Goal: Transaction & Acquisition: Purchase product/service

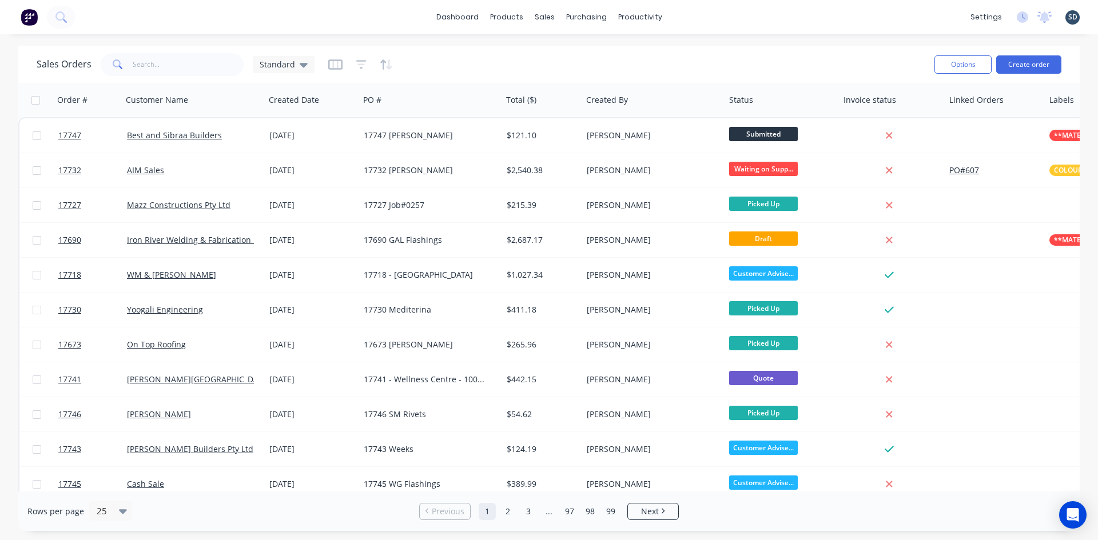
click at [702, 17] on div "dashboard products sales purchasing productivity dashboard products Product Cat…" at bounding box center [549, 17] width 1098 height 34
click at [719, 16] on div "dashboard products sales purchasing productivity dashboard products Product Cat…" at bounding box center [549, 17] width 1098 height 34
click at [738, 11] on div "dashboard products sales purchasing productivity dashboard products Product Cat…" at bounding box center [549, 17] width 1098 height 34
click at [588, 62] on link "Sales Orders" at bounding box center [605, 54] width 152 height 23
click at [1043, 68] on button "Create order" at bounding box center [1028, 64] width 65 height 18
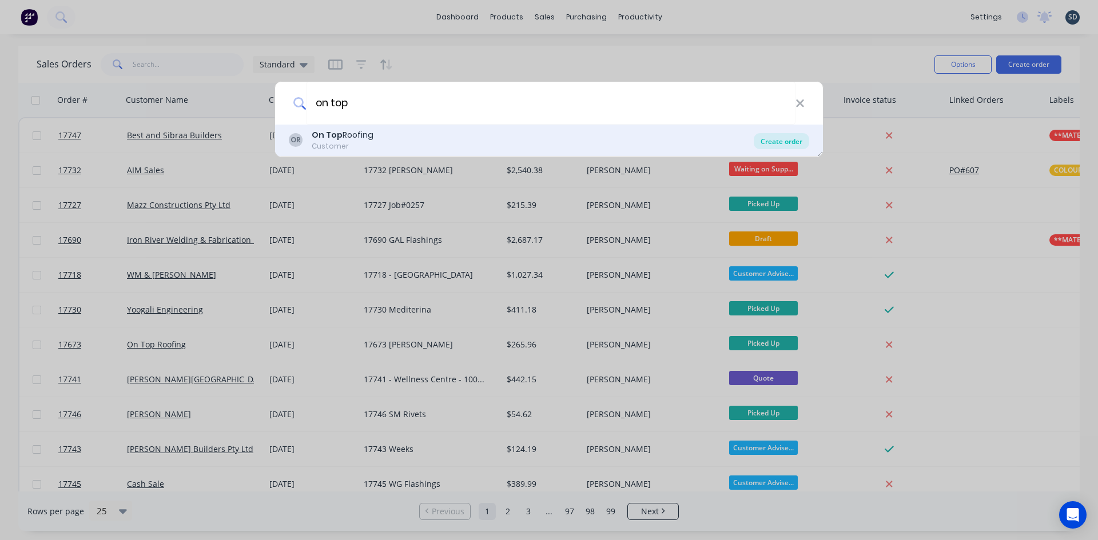
type input "on top"
click at [783, 136] on div "Create order" at bounding box center [781, 141] width 55 height 16
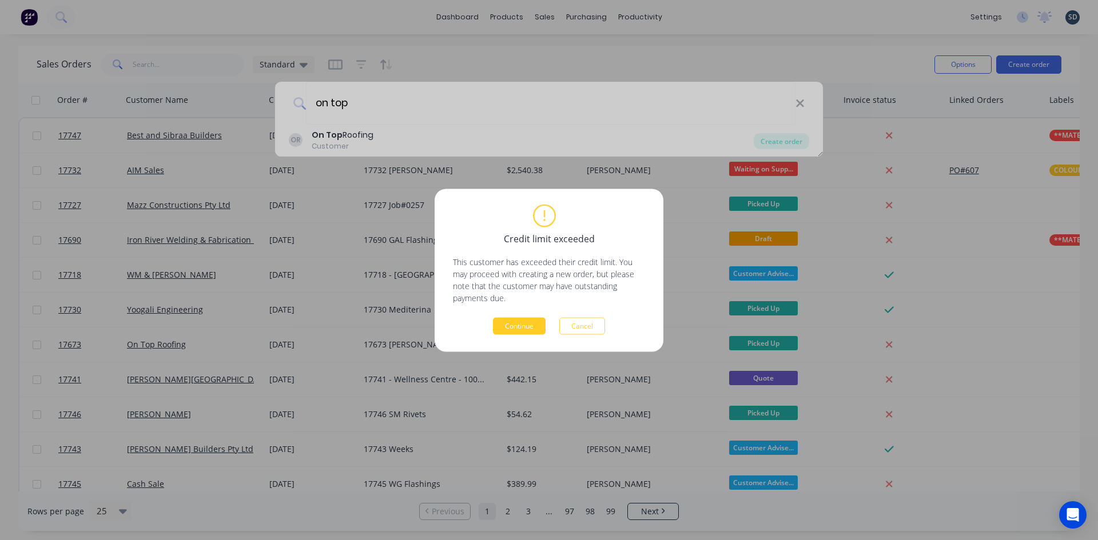
click at [530, 323] on button "Continue" at bounding box center [519, 325] width 53 height 17
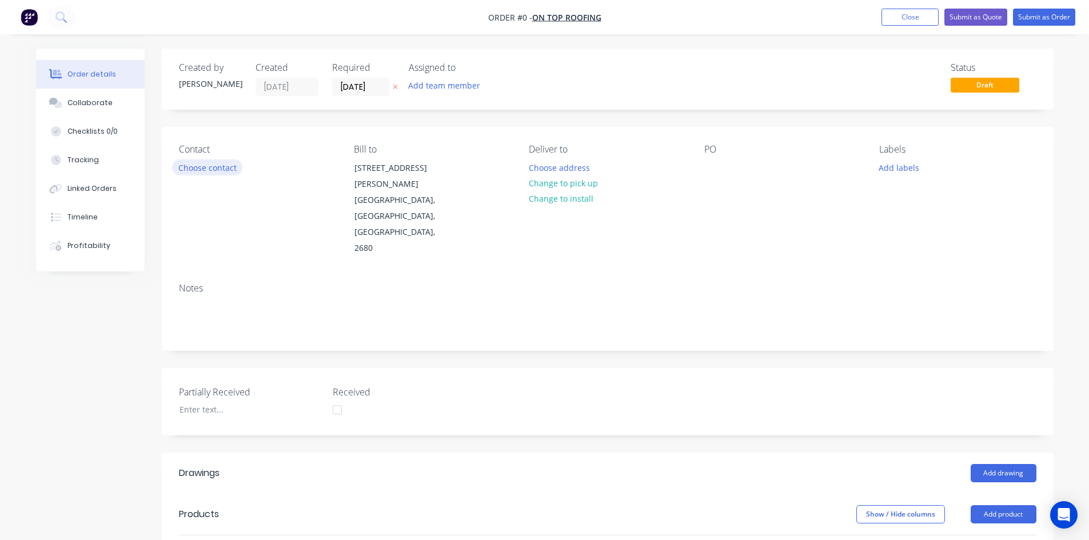
click at [213, 170] on button "Choose contact" at bounding box center [207, 167] width 70 height 15
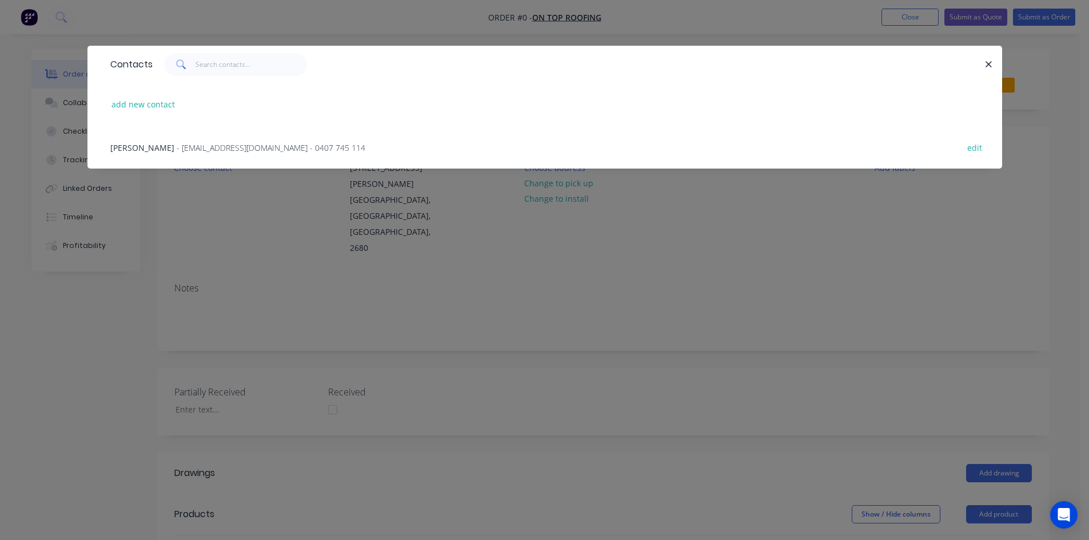
click at [177, 144] on span "- jockbeazley@ontoproofing24.onmicrosoft.com - 0407 745 114" at bounding box center [271, 147] width 189 height 11
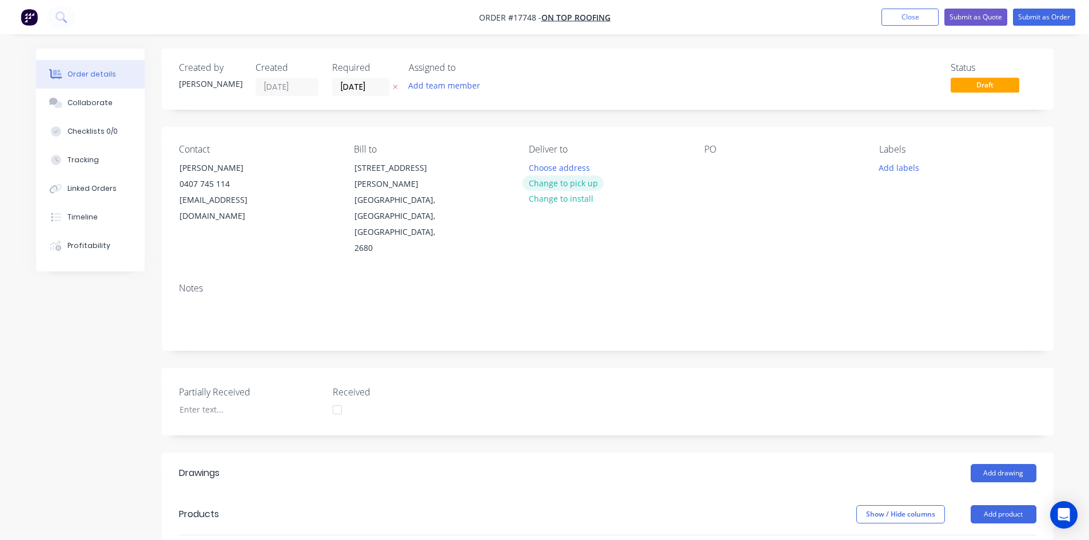
click at [584, 184] on button "Change to pick up" at bounding box center [563, 183] width 81 height 15
click at [712, 162] on div at bounding box center [713, 168] width 18 height 17
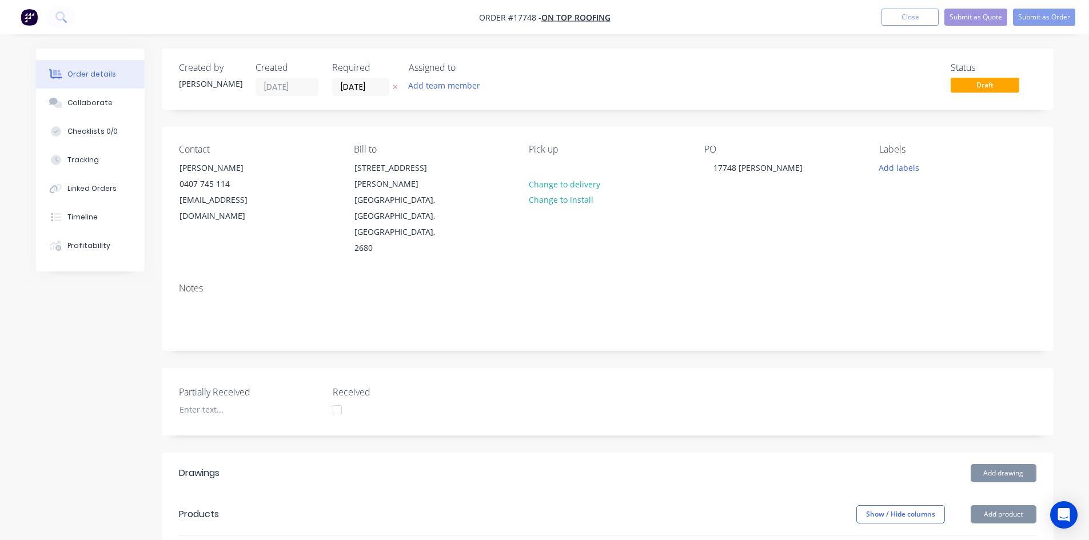
click at [715, 283] on div "Notes" at bounding box center [608, 288] width 858 height 11
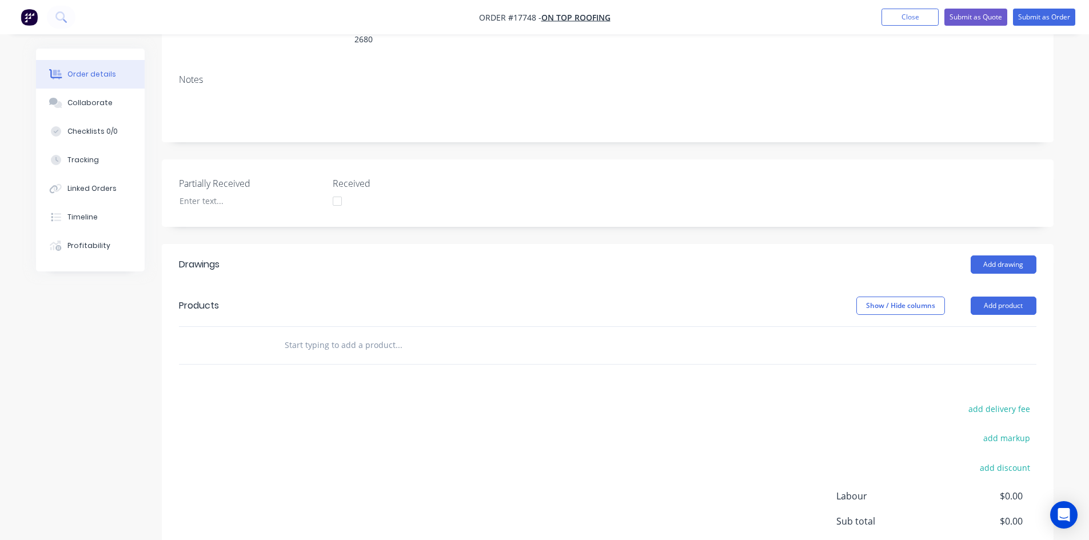
scroll to position [229, 0]
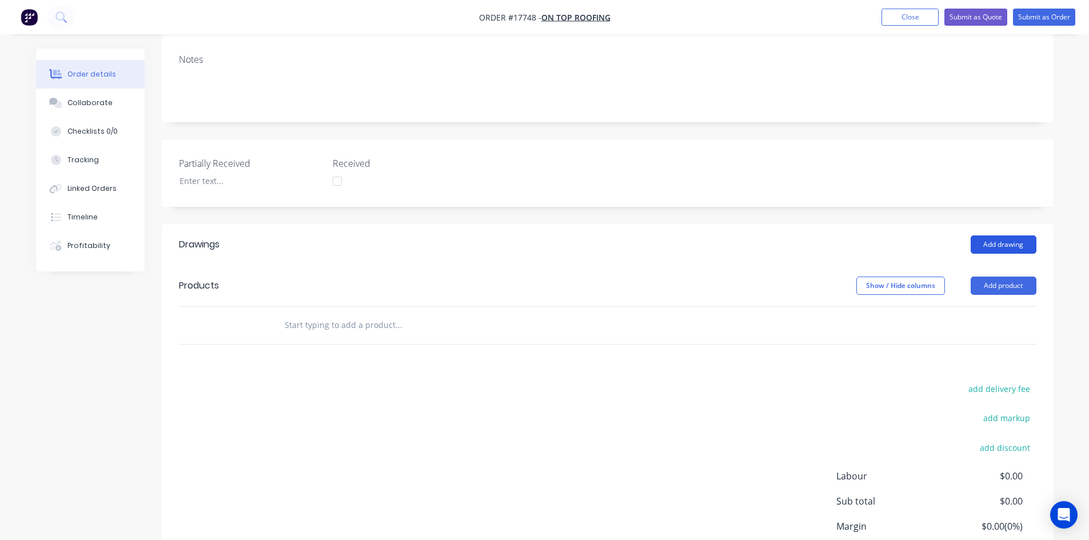
click at [999, 236] on button "Add drawing" at bounding box center [1004, 245] width 66 height 18
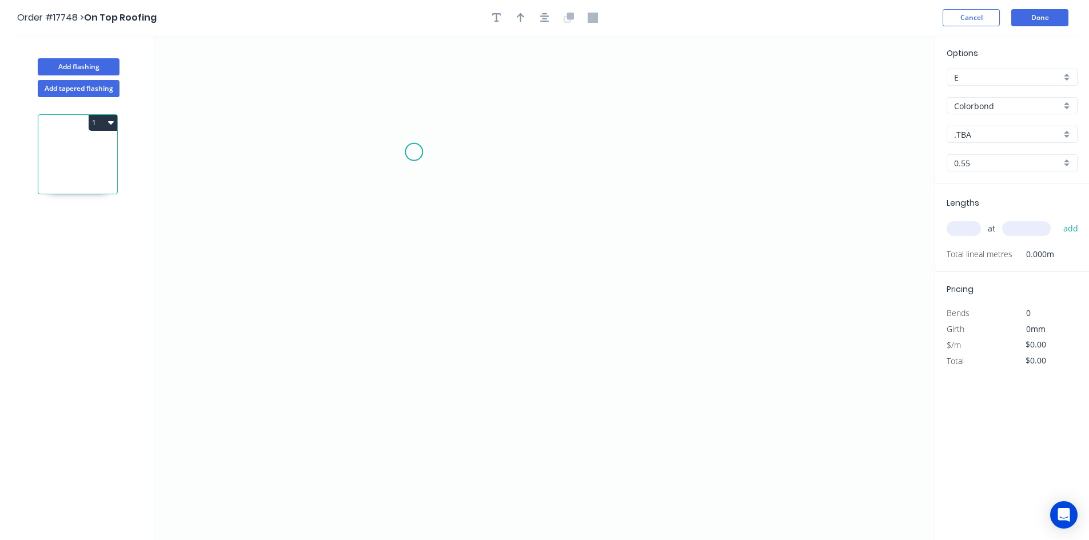
click at [402, 145] on icon "0" at bounding box center [544, 287] width 780 height 505
click at [660, 137] on icon "0" at bounding box center [544, 287] width 780 height 505
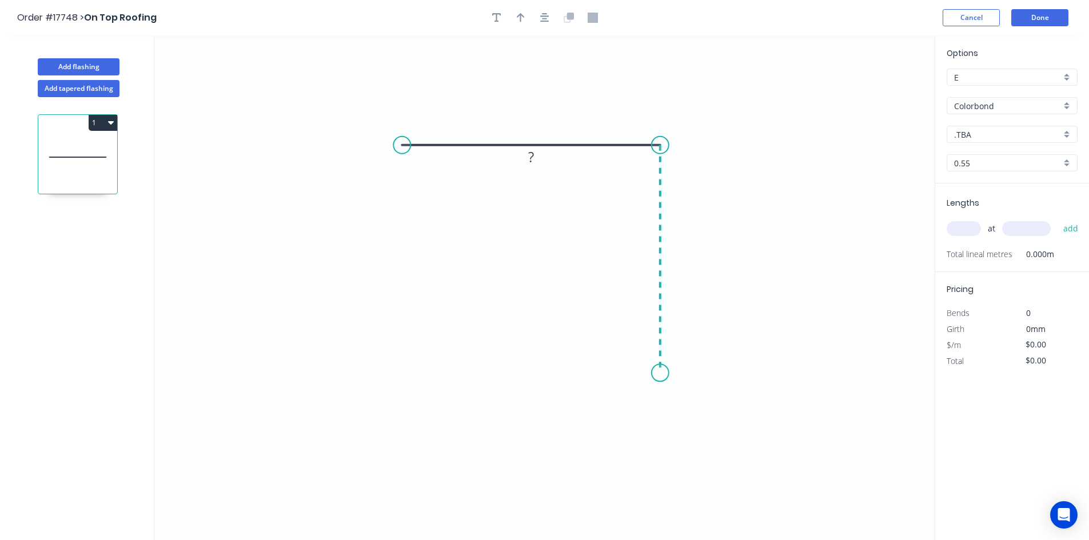
click at [652, 373] on icon "0 ?" at bounding box center [544, 287] width 780 height 505
click at [651, 401] on icon "0 ? ?" at bounding box center [544, 287] width 780 height 505
click at [400, 145] on circle at bounding box center [401, 145] width 17 height 17
click at [397, 144] on circle at bounding box center [400, 145] width 17 height 17
click at [373, 178] on icon "0 ? ? ? ? º" at bounding box center [544, 287] width 780 height 505
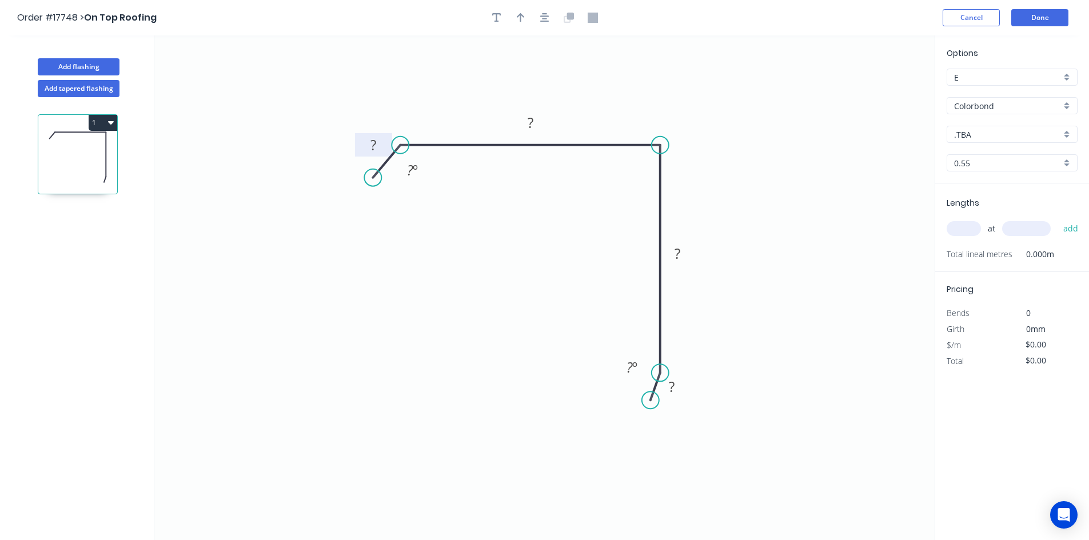
click at [381, 149] on rect at bounding box center [373, 146] width 23 height 16
click at [442, 214] on div "Hide angle" at bounding box center [473, 212] width 115 height 23
click at [531, 127] on tspan "?" at bounding box center [531, 122] width 6 height 19
click at [682, 254] on rect at bounding box center [677, 254] width 23 height 16
click at [676, 388] on rect at bounding box center [671, 388] width 23 height 16
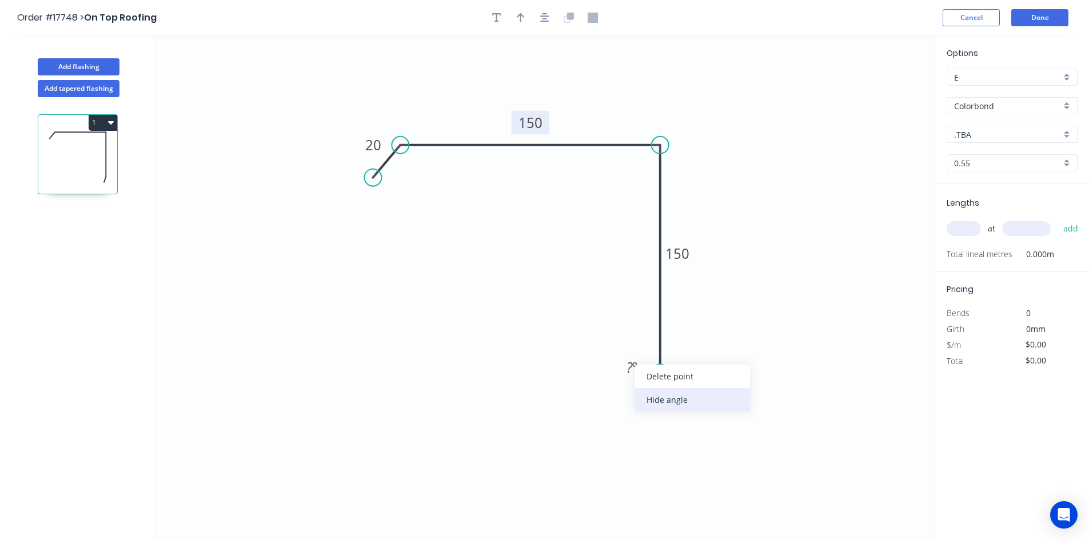
click at [665, 410] on div "Hide angle" at bounding box center [692, 399] width 115 height 23
type input "$23.06"
click at [539, 17] on button "button" at bounding box center [544, 17] width 17 height 17
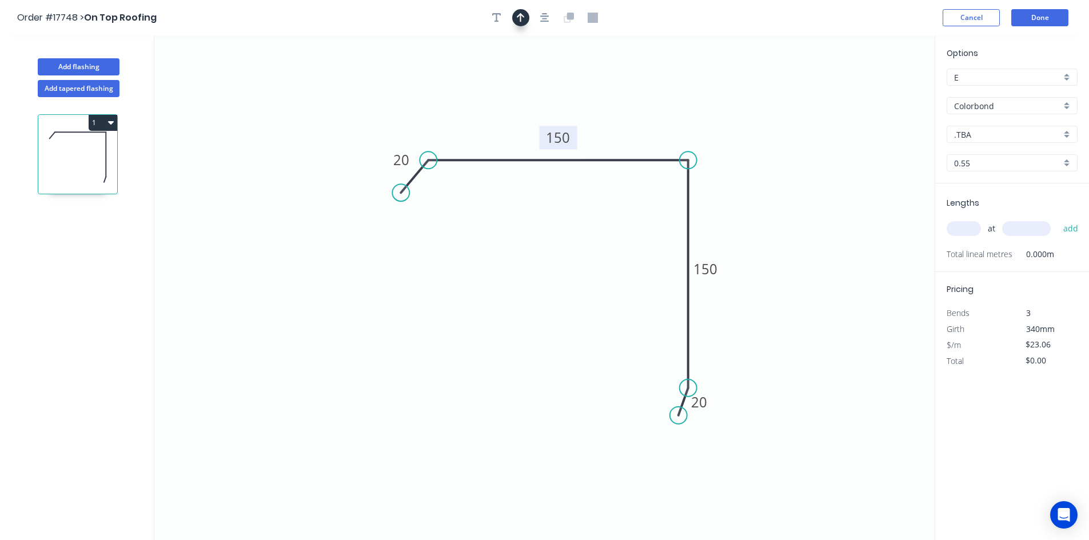
click at [523, 16] on icon "button" at bounding box center [521, 17] width 8 height 9
click at [878, 90] on icon at bounding box center [877, 79] width 10 height 37
drag, startPoint x: 878, startPoint y: 90, endPoint x: 774, endPoint y: 108, distance: 105.6
click at [704, 117] on icon at bounding box center [713, 106] width 33 height 33
click at [965, 231] on input "text" at bounding box center [964, 228] width 34 height 15
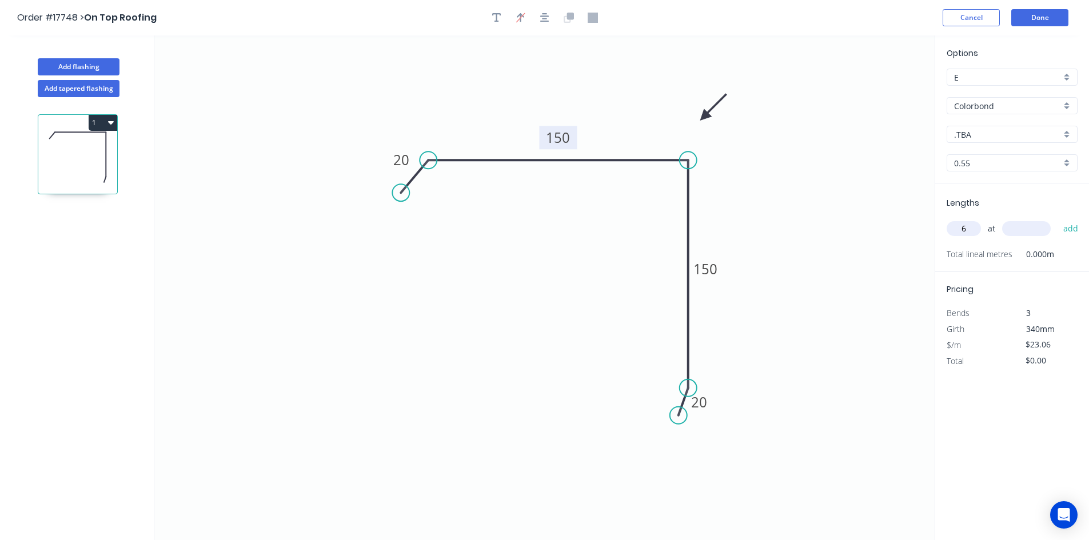
type input "6"
click at [1011, 232] on input "text" at bounding box center [1026, 228] width 49 height 15
type input "4800"
click at [1073, 226] on button "add" at bounding box center [1071, 228] width 27 height 19
type input "$664.13"
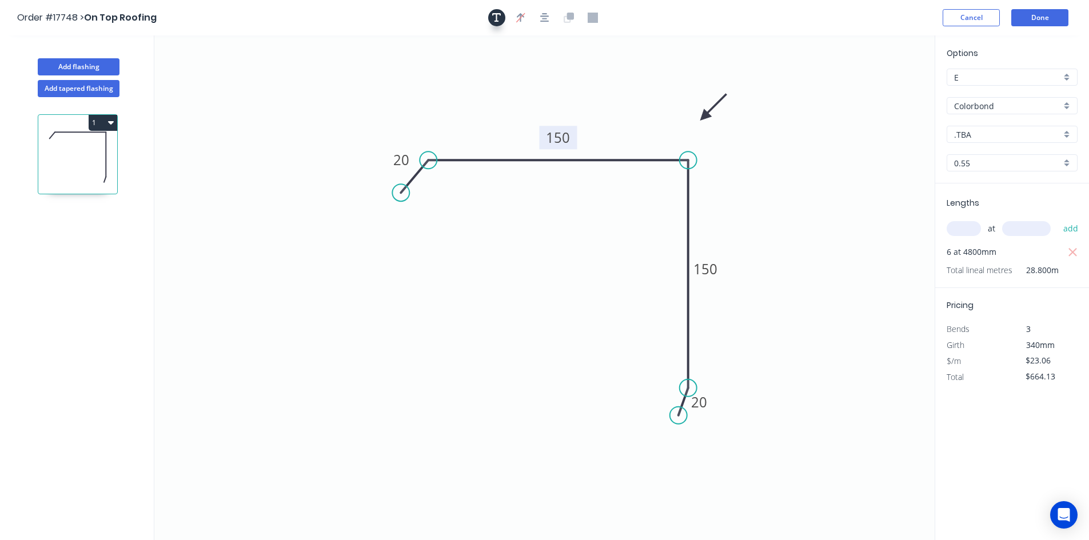
click at [493, 16] on icon "button" at bounding box center [496, 18] width 9 height 10
click at [256, 78] on textarea at bounding box center [228, 80] width 93 height 42
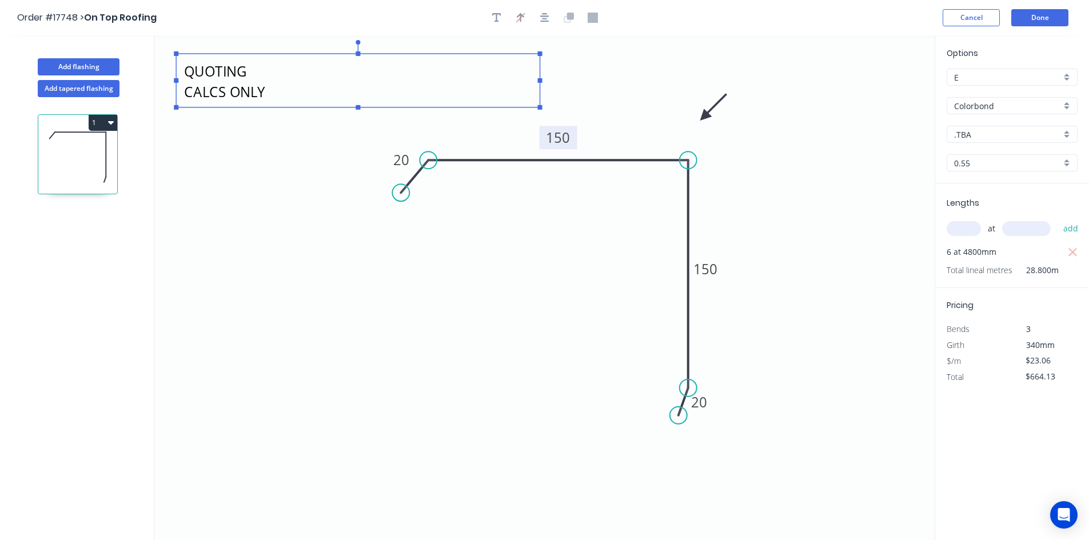
drag, startPoint x: 281, startPoint y: 79, endPoint x: 540, endPoint y: 82, distance: 259.6
click at [540, 82] on rect at bounding box center [540, 80] width 5 height 5
click at [302, 118] on icon "FOR QUOTING CALCS ONLY 20 150 150 20" at bounding box center [544, 287] width 780 height 505
type textarea "FOR QUOTING CALCS ONLY"
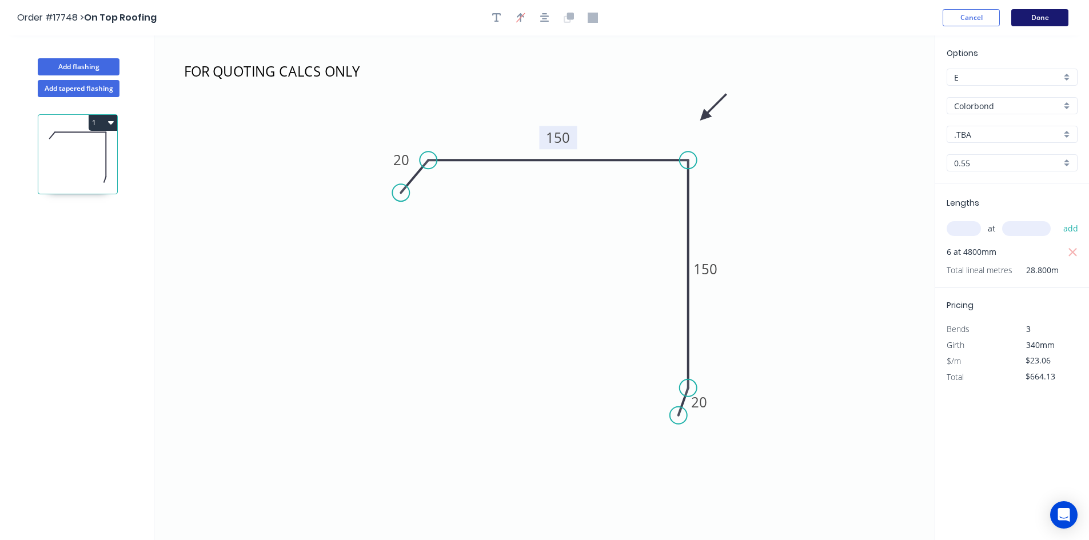
click at [1037, 18] on button "Done" at bounding box center [1039, 17] width 57 height 17
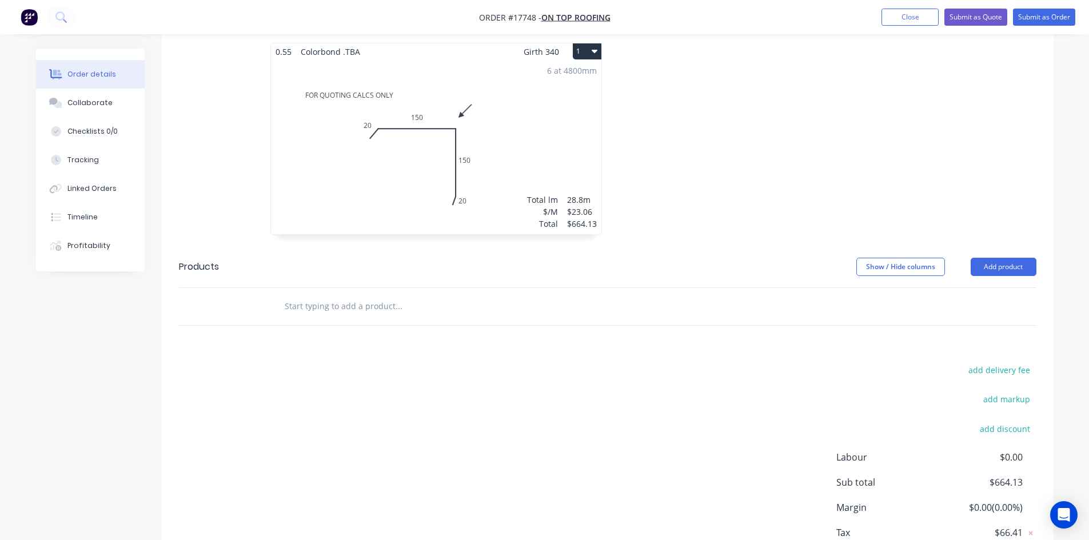
scroll to position [457, 0]
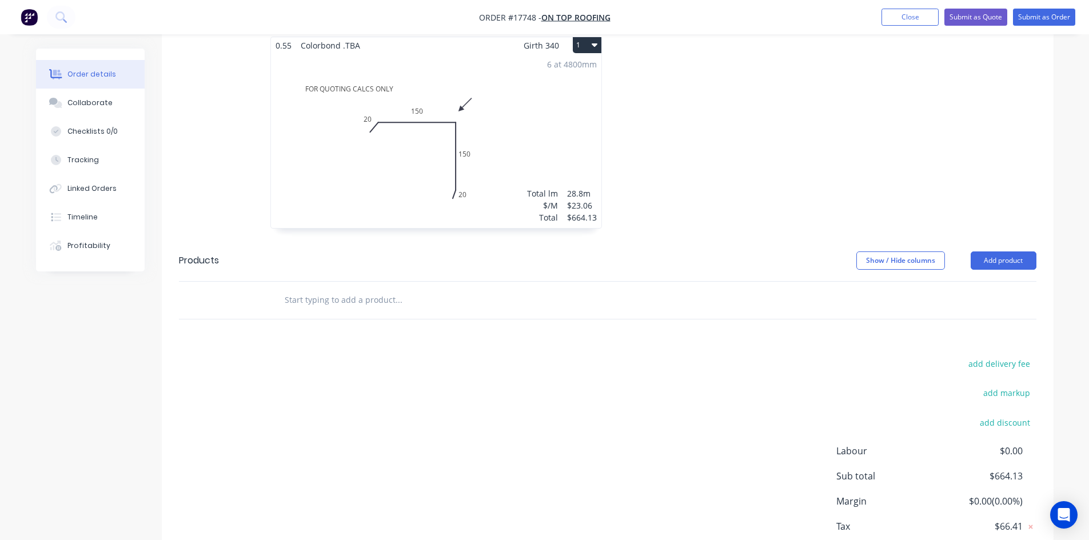
click at [375, 289] on input "text" at bounding box center [398, 300] width 229 height 23
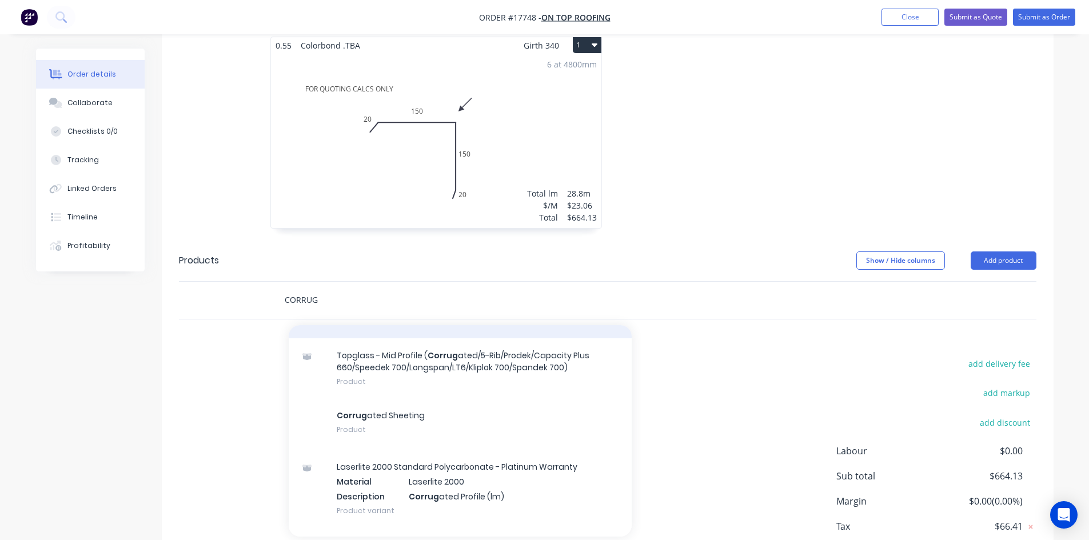
scroll to position [172, 0]
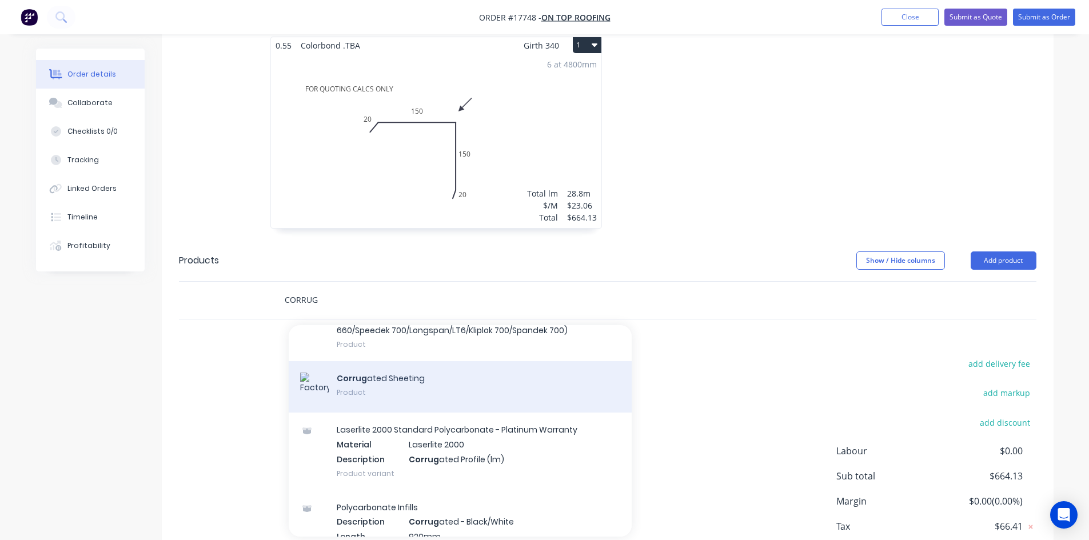
type input "CORRUG"
click at [412, 361] on div "Corrug ated Sheeting Product" at bounding box center [460, 386] width 343 height 51
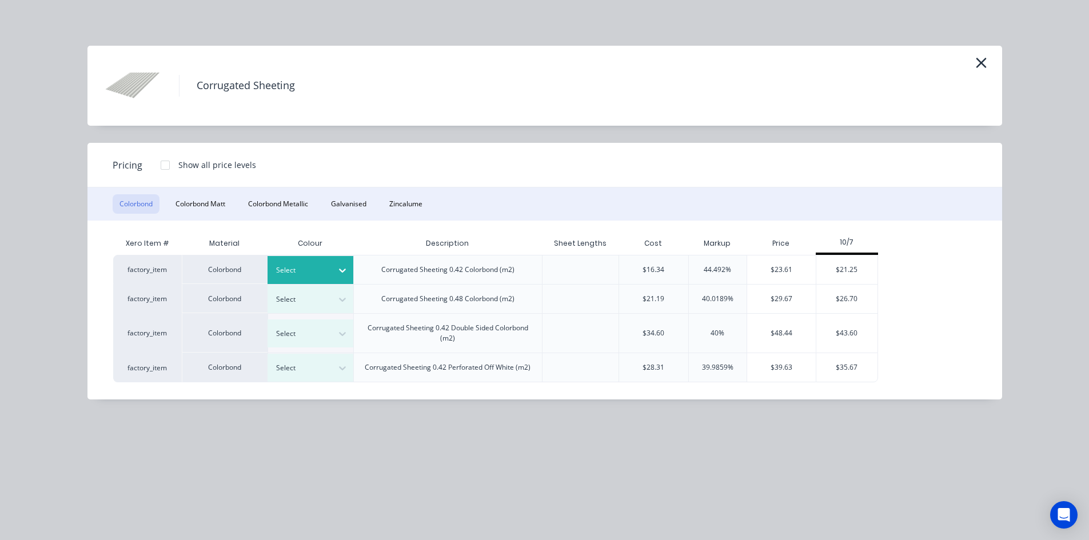
click at [336, 270] on div at bounding box center [342, 270] width 21 height 18
click at [143, 111] on div ".TBA" at bounding box center [71, 100] width 143 height 21
click at [162, 164] on div at bounding box center [165, 165] width 23 height 23
click at [971, 273] on div "$20.07" at bounding box center [972, 270] width 62 height 29
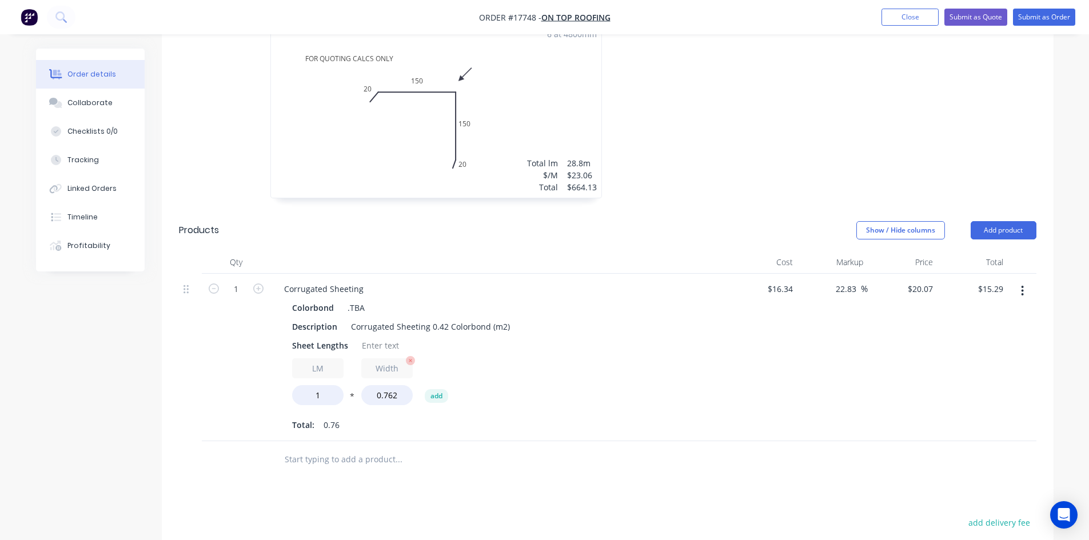
scroll to position [515, 0]
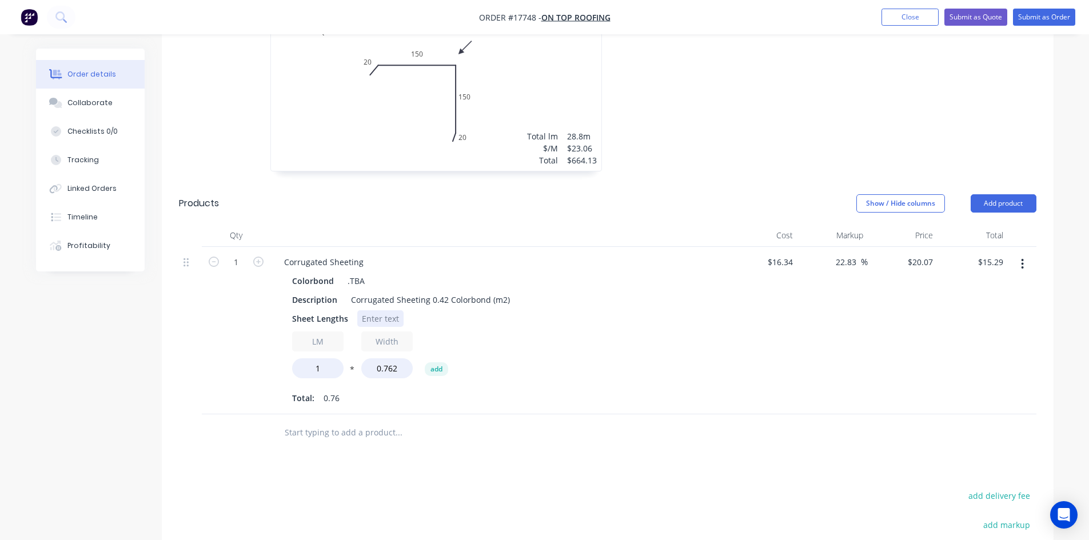
click at [370, 310] on div at bounding box center [380, 318] width 46 height 17
click at [326, 358] on input "1" at bounding box center [317, 368] width 51 height 20
type input "340.4"
type input "$5,205.85"
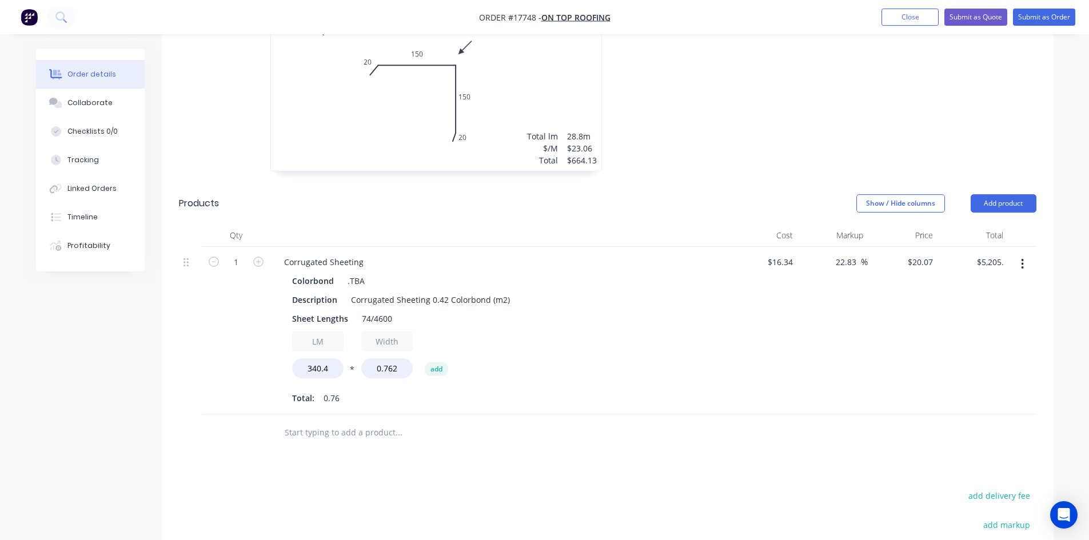
click at [569, 332] on div "LM 340.4 * Width 0.762 add" at bounding box center [499, 357] width 414 height 51
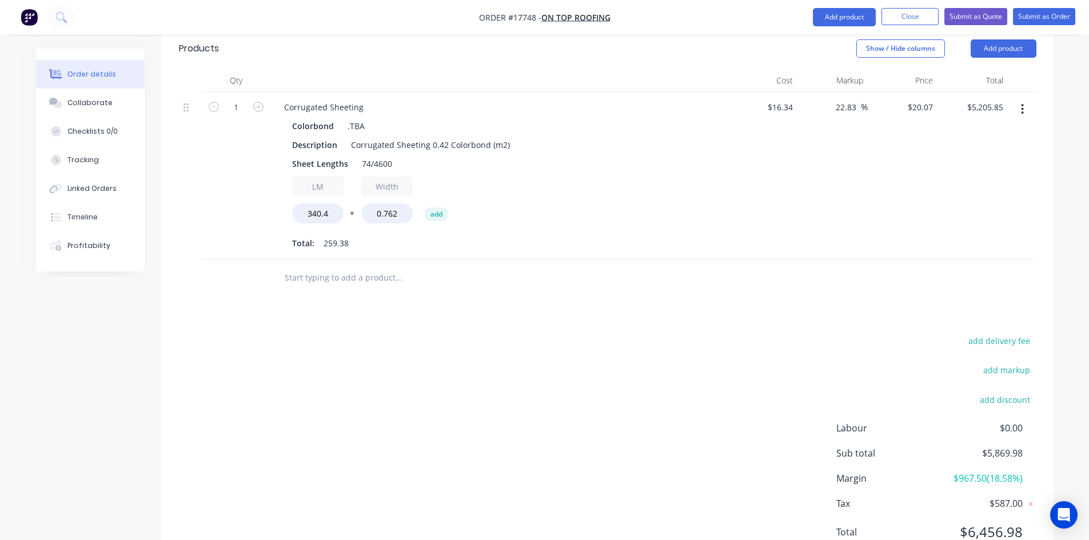
scroll to position [612, 0]
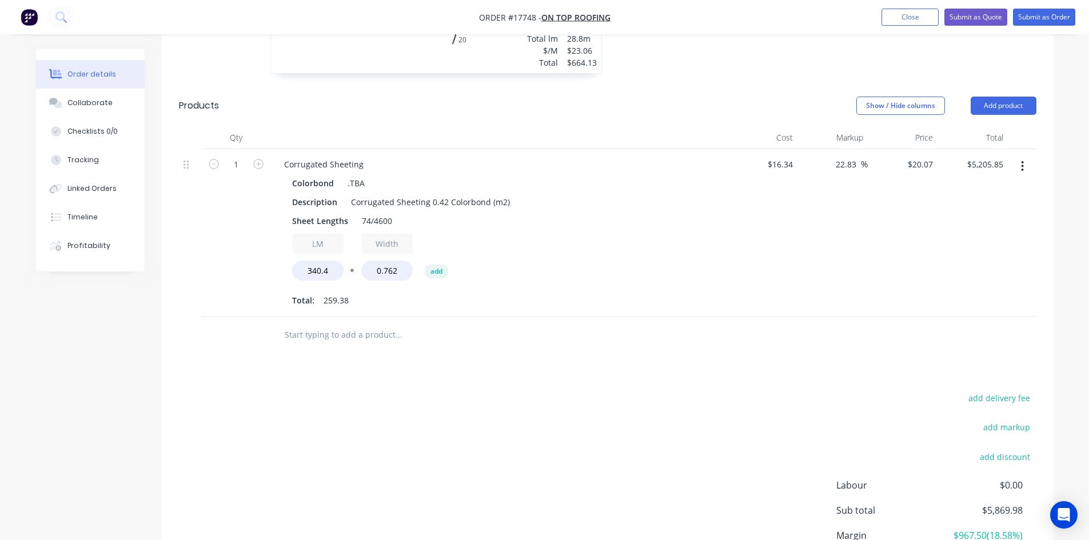
click at [346, 324] on input "text" at bounding box center [398, 335] width 229 height 23
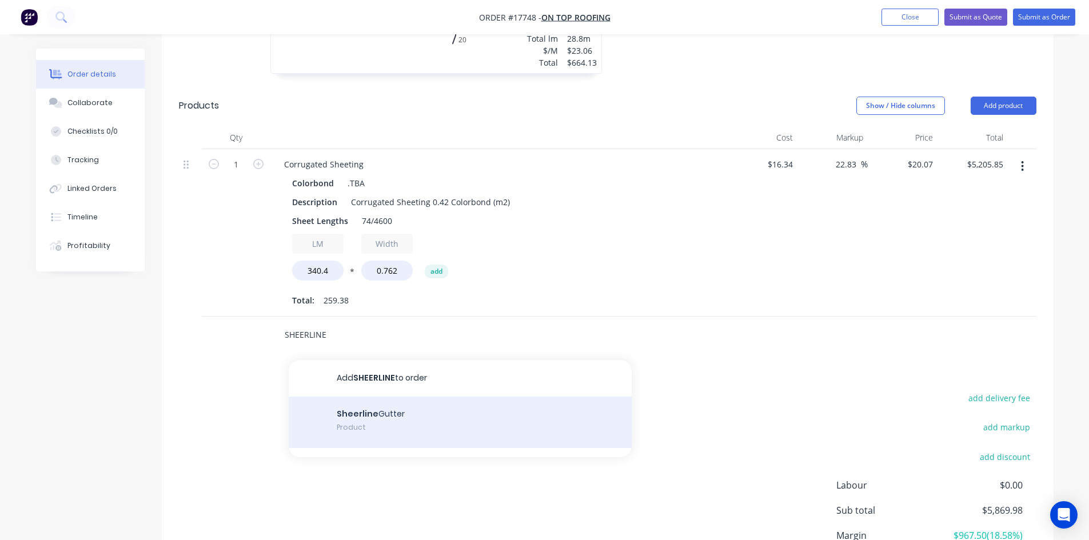
type input "SHEERLINE"
click at [415, 397] on div "Sheerline Gutter Product" at bounding box center [460, 422] width 343 height 51
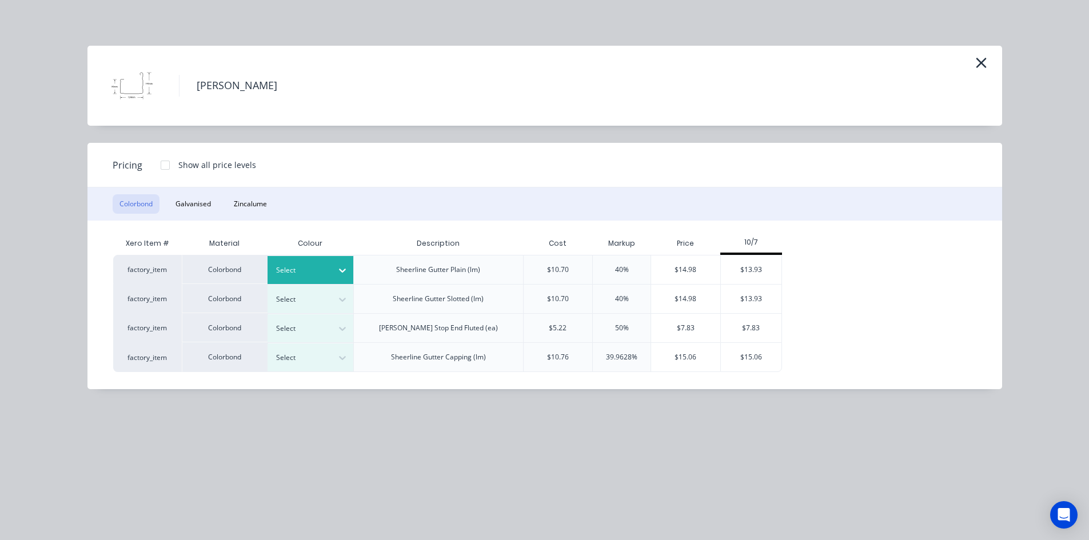
click at [320, 263] on div "Select" at bounding box center [300, 270] width 64 height 15
click at [159, 165] on div at bounding box center [165, 165] width 23 height 23
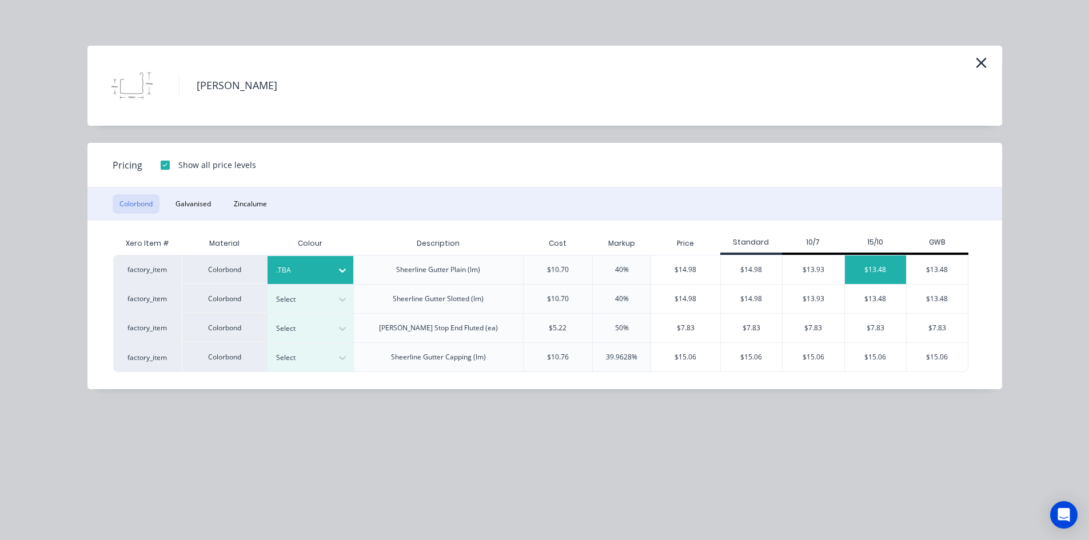
click at [881, 272] on div "$13.48" at bounding box center [876, 270] width 62 height 29
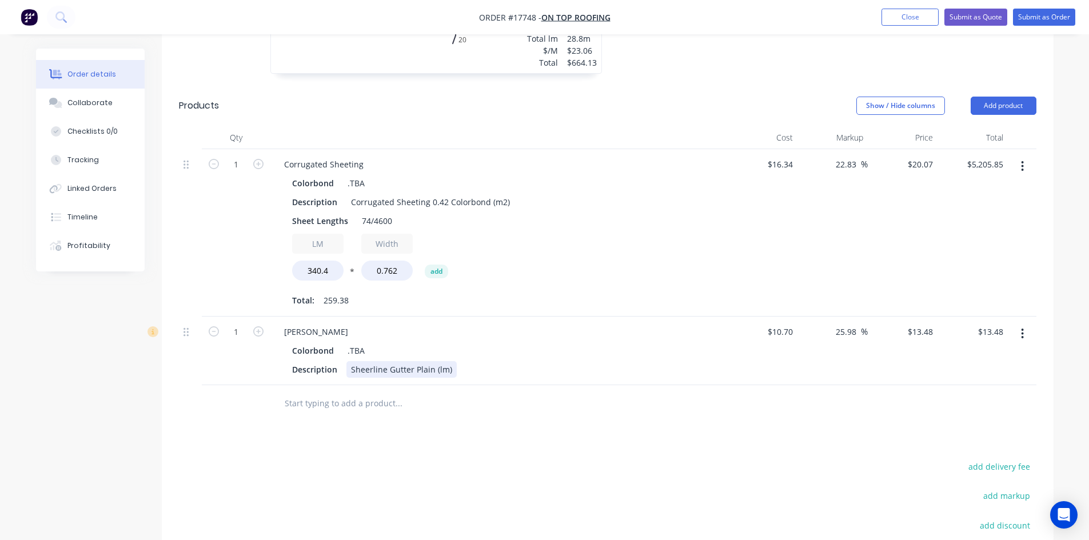
click at [446, 361] on div "Sheerline Gutter Plain (lm)" at bounding box center [401, 369] width 110 height 17
click at [448, 361] on div "Sheerline Gutter Plain (lm)" at bounding box center [401, 369] width 110 height 17
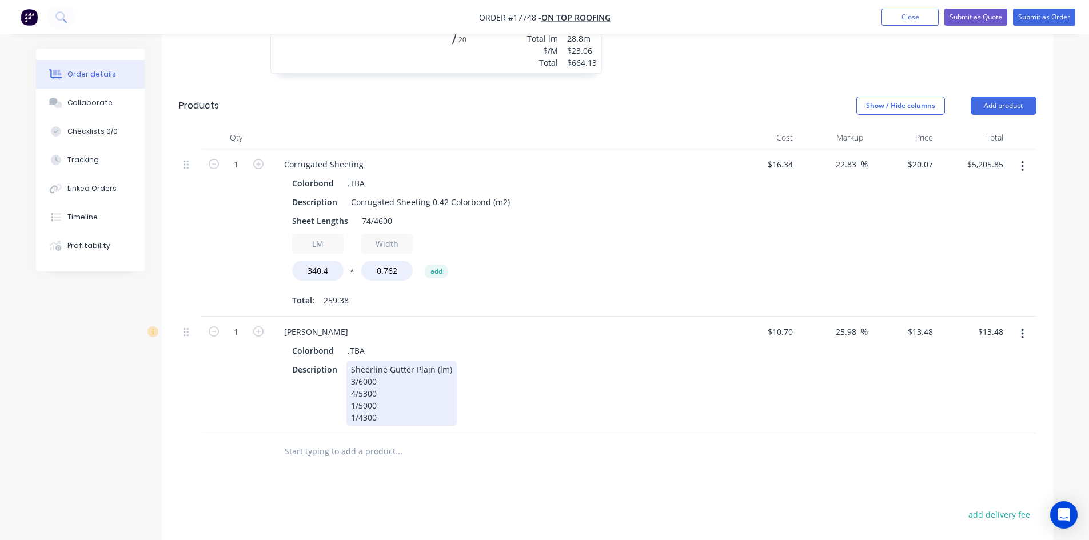
click at [500, 361] on div "Description Sheerline Gutter Plain (lm) 3/6000 4/5300 1/5000 1/4300" at bounding box center [497, 393] width 419 height 65
click at [239, 324] on input "1" at bounding box center [236, 332] width 30 height 17
type input "48.5"
type input "$653.78"
click at [240, 334] on div "48.5" at bounding box center [236, 375] width 69 height 117
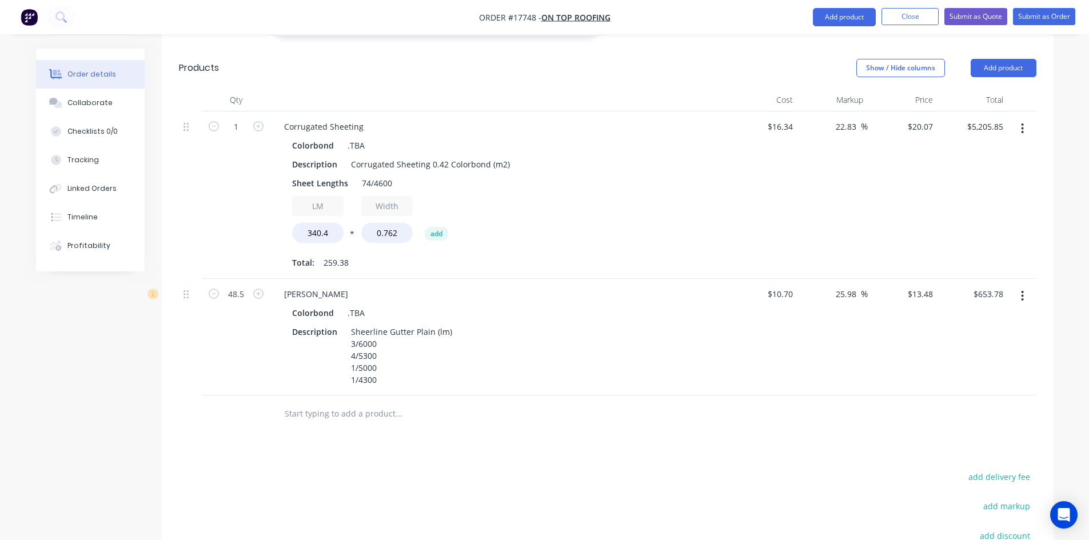
scroll to position [670, 0]
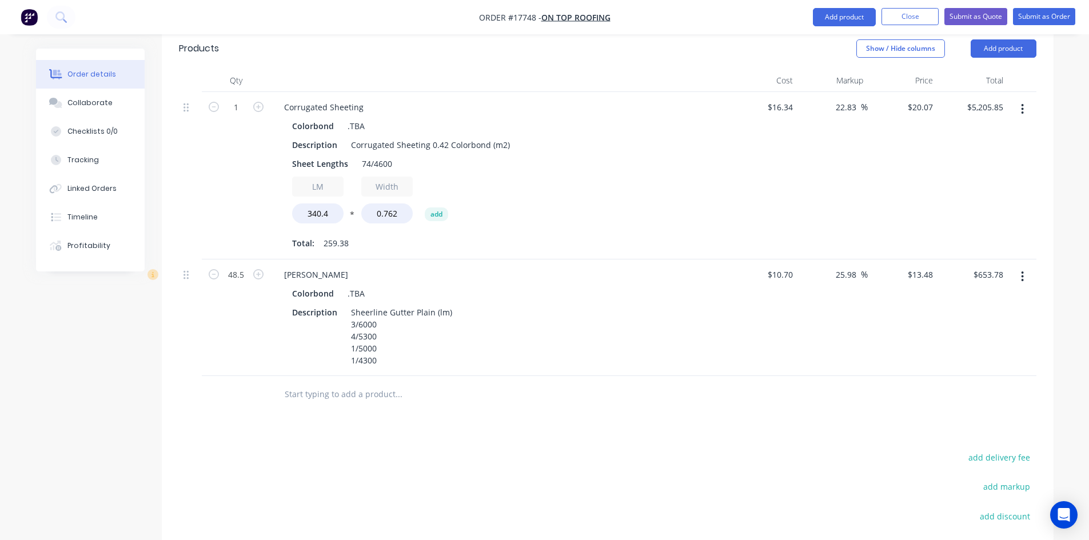
click at [343, 383] on input "text" at bounding box center [398, 394] width 229 height 23
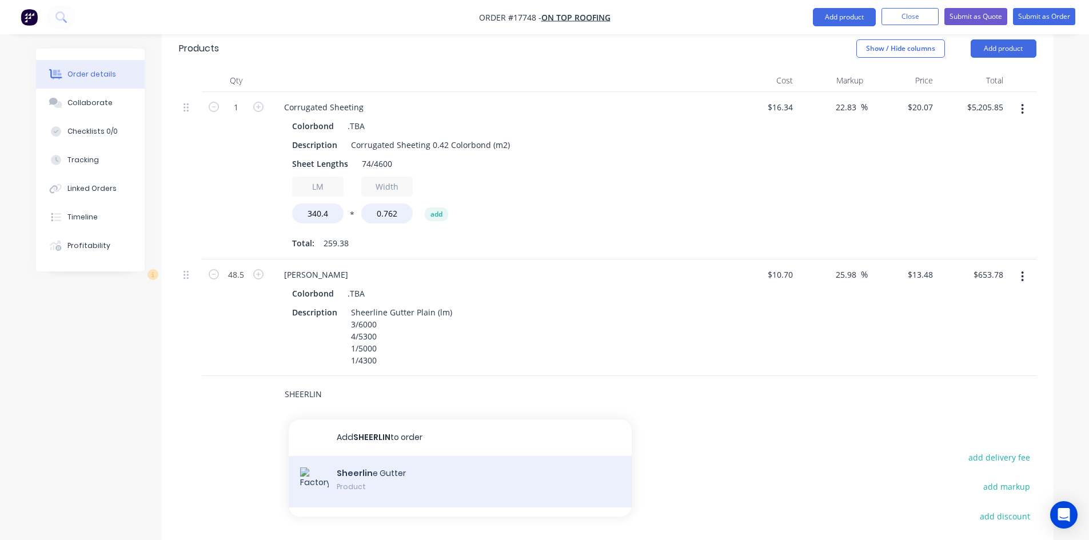
type input "SHEERLIN"
click at [415, 456] on div "Sheerlin e Gutter Product" at bounding box center [460, 481] width 343 height 51
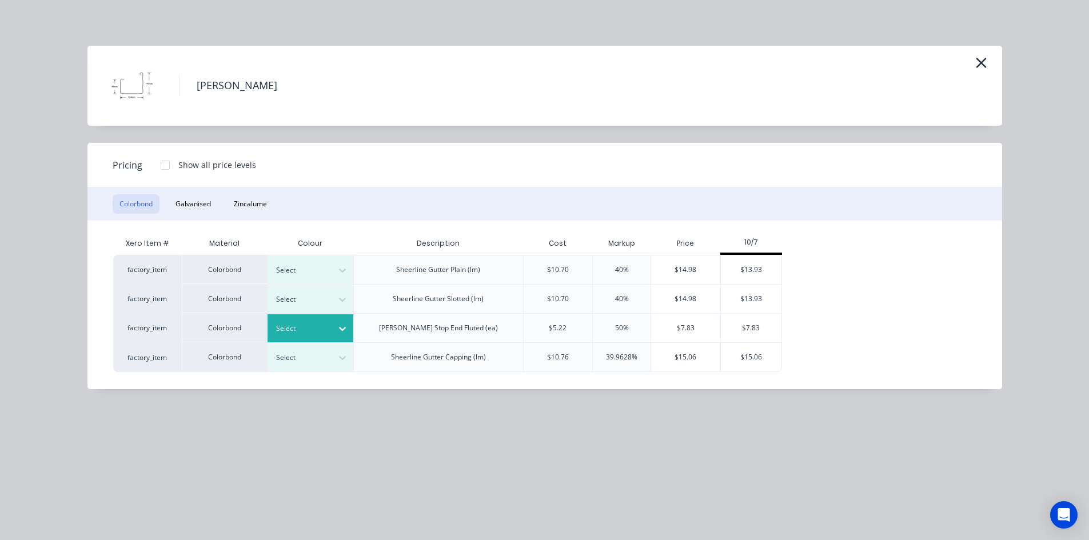
click at [340, 327] on icon at bounding box center [342, 328] width 11 height 11
click at [691, 328] on div "$7.83" at bounding box center [685, 328] width 69 height 29
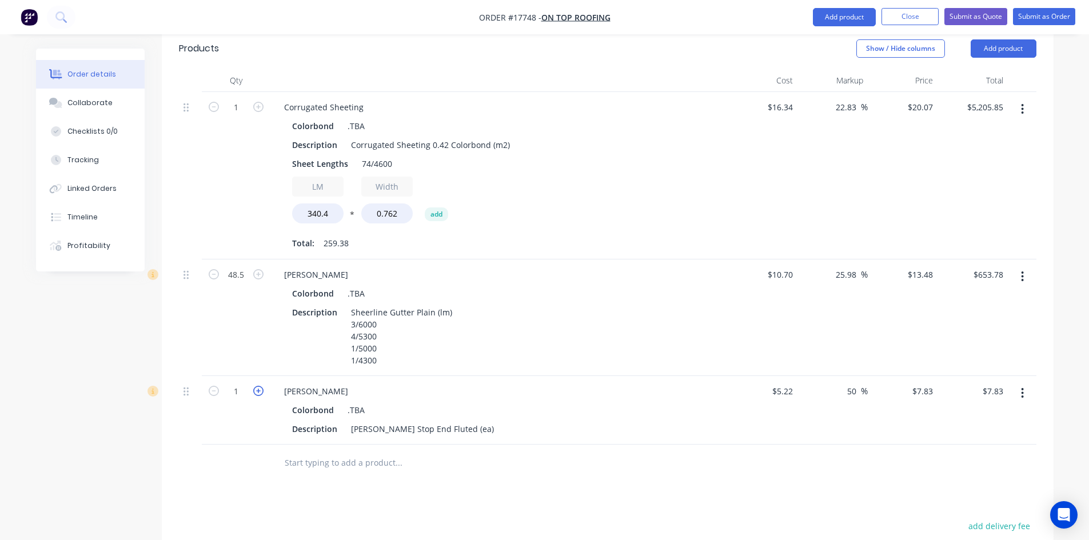
click at [258, 386] on icon "button" at bounding box center [258, 391] width 10 height 10
type input "2"
type input "$15.66"
click at [258, 386] on icon "button" at bounding box center [258, 391] width 10 height 10
type input "3"
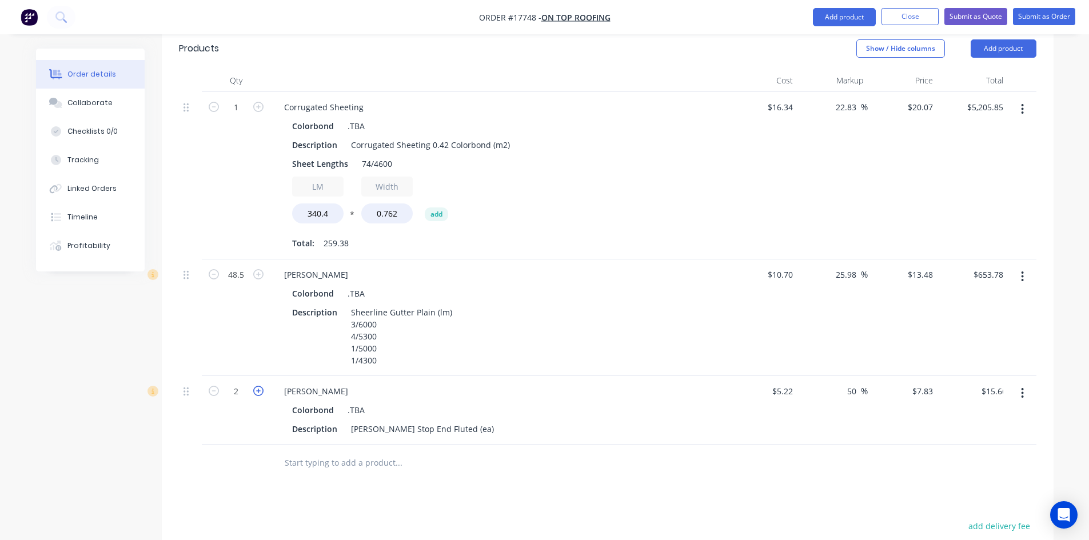
type input "$23.49"
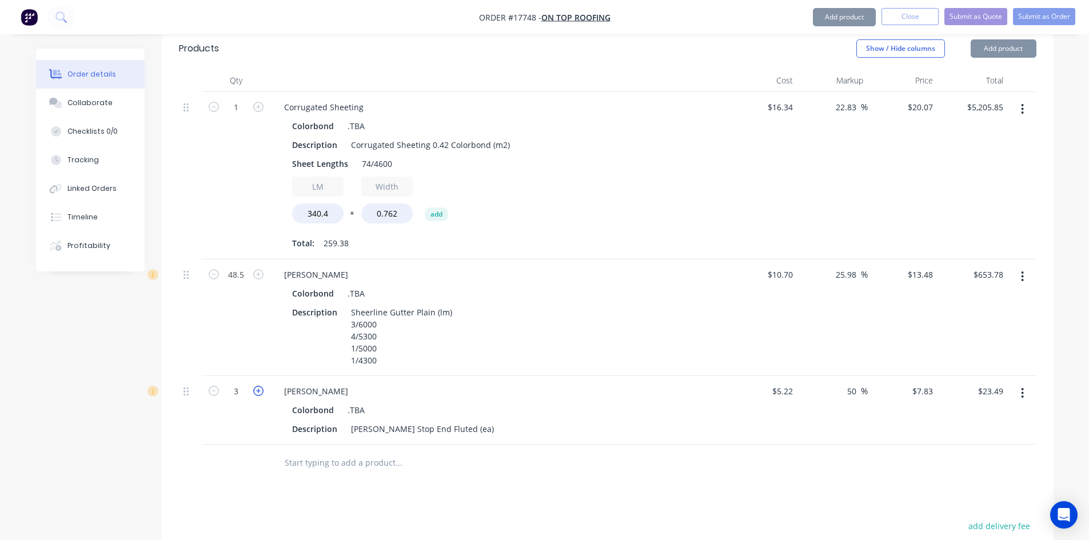
click at [258, 386] on icon "button" at bounding box center [258, 391] width 10 height 10
type input "4"
type input "$31.32"
click at [258, 386] on icon "button" at bounding box center [258, 391] width 10 height 10
type input "5"
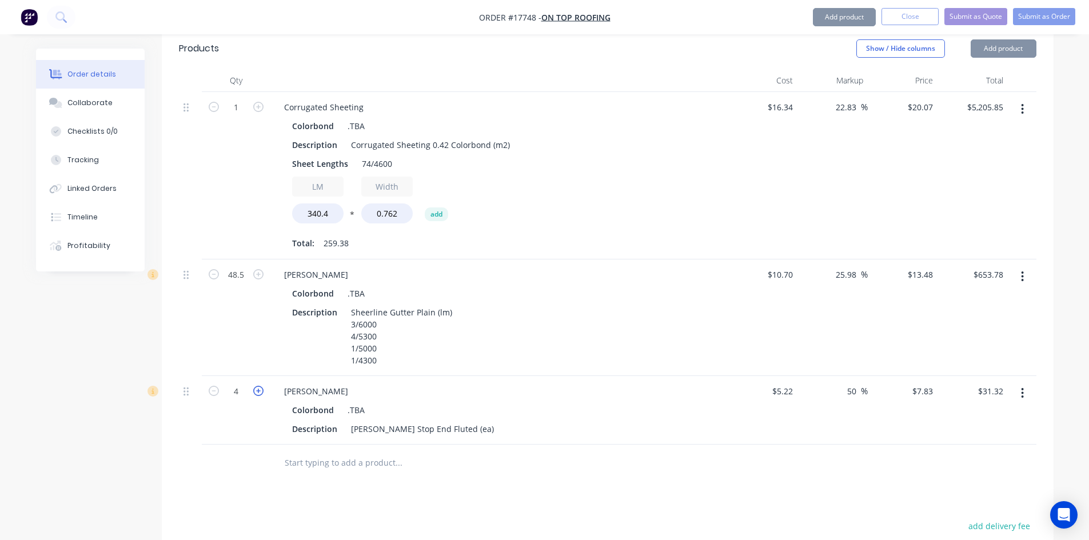
type input "$39.15"
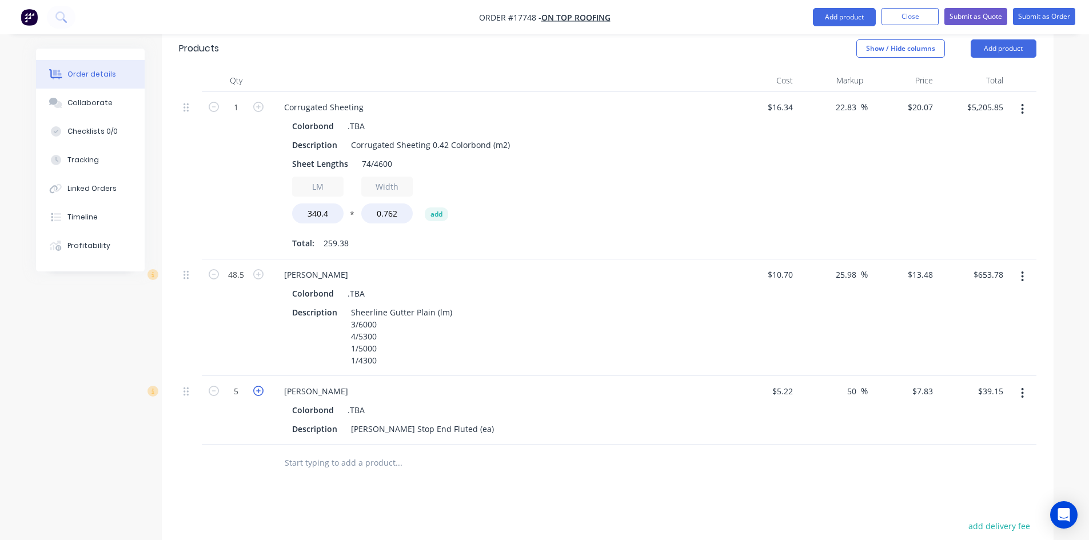
click at [258, 386] on icon "button" at bounding box center [258, 391] width 10 height 10
type input "6"
type input "$46.98"
click at [471, 437] on div "Drawings Add drawing 0.55 Colorbond .TBA Girth 340 1 FOR QUOTING CALCS ONLY 20 …" at bounding box center [608, 269] width 892 height 973
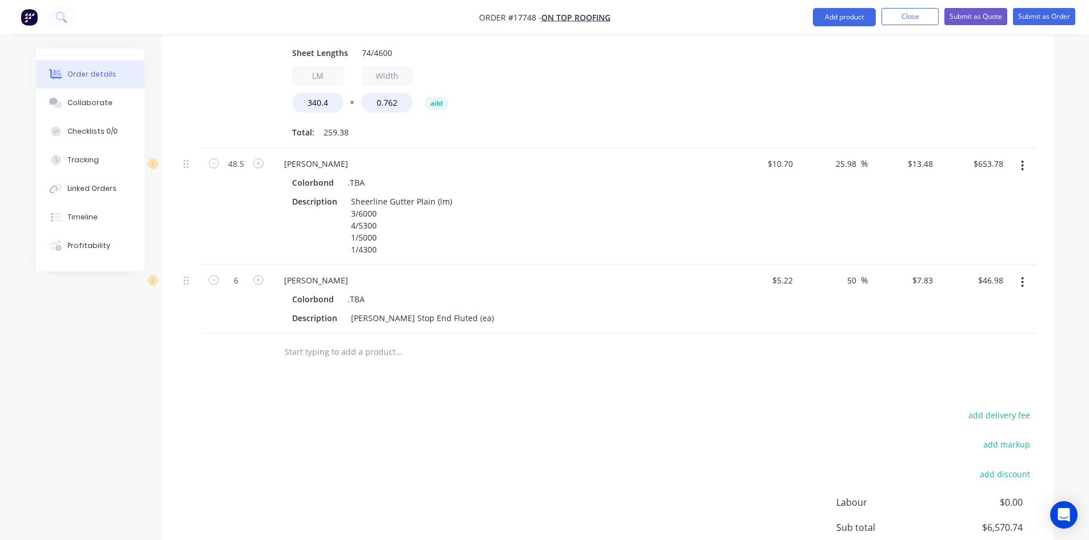
scroll to position [784, 0]
click at [373, 337] on input "text" at bounding box center [398, 348] width 229 height 23
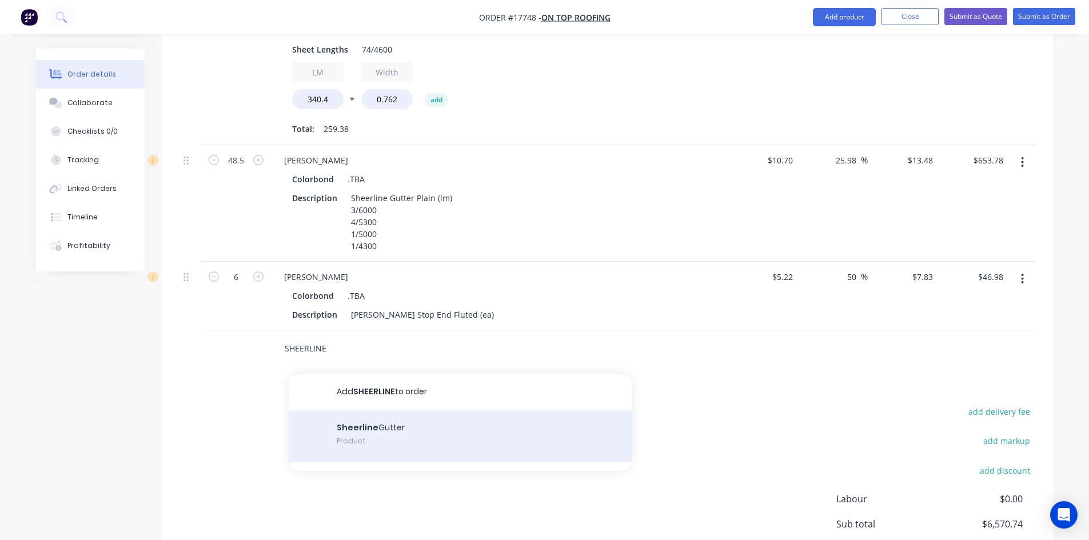
type input "SHEERLINE"
click at [411, 411] on div "Sheerline Gutter Product" at bounding box center [460, 436] width 343 height 51
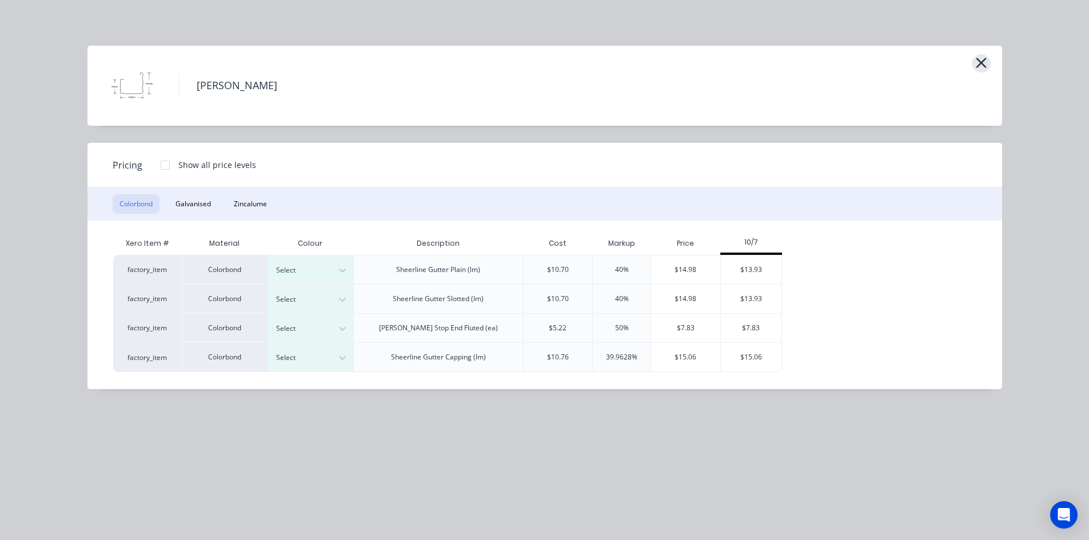
click at [983, 66] on icon "button" at bounding box center [981, 63] width 10 height 10
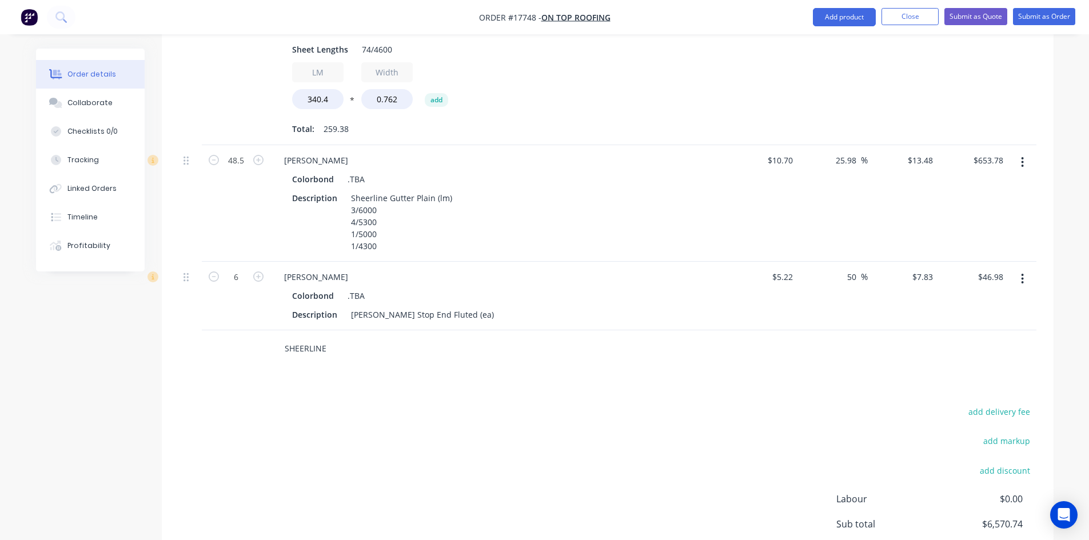
click at [330, 337] on input "SHEERLINE" at bounding box center [398, 348] width 229 height 23
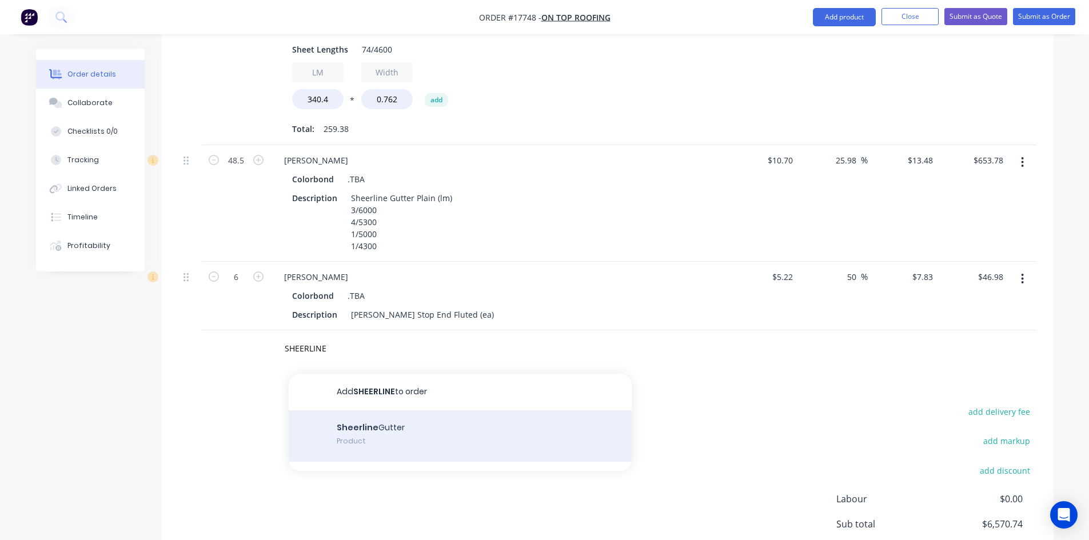
click at [381, 411] on div "Sheerline Gutter Product" at bounding box center [460, 436] width 343 height 51
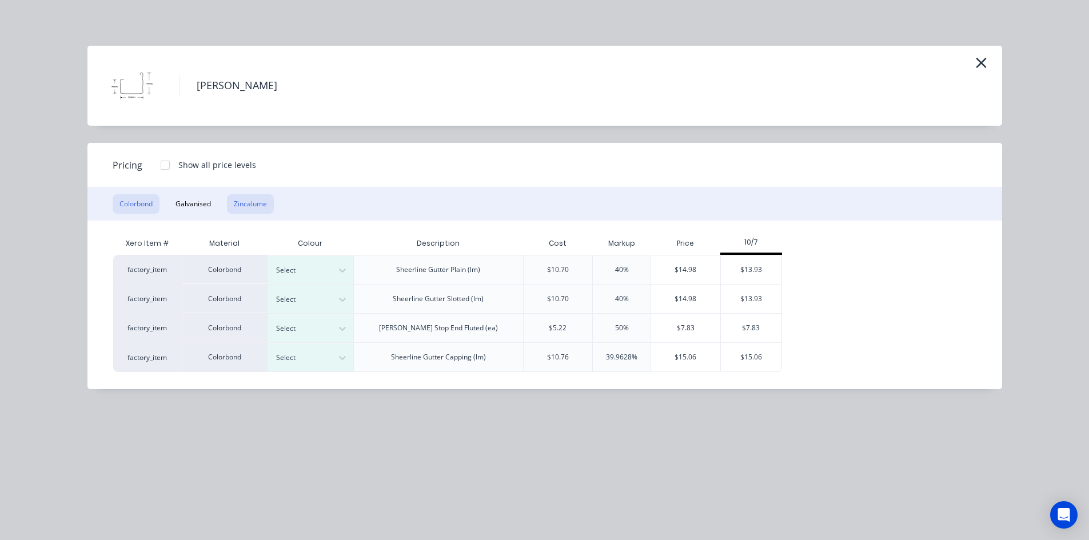
click at [256, 206] on button "Zincalume" at bounding box center [250, 203] width 47 height 19
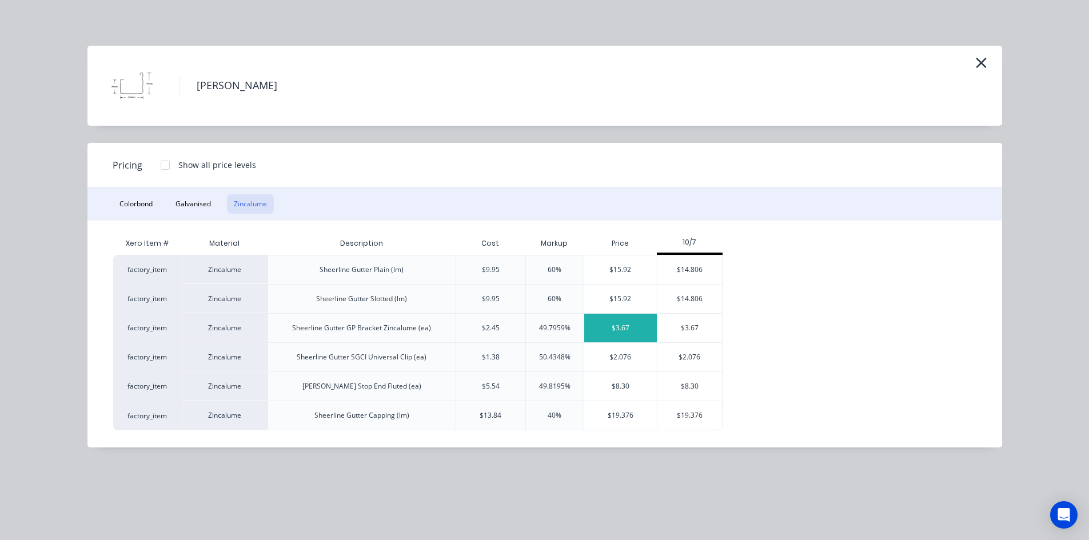
click at [632, 325] on div "$3.67" at bounding box center [620, 328] width 73 height 29
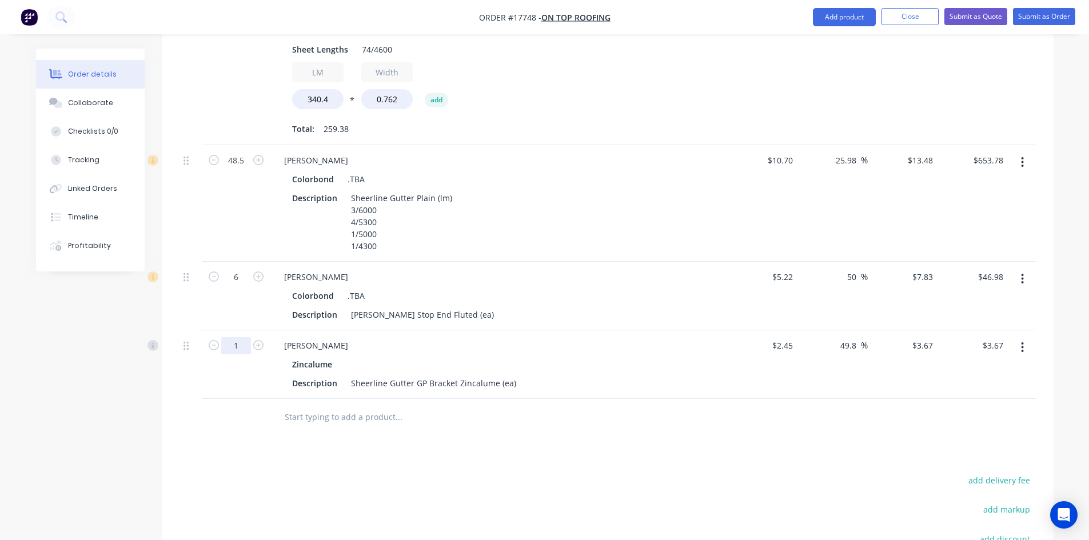
click at [242, 337] on input "1" at bounding box center [236, 345] width 30 height 17
type input "50"
type input "$183.50"
click at [479, 405] on div "Drawings Add drawing 0.55 Colorbond .TBA Girth 340 1 FOR QUOTING CALCS ONLY 20 …" at bounding box center [608, 190] width 892 height 1042
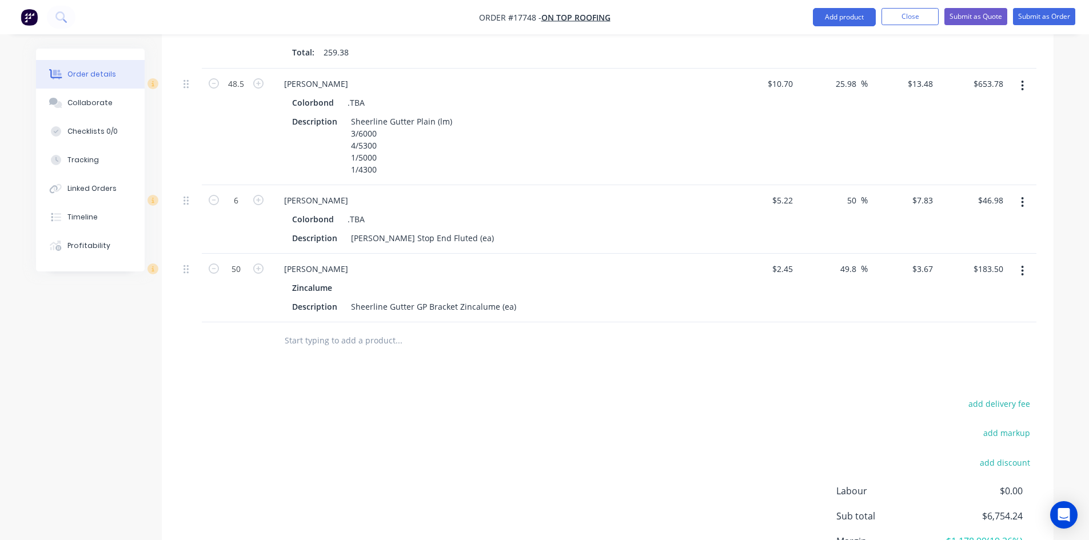
scroll to position [841, 0]
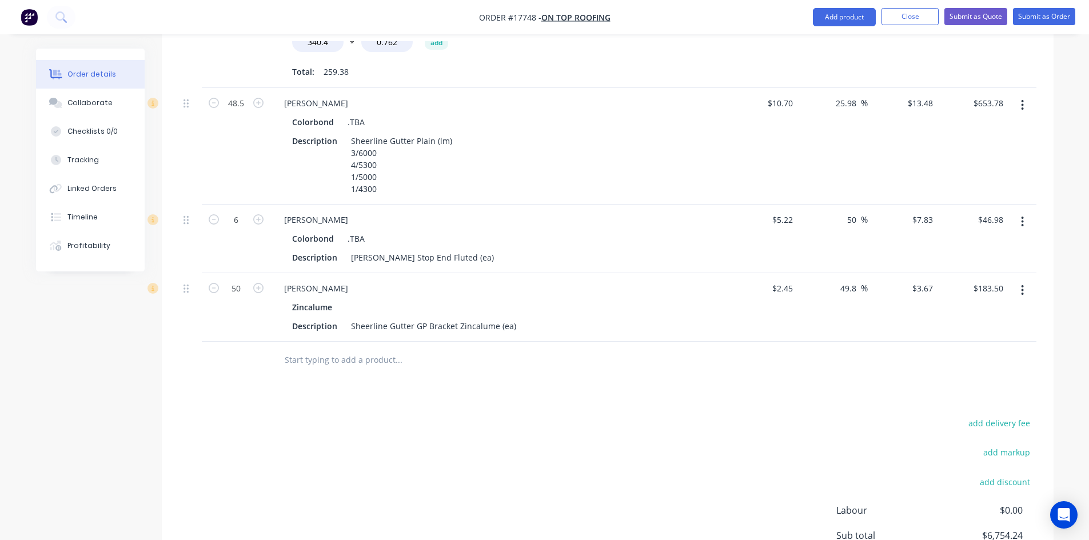
click at [326, 349] on input "text" at bounding box center [398, 360] width 229 height 23
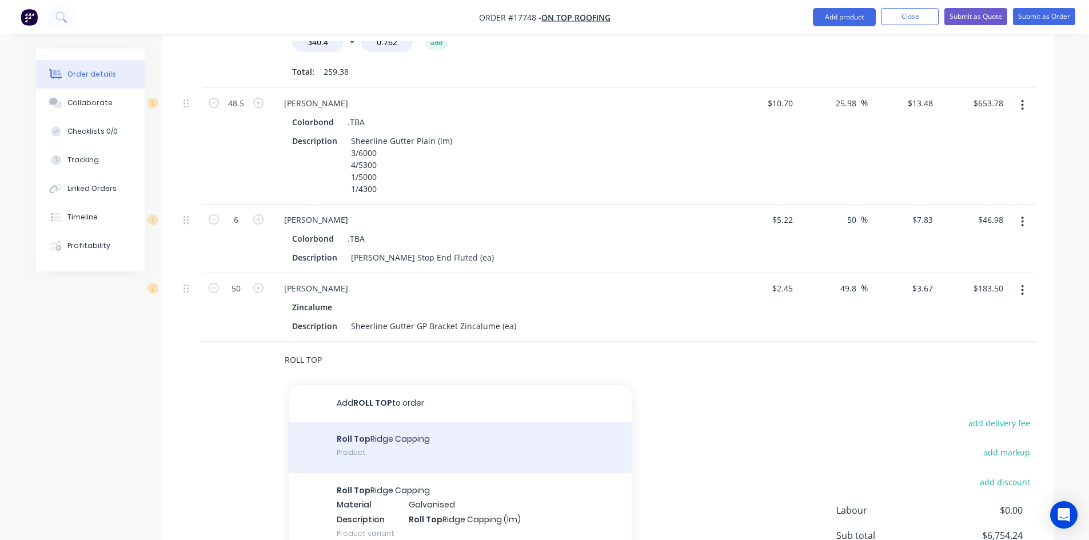
type input "ROLL TOP"
click at [360, 422] on div "Roll Top Ridge Capping Product" at bounding box center [460, 447] width 343 height 51
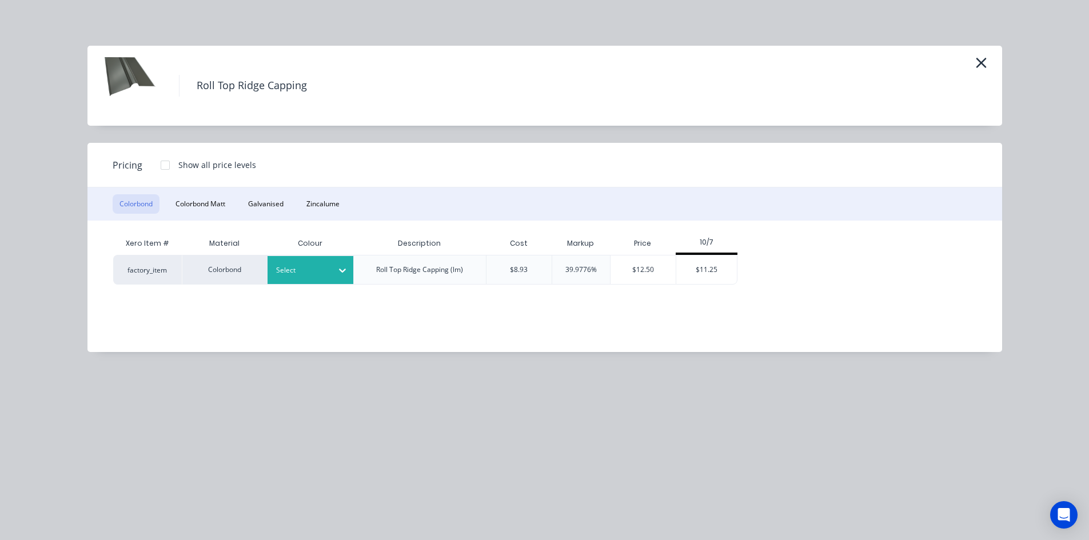
click at [328, 273] on div "Select" at bounding box center [300, 270] width 64 height 15
click at [706, 271] on div "$11.25" at bounding box center [706, 270] width 61 height 29
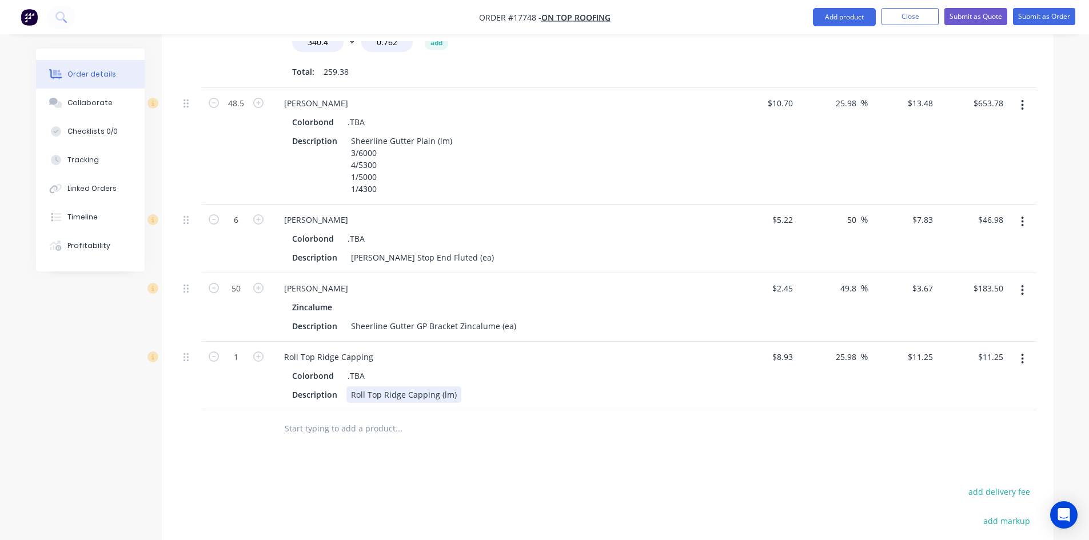
click at [453, 387] on div "Roll Top Ridge Capping (lm)" at bounding box center [403, 395] width 115 height 17
click at [234, 349] on input "1" at bounding box center [236, 357] width 30 height 17
type input "32.8"
type input "$369.00"
click at [304, 452] on div "Drawings Add drawing 0.55 Colorbond .TBA Girth 340 1 FOR QUOTING CALCS ONLY 20 …" at bounding box center [608, 179] width 892 height 1134
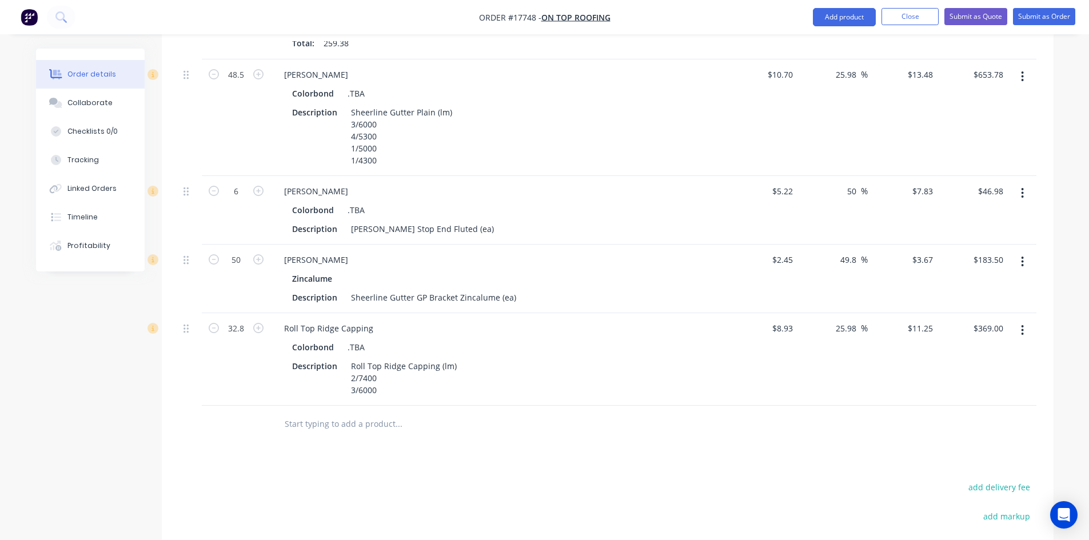
scroll to position [898, 0]
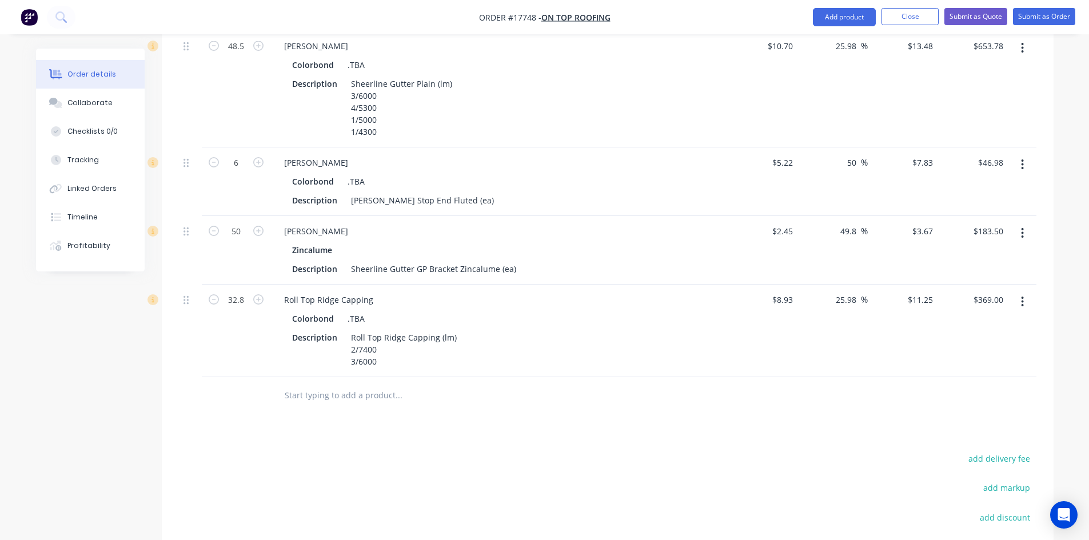
click at [342, 384] on input "text" at bounding box center [398, 395] width 229 height 23
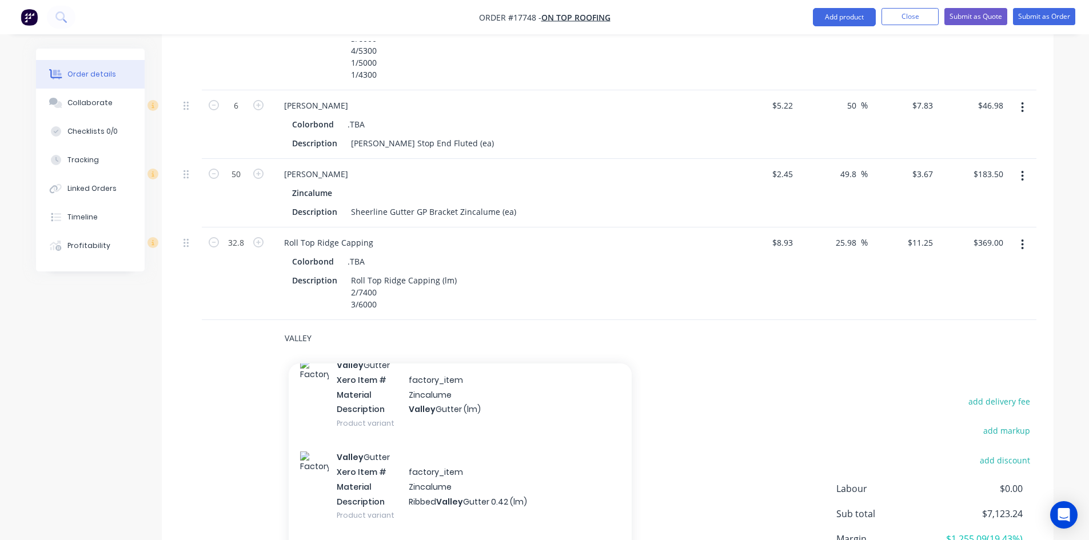
scroll to position [245, 0]
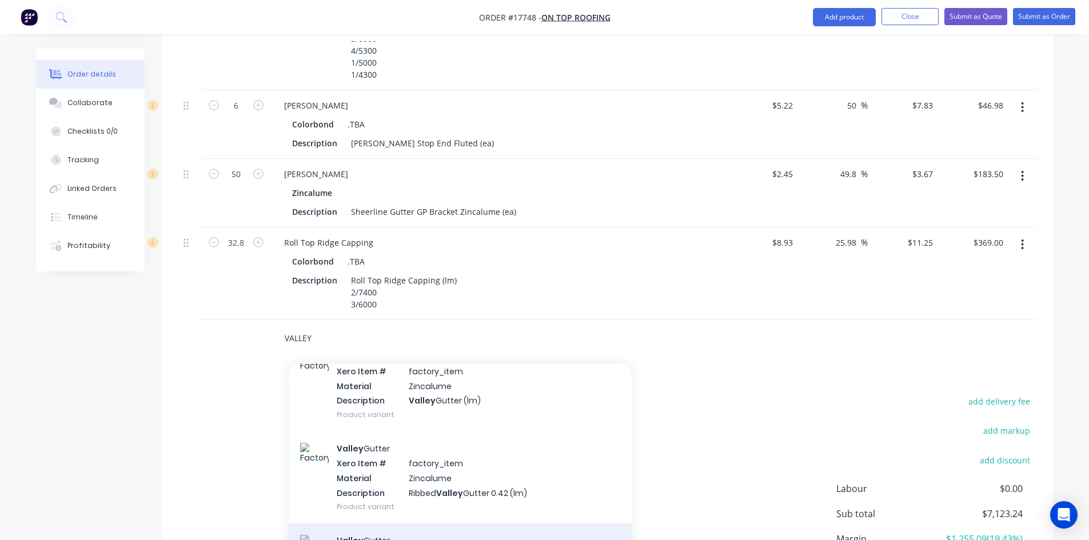
type input "VALLEY"
click at [419, 524] on div "Valley Gutter Product" at bounding box center [460, 549] width 343 height 51
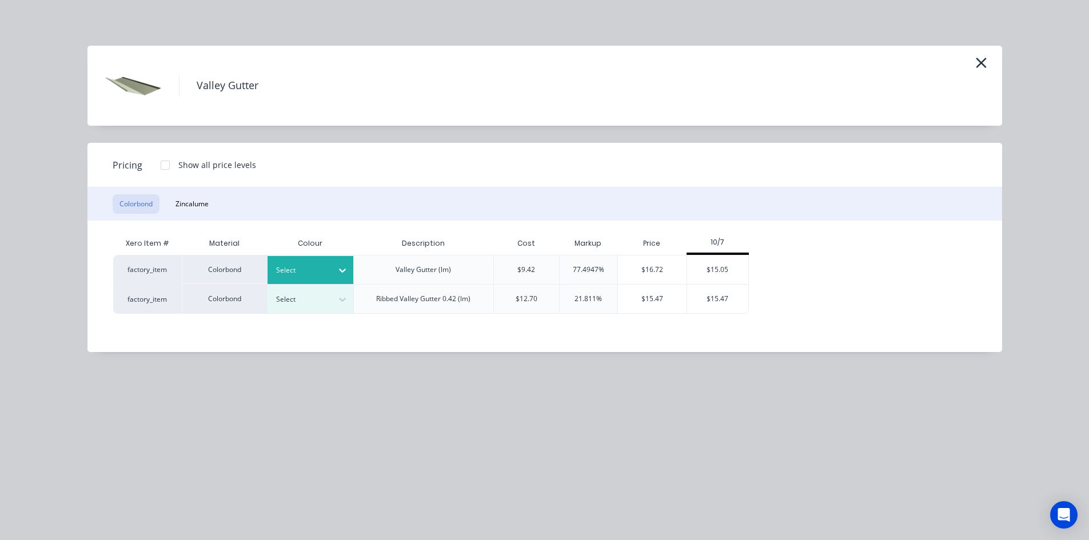
click at [320, 266] on div at bounding box center [301, 270] width 51 height 13
click at [727, 271] on div "$15.05" at bounding box center [717, 270] width 61 height 29
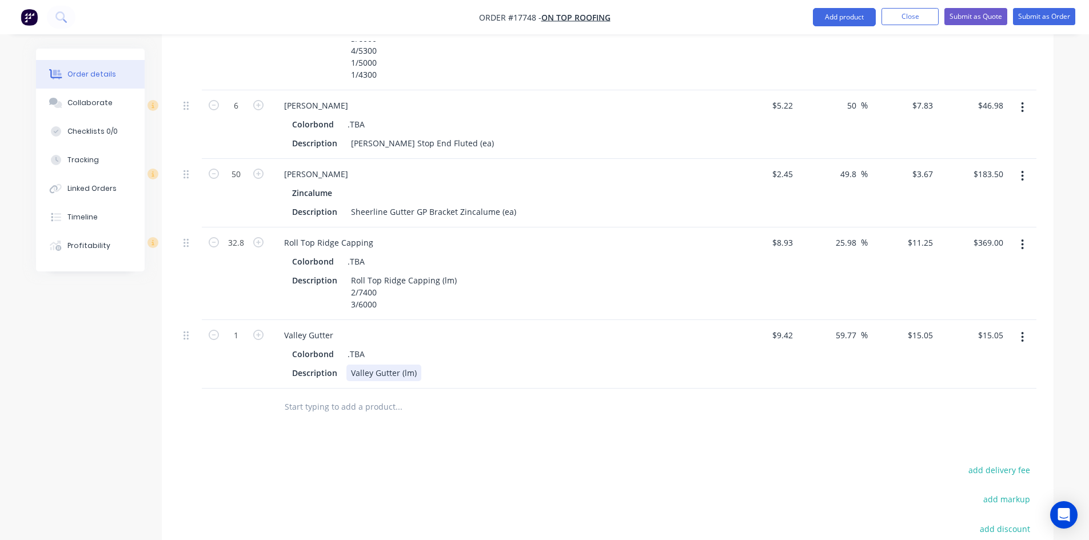
click at [416, 365] on div "Valley Gutter (lm)" at bounding box center [383, 373] width 75 height 17
click at [245, 327] on input "1" at bounding box center [236, 335] width 30 height 17
type input "13.4"
type input "$201.67"
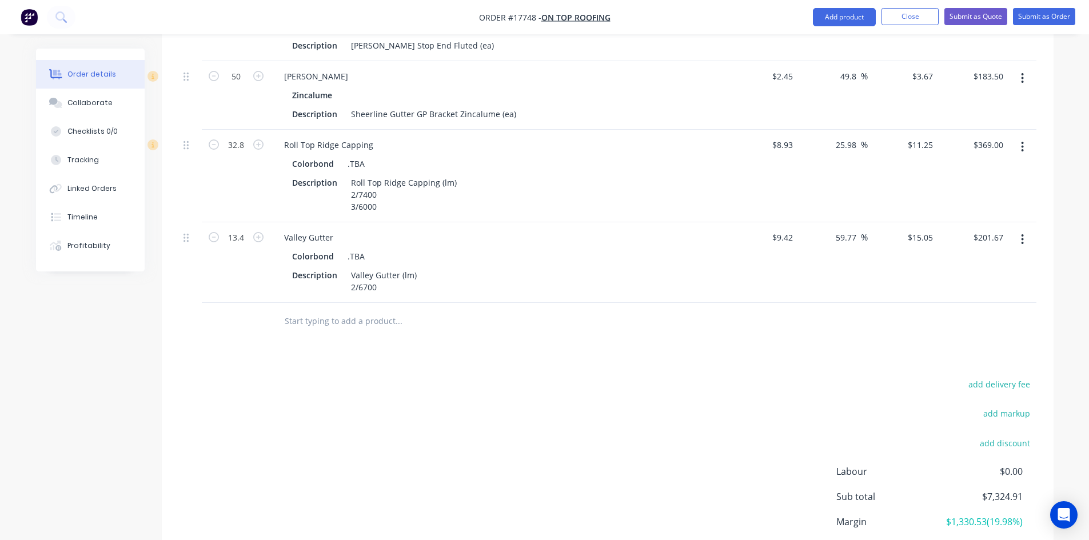
scroll to position [1070, 0]
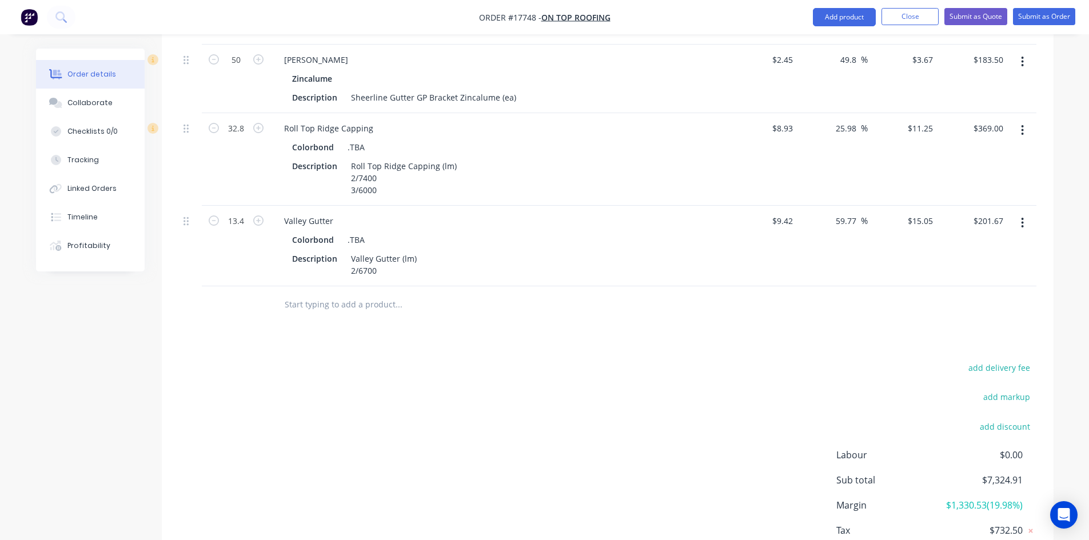
click at [340, 293] on input "text" at bounding box center [398, 304] width 229 height 23
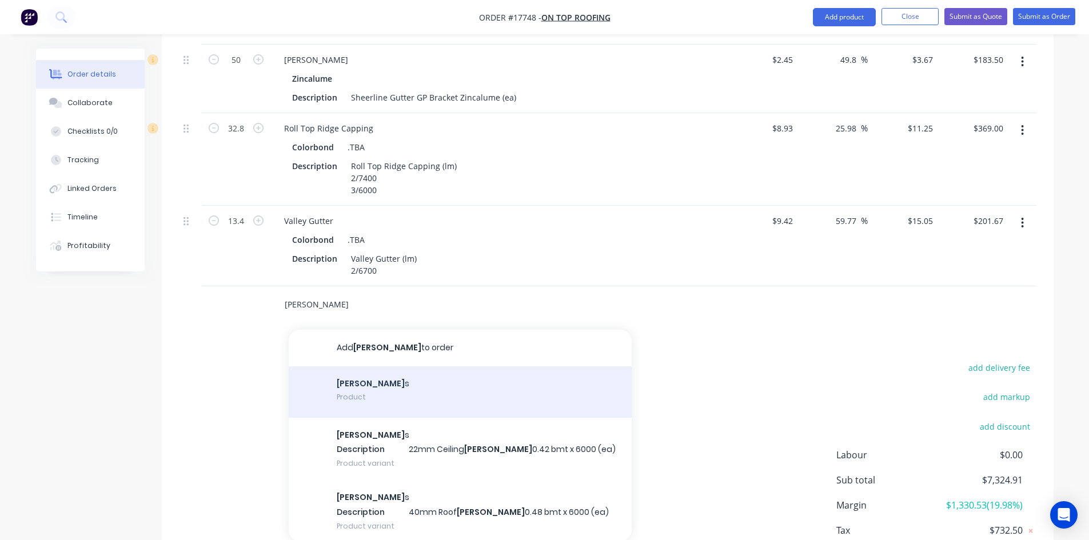
type input "BATTEN"
click at [376, 366] on div "Batten s Product" at bounding box center [460, 391] width 343 height 51
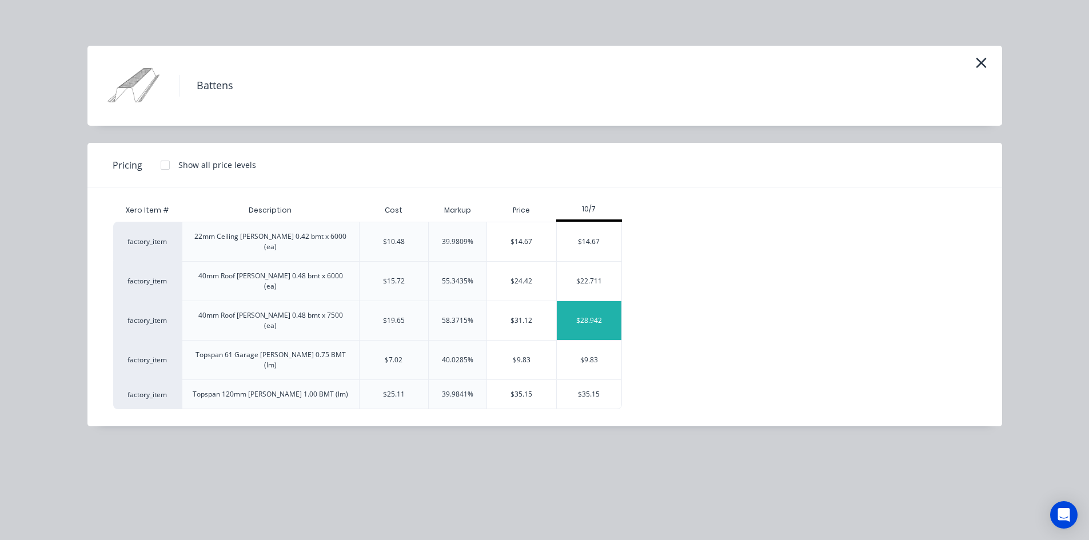
click at [599, 301] on div "$28.942" at bounding box center [589, 320] width 65 height 39
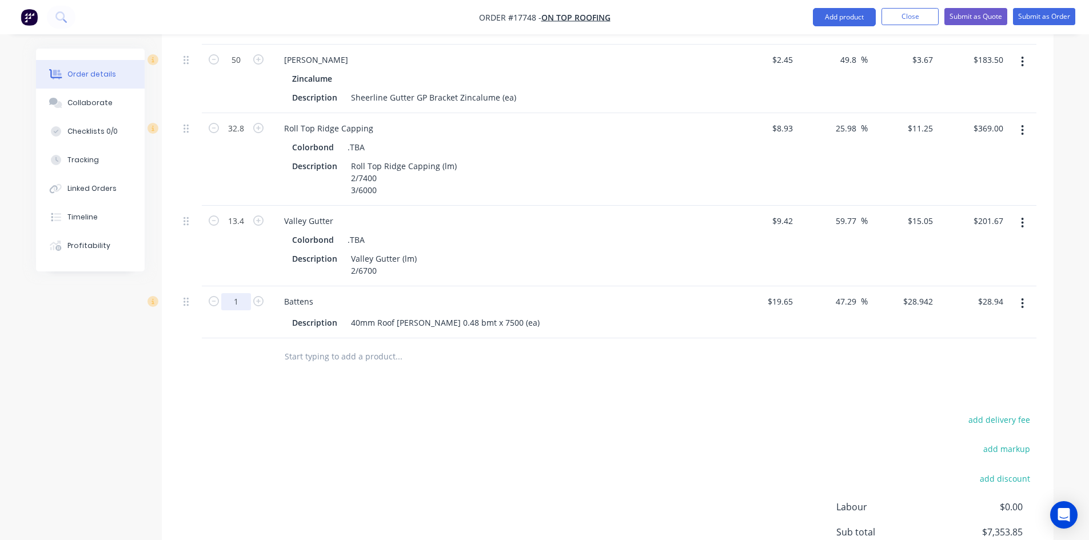
click at [241, 293] on input "1" at bounding box center [236, 301] width 30 height 17
type input "43"
type input "$1,244.51"
click at [476, 356] on div "Drawings Add drawing 0.55 Colorbond .TBA Girth 340 1 FOR QUOTING CALCS ONLY 20 …" at bounding box center [608, 16] width 892 height 1267
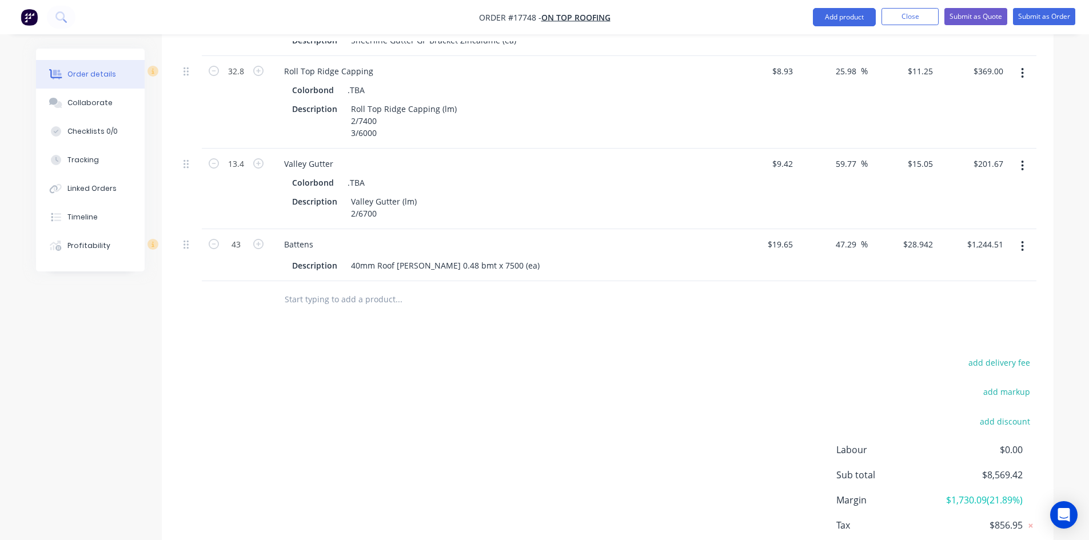
scroll to position [1149, 0]
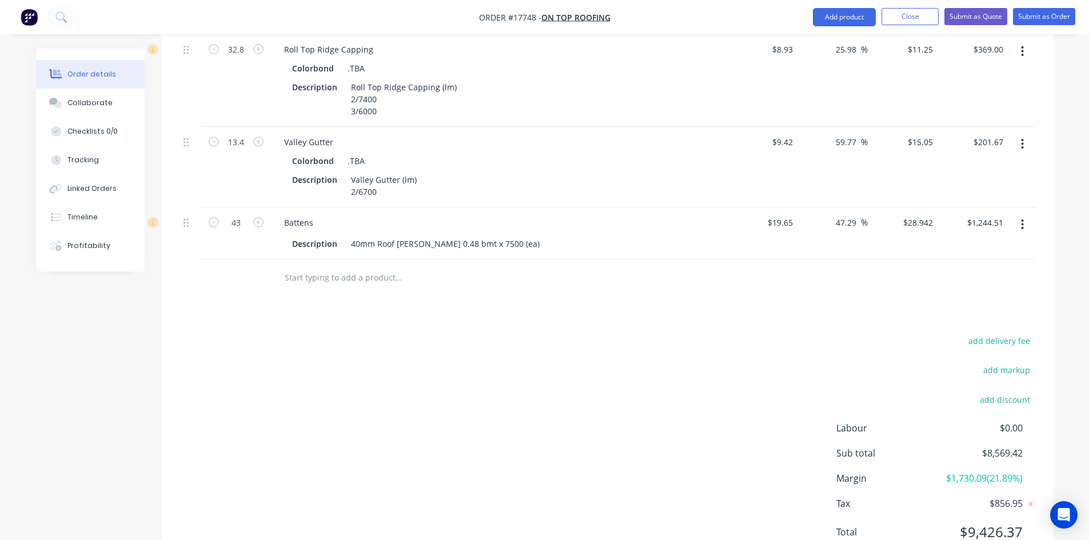
click at [1025, 214] on button "button" at bounding box center [1022, 224] width 27 height 21
click at [975, 246] on div "Edit" at bounding box center [982, 254] width 88 height 17
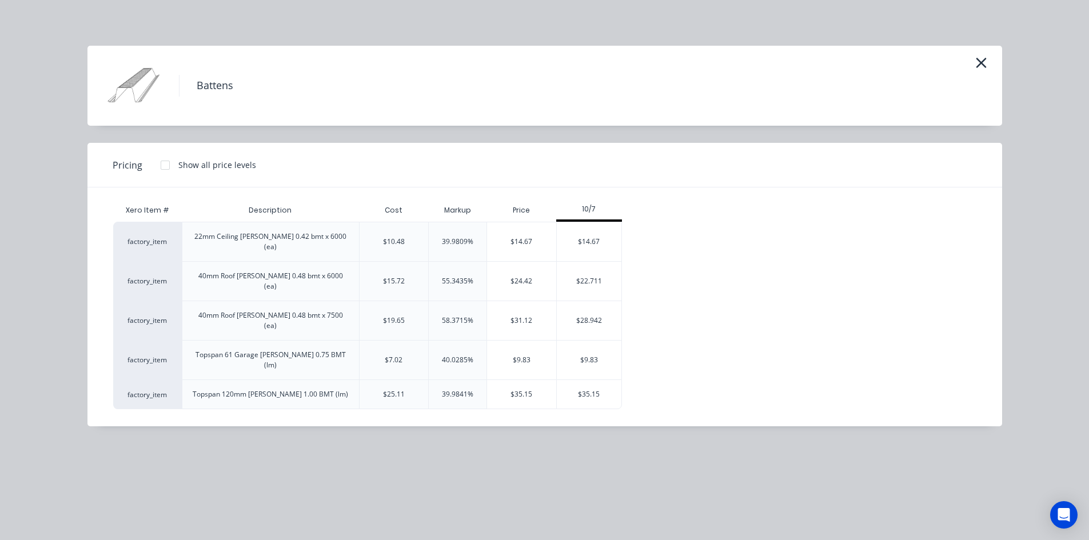
click at [165, 165] on div at bounding box center [165, 165] width 23 height 23
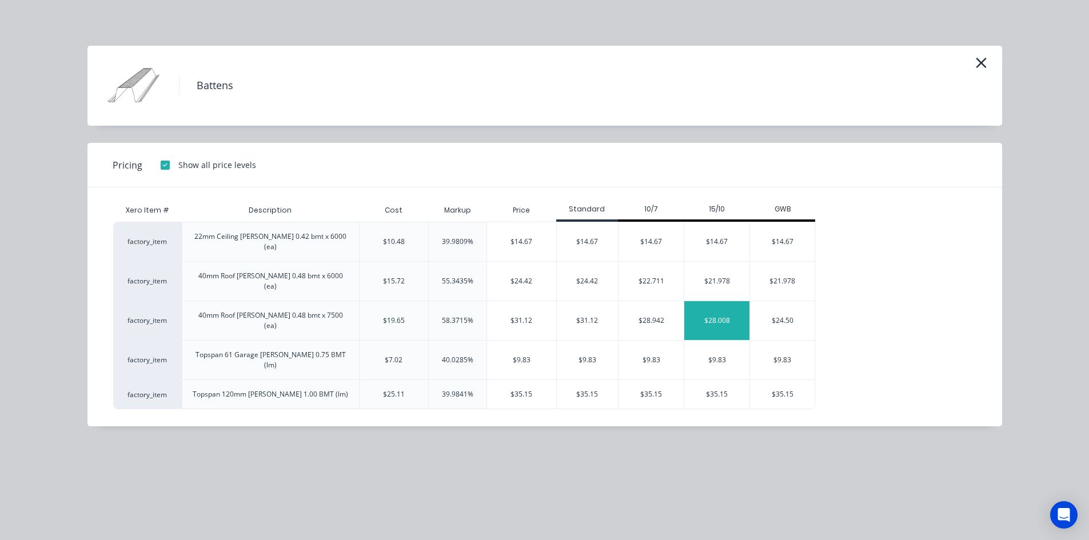
click at [723, 301] on div "$28.008" at bounding box center [716, 320] width 65 height 39
type input "42.53"
type input "$28.008"
type input "$1,204.34"
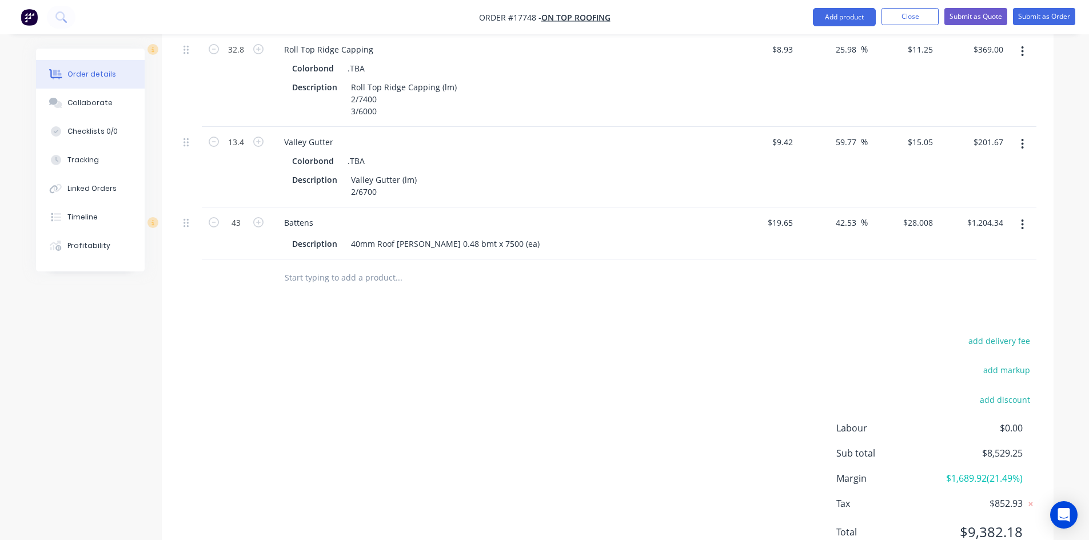
click at [370, 266] on input "text" at bounding box center [398, 277] width 229 height 23
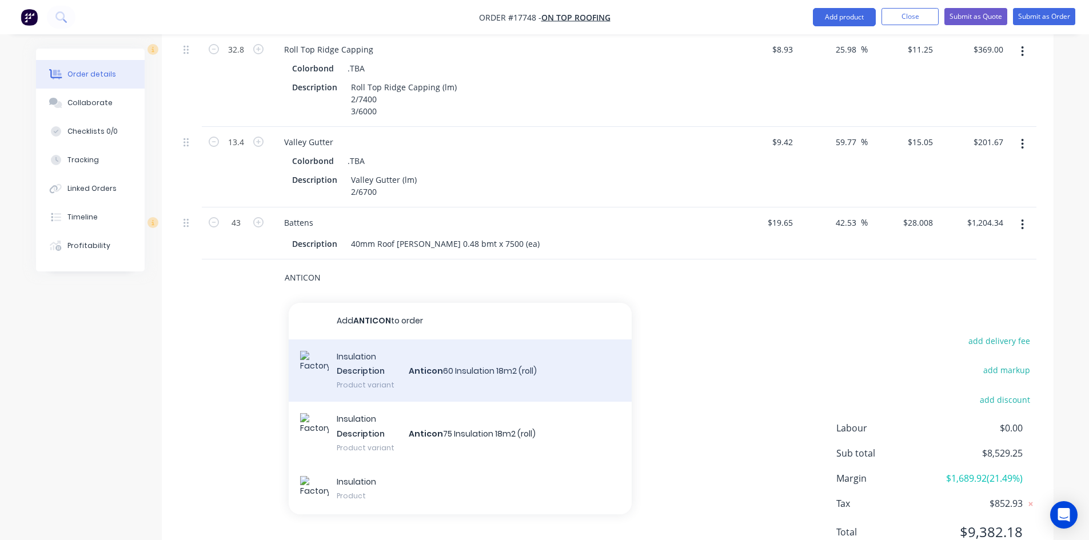
type input "ANTICON"
click at [484, 340] on div "Insulation Description Anticon 60 Insulation 18m2 (roll) Product variant" at bounding box center [460, 371] width 343 height 63
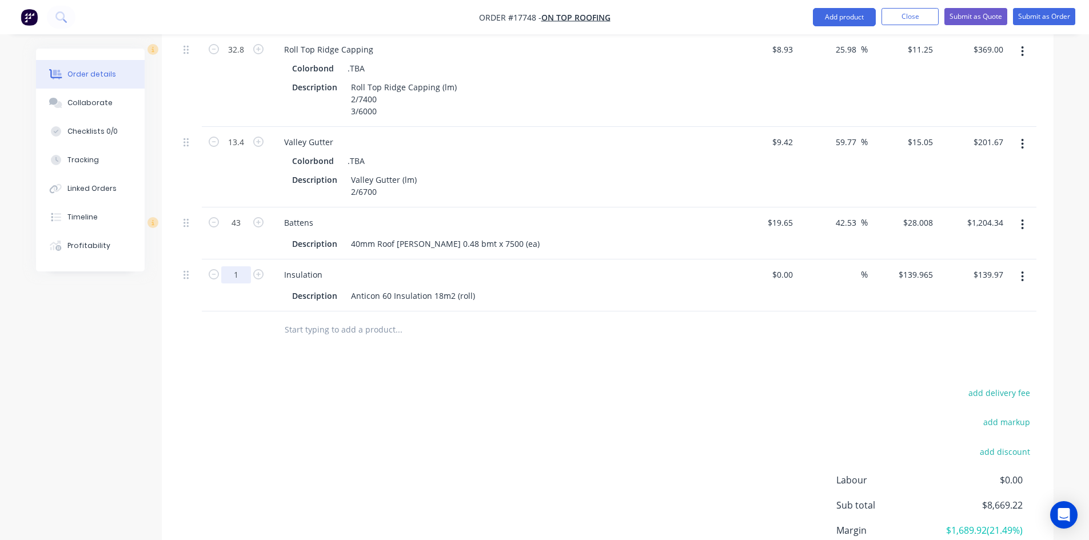
click at [245, 266] on input "1" at bounding box center [236, 274] width 30 height 17
type input "15"
type input "$2,099.48"
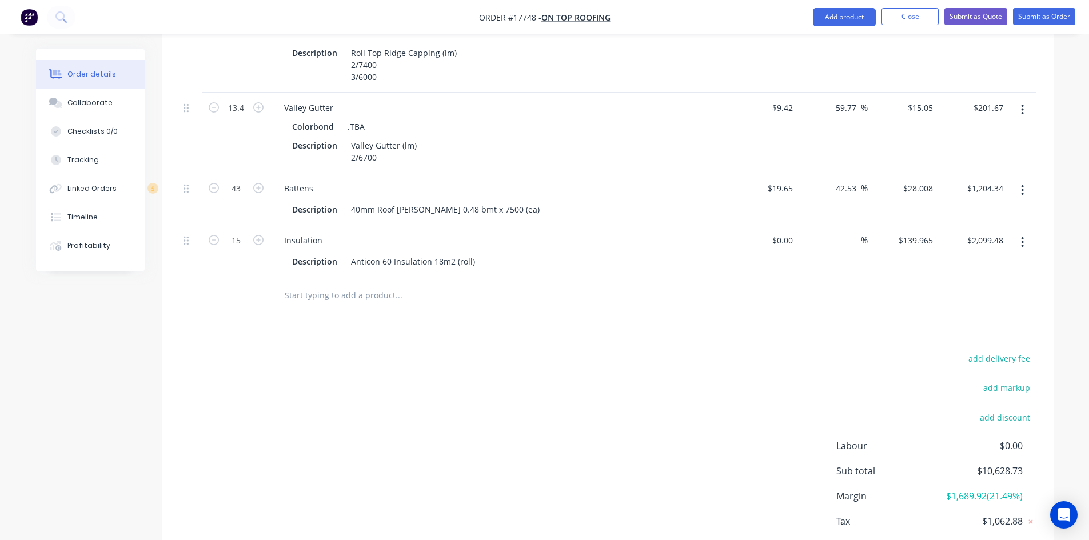
scroll to position [1201, 0]
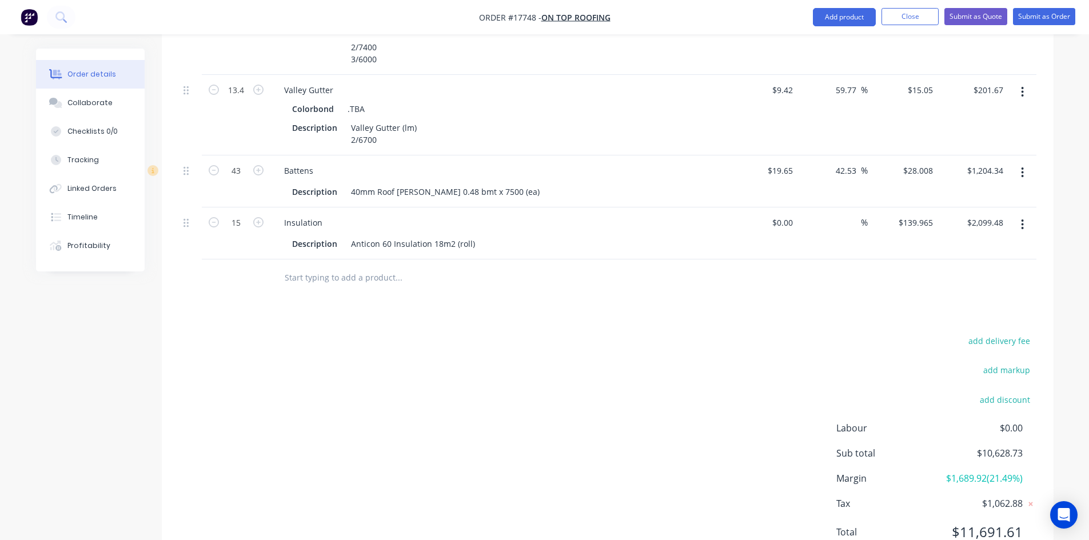
click at [341, 266] on input "text" at bounding box center [398, 277] width 229 height 23
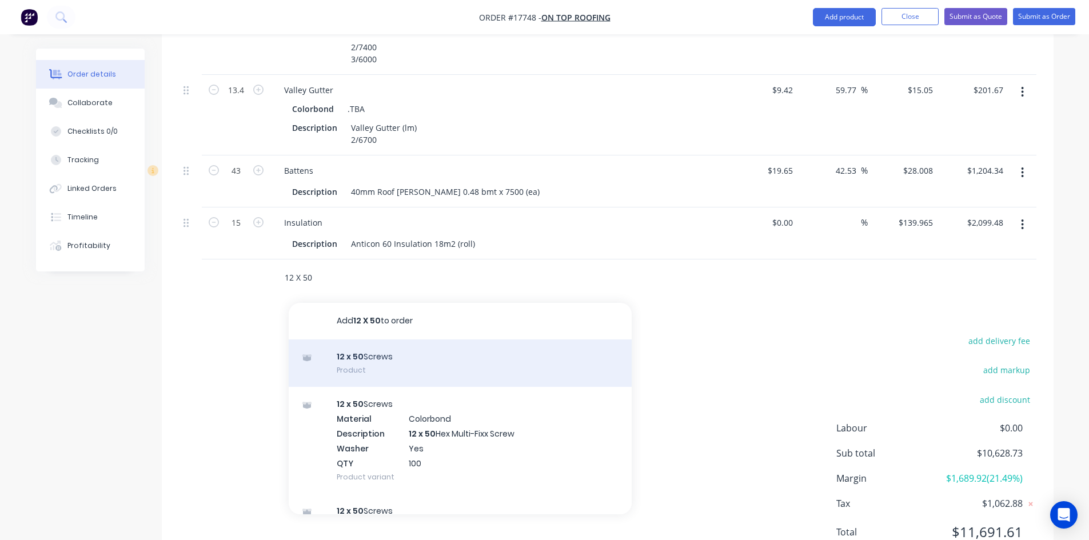
type input "12 X 50"
click at [377, 340] on div "12 x 50 Screws Product" at bounding box center [460, 364] width 343 height 48
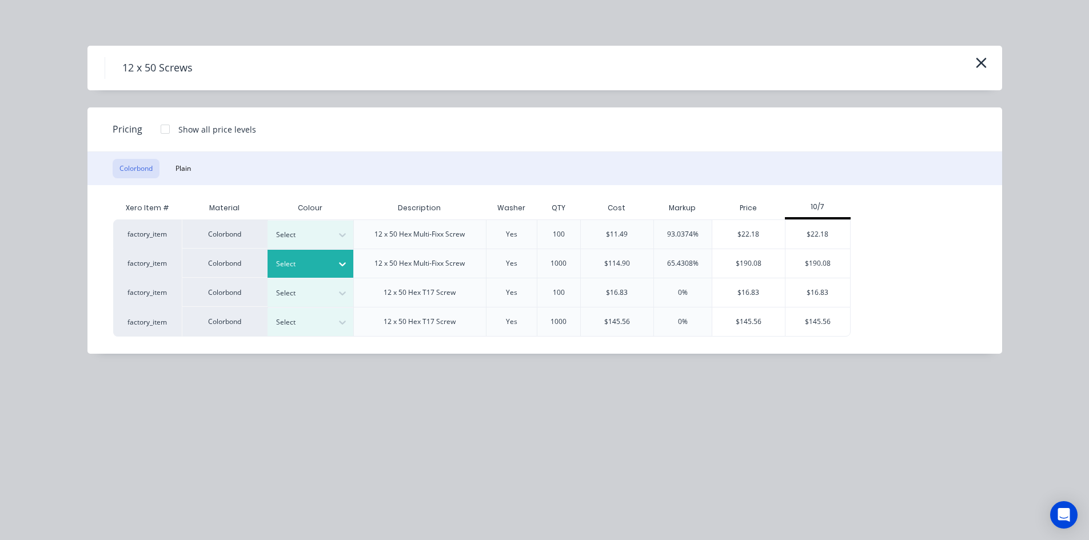
click at [320, 257] on div "Select" at bounding box center [300, 264] width 64 height 15
click at [763, 262] on div "$190.08" at bounding box center [748, 263] width 73 height 29
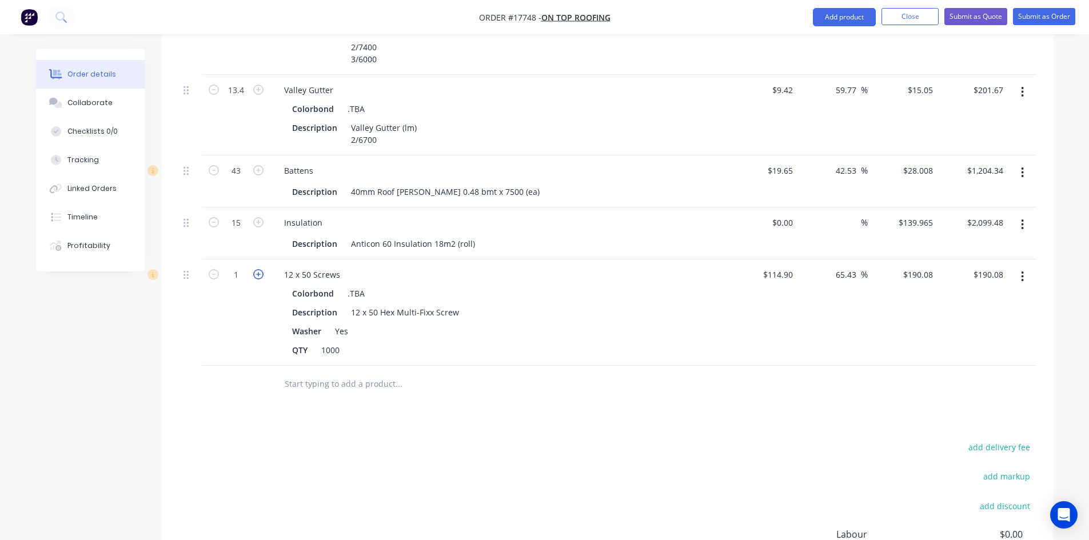
click at [255, 269] on icon "button" at bounding box center [258, 274] width 10 height 10
type input "2"
type input "$380.16"
click at [312, 373] on input "text" at bounding box center [398, 384] width 229 height 23
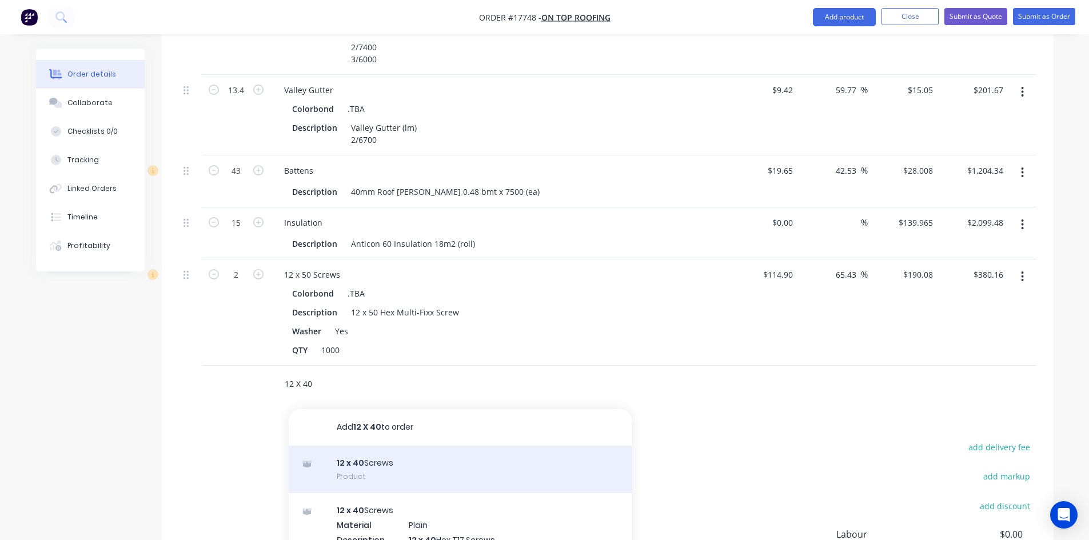
type input "12 X 40"
click at [407, 446] on div "12 x 40 Screws Product" at bounding box center [460, 470] width 343 height 48
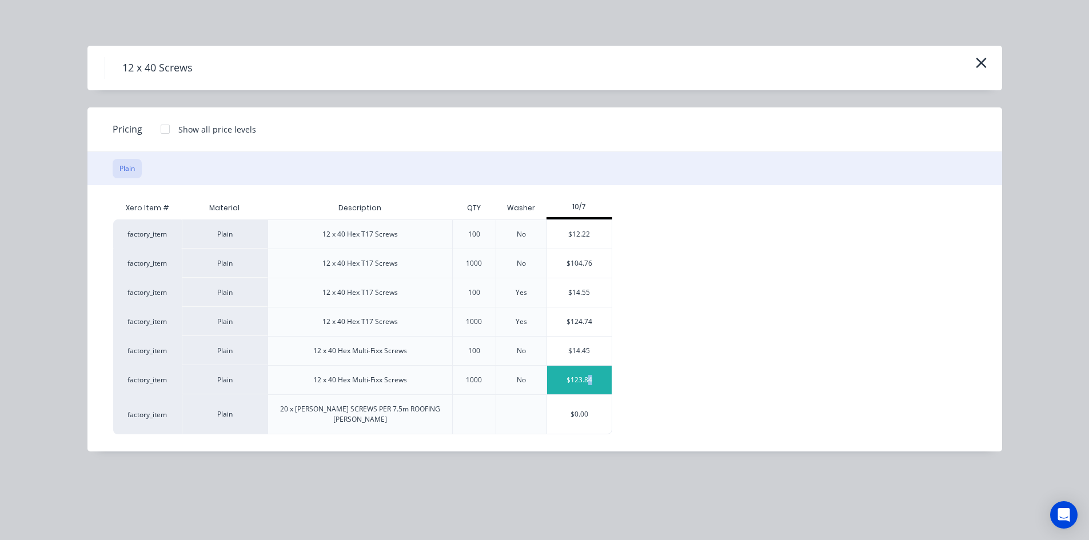
click at [590, 381] on div "$123.84" at bounding box center [579, 380] width 65 height 29
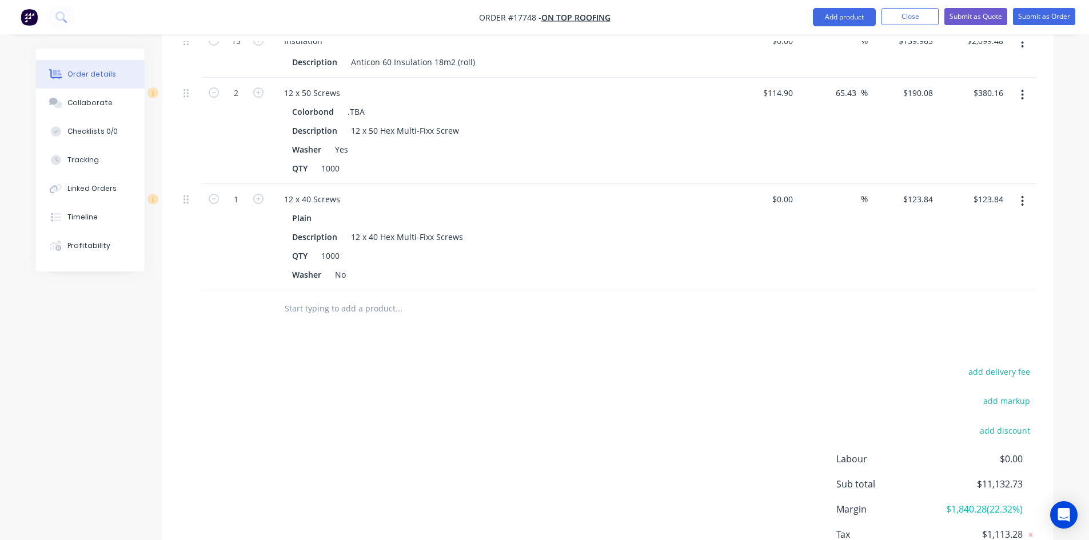
scroll to position [1413, 0]
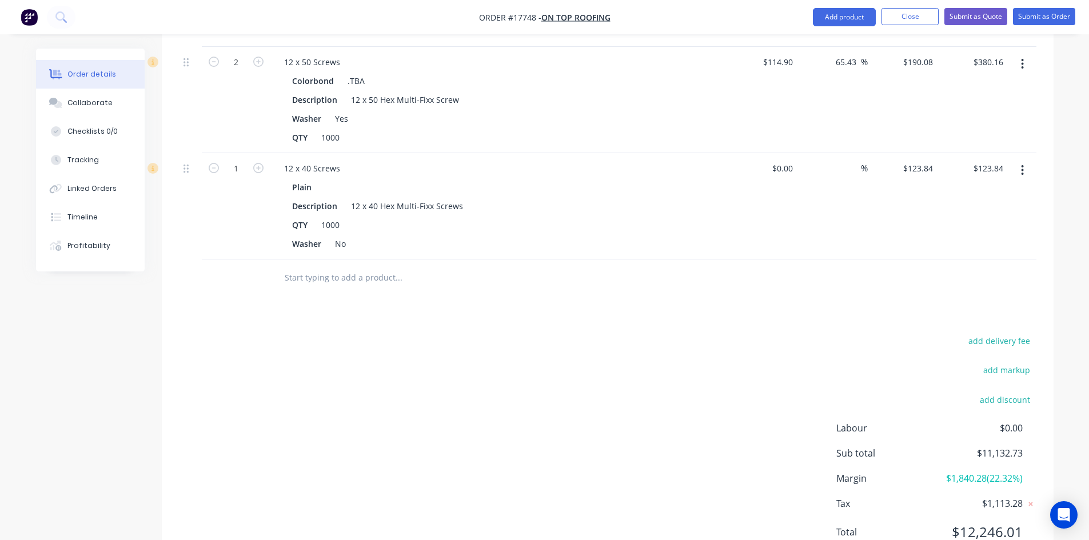
click at [296, 266] on input "text" at bounding box center [398, 277] width 229 height 23
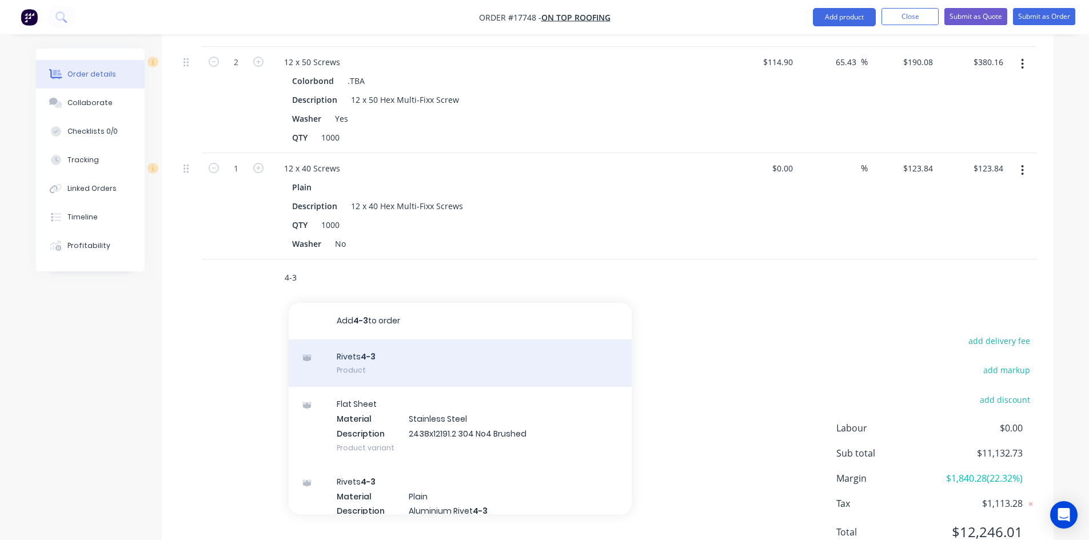
type input "4-3"
click at [346, 340] on div "Rivets 4-3 Product" at bounding box center [460, 364] width 343 height 48
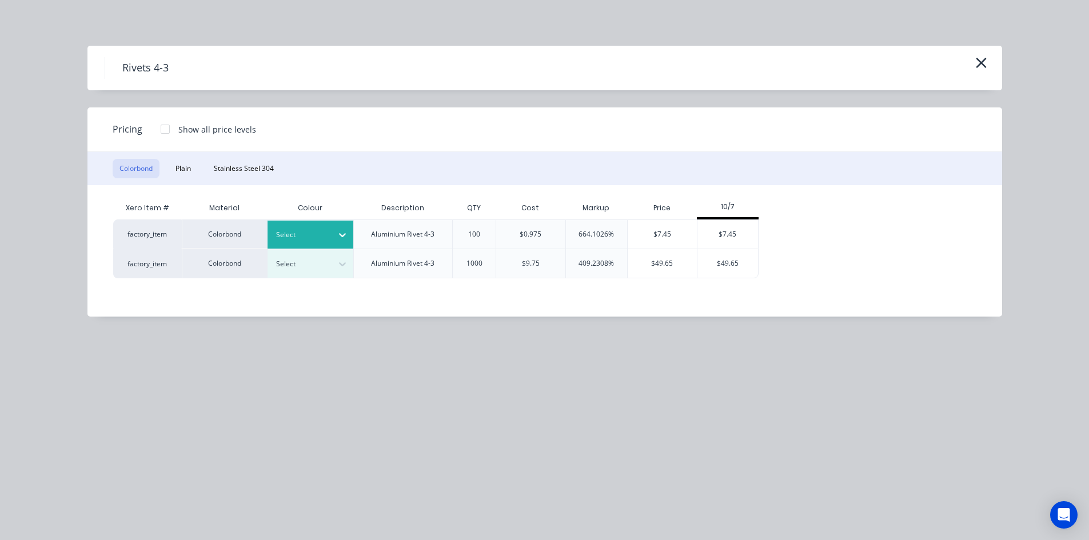
click at [326, 233] on div at bounding box center [301, 235] width 51 height 13
click at [727, 232] on div "$7.45" at bounding box center [728, 234] width 61 height 29
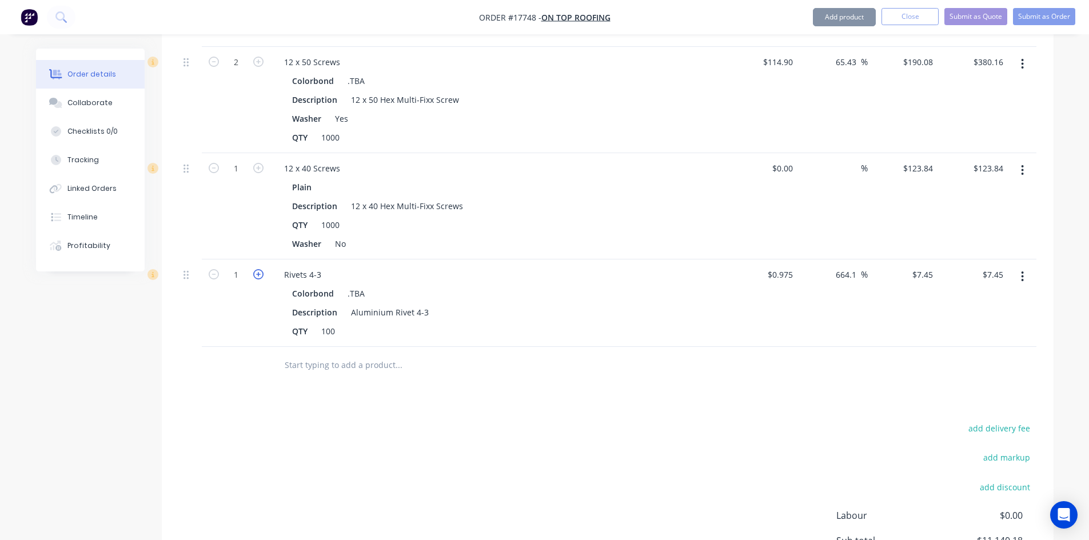
click at [261, 269] on icon "button" at bounding box center [258, 274] width 10 height 10
type input "2"
type input "$14.90"
click at [261, 269] on icon "button" at bounding box center [258, 274] width 10 height 10
type input "3"
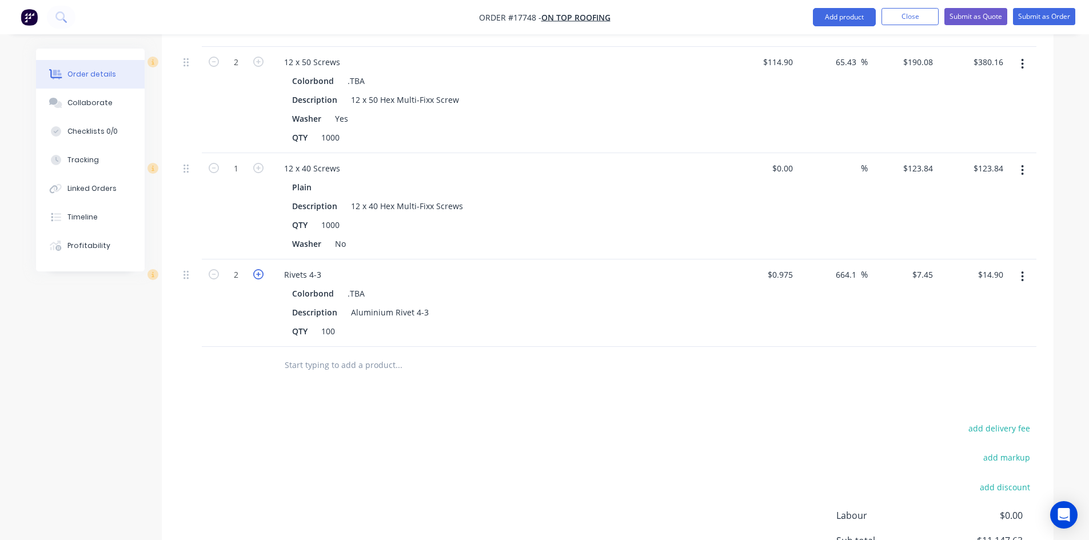
type input "$22.35"
click at [315, 354] on input "text" at bounding box center [398, 365] width 229 height 23
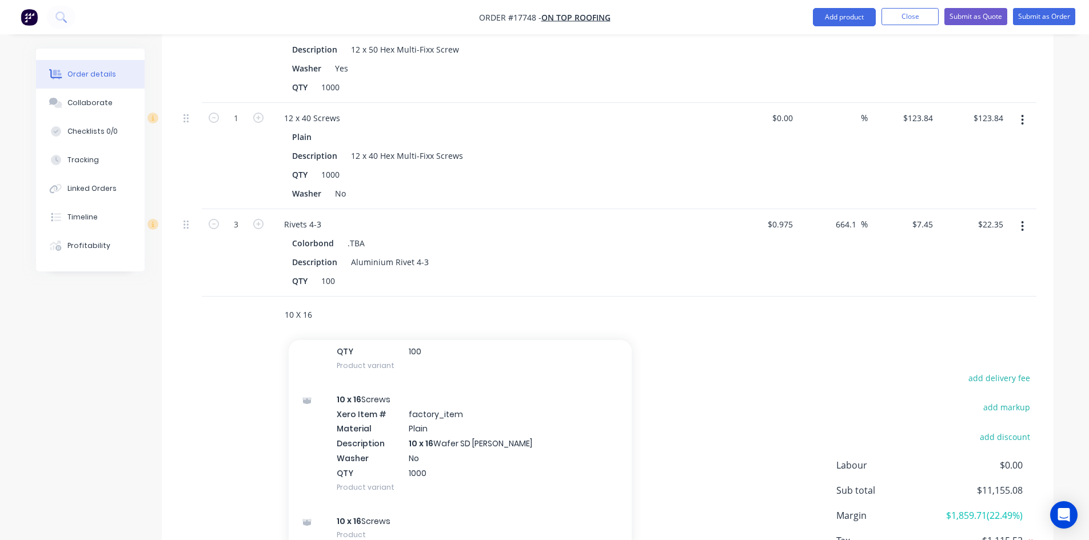
scroll to position [1501, 0]
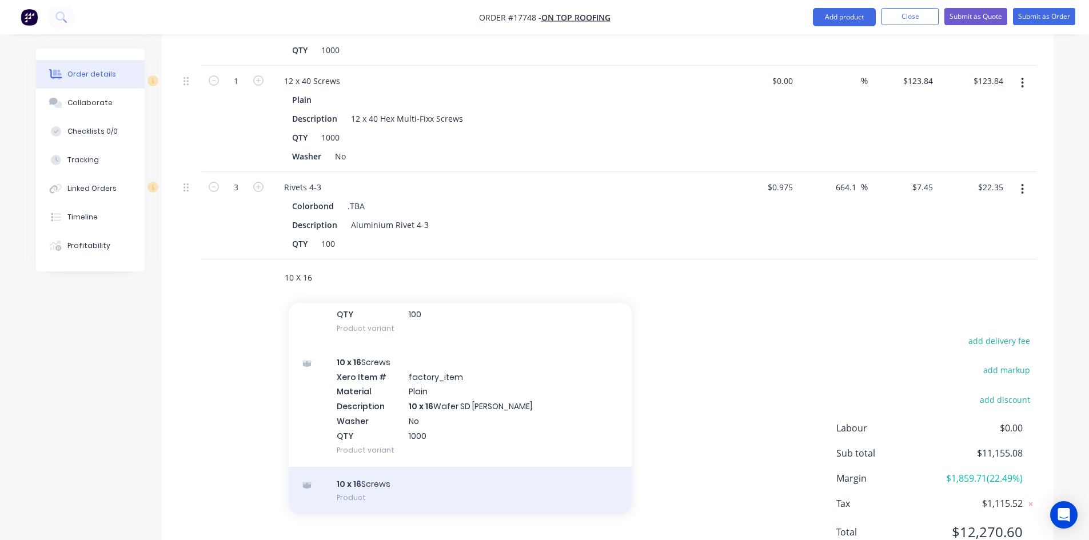
type input "10 X 16"
click at [411, 467] on div "10 x 16 Screws Product" at bounding box center [460, 491] width 343 height 48
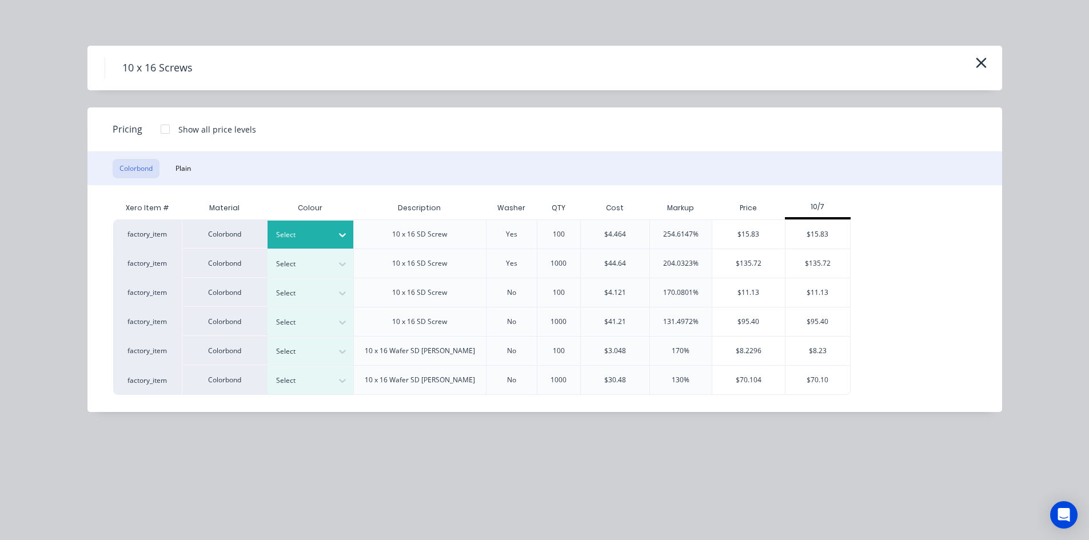
click at [325, 238] on div at bounding box center [301, 235] width 51 height 13
click at [822, 233] on div "$15.83" at bounding box center [818, 234] width 65 height 29
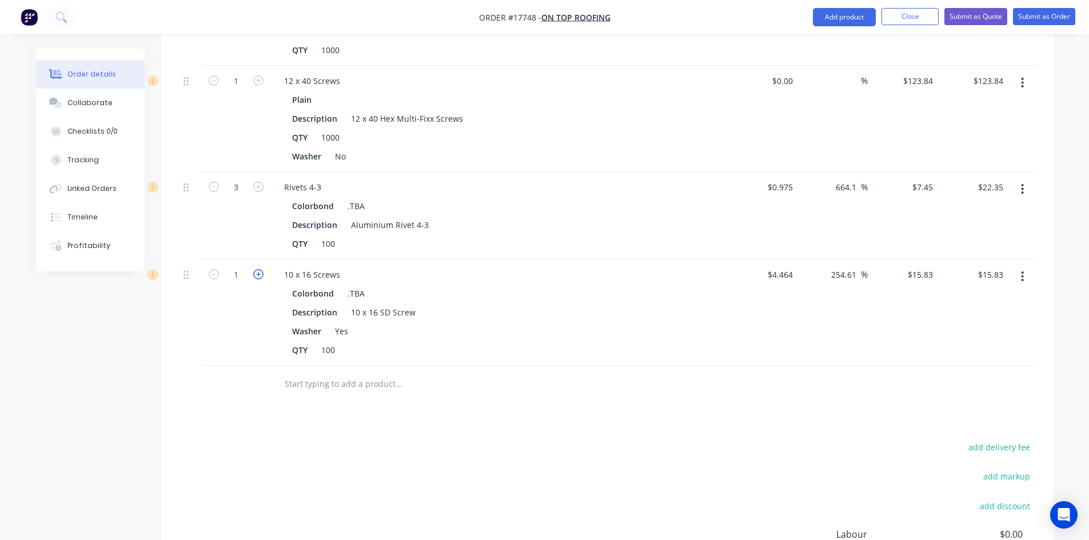
click at [262, 269] on icon "button" at bounding box center [258, 274] width 10 height 10
type input "2"
type input "$31.66"
click at [212, 182] on icon "button" at bounding box center [214, 187] width 10 height 10
type input "2"
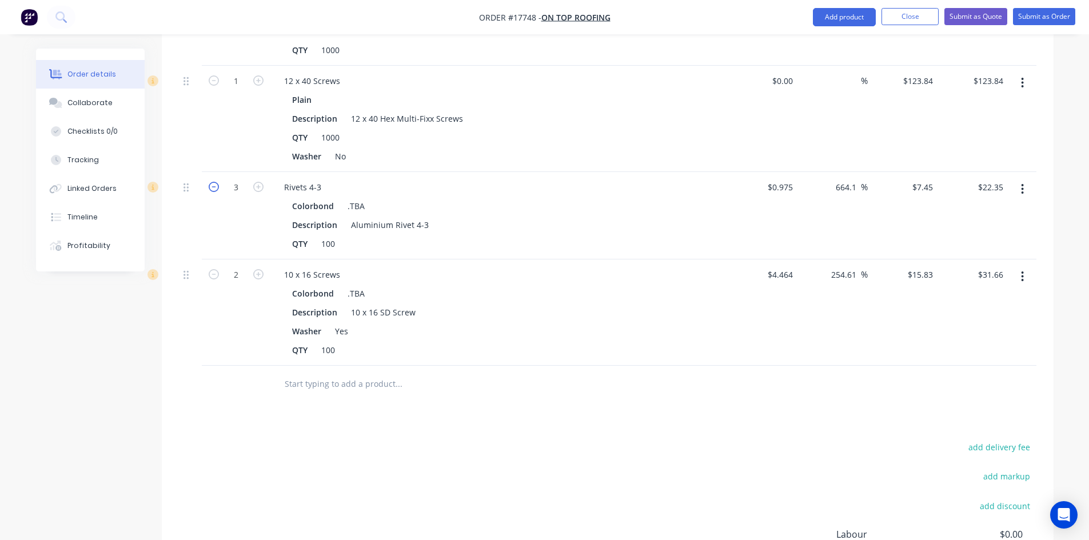
type input "$14.90"
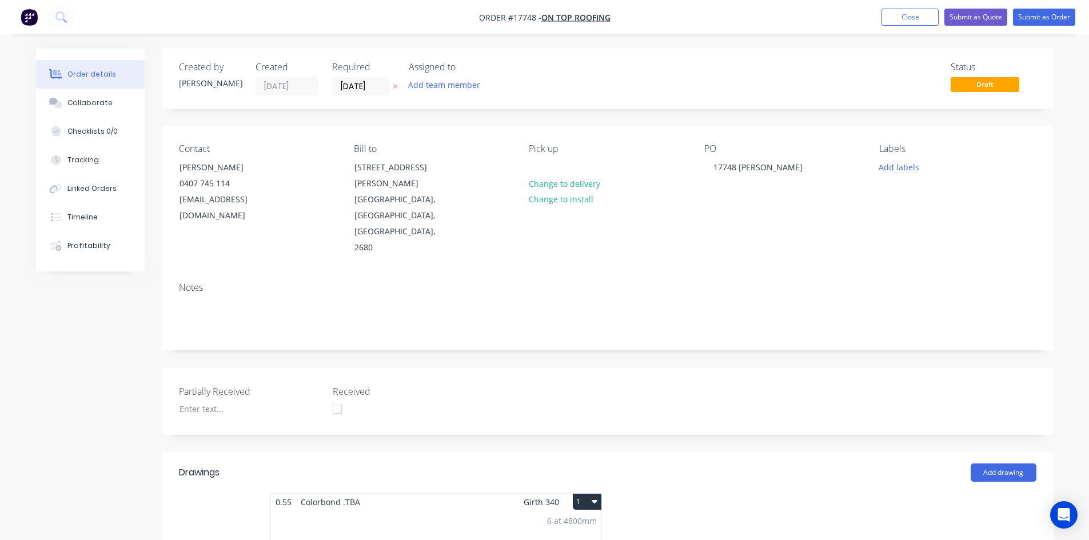
scroll to position [0, 0]
click at [978, 17] on button "Submit as Quote" at bounding box center [976, 17] width 63 height 17
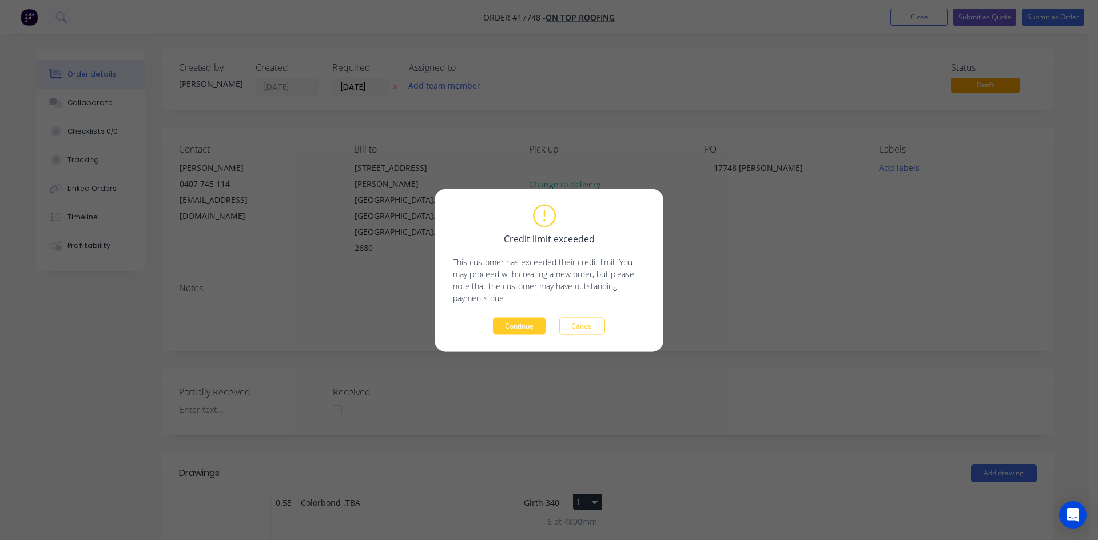
click at [528, 325] on button "Continue" at bounding box center [519, 325] width 53 height 17
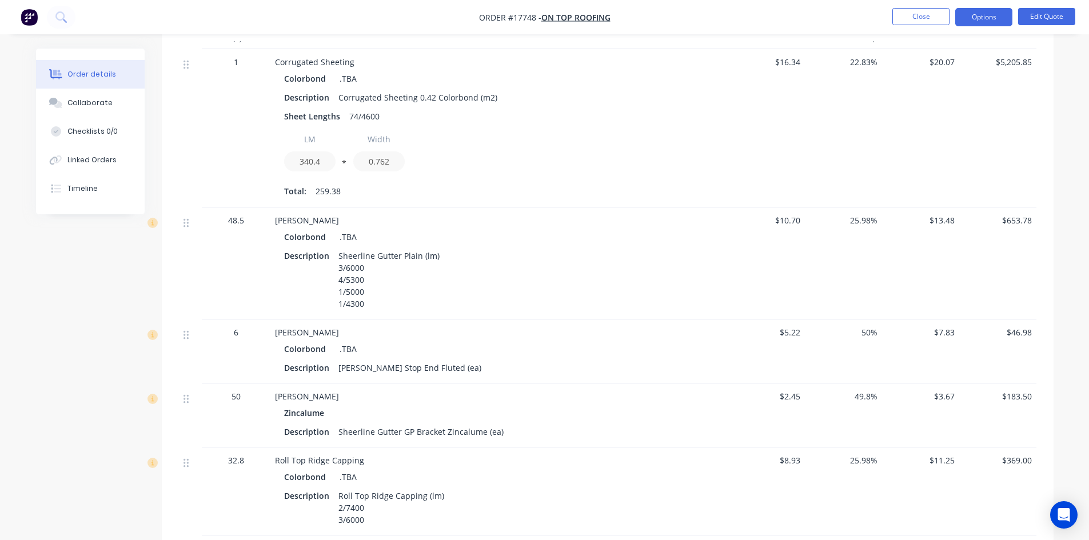
scroll to position [800, 0]
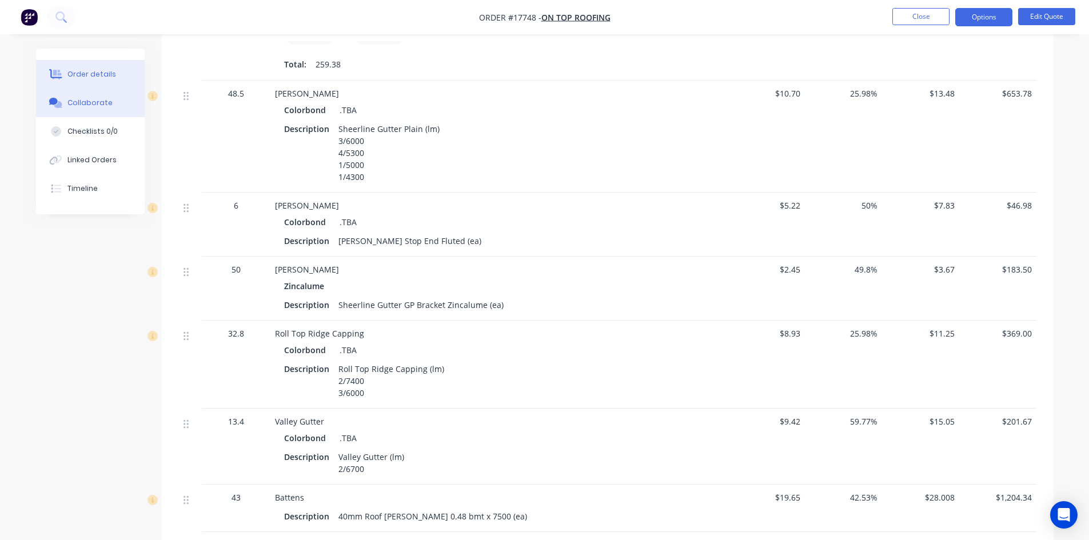
click at [107, 98] on div "Collaborate" at bounding box center [89, 103] width 45 height 10
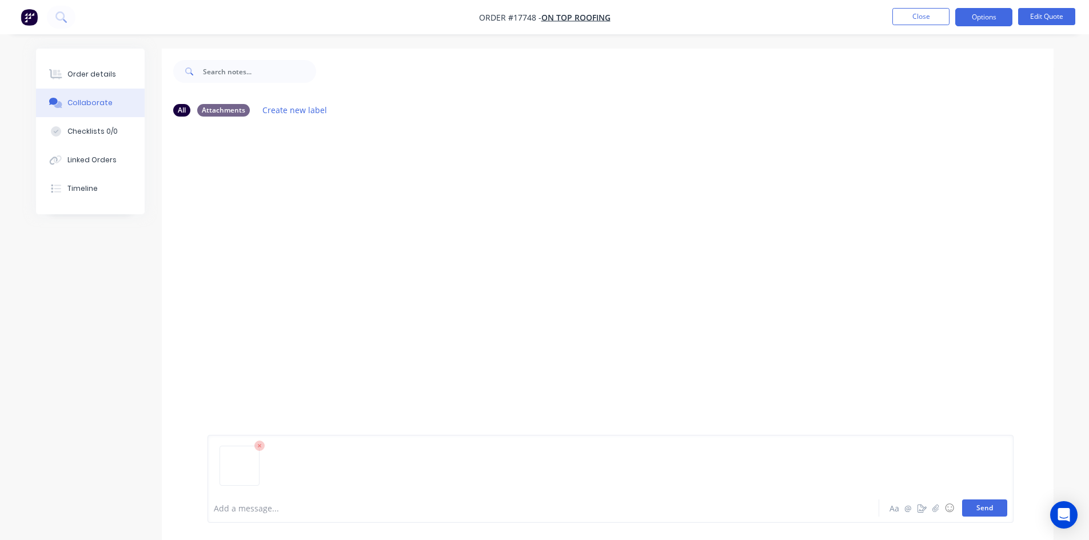
click at [998, 515] on button "Send" at bounding box center [984, 508] width 45 height 17
click at [105, 78] on div "Order details" at bounding box center [91, 74] width 49 height 10
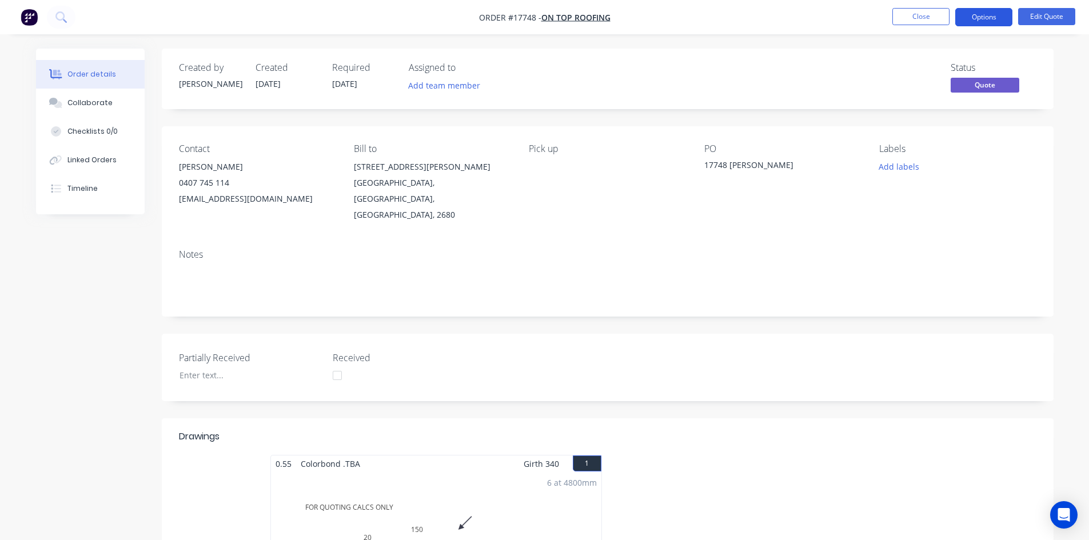
click at [986, 18] on button "Options" at bounding box center [983, 17] width 57 height 18
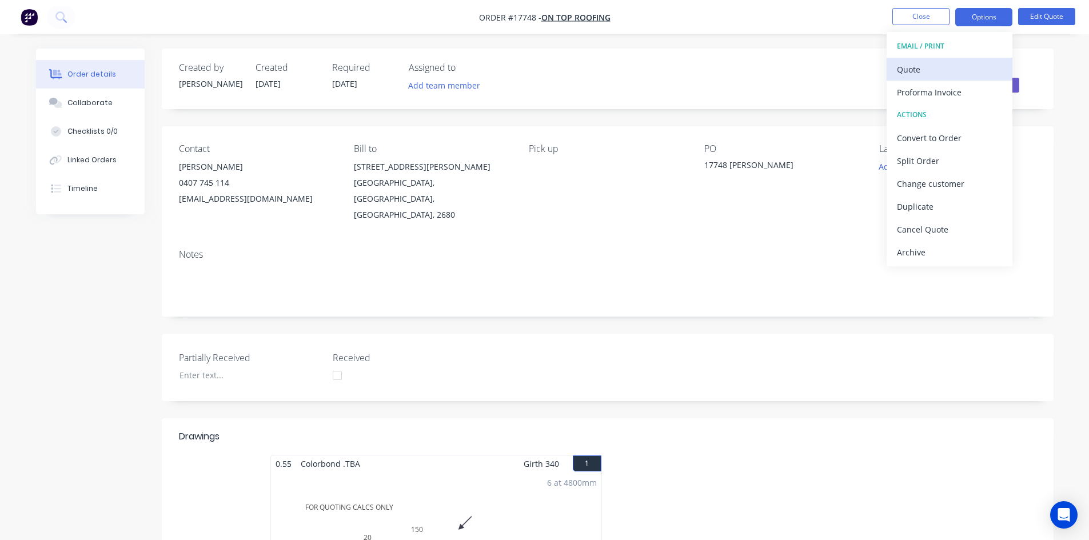
click at [909, 66] on div "Quote" at bounding box center [949, 69] width 105 height 17
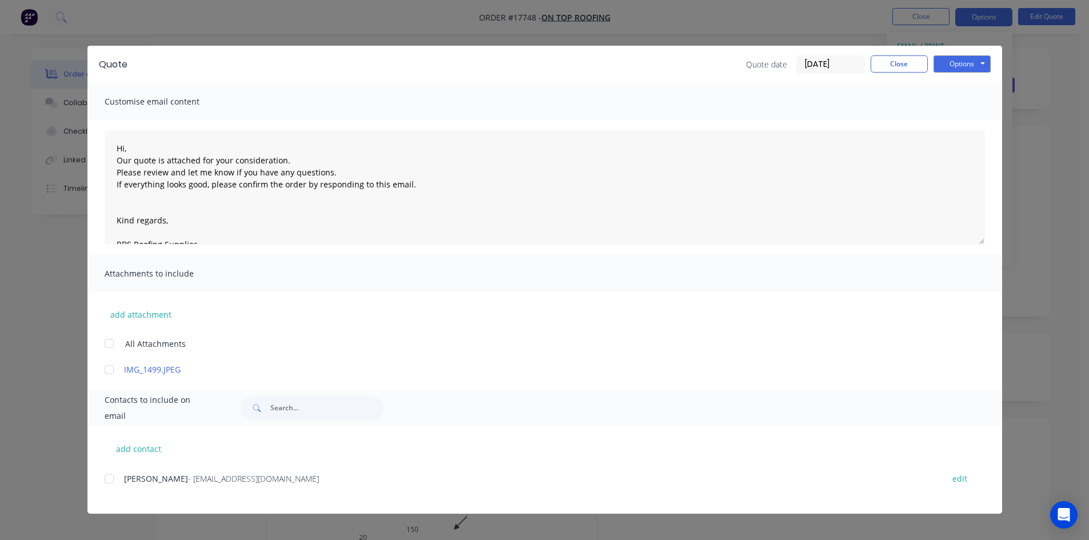
click at [107, 479] on div at bounding box center [109, 479] width 23 height 23
click at [965, 70] on button "Options" at bounding box center [962, 63] width 57 height 17
click at [973, 120] on button "Email" at bounding box center [970, 122] width 73 height 19
click at [906, 63] on button "Close" at bounding box center [899, 63] width 57 height 17
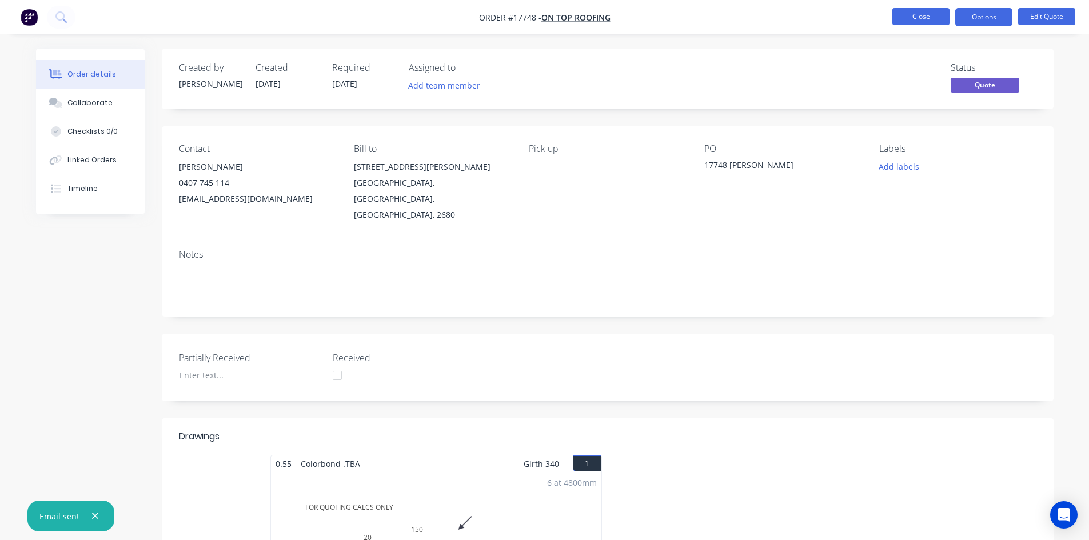
click at [918, 22] on button "Close" at bounding box center [921, 16] width 57 height 17
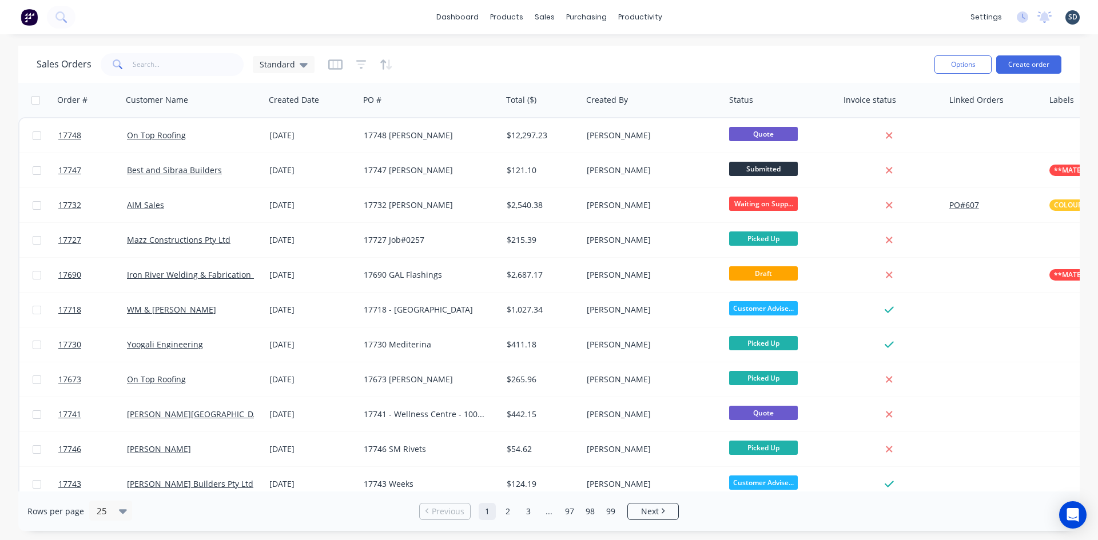
click at [761, 14] on div "dashboard products sales purchasing productivity dashboard products Product Cat…" at bounding box center [549, 17] width 1098 height 34
click at [591, 58] on div "Sales Orders" at bounding box center [586, 55] width 47 height 10
click at [688, 14] on div "dashboard products sales purchasing productivity dashboard products Product Cat…" at bounding box center [549, 17] width 1098 height 34
click at [716, 17] on div "dashboard products sales purchasing productivity dashboard products Product Cat…" at bounding box center [549, 17] width 1098 height 34
click at [811, 65] on div "Sales Orders Standard" at bounding box center [481, 64] width 889 height 28
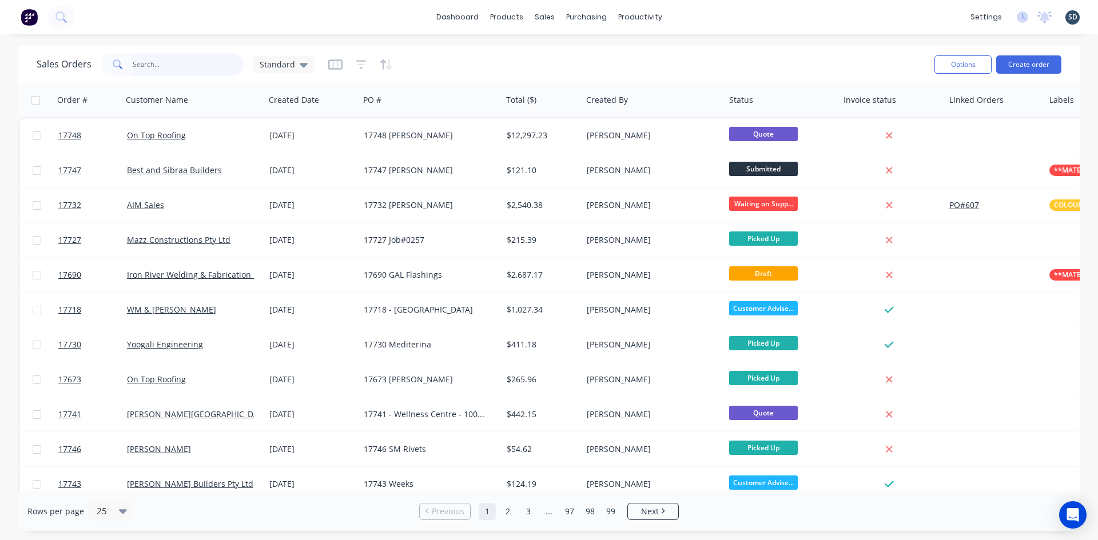
click at [205, 65] on input "text" at bounding box center [188, 64] width 111 height 23
type input "[PERSON_NAME] SHED"
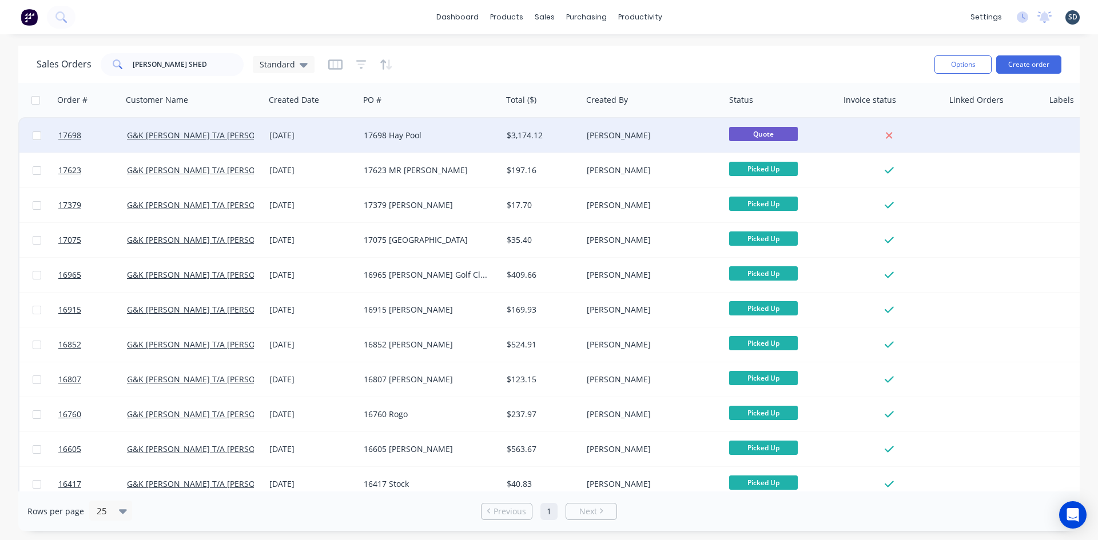
click at [448, 133] on div "17698 Hay Pool" at bounding box center [427, 135] width 127 height 11
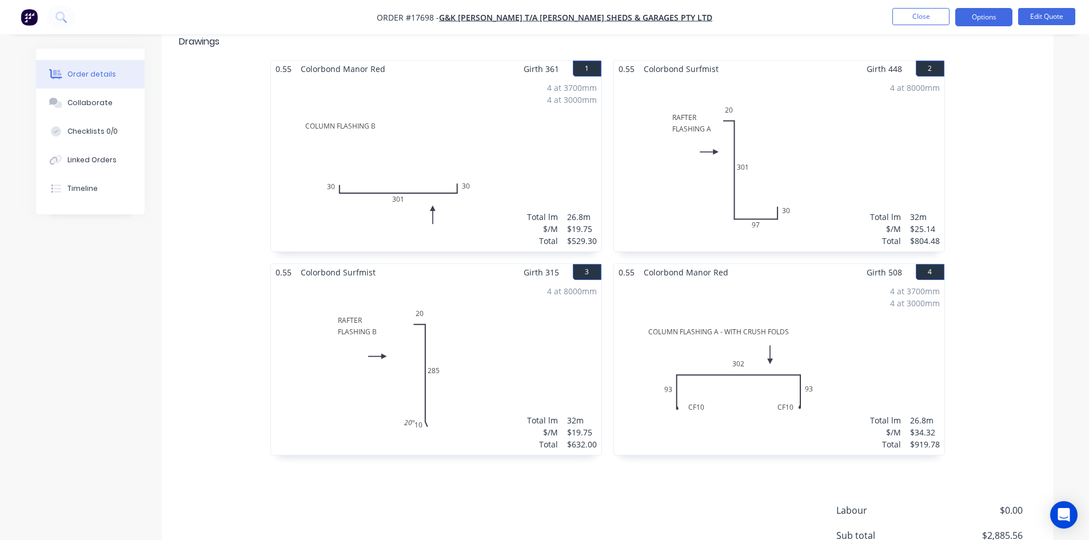
scroll to position [354, 0]
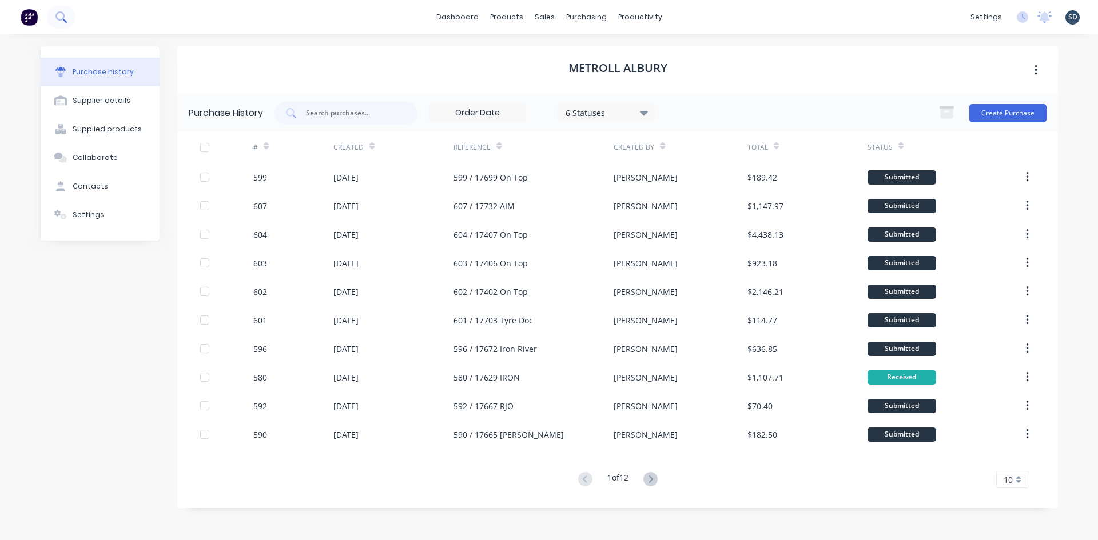
click at [67, 20] on button at bounding box center [61, 17] width 29 height 23
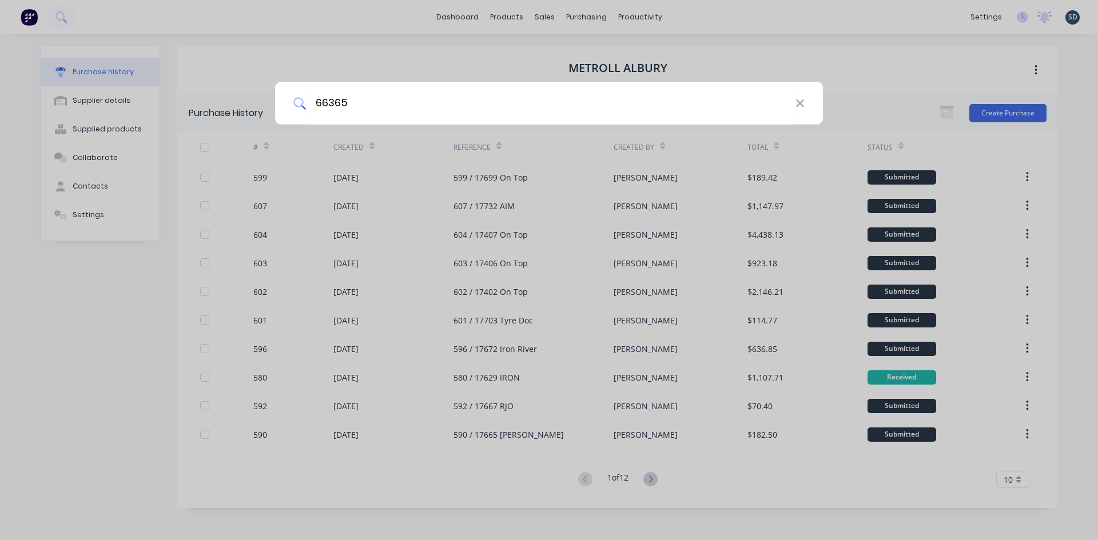
type input "66365"
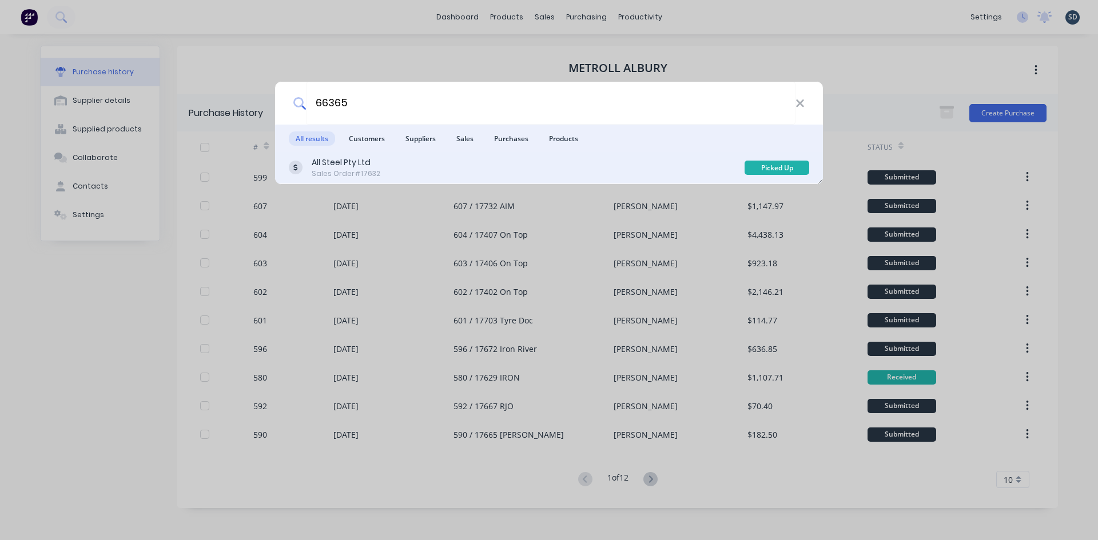
click at [404, 157] on div "All Steel Pty Ltd Sales Order #17632" at bounding box center [517, 168] width 456 height 22
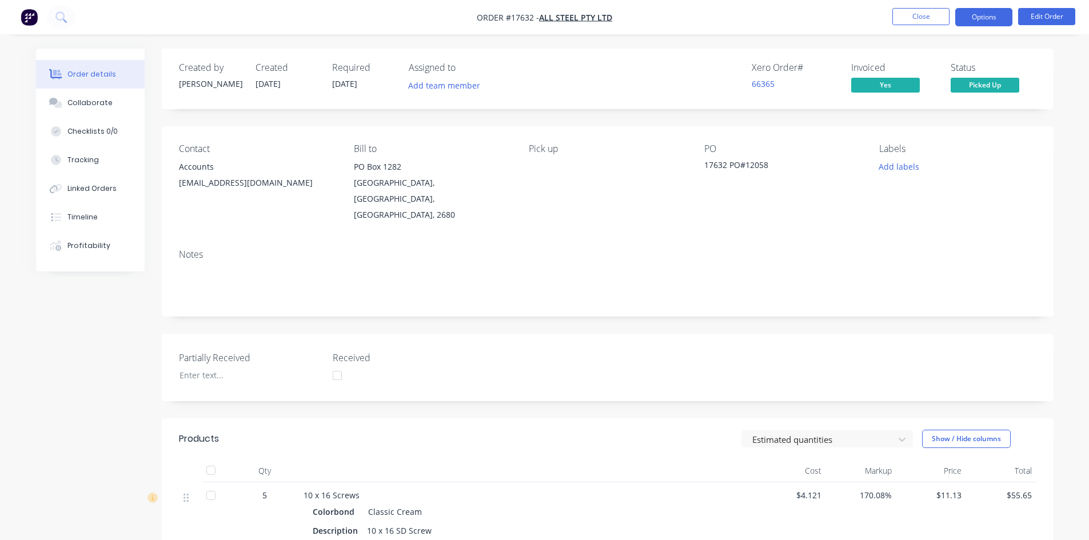
click at [994, 22] on button "Options" at bounding box center [983, 17] width 57 height 18
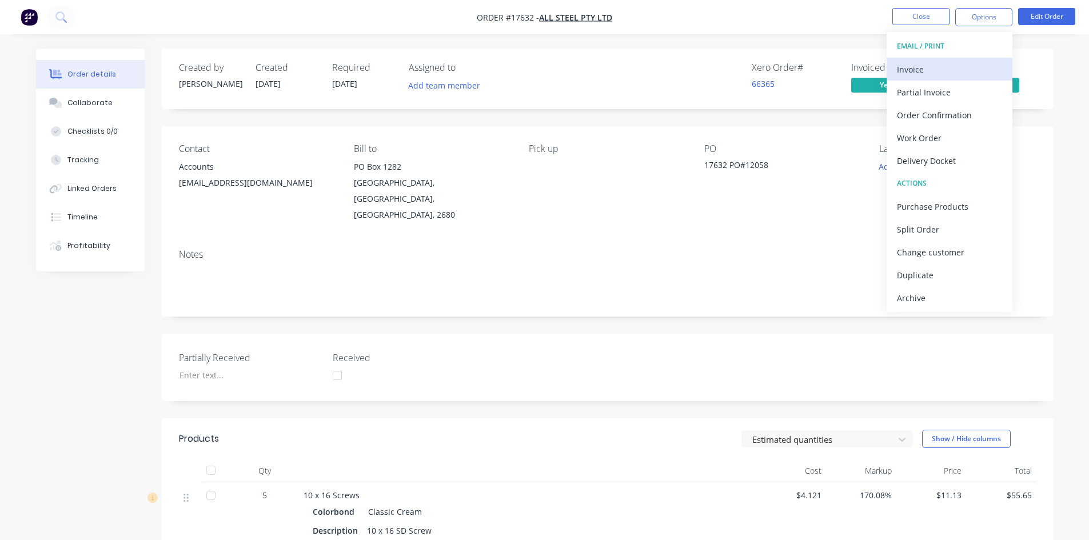
click at [929, 74] on div "Invoice" at bounding box center [949, 69] width 105 height 17
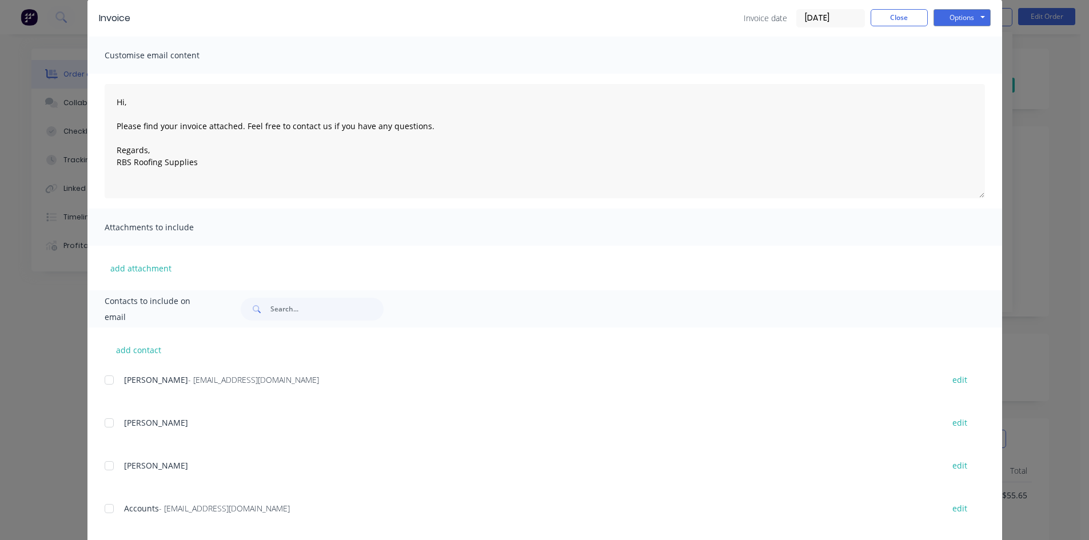
scroll to position [109, 0]
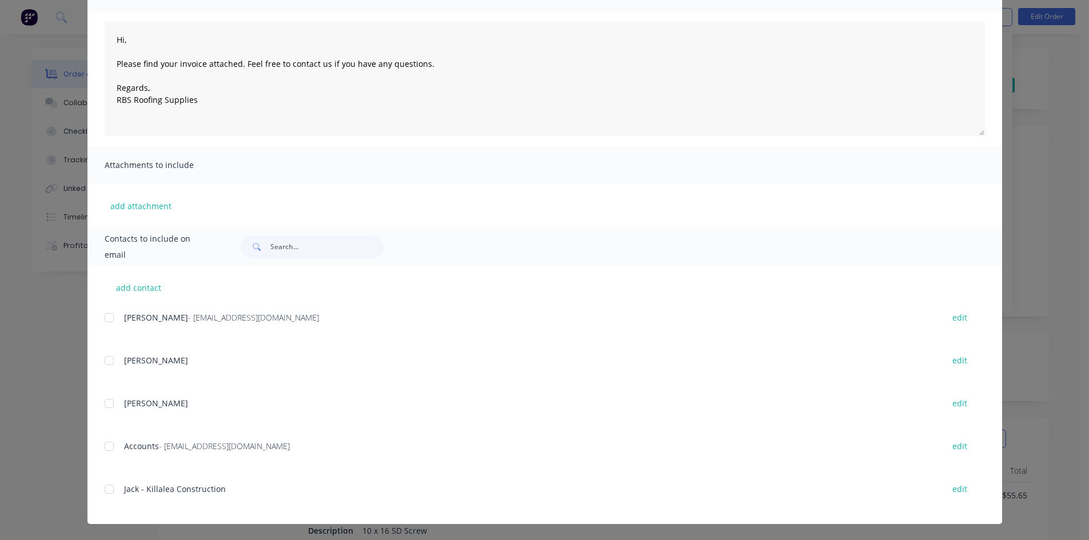
click at [102, 318] on div at bounding box center [109, 317] width 23 height 23
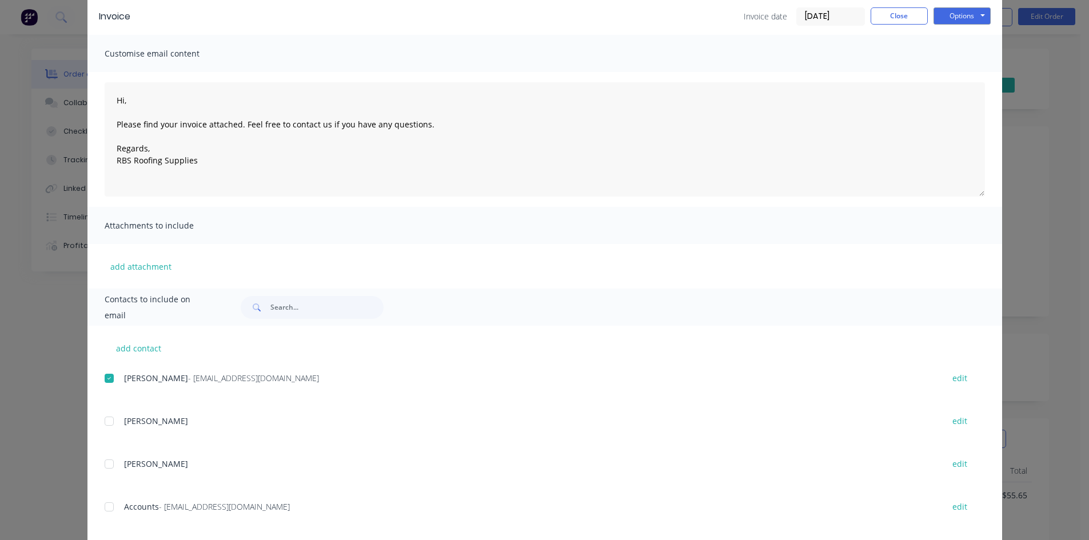
scroll to position [0, 0]
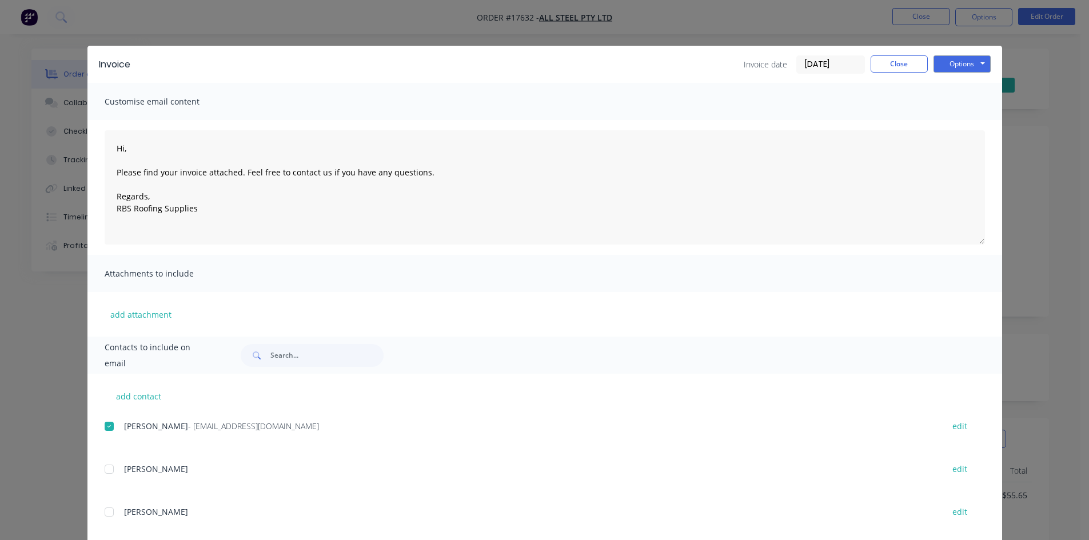
click at [986, 65] on div "Invoice Invoice date 23/09/25 Close Options Preview Print Email" at bounding box center [544, 64] width 915 height 37
click at [975, 64] on button "Options" at bounding box center [962, 63] width 57 height 17
click at [964, 121] on button "Email" at bounding box center [970, 122] width 73 height 19
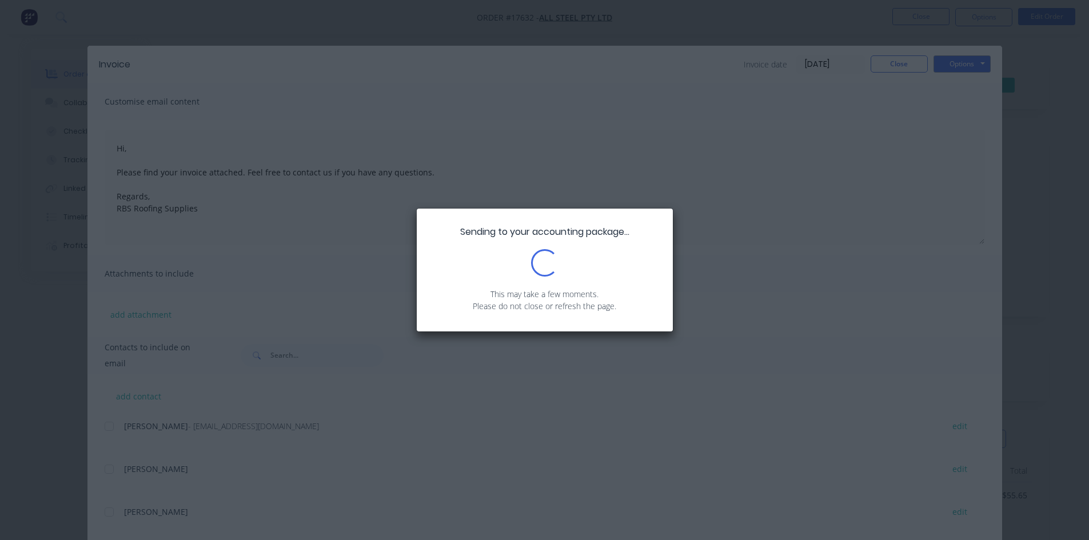
click at [712, 187] on div "Sending to your accounting package... Loading... This may take a few moments. P…" at bounding box center [544, 270] width 1089 height 540
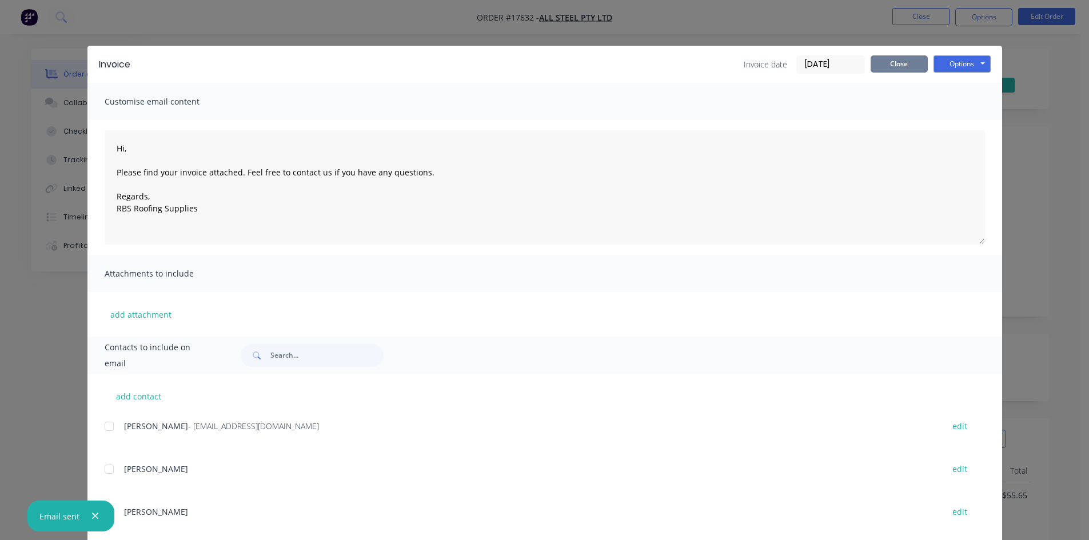
click at [898, 65] on button "Close" at bounding box center [899, 63] width 57 height 17
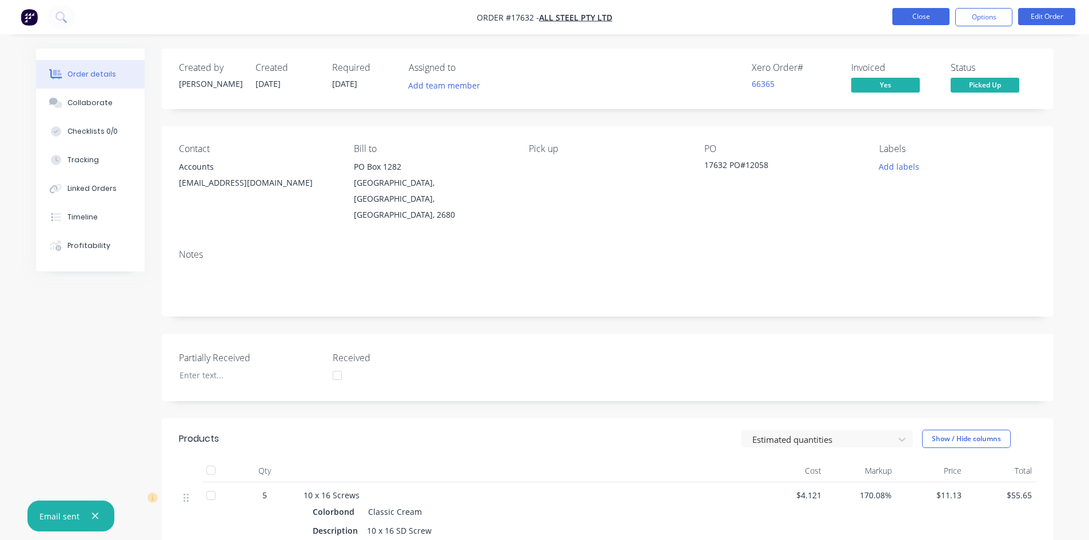
click at [933, 19] on button "Close" at bounding box center [921, 16] width 57 height 17
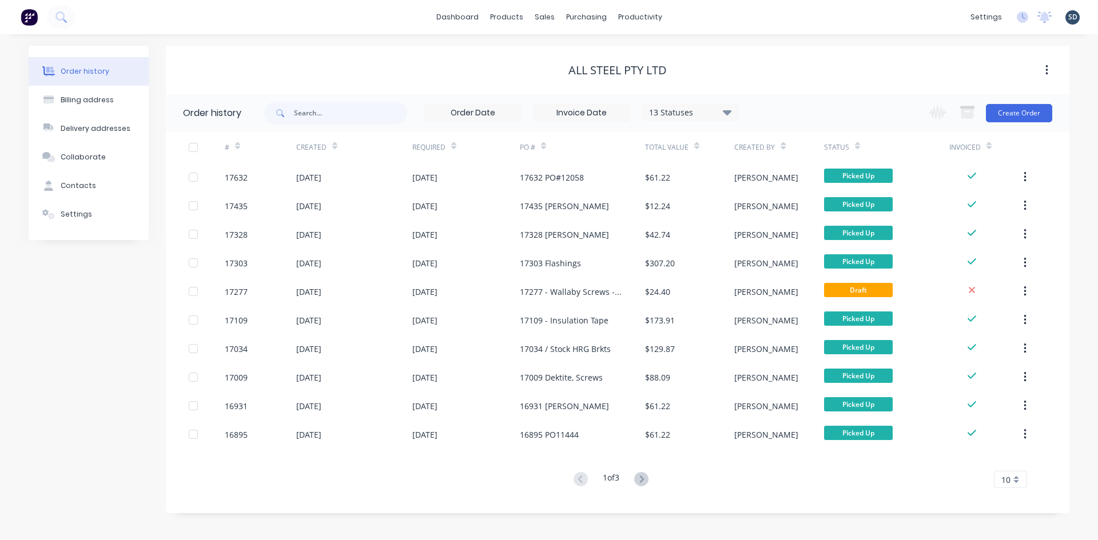
click at [720, 23] on div "dashboard products sales purchasing productivity dashboard products Product Cat…" at bounding box center [549, 17] width 1098 height 34
click at [863, 20] on div "dashboard products sales purchasing productivity dashboard products Product Cat…" at bounding box center [549, 17] width 1098 height 34
click at [567, 50] on div "Sales Orders" at bounding box center [586, 55] width 47 height 10
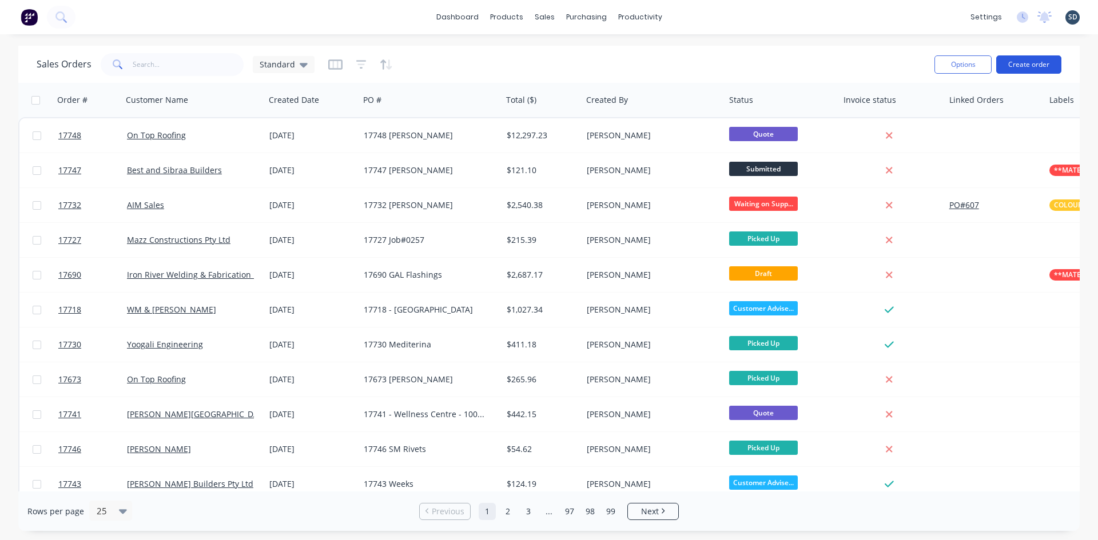
click at [1038, 67] on button "Create order" at bounding box center [1028, 64] width 65 height 18
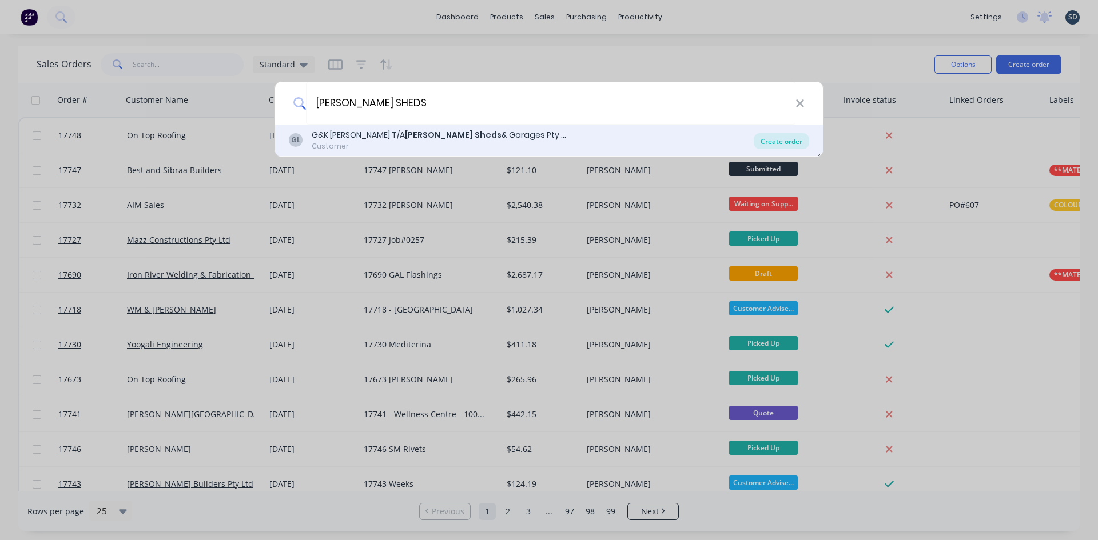
type input "GRIFFITH SHEDS"
click at [790, 142] on div "Create order" at bounding box center [781, 141] width 55 height 16
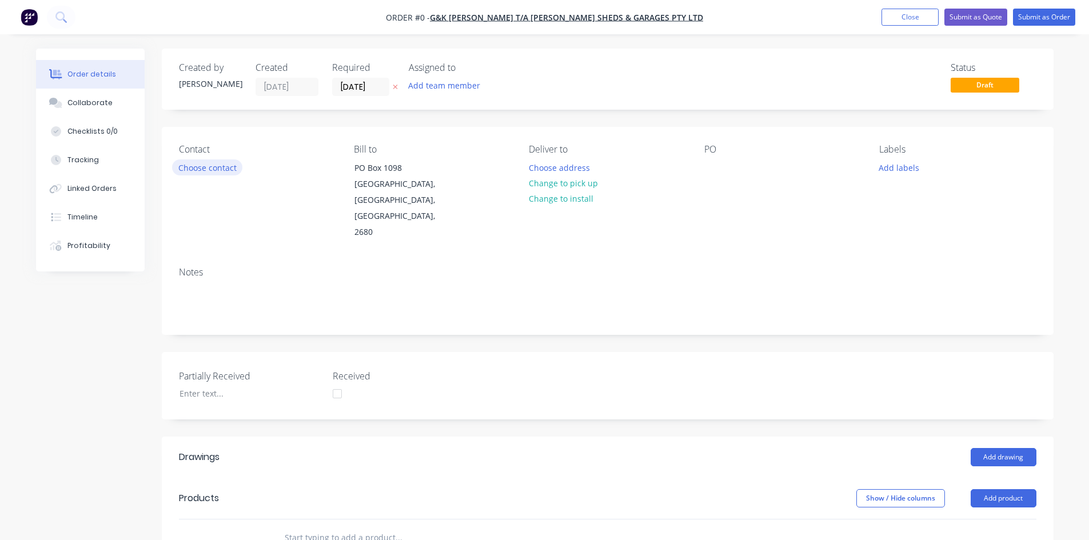
click at [205, 166] on button "Choose contact" at bounding box center [207, 167] width 70 height 15
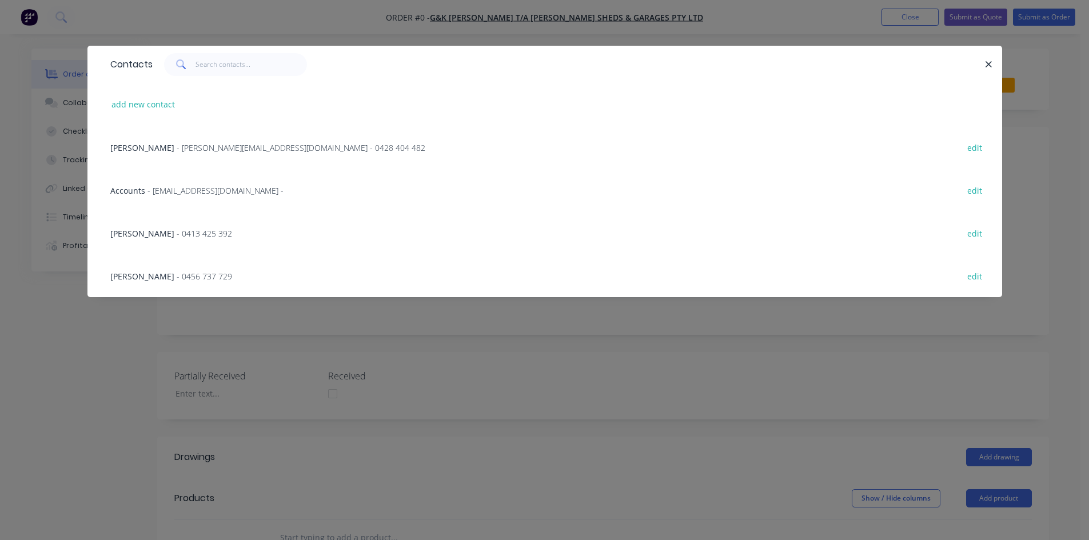
click at [204, 150] on span "- greg@gkcc.com.au - 0428 404 482" at bounding box center [301, 147] width 249 height 11
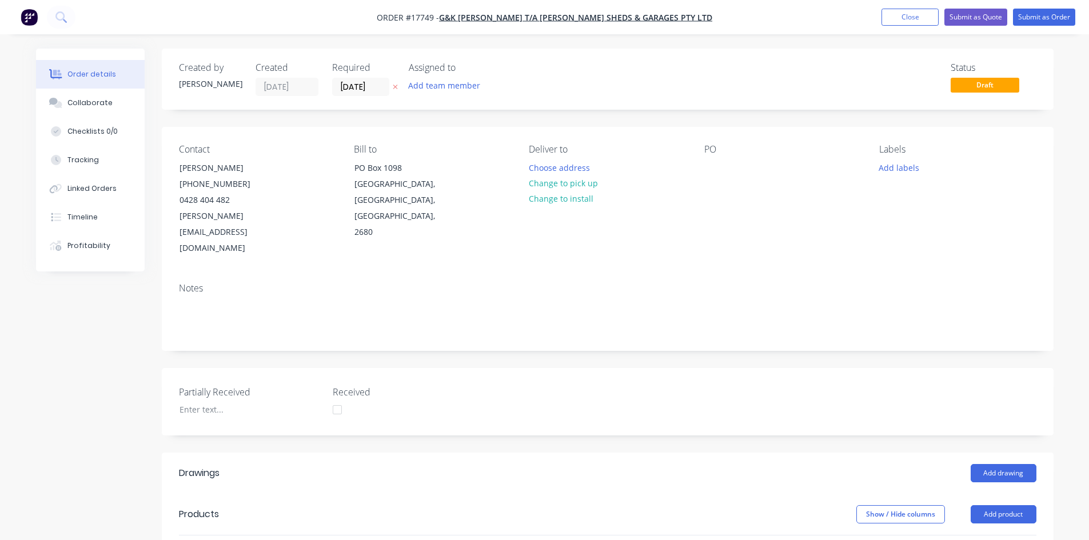
drag, startPoint x: 576, startPoint y: 187, endPoint x: 635, endPoint y: 182, distance: 59.1
click at [576, 188] on button "Change to pick up" at bounding box center [563, 183] width 81 height 15
click at [713, 169] on div at bounding box center [713, 168] width 18 height 17
click at [788, 283] on div "Notes" at bounding box center [608, 288] width 858 height 11
click at [743, 18] on nav "Order #17749 - G&K Collins T/A Griffith Sheds & Garages Pty Ltd Add product Clo…" at bounding box center [544, 17] width 1089 height 34
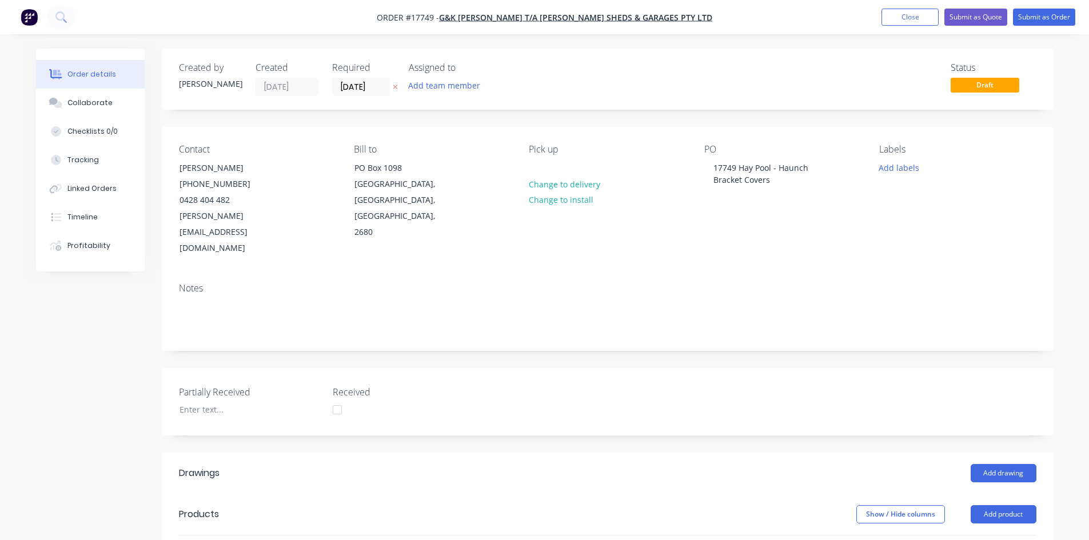
click at [734, 24] on nav "Order #17749 - G&K Collins T/A Griffith Sheds & Garages Pty Ltd Add product Clo…" at bounding box center [544, 17] width 1089 height 34
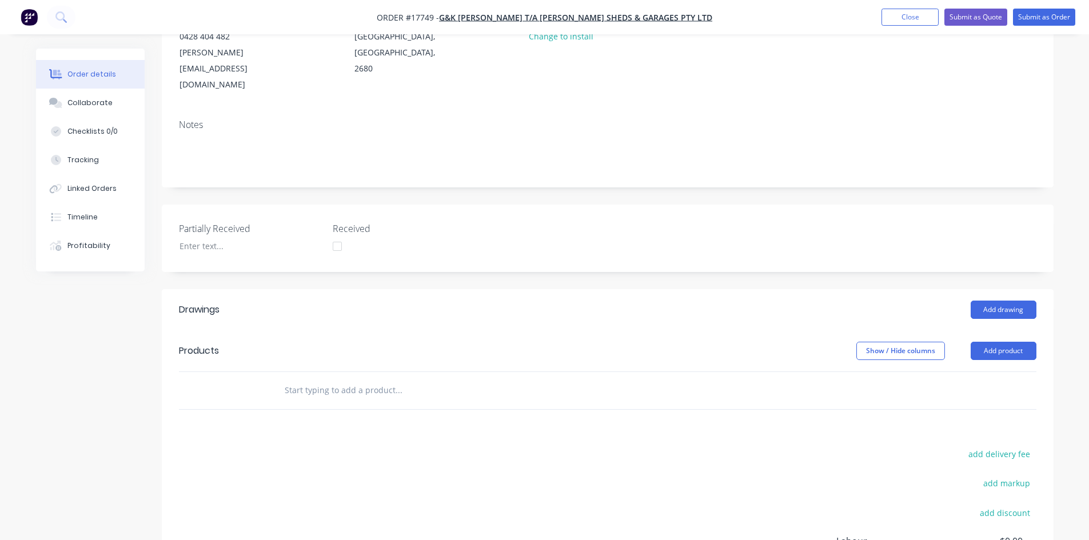
scroll to position [172, 0]
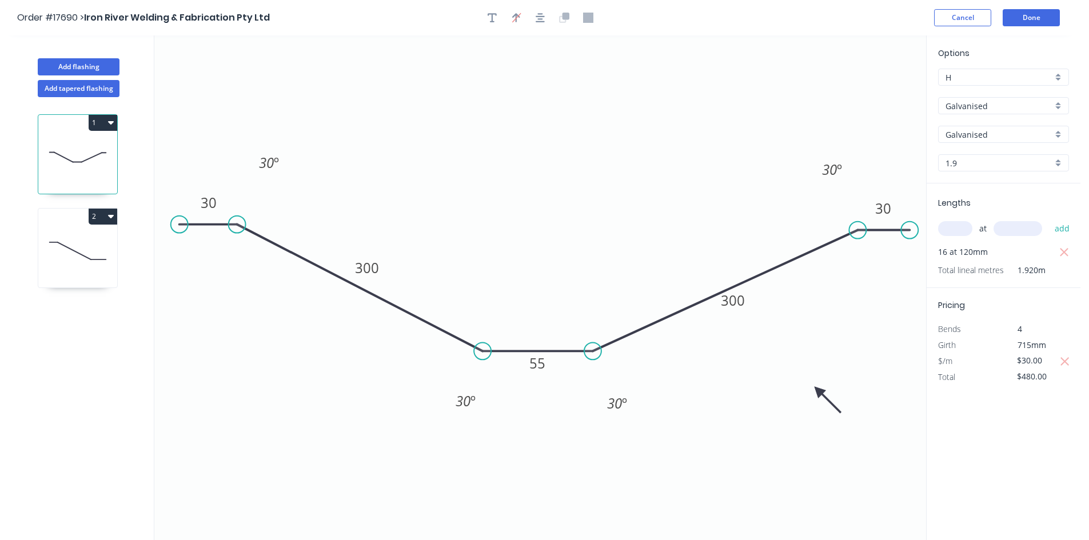
scroll to position [21, 0]
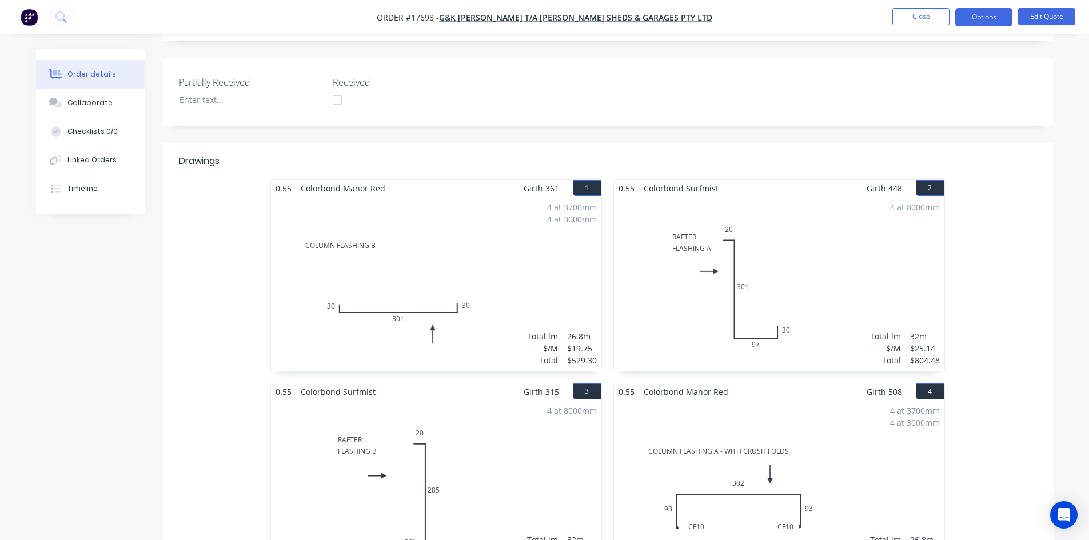
scroll to position [400, 0]
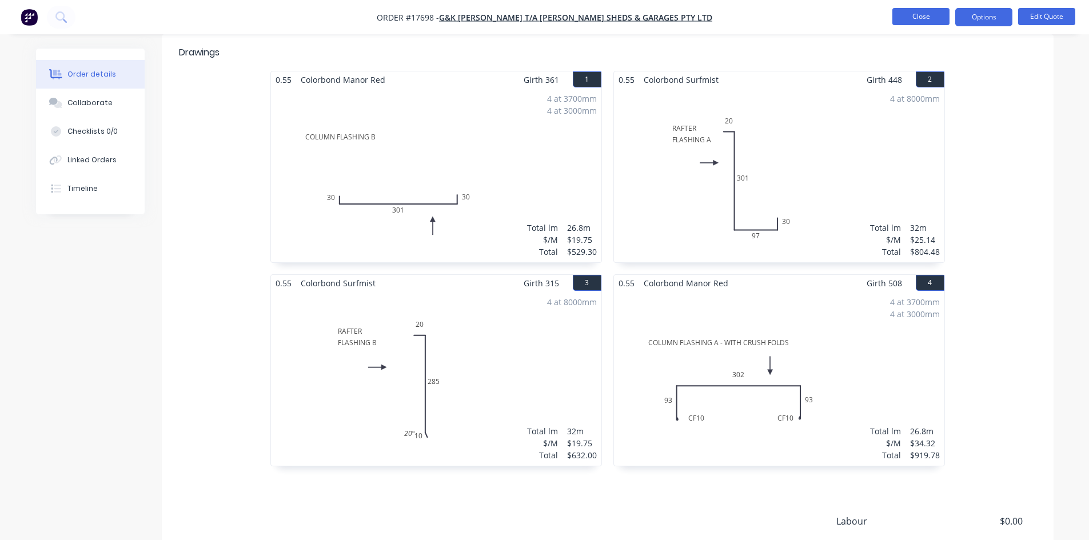
click at [906, 17] on button "Close" at bounding box center [921, 16] width 57 height 17
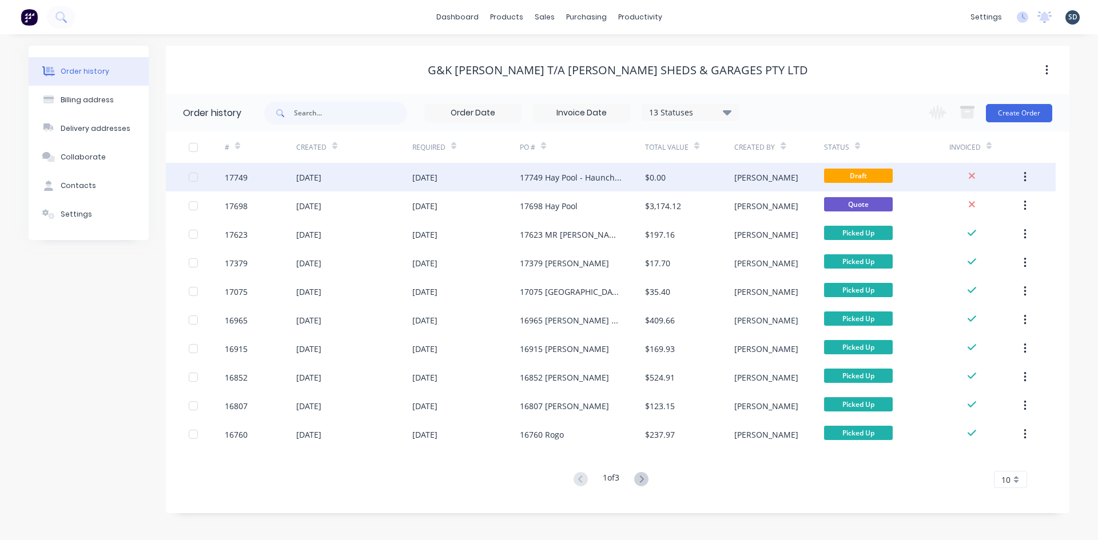
click at [475, 185] on div "[DATE]" at bounding box center [465, 177] width 107 height 29
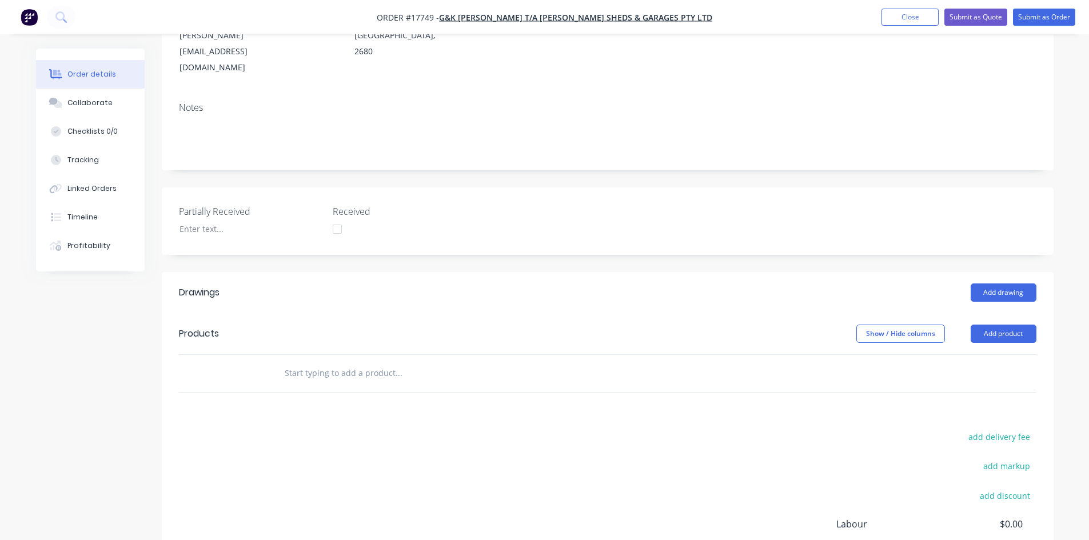
scroll to position [229, 0]
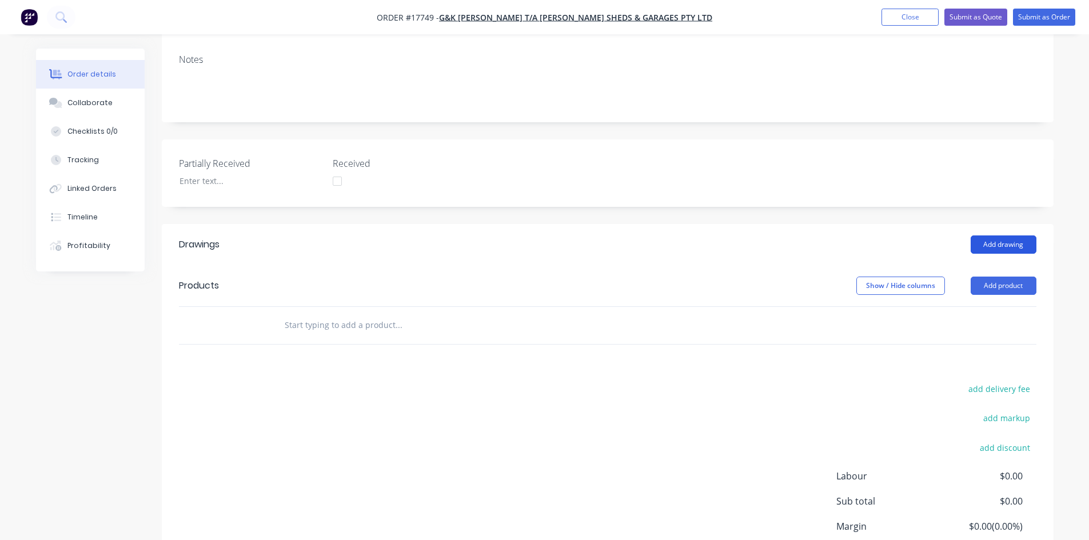
click at [1012, 236] on button "Add drawing" at bounding box center [1004, 245] width 66 height 18
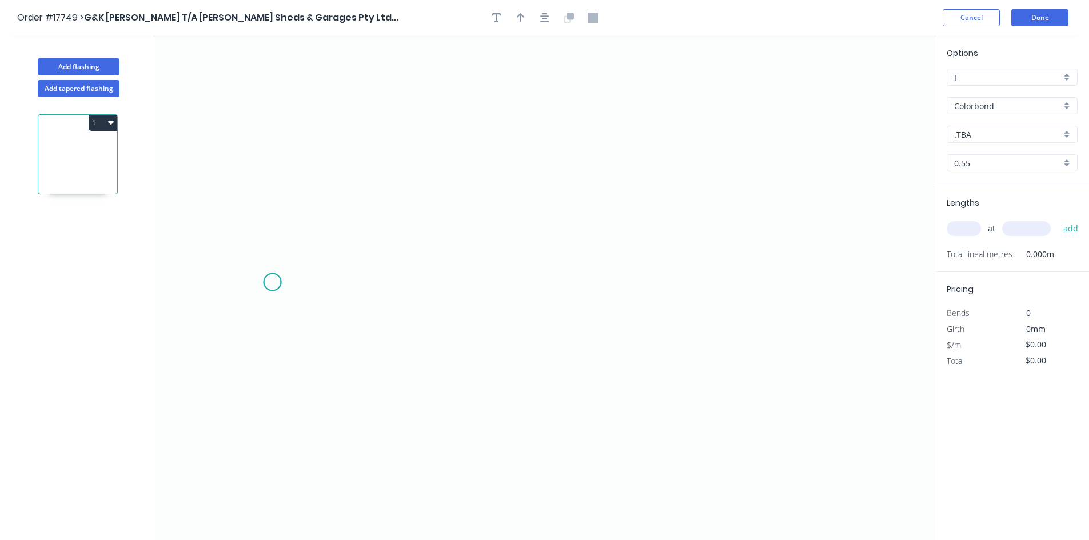
click at [272, 282] on icon "0" at bounding box center [544, 287] width 780 height 505
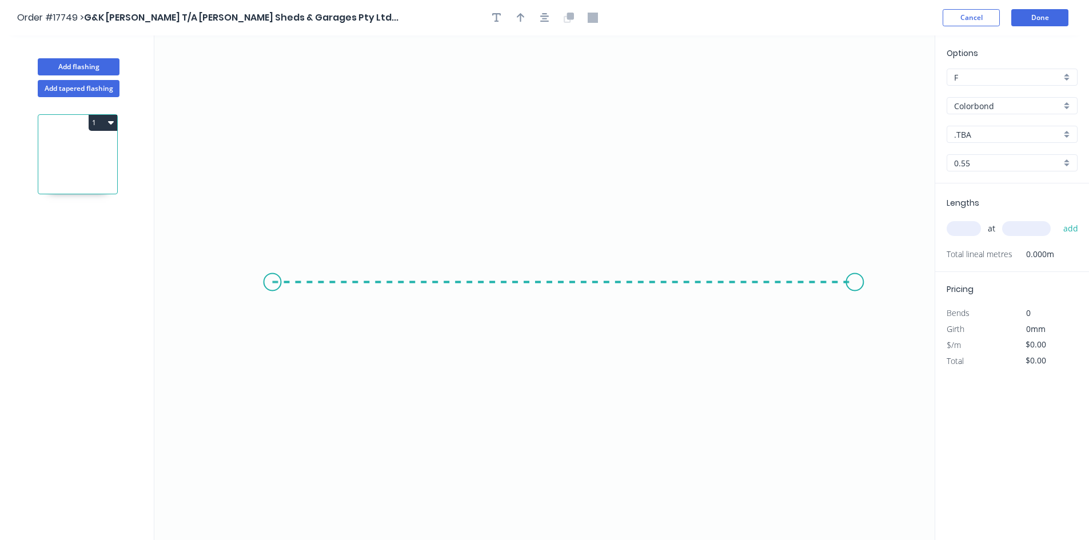
click at [855, 284] on icon "0" at bounding box center [544, 287] width 780 height 505
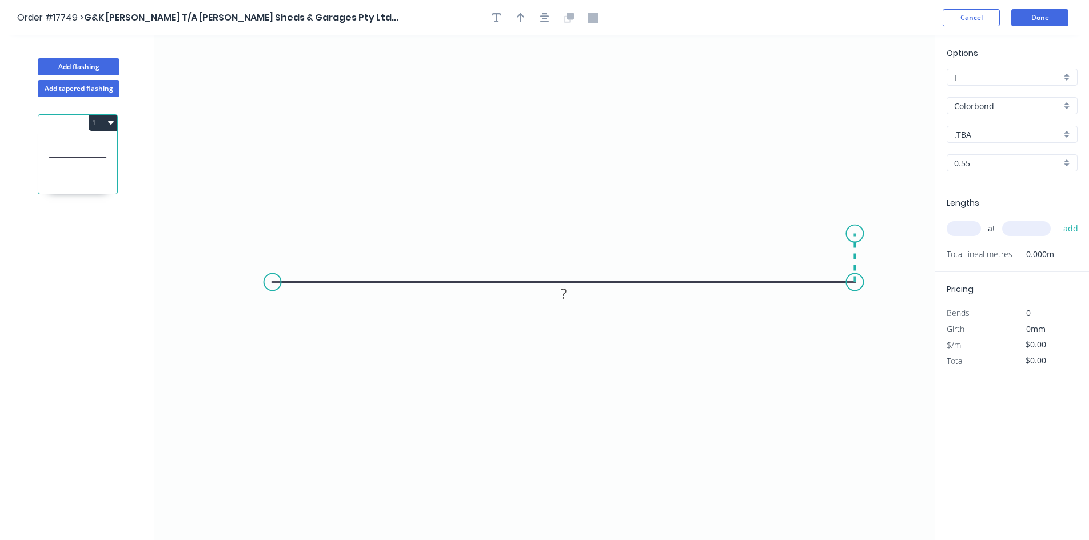
click at [855, 234] on icon at bounding box center [855, 258] width 0 height 49
click at [274, 281] on circle at bounding box center [272, 282] width 17 height 17
click at [275, 237] on icon "0 ? ?" at bounding box center [544, 287] width 780 height 505
click at [256, 256] on tspan "?" at bounding box center [256, 254] width 6 height 19
click at [885, 253] on rect at bounding box center [872, 252] width 37 height 23
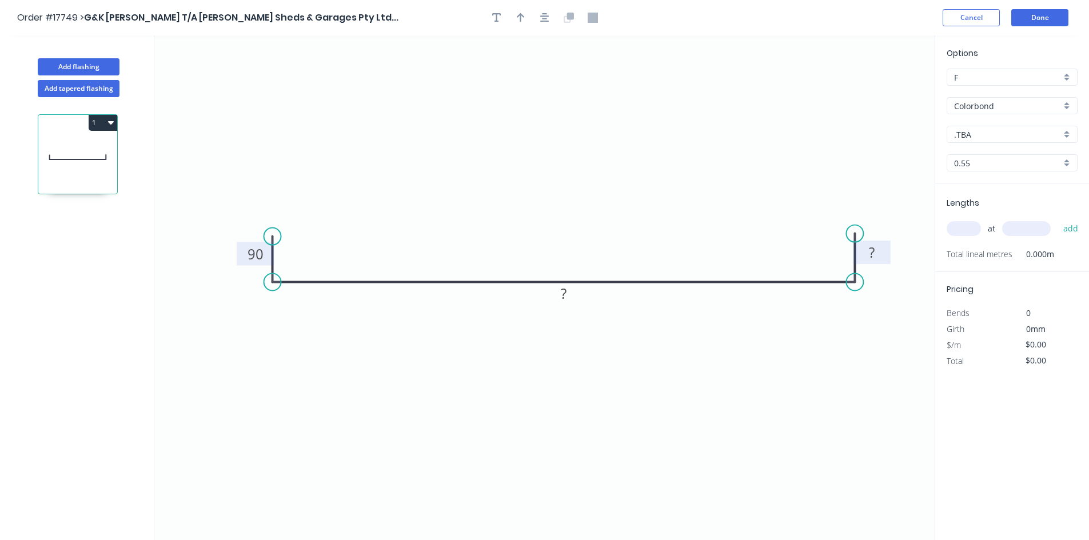
click at [879, 253] on rect at bounding box center [871, 253] width 23 height 16
click at [891, 274] on div "Hide measurement" at bounding box center [929, 269] width 115 height 23
click at [889, 255] on div "Delete point" at bounding box center [916, 249] width 115 height 23
click at [900, 328] on div "Crush & Fold" at bounding box center [912, 322] width 115 height 23
click at [556, 296] on rect at bounding box center [563, 295] width 23 height 16
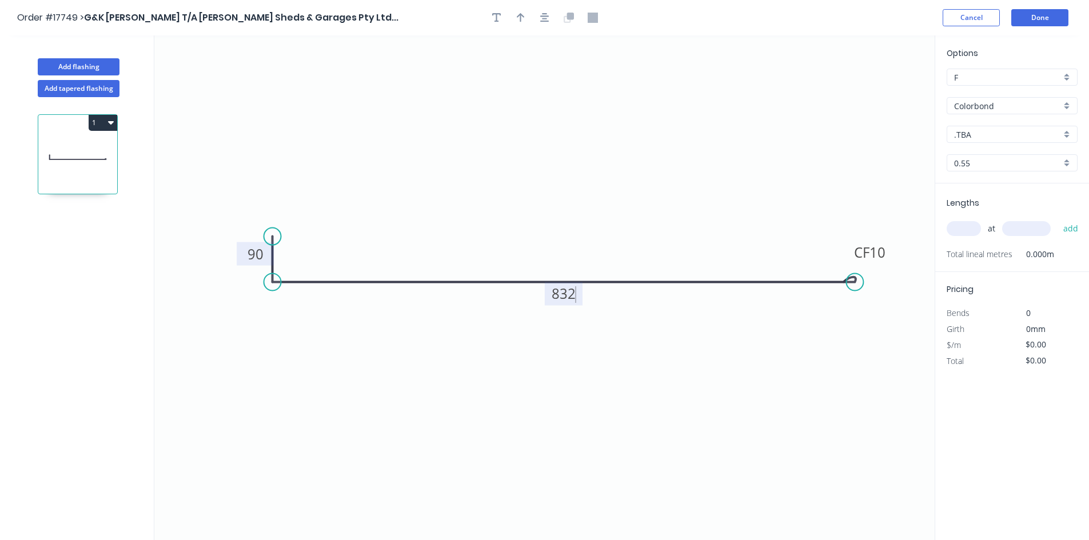
click at [687, 338] on icon "0 90 CF 10 832" at bounding box center [544, 287] width 780 height 505
type input "$42.72"
click at [543, 15] on icon "button" at bounding box center [544, 18] width 9 height 10
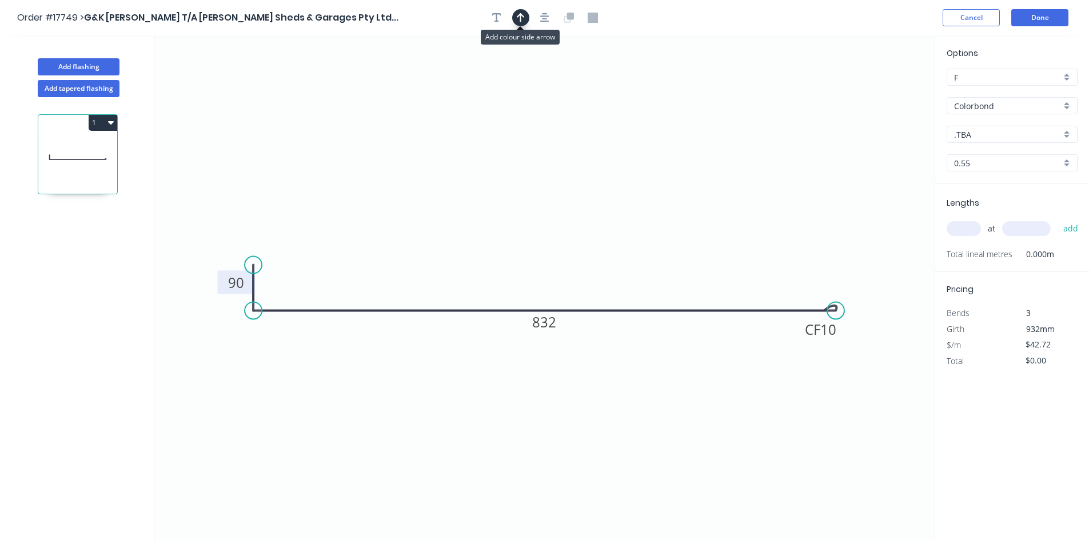
click at [527, 16] on button "button" at bounding box center [520, 17] width 17 height 17
click at [877, 92] on icon at bounding box center [877, 79] width 10 height 37
click at [877, 92] on icon at bounding box center [886, 83] width 33 height 33
click at [877, 92] on icon at bounding box center [886, 101] width 33 height 33
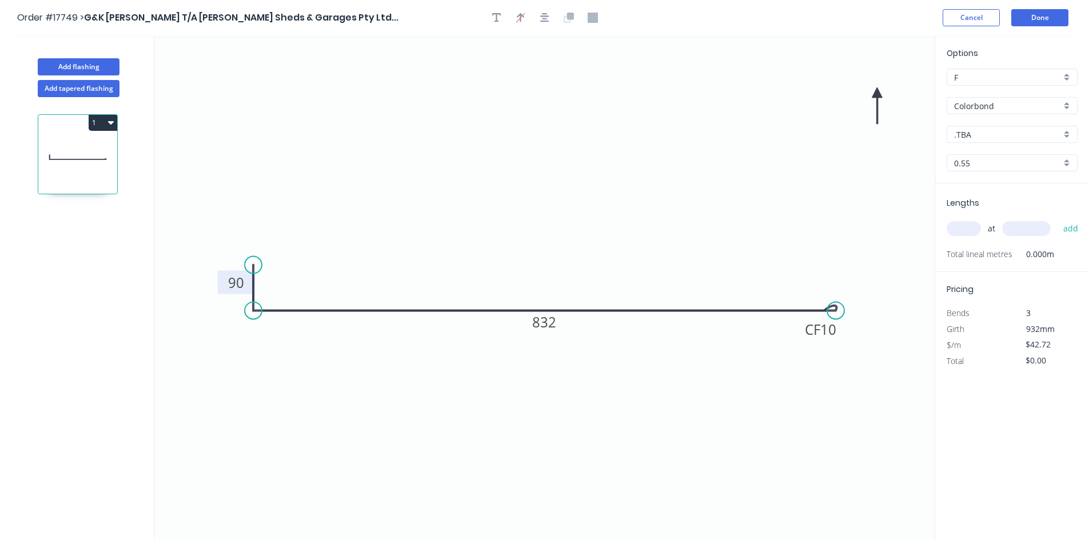
click at [877, 92] on icon at bounding box center [877, 105] width 10 height 37
drag, startPoint x: 875, startPoint y: 92, endPoint x: 735, endPoint y: 383, distance: 322.7
click at [735, 383] on icon at bounding box center [739, 395] width 10 height 37
click at [1010, 106] on input "Colorbond" at bounding box center [1007, 106] width 107 height 12
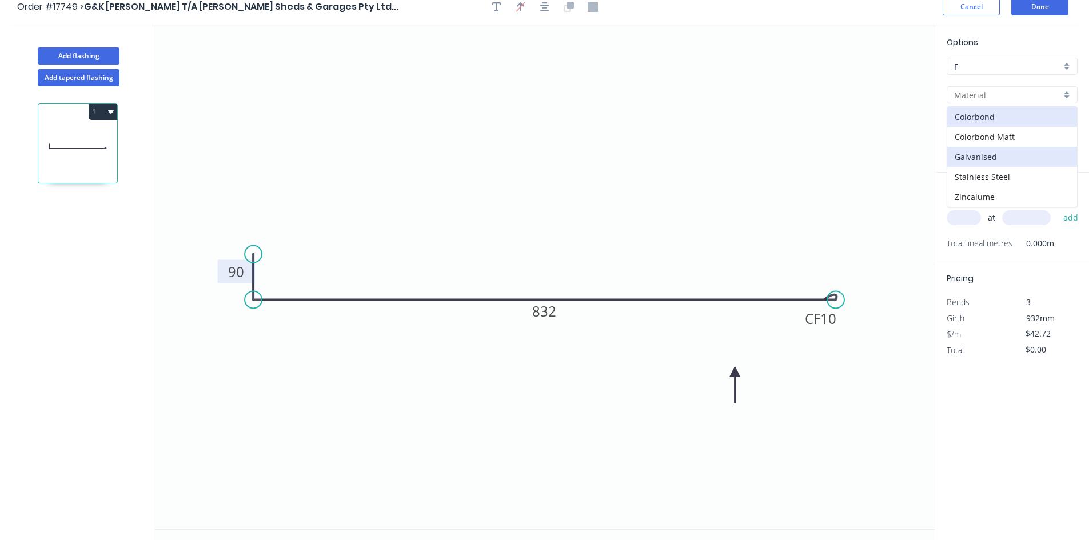
scroll to position [21, 0]
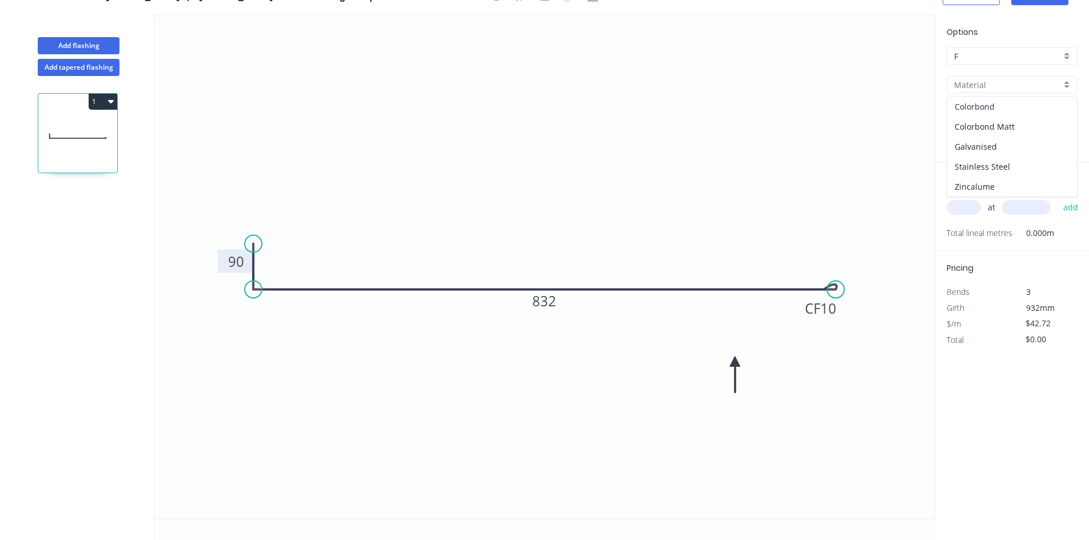
click at [993, 104] on div "Colorbond" at bounding box center [1012, 107] width 130 height 20
type input "Colorbond"
click at [995, 115] on input ".TBA" at bounding box center [1007, 113] width 107 height 12
click at [996, 193] on div "Surfmist" at bounding box center [1012, 192] width 130 height 20
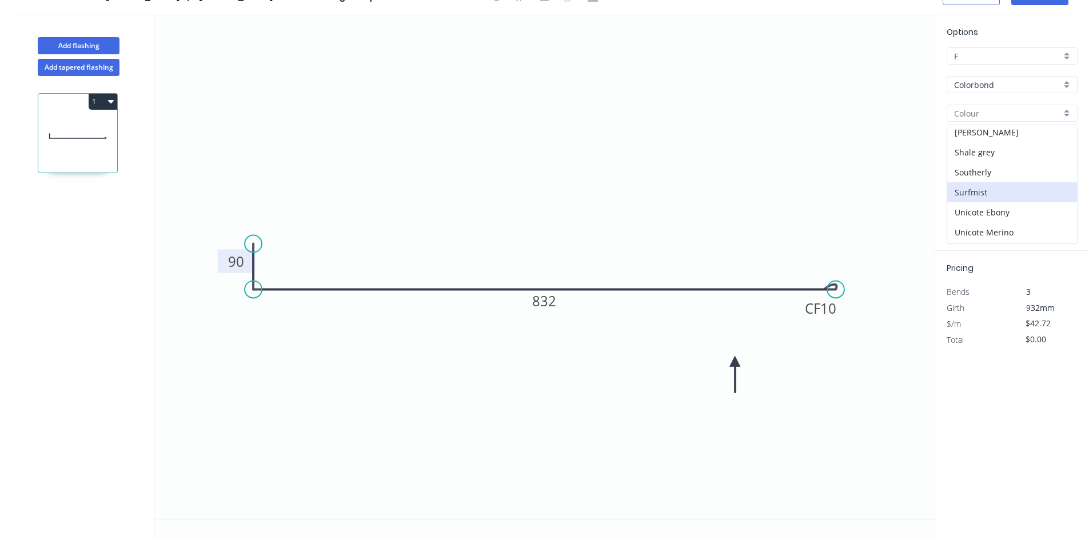
type input "Surfmist"
click at [963, 205] on input "text" at bounding box center [964, 207] width 34 height 15
drag, startPoint x: 969, startPoint y: 210, endPoint x: 950, endPoint y: 209, distance: 19.4
click at [950, 209] on input "4" at bounding box center [964, 207] width 34 height 15
type input "8"
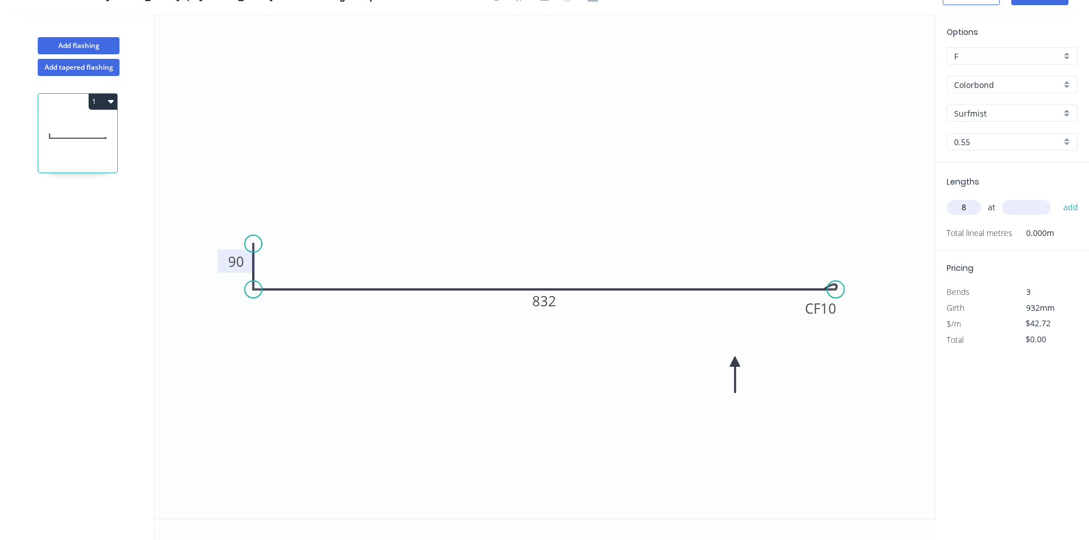
click at [1029, 208] on input "text" at bounding box center [1026, 207] width 49 height 15
drag, startPoint x: 1035, startPoint y: 207, endPoint x: 1023, endPoint y: 205, distance: 12.2
click at [1023, 205] on input "533" at bounding box center [1026, 207] width 49 height 15
type input "543"
click at [1067, 210] on button "add" at bounding box center [1071, 207] width 27 height 19
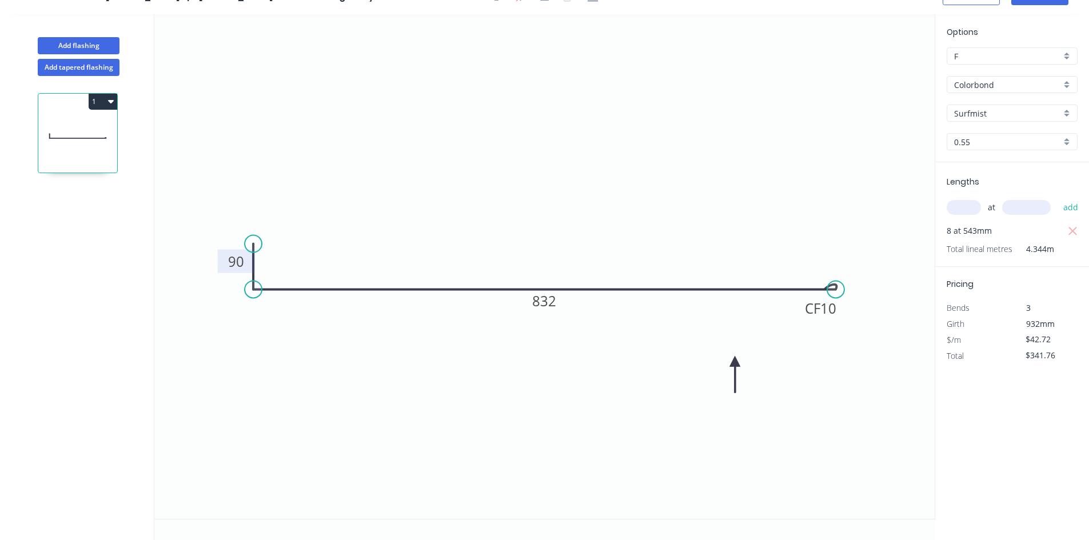
click at [109, 103] on icon "button" at bounding box center [111, 101] width 6 height 9
click at [71, 132] on div "Duplicate" at bounding box center [63, 130] width 88 height 17
type input "$0.00"
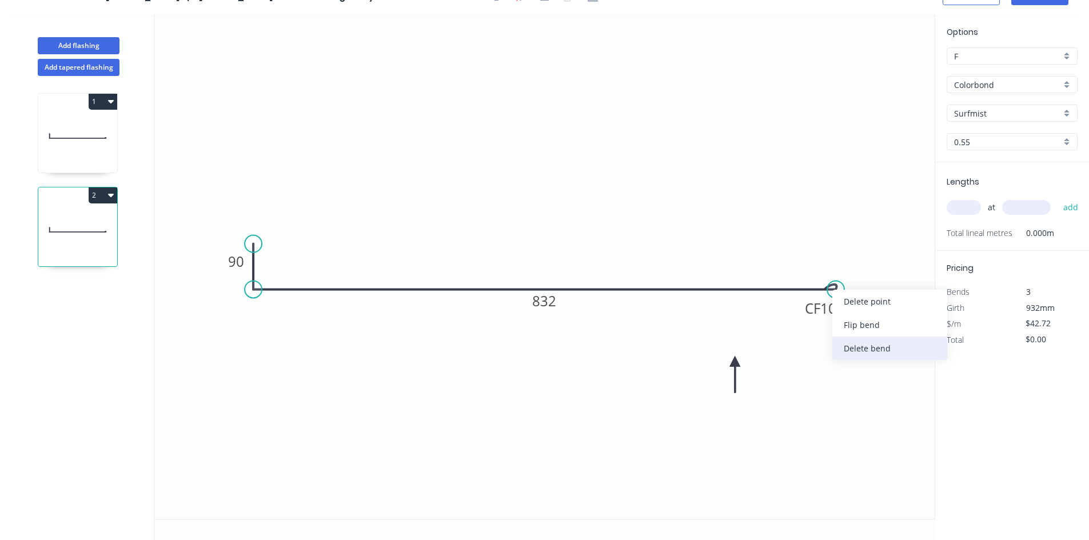
click at [890, 348] on div "Delete bend" at bounding box center [889, 348] width 115 height 23
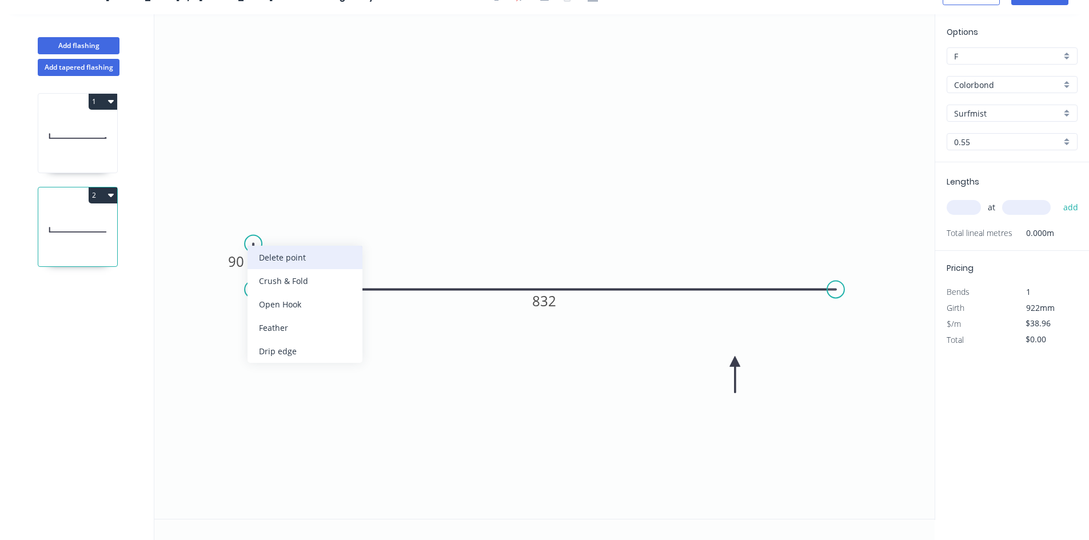
click at [294, 266] on div "Delete point" at bounding box center [305, 257] width 115 height 23
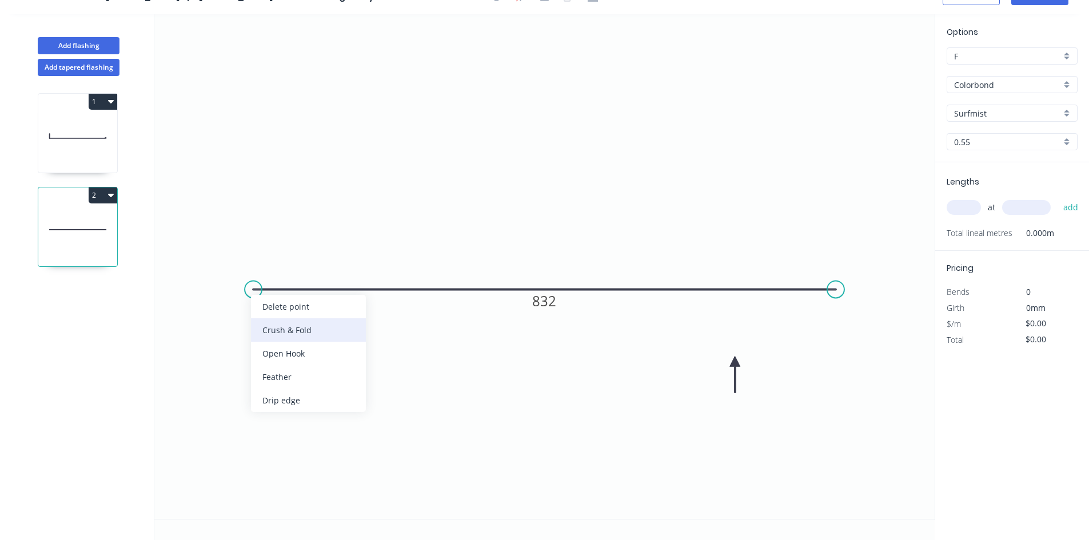
click at [290, 328] on div "Crush & Fold" at bounding box center [308, 329] width 115 height 23
click at [297, 331] on div "Flip bend" at bounding box center [312, 332] width 115 height 23
drag, startPoint x: 285, startPoint y: 309, endPoint x: 282, endPoint y: 238, distance: 70.4
click at [282, 238] on rect at bounding box center [265, 237] width 46 height 23
click at [551, 302] on tspan "832" at bounding box center [545, 301] width 24 height 19
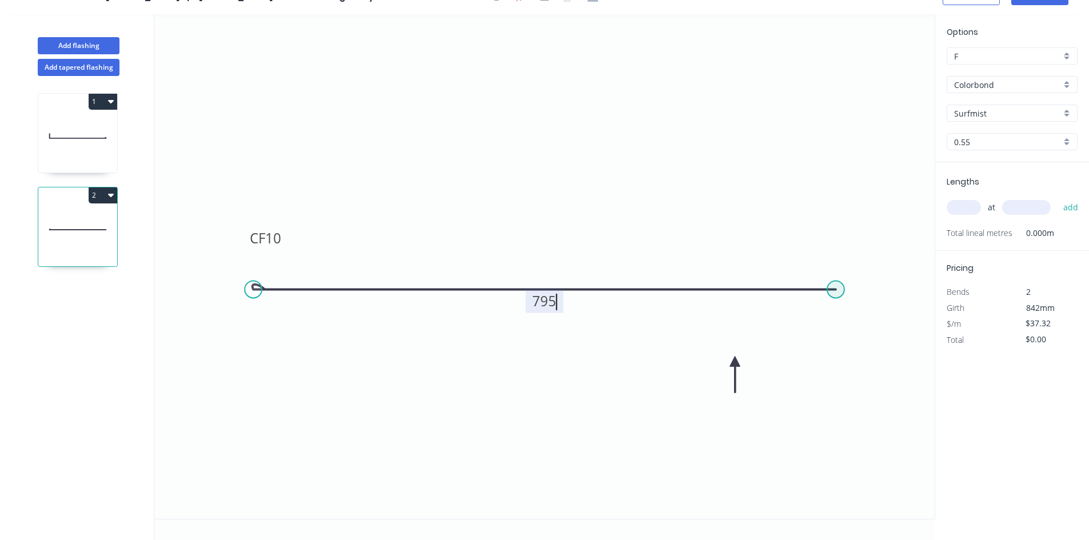
click at [839, 289] on circle at bounding box center [835, 289] width 17 height 17
click at [837, 231] on icon "0 CF 10 795" at bounding box center [544, 266] width 780 height 505
type input "$39.20"
click at [855, 254] on tspan "?" at bounding box center [853, 254] width 6 height 19
click at [669, 160] on icon "0 CF 10 795 90" at bounding box center [544, 266] width 780 height 505
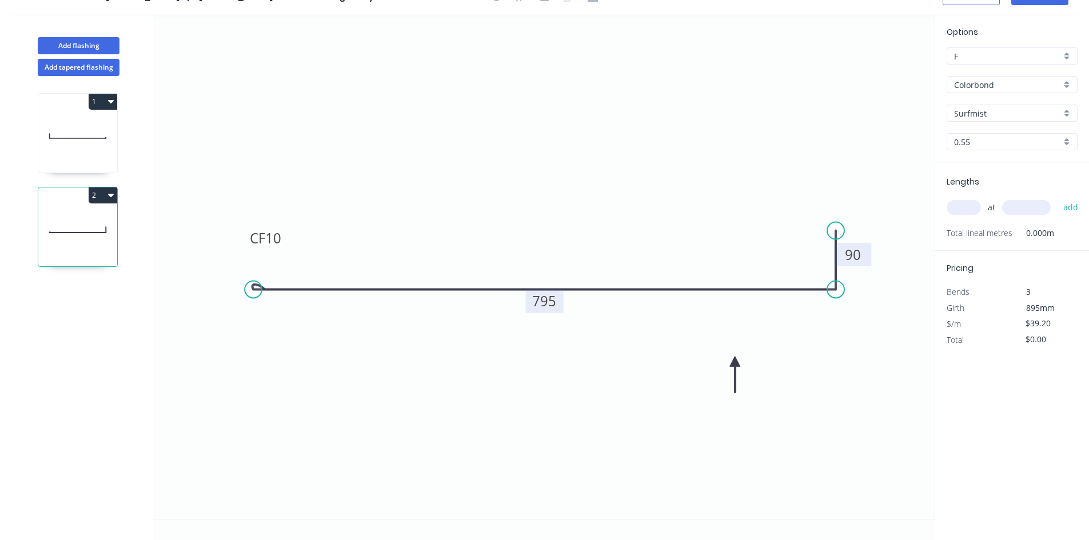
click at [961, 208] on input "text" at bounding box center [964, 207] width 34 height 15
type input "8"
click at [1015, 212] on input "text" at bounding box center [1026, 207] width 49 height 15
type input "495"
click at [1071, 210] on button "add" at bounding box center [1071, 207] width 27 height 19
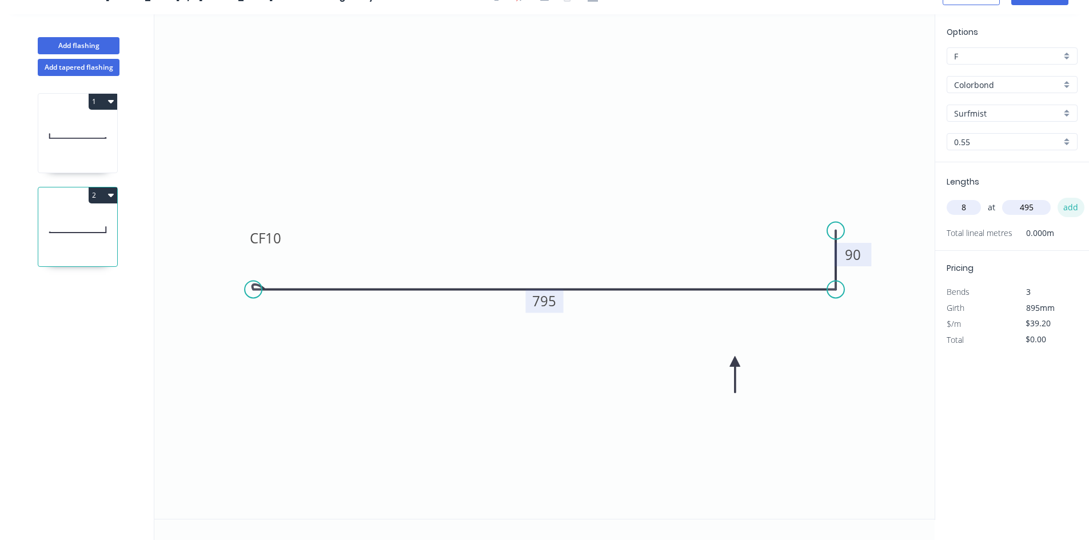
type input "$313.60"
click at [103, 153] on icon at bounding box center [77, 135] width 79 height 73
type input "$42.72"
type input "$341.76"
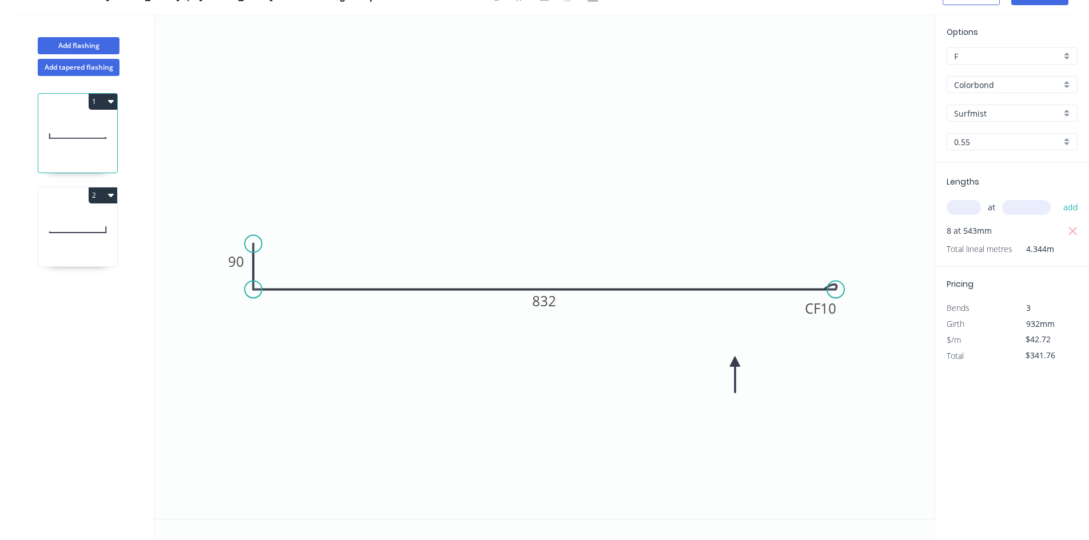
click at [83, 221] on icon at bounding box center [77, 229] width 79 height 73
type input "$39.20"
type input "$313.60"
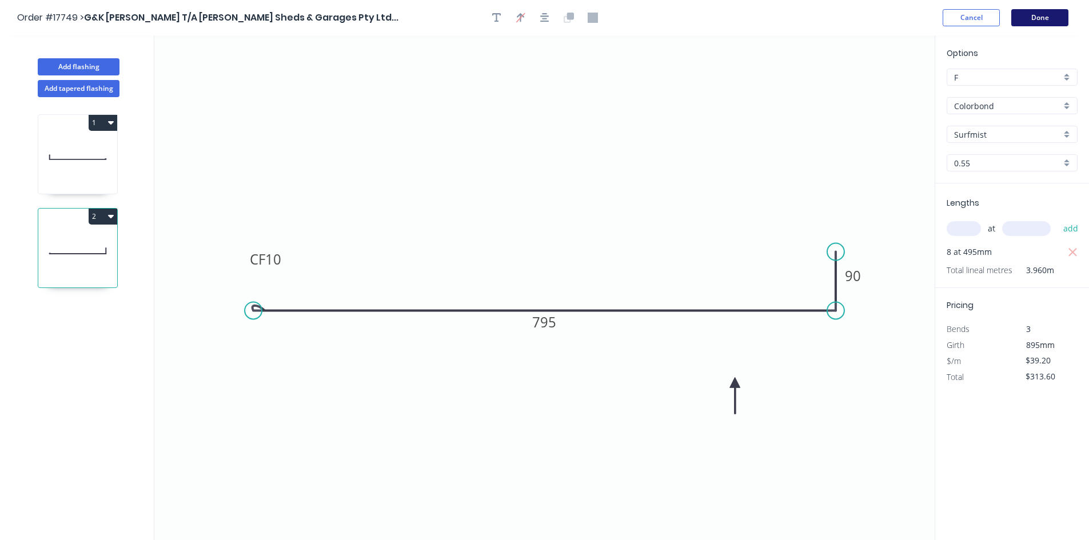
click at [1039, 18] on button "Done" at bounding box center [1039, 17] width 57 height 17
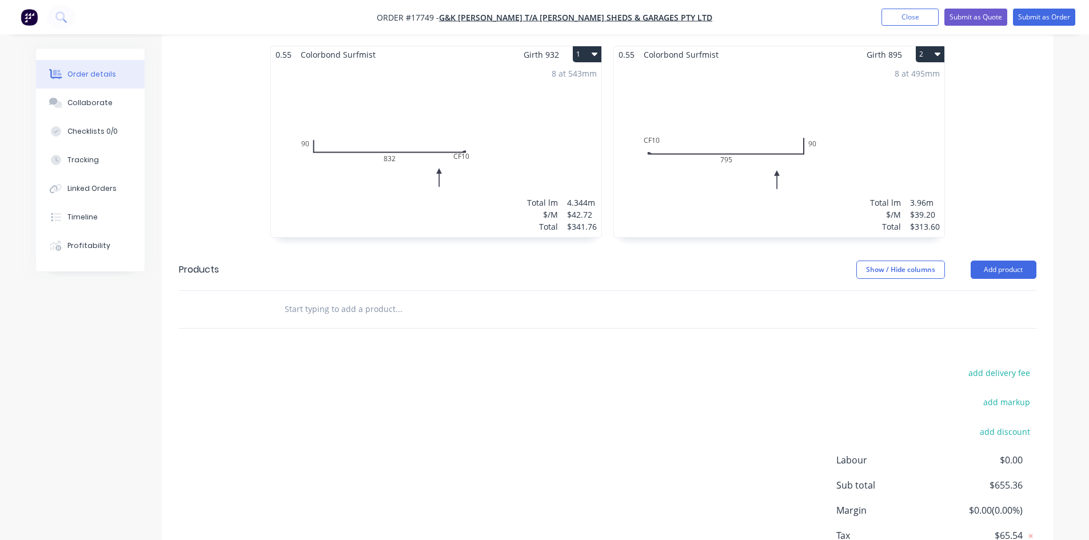
scroll to position [496, 0]
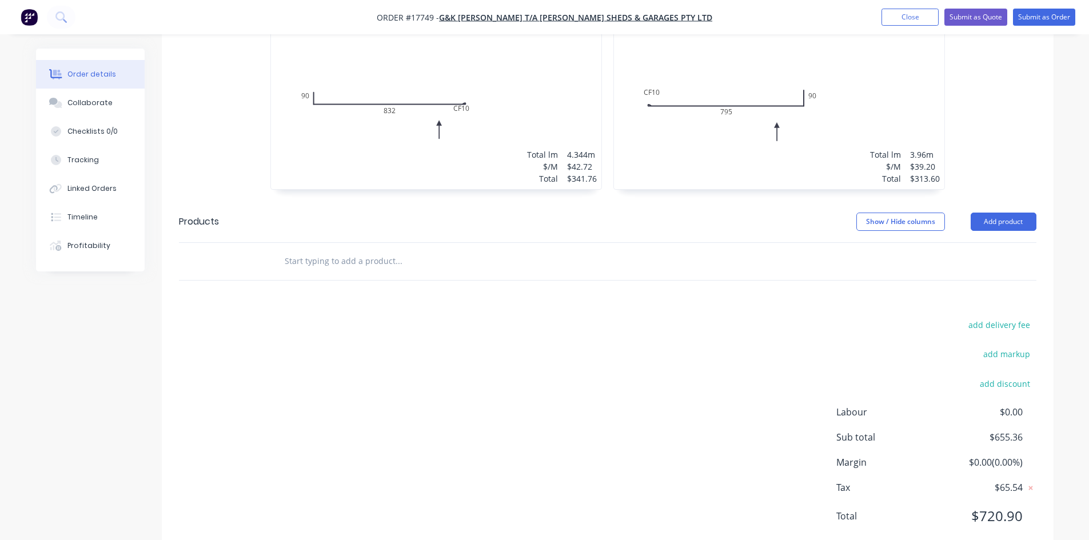
click at [340, 250] on input "text" at bounding box center [398, 261] width 229 height 23
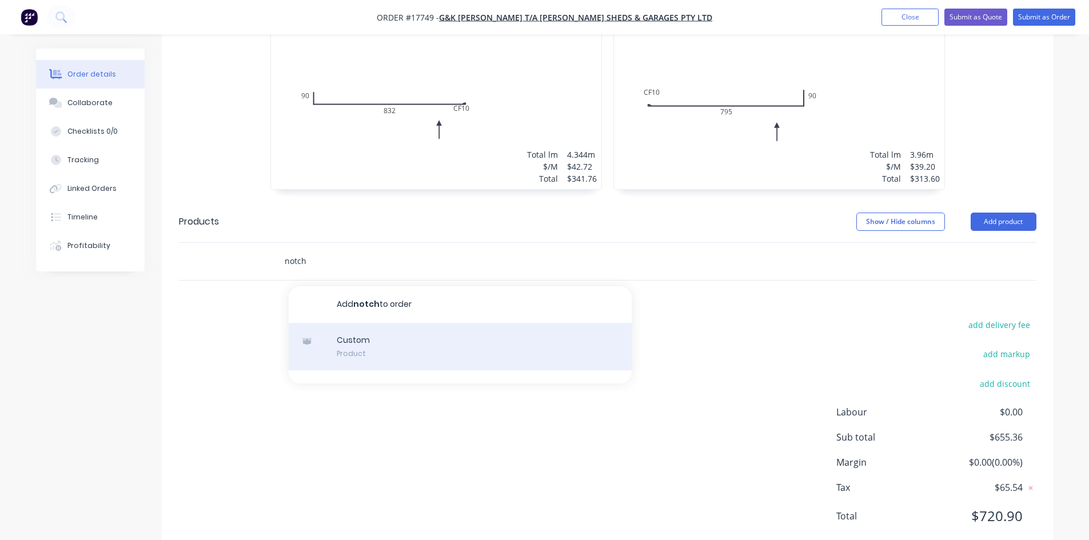
type input "notch"
click at [360, 323] on div "Custom Product" at bounding box center [460, 347] width 343 height 48
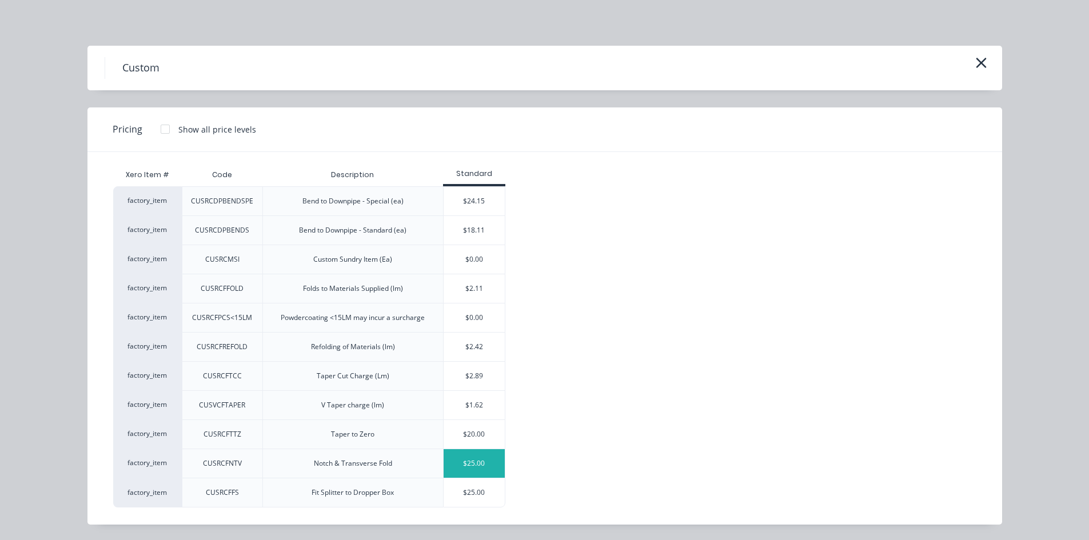
click at [465, 469] on div "$25.00" at bounding box center [474, 463] width 61 height 29
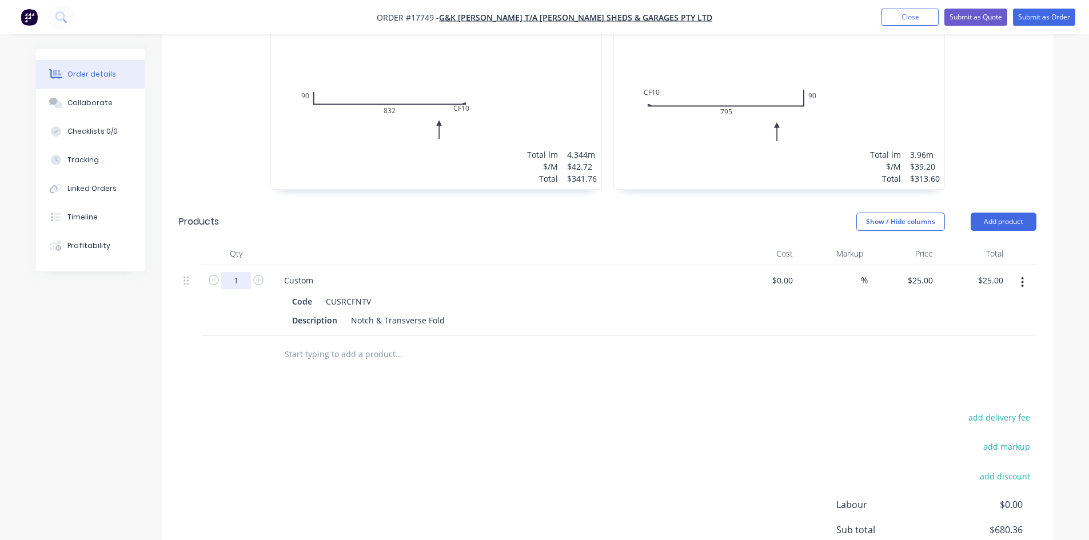
click at [241, 272] on input "1" at bounding box center [236, 280] width 30 height 17
type input "16"
type input "$400.00"
click at [584, 413] on div "add delivery fee add markup add discount Labour $0.00 Sub total $680.36 Margin …" at bounding box center [608, 520] width 858 height 221
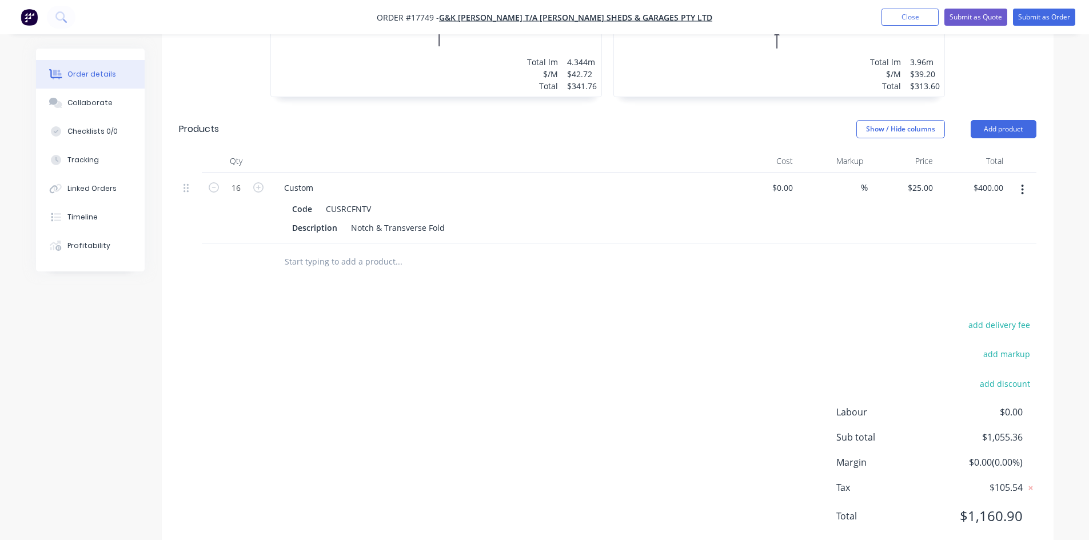
scroll to position [532, 0]
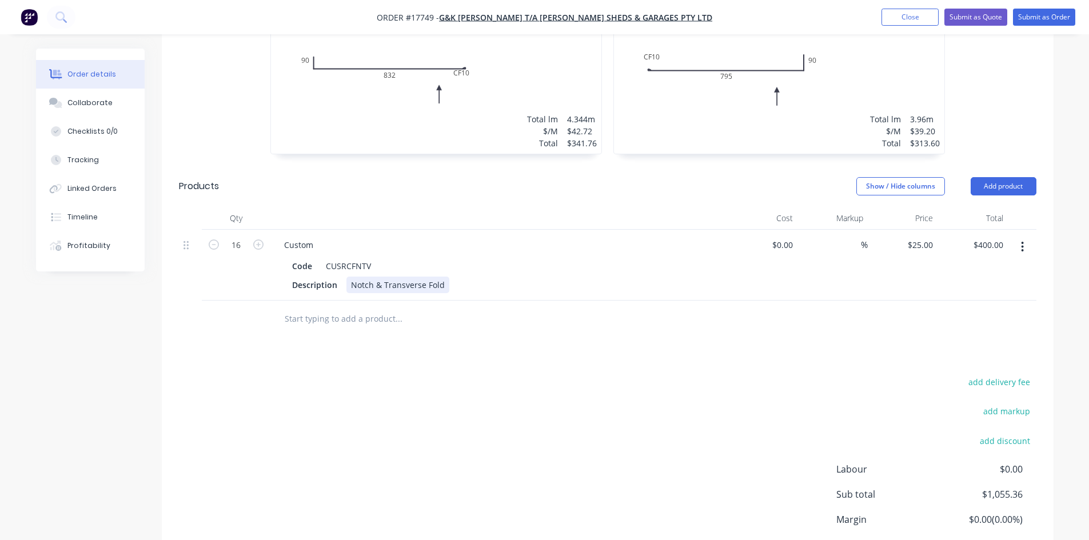
click at [441, 277] on div "Notch & Transverse Fold" at bounding box center [397, 285] width 103 height 17
click at [512, 308] on input "text" at bounding box center [398, 319] width 229 height 23
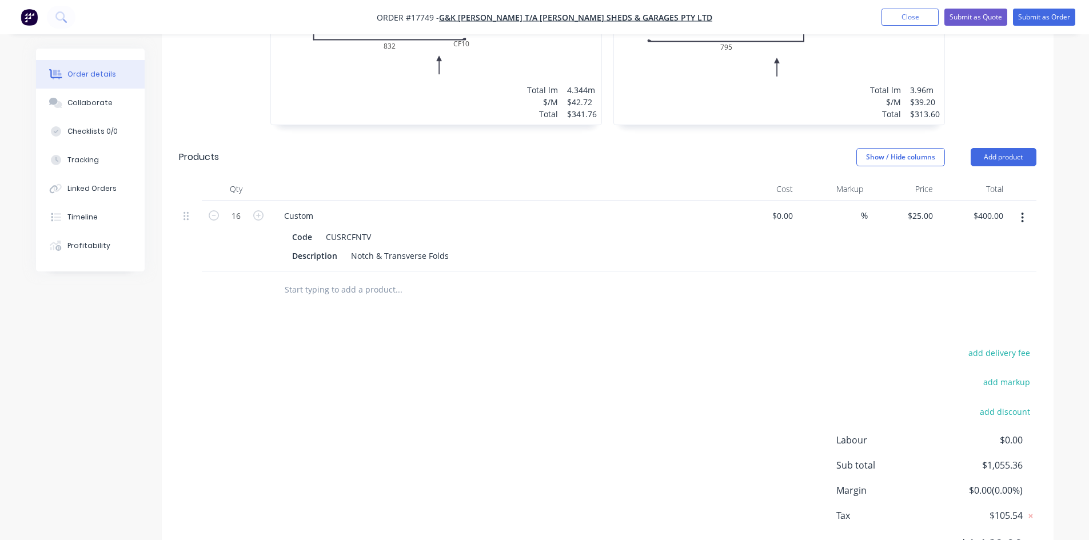
scroll to position [589, 0]
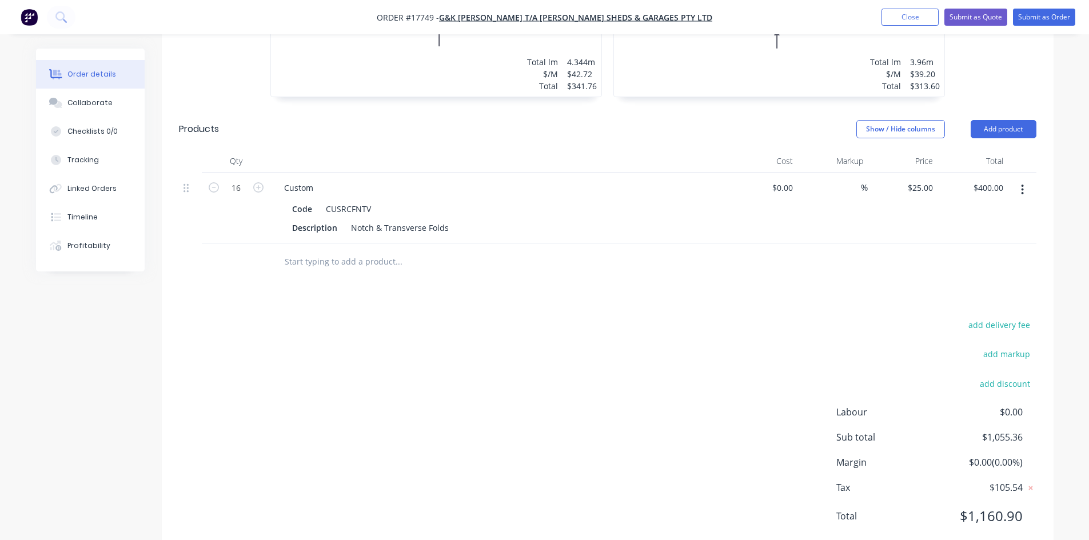
click at [486, 113] on header "Products Show / Hide columns Add product" at bounding box center [608, 129] width 892 height 41
click at [605, 56] on div "0.55 Colorbond Surfmist Girth 932 1 0 90 CF 10 832 0 90 CF 10 832 8 at 543mm To…" at bounding box center [436, 7] width 343 height 204
click at [1023, 184] on icon "button" at bounding box center [1022, 190] width 3 height 13
click at [975, 212] on div "Edit" at bounding box center [982, 220] width 88 height 17
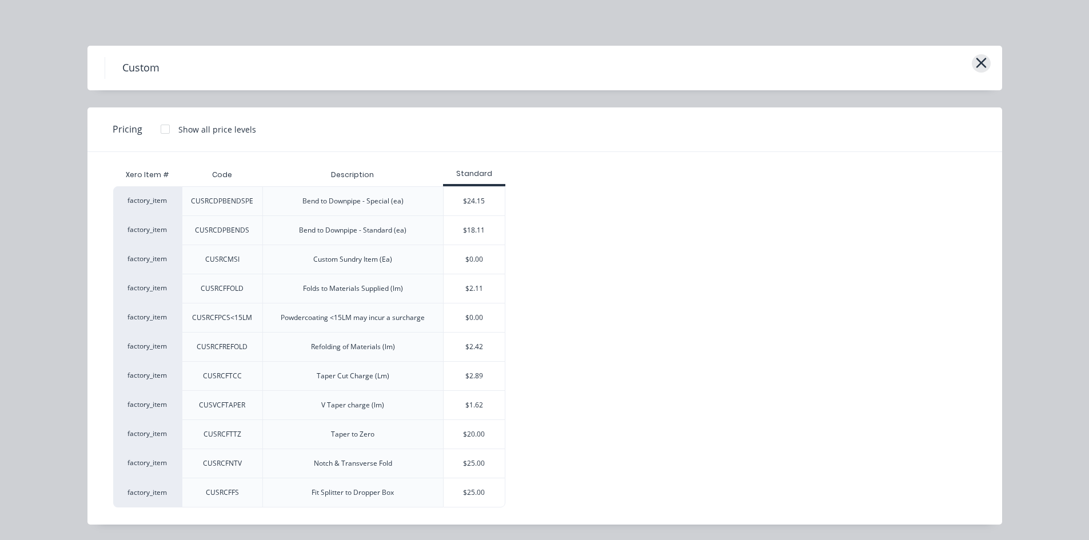
click at [972, 59] on button "button" at bounding box center [981, 63] width 19 height 18
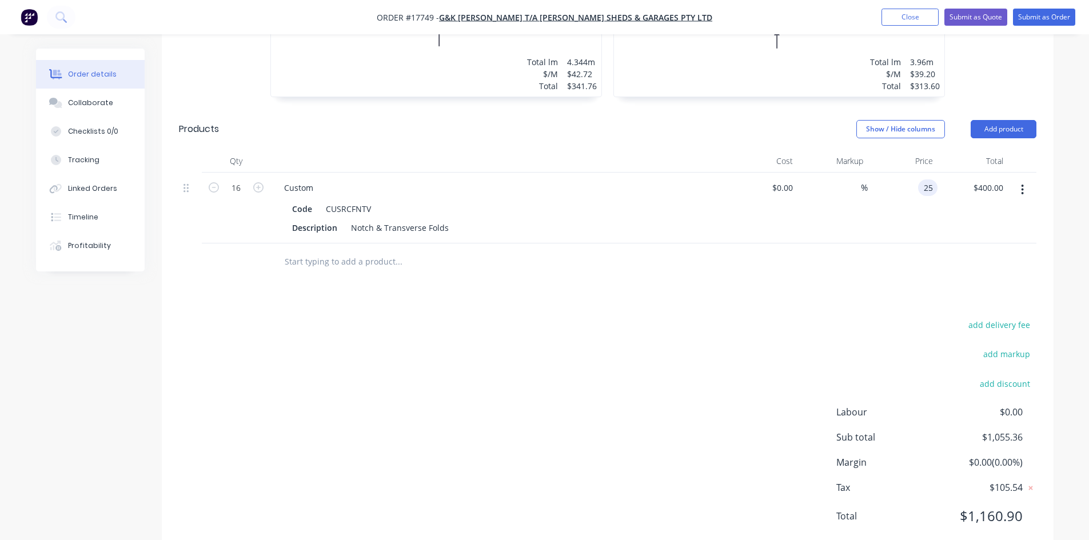
click at [919, 180] on div "25 25" at bounding box center [927, 188] width 19 height 17
type input "$29.00"
type input "$464.00"
click at [695, 120] on div "Show / Hide columns Add product" at bounding box center [698, 129] width 675 height 18
click at [921, 180] on div "29 $29.00" at bounding box center [919, 188] width 35 height 17
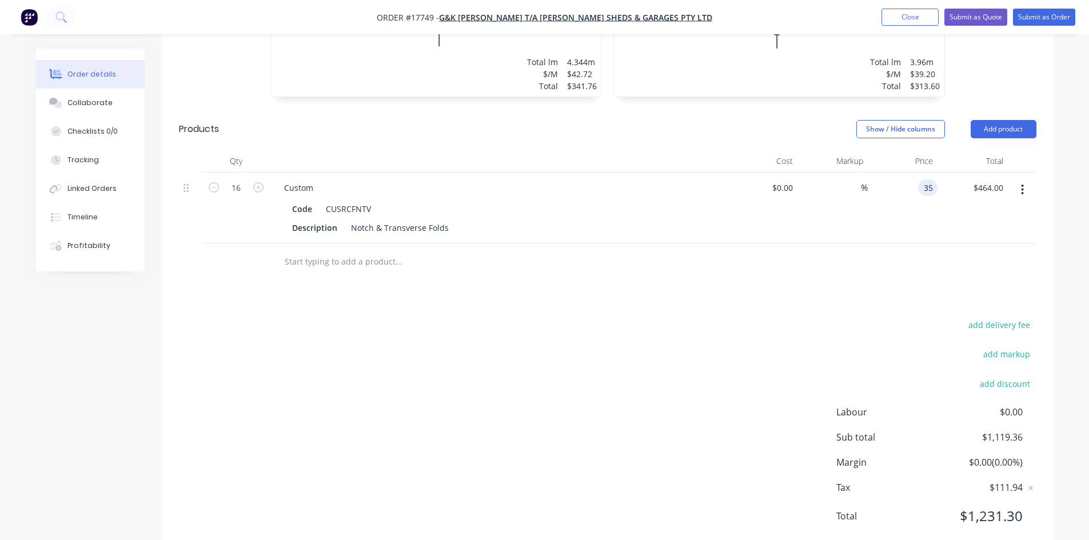
type input "$35.00"
type input "$560.00"
click at [698, 109] on header "Products Show / Hide columns Add product" at bounding box center [608, 129] width 892 height 41
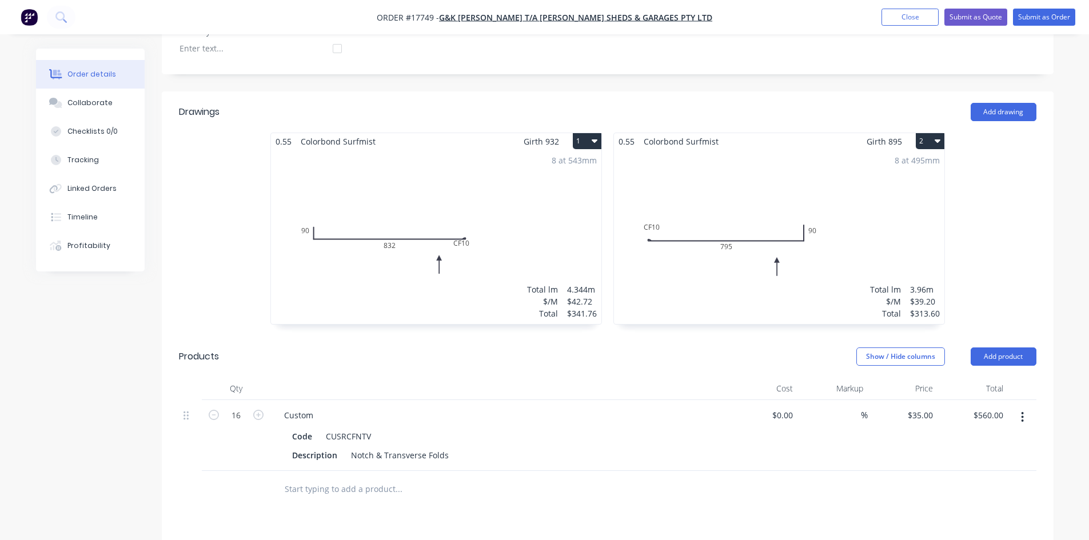
scroll to position [360, 0]
click at [532, 186] on div "8 at 543mm Total lm $/M Total 4.344m $42.72 $341.76" at bounding box center [436, 238] width 330 height 174
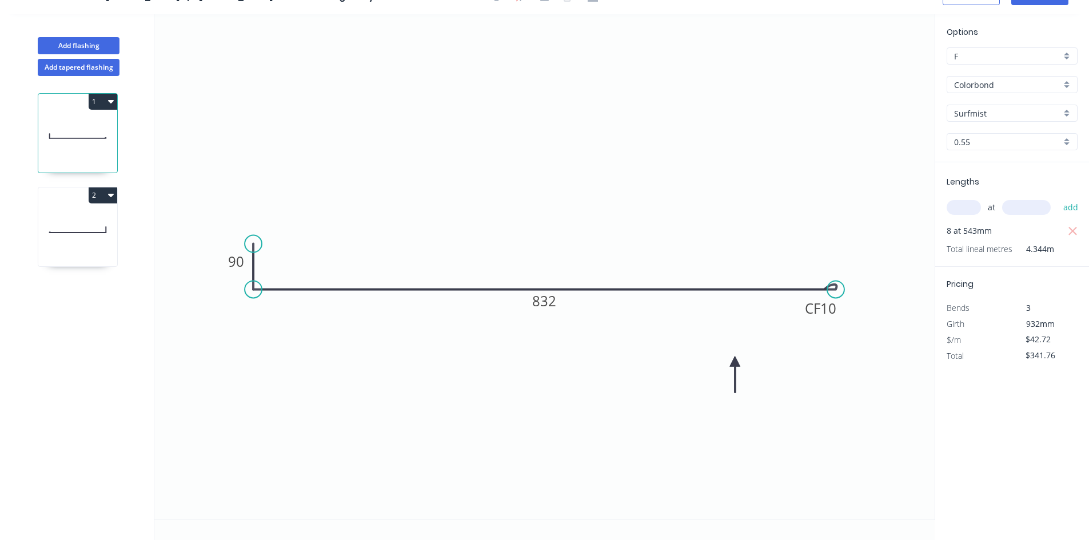
scroll to position [21, 0]
click at [253, 241] on circle at bounding box center [253, 244] width 17 height 17
click at [266, 245] on icon "0 90 CF 10 832" at bounding box center [544, 266] width 780 height 505
type input "$44.60"
type input "$356.80"
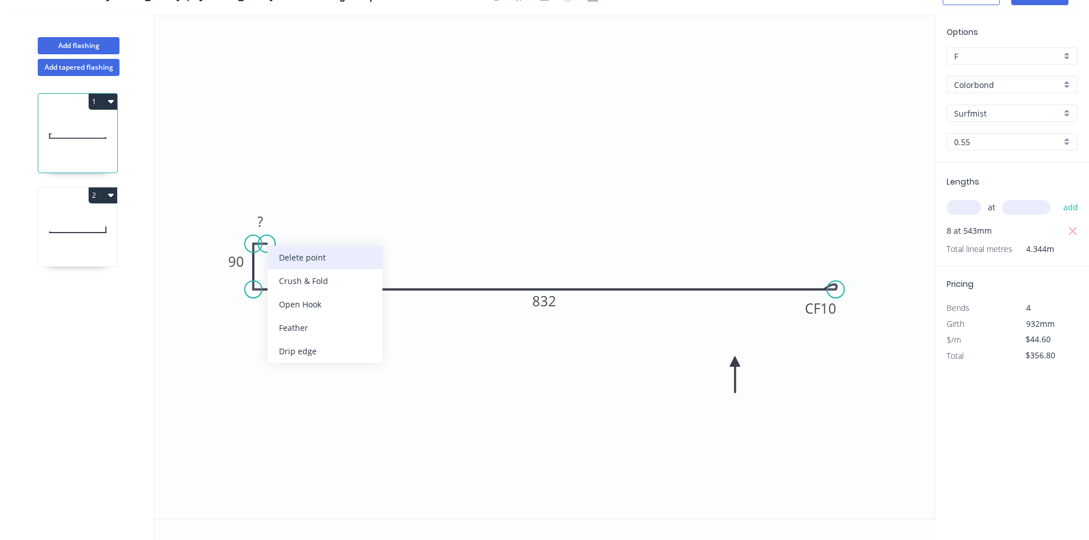
click at [282, 257] on div "Delete point" at bounding box center [325, 257] width 115 height 23
type input "$0.00"
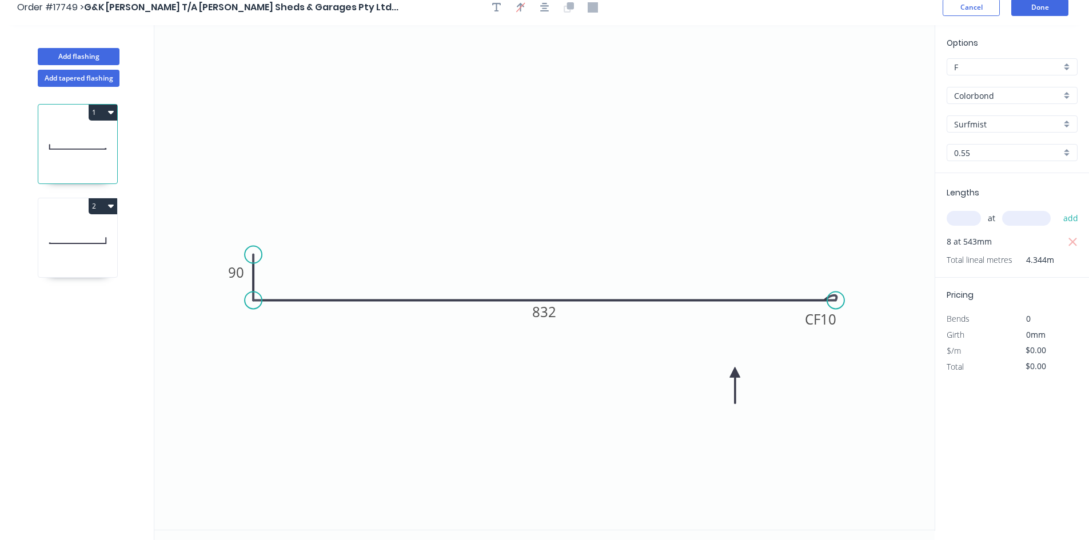
scroll to position [0, 0]
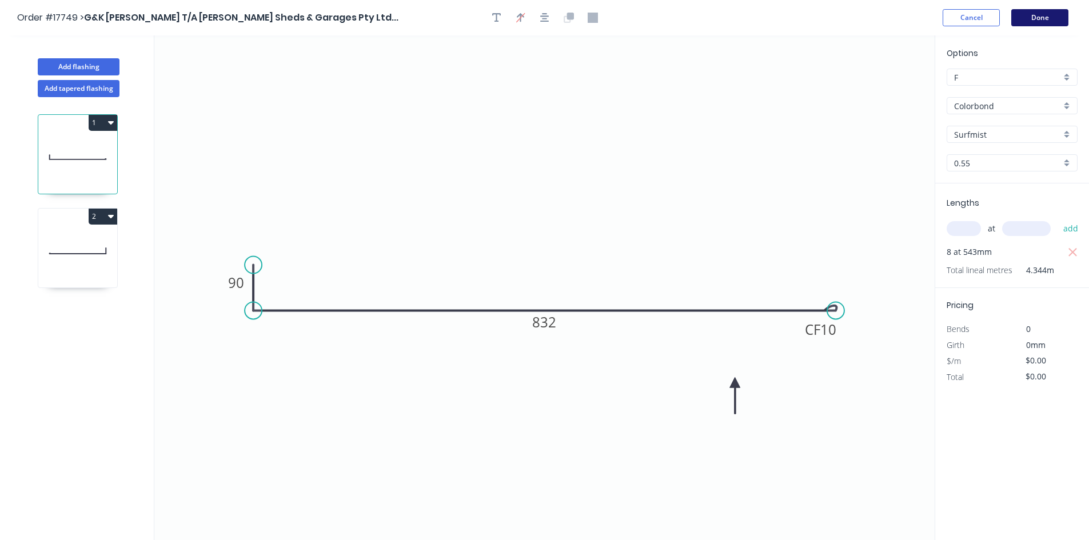
click at [1033, 15] on button "Done" at bounding box center [1039, 17] width 57 height 17
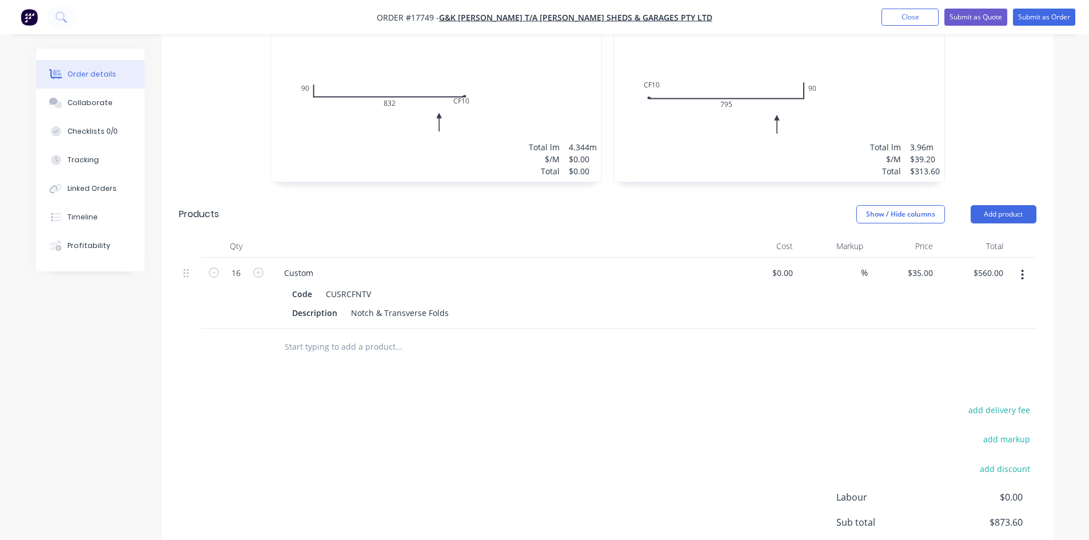
scroll to position [515, 0]
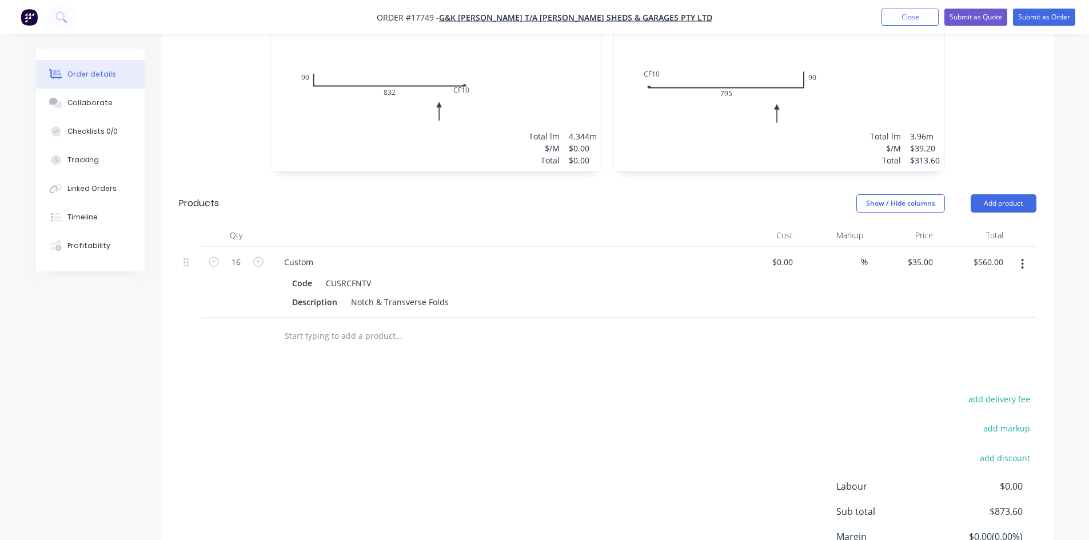
click at [335, 325] on input "text" at bounding box center [398, 336] width 229 height 23
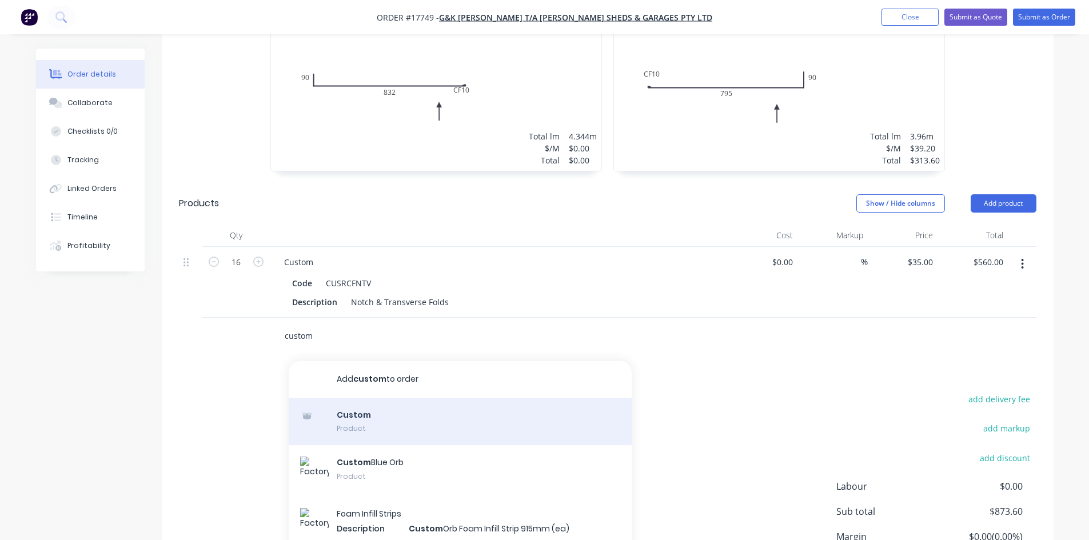
type input "custom"
click at [415, 398] on div "Custom Product" at bounding box center [460, 422] width 343 height 48
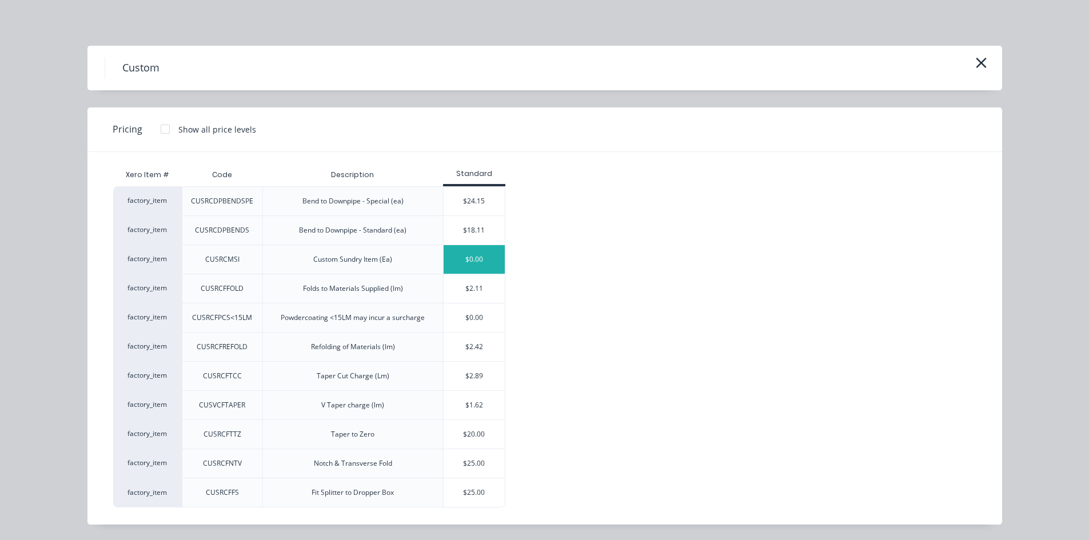
click at [484, 259] on div "$0.00" at bounding box center [474, 259] width 61 height 29
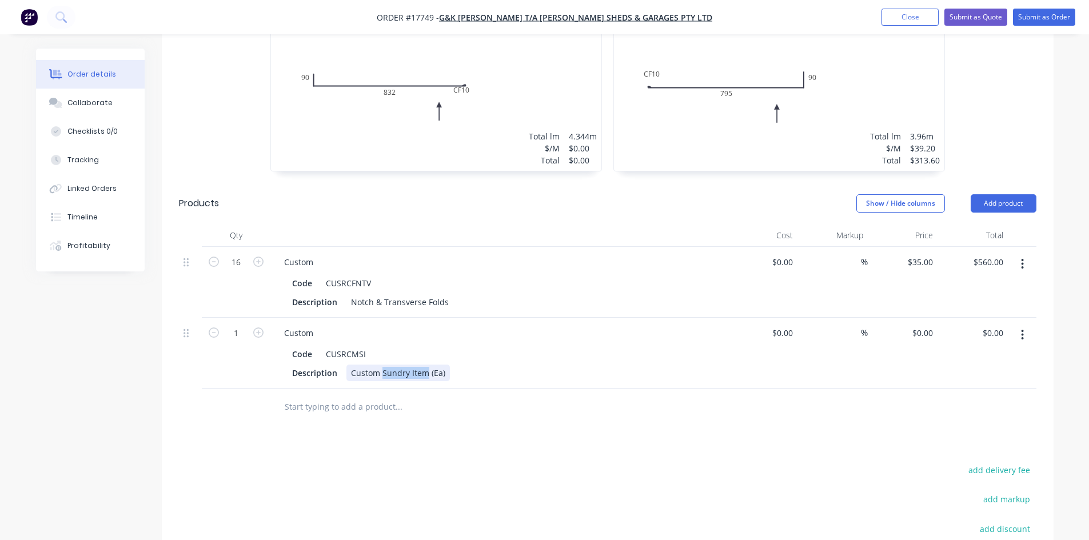
drag, startPoint x: 425, startPoint y: 341, endPoint x: 383, endPoint y: 340, distance: 41.7
click at [383, 365] on div "Custom Sundry Item (Ea)" at bounding box center [397, 373] width 103 height 17
click at [490, 365] on div "Custom Haunch Bracket Flashing (Ea)" at bounding box center [422, 373] width 152 height 17
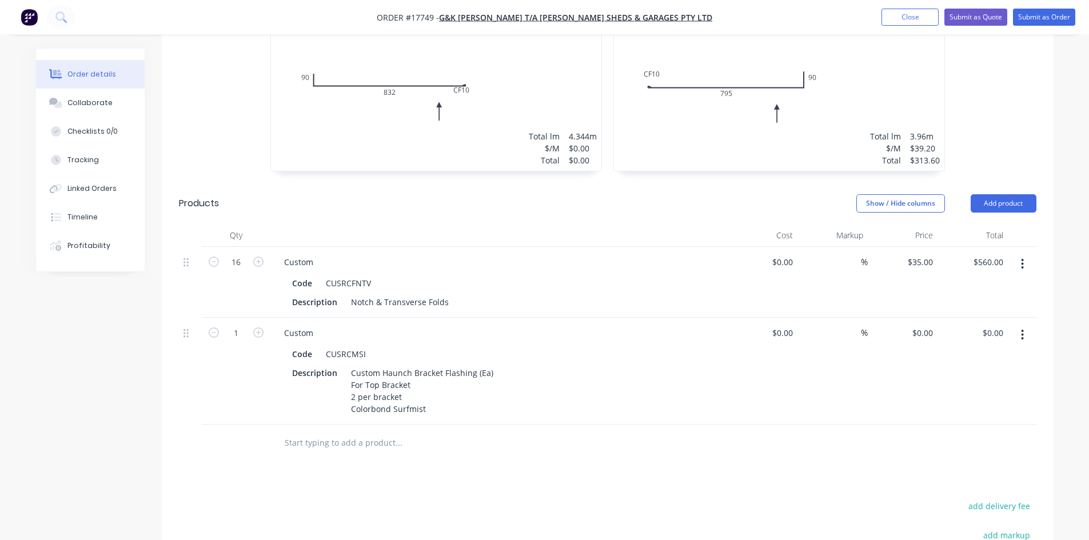
click at [569, 432] on div at bounding box center [446, 443] width 343 height 23
click at [923, 325] on div "0 $0.00" at bounding box center [922, 333] width 31 height 17
type input "$75.72"
click at [834, 427] on div at bounding box center [608, 443] width 858 height 37
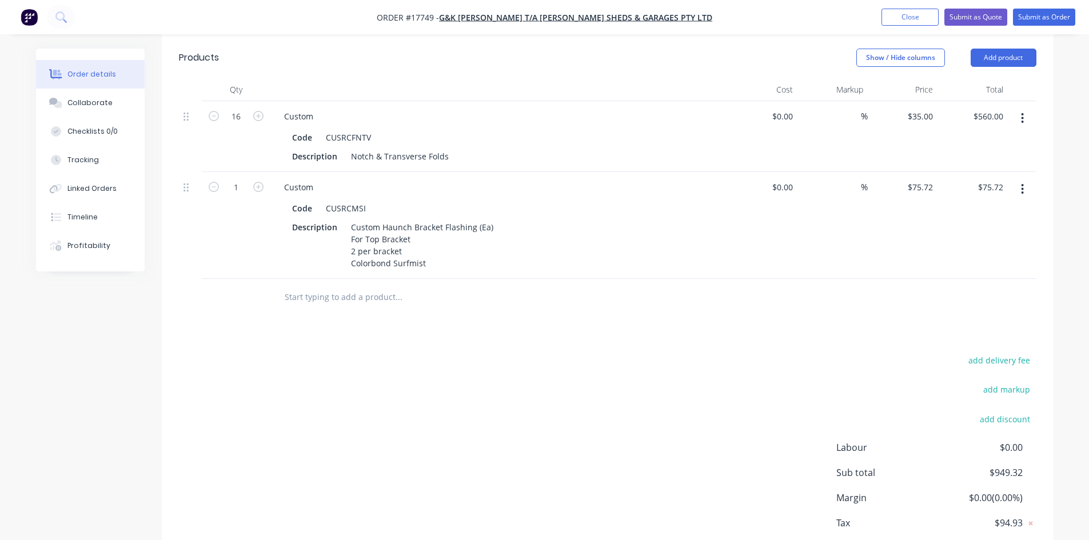
scroll to position [686, 0]
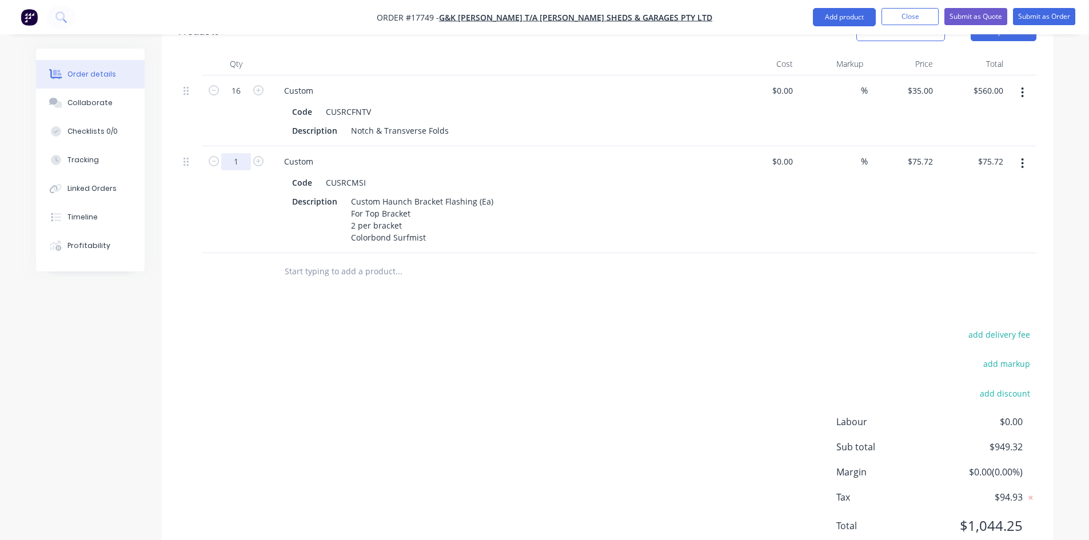
click at [241, 153] on input "1" at bounding box center [236, 161] width 30 height 17
type input "8"
type input "$605.76"
click at [545, 272] on div "Drawings Add drawing 0.55 Colorbond Surfmist Girth 0 1 0 90 CF 10 832 0 90 CF 1…" at bounding box center [608, 166] width 892 height 798
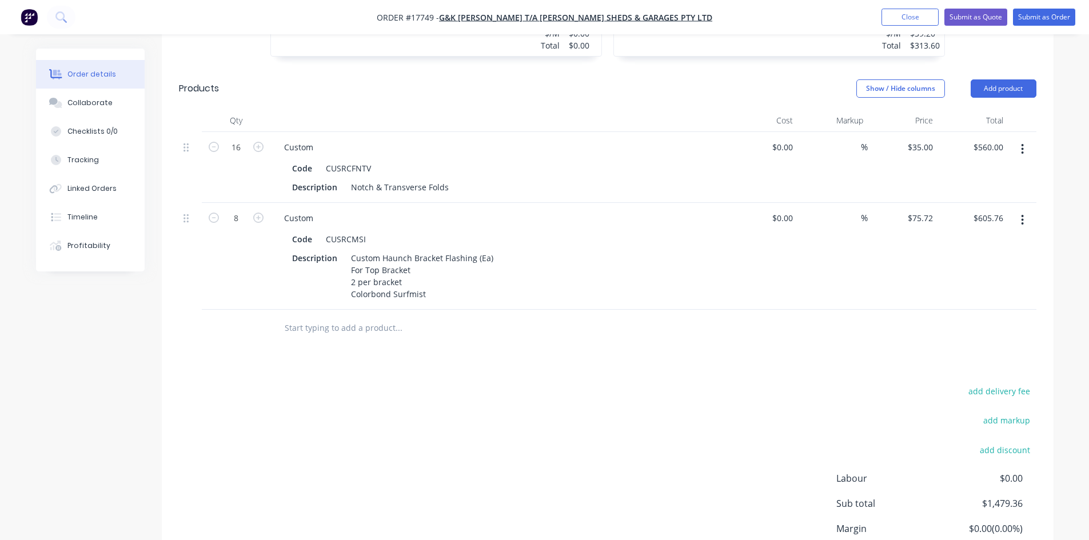
scroll to position [696, 0]
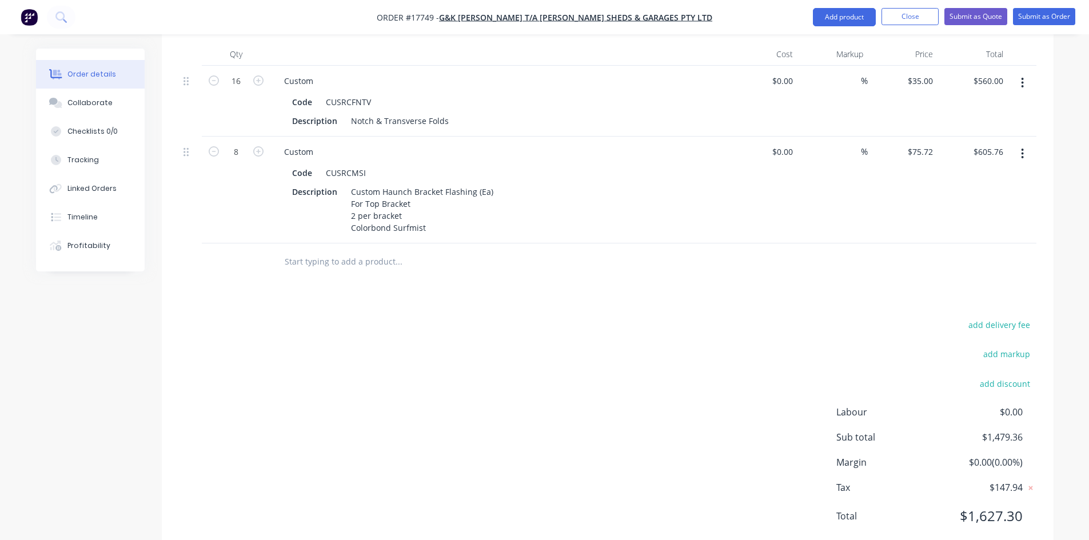
click at [1022, 149] on icon "button" at bounding box center [1023, 154] width 2 height 10
click at [1002, 198] on div "Duplicate" at bounding box center [982, 206] width 88 height 17
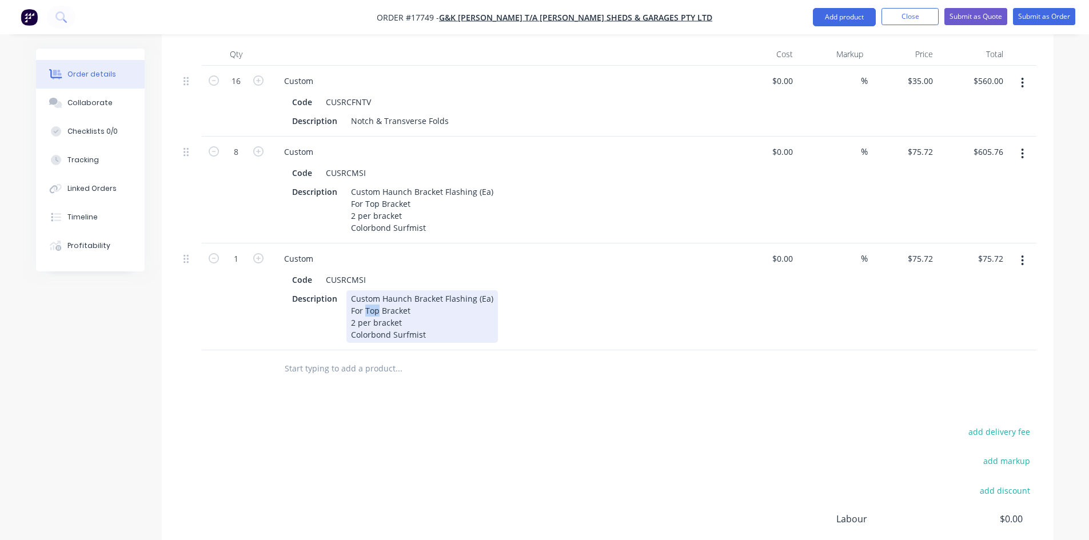
drag, startPoint x: 377, startPoint y: 277, endPoint x: 366, endPoint y: 276, distance: 11.6
click at [366, 290] on div "Custom Haunch Bracket Flashing (Ea) For Top Bracket 2 per bracket Colorbond Sur…" at bounding box center [422, 316] width 152 height 53
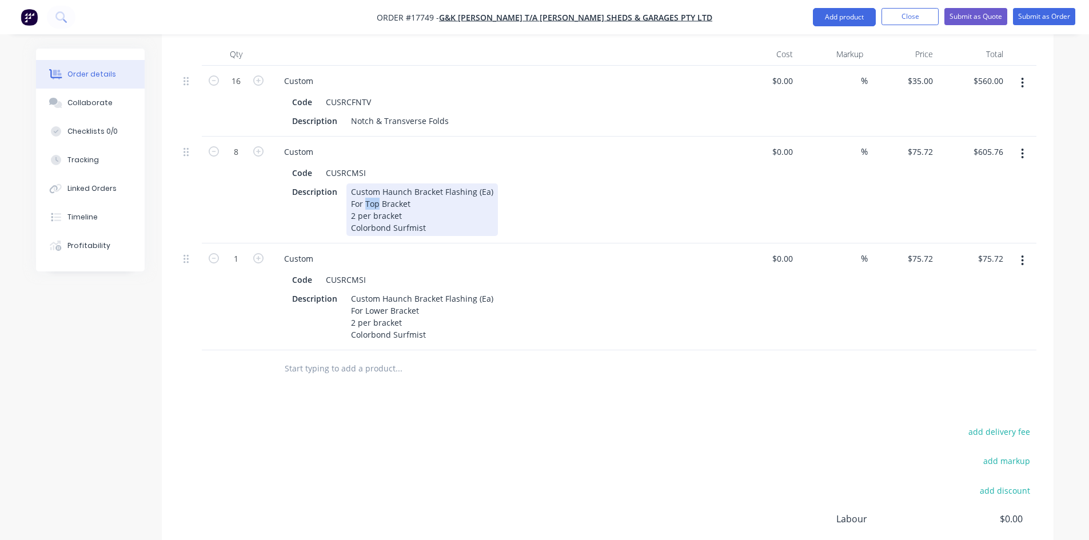
drag, startPoint x: 379, startPoint y: 172, endPoint x: 364, endPoint y: 172, distance: 14.3
click at [364, 184] on div "Custom Haunch Bracket Flashing (Ea) For Top Bracket 2 per bracket Colorbond Sur…" at bounding box center [422, 210] width 152 height 53
click at [475, 365] on div "Drawings Add drawing 0.55 Colorbond Surfmist Girth 0 1 0 90 CF 10 832 0 90 CF 1…" at bounding box center [608, 209] width 892 height 905
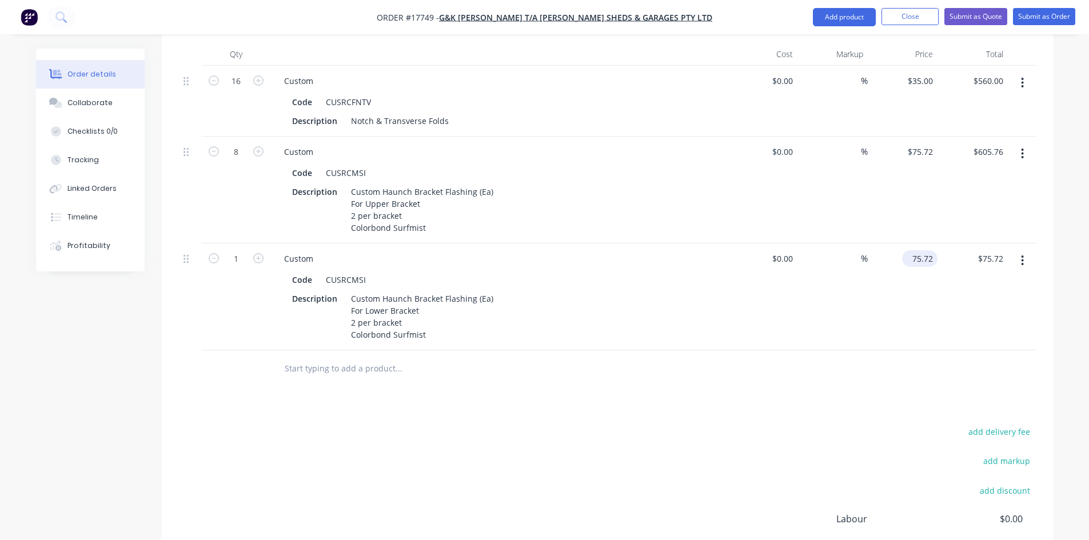
click at [926, 250] on input "75.72" at bounding box center [922, 258] width 31 height 17
type input "$72.20"
click at [795, 358] on div "Drawings Add drawing 0.55 Colorbond Surfmist Girth 0 1 0 90 CF 10 832 0 90 CF 1…" at bounding box center [608, 209] width 892 height 905
click at [235, 250] on input "1" at bounding box center [236, 258] width 30 height 17
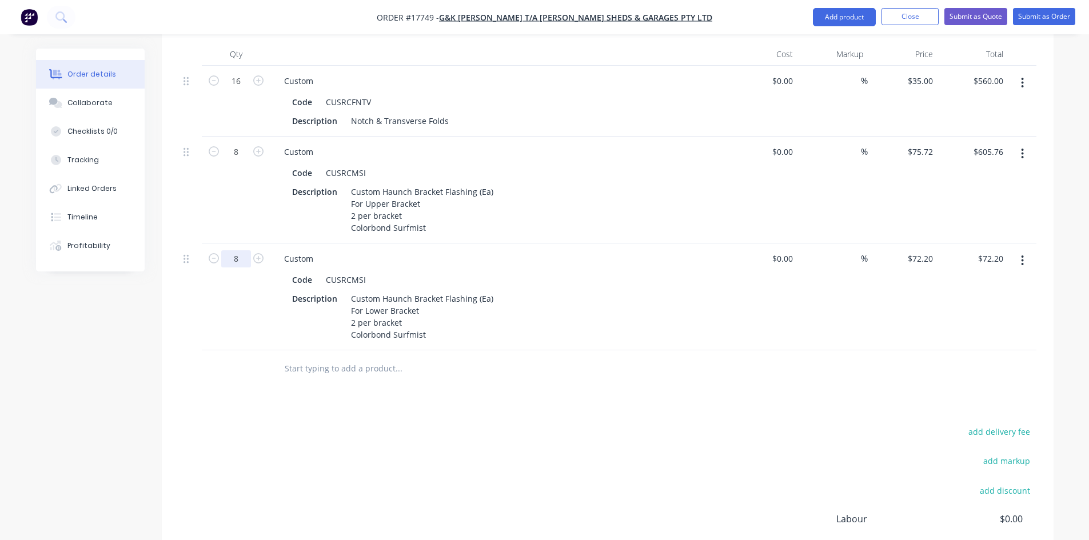
type input "8"
type input "$577.60"
click at [441, 370] on div "Drawings Add drawing 0.55 Colorbond Surfmist Girth 0 1 0 90 CF 10 832 0 90 CF 1…" at bounding box center [608, 209] width 892 height 905
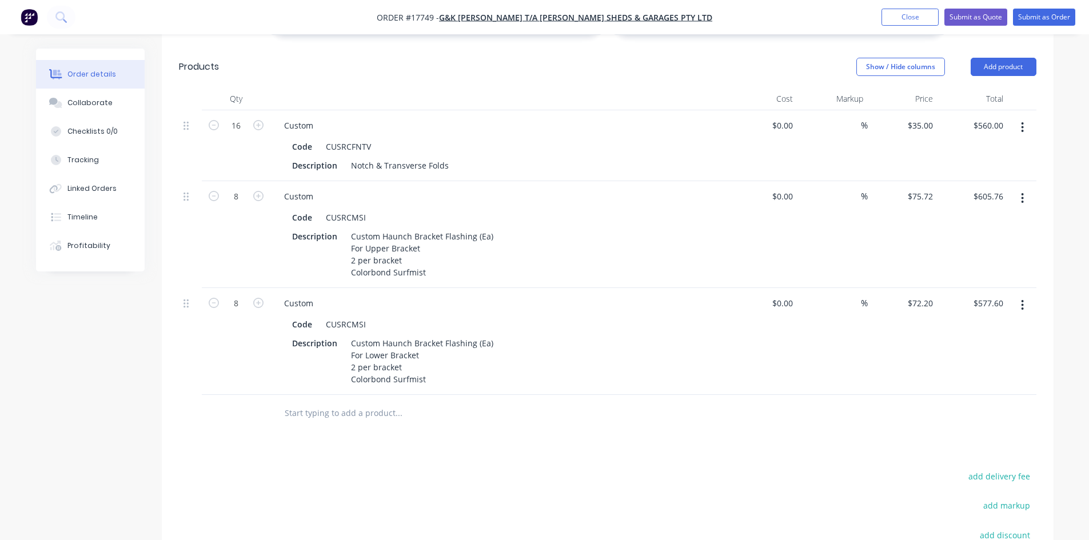
scroll to position [631, 0]
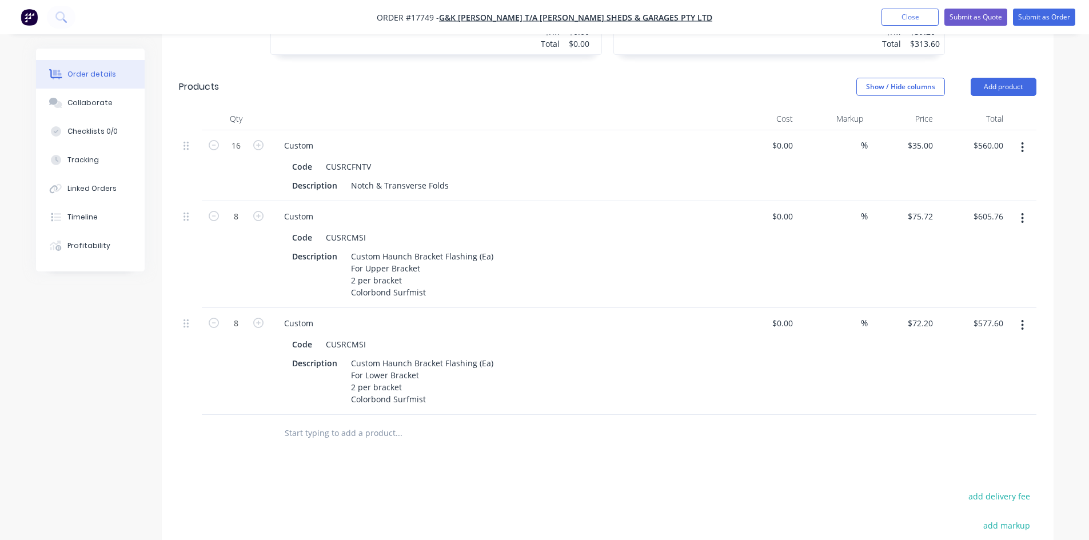
click at [1025, 137] on button "button" at bounding box center [1022, 147] width 27 height 21
click at [968, 238] on div "Delete" at bounding box center [982, 246] width 88 height 17
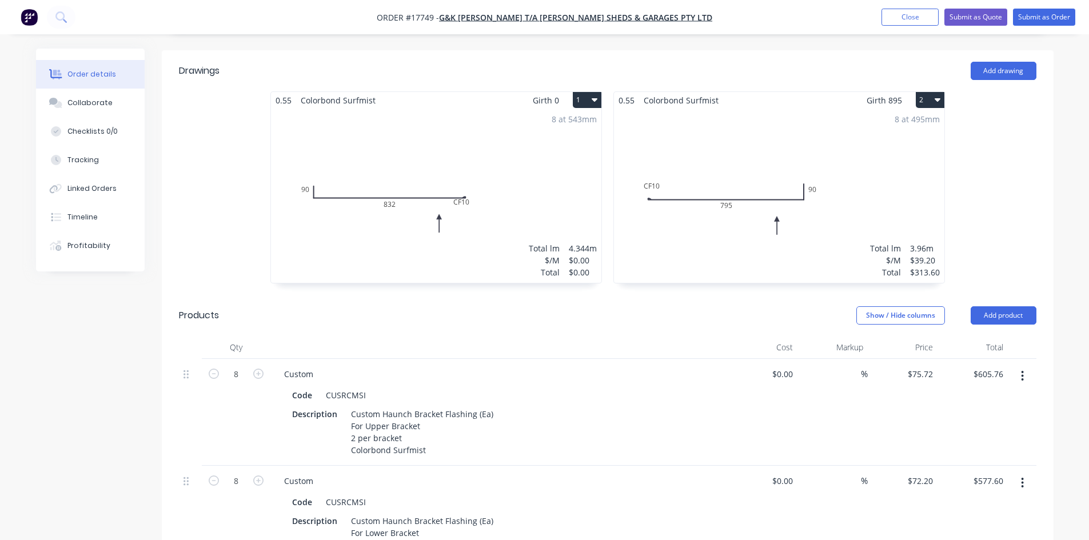
scroll to position [345, 0]
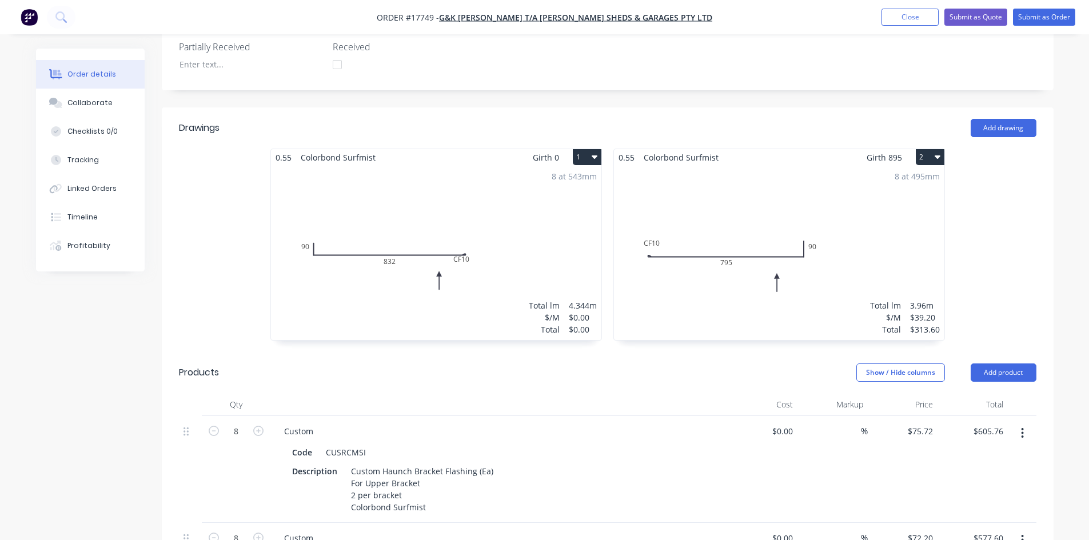
click at [939, 156] on icon "button" at bounding box center [938, 157] width 6 height 3
drag, startPoint x: 914, startPoint y: 204, endPoint x: 887, endPoint y: 202, distance: 26.4
click at [913, 222] on div "Delete" at bounding box center [890, 230] width 88 height 17
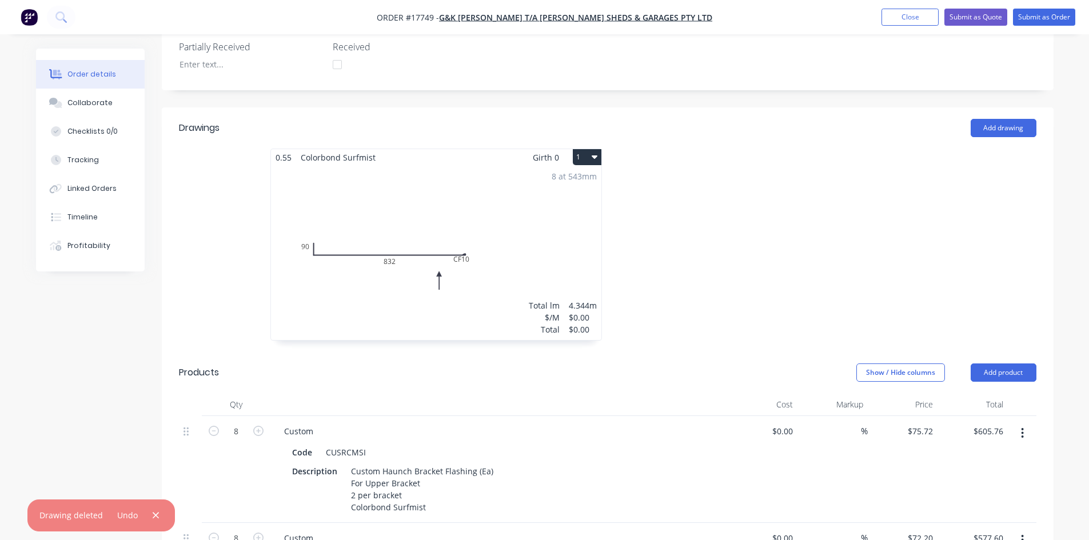
click at [590, 149] on button "1" at bounding box center [587, 157] width 29 height 16
click at [571, 222] on div "Delete" at bounding box center [547, 230] width 88 height 17
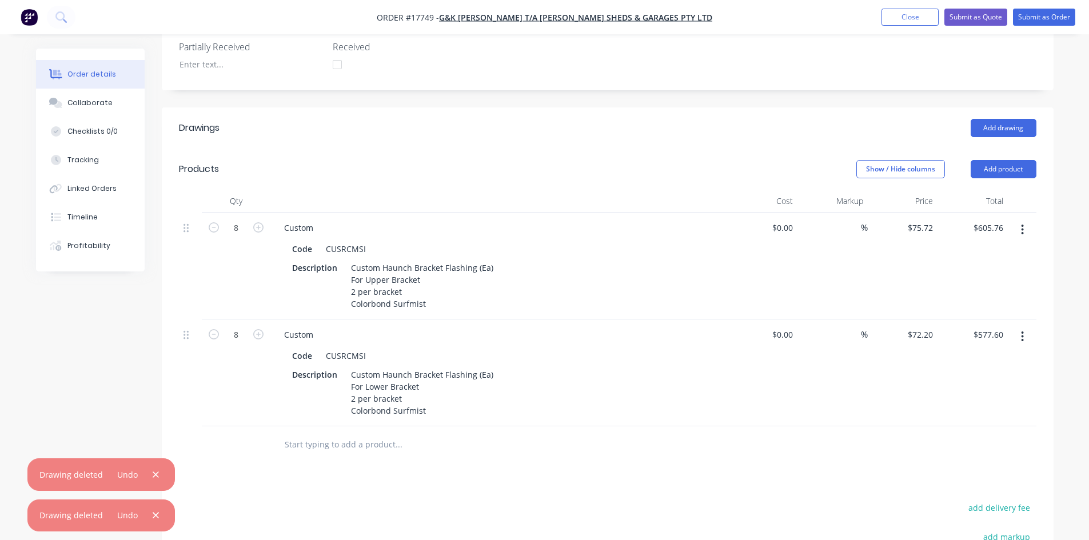
click at [597, 72] on div "Created by Sam Created 08/10/25 Required 08/10/25 Assigned to Add team member S…" at bounding box center [608, 220] width 892 height 1035
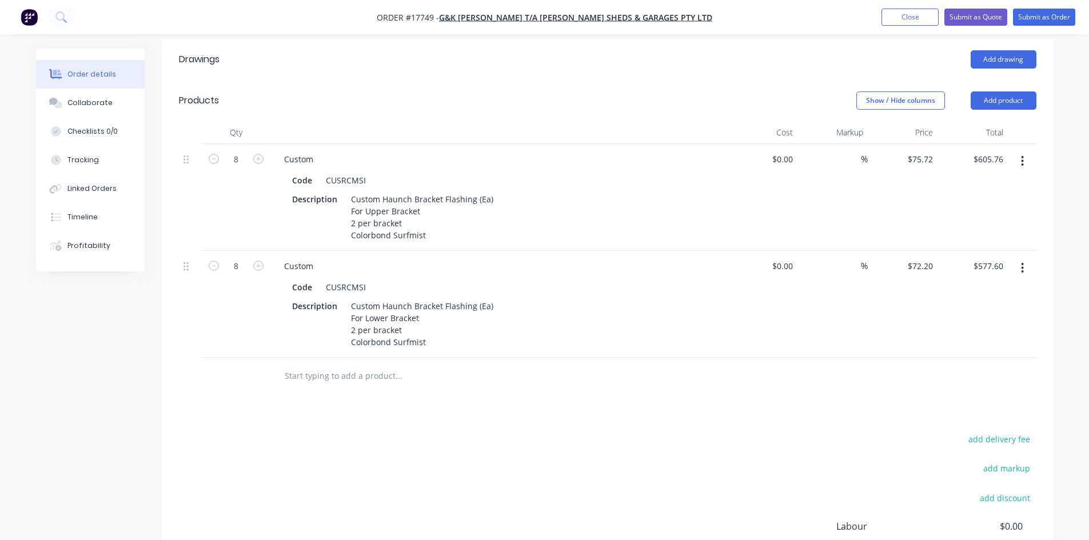
scroll to position [528, 0]
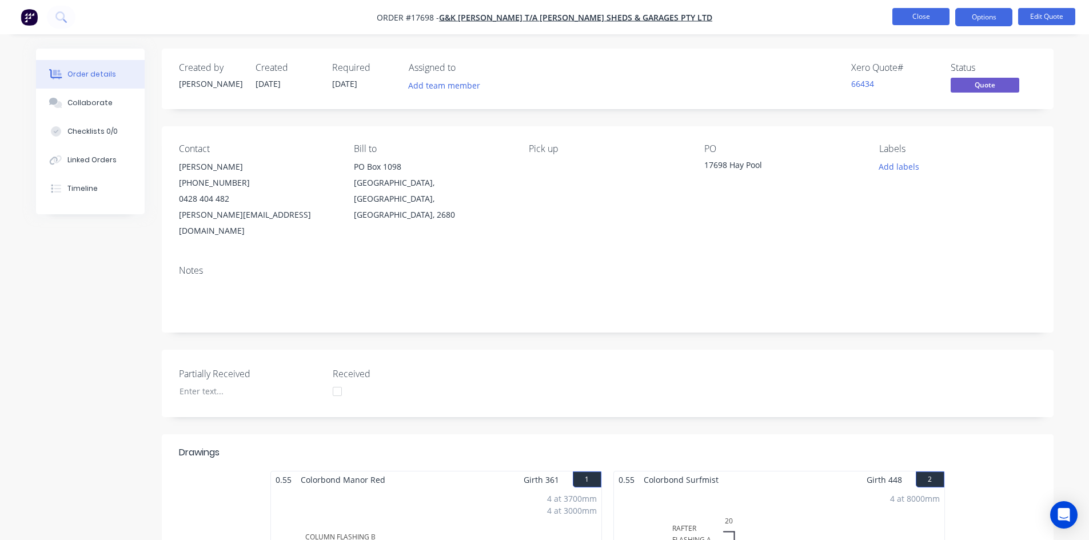
scroll to position [354, 0]
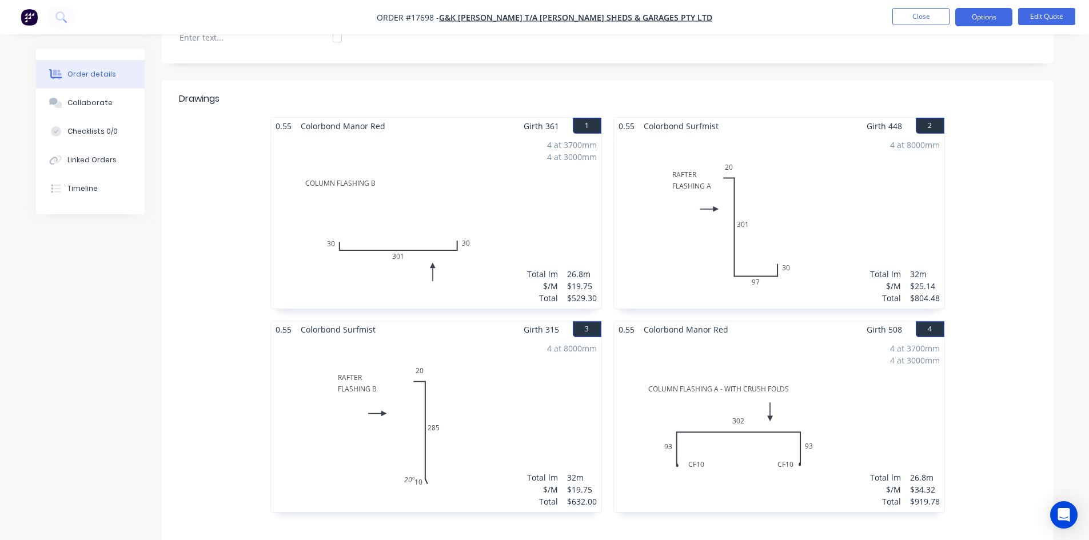
click at [723, 19] on nav "Order #17698 - G&K [PERSON_NAME] T/A [PERSON_NAME] Sheds & Garages Pty Ltd Clos…" at bounding box center [544, 17] width 1089 height 34
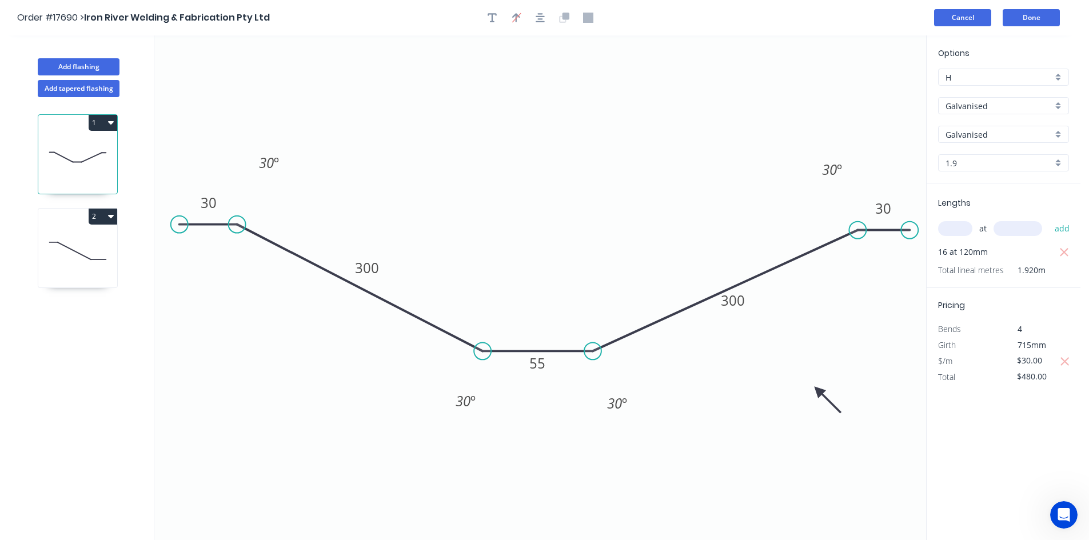
click at [954, 17] on button "Cancel" at bounding box center [962, 17] width 57 height 17
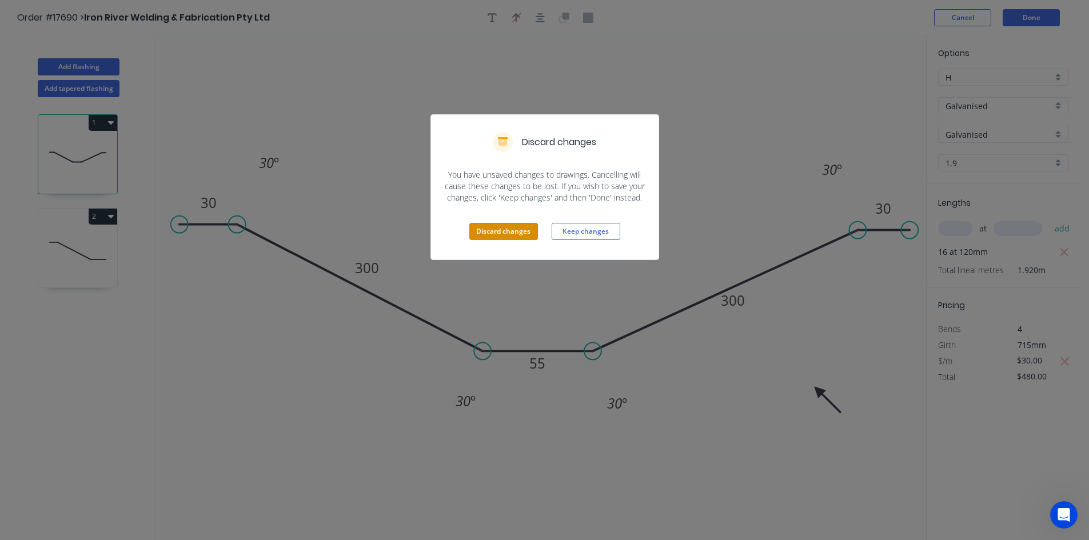
click at [503, 234] on button "Discard changes" at bounding box center [503, 231] width 69 height 17
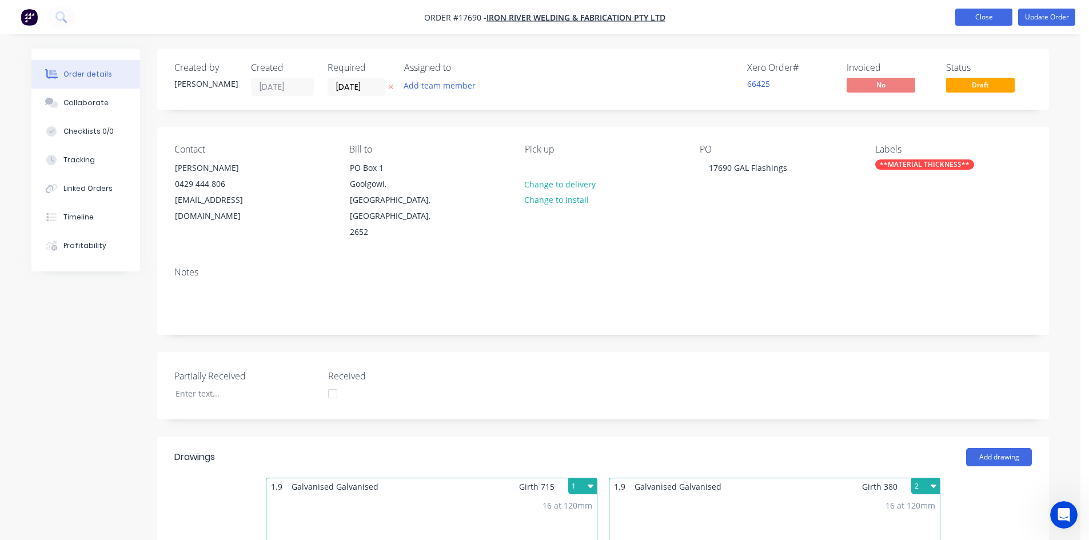
click at [975, 19] on button "Close" at bounding box center [983, 17] width 57 height 17
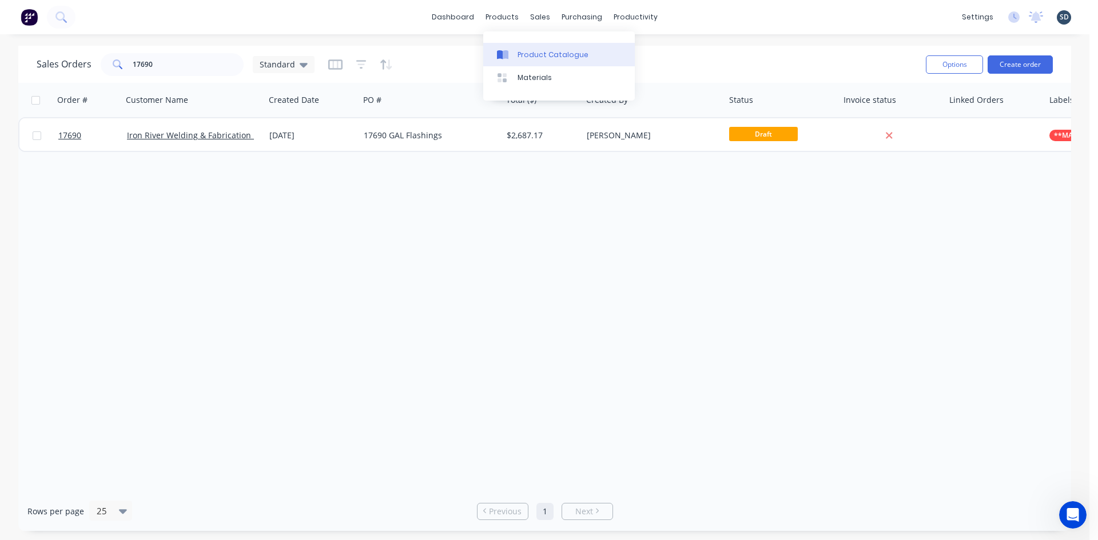
click at [519, 62] on link "Product Catalogue" at bounding box center [559, 54] width 152 height 23
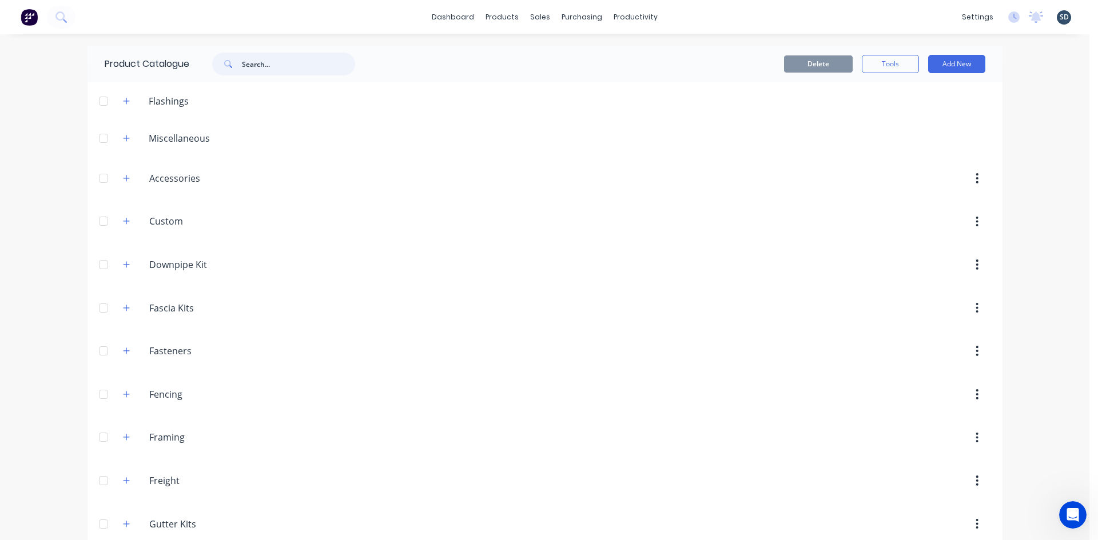
click at [268, 68] on input "text" at bounding box center [298, 64] width 113 height 23
click at [276, 69] on input "TOPHAT" at bounding box center [298, 64] width 113 height 23
type input "[PERSON_NAME]"
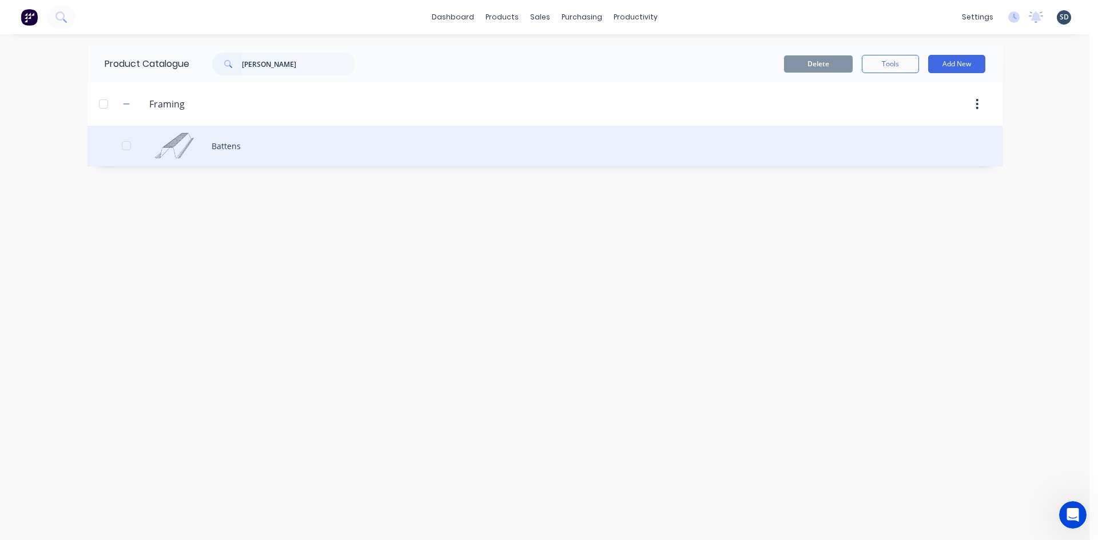
click at [313, 146] on div "Battens" at bounding box center [544, 146] width 915 height 41
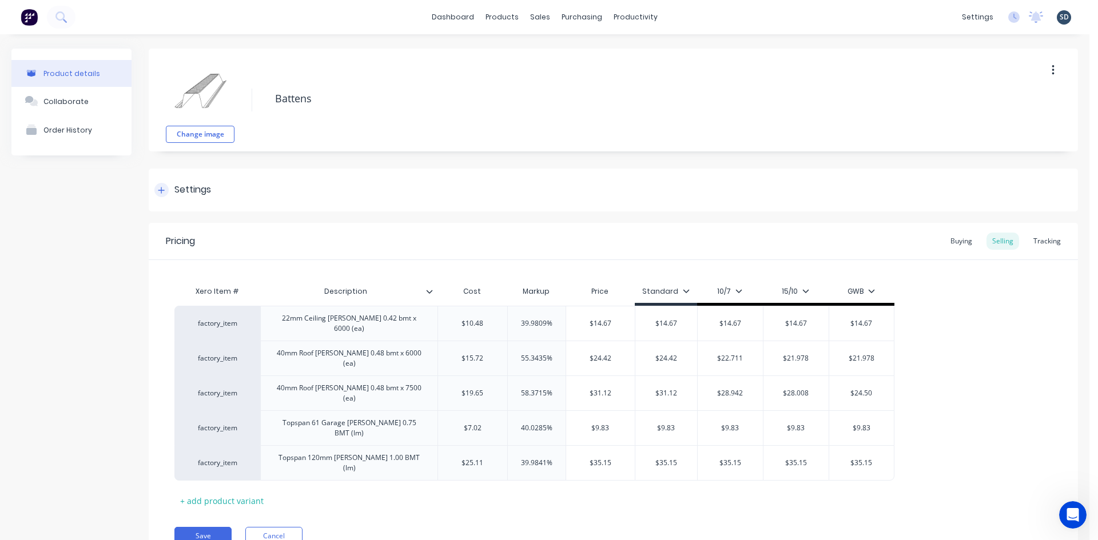
type textarea "x"
click at [1034, 241] on div "Tracking" at bounding box center [1046, 241] width 39 height 17
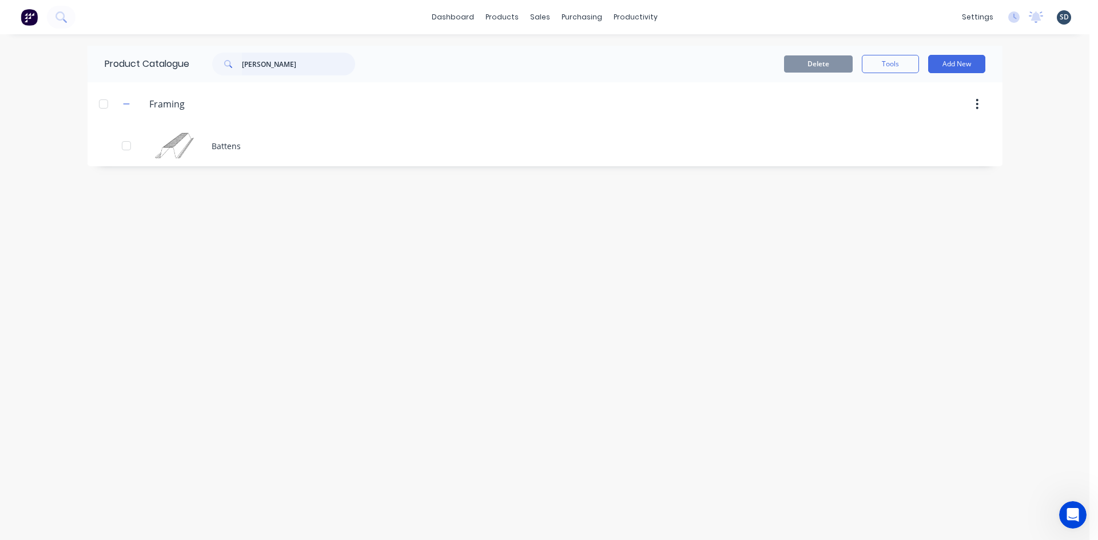
click at [273, 72] on input "BATTEN" at bounding box center [298, 64] width 113 height 23
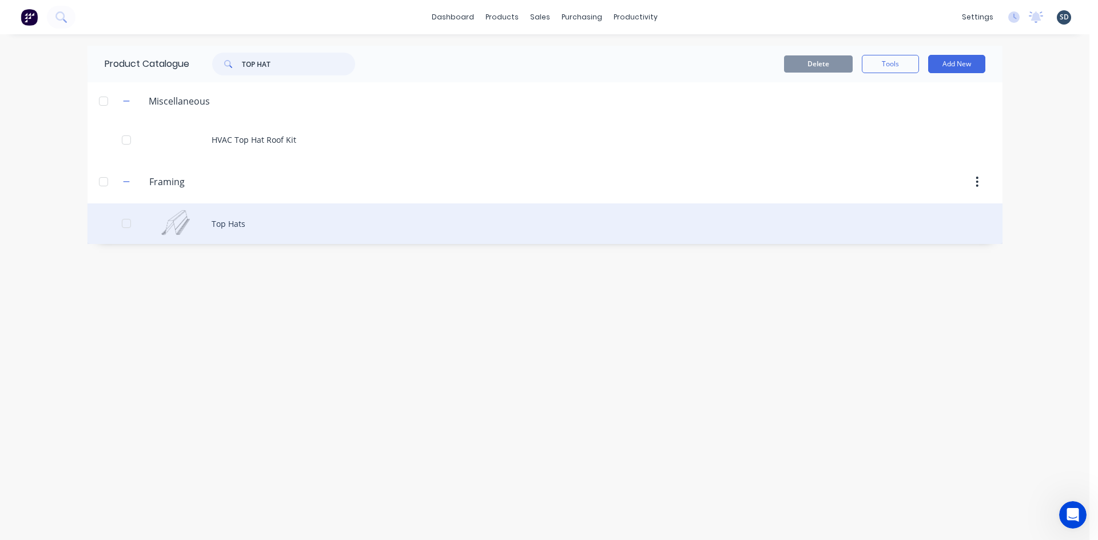
type input "TOP HAT"
click at [324, 228] on div "Top Hats" at bounding box center [544, 224] width 915 height 41
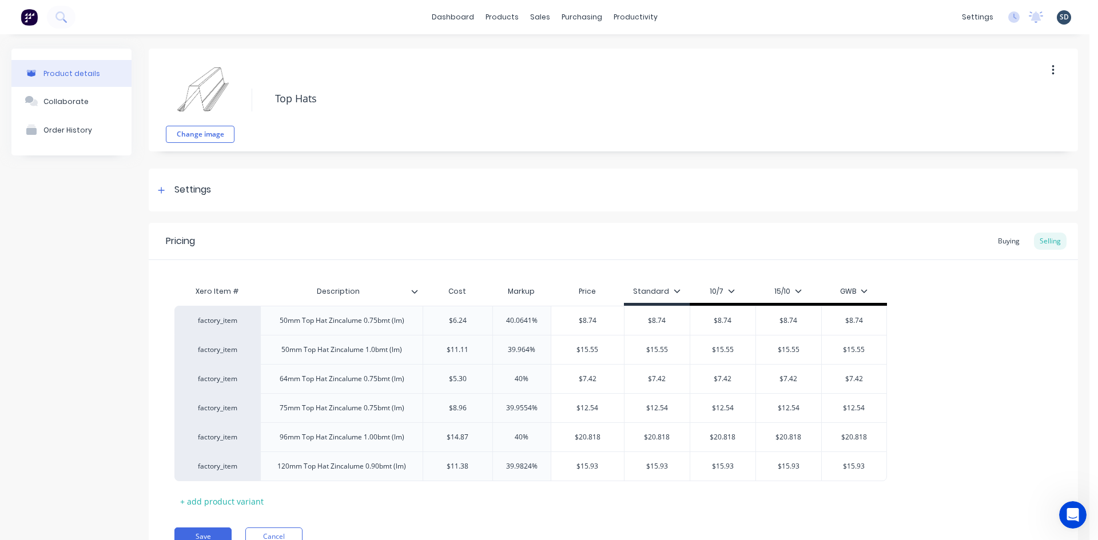
type textarea "x"
drag, startPoint x: 1011, startPoint y: 247, endPoint x: 1001, endPoint y: 246, distance: 9.8
click at [1011, 248] on div "Buying" at bounding box center [1008, 241] width 33 height 17
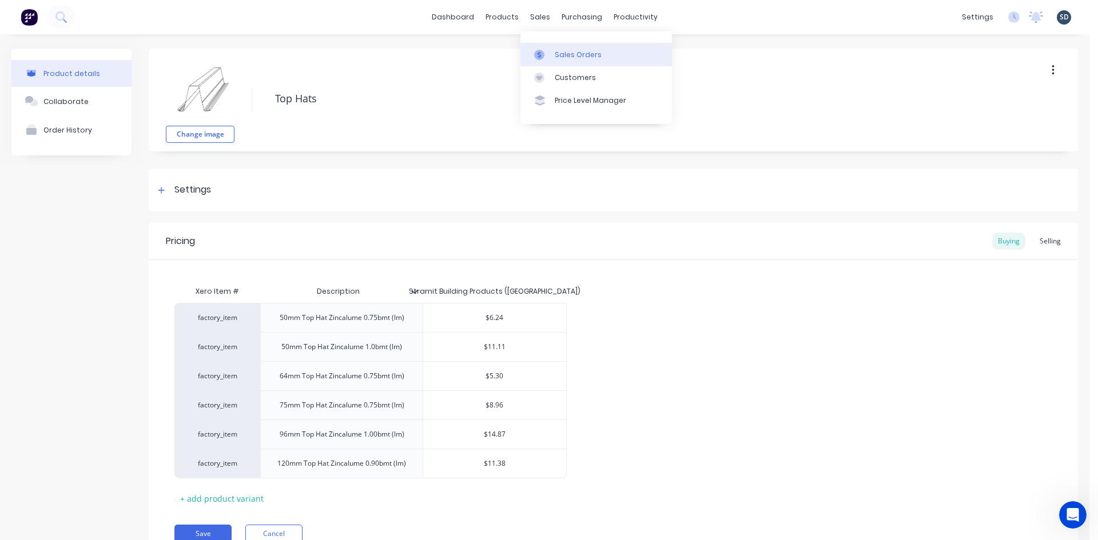
click at [572, 54] on div "Sales Orders" at bounding box center [578, 55] width 47 height 10
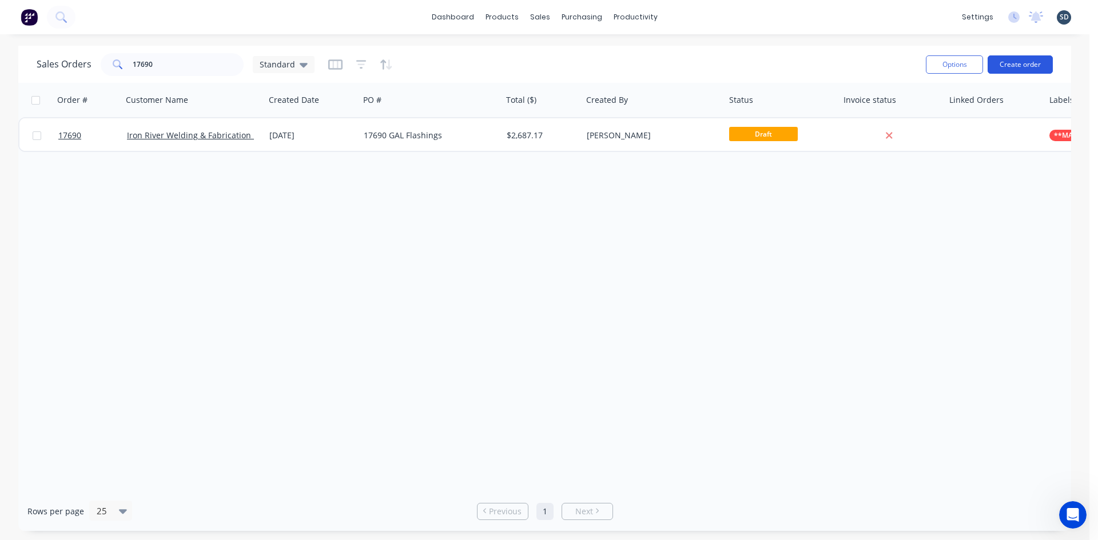
click at [1027, 65] on button "Create order" at bounding box center [1019, 64] width 65 height 18
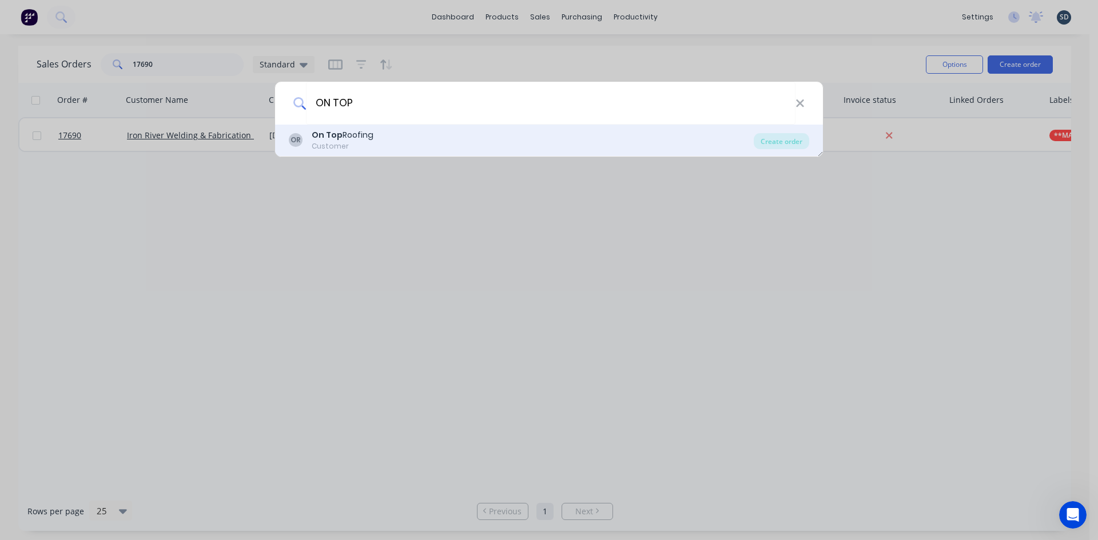
type input "ON TOP"
click at [786, 150] on div "OR On Top Roofing Customer Create order" at bounding box center [549, 141] width 548 height 32
click at [788, 137] on div "Create order" at bounding box center [781, 141] width 55 height 16
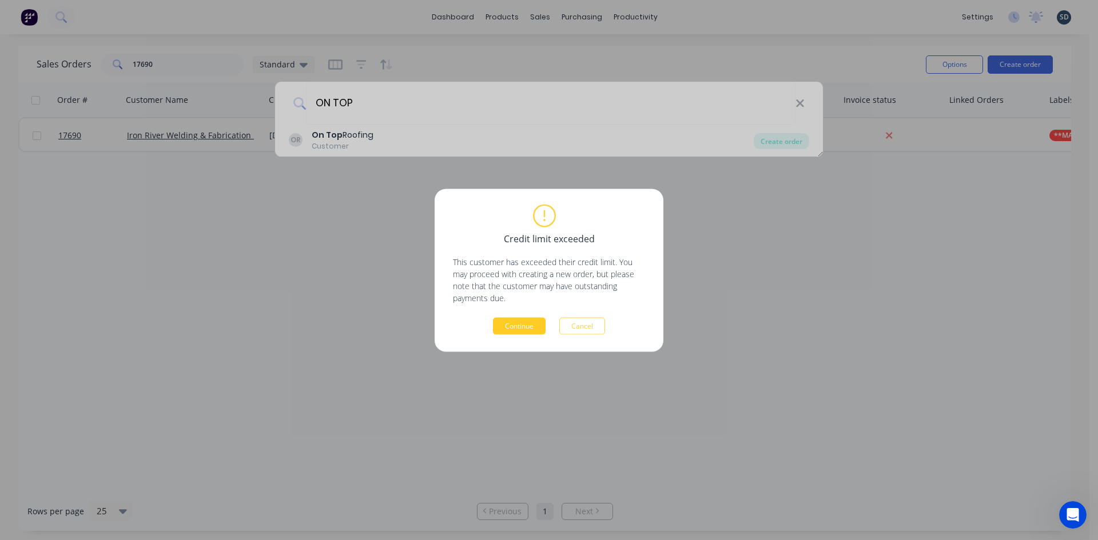
click at [516, 323] on button "Continue" at bounding box center [519, 325] width 53 height 17
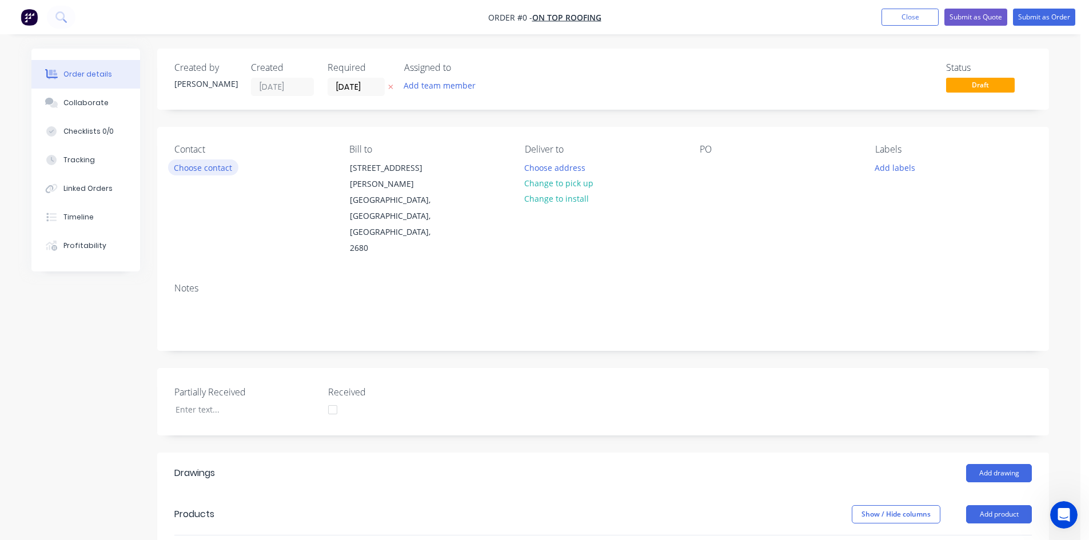
click at [212, 168] on button "Choose contact" at bounding box center [203, 167] width 70 height 15
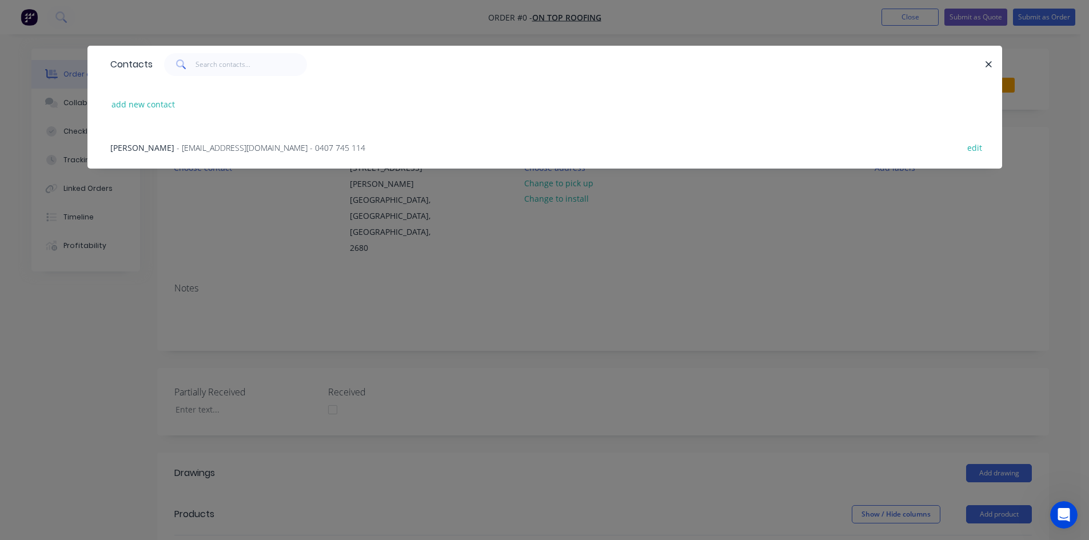
click at [194, 150] on span "- jockbeazley@ontoproofing24.onmicrosoft.com - 0407 745 114" at bounding box center [271, 147] width 189 height 11
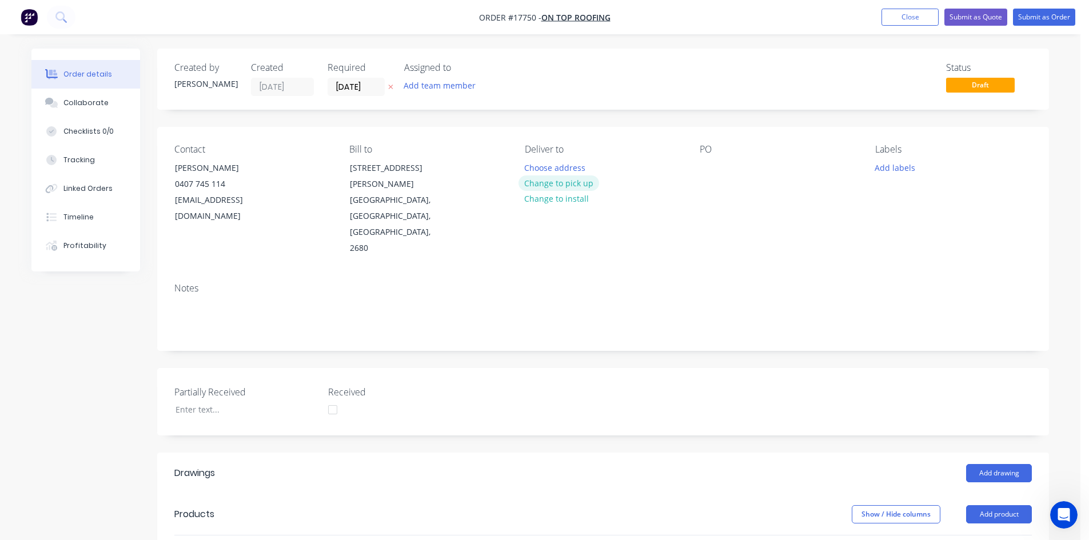
click at [536, 184] on button "Change to pick up" at bounding box center [559, 183] width 81 height 15
click at [705, 169] on div at bounding box center [709, 168] width 18 height 17
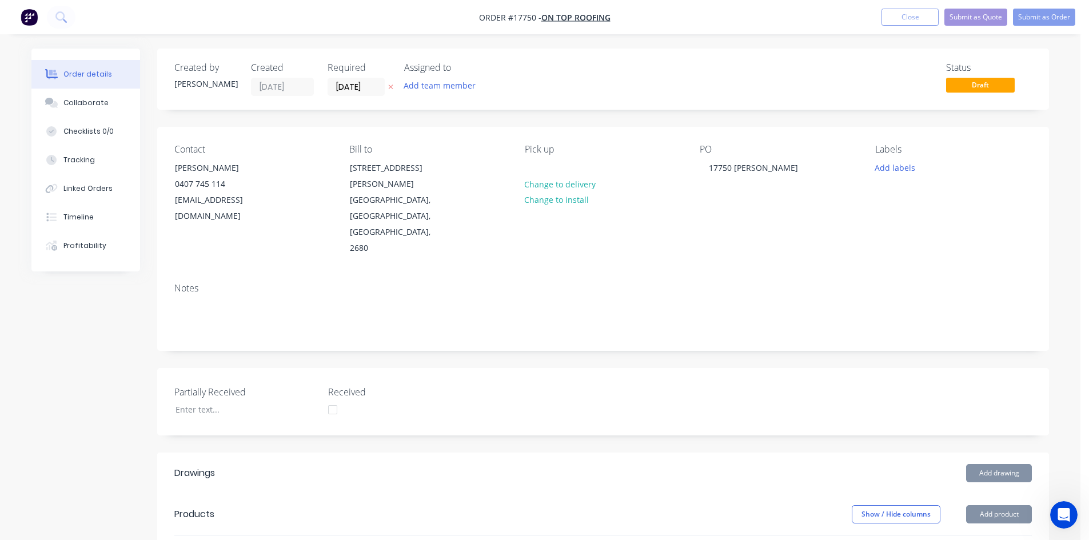
click at [608, 117] on div "Created by Sam Created 08/10/25 Required 08/10/25 Assigned to Add team member S…" at bounding box center [603, 448] width 892 height 799
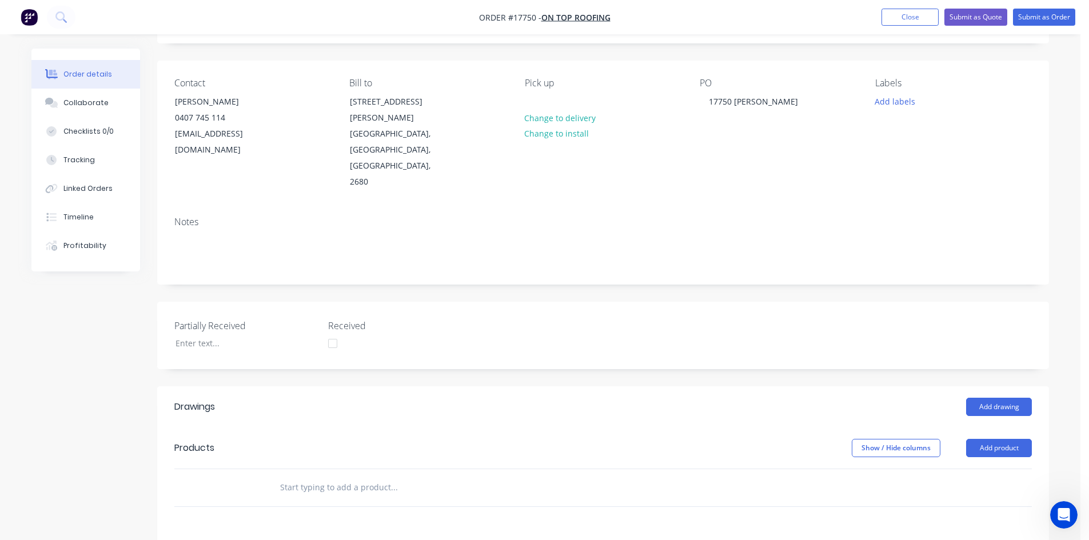
scroll to position [229, 0]
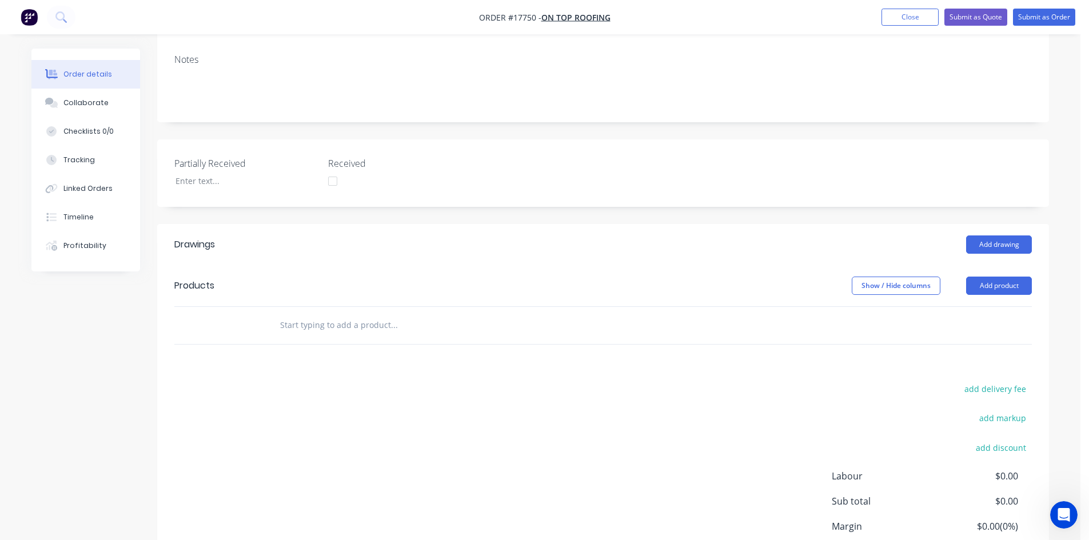
click at [318, 314] on input "text" at bounding box center [394, 325] width 229 height 23
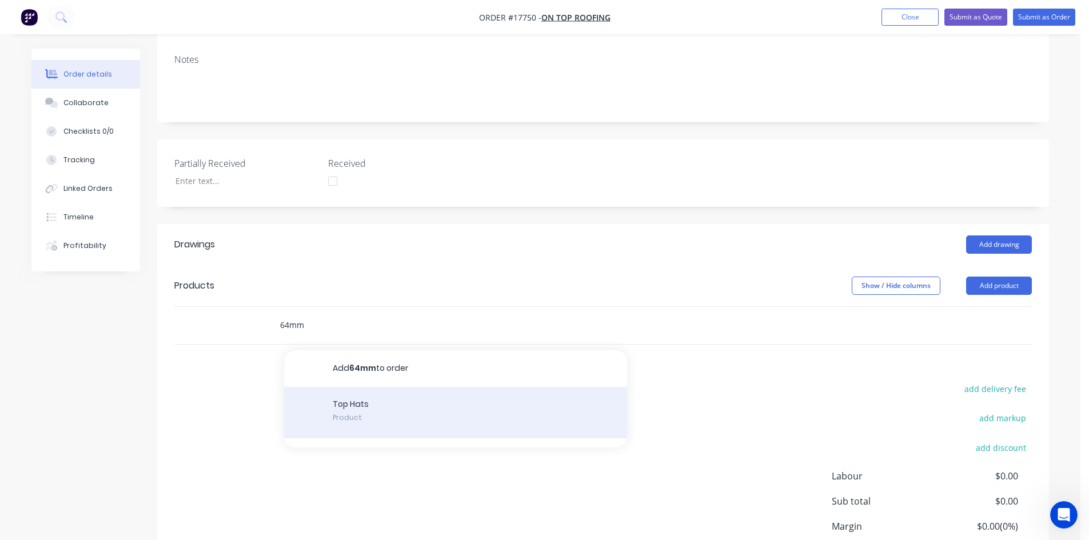
type input "64mm"
click at [382, 387] on div "Top Hats Product" at bounding box center [455, 412] width 343 height 51
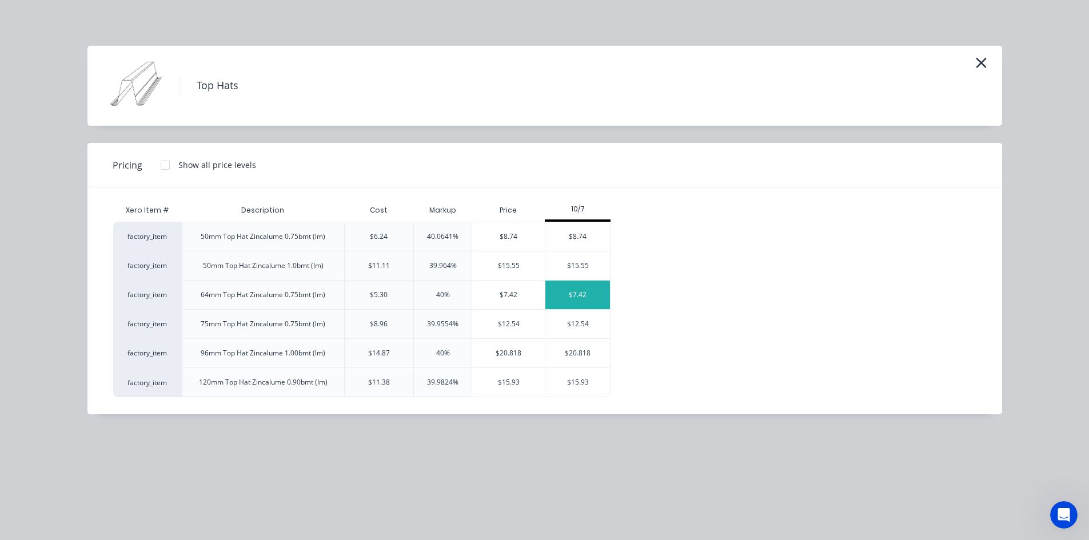
click at [580, 296] on div "$7.42" at bounding box center [577, 295] width 65 height 29
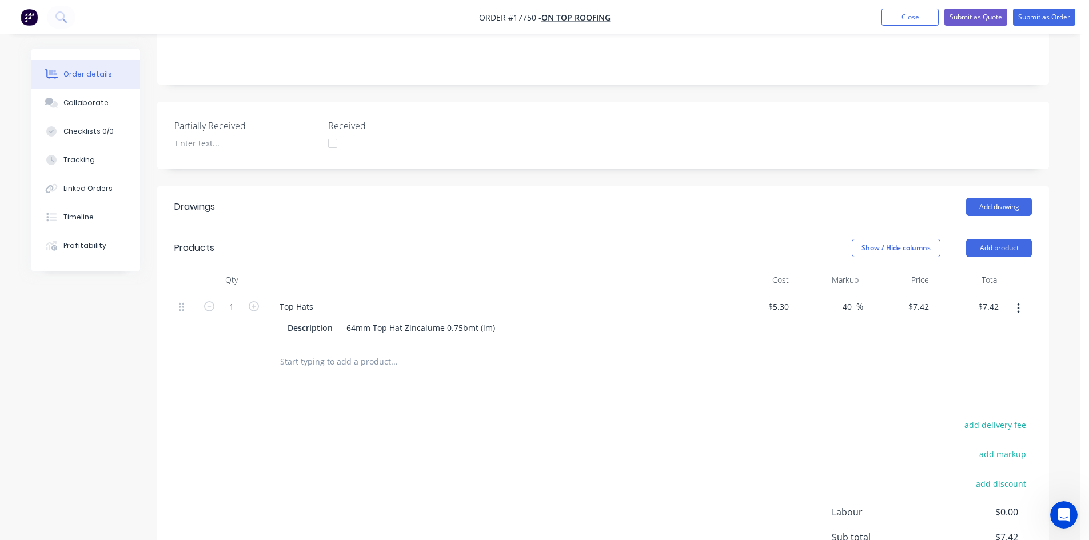
scroll to position [286, 0]
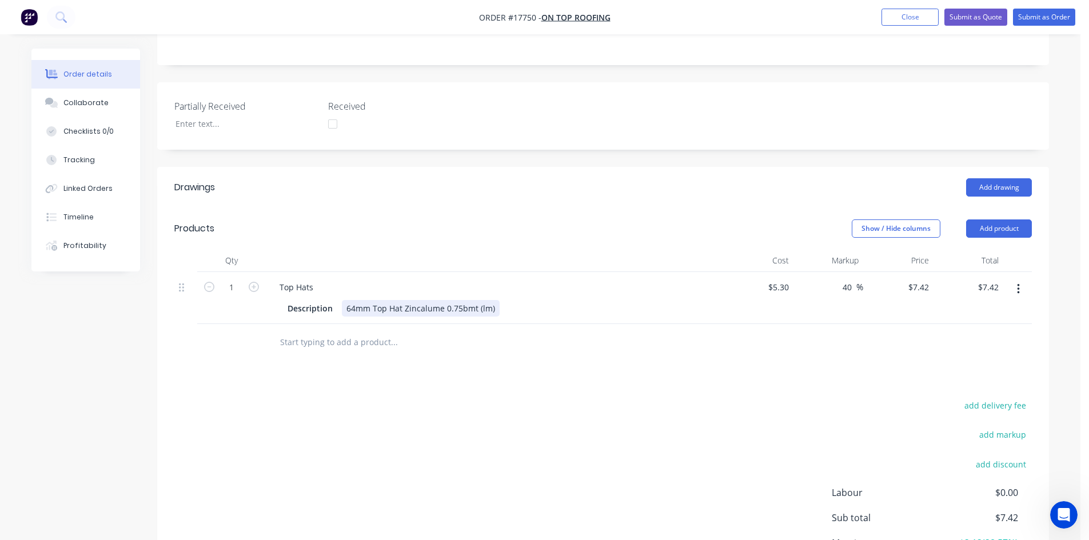
click at [493, 300] on div "64mm Top Hat Zincalume 0.75bmt (lm)" at bounding box center [421, 308] width 158 height 17
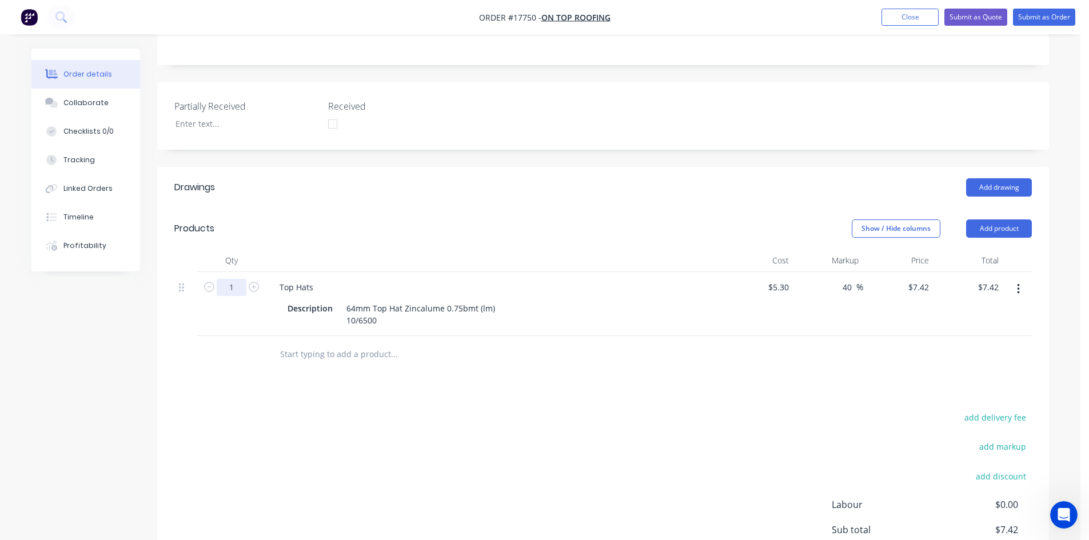
click at [234, 279] on input "1" at bounding box center [232, 287] width 30 height 17
type input "65"
type input "$482.30"
click at [396, 220] on div "Show / Hide columns Add product" at bounding box center [694, 229] width 675 height 18
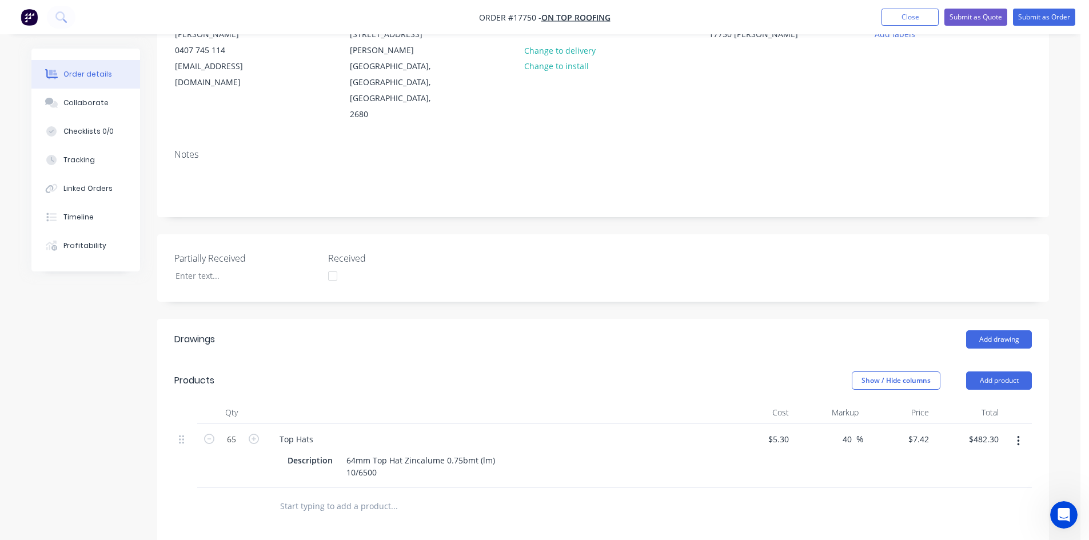
scroll to position [0, 0]
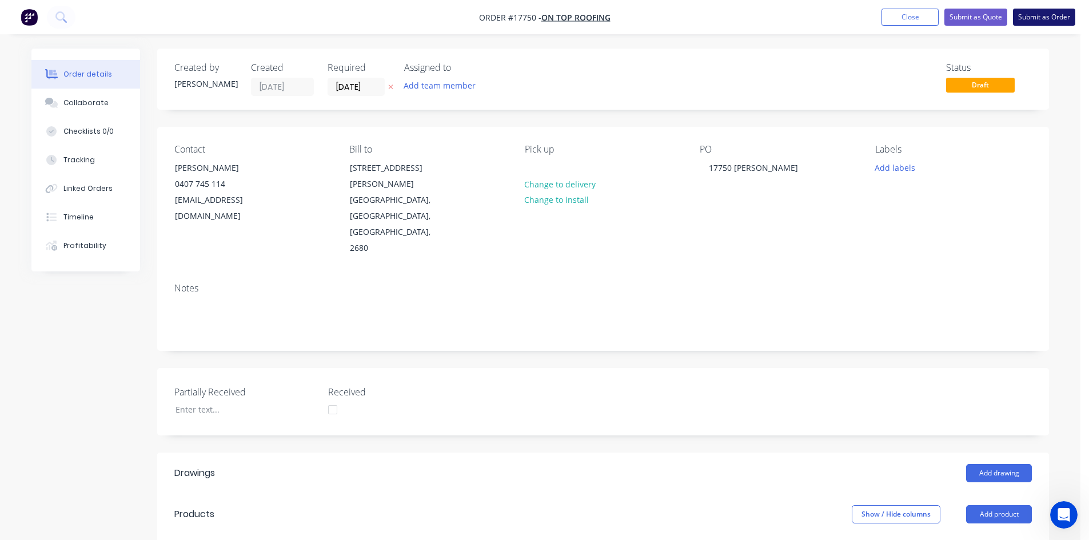
click at [1039, 19] on button "Submit as Order" at bounding box center [1044, 17] width 62 height 17
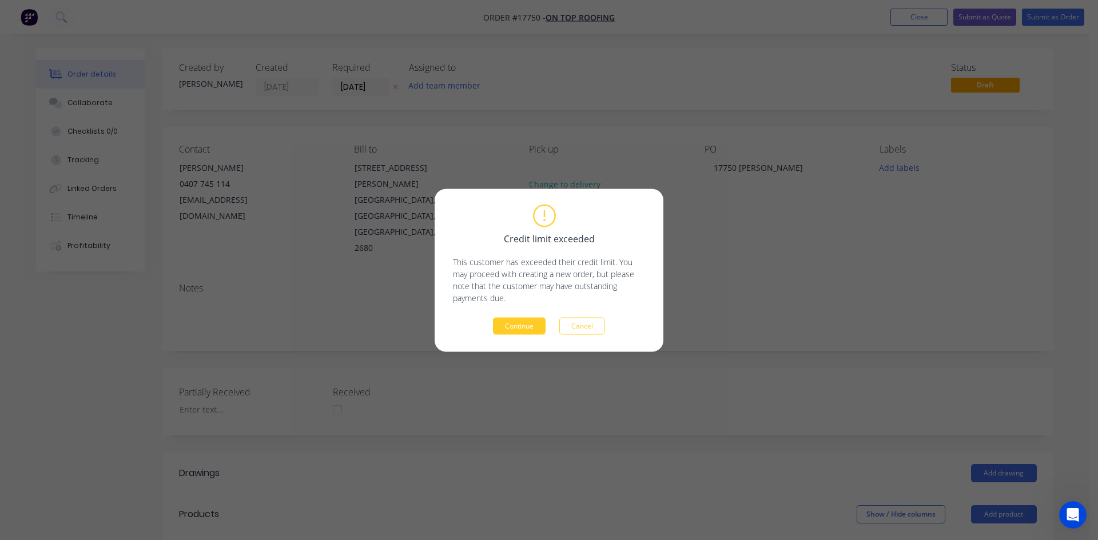
click at [529, 327] on button "Continue" at bounding box center [519, 325] width 53 height 17
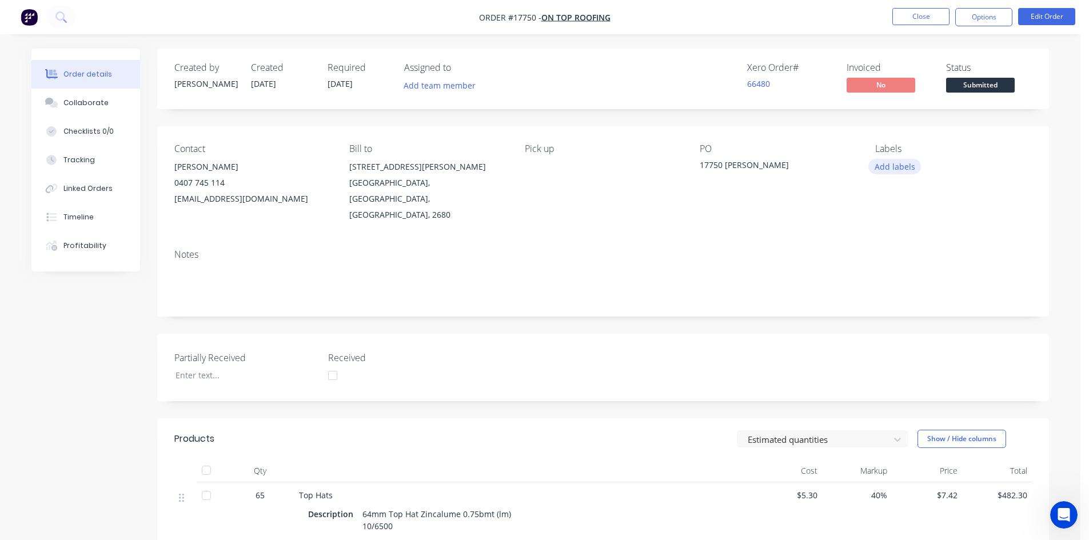
click at [894, 171] on button "Add labels" at bounding box center [894, 166] width 53 height 15
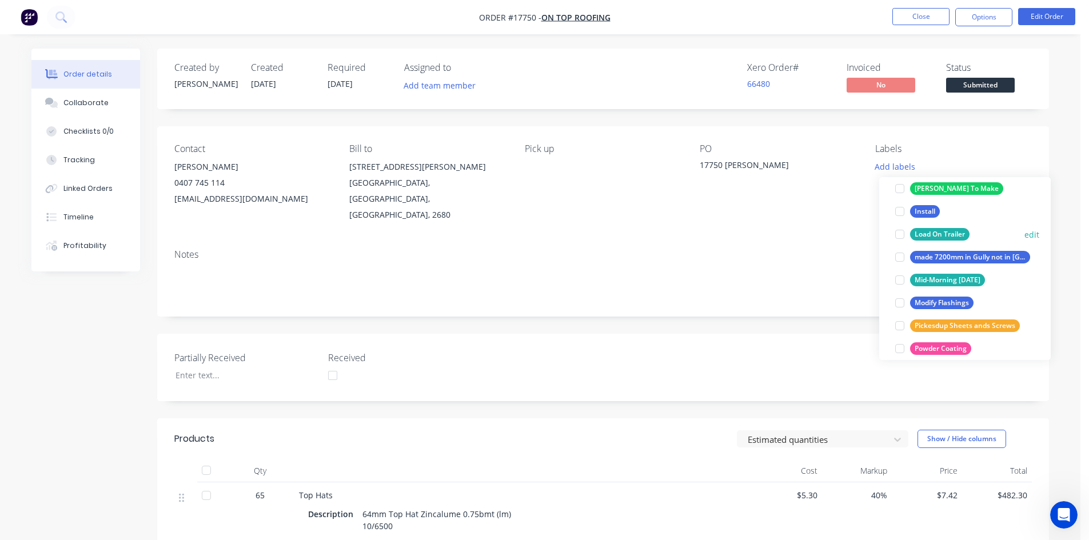
click at [901, 233] on div at bounding box center [900, 234] width 23 height 23
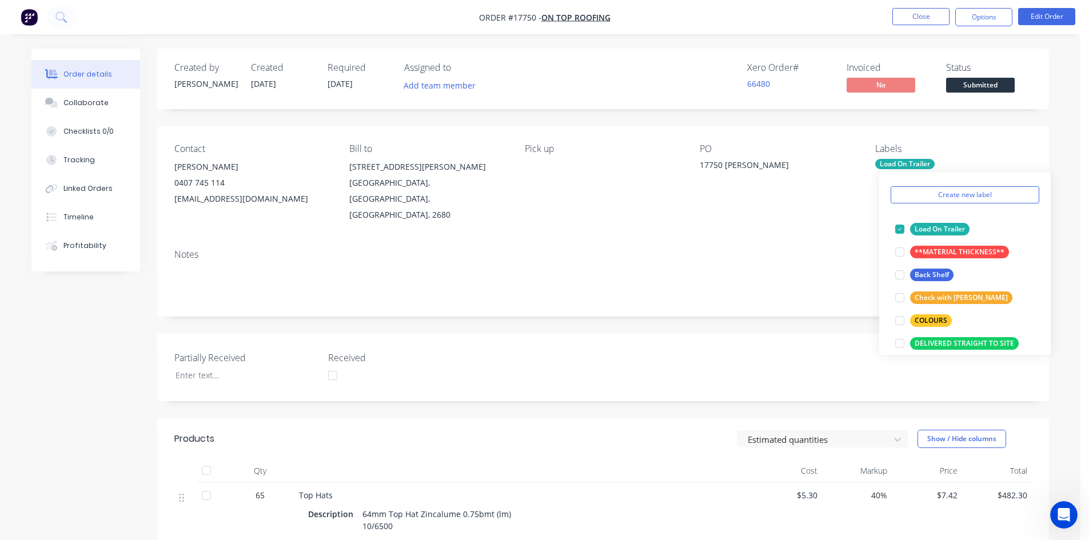
click at [832, 136] on div "Contact Jock Beazley 0407 745 114 jockbeazley@ontoproofing24.onmicrosoft.com Bi…" at bounding box center [603, 183] width 892 height 114
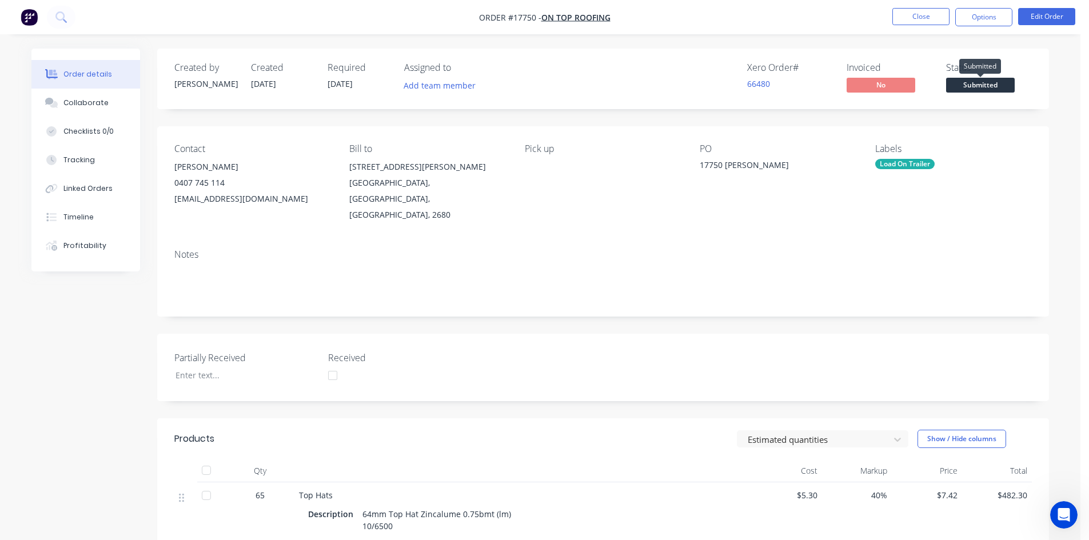
click at [983, 81] on span "Submitted" at bounding box center [980, 85] width 69 height 14
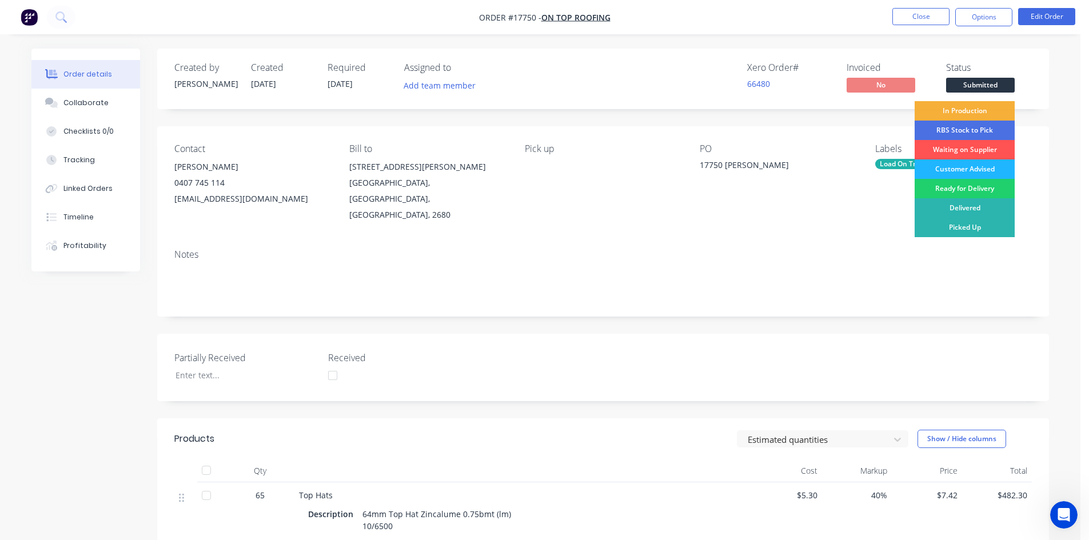
click at [987, 173] on div "Customer Advised" at bounding box center [965, 169] width 100 height 19
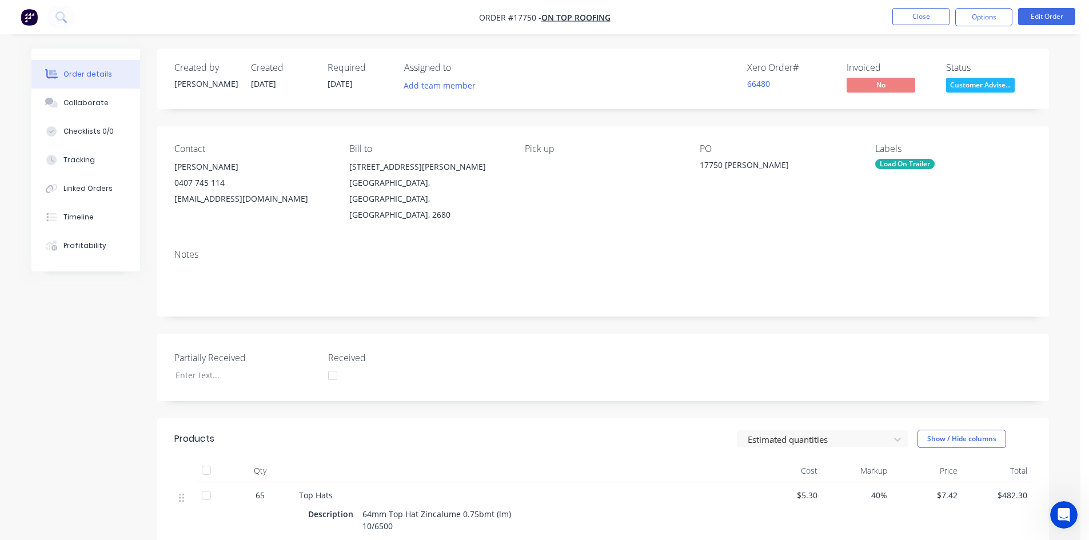
click at [982, 81] on span "Customer Advise..." at bounding box center [980, 85] width 69 height 14
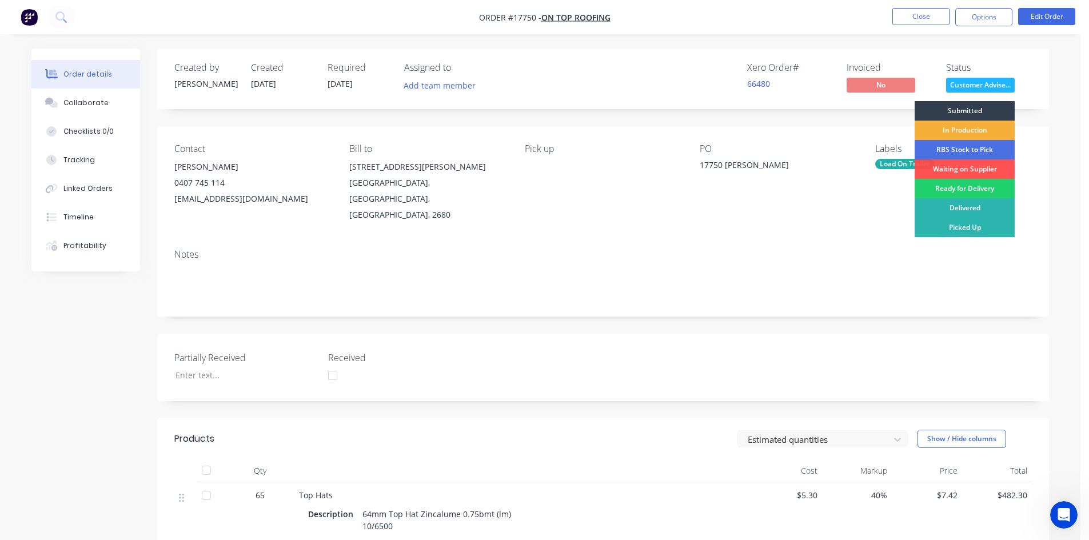
click at [1047, 74] on div "Created by Sam Created 08/10/25 Required 08/10/25 Assigned to Add team member X…" at bounding box center [603, 79] width 892 height 61
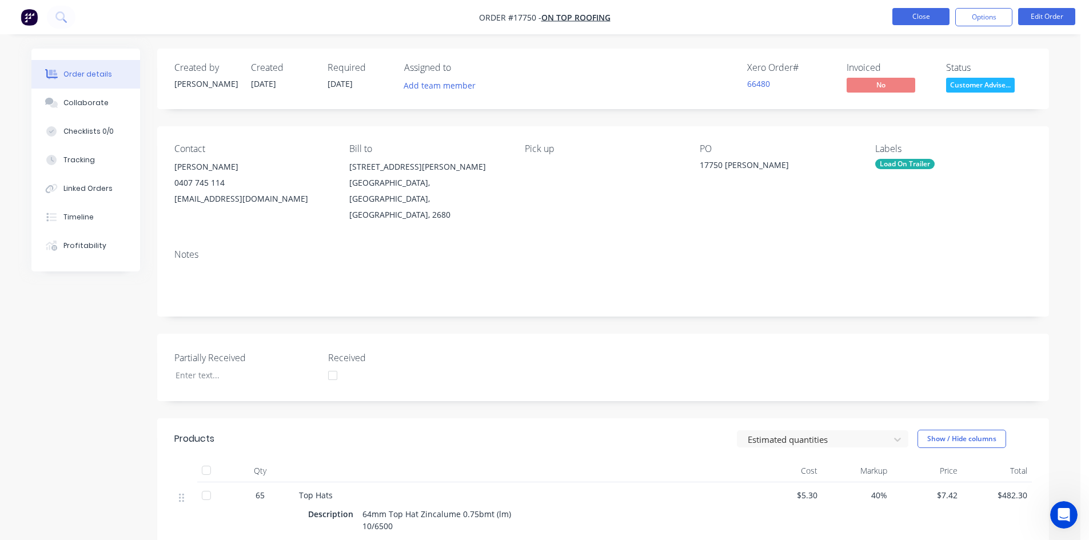
click at [919, 18] on button "Close" at bounding box center [921, 16] width 57 height 17
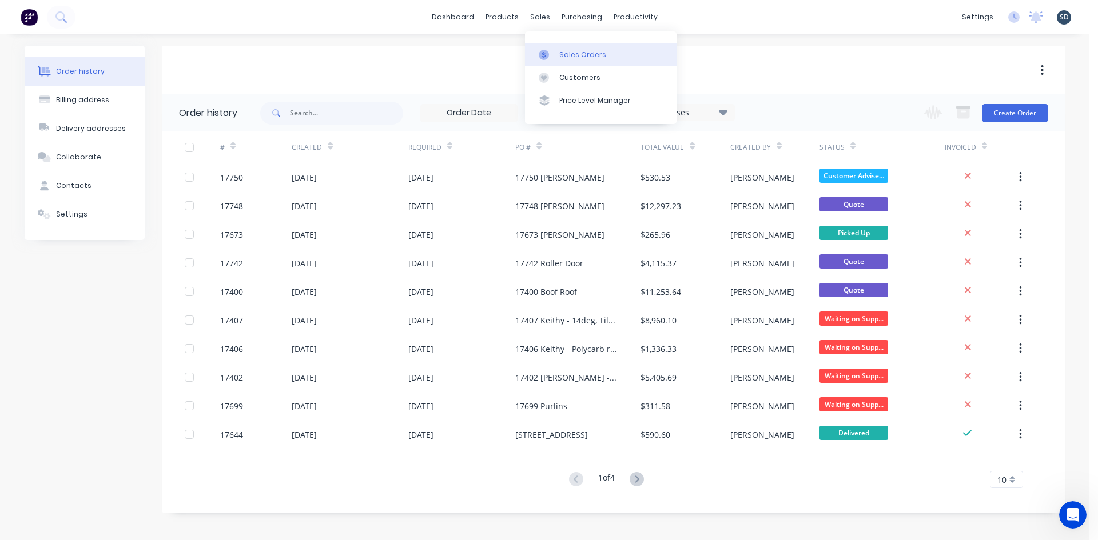
click at [555, 53] on div at bounding box center [547, 55] width 17 height 10
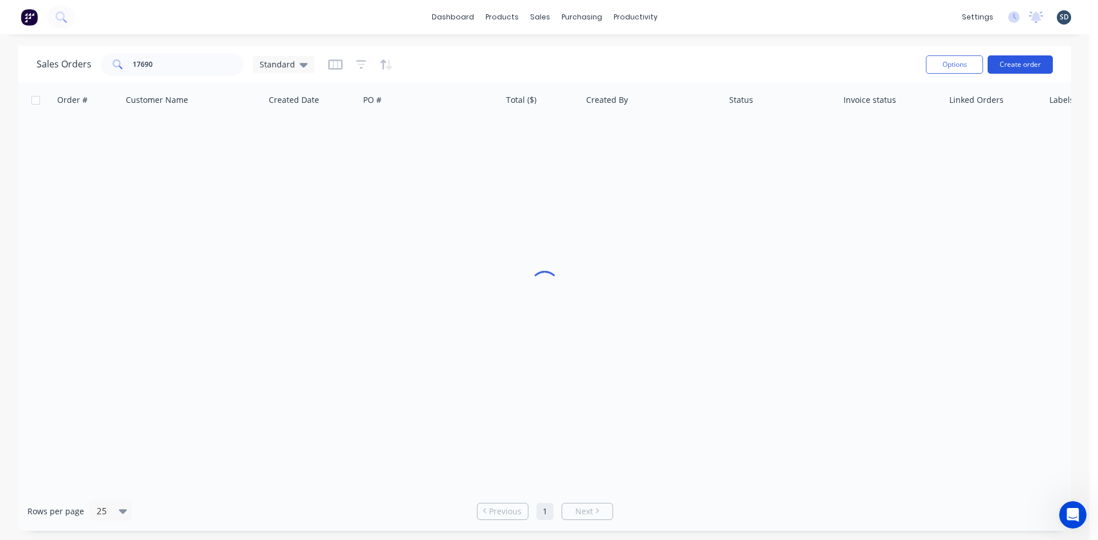
click at [1003, 70] on button "Create order" at bounding box center [1019, 64] width 65 height 18
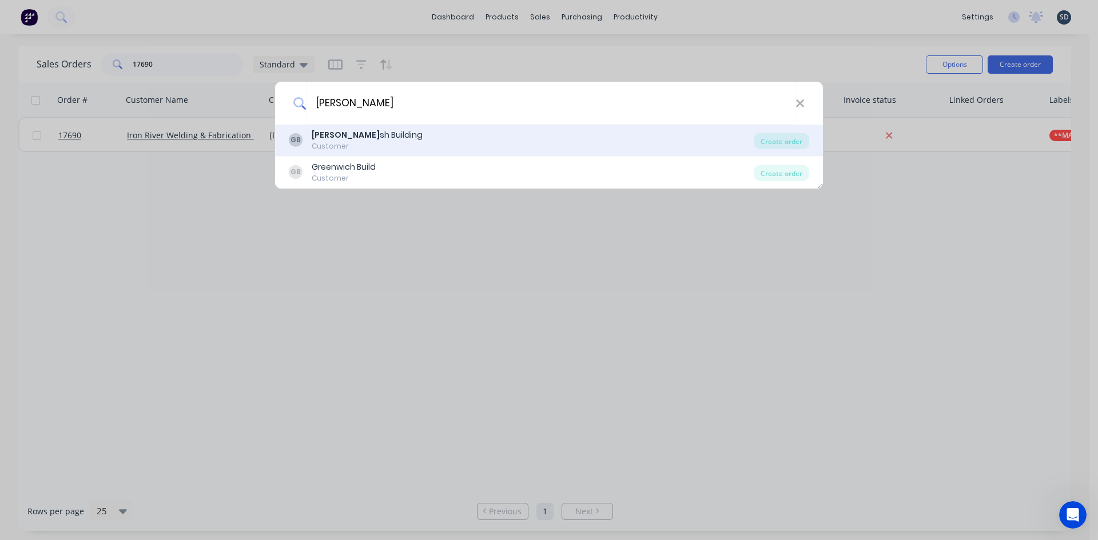
type input "glenn wal"
click at [511, 138] on div "GB Glenn Wal sh Building Customer" at bounding box center [521, 140] width 465 height 22
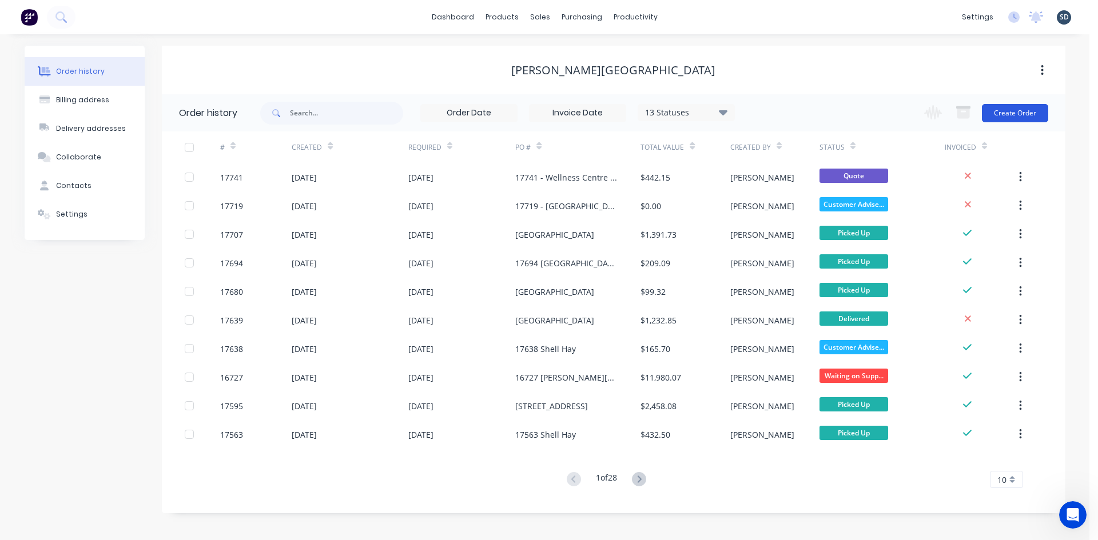
click at [1010, 110] on button "Create Order" at bounding box center [1015, 113] width 66 height 18
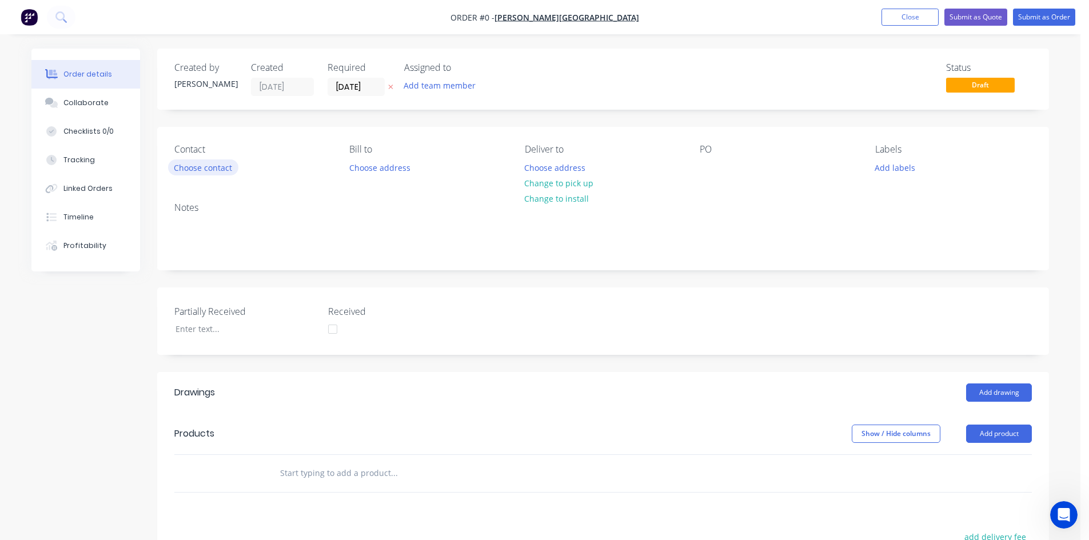
click at [222, 172] on button "Choose contact" at bounding box center [203, 167] width 70 height 15
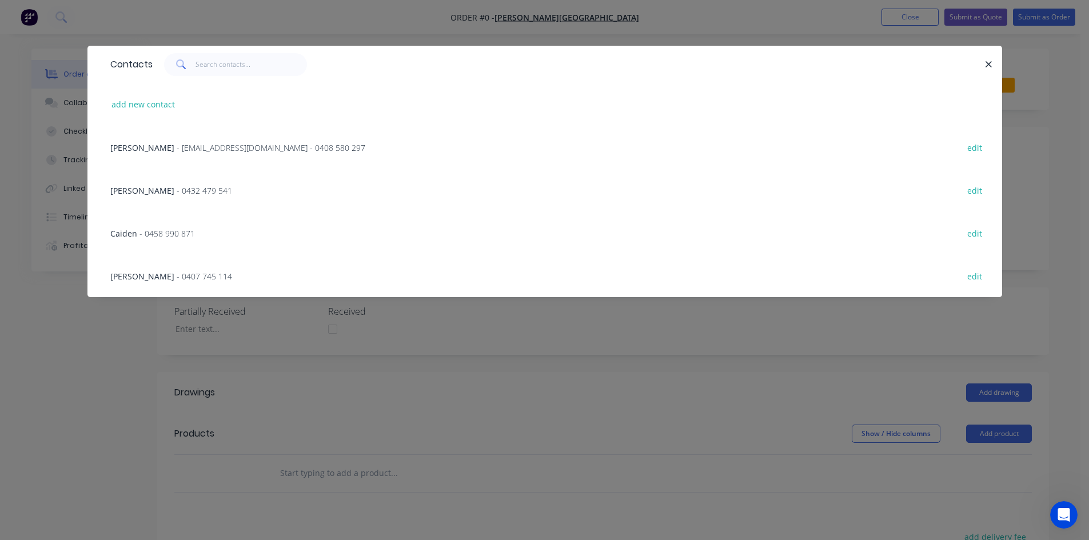
click at [189, 146] on span "- glenn67@live.com.au - 0408 580 297" at bounding box center [271, 147] width 189 height 11
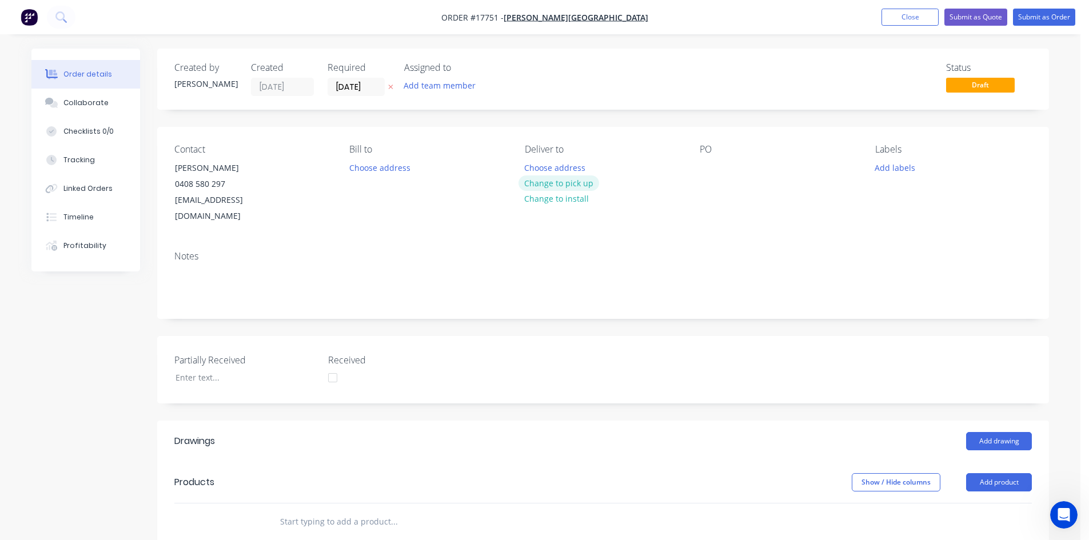
click at [557, 183] on button "Change to pick up" at bounding box center [559, 183] width 81 height 15
click at [707, 165] on div at bounding box center [709, 168] width 18 height 17
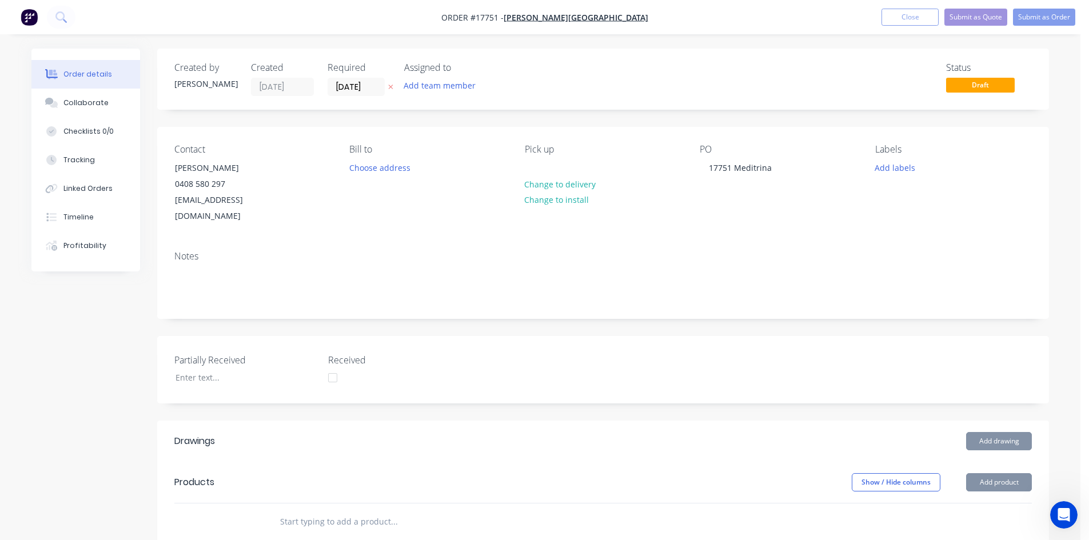
click at [743, 201] on div "PO 17751 Meditrina" at bounding box center [778, 184] width 157 height 81
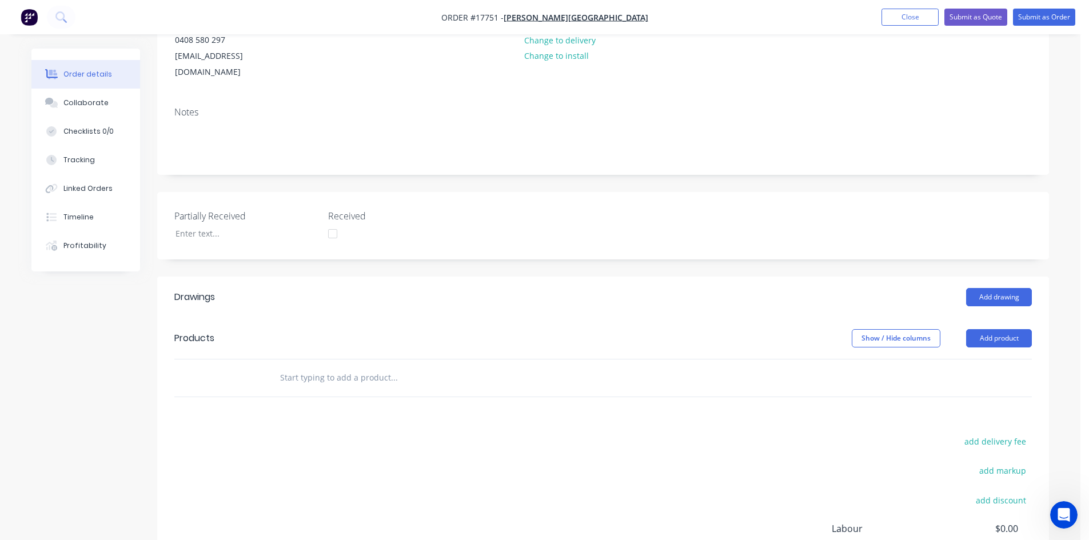
scroll to position [172, 0]
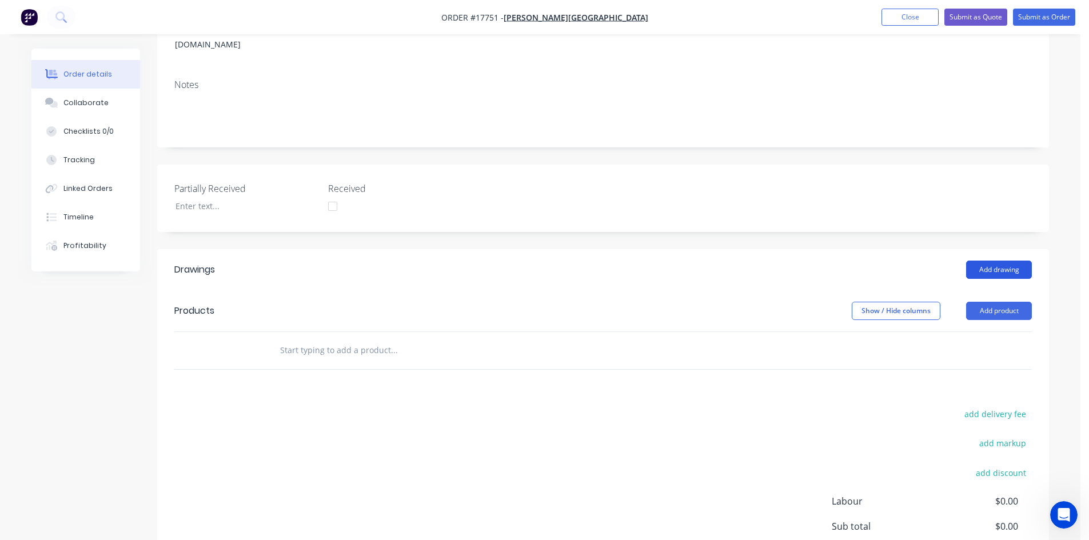
click at [994, 261] on button "Add drawing" at bounding box center [999, 270] width 66 height 18
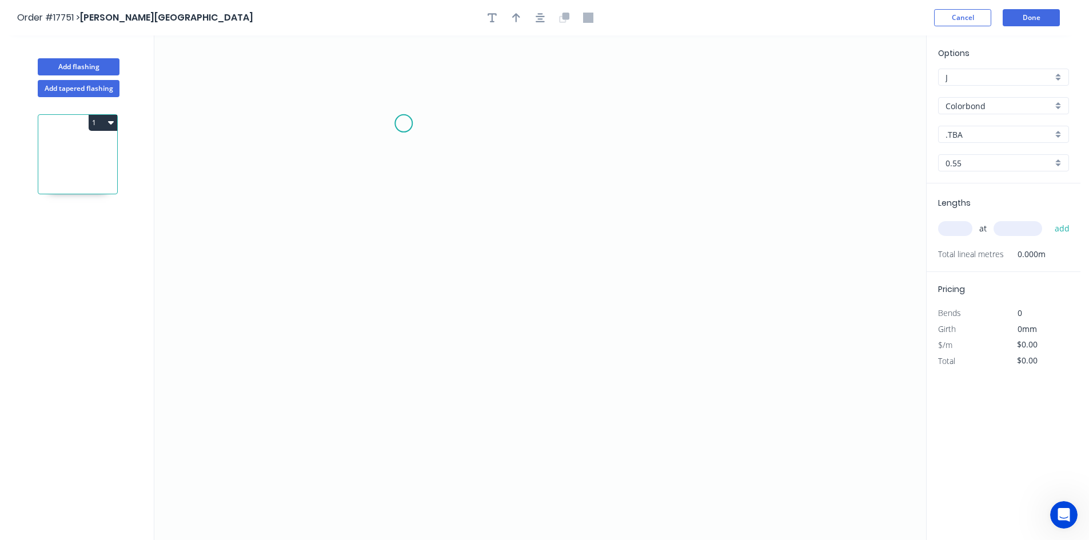
click at [404, 123] on icon "0" at bounding box center [540, 287] width 772 height 505
click at [711, 123] on icon "0" at bounding box center [540, 287] width 772 height 505
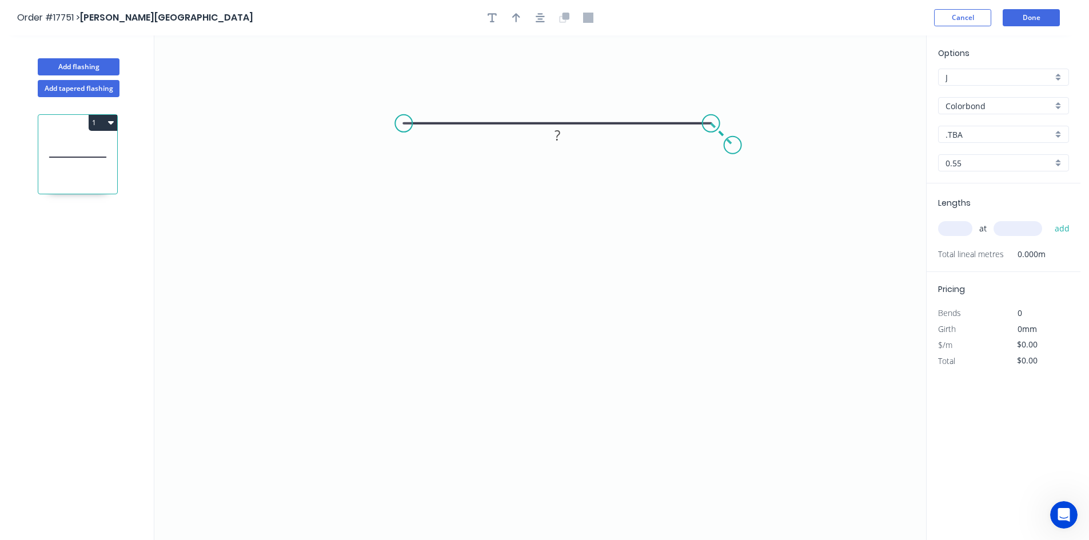
click at [733, 146] on icon "0 ?" at bounding box center [540, 287] width 772 height 505
click at [405, 123] on circle at bounding box center [403, 123] width 17 height 17
click at [401, 314] on icon "0 ? ?" at bounding box center [540, 287] width 772 height 505
click at [423, 332] on icon at bounding box center [413, 322] width 19 height 19
click at [555, 100] on tspan "?" at bounding box center [558, 100] width 6 height 19
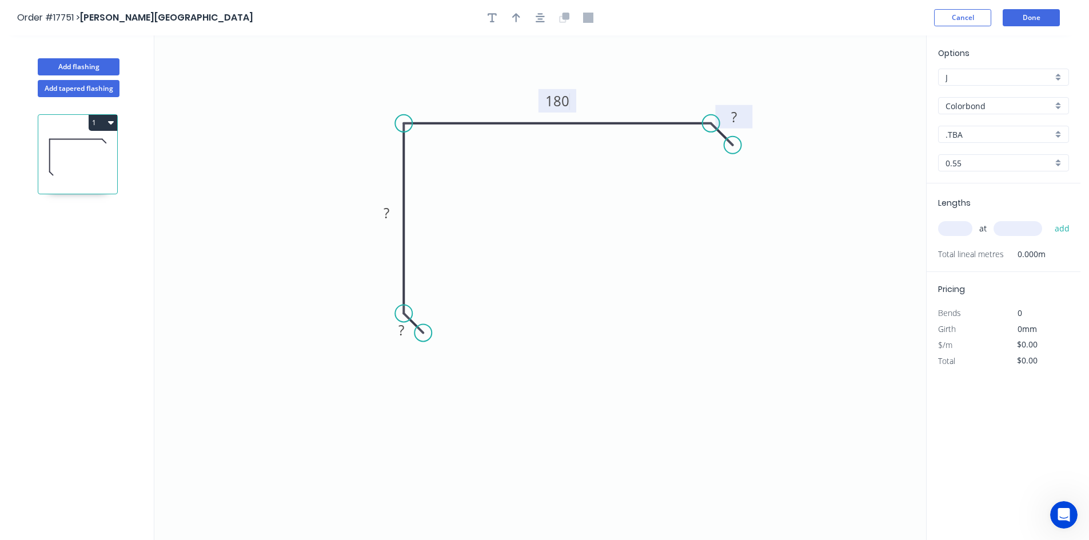
click at [739, 121] on rect at bounding box center [734, 118] width 23 height 16
click at [392, 214] on rect at bounding box center [386, 214] width 23 height 16
click at [401, 332] on tspan "?" at bounding box center [402, 330] width 6 height 19
drag, startPoint x: 732, startPoint y: 197, endPoint x: 637, endPoint y: 99, distance: 137.1
click at [732, 198] on icon "0 10 130 180 10" at bounding box center [540, 287] width 772 height 505
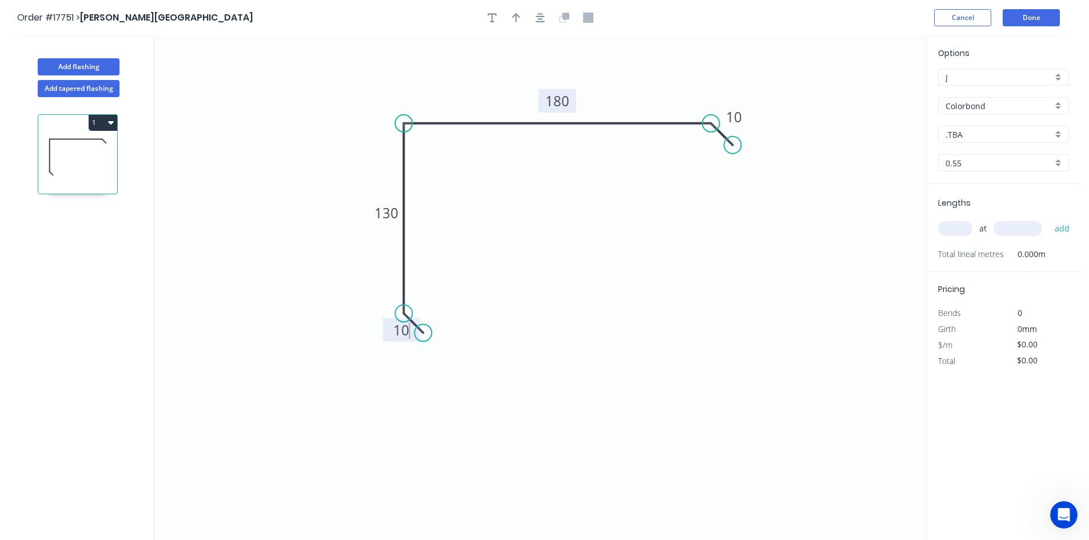
type input "$18.83"
click at [539, 13] on icon "button" at bounding box center [540, 18] width 9 height 10
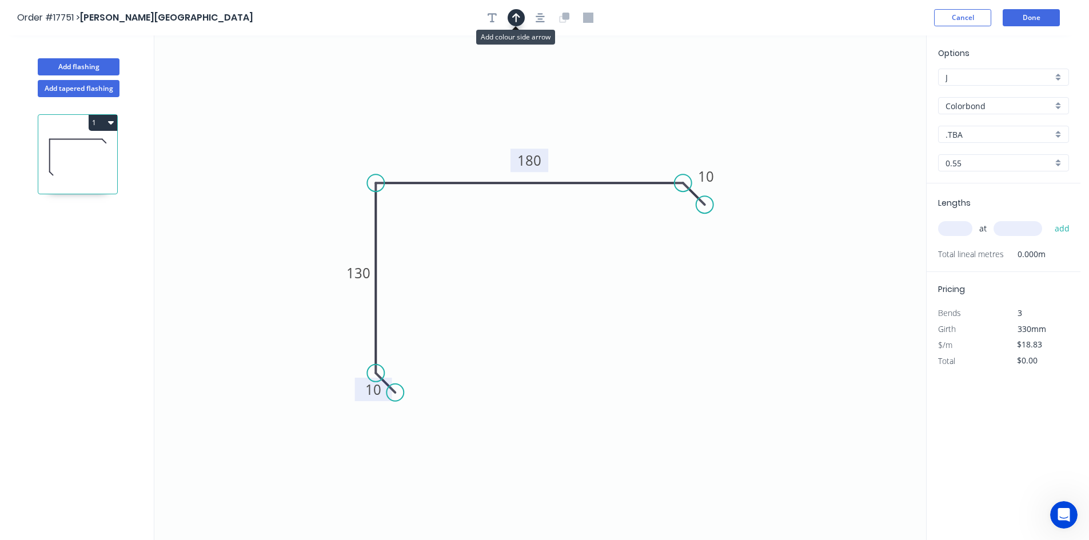
click at [510, 19] on button "button" at bounding box center [516, 17] width 17 height 17
drag, startPoint x: 867, startPoint y: 92, endPoint x: 432, endPoint y: 122, distance: 436.2
click at [432, 122] on icon at bounding box center [432, 107] width 10 height 37
click at [986, 110] on input "Colorbond" at bounding box center [999, 106] width 107 height 12
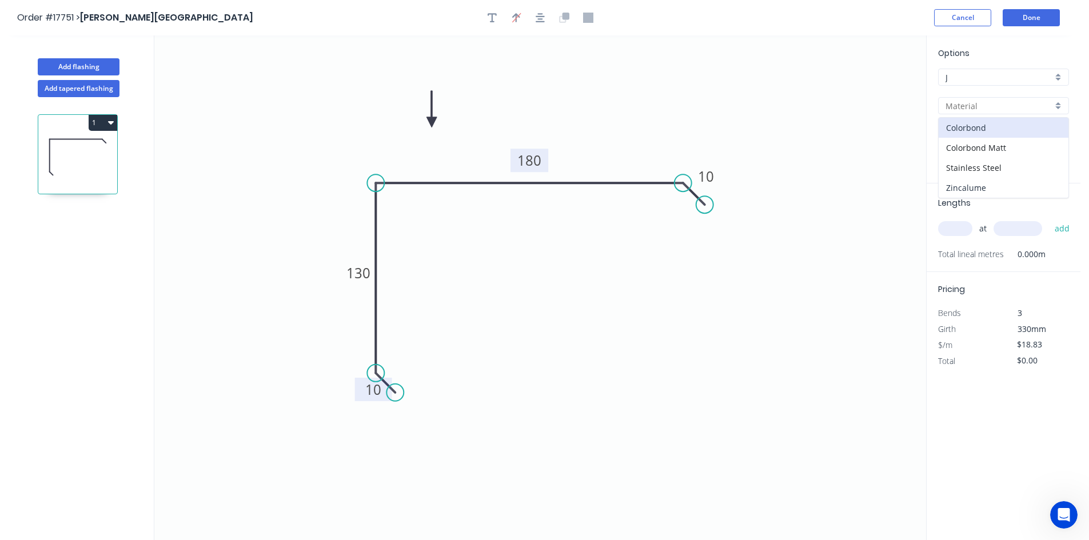
click at [989, 196] on div "Zincalume" at bounding box center [1004, 188] width 130 height 20
type input "Zincalume"
type input "$14.23"
click at [957, 234] on input "text" at bounding box center [955, 228] width 34 height 15
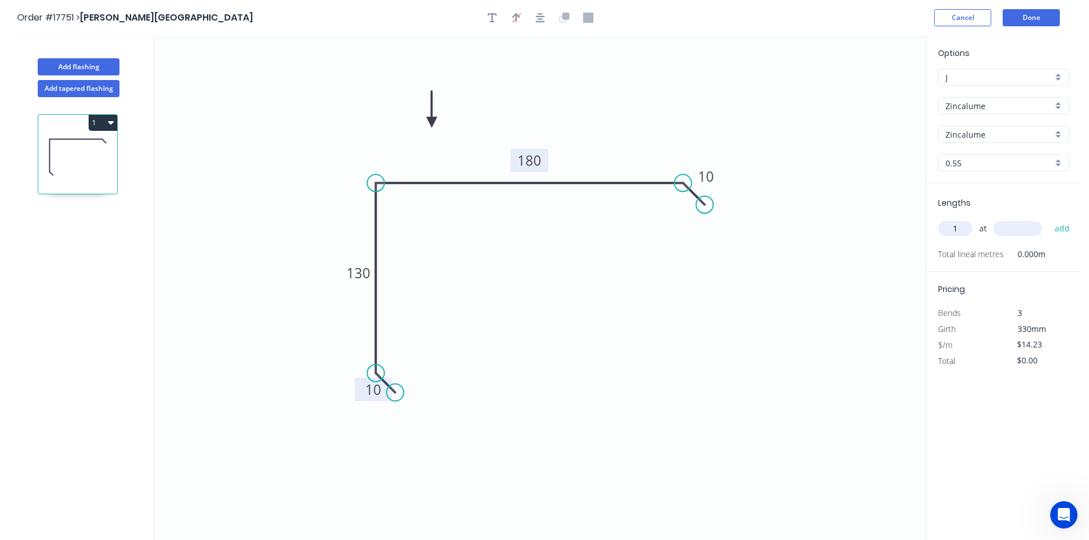
type input "1"
click at [1027, 232] on input "text" at bounding box center [1018, 228] width 49 height 15
type input "1930"
click at [1062, 230] on button "add" at bounding box center [1062, 228] width 27 height 19
type input "$27.46"
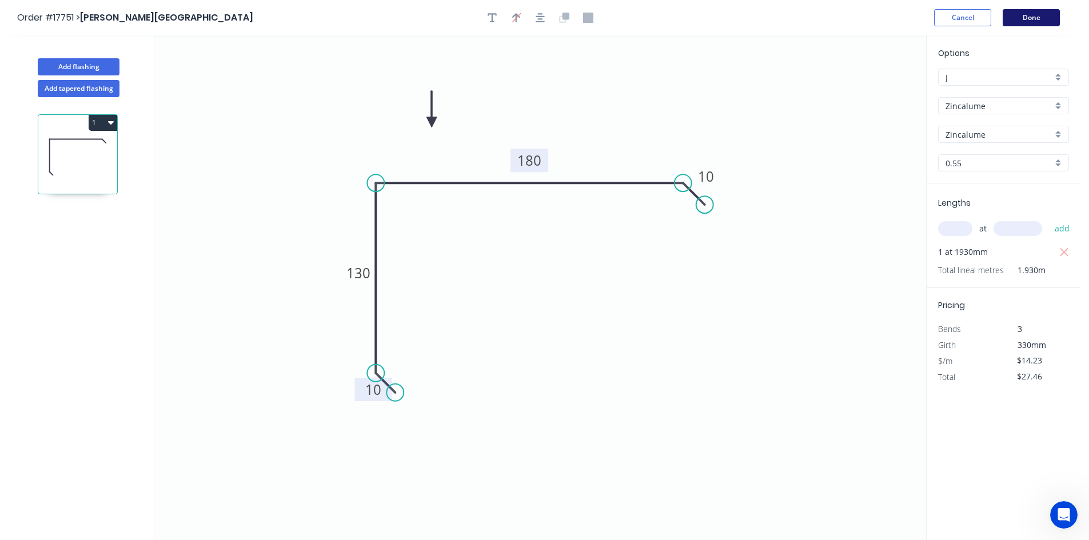
click at [1030, 21] on button "Done" at bounding box center [1031, 17] width 57 height 17
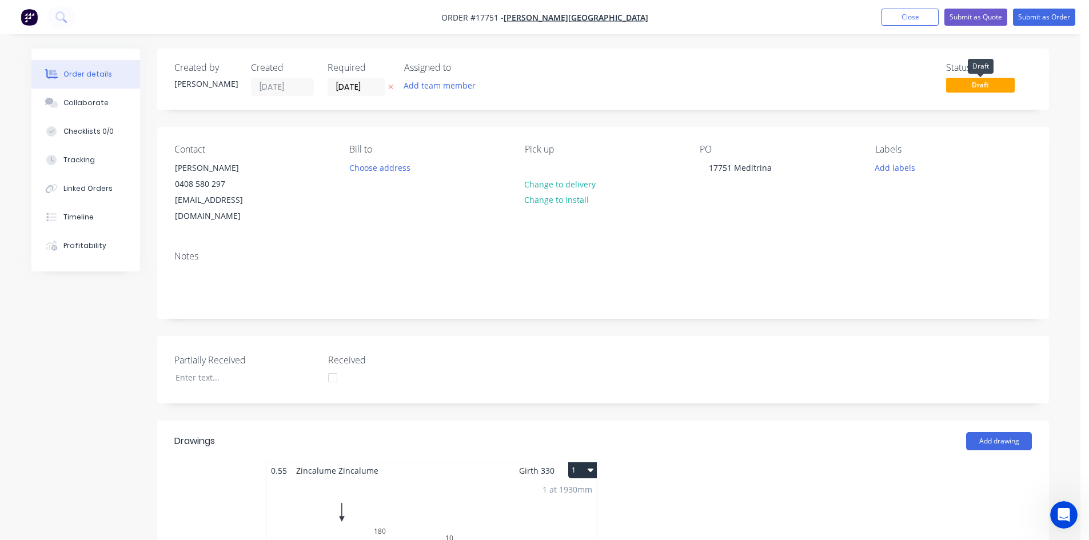
click at [974, 84] on span "Draft" at bounding box center [980, 85] width 69 height 14
click at [1043, 22] on button "Submit as Order" at bounding box center [1044, 17] width 62 height 17
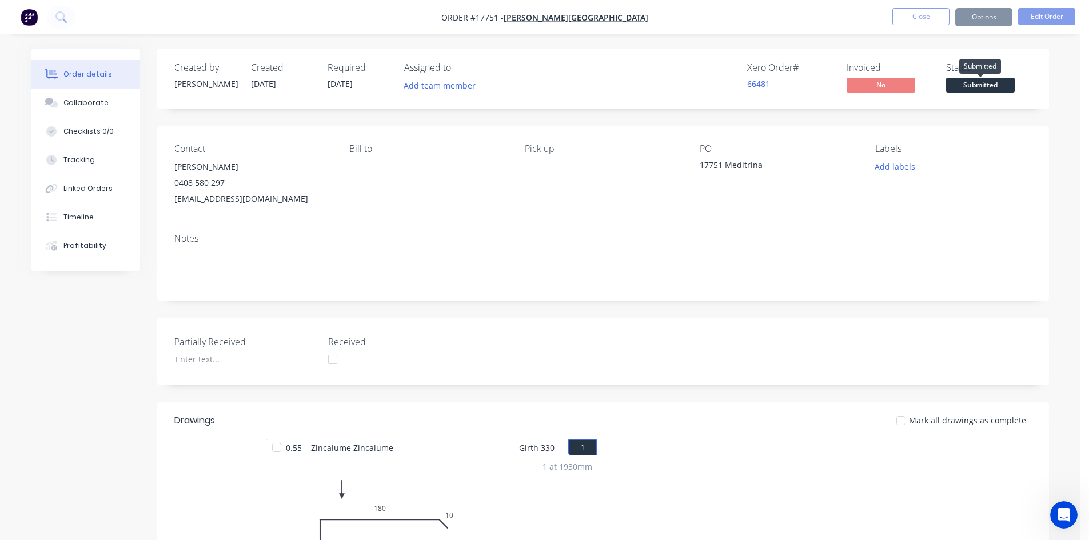
click at [978, 86] on span "Submitted" at bounding box center [980, 85] width 69 height 14
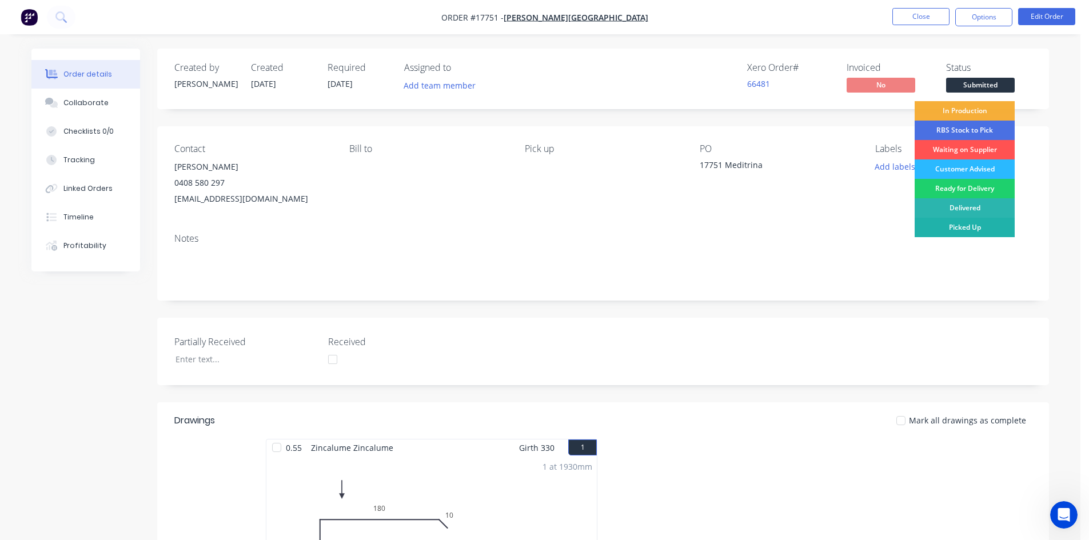
click at [975, 232] on div "Picked Up" at bounding box center [965, 227] width 100 height 19
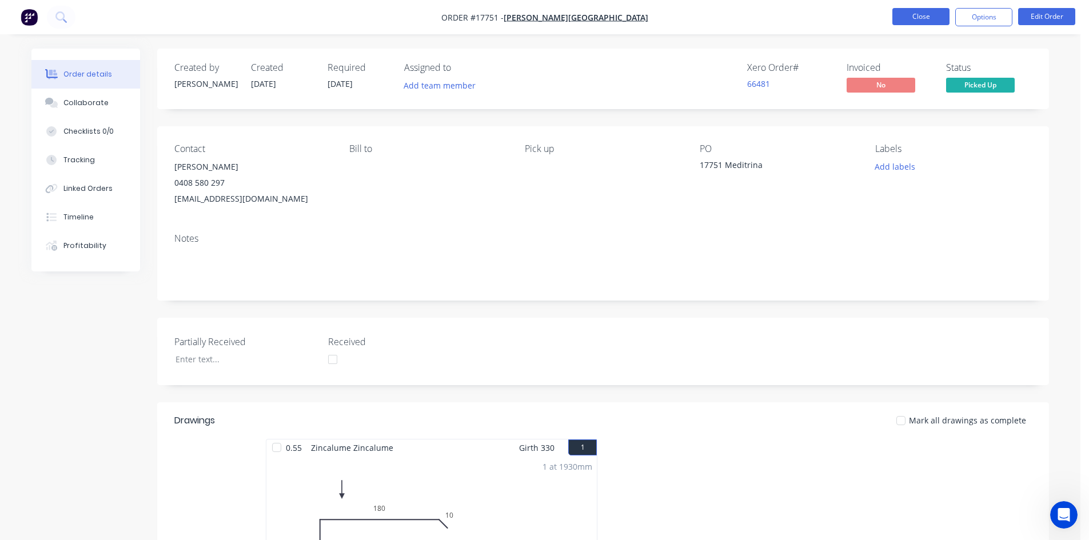
click at [926, 17] on button "Close" at bounding box center [921, 16] width 57 height 17
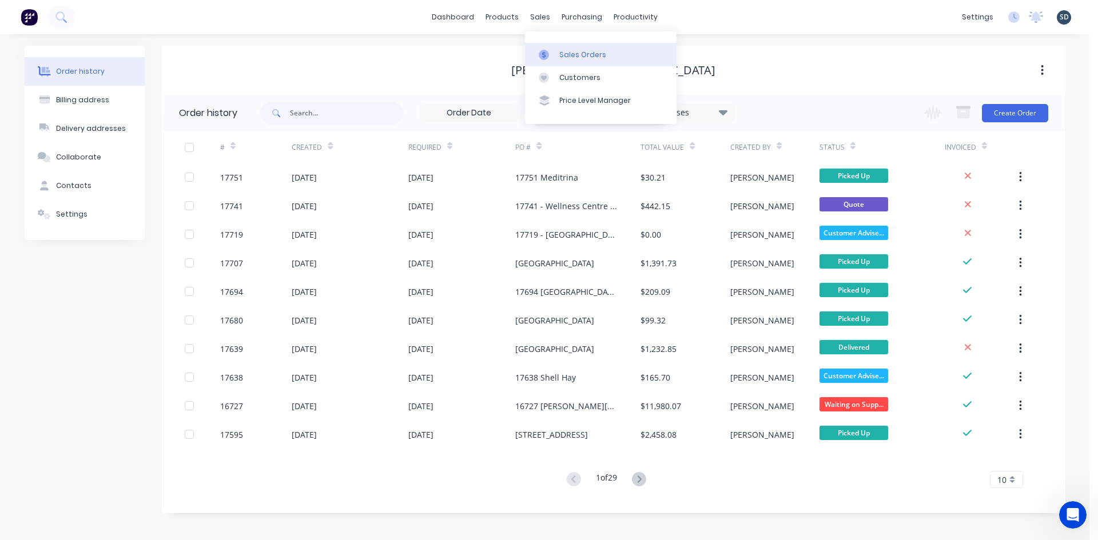
click at [563, 54] on div "Sales Orders" at bounding box center [582, 55] width 47 height 10
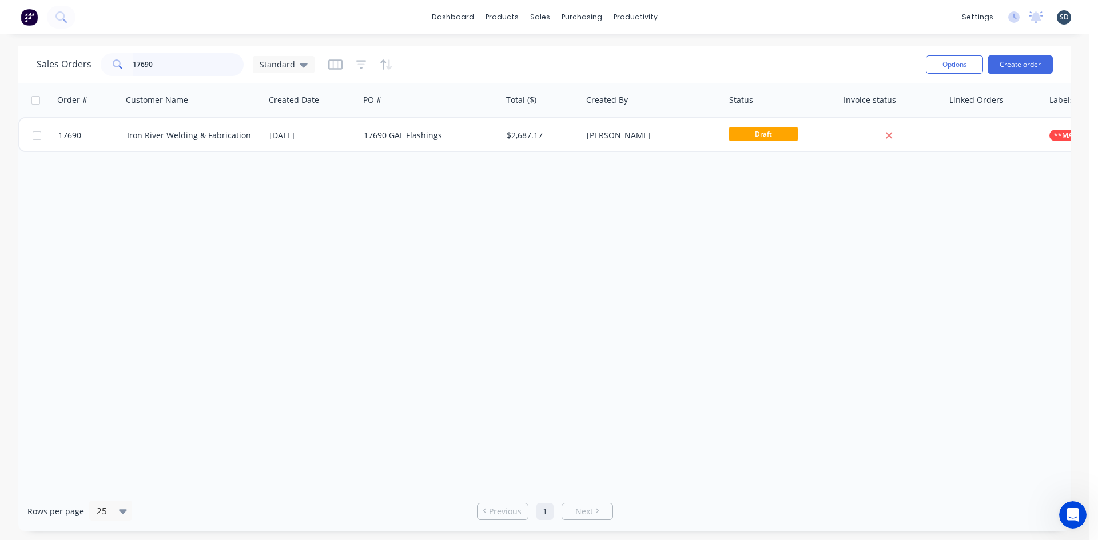
click at [188, 70] on input "17690" at bounding box center [188, 64] width 111 height 23
type input "kook"
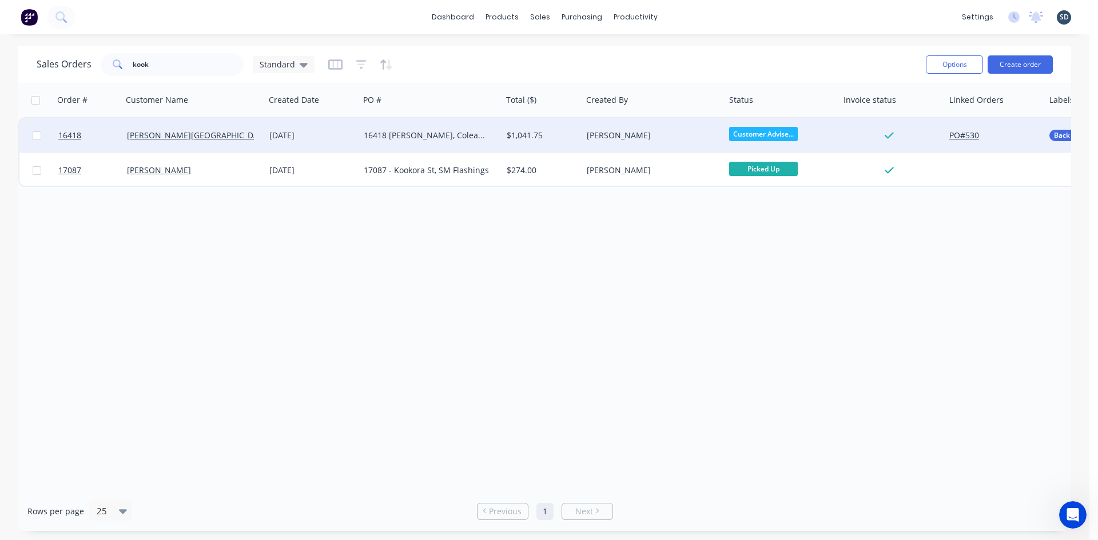
click at [345, 138] on div "[DATE]" at bounding box center [311, 135] width 85 height 11
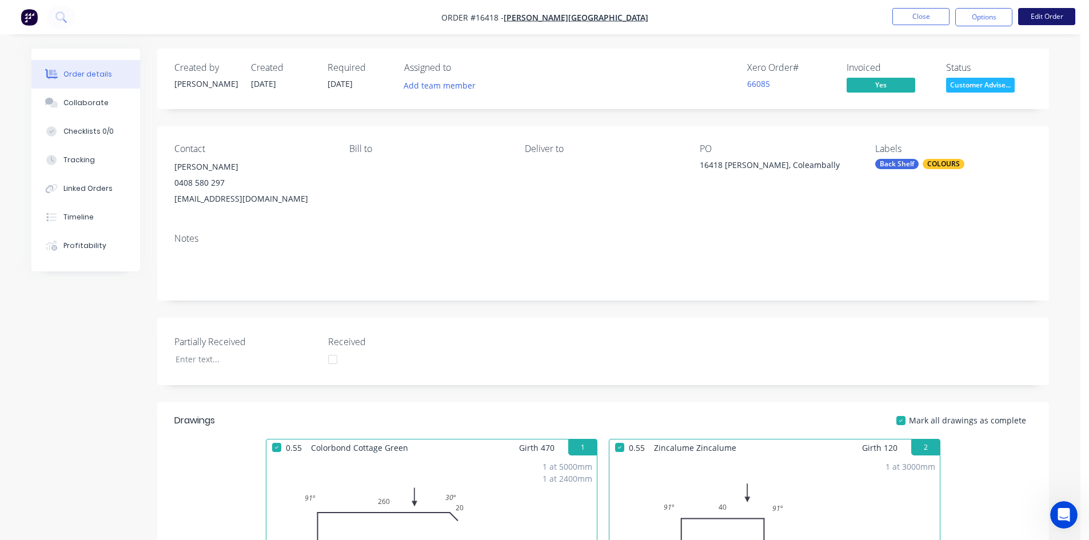
click at [1046, 20] on button "Edit Order" at bounding box center [1046, 16] width 57 height 17
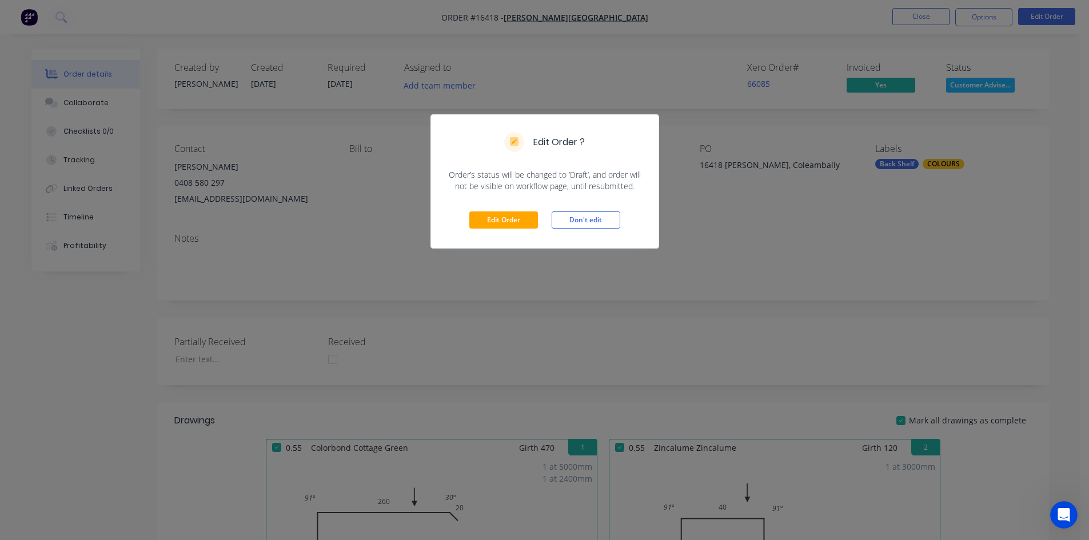
click at [705, 125] on div "Edit Order ? Order’s status will be changed to ‘Draft’, and order will not be v…" at bounding box center [544, 270] width 1089 height 540
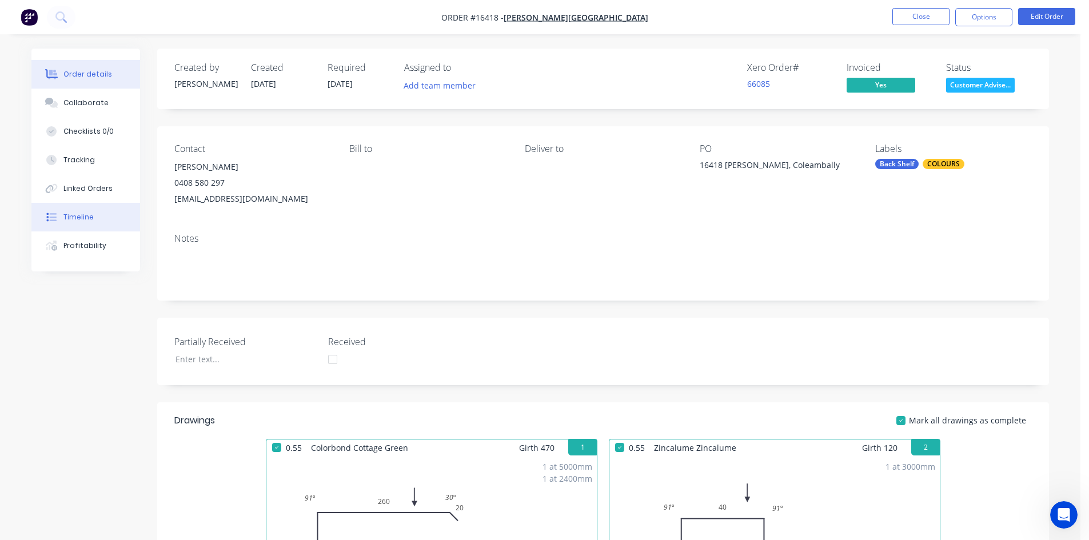
click at [98, 213] on button "Timeline" at bounding box center [85, 217] width 109 height 29
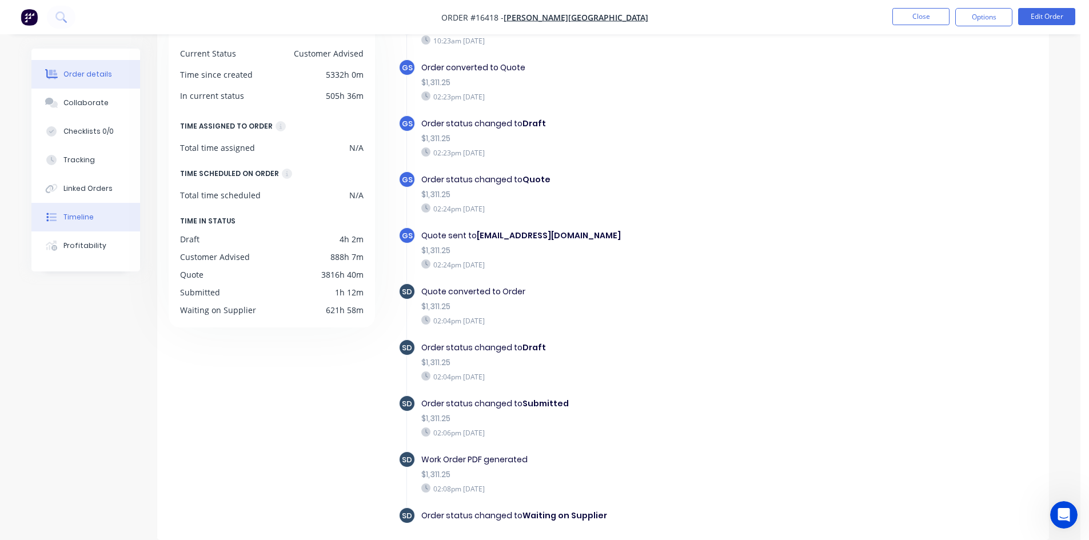
click at [93, 71] on div "Order details" at bounding box center [87, 74] width 49 height 10
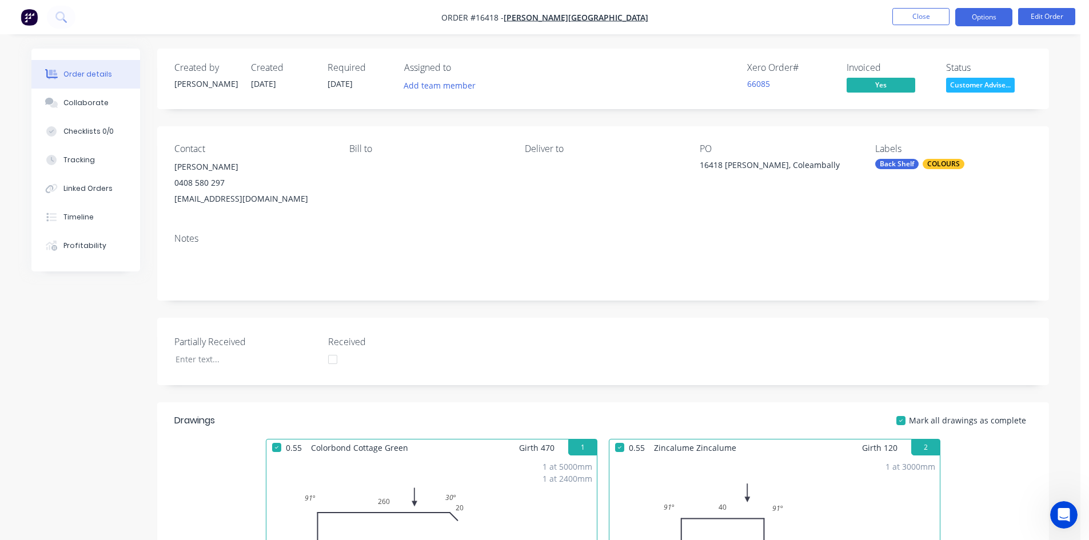
click at [985, 23] on button "Options" at bounding box center [983, 17] width 57 height 18
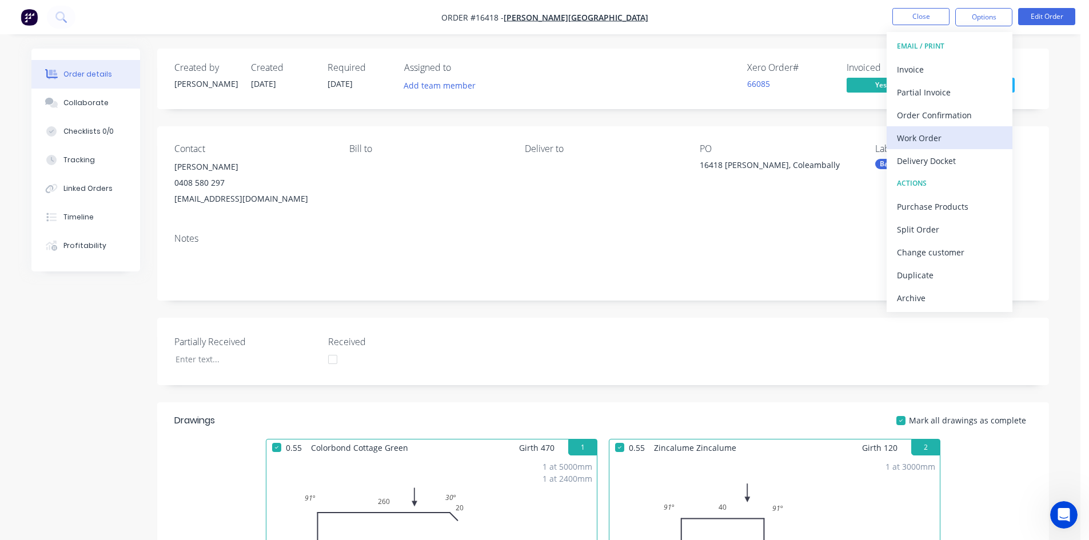
click at [949, 136] on div "Work Order" at bounding box center [949, 138] width 105 height 17
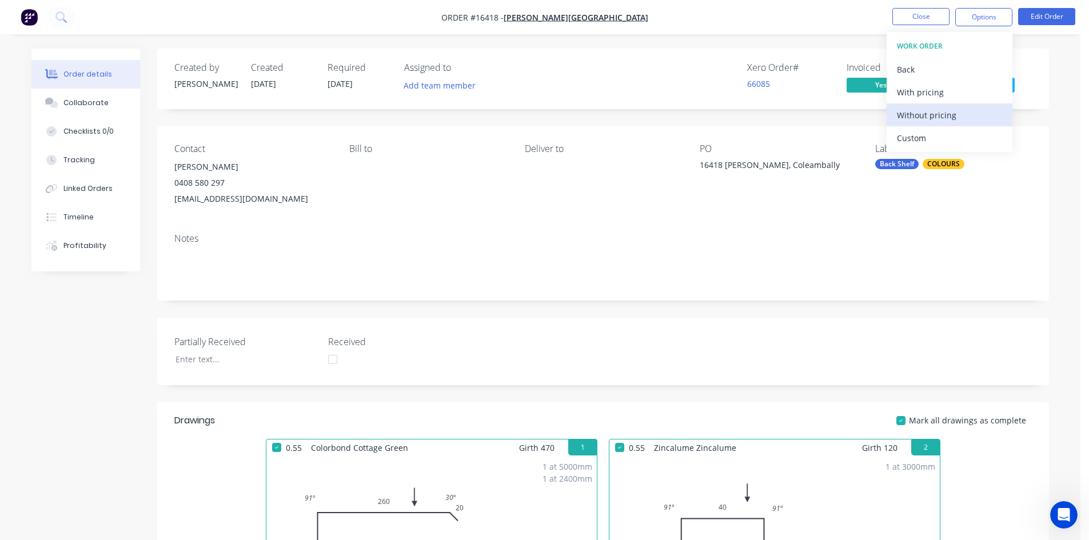
click at [939, 113] on div "Without pricing" at bounding box center [949, 115] width 105 height 17
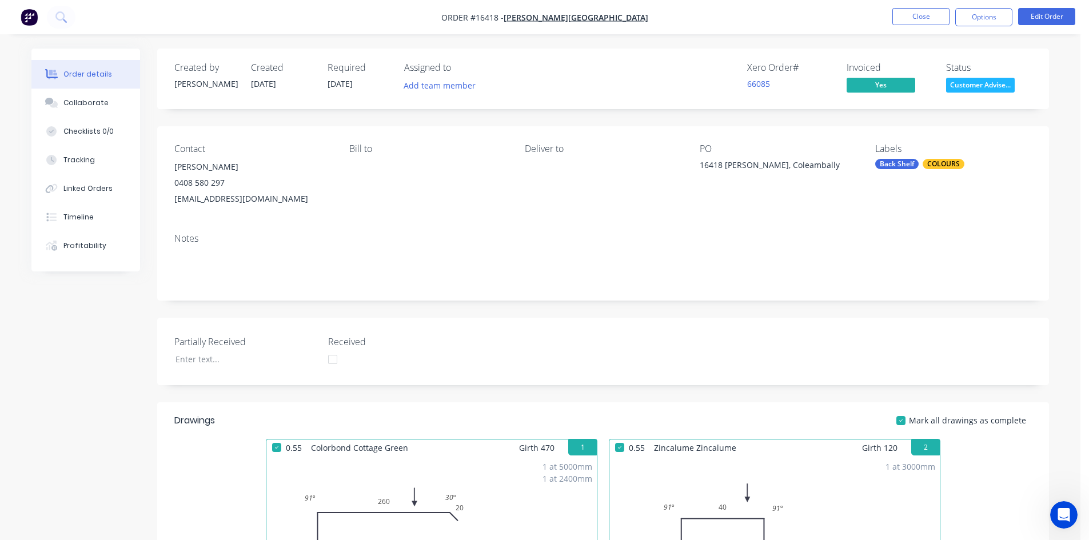
click at [624, 86] on div "Xero Order # 66085 Invoiced Yes Status Customer Advise..." at bounding box center [775, 78] width 513 height 33
click at [985, 17] on button "Options" at bounding box center [983, 17] width 57 height 18
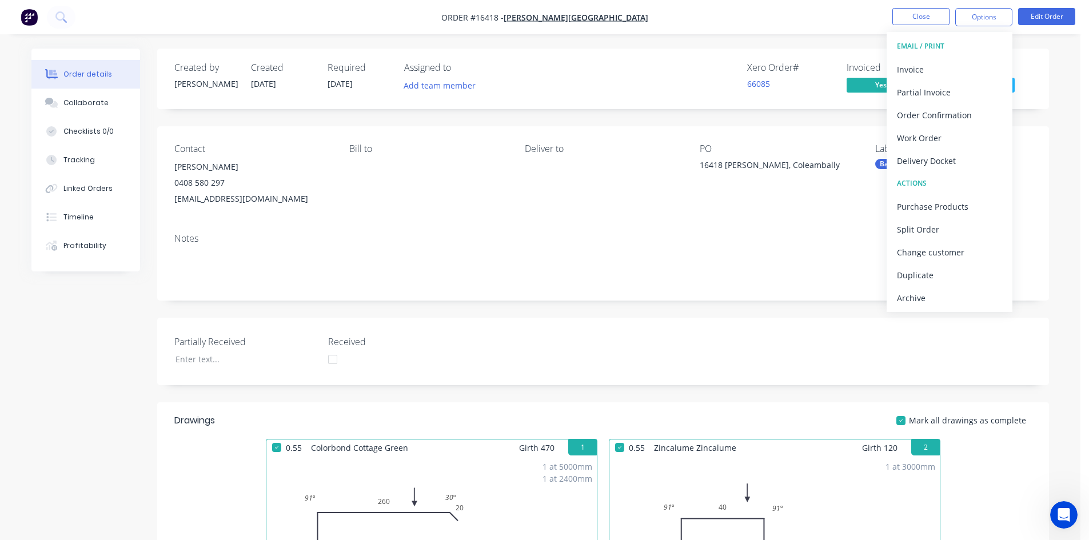
click at [684, 69] on div "Xero Order # 66085 Invoiced Yes Status Customer Advise..." at bounding box center [775, 78] width 513 height 33
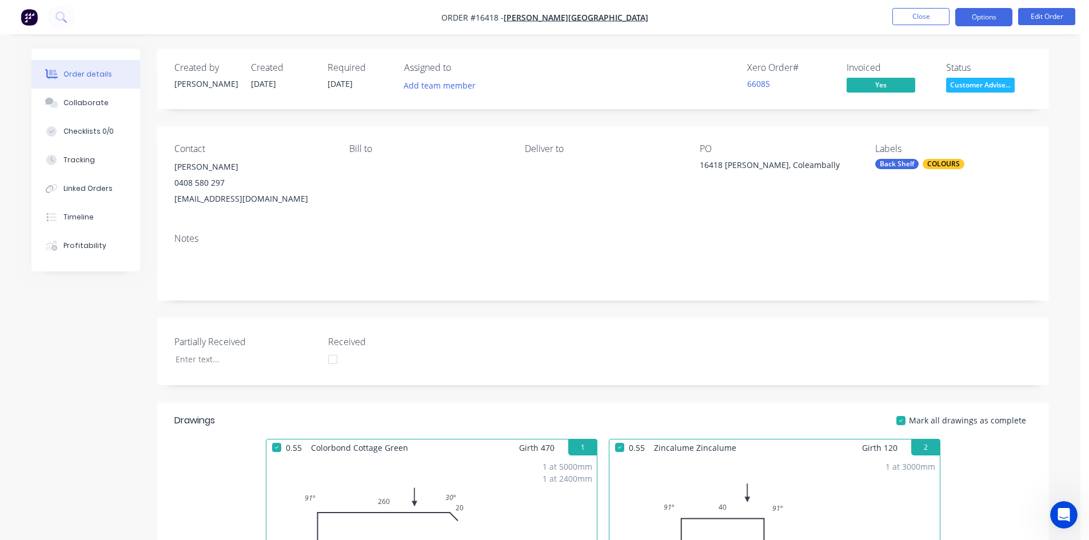
click at [993, 20] on button "Options" at bounding box center [983, 17] width 57 height 18
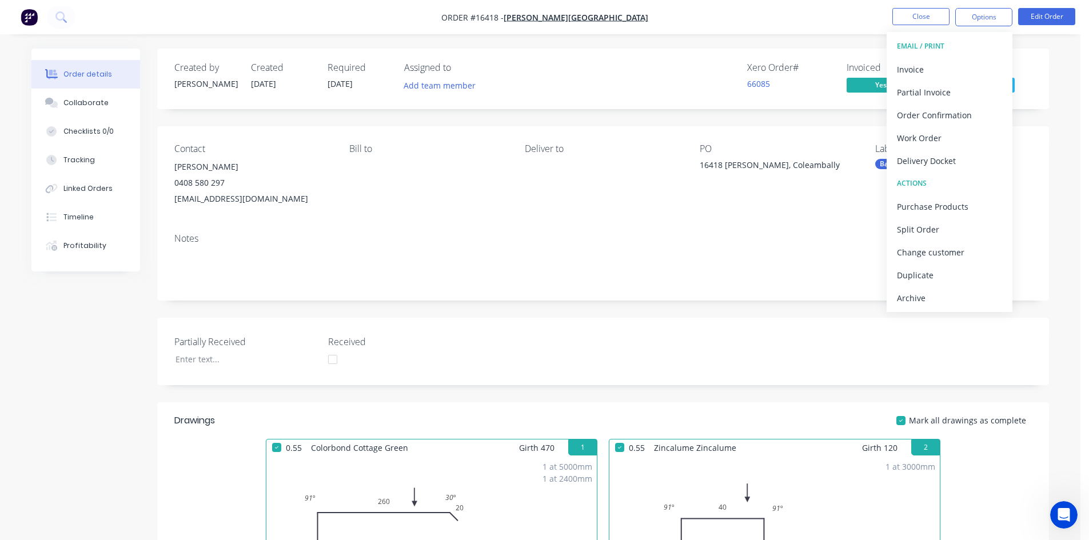
click at [808, 53] on div "Created by Sam Created 06/08/25 Required 28/02/25 Assigned to Add team member X…" at bounding box center [603, 79] width 892 height 61
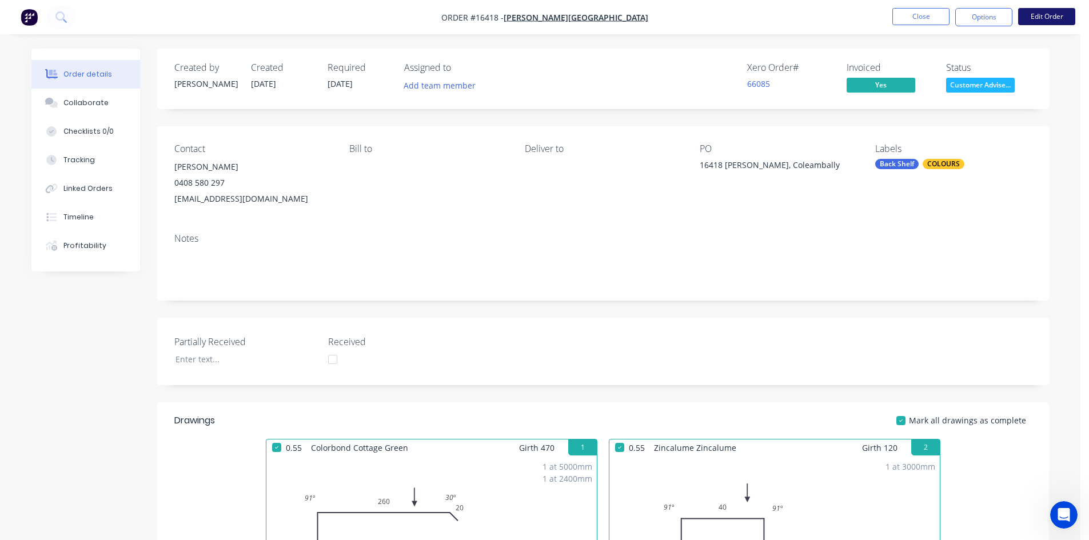
click at [1052, 21] on button "Edit Order" at bounding box center [1046, 16] width 57 height 17
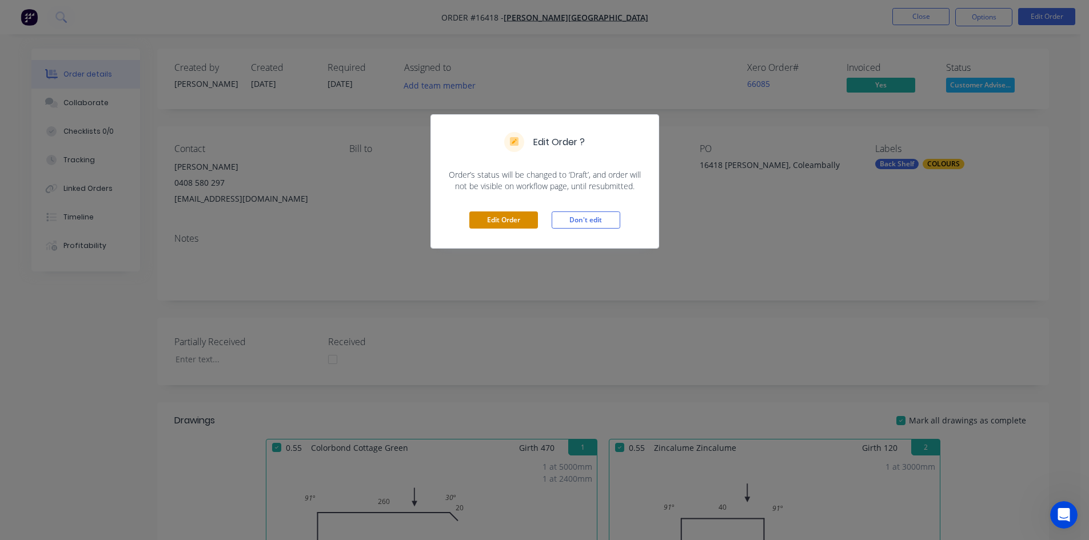
click at [513, 216] on button "Edit Order" at bounding box center [503, 220] width 69 height 17
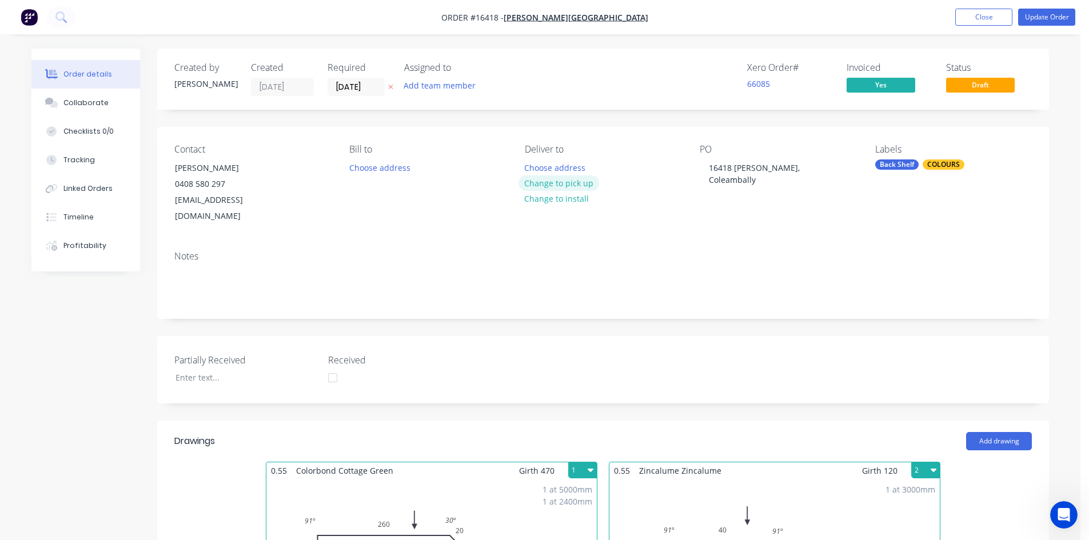
click at [570, 185] on button "Change to pick up" at bounding box center [559, 183] width 81 height 15
click at [1055, 16] on button "Update Order" at bounding box center [1046, 17] width 57 height 17
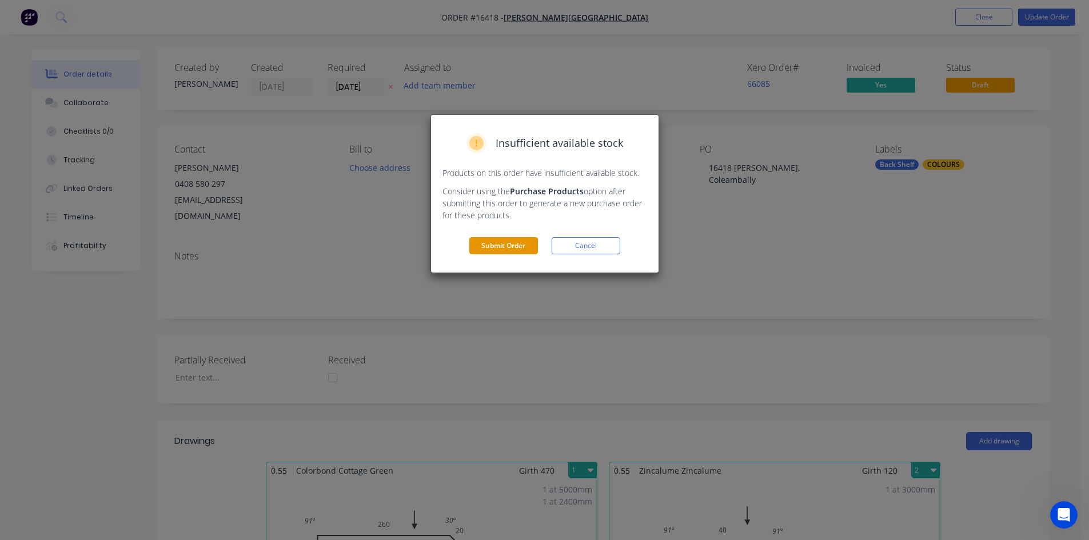
click at [508, 244] on button "Submit Order" at bounding box center [503, 245] width 69 height 17
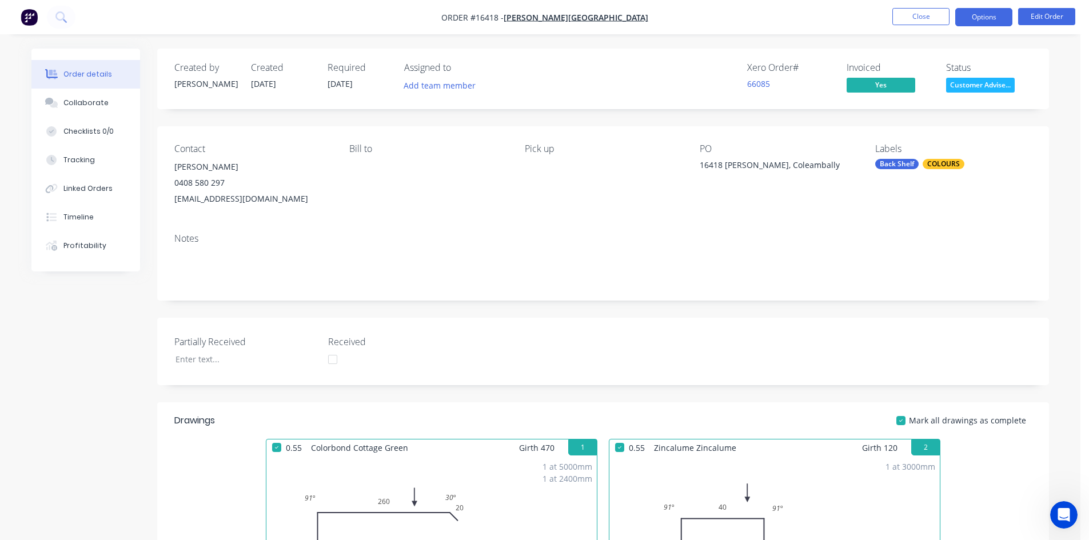
click at [985, 20] on button "Options" at bounding box center [983, 17] width 57 height 18
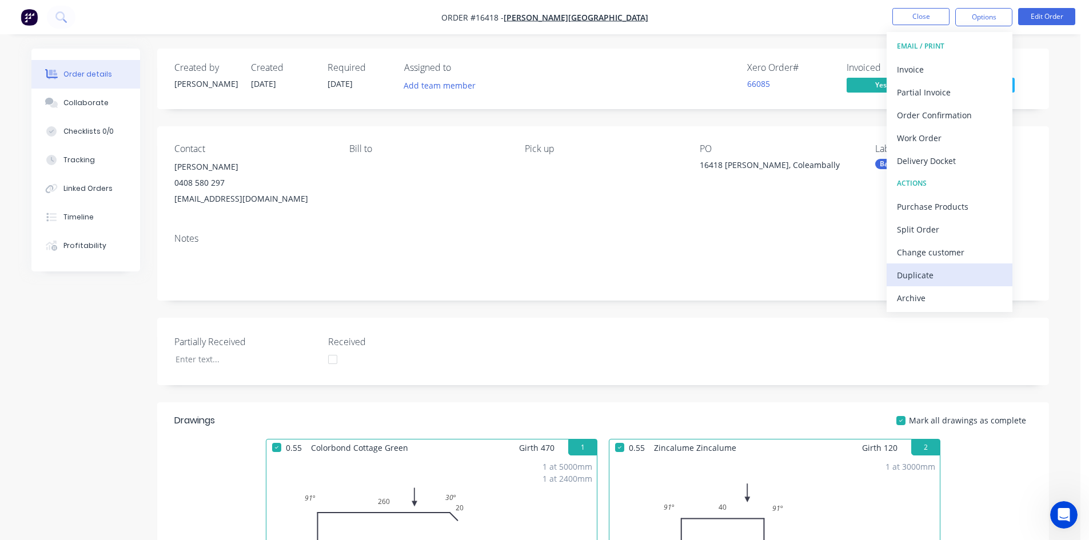
click at [935, 273] on div "Duplicate" at bounding box center [949, 275] width 105 height 17
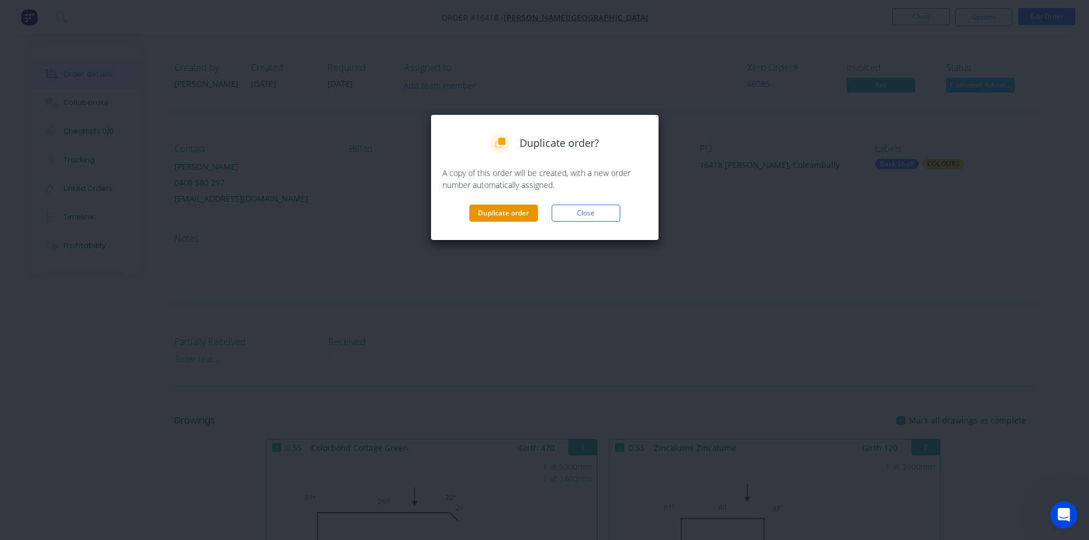
click at [522, 211] on button "Duplicate order" at bounding box center [503, 213] width 69 height 17
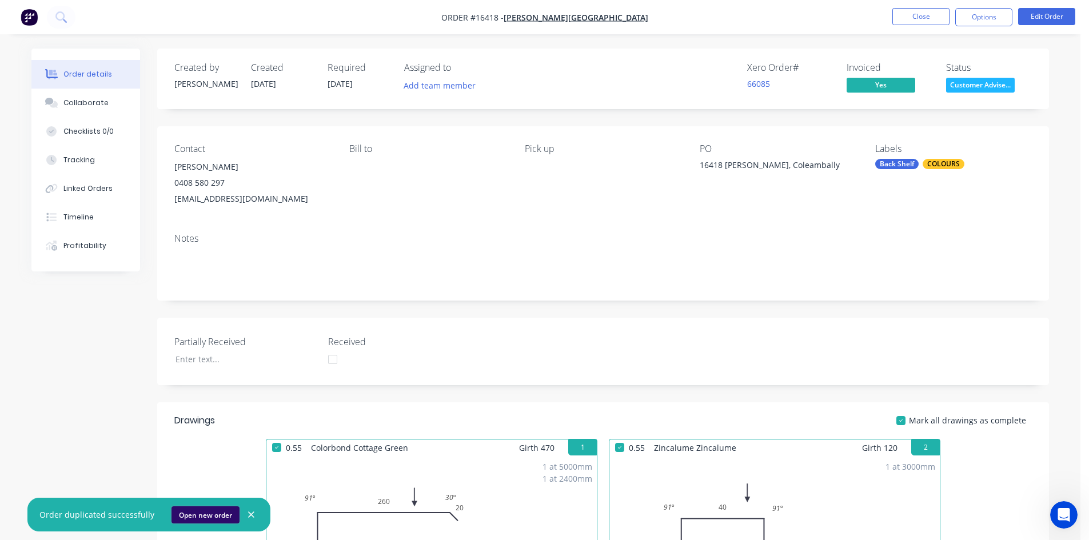
click at [206, 511] on button "Open new order" at bounding box center [206, 515] width 68 height 17
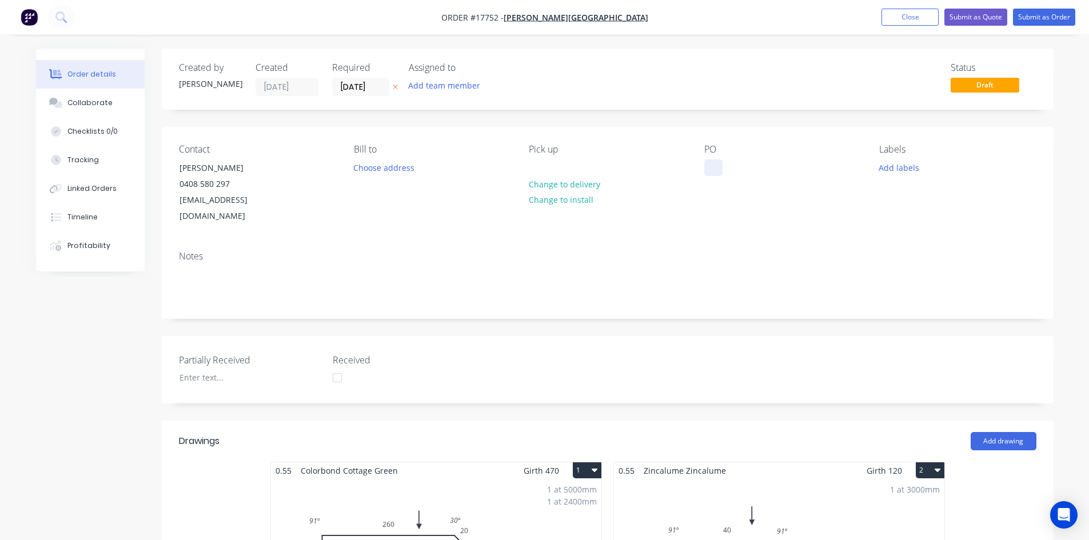
click at [716, 170] on div at bounding box center [713, 168] width 18 height 17
click at [615, 136] on div "Contact [PERSON_NAME] [PHONE_NUMBER] [EMAIL_ADDRESS][DOMAIN_NAME] Bill to Choos…" at bounding box center [608, 184] width 892 height 115
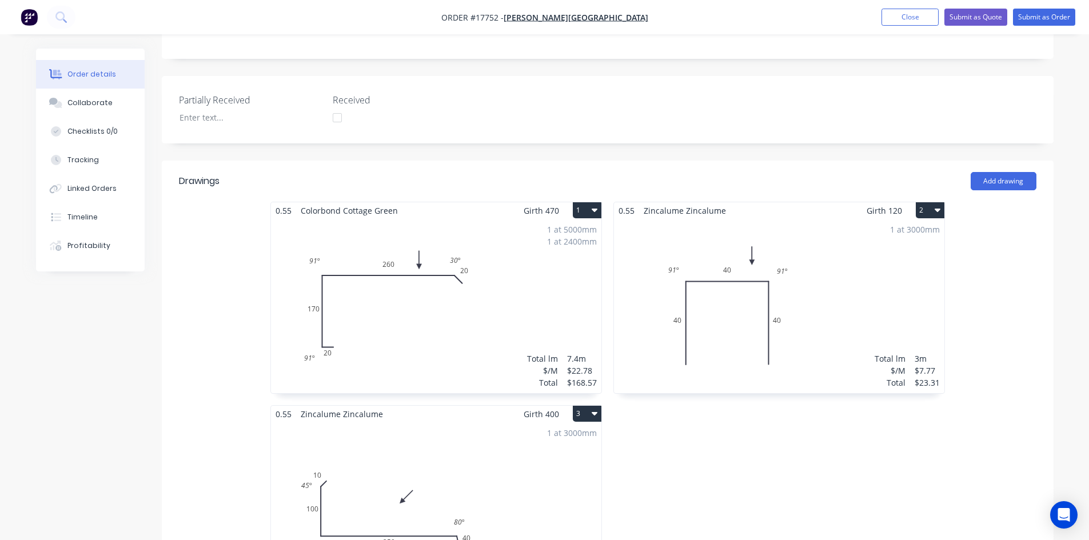
scroll to position [286, 0]
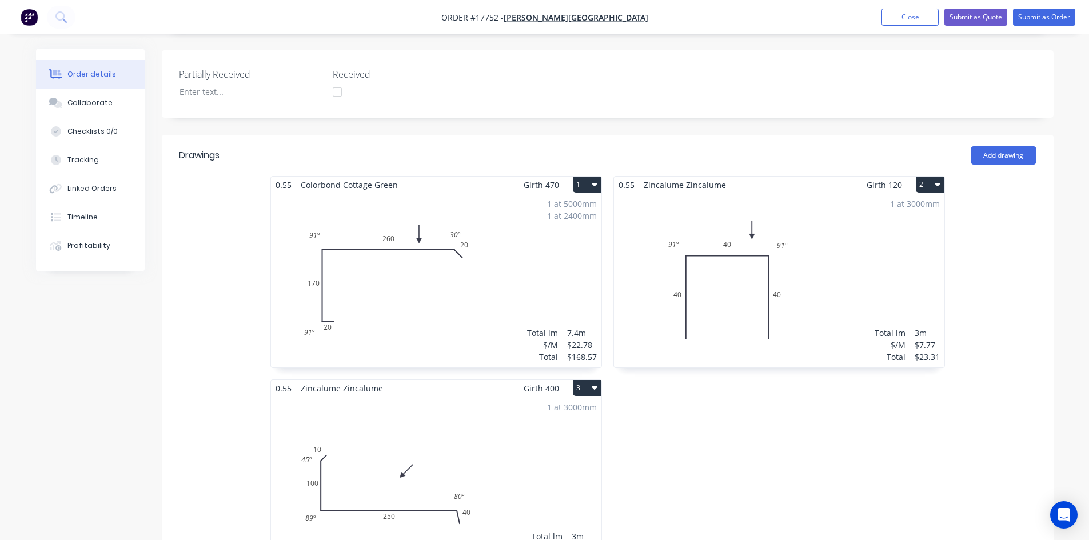
click at [604, 176] on div "0.55 Colorbond Cottage Green Girth 470 1 0 20 170 260 20 91 º 30 º 91 º 0 20 17…" at bounding box center [436, 379] width 343 height 407
click at [592, 180] on icon "button" at bounding box center [595, 184] width 6 height 9
click at [557, 250] on div "Delete" at bounding box center [547, 258] width 88 height 17
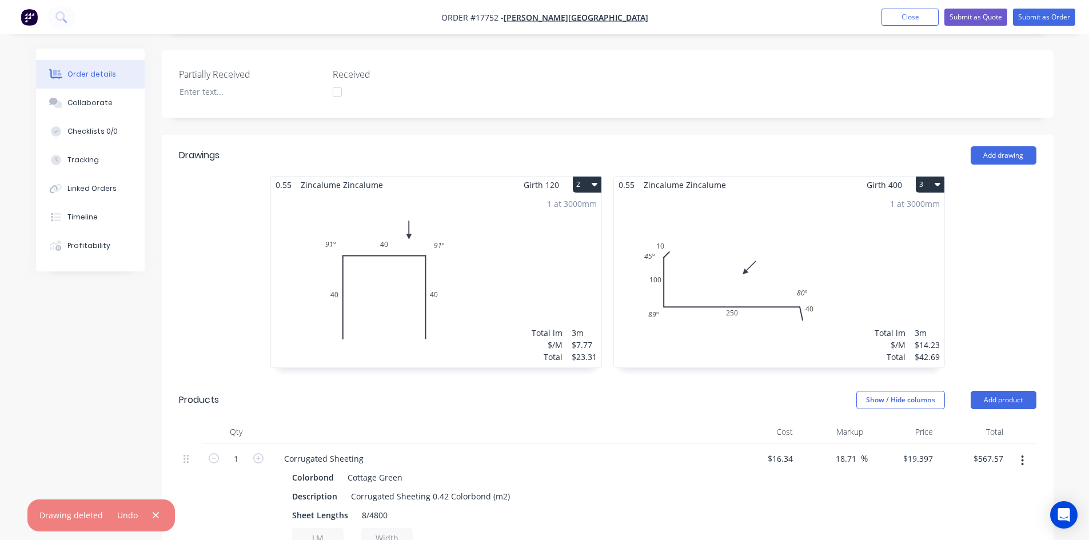
click at [588, 177] on button "2" at bounding box center [587, 185] width 29 height 16
click at [568, 250] on div "Delete" at bounding box center [547, 258] width 88 height 17
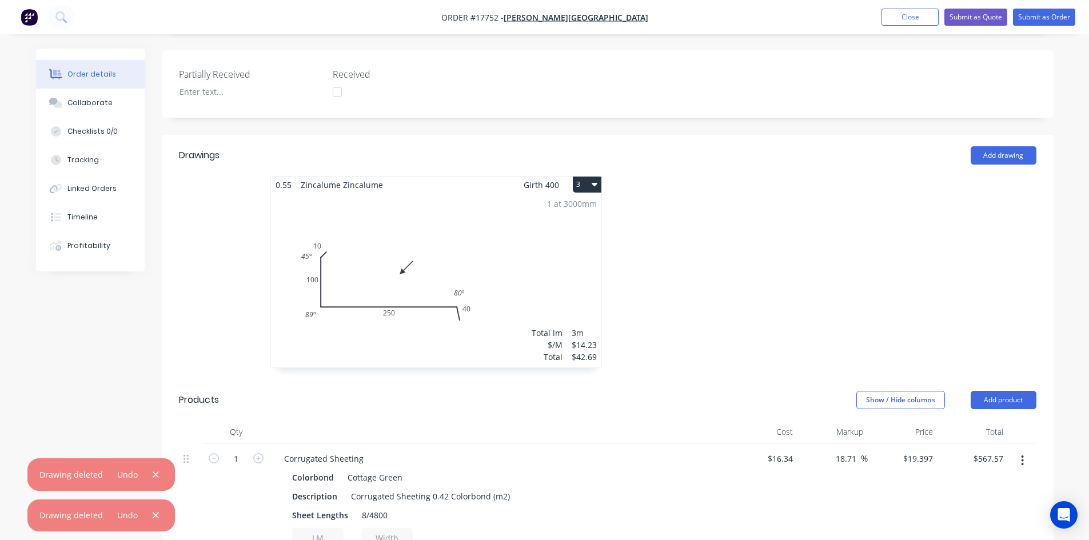
click at [586, 177] on button "3" at bounding box center [587, 185] width 29 height 16
click at [574, 250] on div "Delete" at bounding box center [547, 258] width 88 height 17
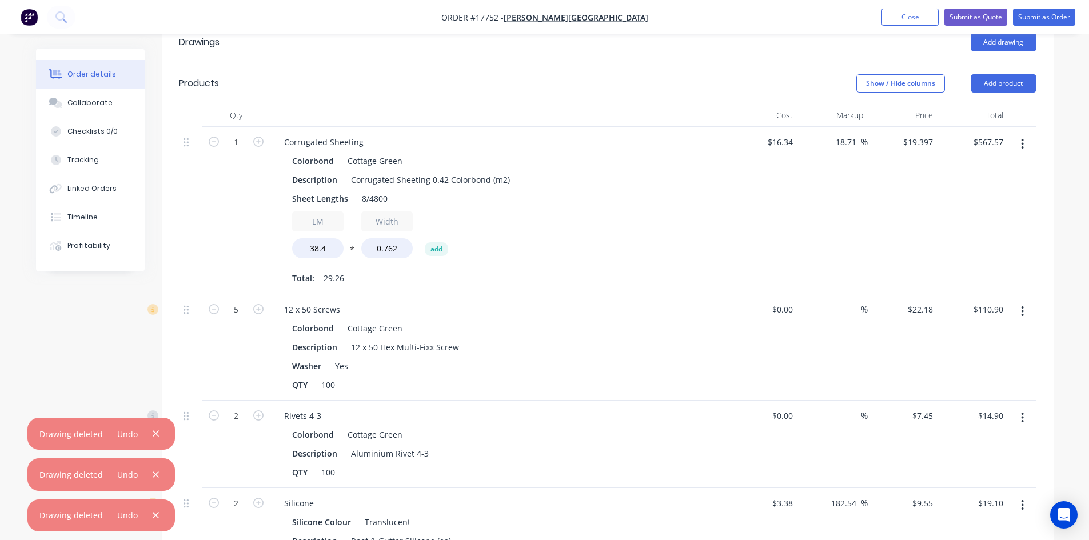
scroll to position [400, 0]
click at [1025, 133] on button "button" at bounding box center [1022, 143] width 27 height 21
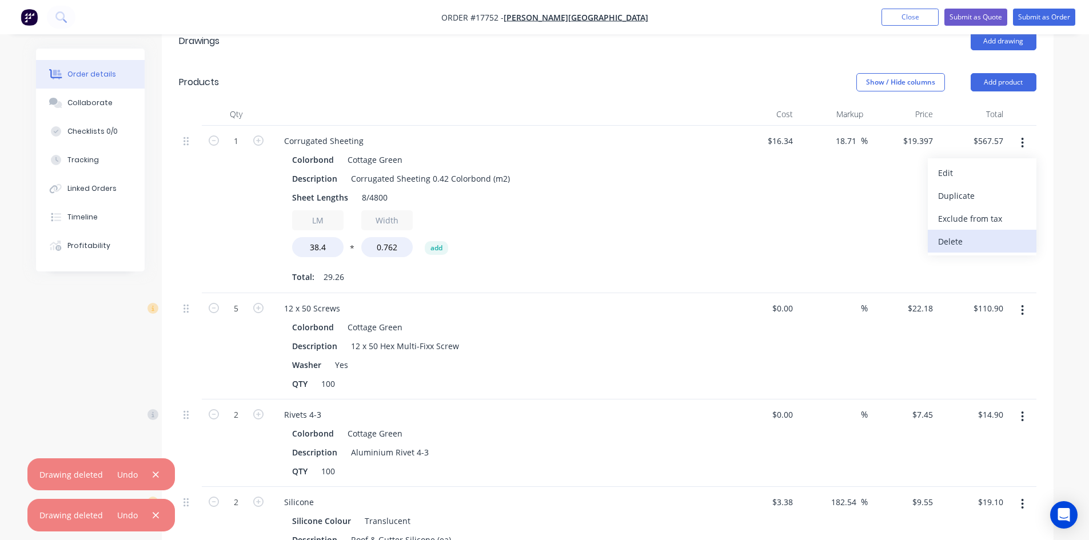
click at [978, 233] on div "Delete" at bounding box center [982, 241] width 88 height 17
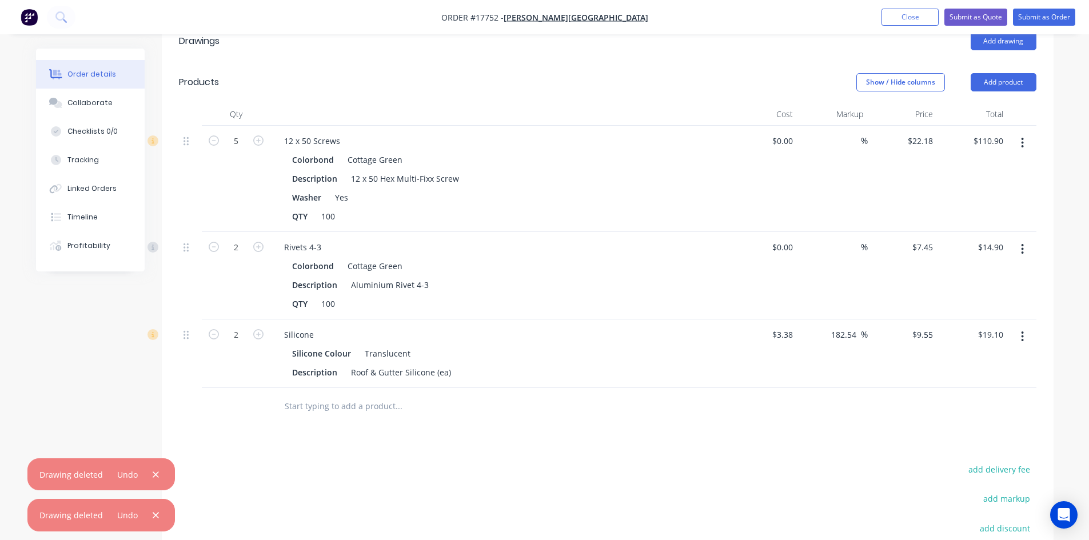
click at [1022, 133] on button "button" at bounding box center [1022, 143] width 27 height 21
click at [975, 233] on div "Delete" at bounding box center [982, 241] width 88 height 17
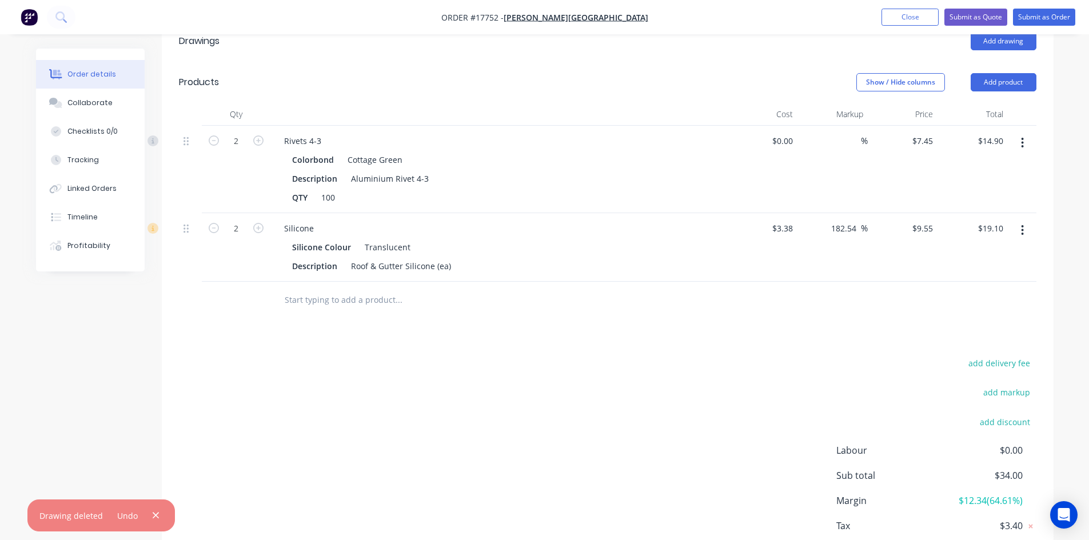
click at [1018, 133] on button "button" at bounding box center [1022, 143] width 27 height 21
drag, startPoint x: 977, startPoint y: 225, endPoint x: 742, endPoint y: 242, distance: 236.2
click at [977, 233] on div "Delete" at bounding box center [982, 241] width 88 height 17
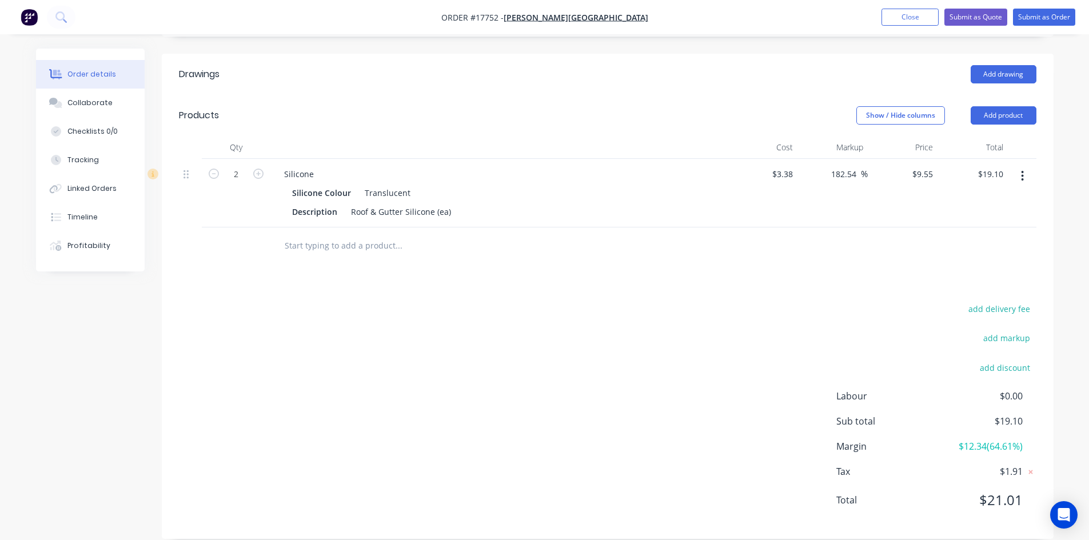
click at [340, 234] on input "text" at bounding box center [398, 245] width 229 height 23
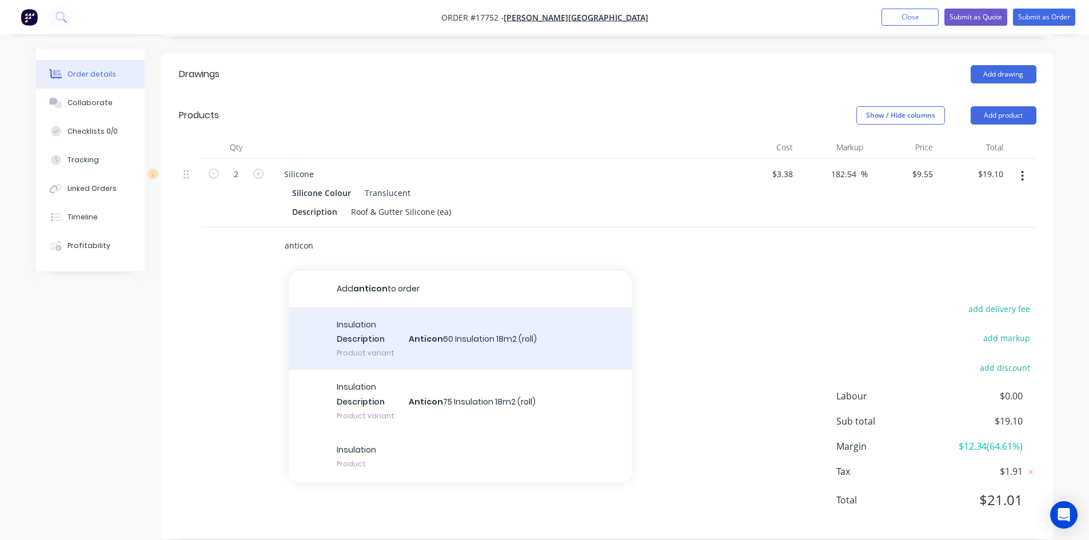
type input "anticon"
click at [400, 336] on div "Insulation Description Anticon 60 Insulation 18m2 (roll) Product variant" at bounding box center [460, 339] width 343 height 63
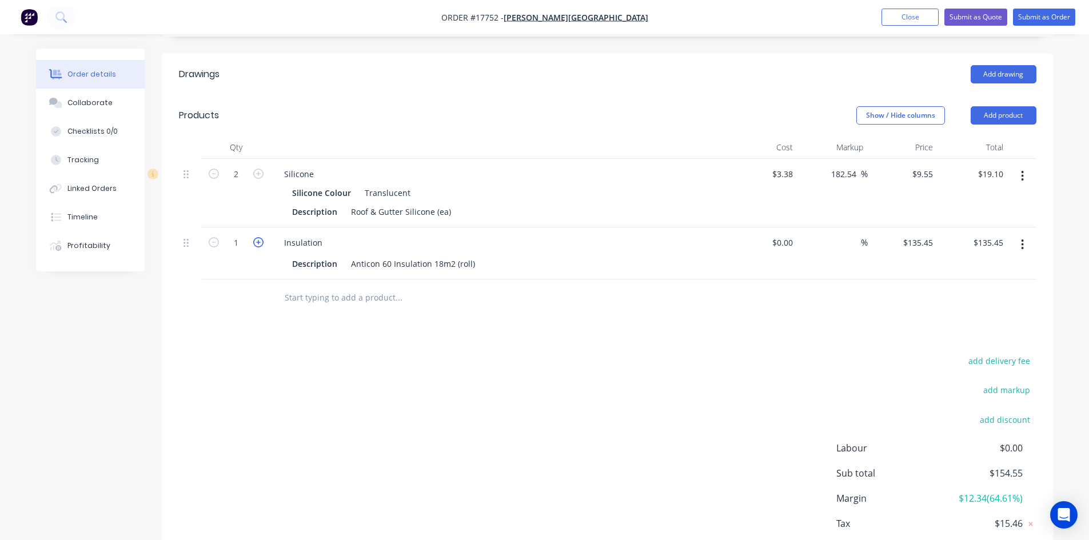
click at [257, 237] on icon "button" at bounding box center [258, 242] width 10 height 10
type input "2"
type input "$270.90"
click at [1021, 166] on button "button" at bounding box center [1022, 176] width 27 height 21
click at [986, 266] on div "Delete" at bounding box center [982, 274] width 88 height 17
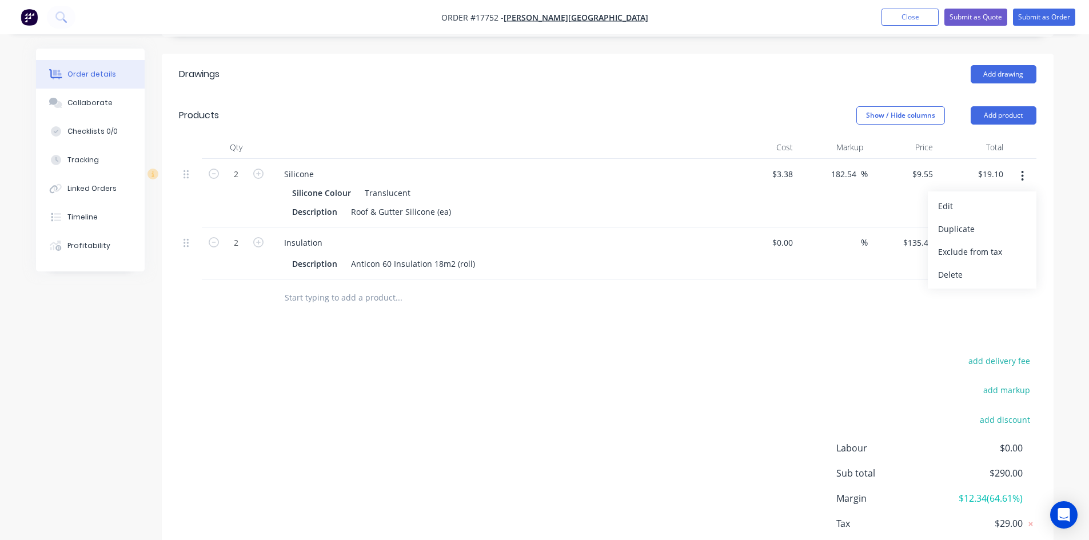
scroll to position [350, 0]
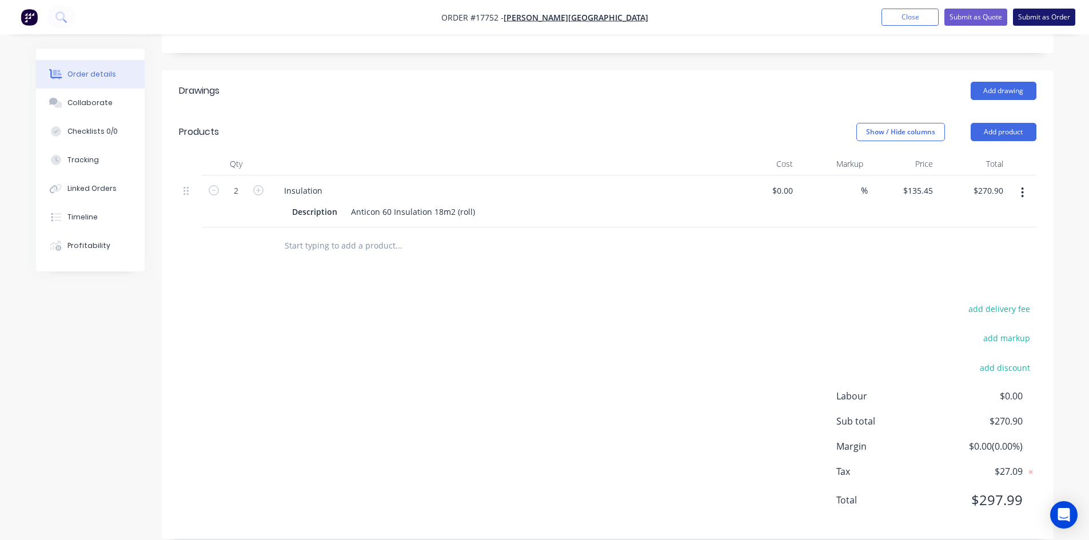
click at [1049, 17] on button "Submit as Order" at bounding box center [1044, 17] width 62 height 17
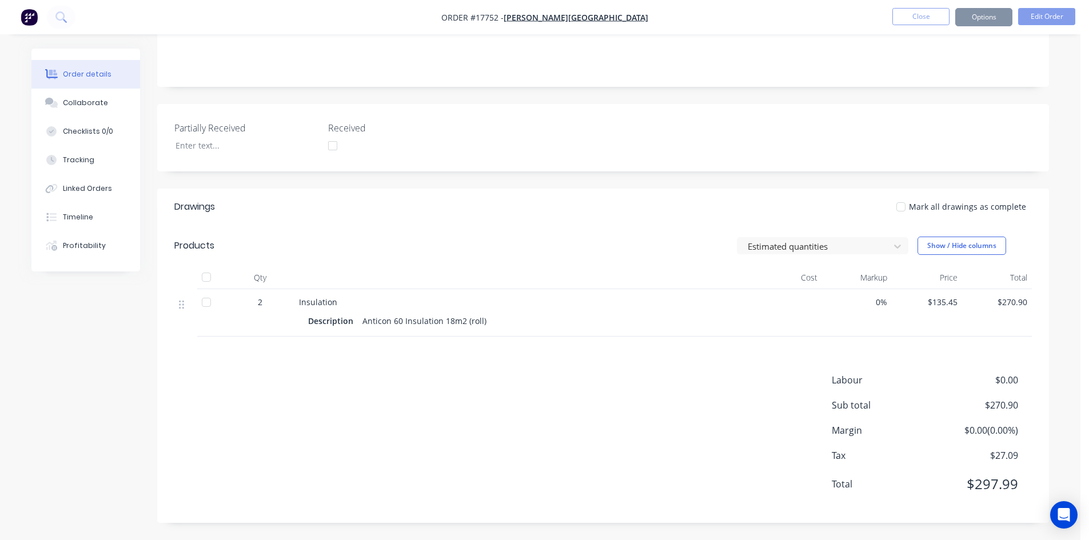
scroll to position [0, 0]
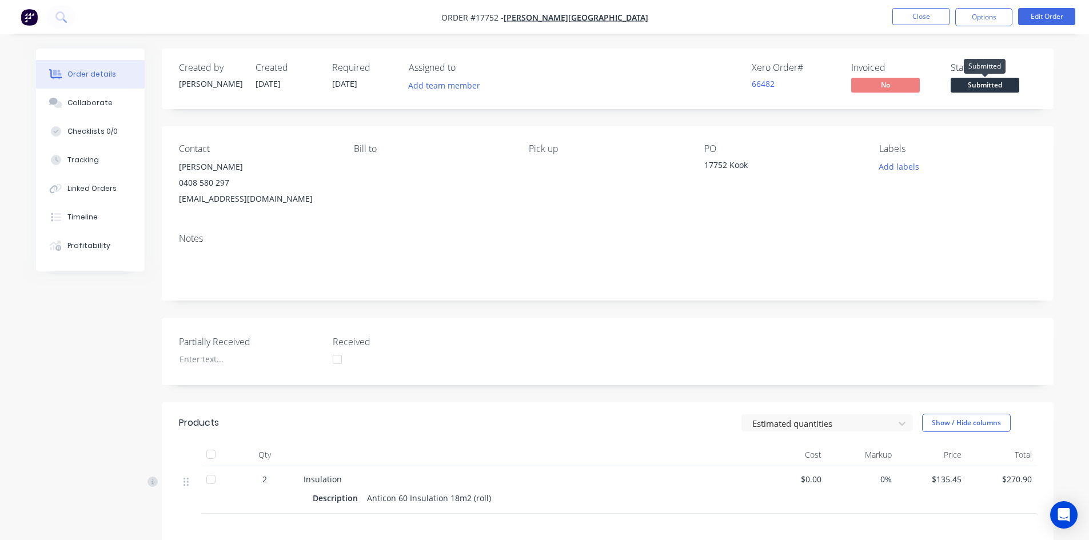
click at [981, 84] on span "Submitted" at bounding box center [985, 85] width 69 height 14
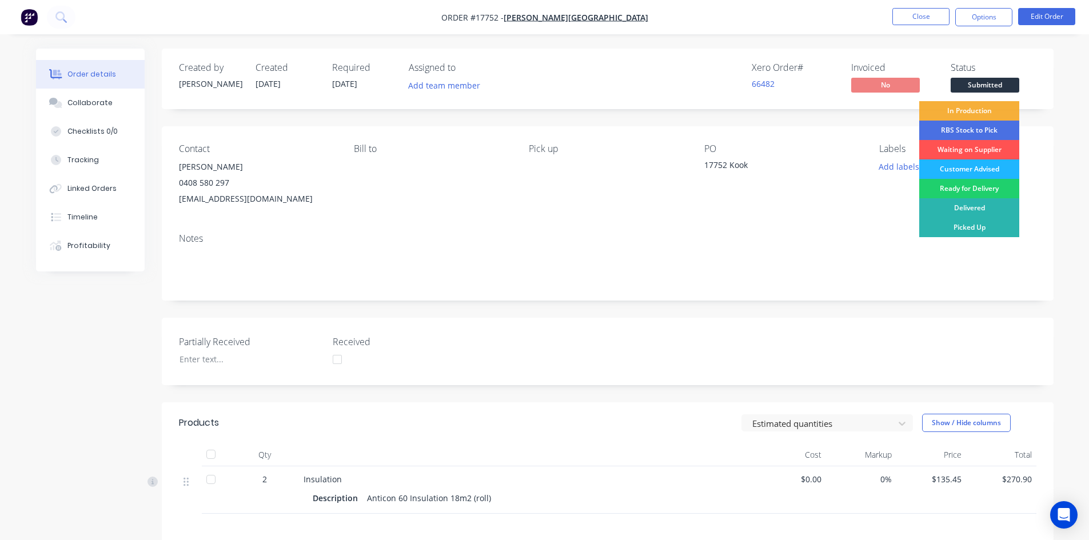
click at [979, 161] on div "Customer Advised" at bounding box center [969, 169] width 100 height 19
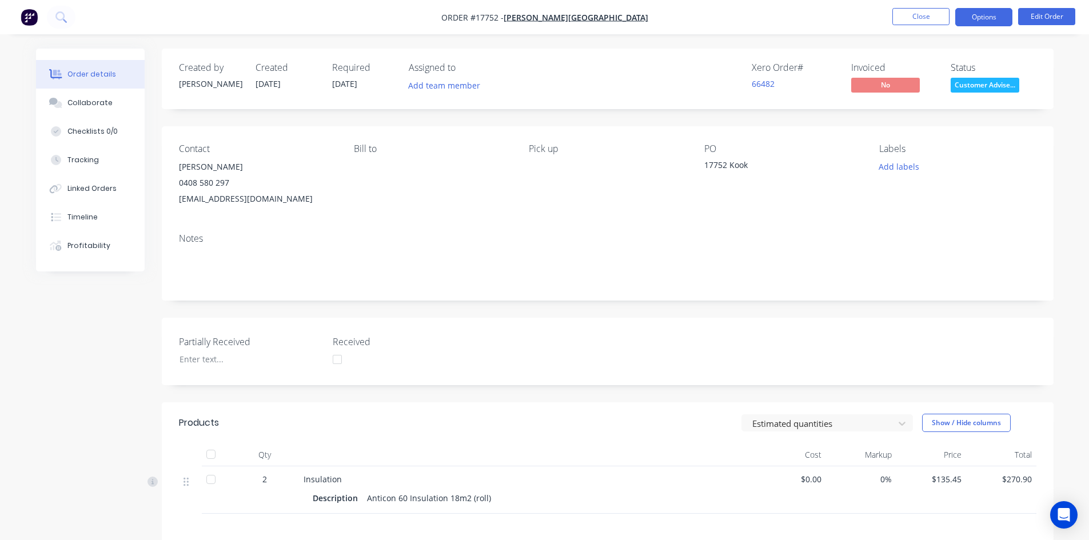
click at [977, 18] on button "Options" at bounding box center [983, 17] width 57 height 18
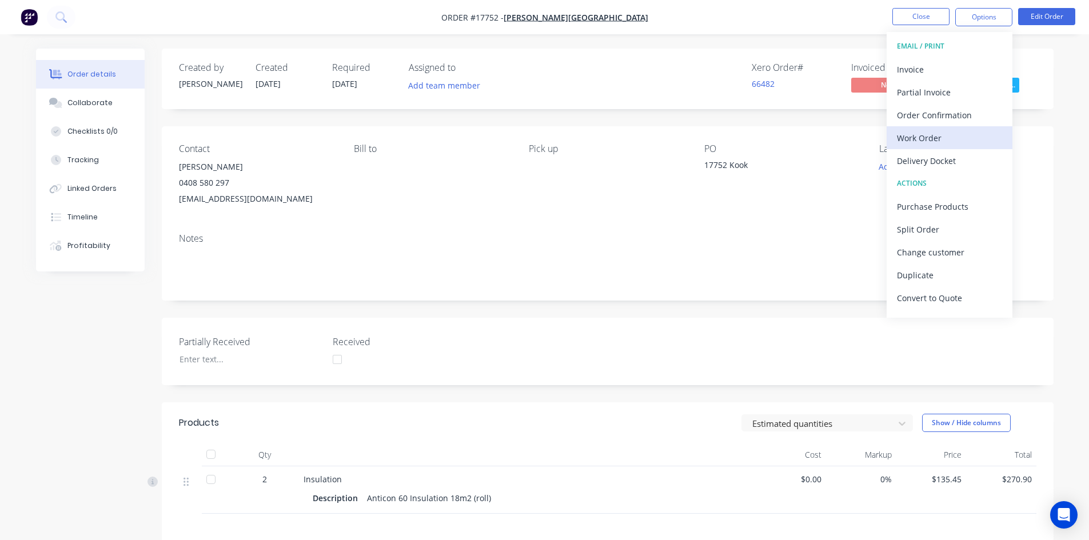
click at [946, 138] on div "Work Order" at bounding box center [949, 138] width 105 height 17
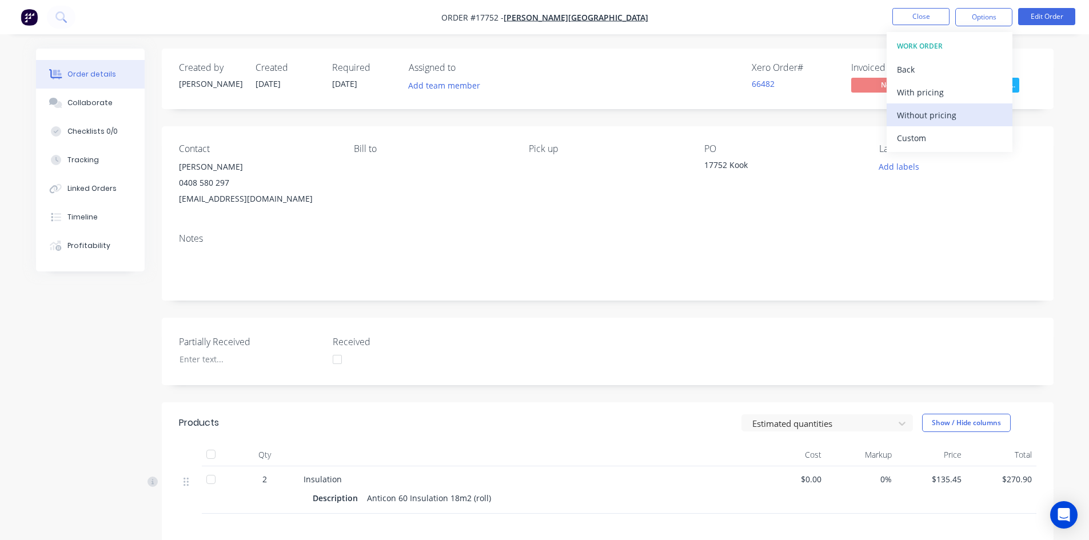
click at [946, 119] on div "Without pricing" at bounding box center [949, 115] width 105 height 17
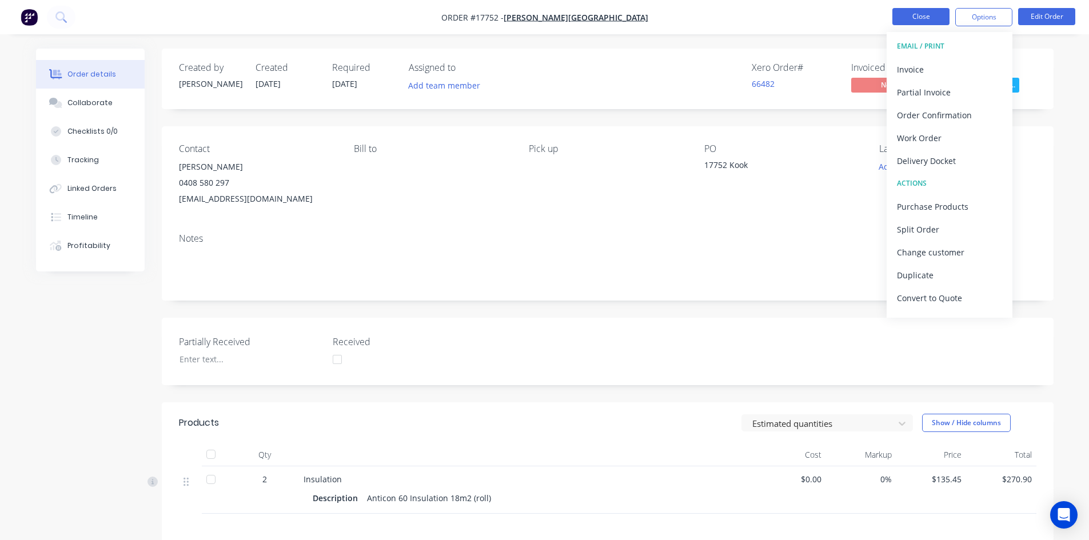
click at [925, 16] on button "Close" at bounding box center [921, 16] width 57 height 17
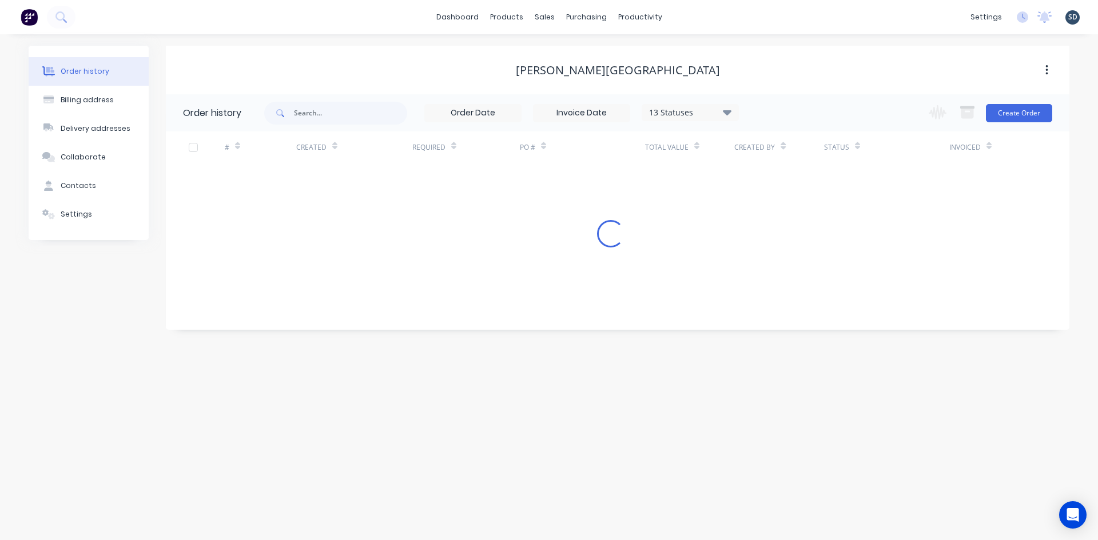
click at [767, 12] on div "dashboard products sales purchasing productivity dashboard products Product Cat…" at bounding box center [549, 17] width 1098 height 34
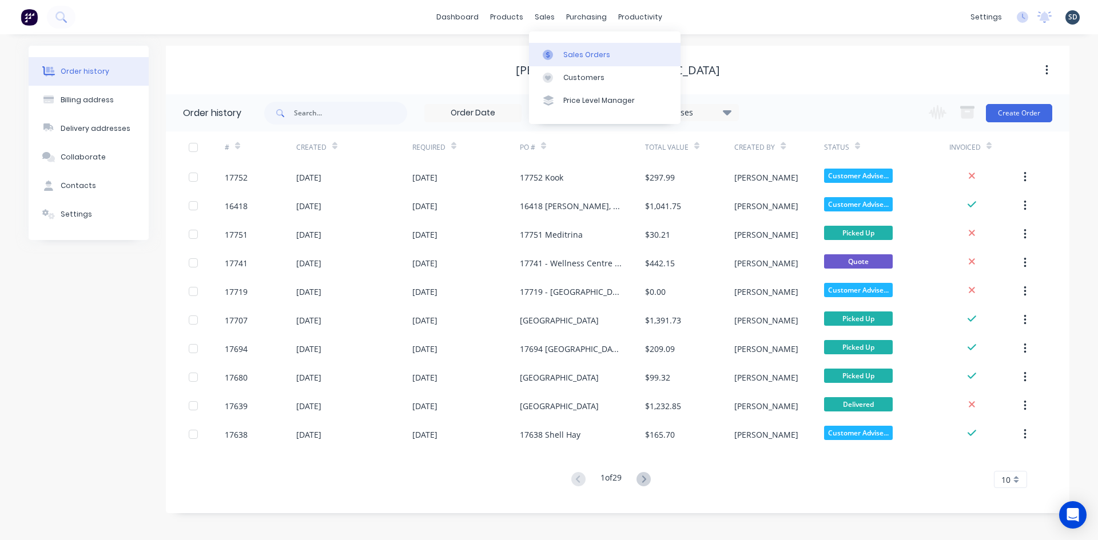
click at [563, 57] on div "Sales Orders" at bounding box center [586, 55] width 47 height 10
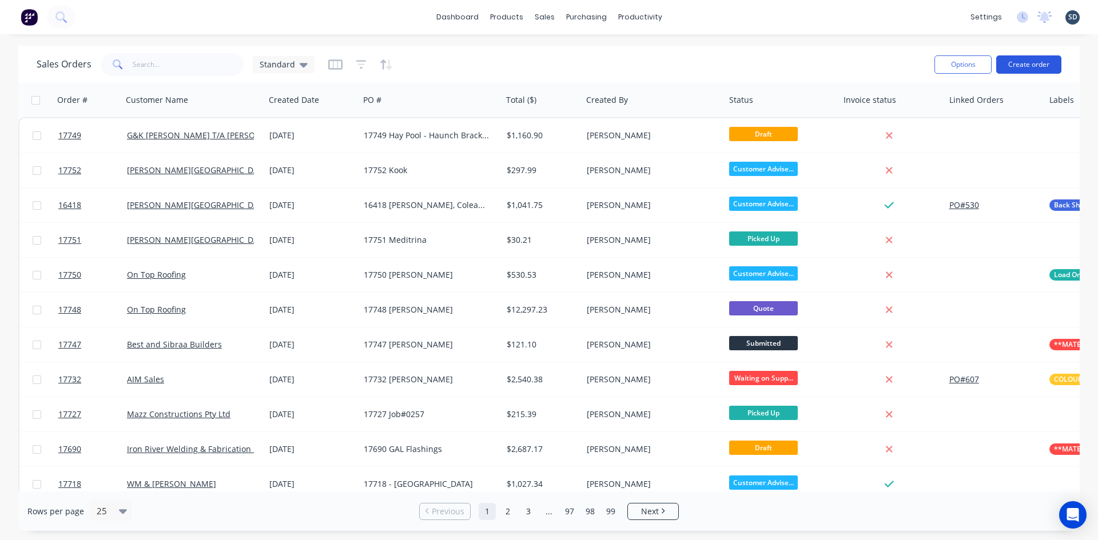
click at [1025, 66] on button "Create order" at bounding box center [1028, 64] width 65 height 18
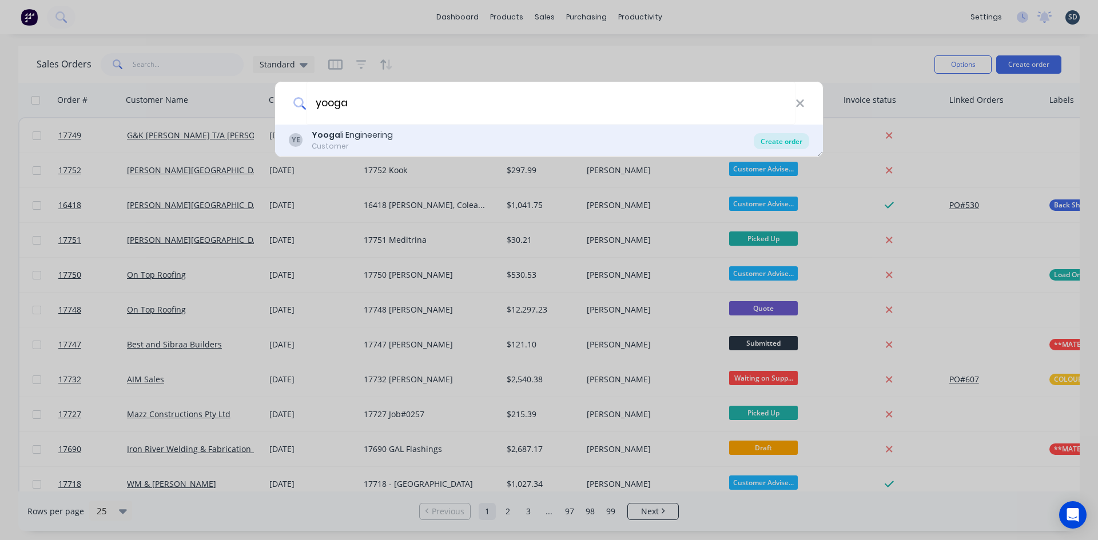
type input "yooga"
click at [779, 139] on div "Create order" at bounding box center [781, 141] width 55 height 16
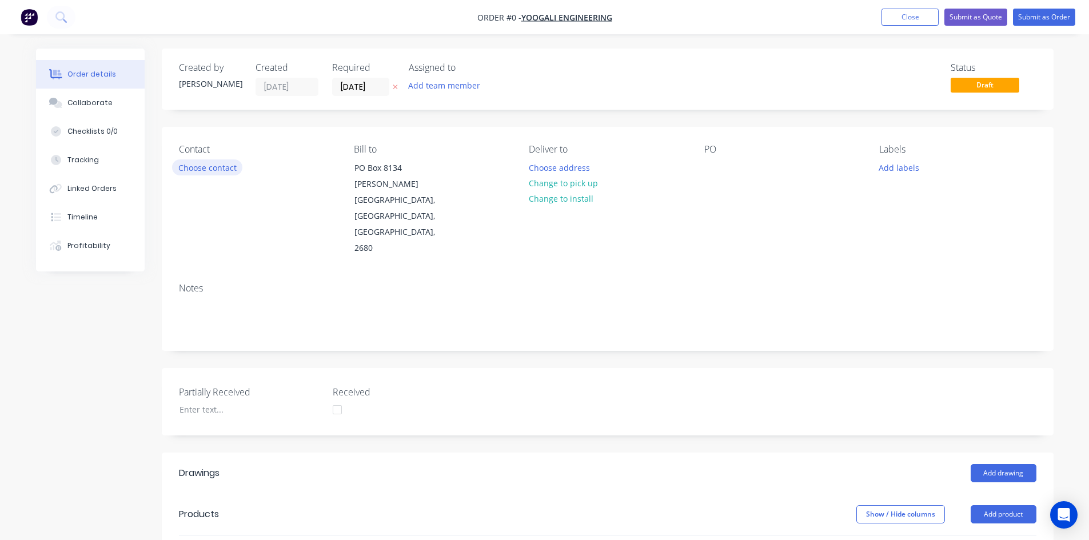
click at [204, 166] on button "Choose contact" at bounding box center [207, 167] width 70 height 15
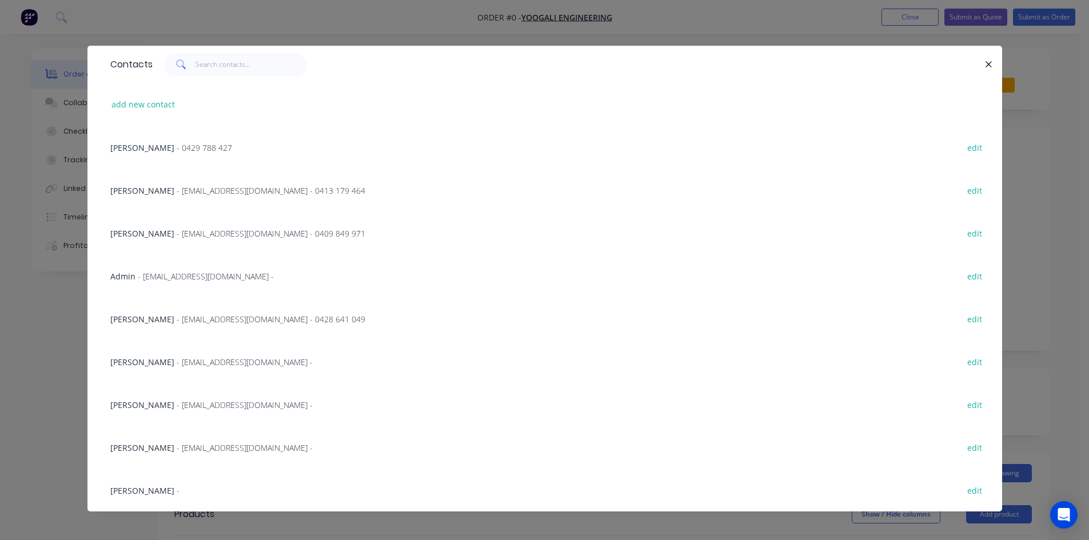
click at [169, 279] on span "- [EMAIL_ADDRESS][DOMAIN_NAME] -" at bounding box center [206, 276] width 136 height 11
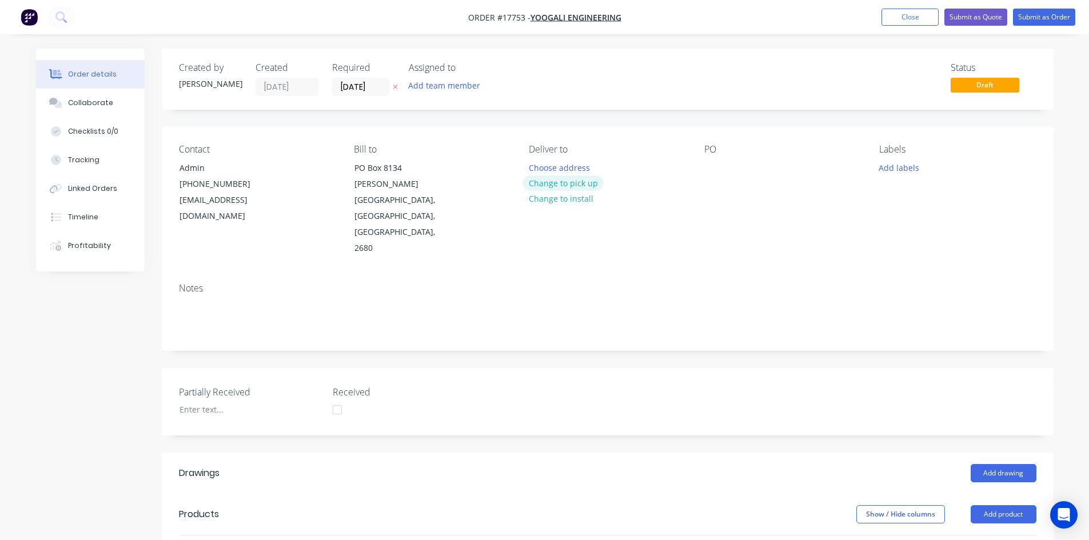
click at [568, 182] on button "Change to pick up" at bounding box center [563, 183] width 81 height 15
click at [709, 160] on div at bounding box center [713, 168] width 18 height 17
click at [659, 141] on div "Contact Admin [PHONE_NUMBER] [EMAIL_ADDRESS][DOMAIN_NAME] Bill to [STREET_ADDRE…" at bounding box center [608, 200] width 892 height 147
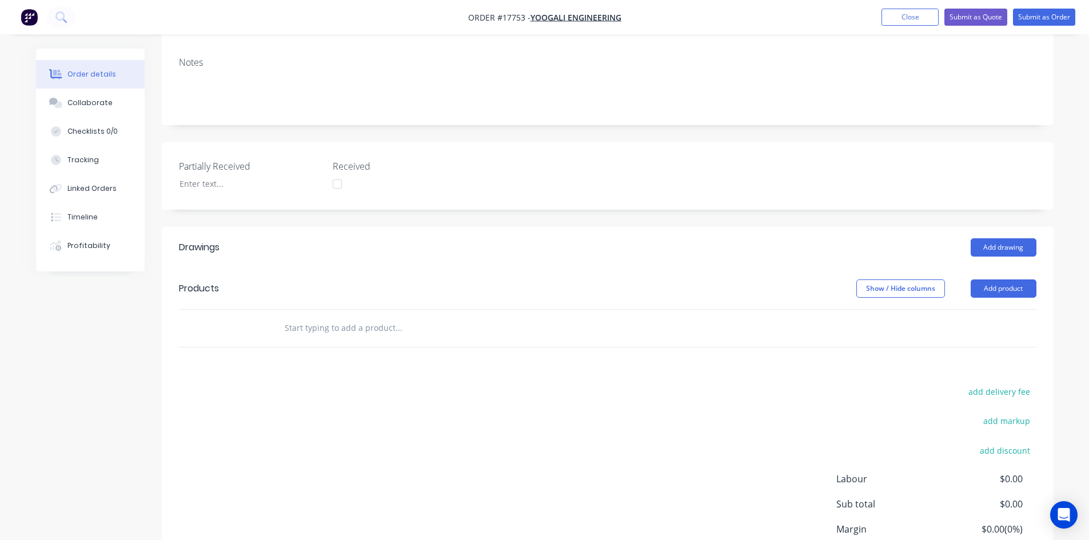
scroll to position [229, 0]
click at [317, 314] on input "text" at bounding box center [398, 325] width 229 height 23
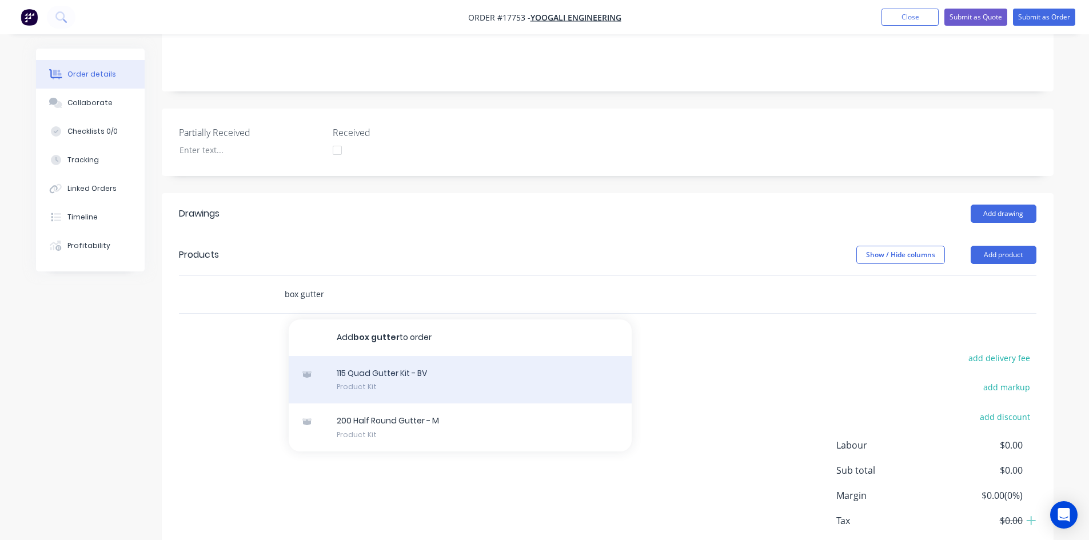
scroll to position [277, 0]
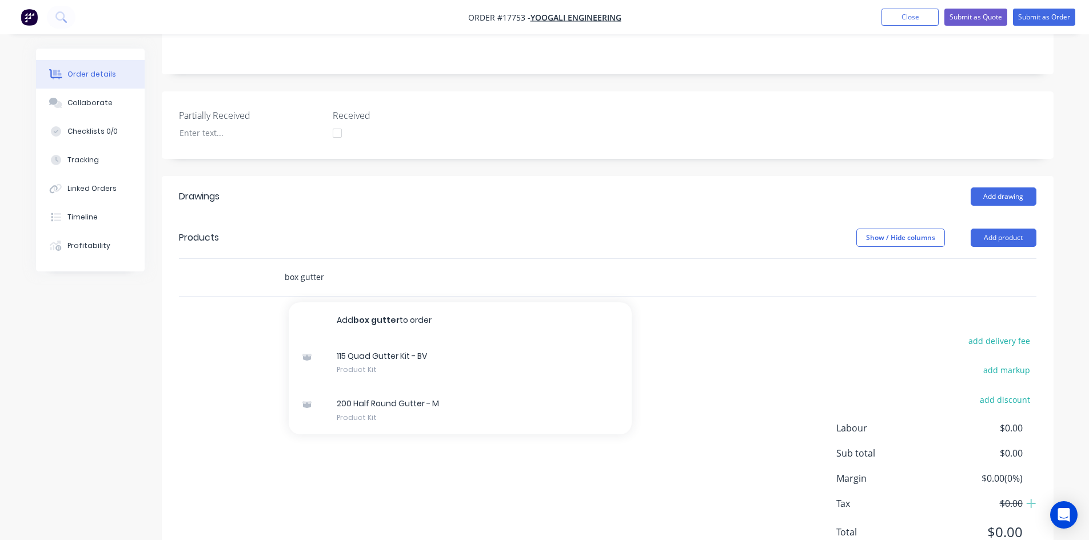
click at [326, 266] on input "box gutter" at bounding box center [398, 277] width 229 height 23
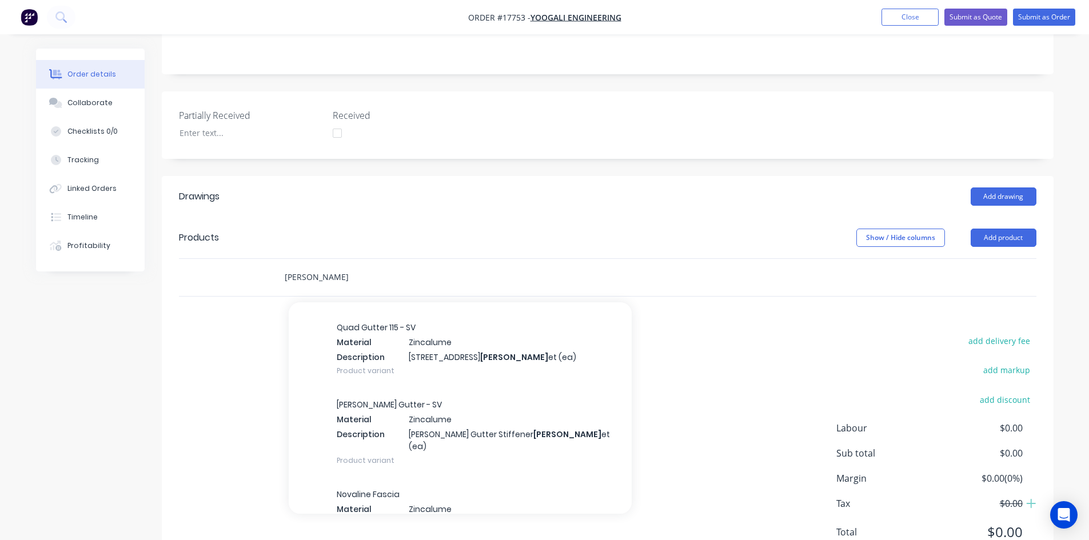
scroll to position [3716, 0]
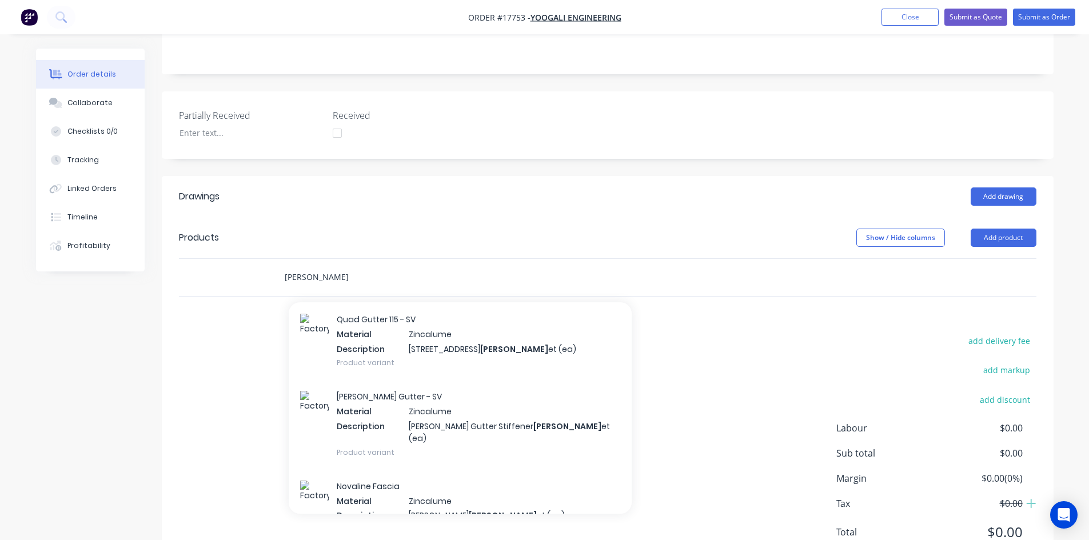
type input "[PERSON_NAME]"
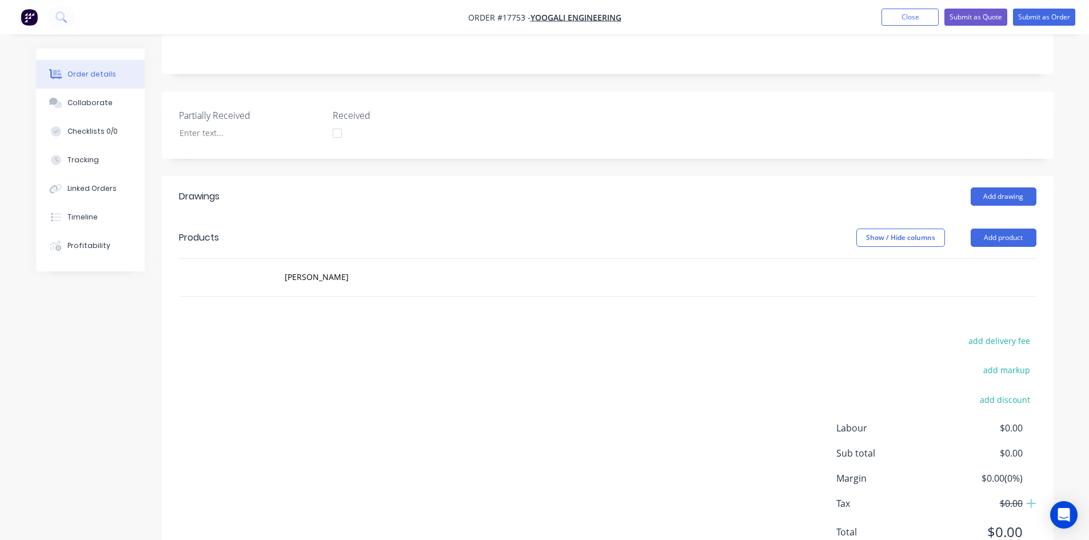
click at [190, 333] on div "add delivery fee add markup add discount Labour $0.00 Sub total $0.00 Margin $0…" at bounding box center [608, 443] width 858 height 221
click at [1010, 229] on button "Add product" at bounding box center [1004, 238] width 66 height 18
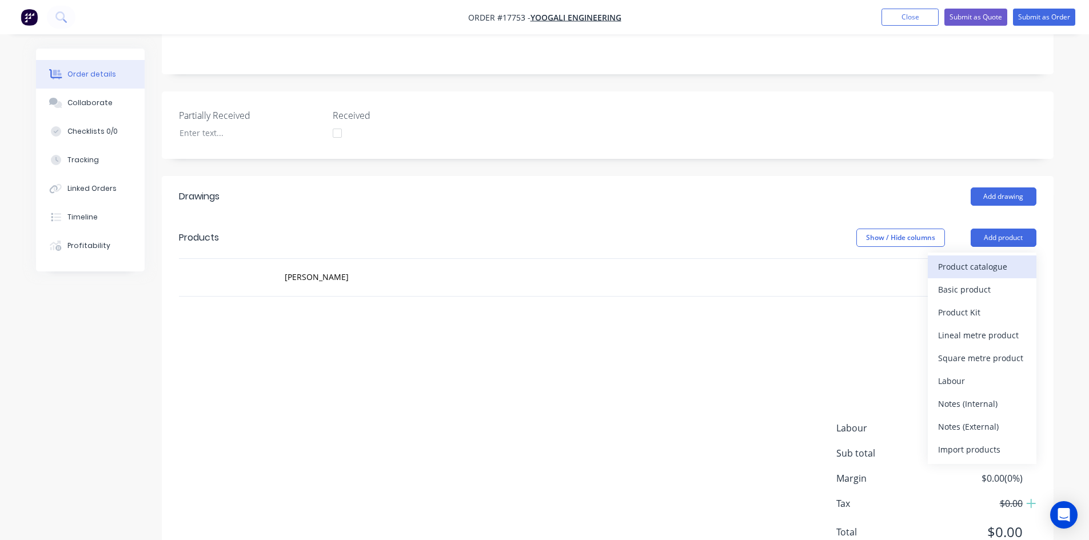
click at [961, 258] on div "Product catalogue" at bounding box center [982, 266] width 88 height 17
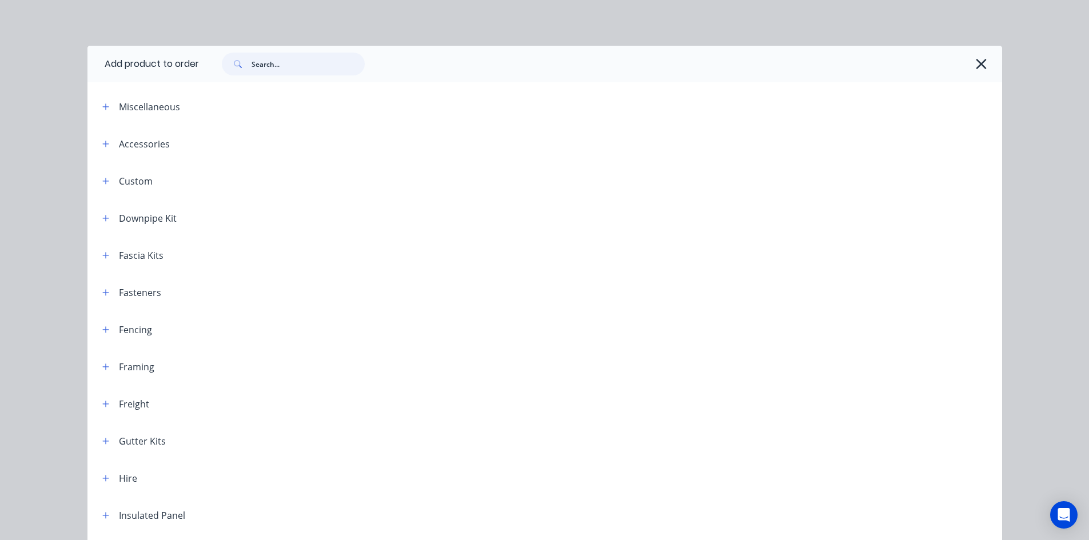
click at [276, 66] on input "text" at bounding box center [308, 64] width 113 height 23
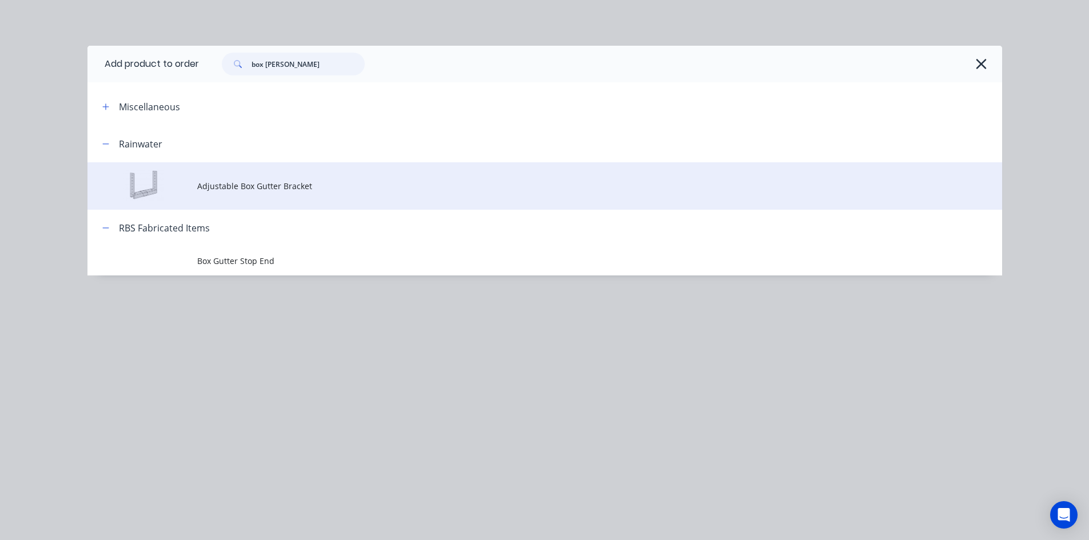
type input "box [PERSON_NAME]"
click at [288, 188] on span "Adjustable Box Gutter Bracket" at bounding box center [519, 186] width 644 height 12
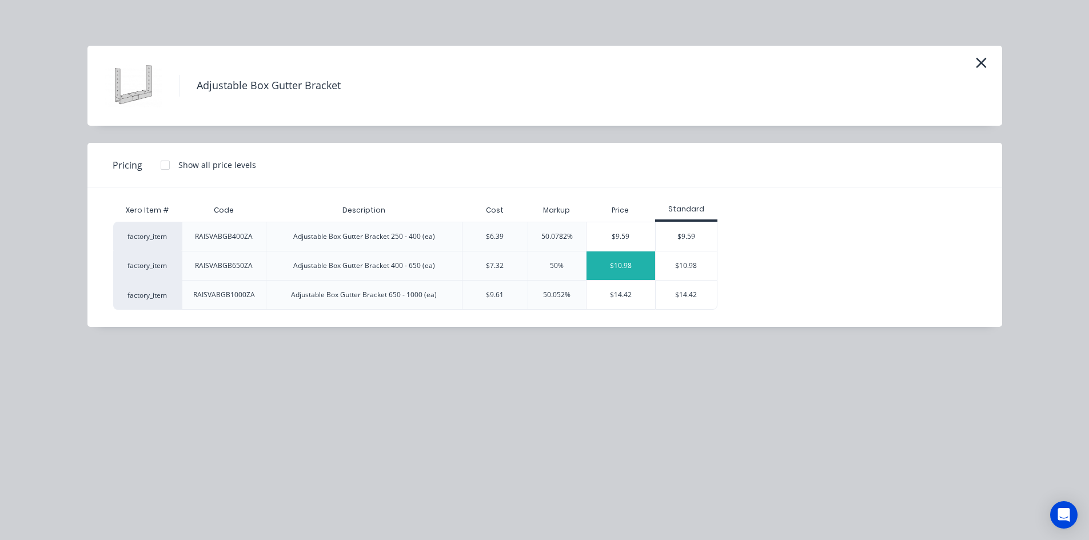
click at [632, 268] on div "$10.98" at bounding box center [621, 266] width 69 height 29
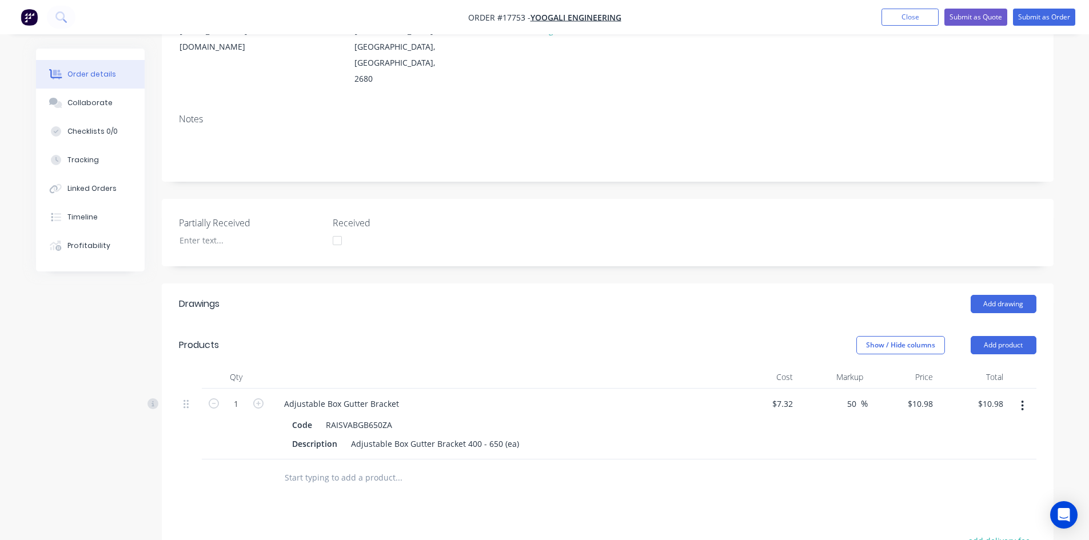
scroll to position [83, 0]
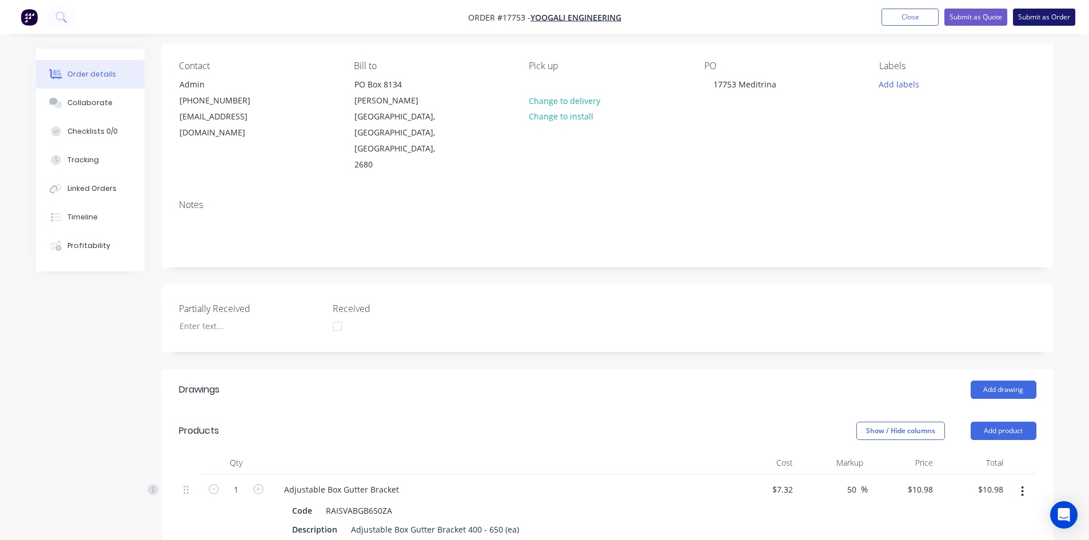
click at [1035, 13] on button "Submit as Order" at bounding box center [1044, 17] width 62 height 17
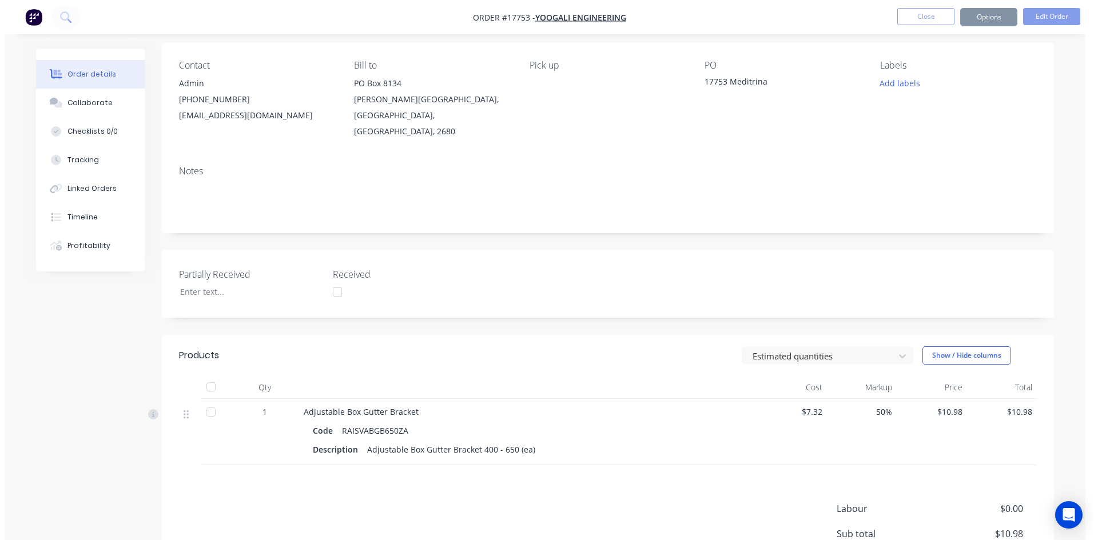
scroll to position [0, 0]
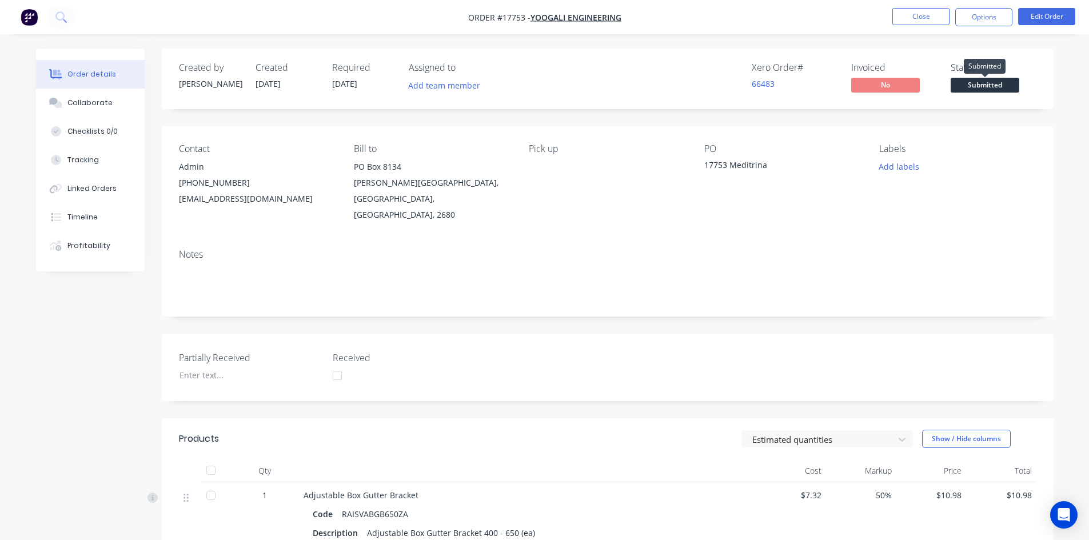
click at [995, 86] on span "Submitted" at bounding box center [985, 85] width 69 height 14
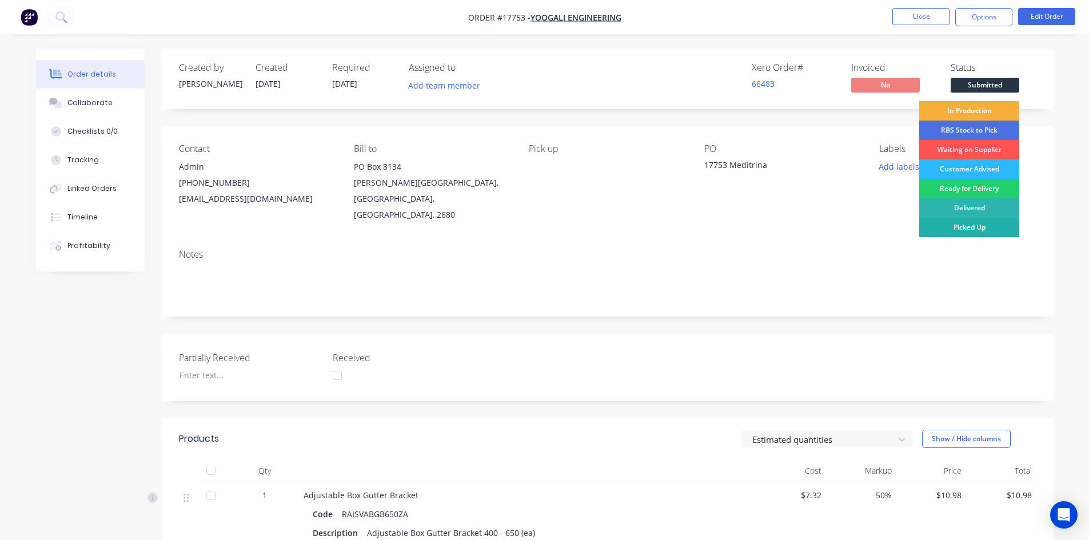
click at [978, 230] on div "Picked Up" at bounding box center [969, 227] width 100 height 19
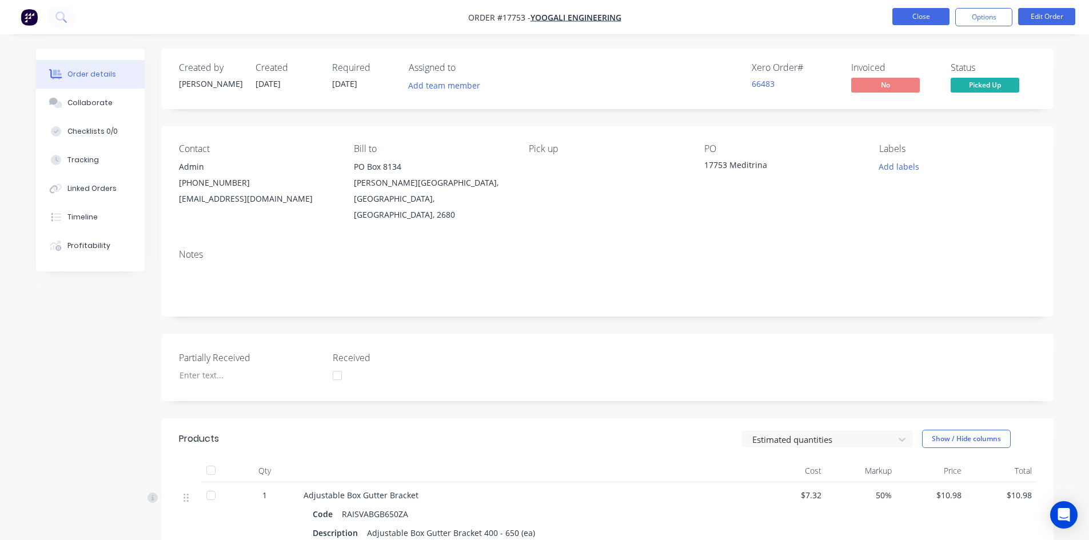
click at [922, 18] on button "Close" at bounding box center [921, 16] width 57 height 17
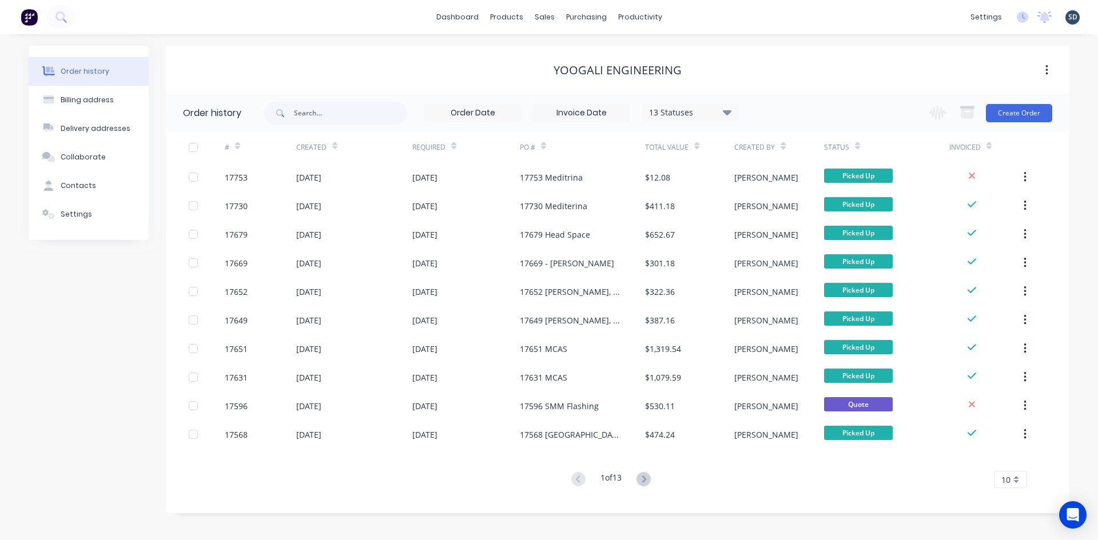
click at [719, 11] on div "dashboard products sales purchasing productivity dashboard products Product Cat…" at bounding box center [549, 17] width 1098 height 34
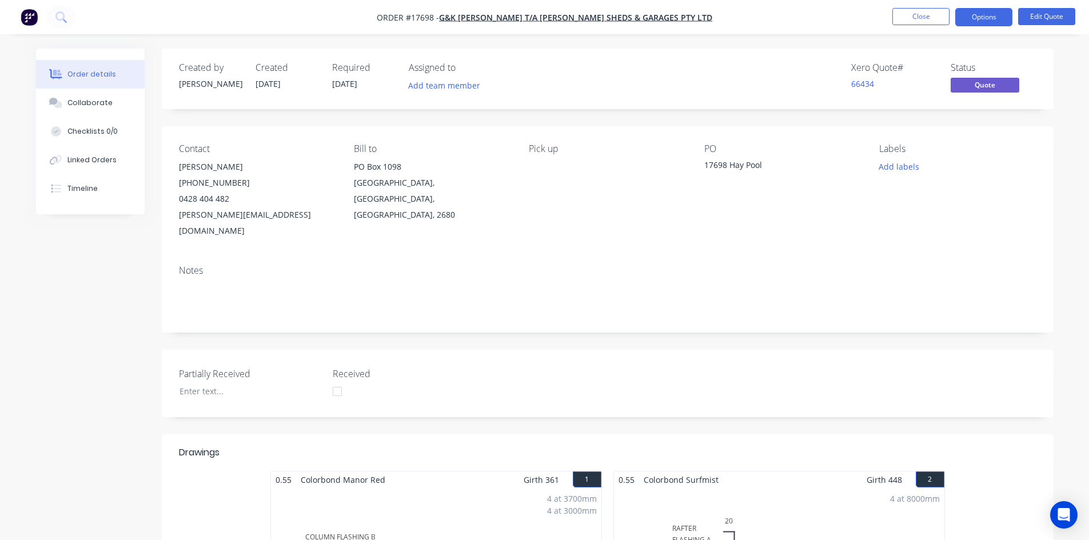
scroll to position [354, 0]
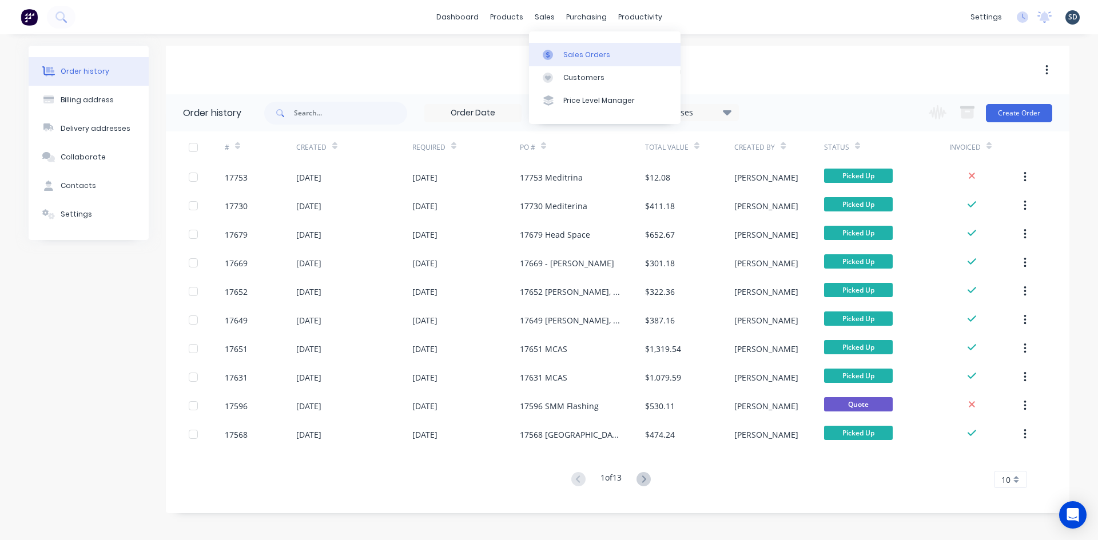
click at [555, 52] on div at bounding box center [551, 55] width 17 height 10
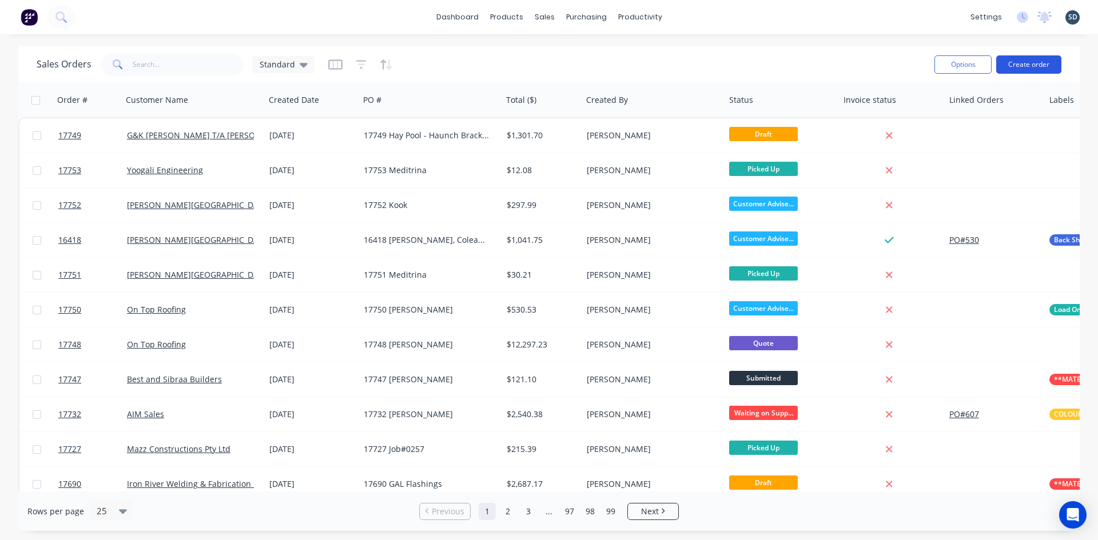
click at [1022, 60] on button "Create order" at bounding box center [1028, 64] width 65 height 18
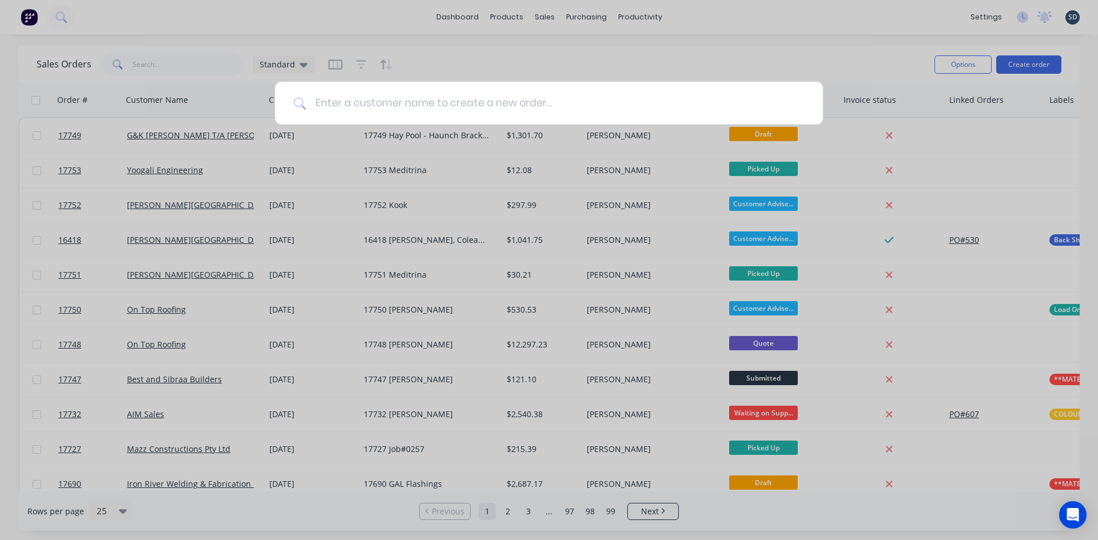
click at [348, 103] on input at bounding box center [555, 103] width 499 height 43
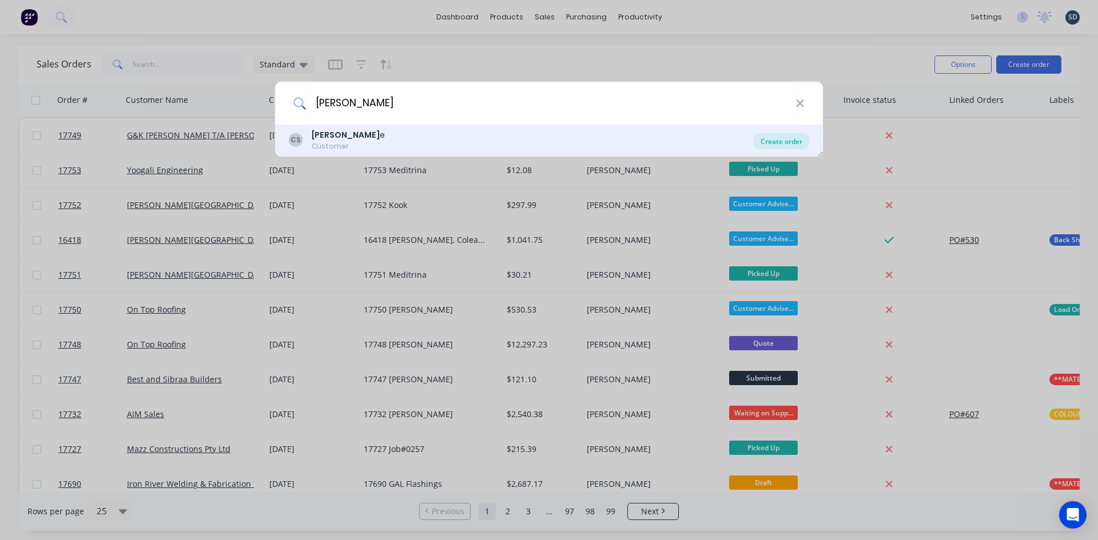
type input "cash sal"
click at [790, 143] on div "Create order" at bounding box center [781, 141] width 55 height 16
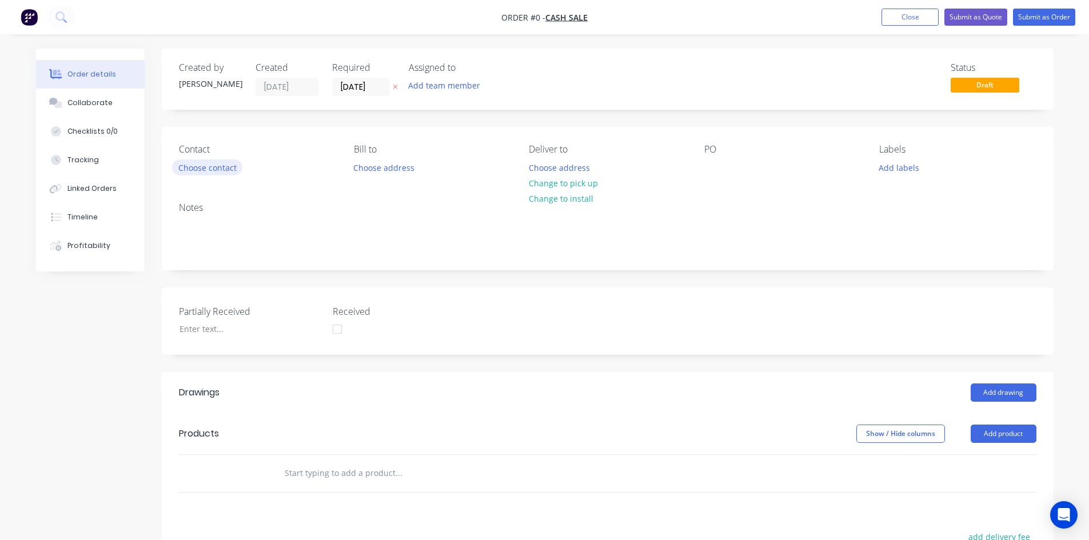
click at [220, 168] on button "Choose contact" at bounding box center [207, 167] width 70 height 15
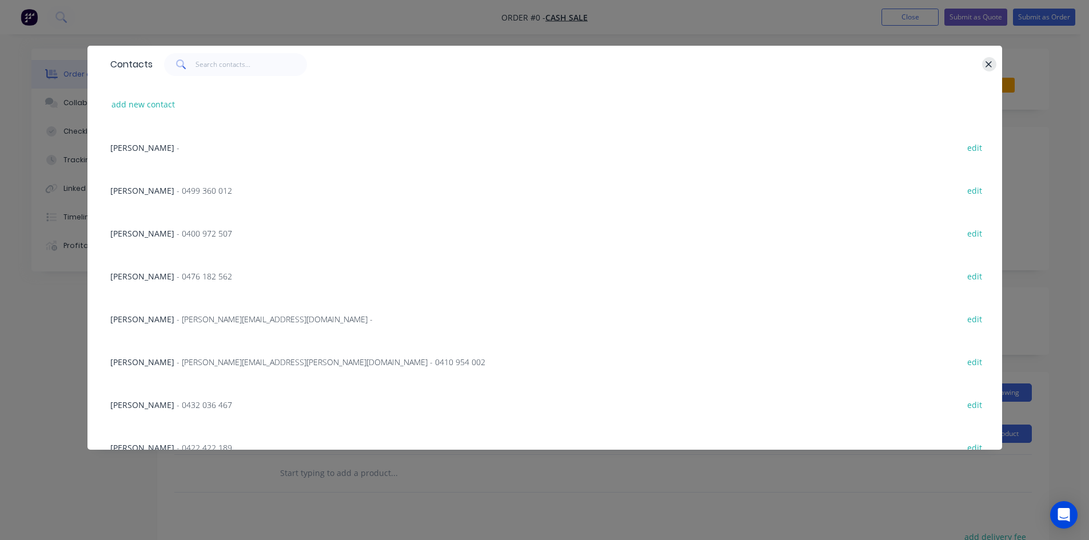
click at [986, 67] on icon "button" at bounding box center [989, 64] width 6 height 6
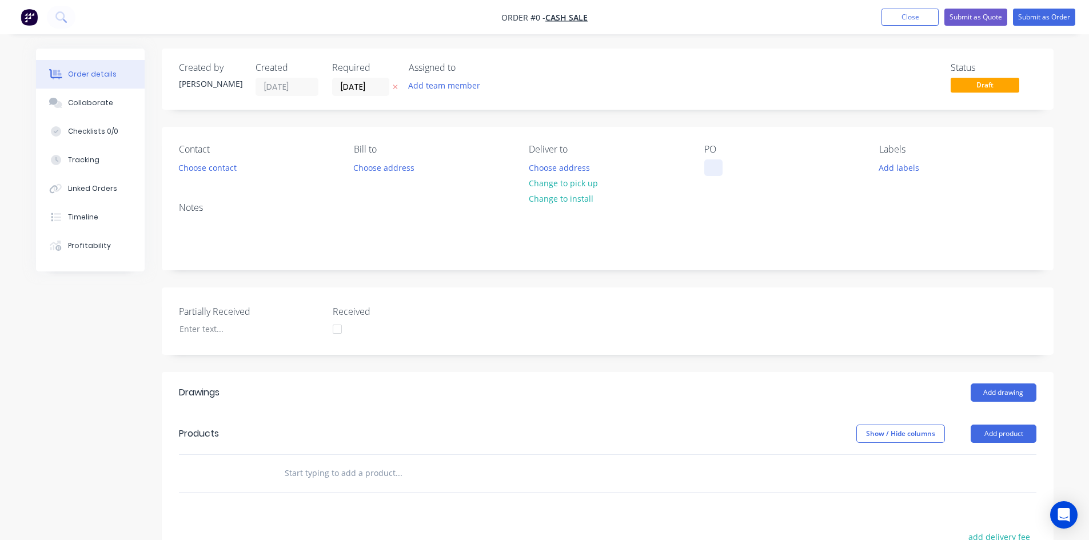
click at [713, 169] on div at bounding box center [713, 168] width 18 height 17
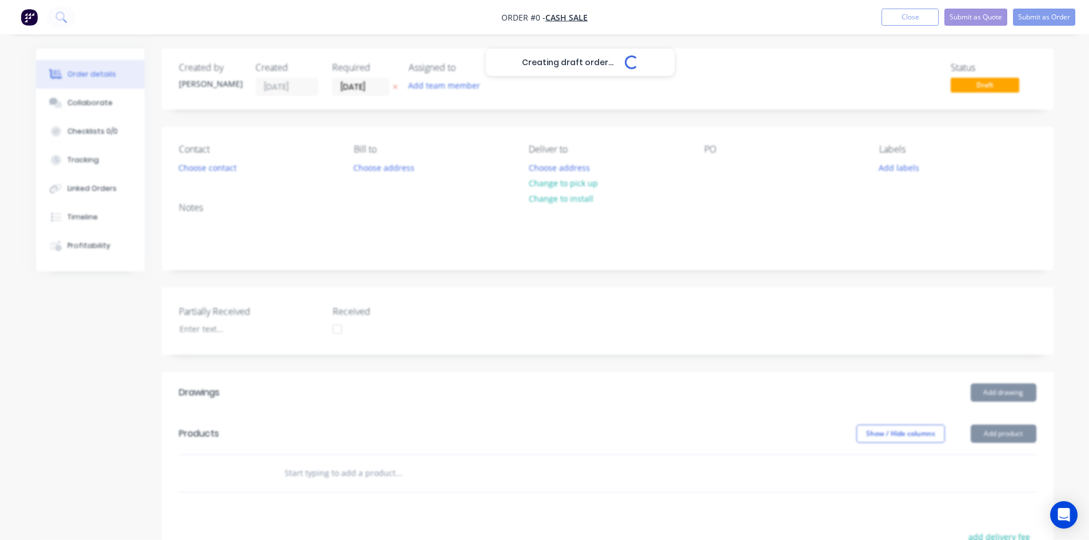
click at [768, 158] on div "Creating draft order... Loading... Order details Collaborate Checklists 0/0 Tra…" at bounding box center [545, 417] width 1041 height 736
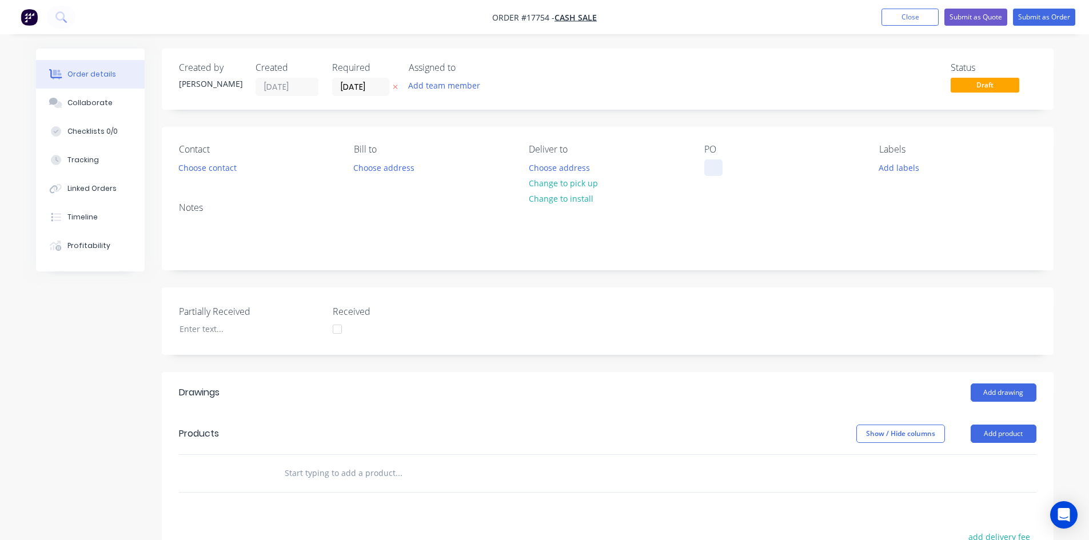
click at [709, 166] on div at bounding box center [713, 168] width 18 height 17
click at [652, 213] on div "Notes" at bounding box center [608, 207] width 858 height 11
click at [581, 183] on button "Change to pick up" at bounding box center [563, 183] width 81 height 15
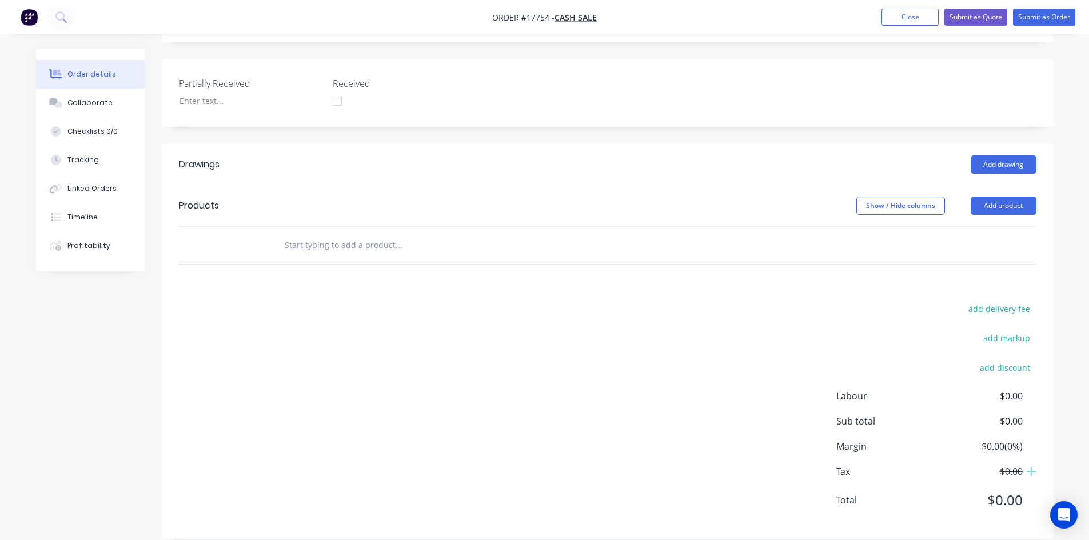
scroll to position [229, 0]
click at [308, 241] on input "text" at bounding box center [398, 244] width 229 height 23
click at [999, 206] on button "Add product" at bounding box center [1004, 205] width 66 height 18
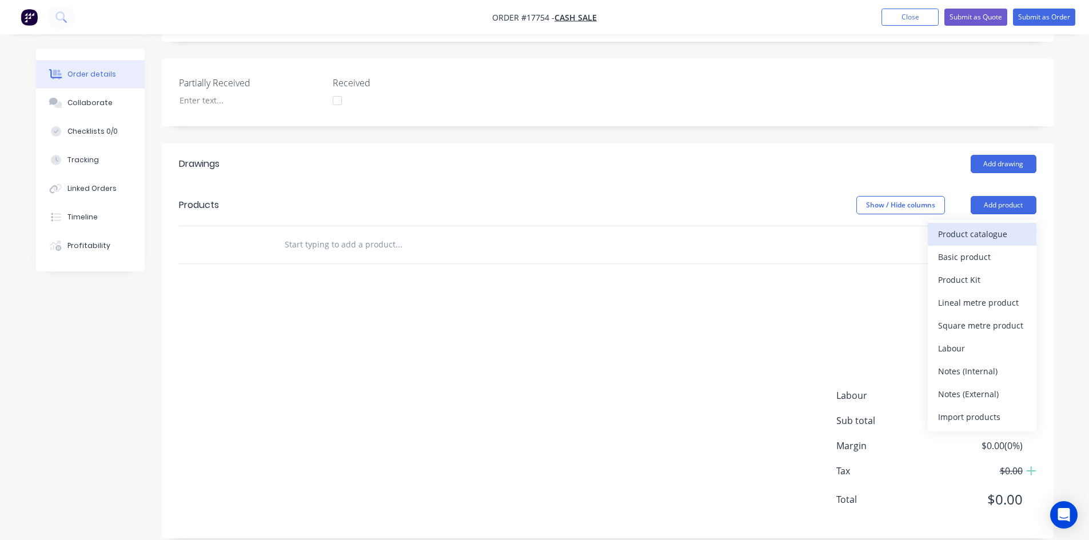
click at [997, 229] on div "Product catalogue" at bounding box center [982, 234] width 88 height 17
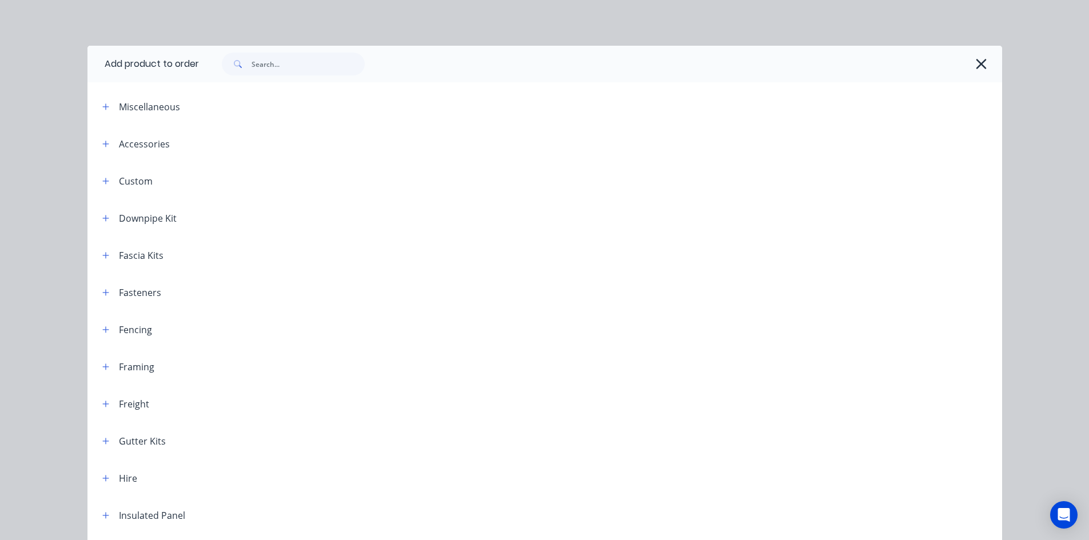
click at [266, 52] on div at bounding box center [600, 64] width 803 height 37
click at [270, 74] on input "text" at bounding box center [308, 64] width 113 height 23
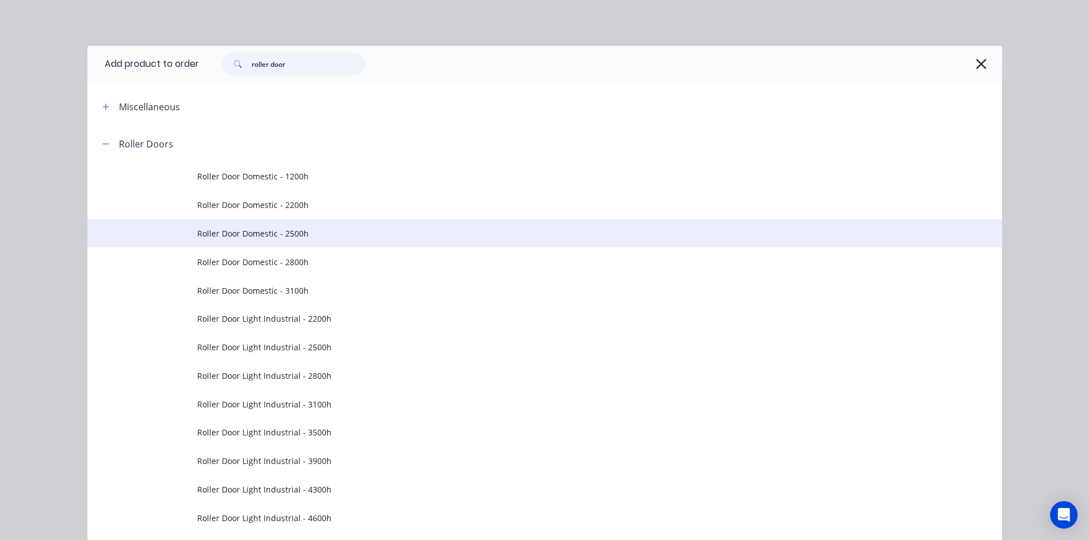
type input "roller door"
click at [316, 234] on span "Roller Door Domestic - 2500h" at bounding box center [519, 234] width 644 height 12
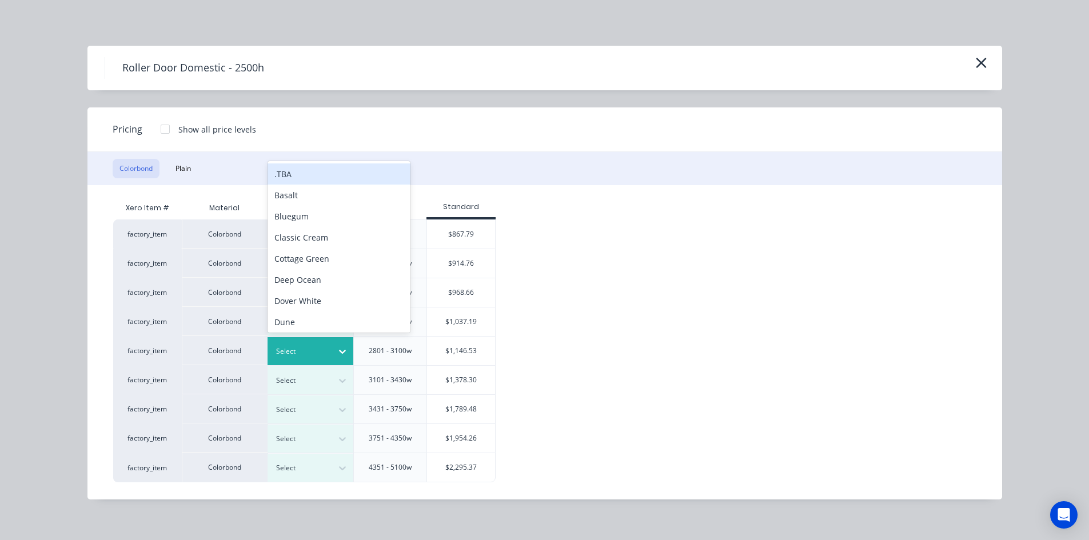
click at [341, 350] on icon at bounding box center [342, 351] width 11 height 11
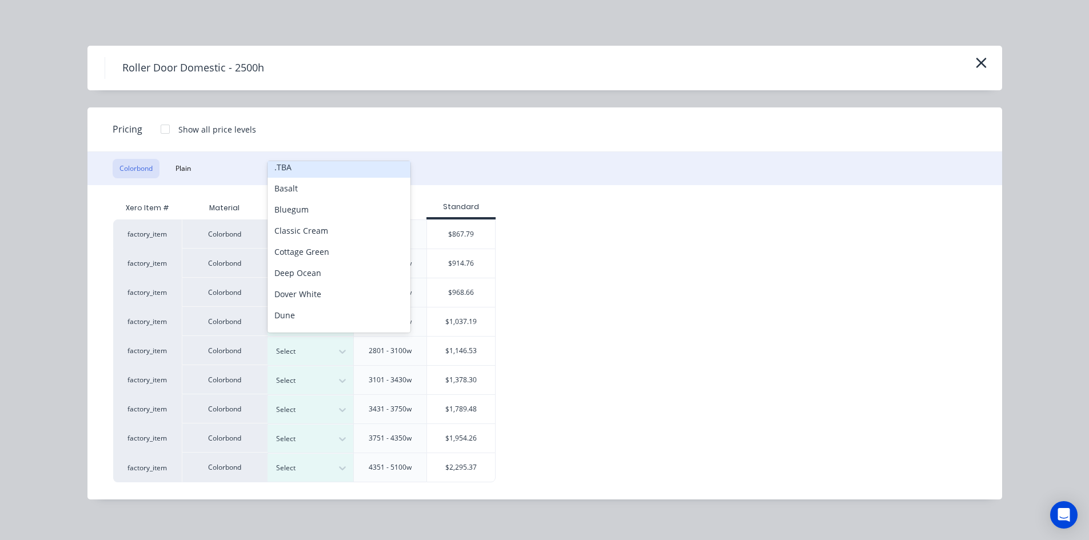
click at [321, 170] on div ".TBA" at bounding box center [339, 167] width 143 height 21
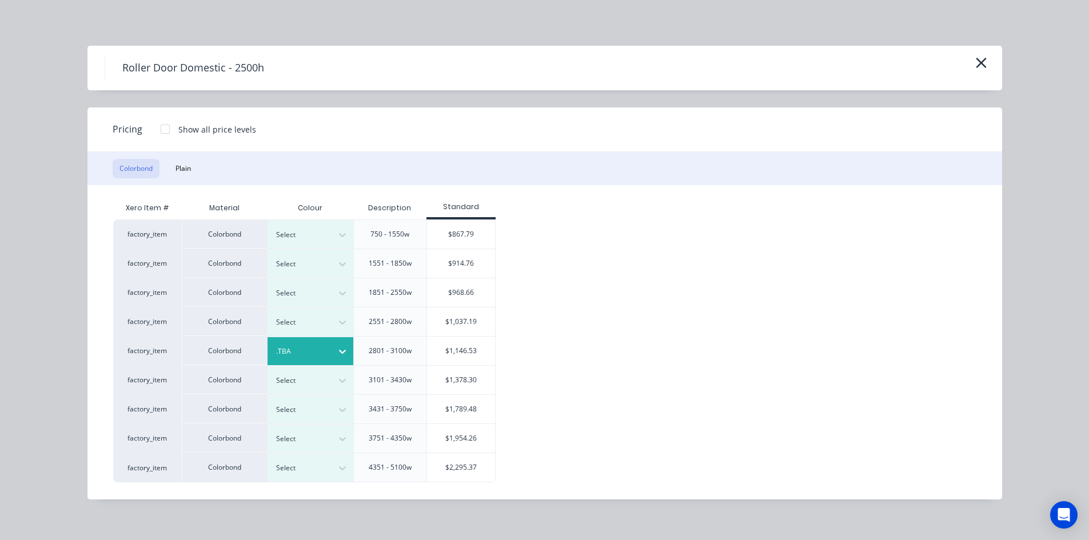
click at [480, 354] on div "$1,146.53" at bounding box center [461, 351] width 69 height 29
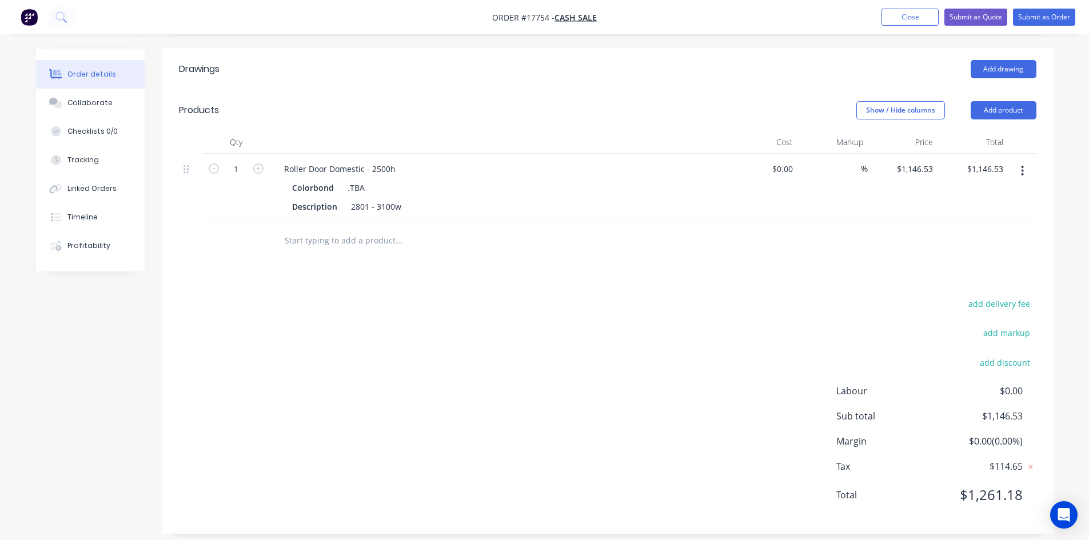
scroll to position [334, 0]
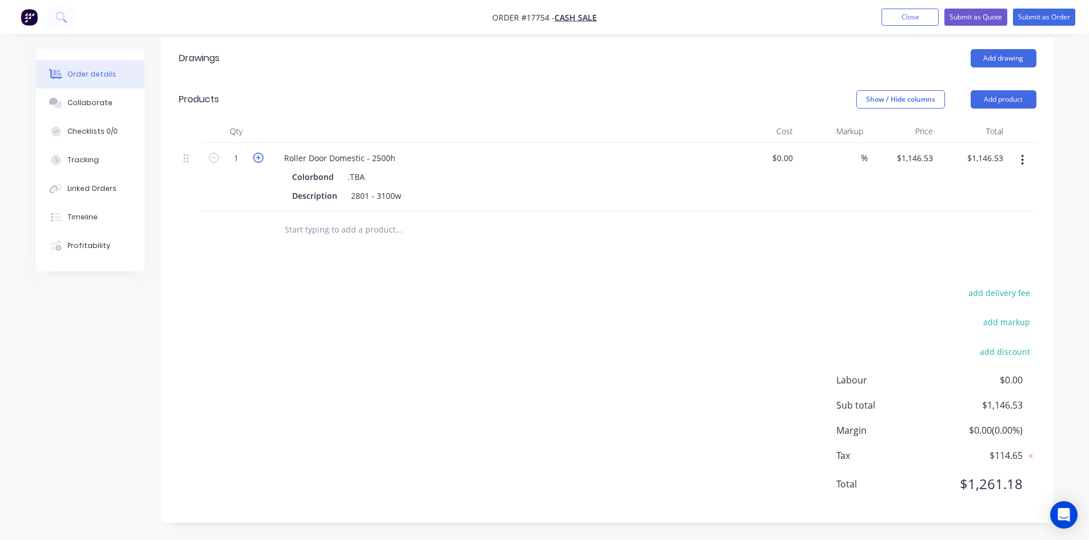
click at [258, 161] on icon "button" at bounding box center [258, 158] width 10 height 10
type input "2"
type input "$2,293.06"
click at [318, 231] on input "text" at bounding box center [398, 229] width 229 height 23
click at [350, 237] on input "roller door freigh" at bounding box center [398, 229] width 229 height 23
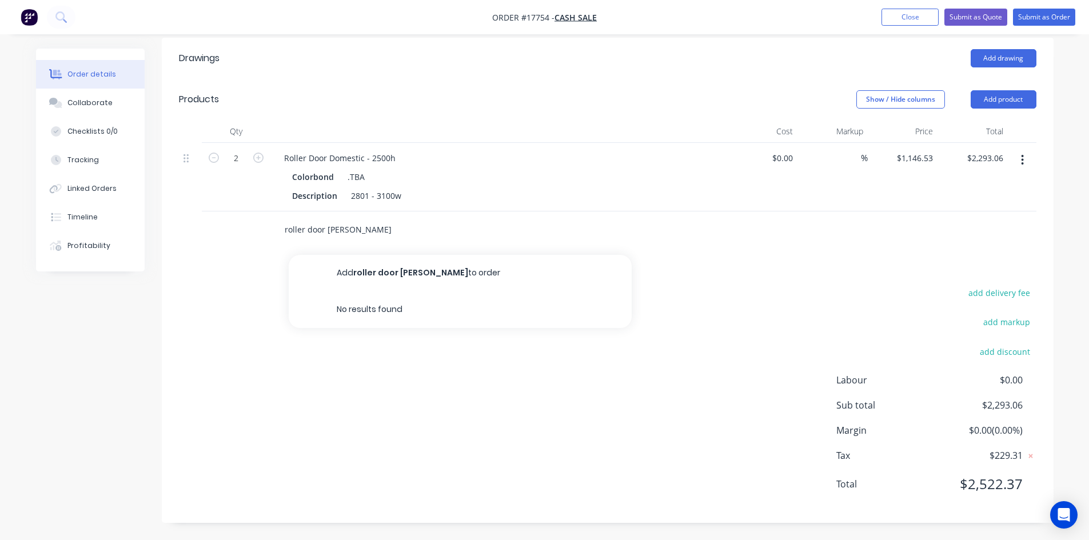
click at [350, 237] on input "roller door freigh" at bounding box center [398, 229] width 229 height 23
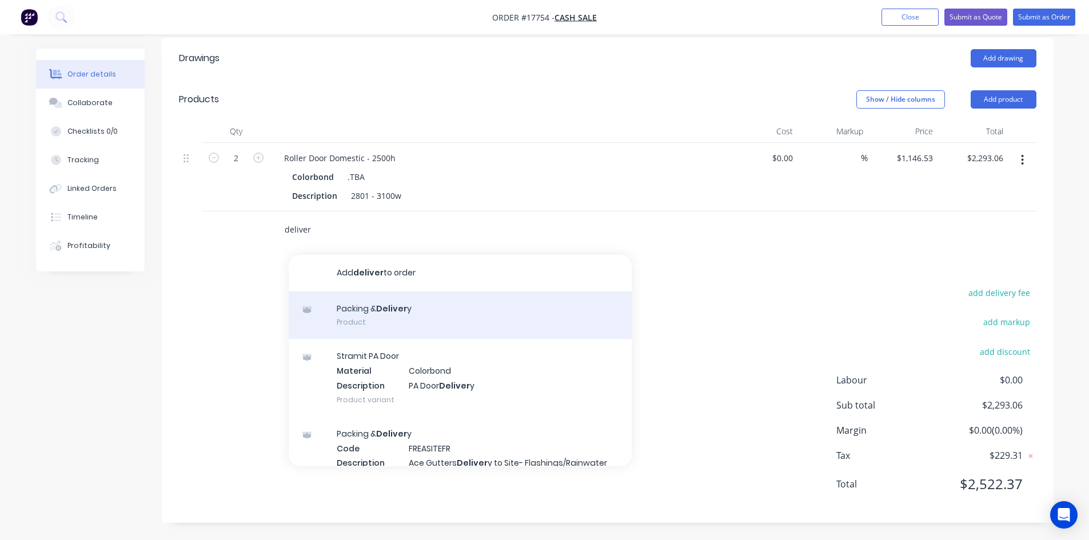
type input "deliver"
click at [392, 329] on div "Packing & Deliver y Product" at bounding box center [460, 316] width 343 height 48
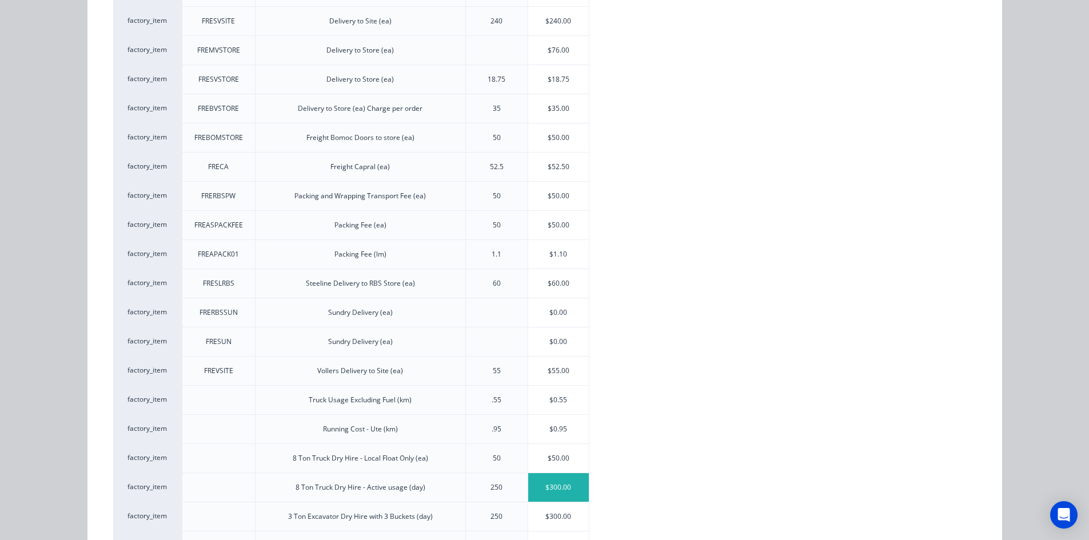
scroll to position [555, 0]
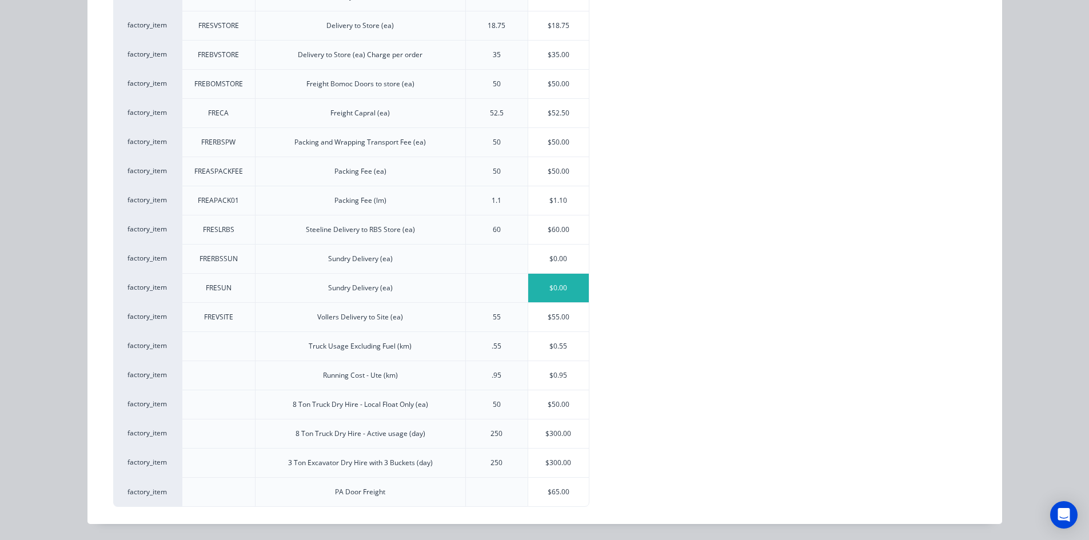
click at [556, 288] on div "$0.00" at bounding box center [558, 288] width 61 height 29
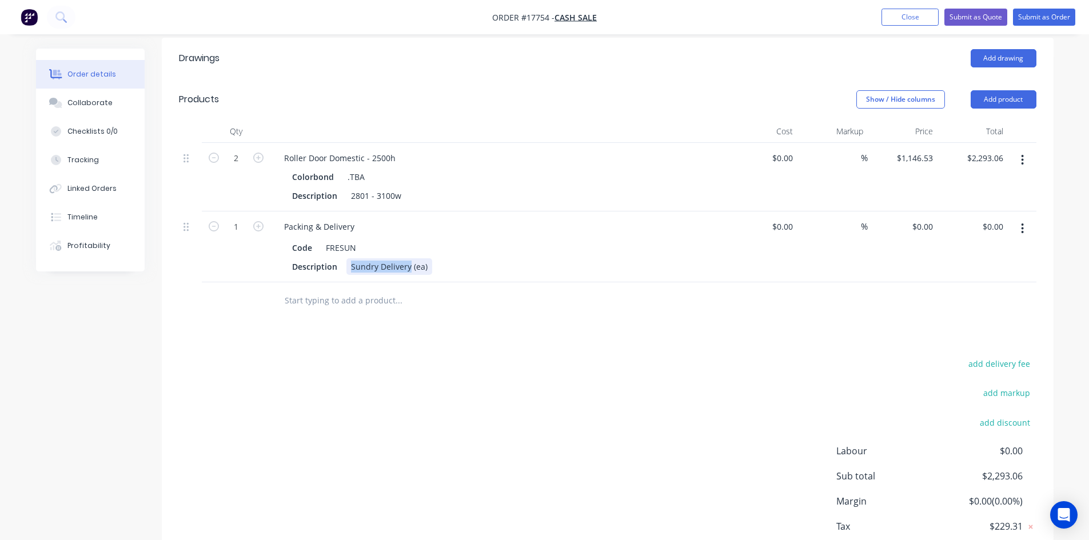
drag, startPoint x: 409, startPoint y: 267, endPoint x: 344, endPoint y: 264, distance: 65.2
click at [344, 264] on div "Description Sundry Delivery (ea)" at bounding box center [497, 266] width 419 height 17
click at [788, 226] on input at bounding box center [784, 226] width 26 height 17
type input "$65.00"
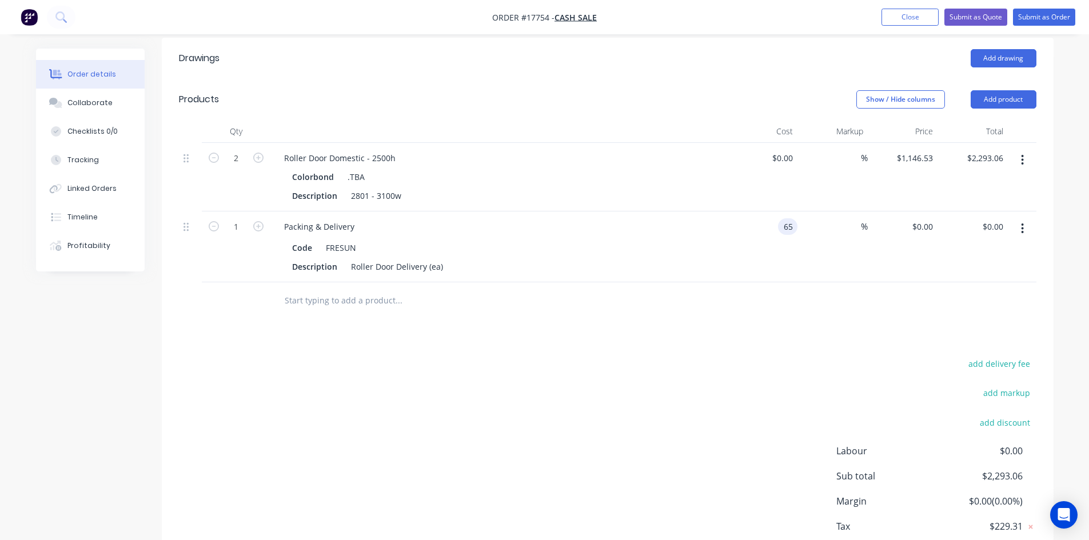
type input "$65.00"
click at [752, 310] on div at bounding box center [608, 300] width 858 height 37
click at [259, 226] on icon "button" at bounding box center [258, 226] width 10 height 10
type input "2"
type input "$130.00"
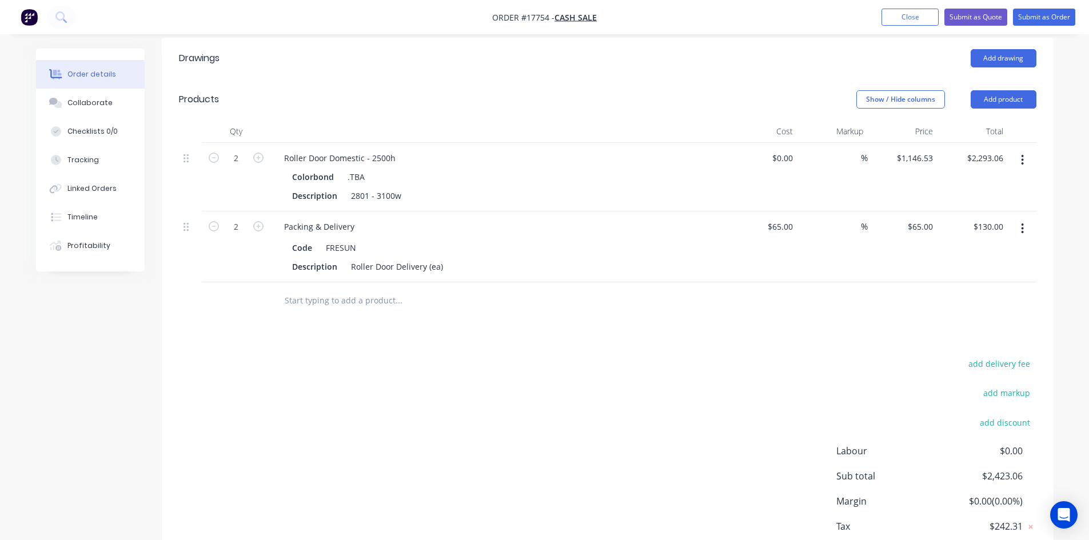
click at [307, 300] on input "text" at bounding box center [398, 300] width 229 height 23
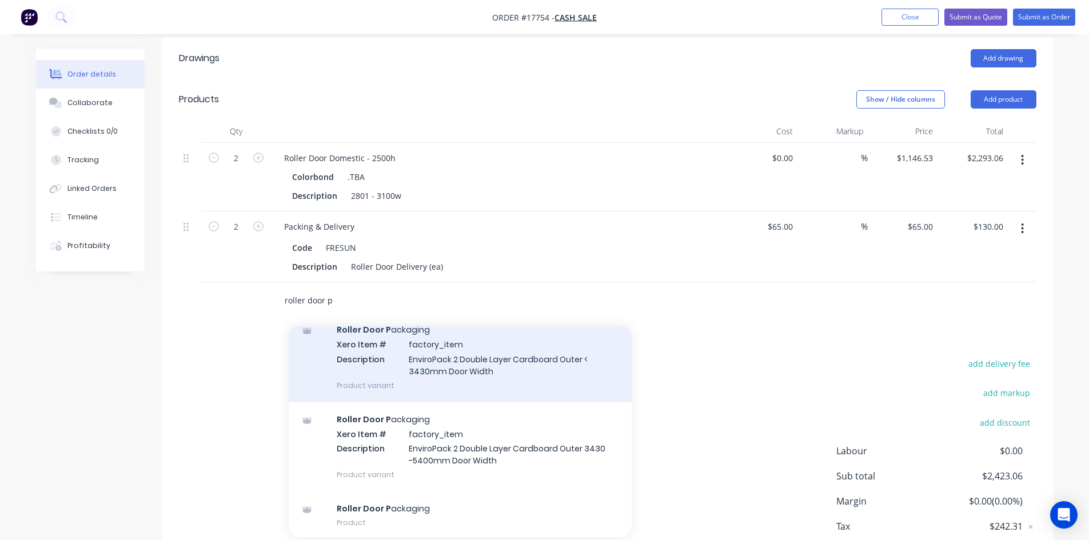
scroll to position [230, 0]
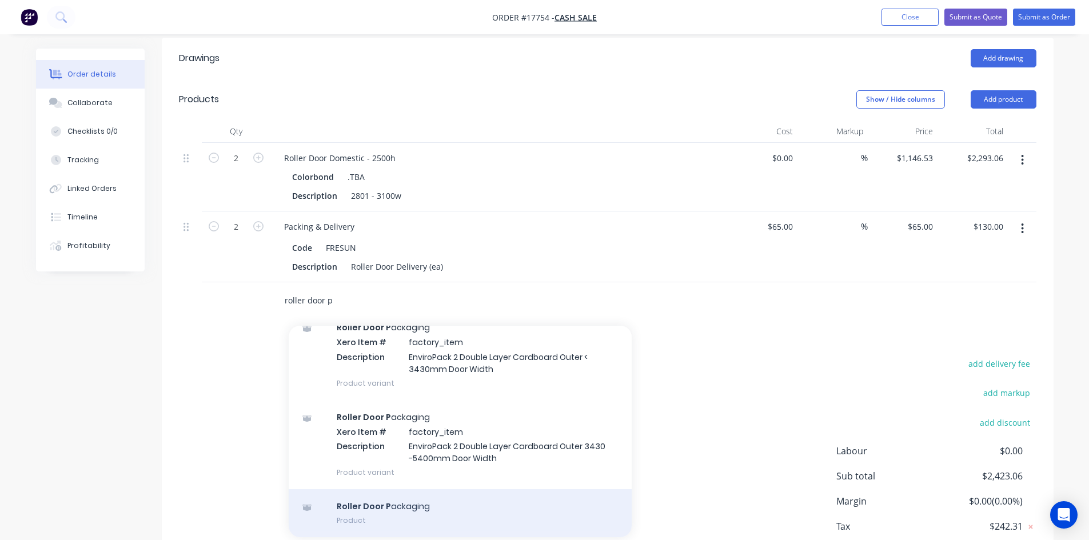
type input "roller door p"
click at [439, 501] on div "Roller Door P ackaging Product" at bounding box center [460, 513] width 343 height 48
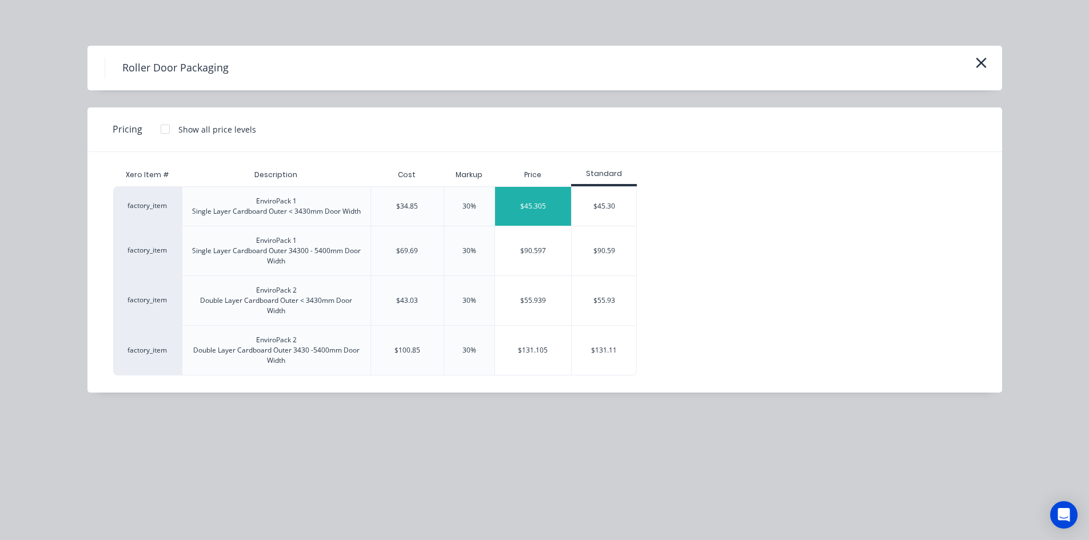
click at [536, 208] on div "$45.305" at bounding box center [533, 206] width 77 height 39
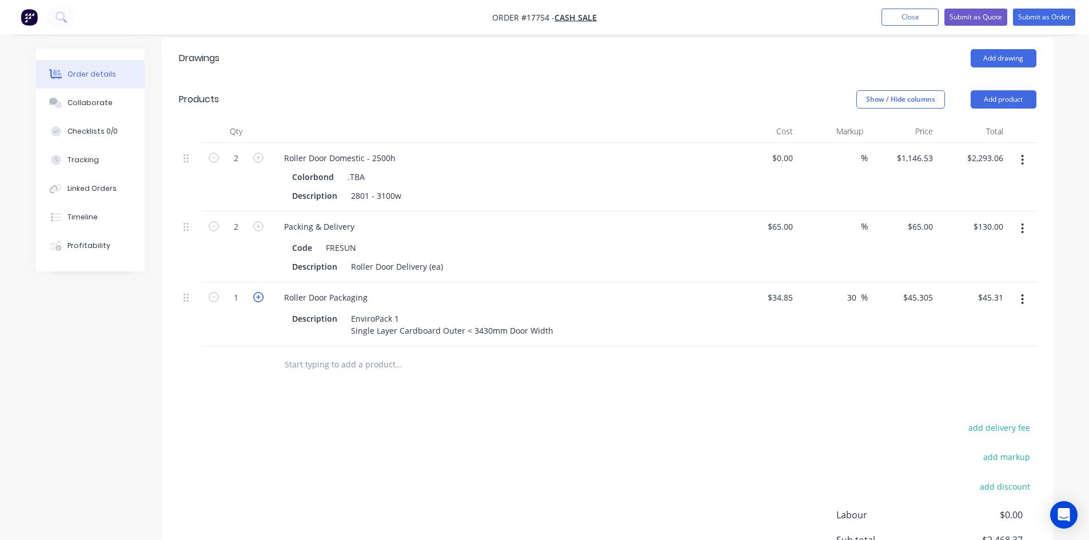
click at [257, 302] on icon "button" at bounding box center [258, 297] width 10 height 10
type input "2"
type input "$90.61"
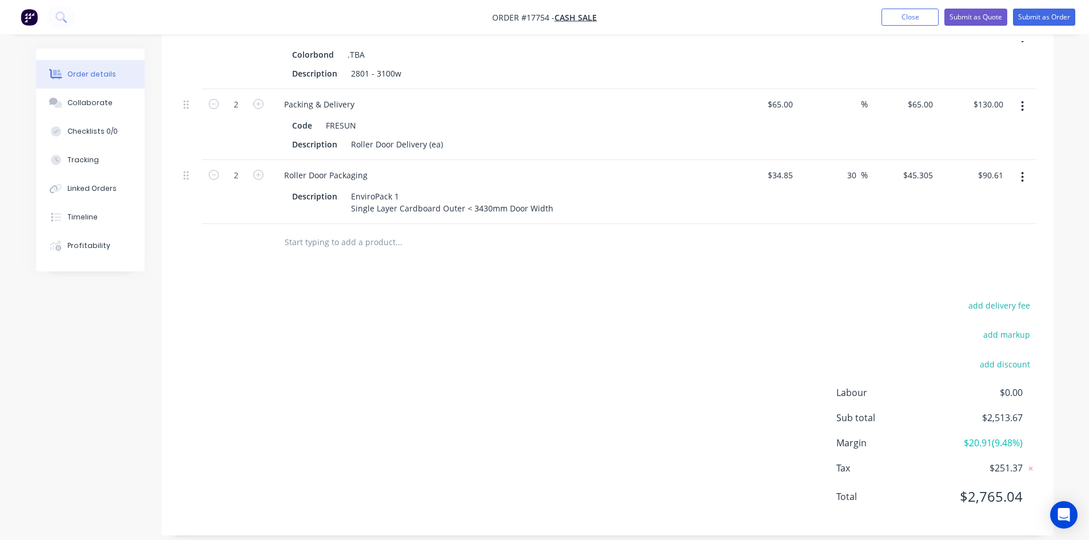
scroll to position [469, 0]
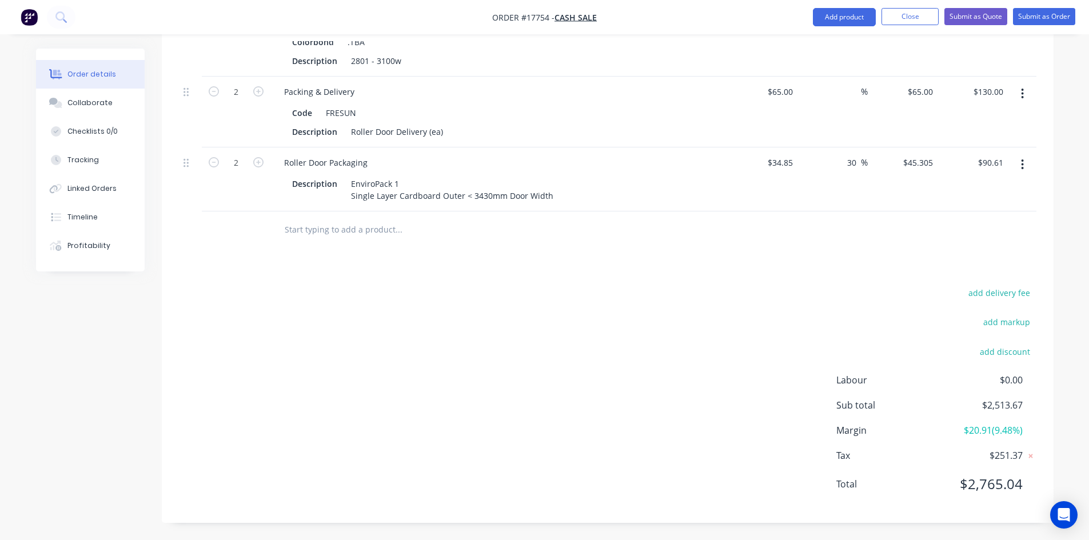
click at [563, 377] on div "add delivery fee add markup add discount Labour $0.00 Sub total $2,513.67 Margi…" at bounding box center [608, 395] width 858 height 221
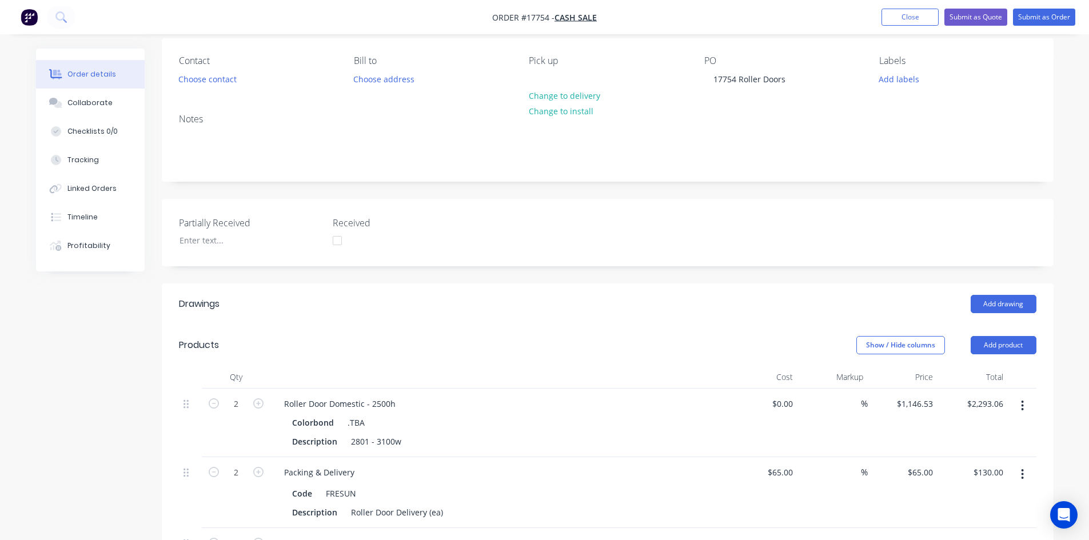
scroll to position [0, 0]
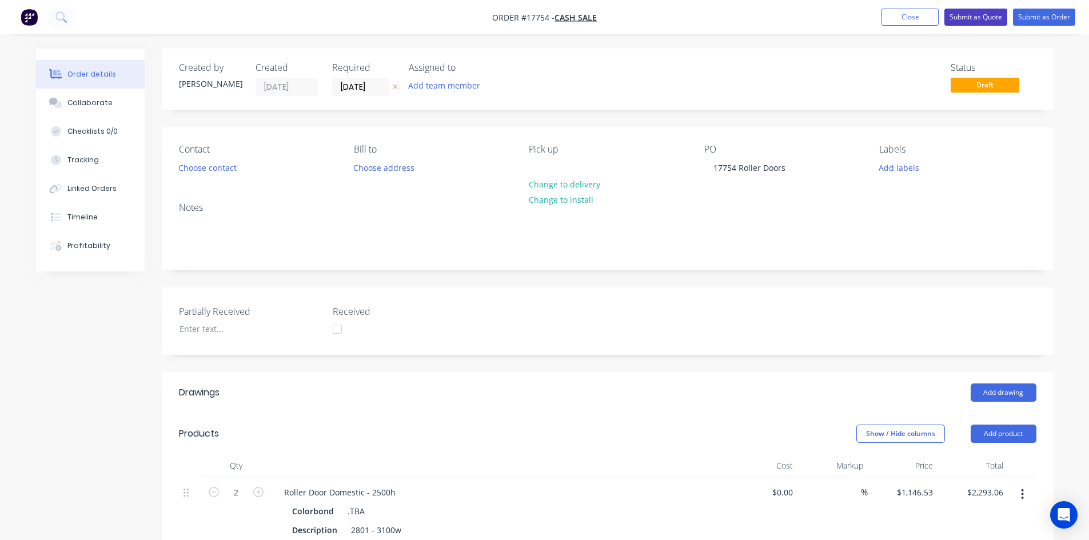
click at [976, 18] on button "Submit as Quote" at bounding box center [976, 17] width 63 height 17
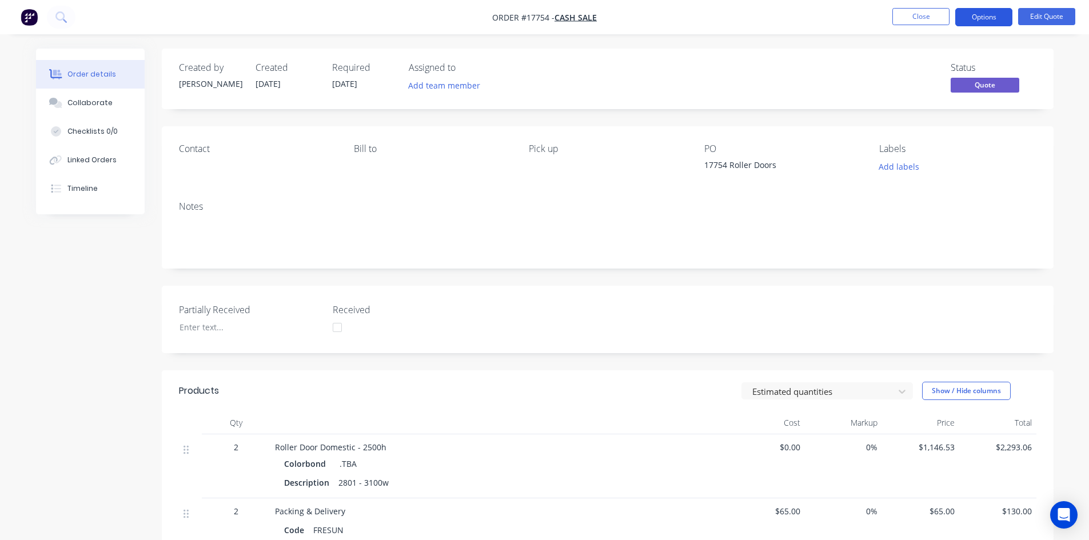
click at [977, 19] on button "Options" at bounding box center [983, 17] width 57 height 18
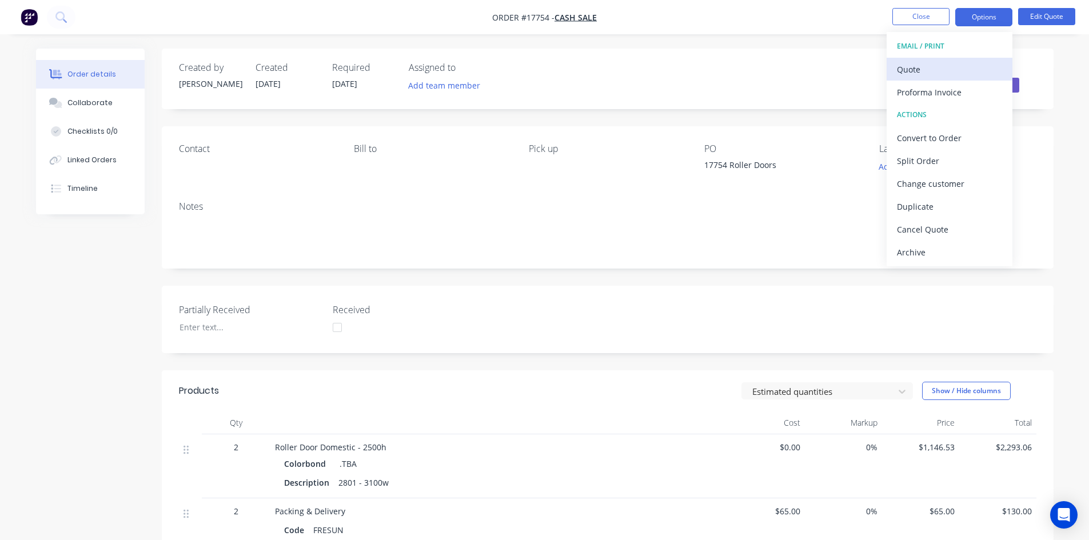
click at [931, 71] on div "Quote" at bounding box center [949, 69] width 105 height 17
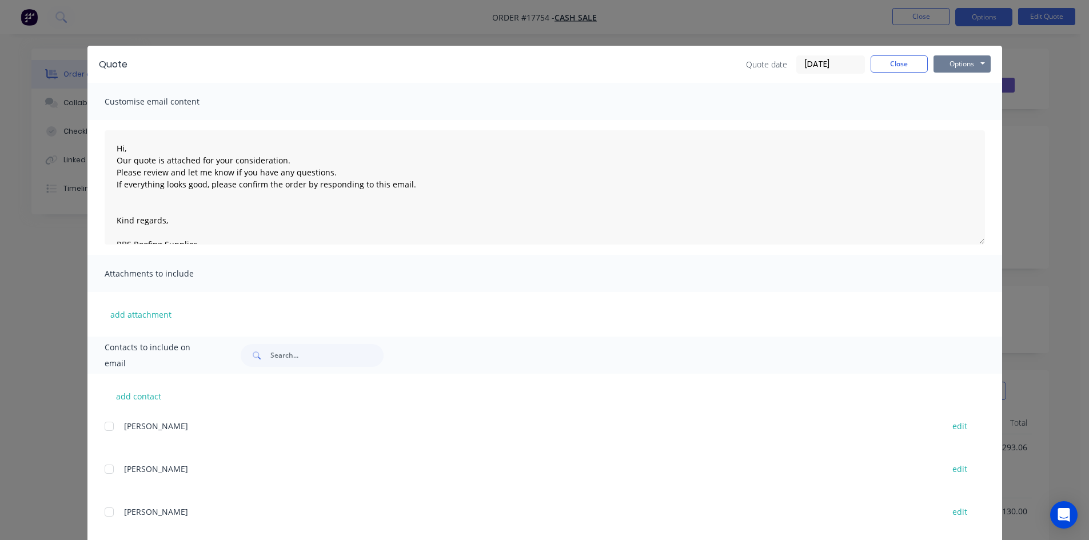
click at [951, 61] on button "Options" at bounding box center [962, 63] width 57 height 17
click at [959, 101] on button "Print" at bounding box center [970, 103] width 73 height 19
click at [885, 63] on button "Close" at bounding box center [899, 63] width 57 height 17
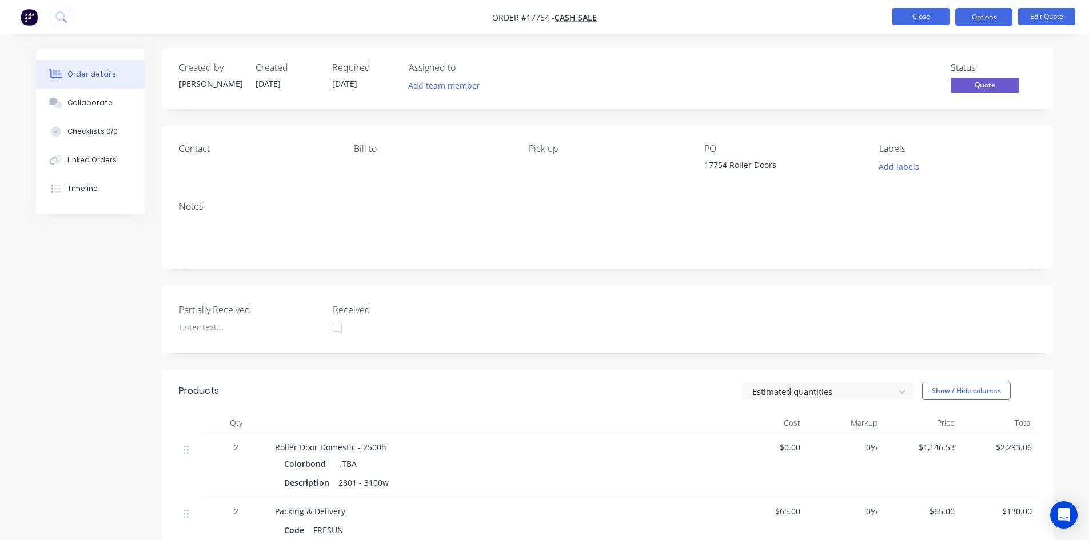
click at [918, 16] on button "Close" at bounding box center [921, 16] width 57 height 17
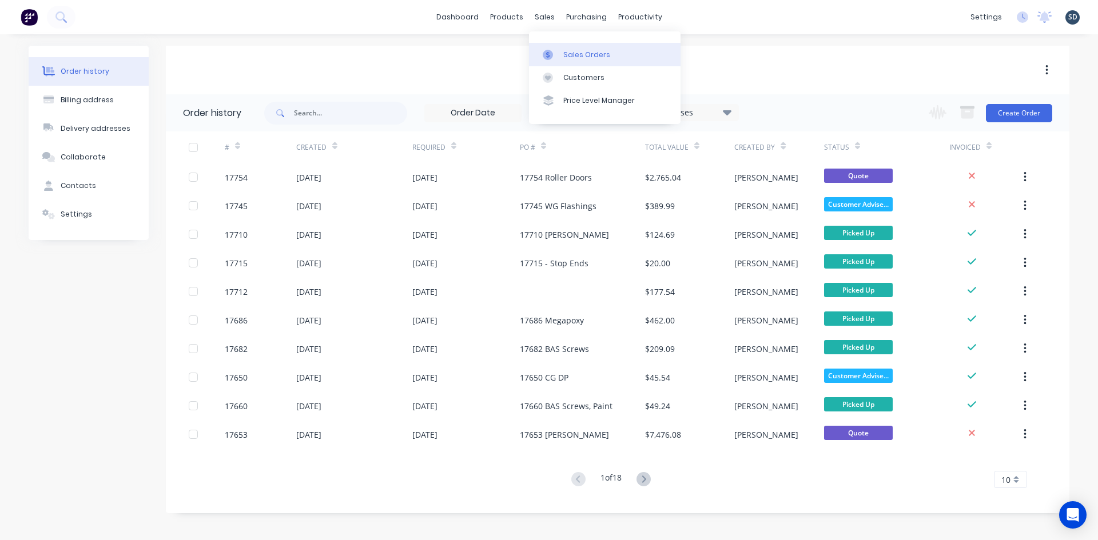
click at [579, 59] on div "Sales Orders" at bounding box center [586, 55] width 47 height 10
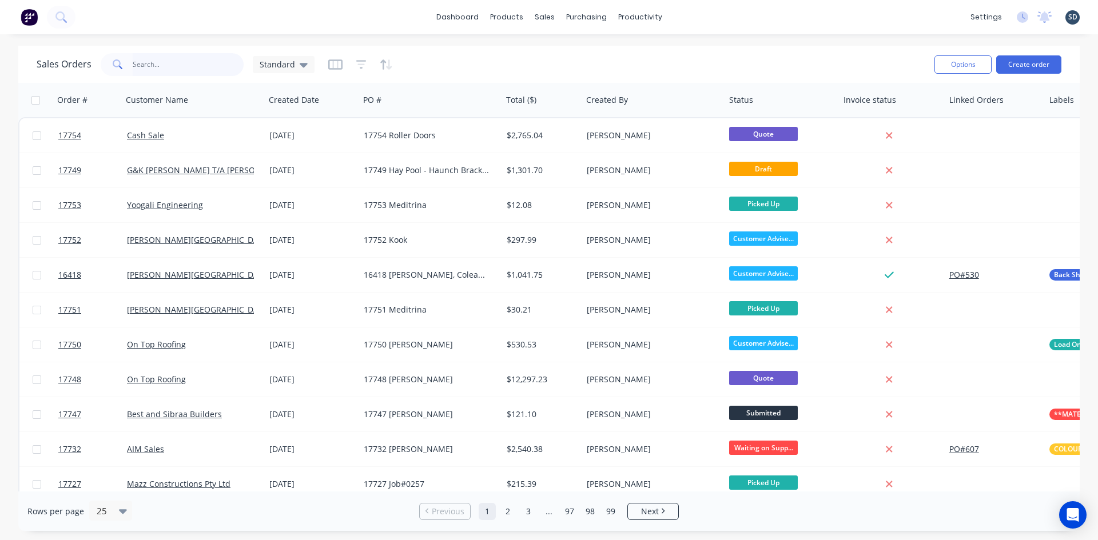
click at [173, 61] on input "text" at bounding box center [188, 64] width 111 height 23
click at [1021, 65] on button "Create order" at bounding box center [1028, 64] width 65 height 18
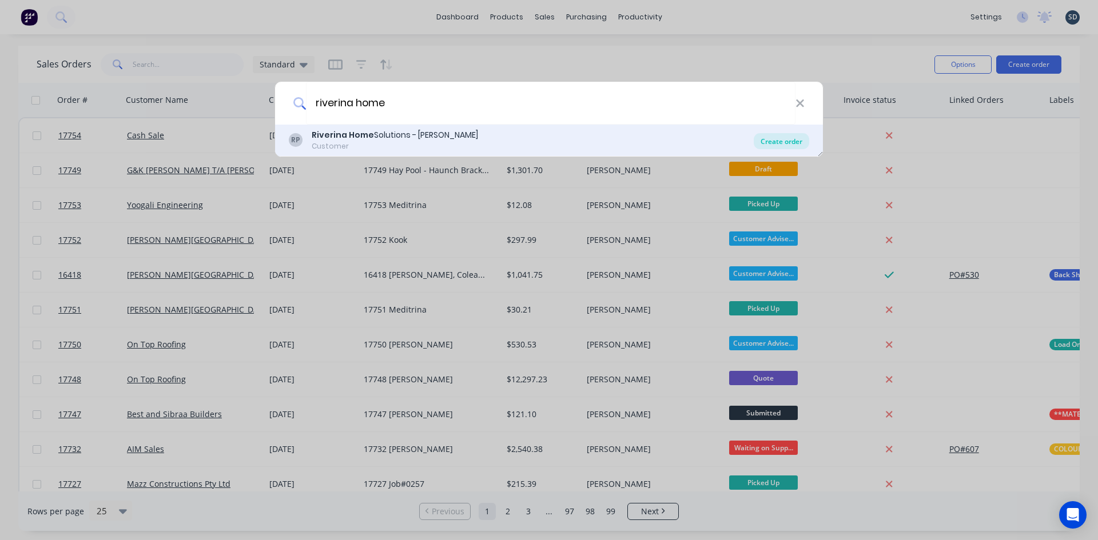
type input "riverina home"
click at [786, 141] on div "Create order" at bounding box center [781, 141] width 55 height 16
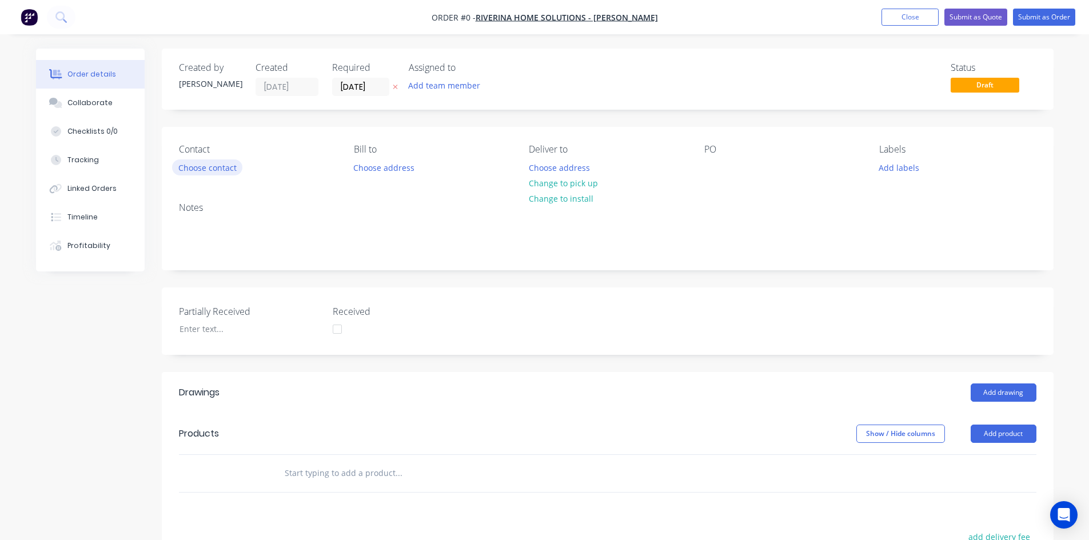
click at [229, 172] on button "Choose contact" at bounding box center [207, 167] width 70 height 15
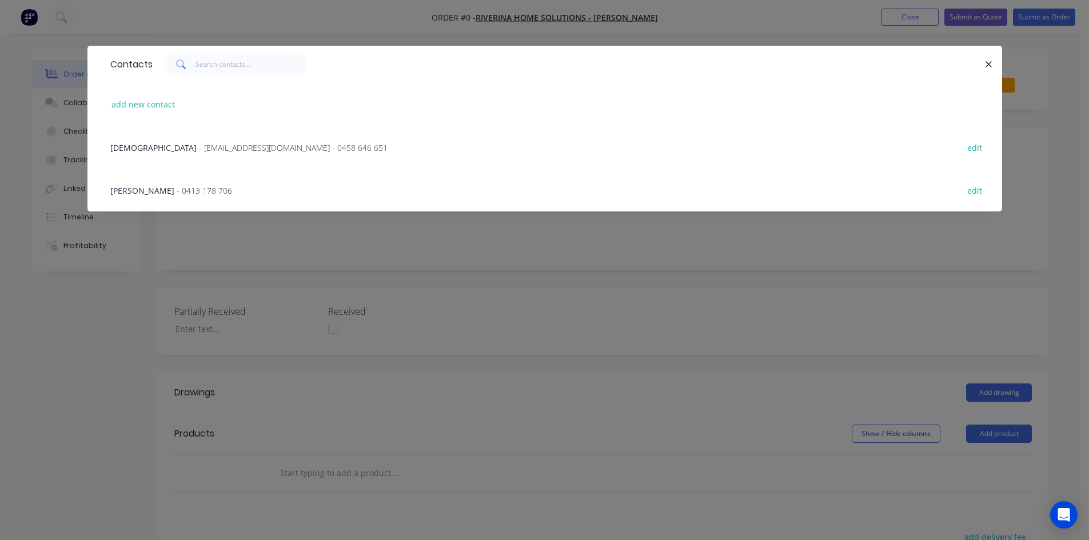
click at [218, 147] on span "- riverinahomesolutions@outlook.com - 0458 646 651" at bounding box center [293, 147] width 189 height 11
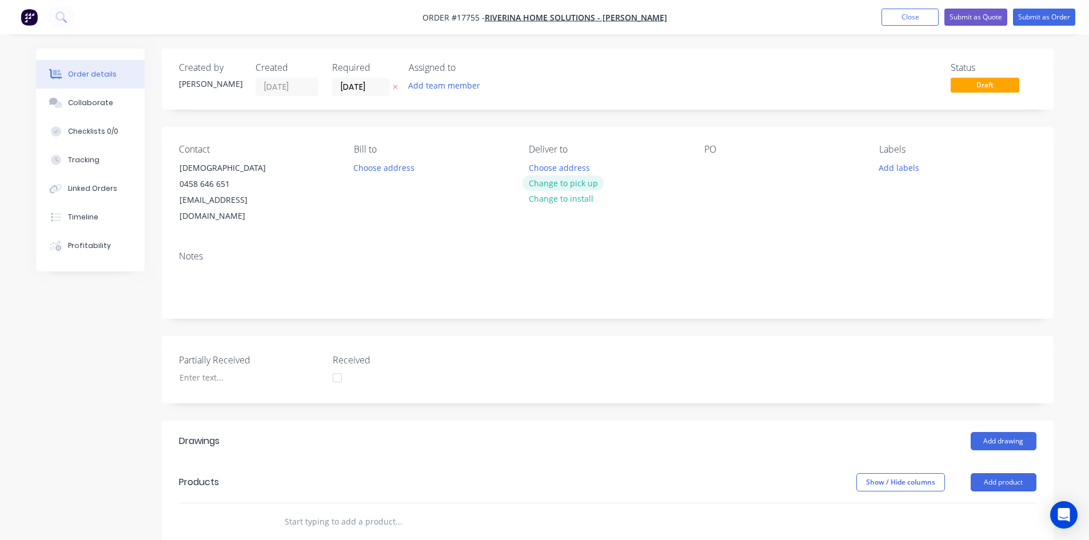
click at [564, 184] on button "Change to pick up" at bounding box center [563, 183] width 81 height 15
click at [717, 164] on div at bounding box center [713, 168] width 18 height 17
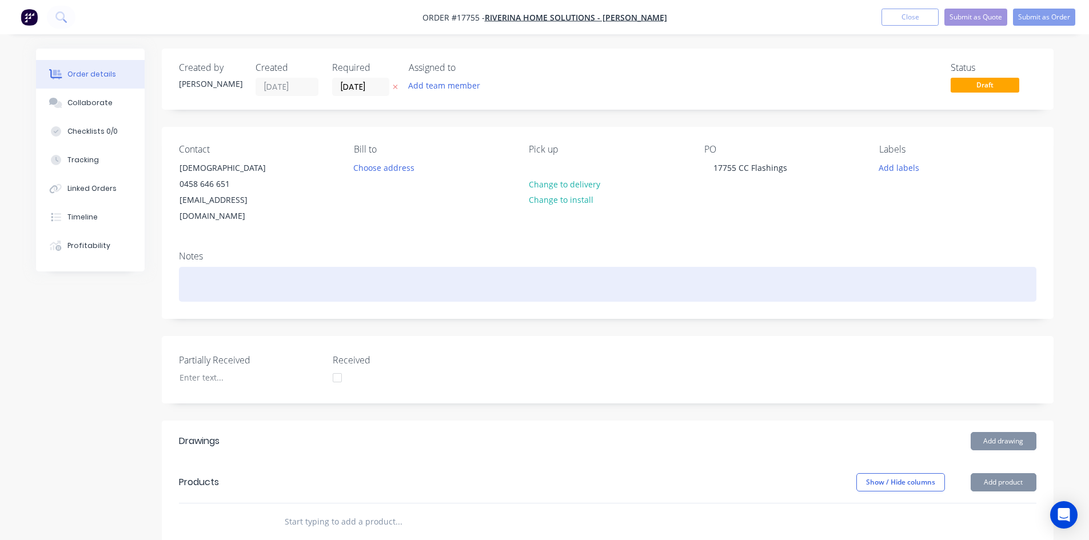
click at [717, 267] on div at bounding box center [608, 284] width 858 height 35
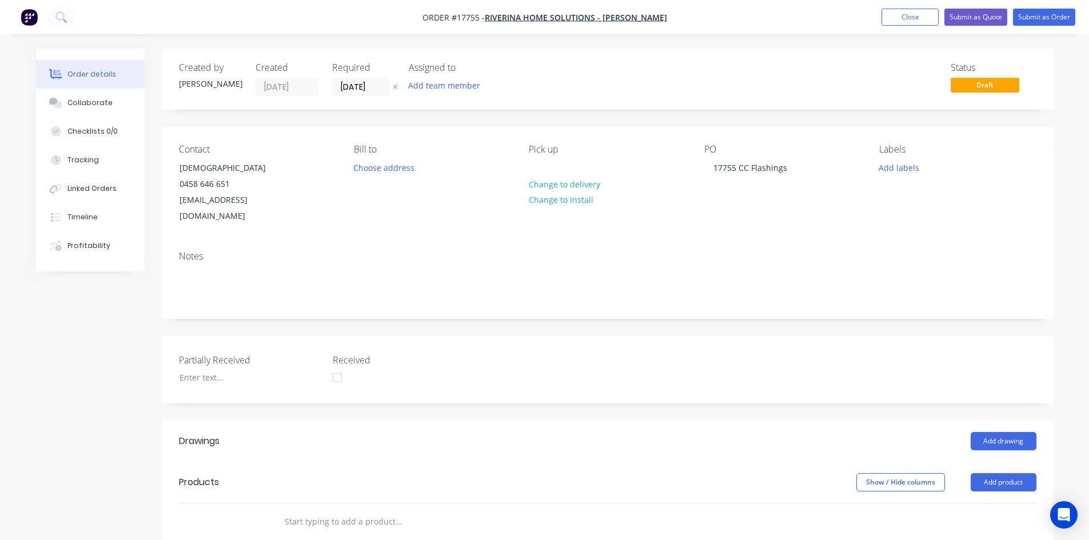
click at [719, 251] on div "Notes" at bounding box center [608, 256] width 858 height 11
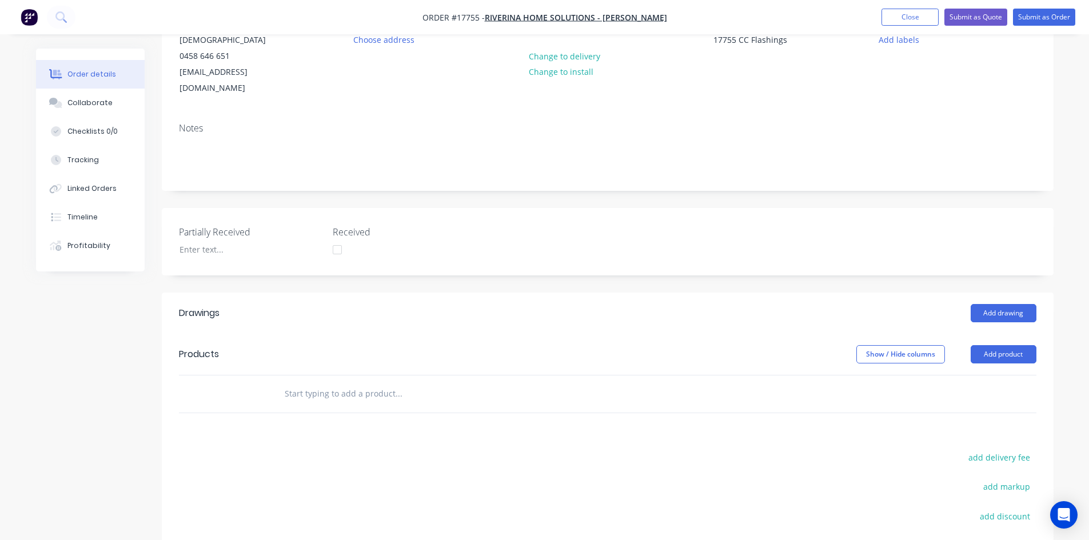
scroll to position [229, 0]
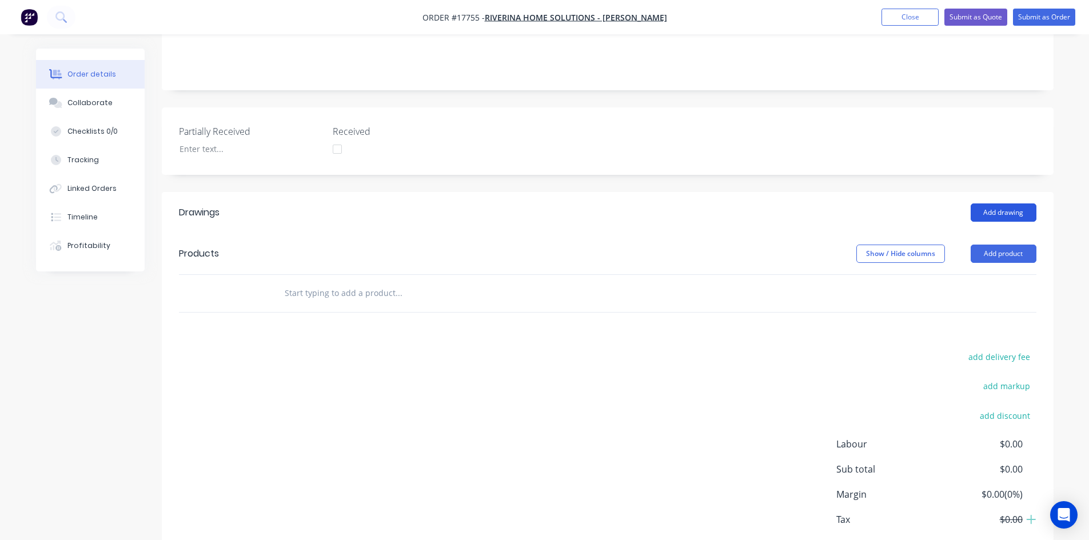
click at [1019, 204] on button "Add drawing" at bounding box center [1004, 213] width 66 height 18
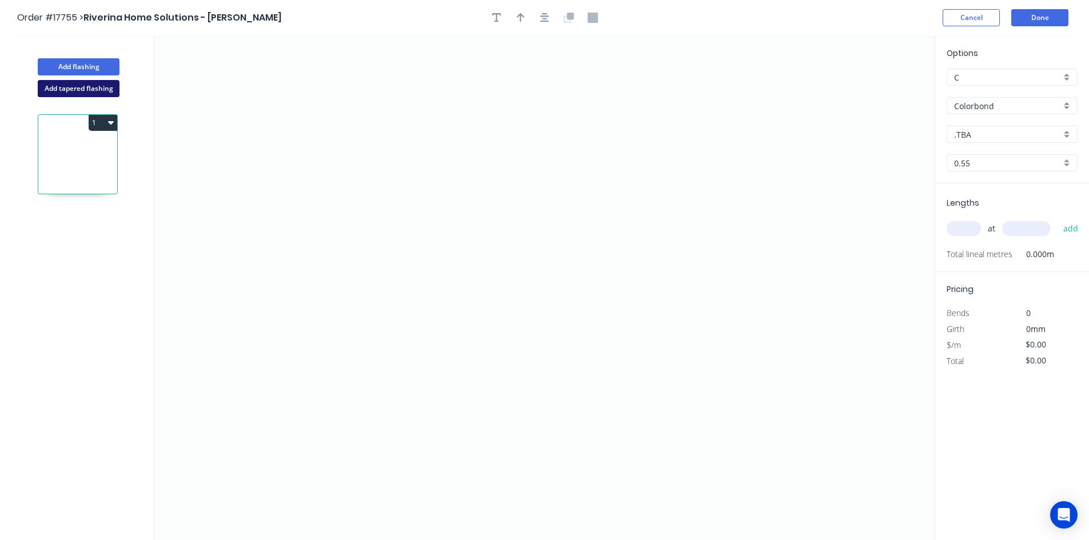
click at [94, 91] on button "Add tapered flashing" at bounding box center [79, 88] width 82 height 17
click at [513, 103] on icon "0" at bounding box center [544, 161] width 780 height 252
click at [639, 103] on icon "0" at bounding box center [544, 161] width 780 height 252
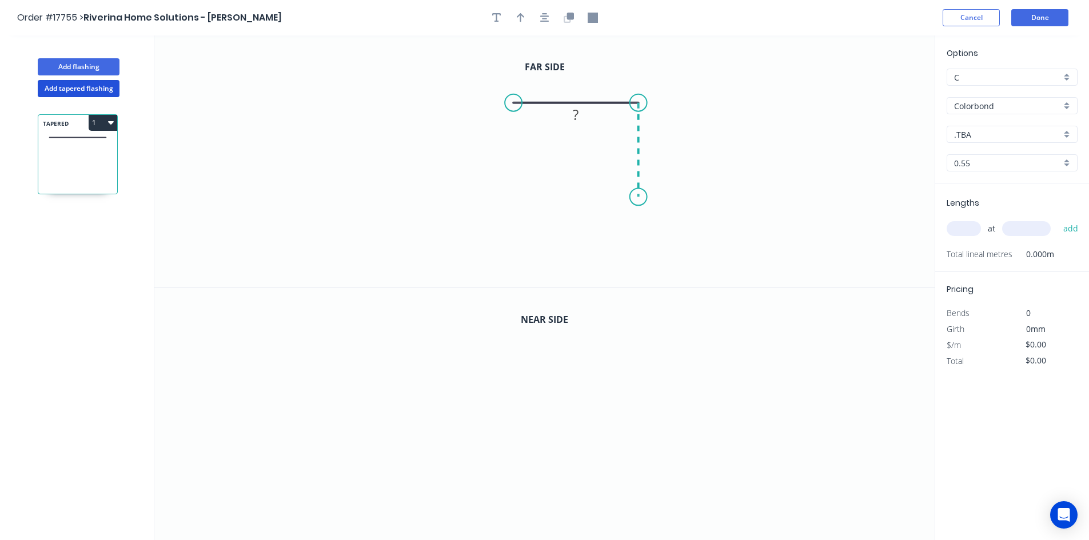
click at [634, 197] on icon "0 ?" at bounding box center [544, 161] width 780 height 252
click at [656, 146] on tspan "?" at bounding box center [656, 144] width 6 height 19
click at [578, 79] on tspan "?" at bounding box center [576, 80] width 6 height 19
click at [742, 111] on icon "0 25 20" at bounding box center [544, 161] width 780 height 252
type input "$8.80"
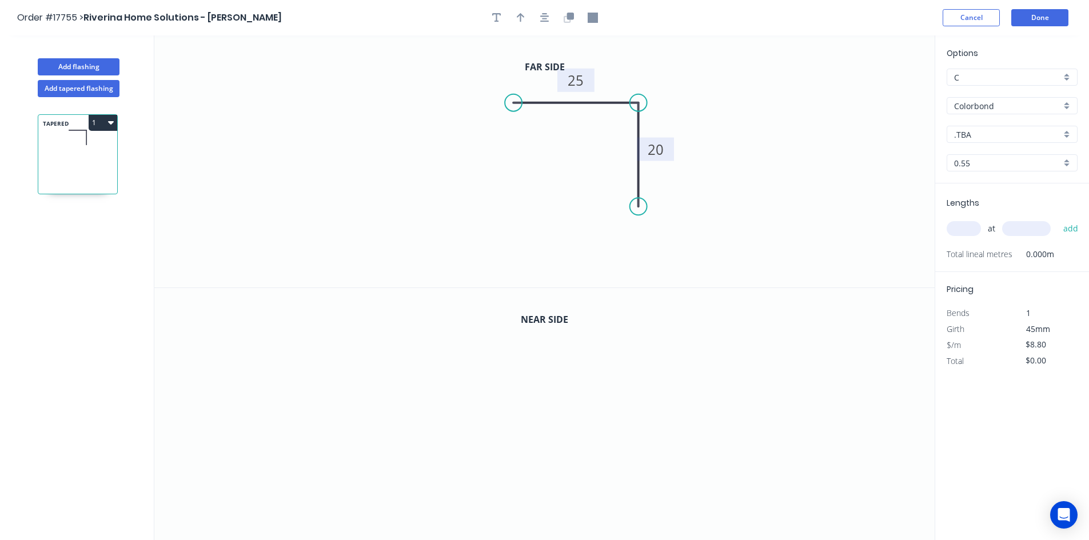
drag, startPoint x: 640, startPoint y: 201, endPoint x: 640, endPoint y: 207, distance: 6.3
click at [640, 207] on circle at bounding box center [638, 206] width 17 height 17
click at [704, 121] on icon "0 25 20" at bounding box center [544, 161] width 780 height 252
click at [540, 18] on icon "button" at bounding box center [544, 18] width 9 height 10
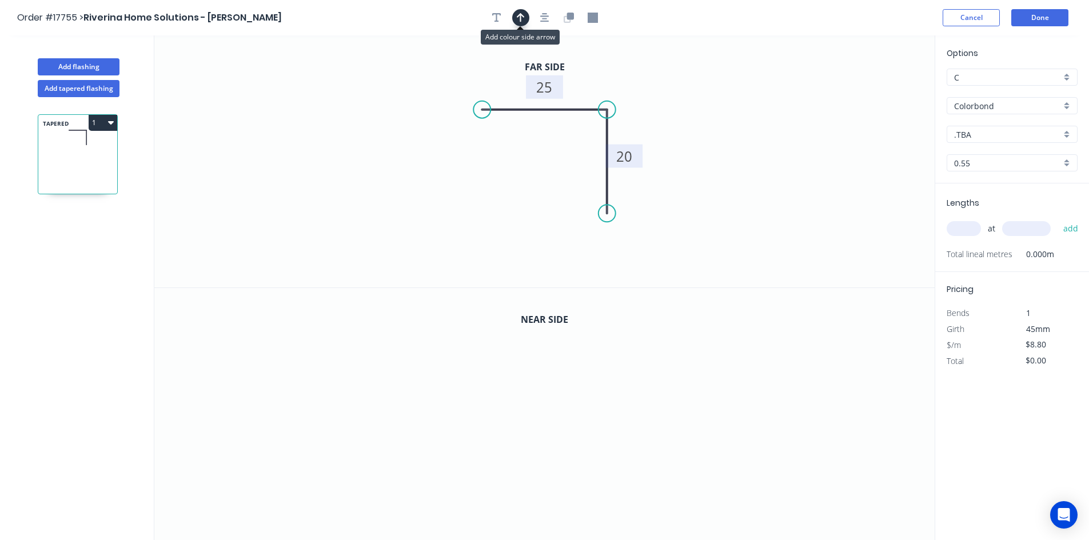
click at [519, 15] on icon "button" at bounding box center [521, 17] width 8 height 9
drag, startPoint x: 875, startPoint y: 93, endPoint x: 551, endPoint y: 150, distance: 329.3
click at [551, 150] on icon at bounding box center [541, 159] width 33 height 33
click at [1002, 137] on input ".TBA" at bounding box center [1007, 135] width 107 height 12
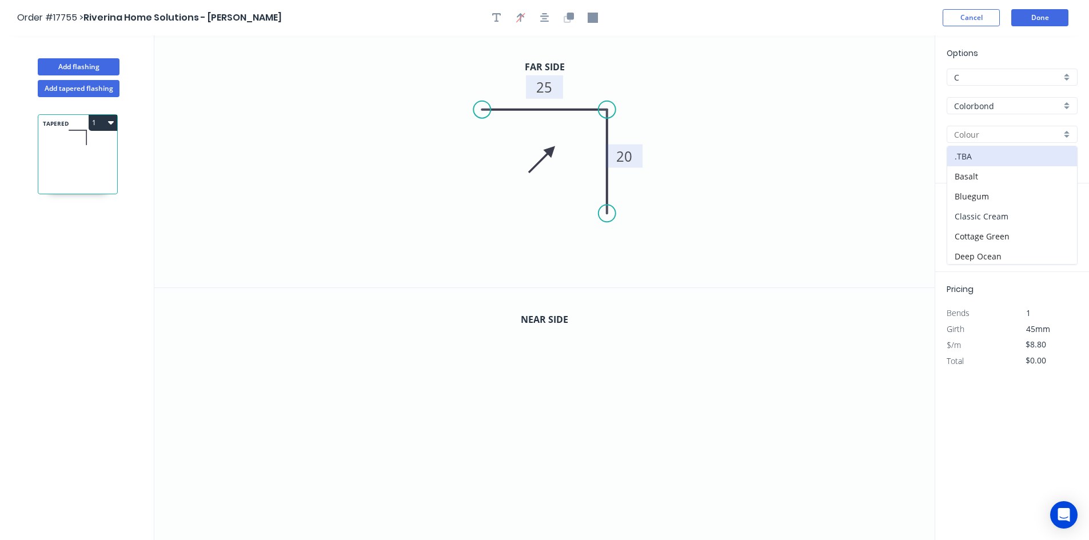
click at [1007, 218] on div "Classic Cream" at bounding box center [1012, 216] width 130 height 20
type input "Classic Cream"
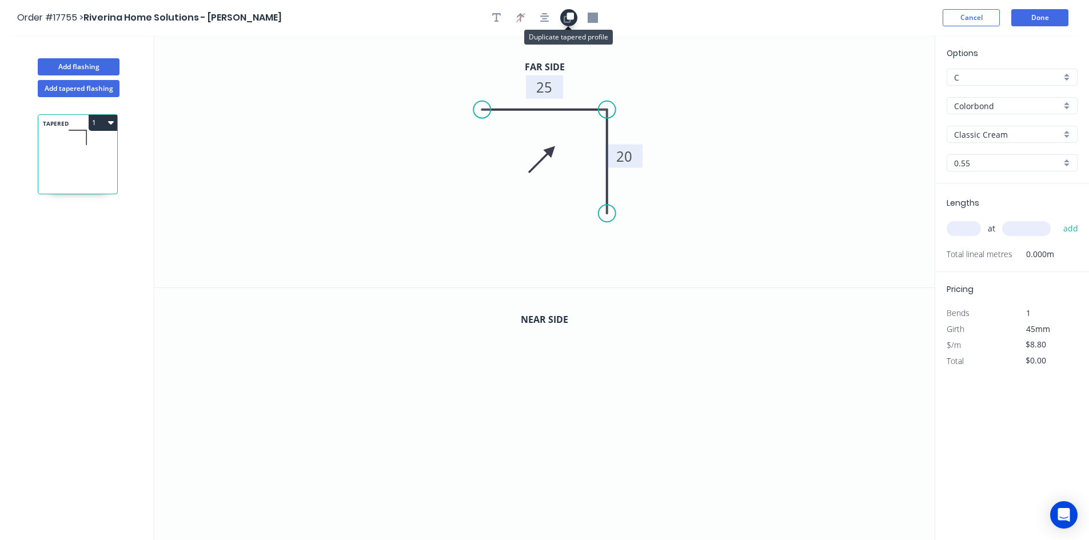
click at [571, 21] on icon "button" at bounding box center [569, 18] width 10 height 10
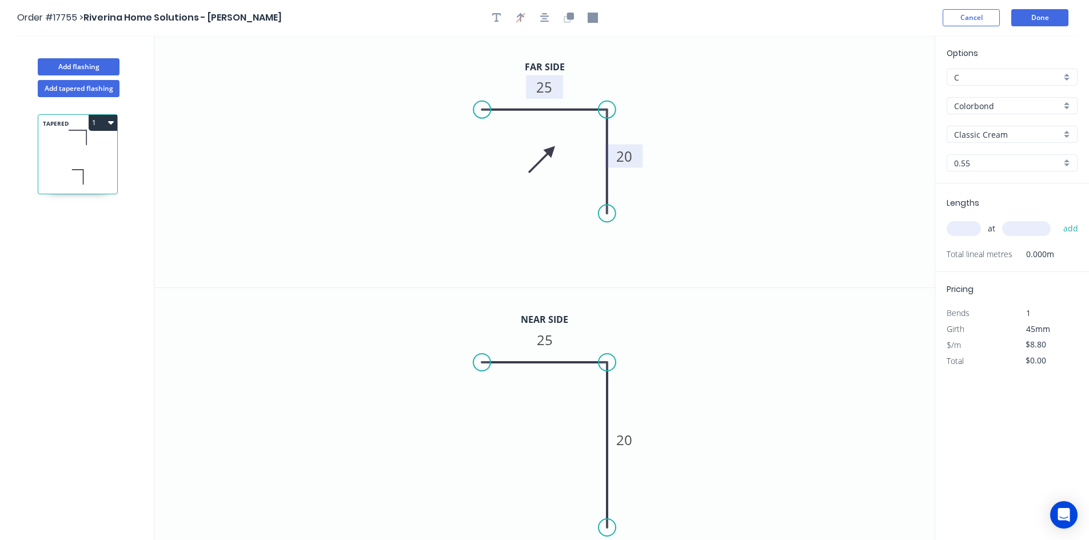
drag, startPoint x: 605, startPoint y: 468, endPoint x: 606, endPoint y: 528, distance: 59.5
click at [606, 528] on circle at bounding box center [607, 527] width 17 height 17
drag, startPoint x: 481, startPoint y: 360, endPoint x: 527, endPoint y: 362, distance: 45.8
click at [527, 362] on circle at bounding box center [526, 362] width 17 height 17
click at [633, 441] on rect at bounding box center [624, 441] width 23 height 16
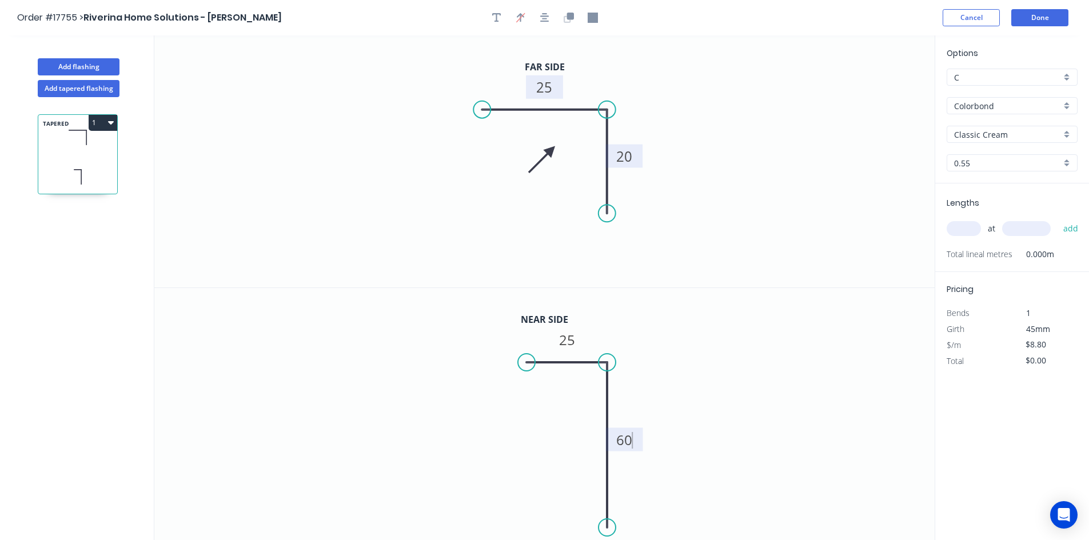
click at [684, 399] on icon "0 25 60" at bounding box center [544, 414] width 780 height 253
type input "$11.69"
click at [549, 23] on button "button" at bounding box center [544, 17] width 17 height 17
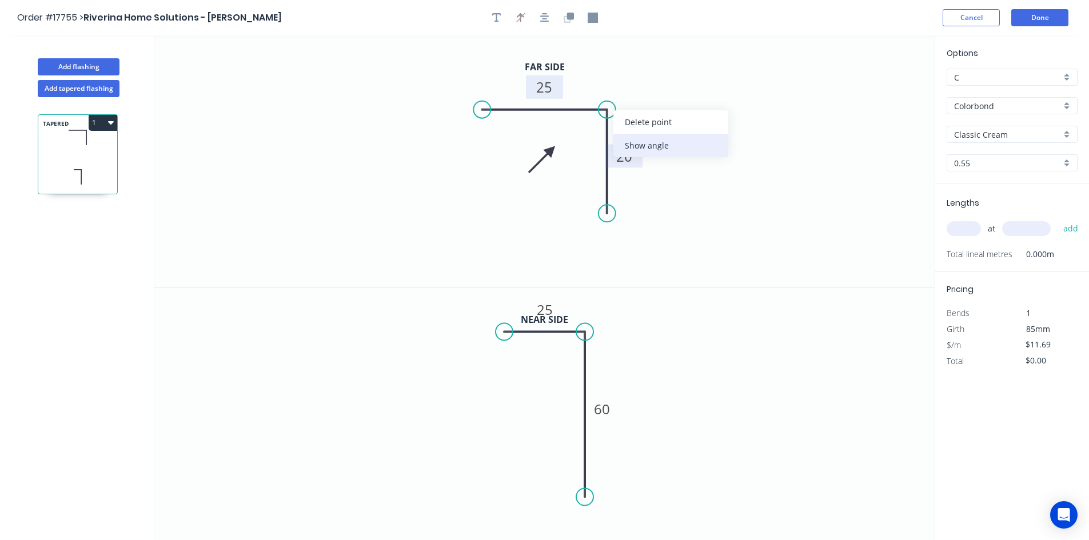
click at [654, 142] on div "Show angle" at bounding box center [670, 145] width 115 height 23
click at [589, 129] on tspan "º" at bounding box center [589, 128] width 5 height 19
drag, startPoint x: 572, startPoint y: 124, endPoint x: 659, endPoint y: 87, distance: 93.8
click at [659, 87] on rect at bounding box center [673, 92] width 37 height 23
click at [606, 362] on div "Show angle" at bounding box center [645, 369] width 115 height 23
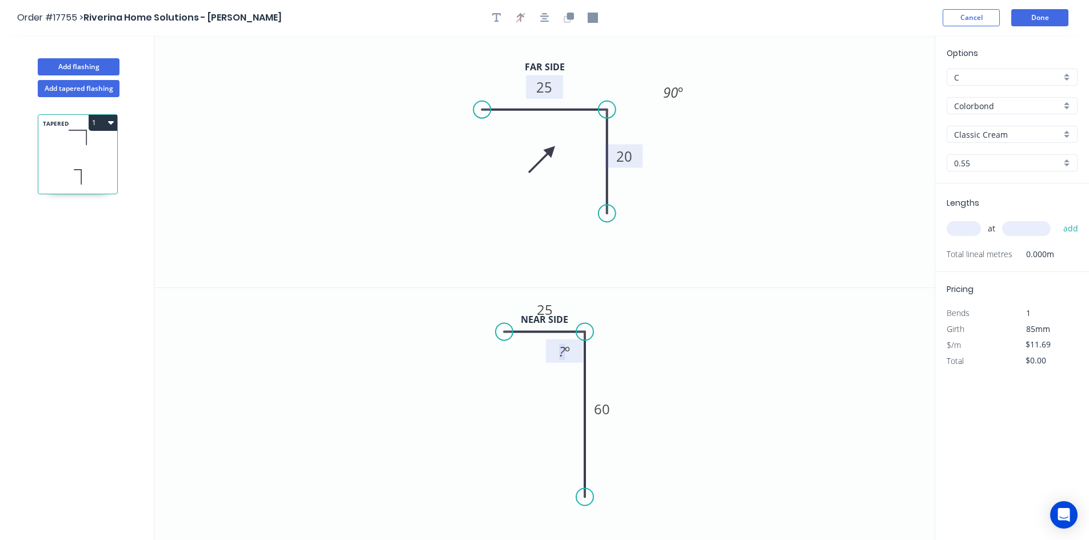
click at [563, 350] on tspan "?" at bounding box center [562, 351] width 6 height 19
drag, startPoint x: 549, startPoint y: 344, endPoint x: 636, endPoint y: 317, distance: 91.3
click at [636, 317] on rect at bounding box center [652, 324] width 37 height 23
click at [767, 332] on icon "0 25 60 90 º" at bounding box center [544, 414] width 780 height 253
click at [964, 226] on input "text" at bounding box center [964, 228] width 34 height 15
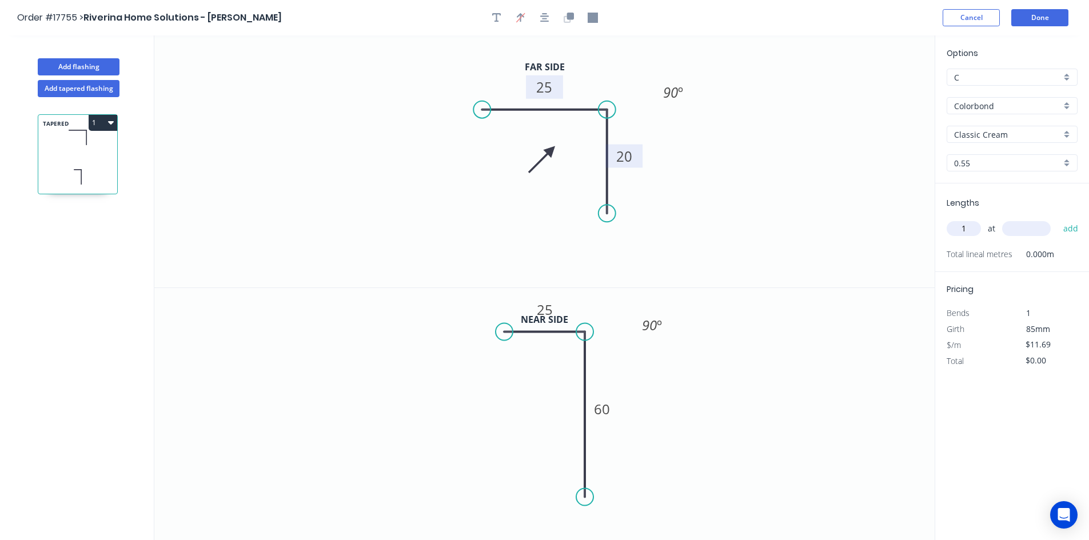
type input "1"
click at [1027, 231] on input "text" at bounding box center [1026, 228] width 49 height 15
type input "3550"
click at [1072, 226] on button "add" at bounding box center [1071, 228] width 27 height 19
click at [104, 126] on button "1" at bounding box center [103, 123] width 29 height 16
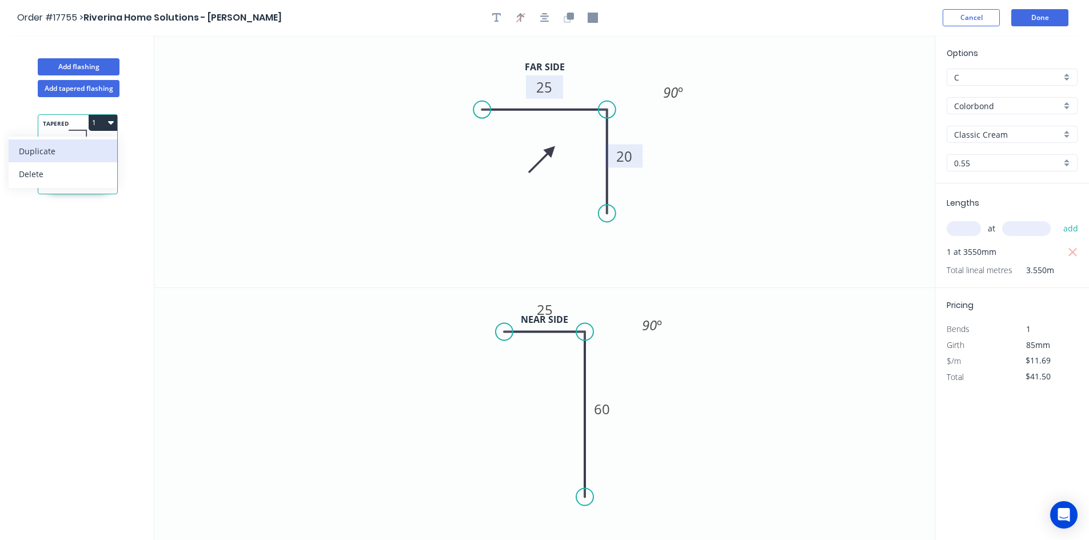
click at [92, 149] on div "Duplicate" at bounding box center [63, 151] width 88 height 17
type input "$0.00"
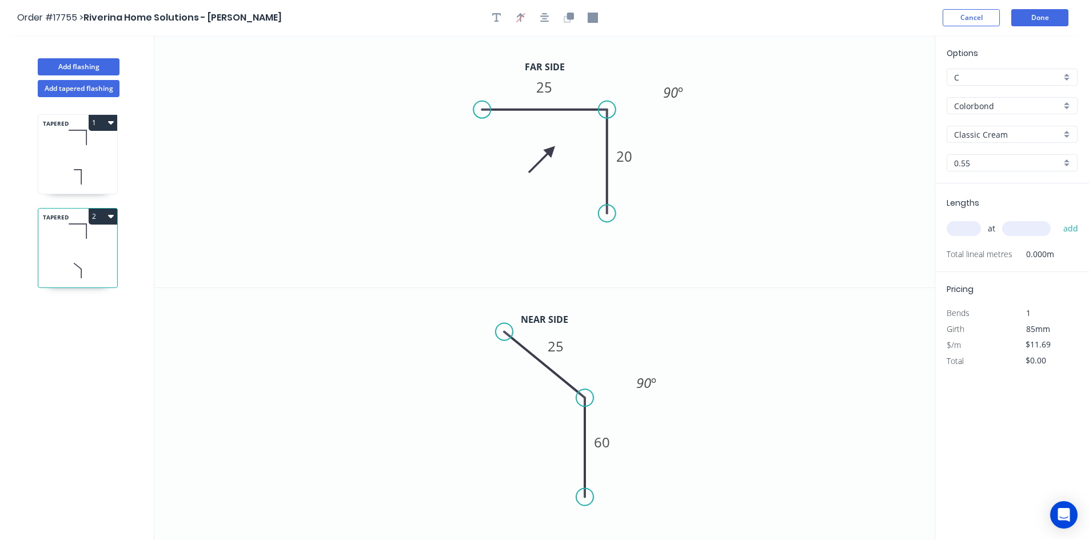
drag, startPoint x: 583, startPoint y: 333, endPoint x: 588, endPoint y: 398, distance: 65.4
click at [588, 398] on circle at bounding box center [584, 397] width 17 height 17
drag, startPoint x: 504, startPoint y: 333, endPoint x: 480, endPoint y: 394, distance: 65.2
click at [480, 394] on circle at bounding box center [479, 397] width 17 height 17
click at [608, 439] on tspan "60" at bounding box center [602, 442] width 16 height 19
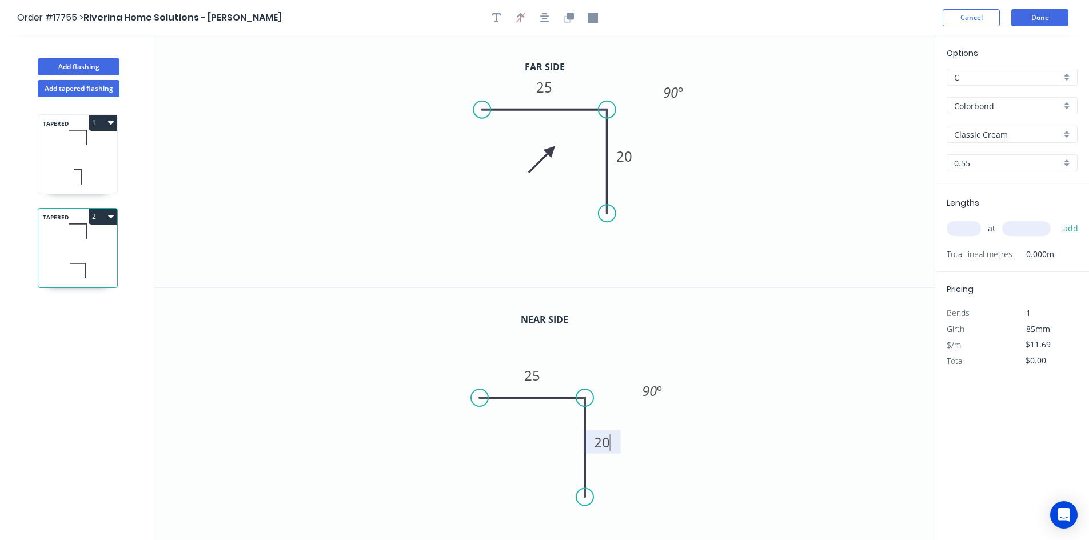
click at [783, 348] on icon "0 25 20 90 º" at bounding box center [544, 414] width 780 height 253
drag, startPoint x: 608, startPoint y: 222, endPoint x: 608, endPoint y: 268, distance: 46.3
click at [608, 268] on circle at bounding box center [607, 267] width 17 height 17
drag, startPoint x: 480, startPoint y: 110, endPoint x: 555, endPoint y: 110, distance: 74.3
click at [555, 110] on circle at bounding box center [554, 109] width 17 height 17
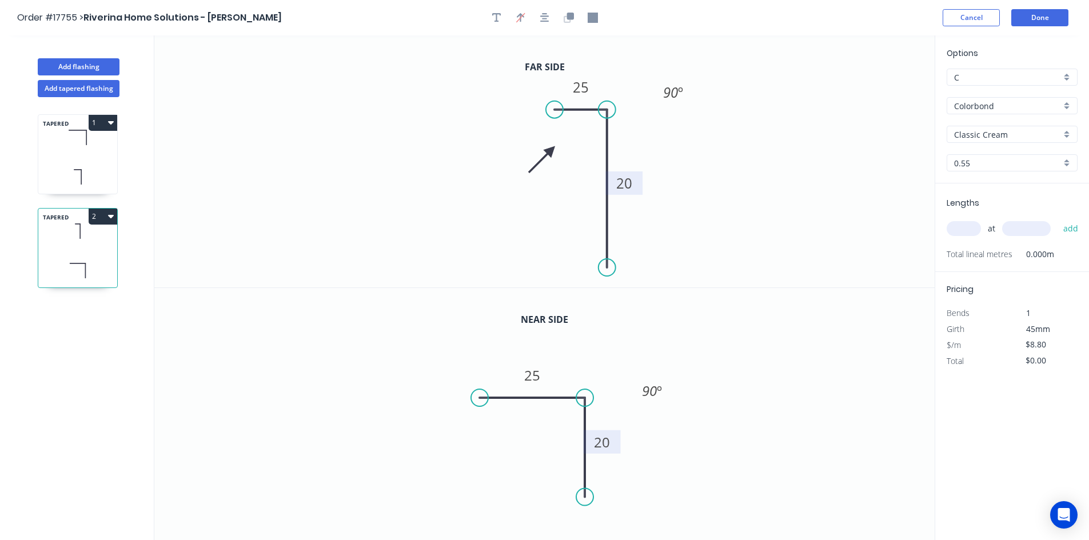
click at [622, 178] on tspan "20" at bounding box center [624, 183] width 16 height 19
click at [550, 19] on button "button" at bounding box center [544, 17] width 17 height 17
type input "$13.80"
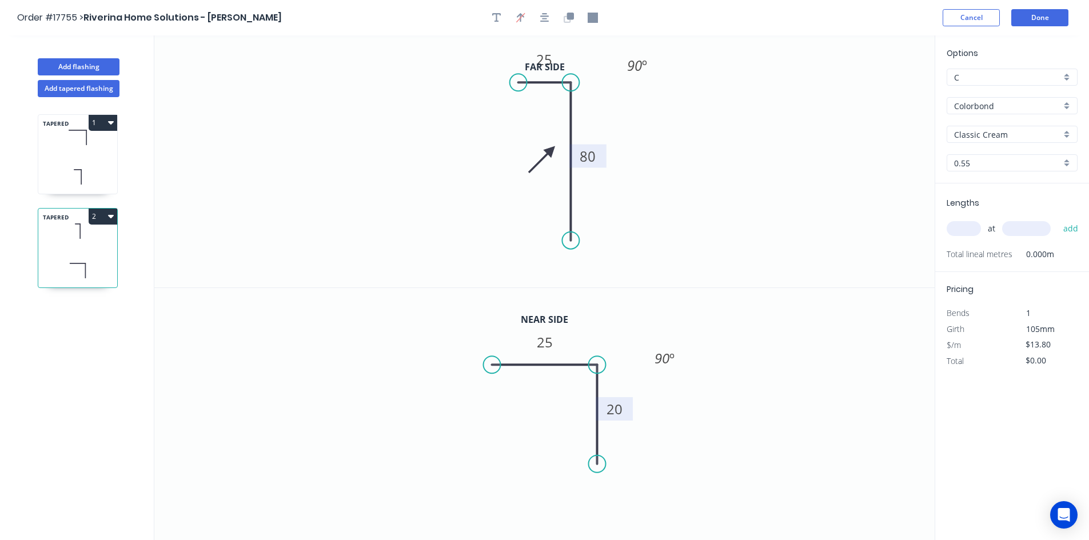
click at [970, 229] on input "text" at bounding box center [964, 228] width 34 height 15
type input "1"
click at [1021, 233] on input "text" at bounding box center [1026, 228] width 49 height 15
type input "4700"
click at [1070, 230] on button "add" at bounding box center [1071, 228] width 27 height 19
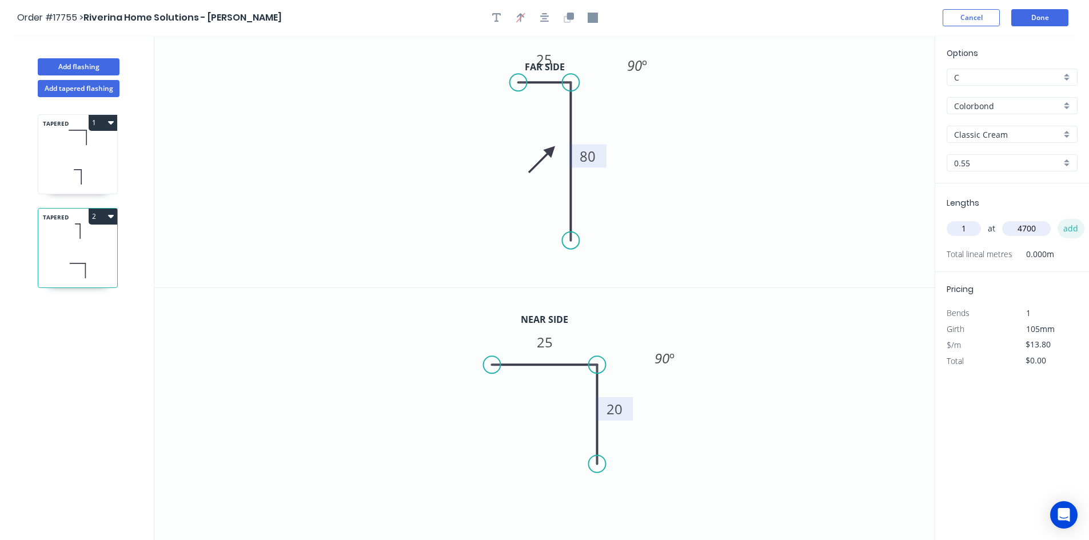
type input "$64.86"
click at [1038, 20] on button "Done" at bounding box center [1039, 17] width 57 height 17
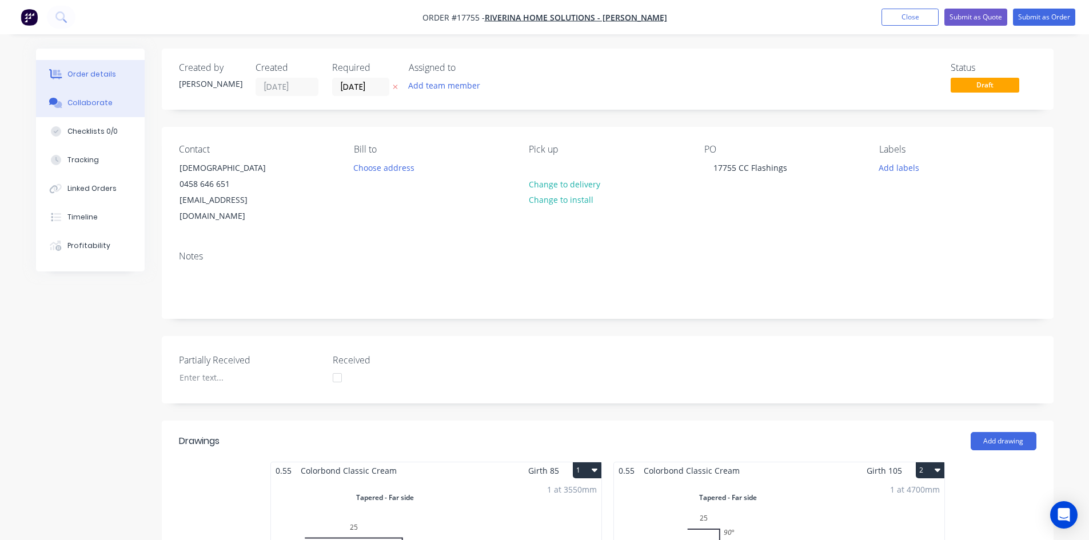
click at [89, 109] on button "Collaborate" at bounding box center [90, 103] width 109 height 29
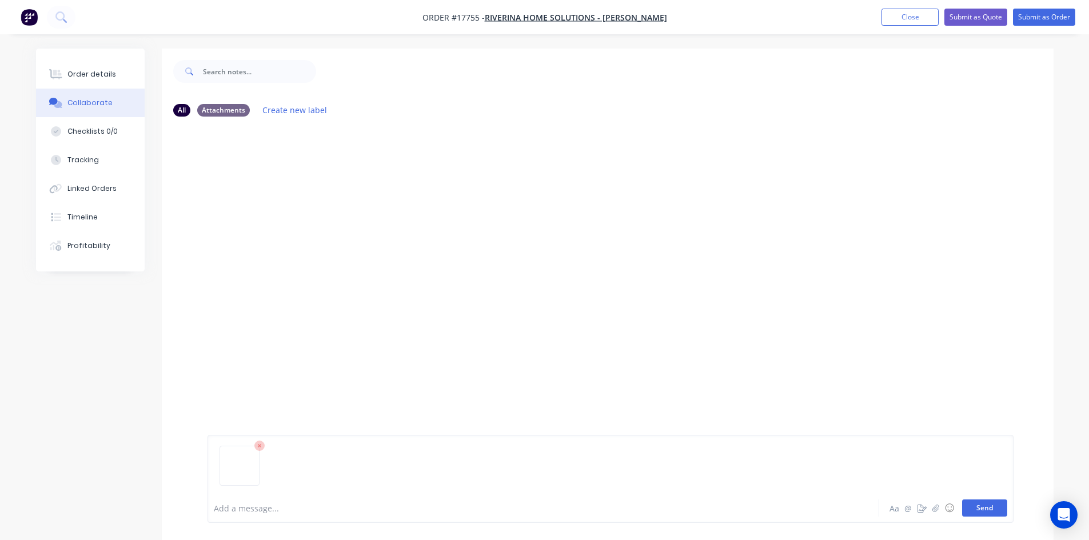
drag, startPoint x: 994, startPoint y: 513, endPoint x: 986, endPoint y: 508, distance: 9.7
click at [994, 513] on button "Send" at bounding box center [984, 508] width 45 height 17
click at [114, 73] on button "Order details" at bounding box center [90, 74] width 109 height 29
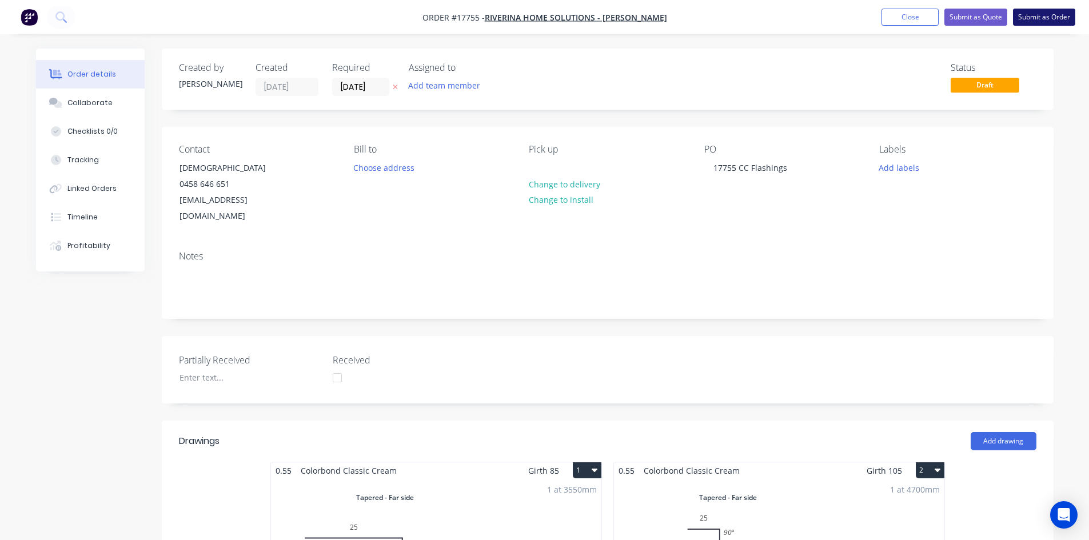
click at [1055, 23] on button "Submit as Order" at bounding box center [1044, 17] width 62 height 17
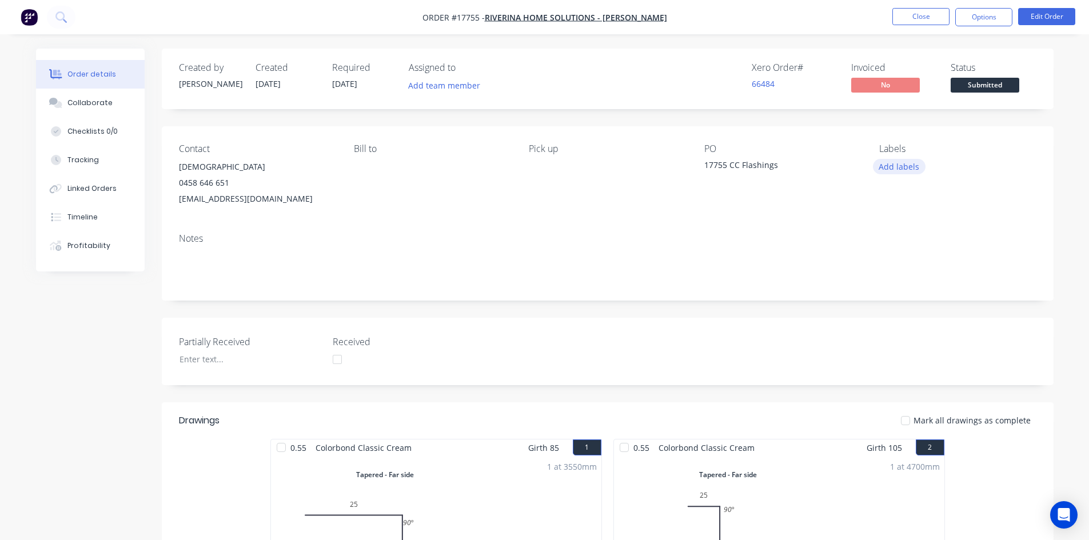
click at [905, 172] on button "Add labels" at bounding box center [899, 166] width 53 height 15
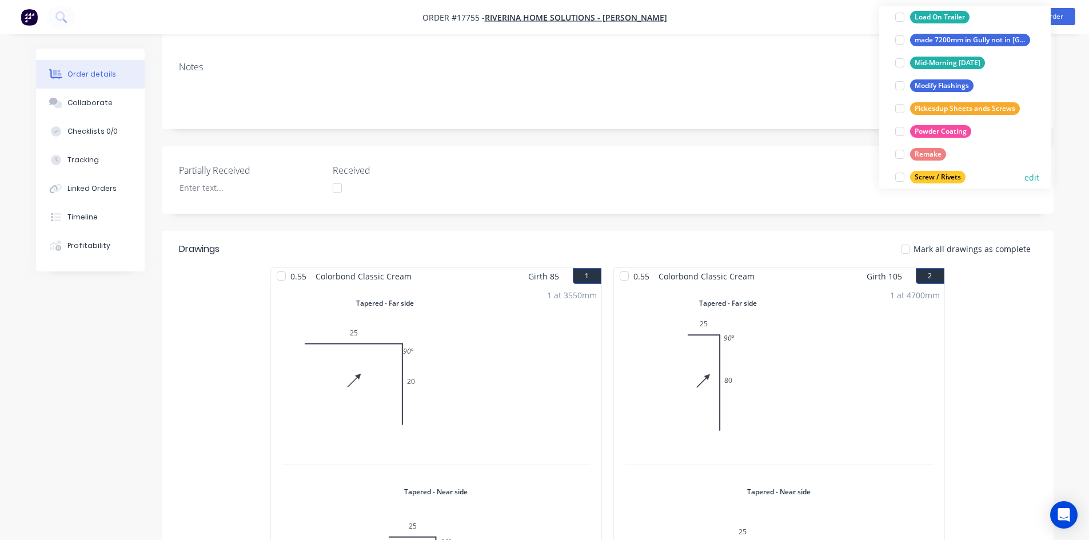
scroll to position [274, 0]
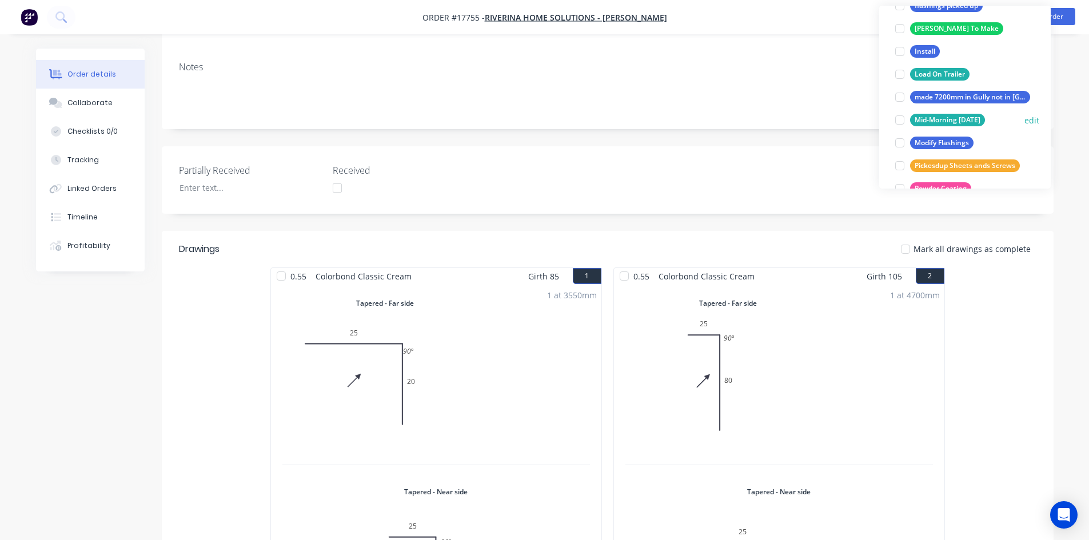
click at [901, 119] on div at bounding box center [900, 120] width 23 height 23
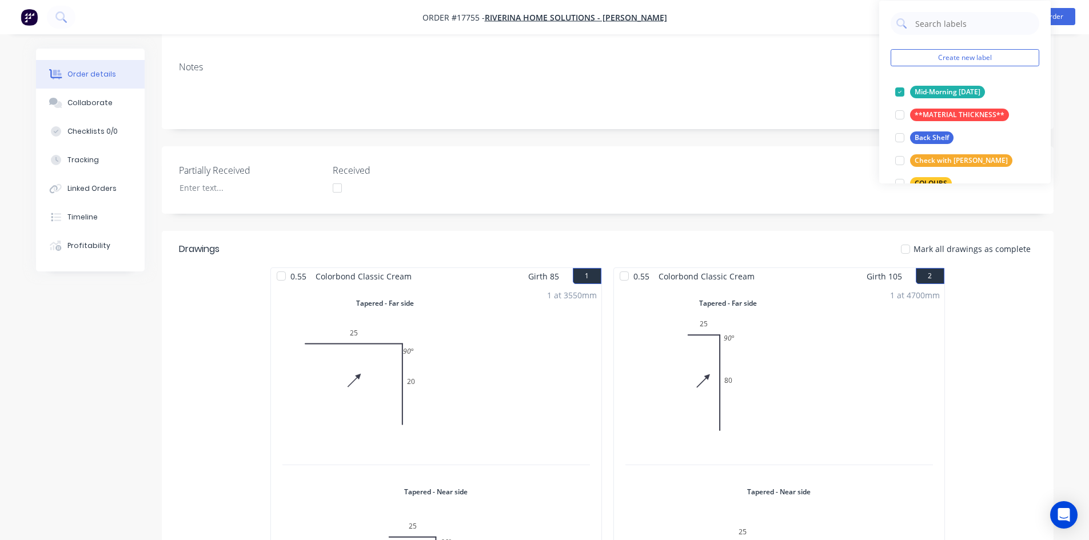
scroll to position [0, 0]
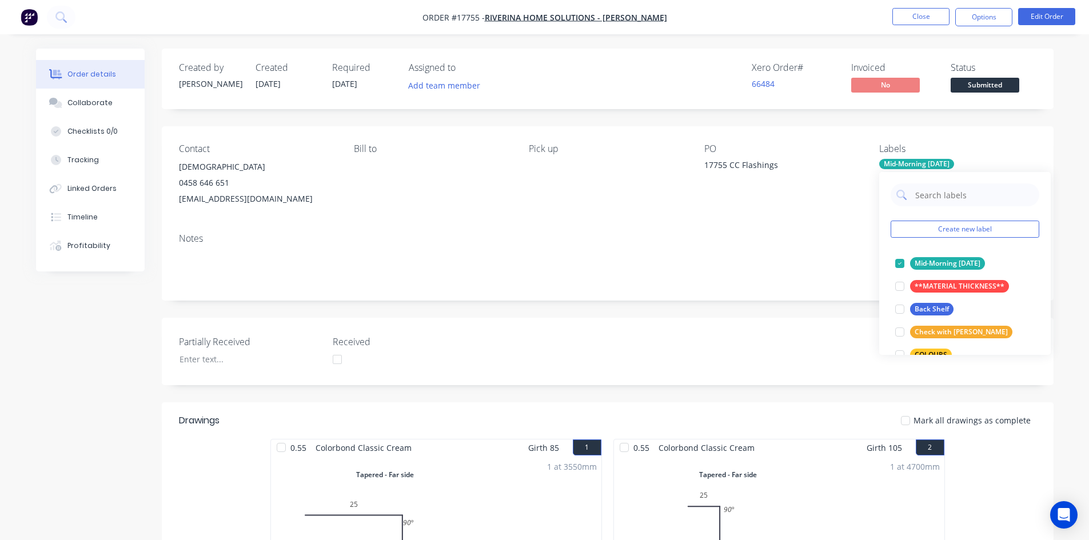
click at [844, 147] on div "PO" at bounding box center [782, 149] width 157 height 11
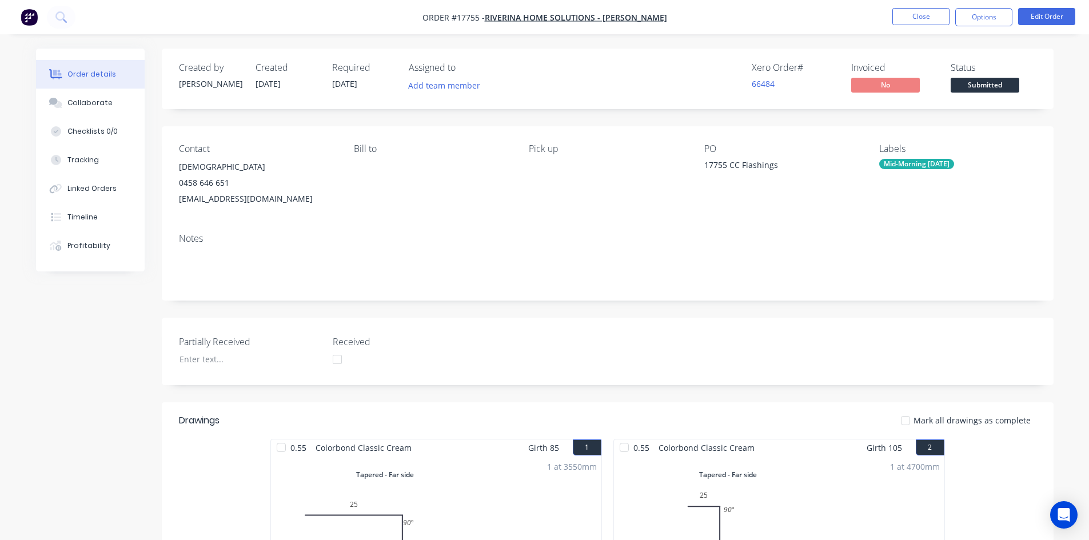
click at [927, 165] on div "Mid-Morning Tomorrow" at bounding box center [916, 164] width 75 height 10
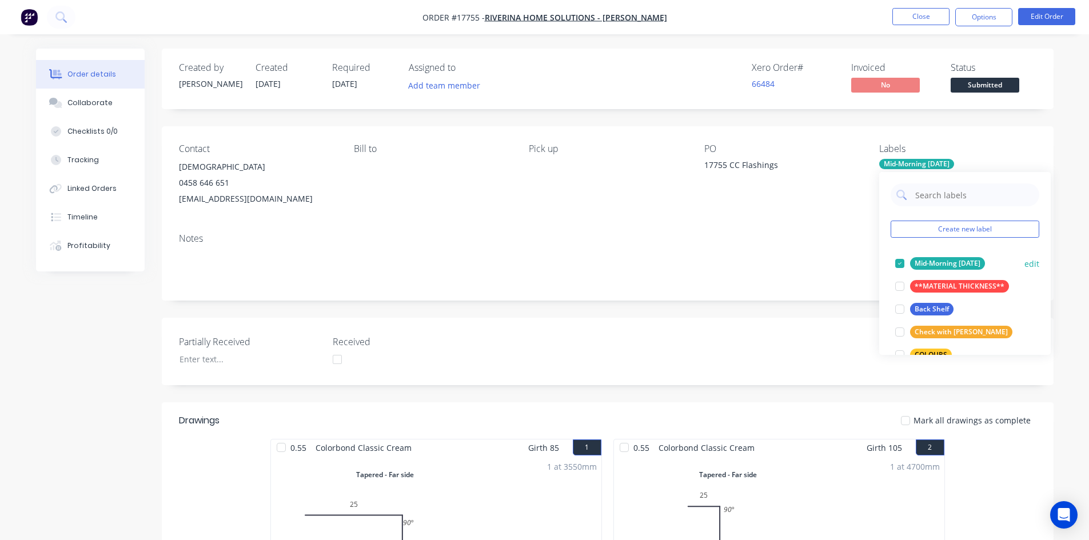
click at [898, 262] on div at bounding box center [900, 263] width 23 height 23
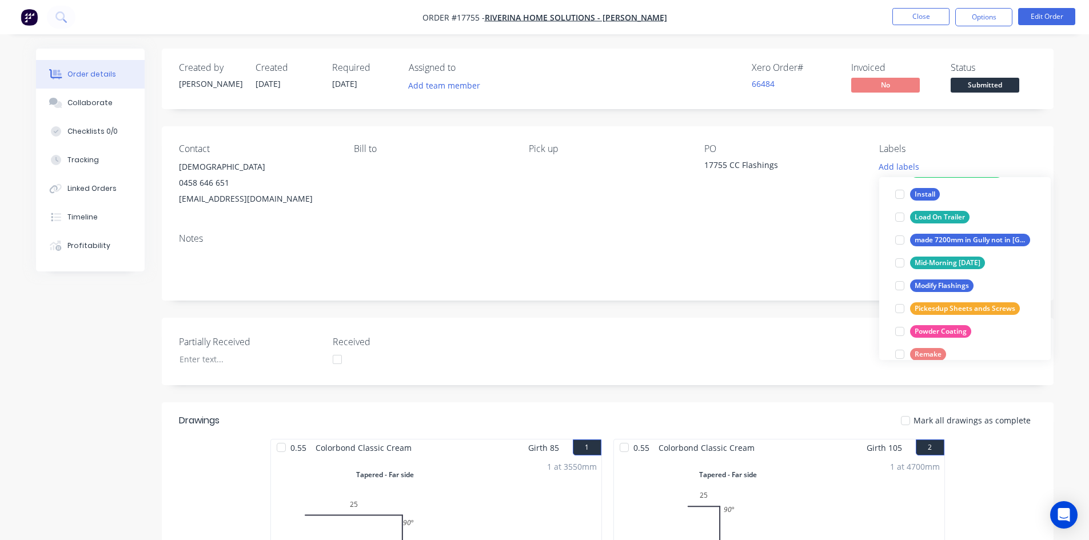
scroll to position [389, 0]
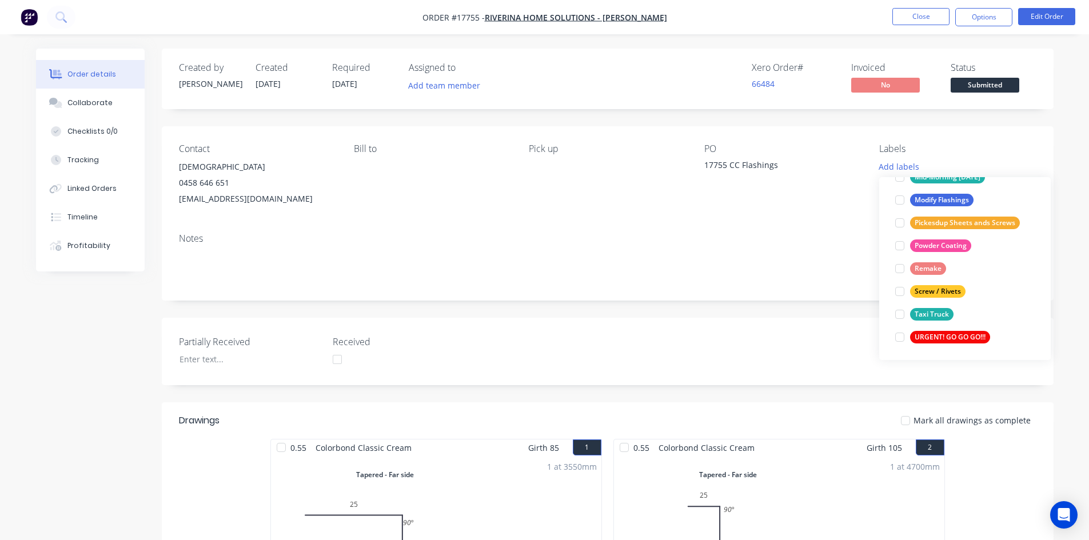
click at [901, 336] on div at bounding box center [900, 337] width 23 height 23
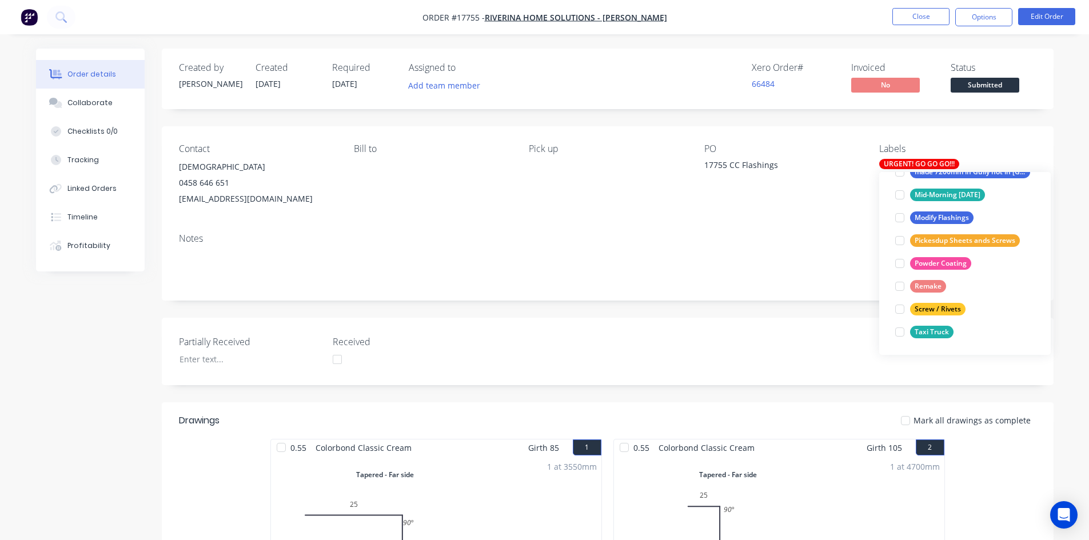
scroll to position [0, 0]
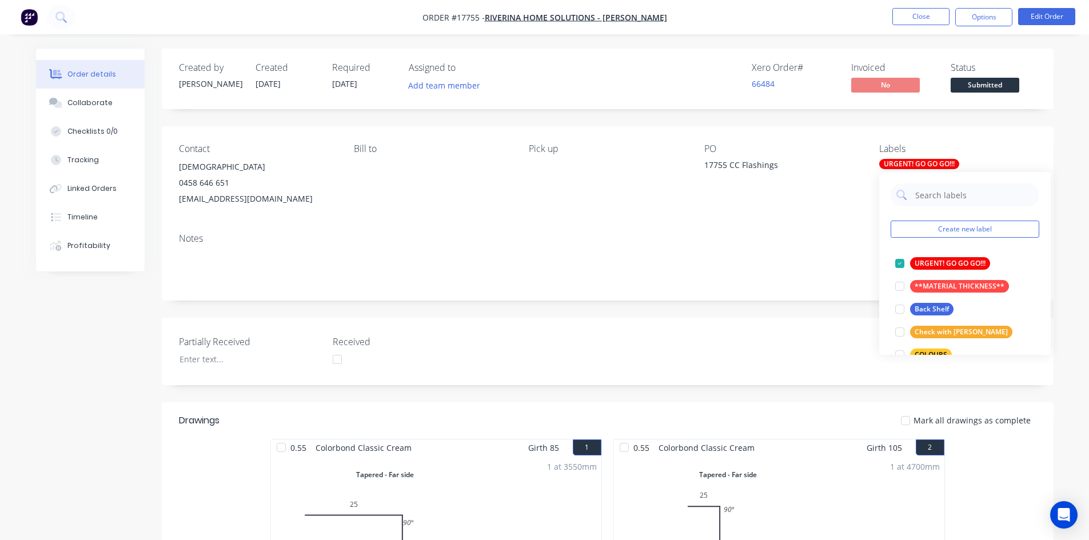
click at [859, 184] on div "PO 17755 CC Flashings" at bounding box center [782, 175] width 157 height 63
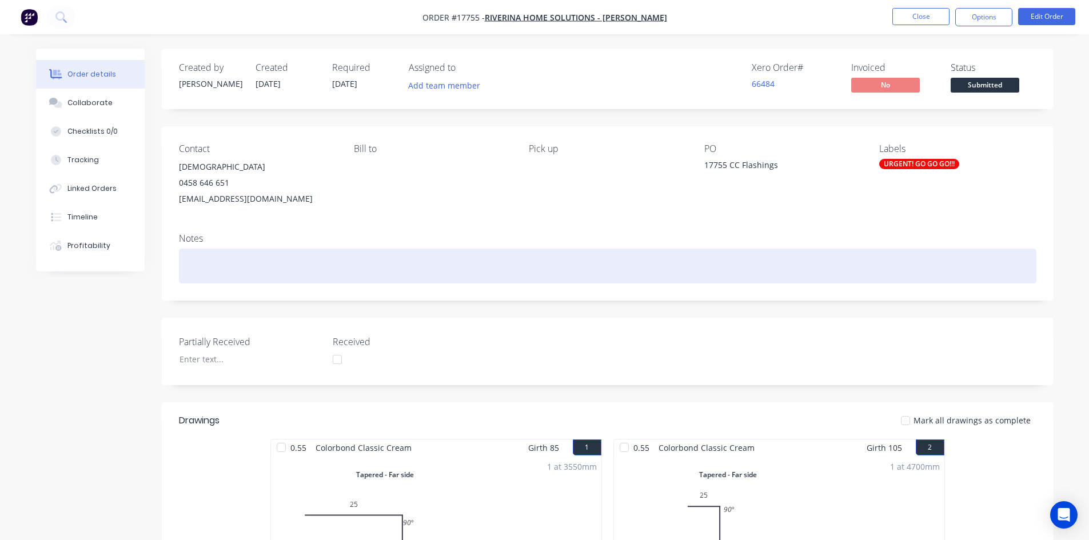
click at [289, 258] on div at bounding box center [608, 266] width 858 height 35
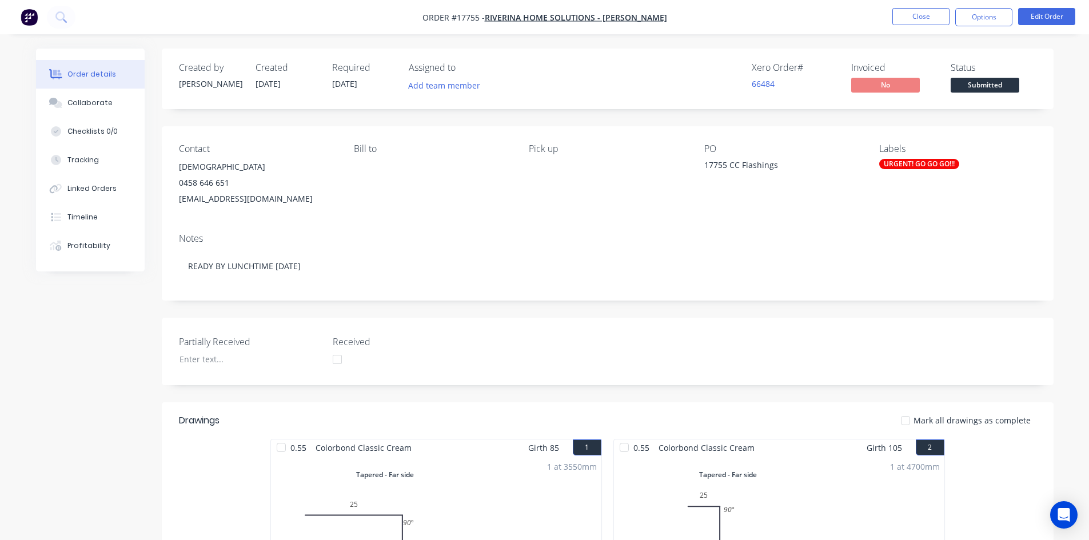
click at [430, 240] on div "Notes" at bounding box center [608, 238] width 858 height 11
click at [975, 16] on button "Options" at bounding box center [983, 17] width 57 height 18
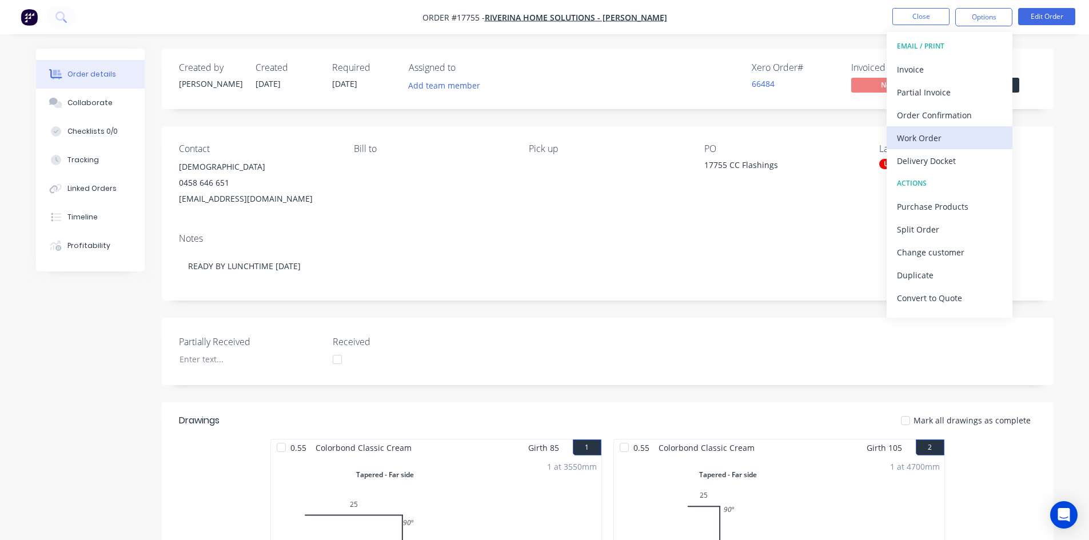
click at [950, 135] on div "Work Order" at bounding box center [949, 138] width 105 height 17
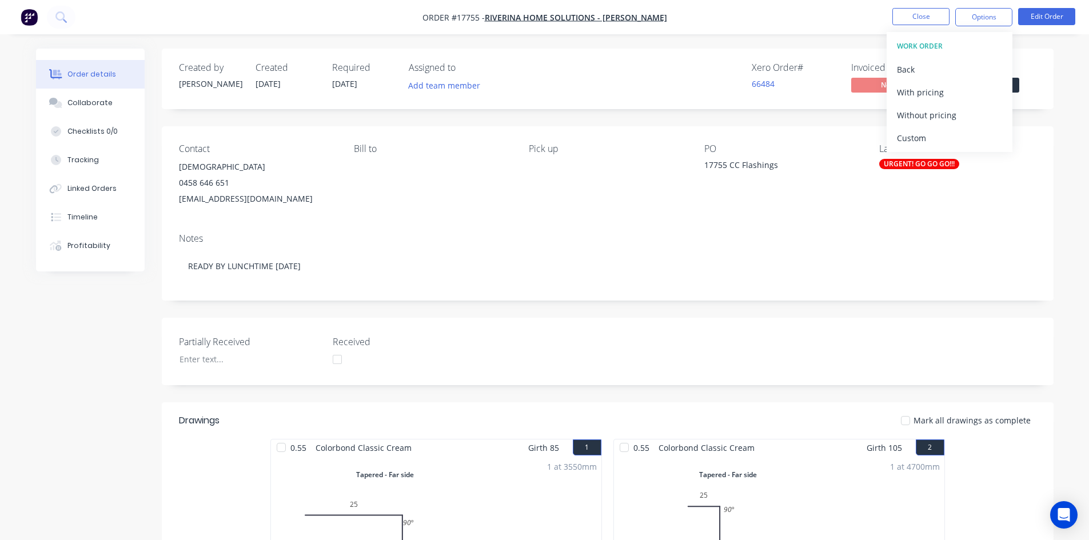
click at [950, 135] on div "Custom" at bounding box center [949, 138] width 105 height 17
click at [959, 121] on div "Without pricing" at bounding box center [949, 115] width 105 height 17
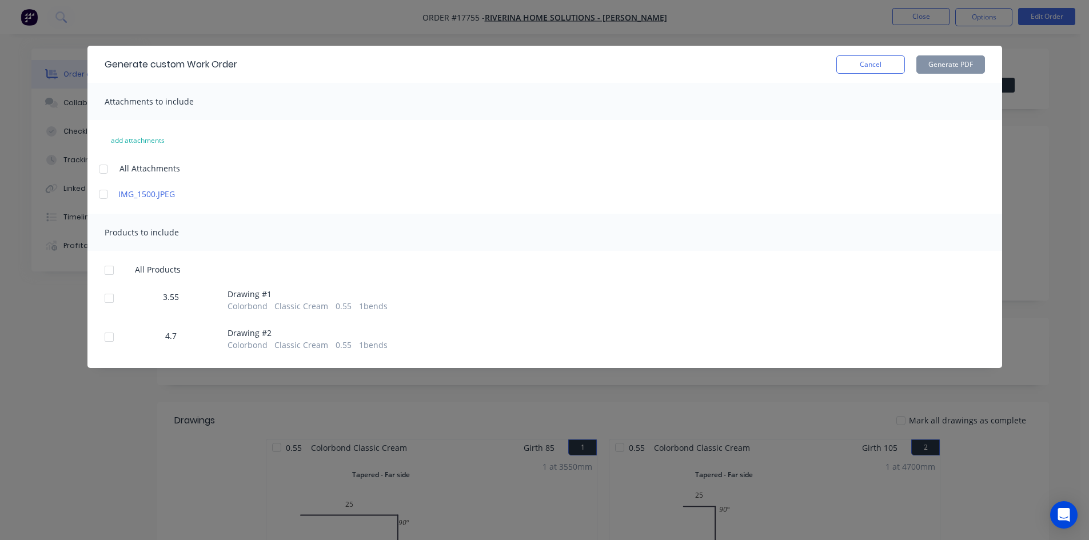
click at [103, 172] on div at bounding box center [103, 169] width 23 height 23
click at [106, 273] on div at bounding box center [109, 270] width 23 height 23
click at [964, 62] on button "Generate PDF" at bounding box center [951, 64] width 69 height 18
click at [865, 64] on button "Cancel" at bounding box center [870, 64] width 69 height 18
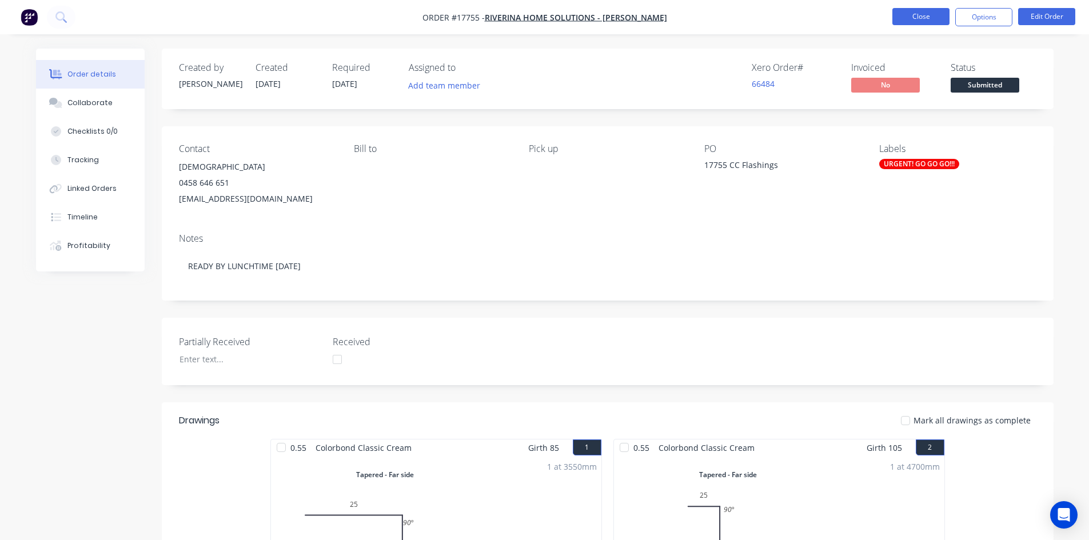
click at [921, 19] on button "Close" at bounding box center [921, 16] width 57 height 17
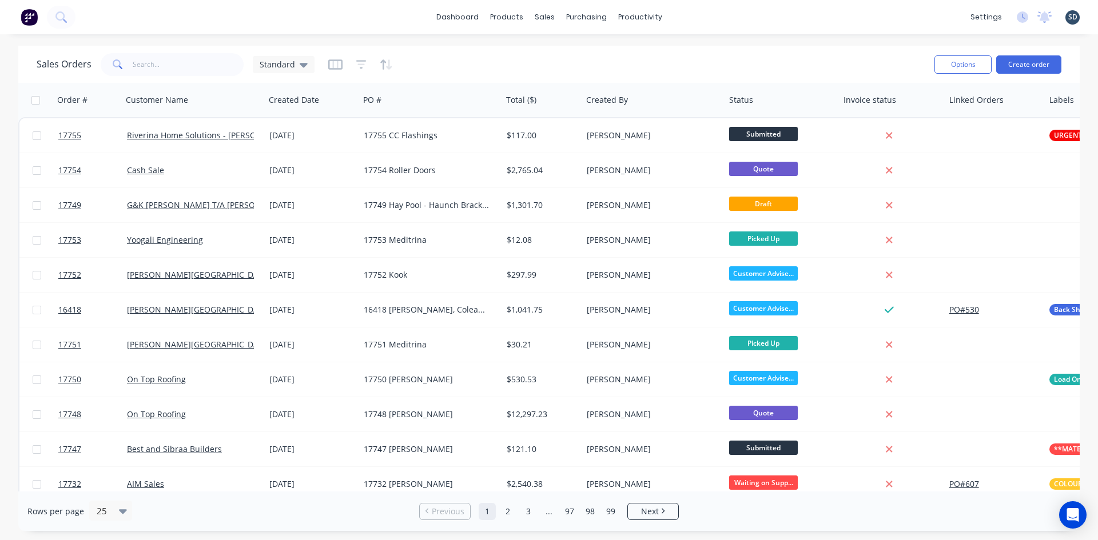
click at [698, 17] on div "dashboard products sales purchasing productivity dashboard products Product Cat…" at bounding box center [549, 17] width 1098 height 34
click at [697, 17] on div "dashboard products sales purchasing productivity dashboard products Product Cat…" at bounding box center [549, 17] width 1098 height 34
click at [699, 16] on div "dashboard products sales purchasing productivity dashboard products Product Cat…" at bounding box center [549, 17] width 1098 height 34
click at [146, 67] on input "text" at bounding box center [188, 64] width 111 height 23
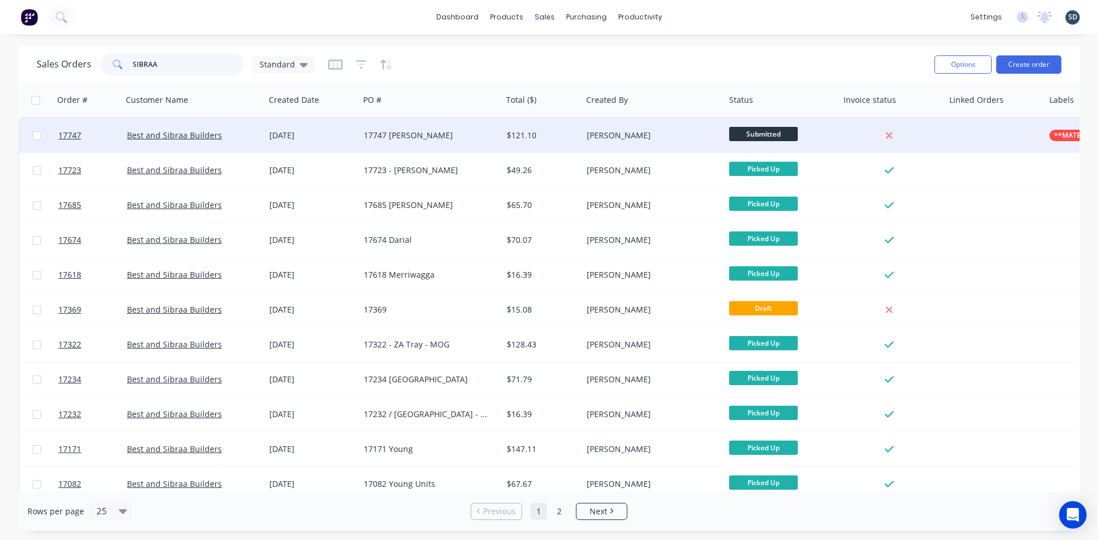
type input "SIBRAA"
click at [457, 134] on div "17747 Wesley" at bounding box center [427, 135] width 127 height 11
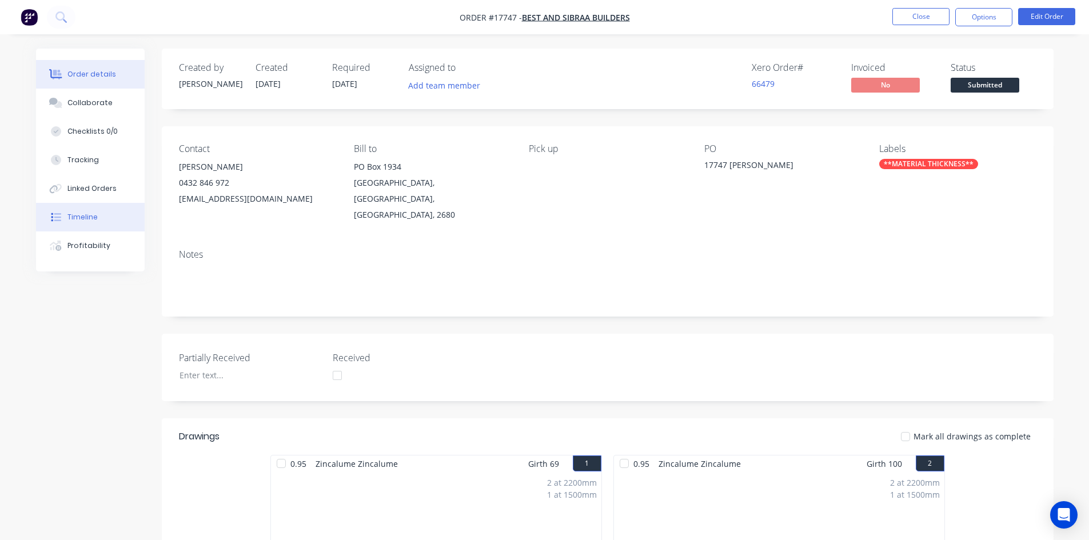
click at [84, 225] on button "Timeline" at bounding box center [90, 217] width 109 height 29
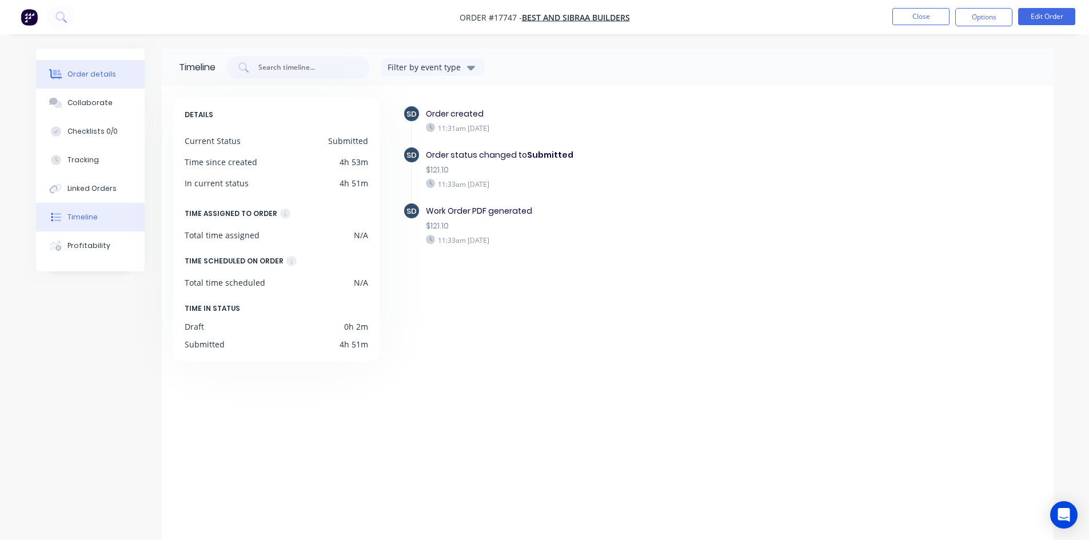
click at [110, 71] on div "Order details" at bounding box center [91, 74] width 49 height 10
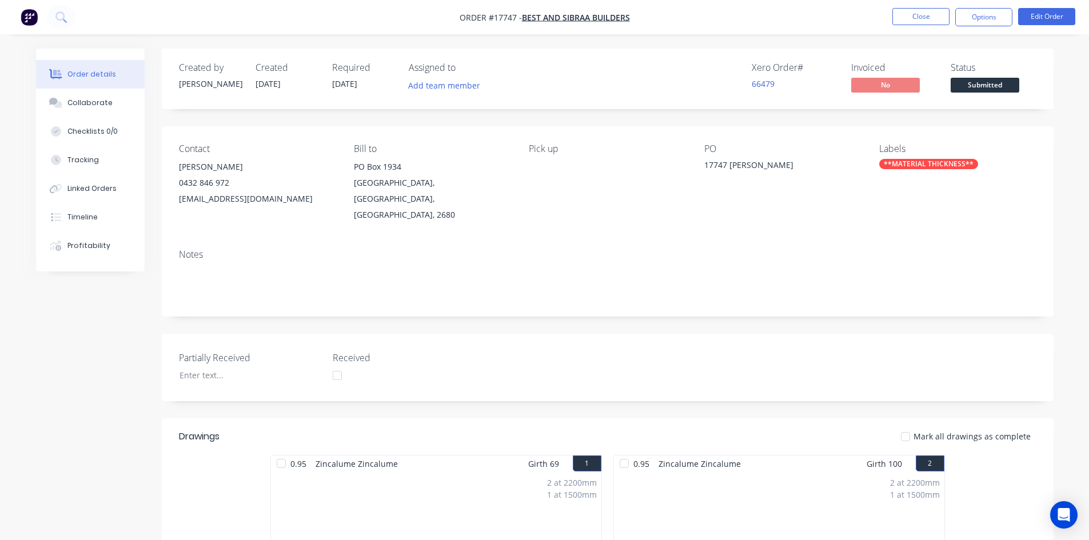
click at [609, 117] on div "Created by Sam Created 08/10/25 Required 08/10/25 Assigned to Add team member X…" at bounding box center [608, 447] width 892 height 796
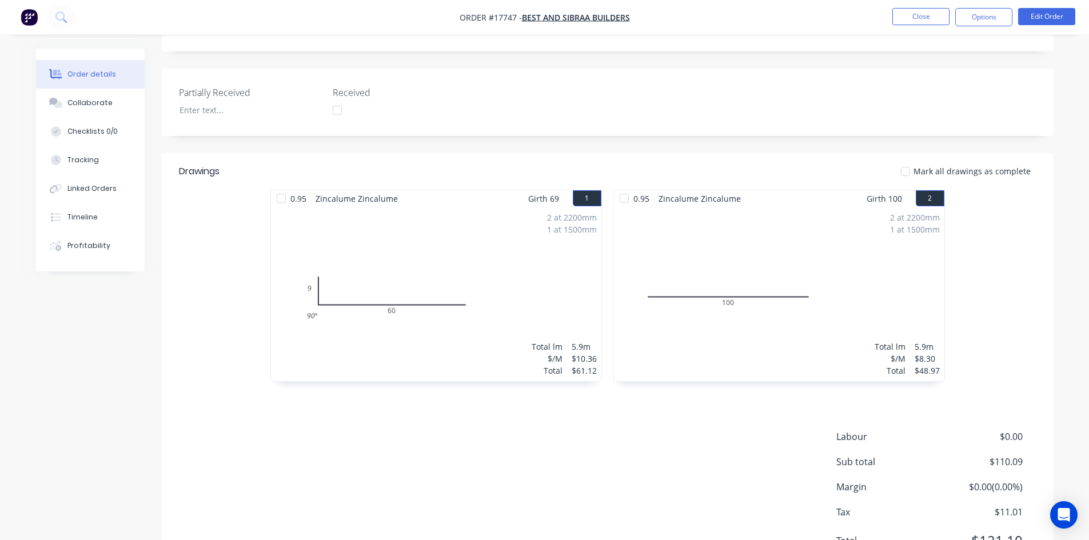
scroll to position [286, 0]
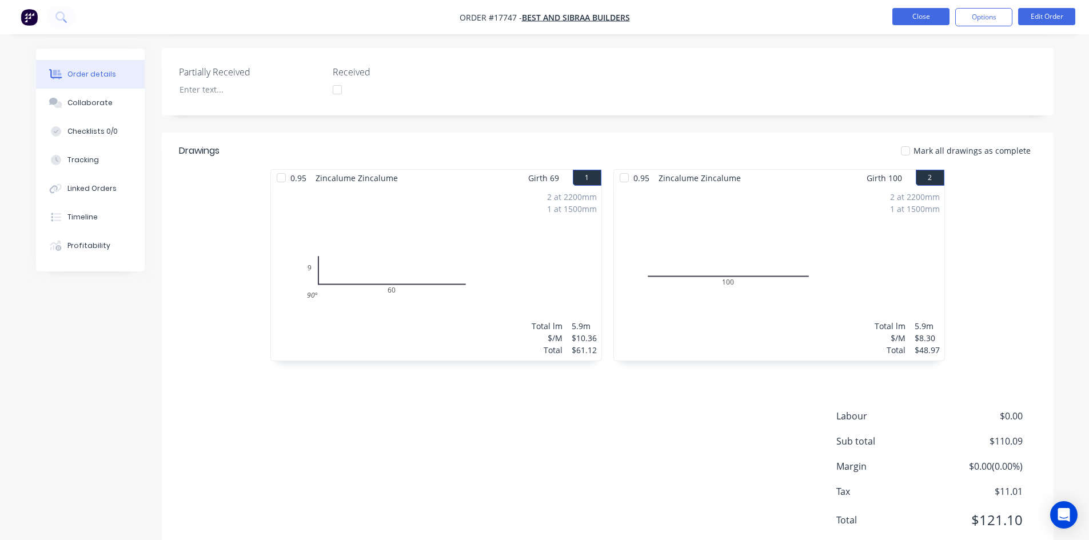
click at [919, 13] on button "Close" at bounding box center [921, 16] width 57 height 17
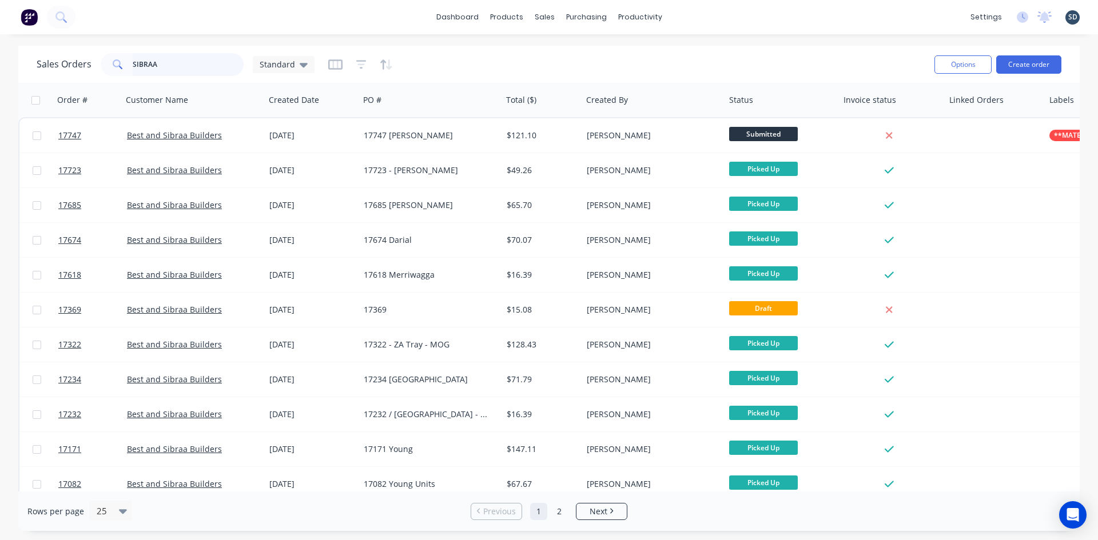
click at [175, 70] on input "SIBRAA" at bounding box center [188, 64] width 111 height 23
click at [626, 57] on div "Sales Orders Standard" at bounding box center [481, 64] width 889 height 28
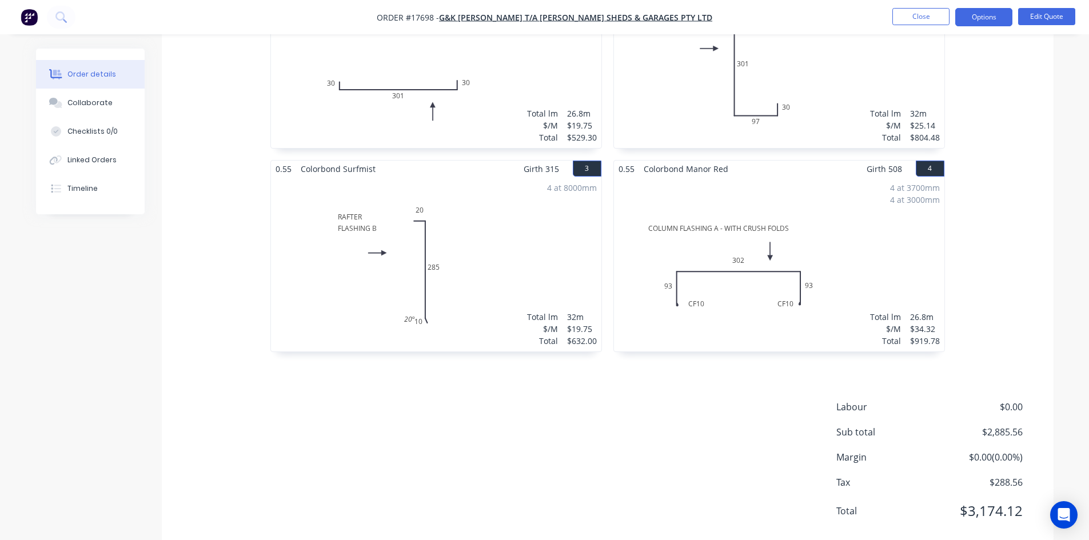
scroll to position [525, 0]
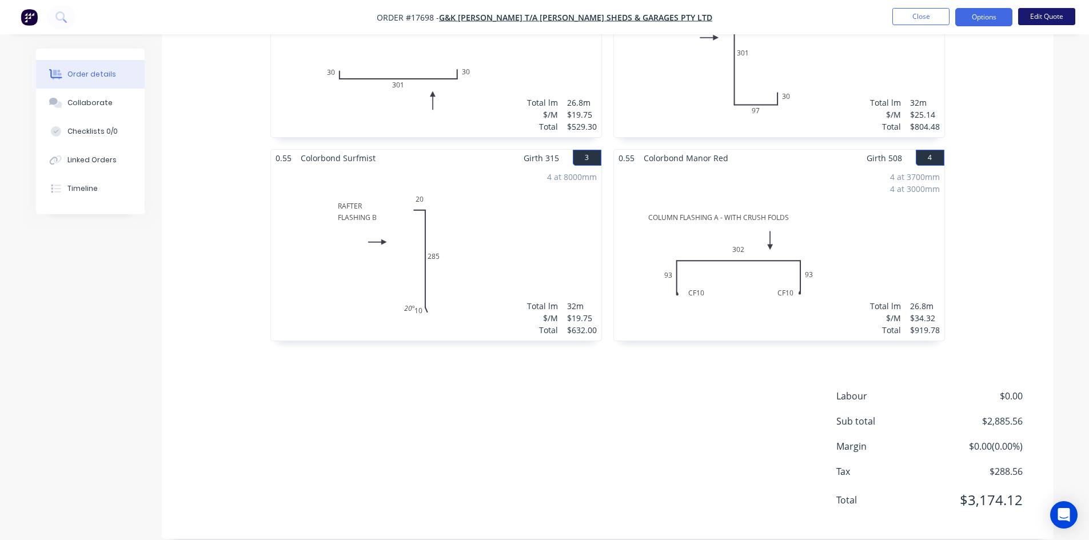
click at [1049, 14] on button "Edit Quote" at bounding box center [1046, 16] width 57 height 17
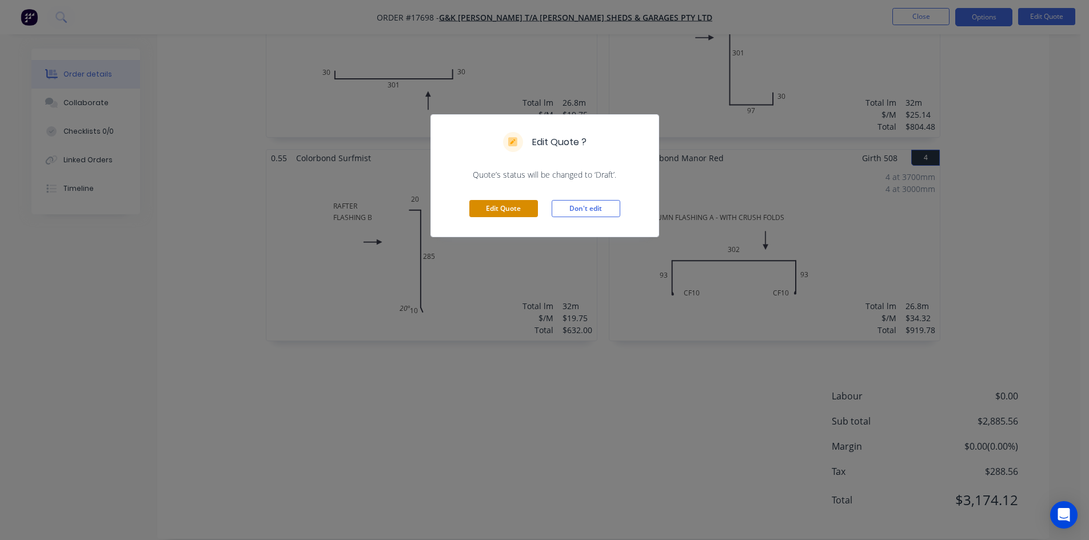
click at [524, 213] on button "Edit Quote" at bounding box center [503, 208] width 69 height 17
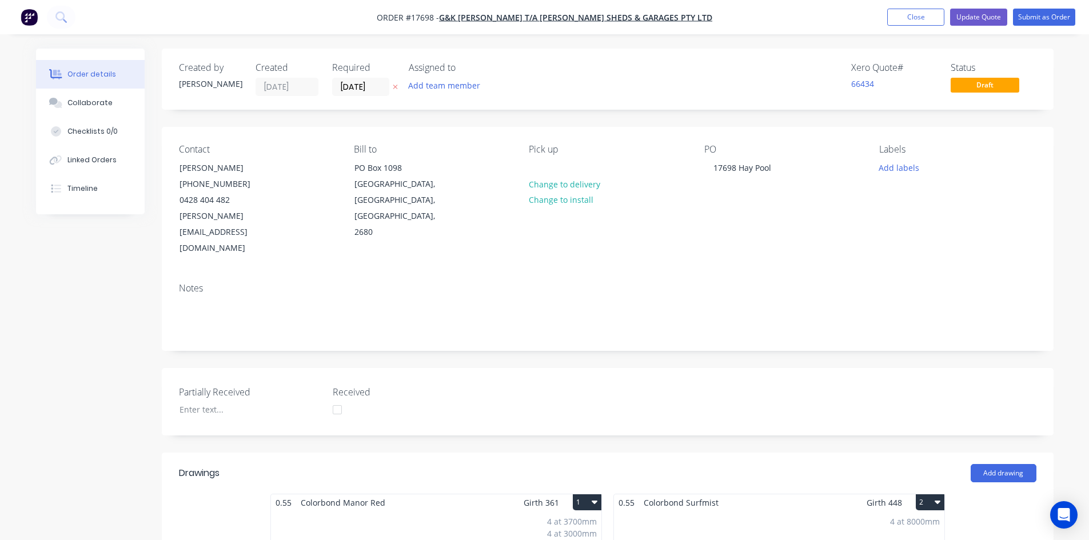
click at [723, 19] on nav "Order #17698 - G&K [PERSON_NAME] T/A [PERSON_NAME] Sheds & Garages Pty Ltd Add …" at bounding box center [544, 17] width 1089 height 34
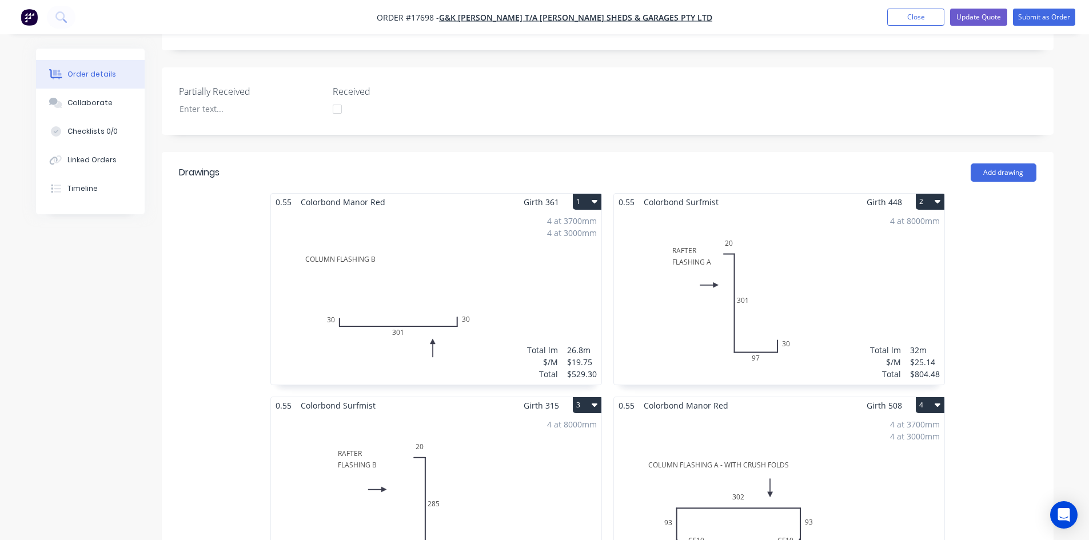
scroll to position [300, 0]
click at [519, 283] on div "4 at 3700mm 4 at 3000mm Total lm $/M Total 26.8m $19.75 $529.30" at bounding box center [436, 299] width 330 height 174
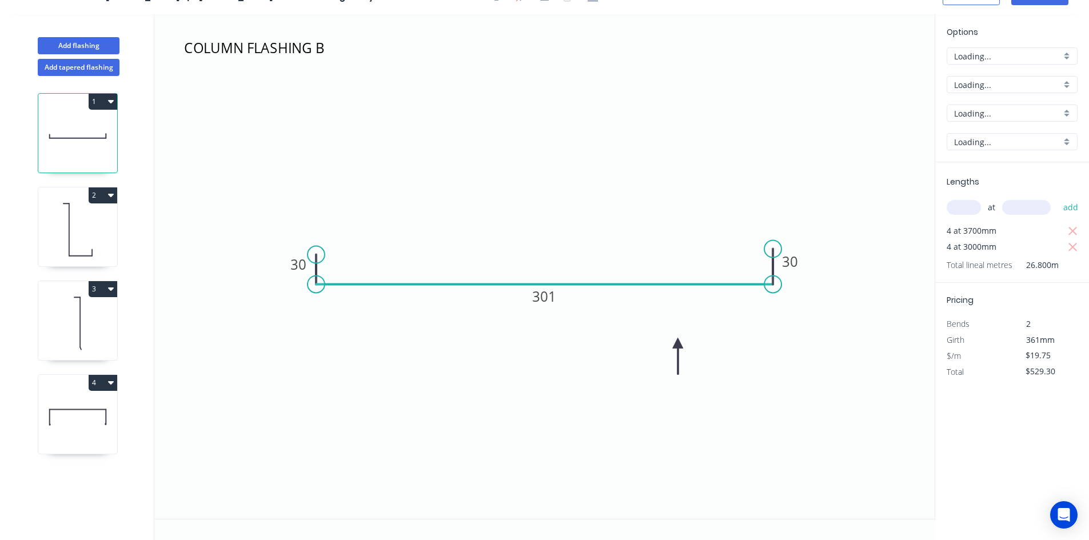
scroll to position [21, 0]
click at [300, 264] on tspan "30" at bounding box center [298, 264] width 16 height 19
click at [795, 258] on tspan "30" at bounding box center [790, 261] width 16 height 19
click at [720, 176] on icon "COLUMN FLASHING B 50 301 50" at bounding box center [544, 266] width 780 height 505
type input "$23.26"
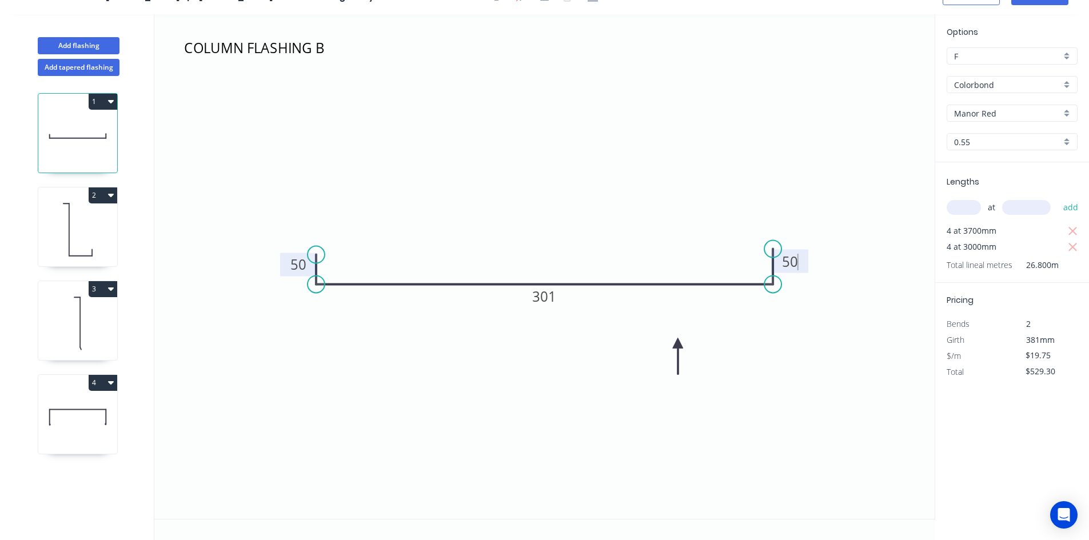
type input "$623.37"
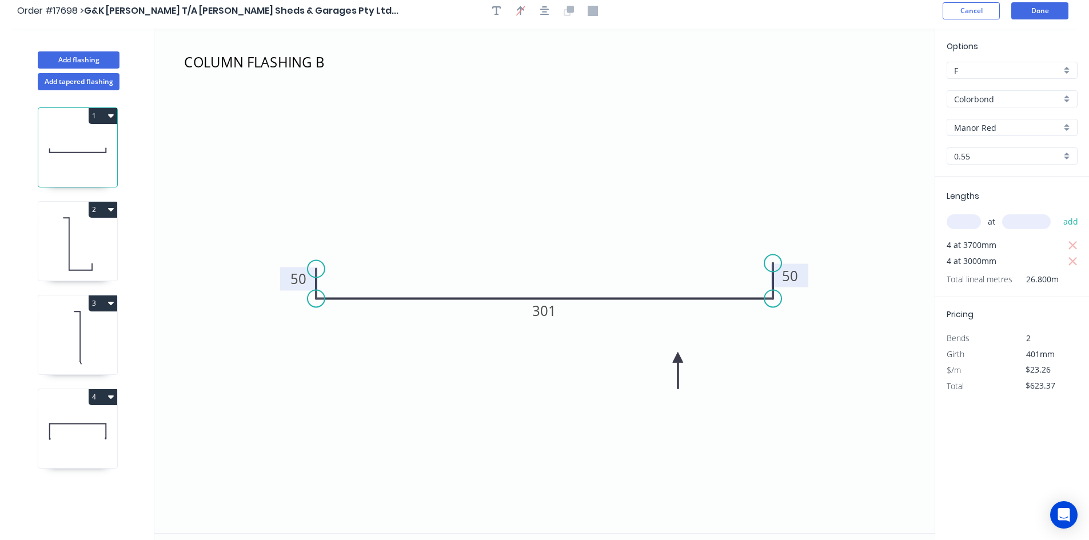
scroll to position [0, 0]
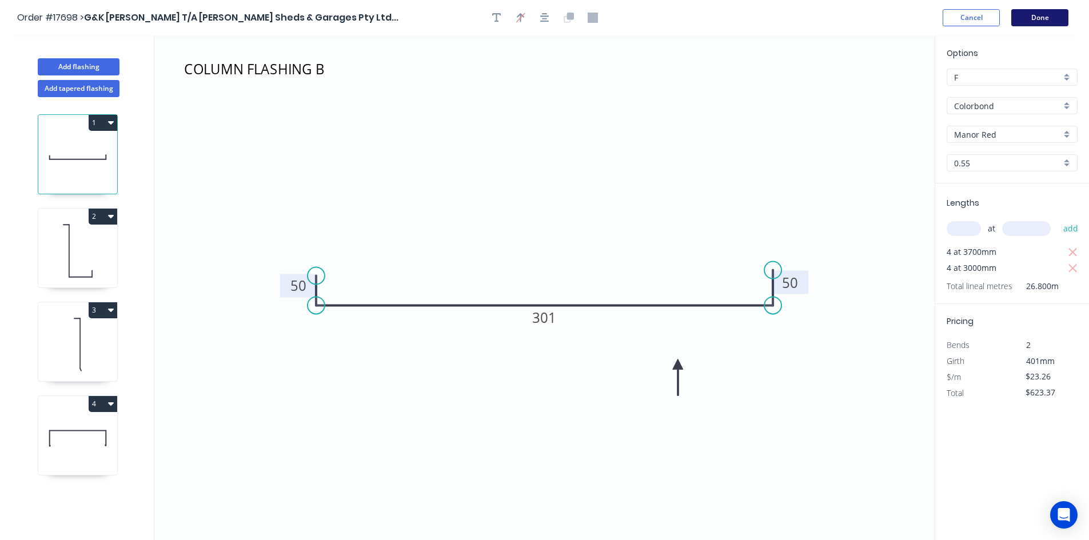
click at [1033, 16] on button "Done" at bounding box center [1039, 17] width 57 height 17
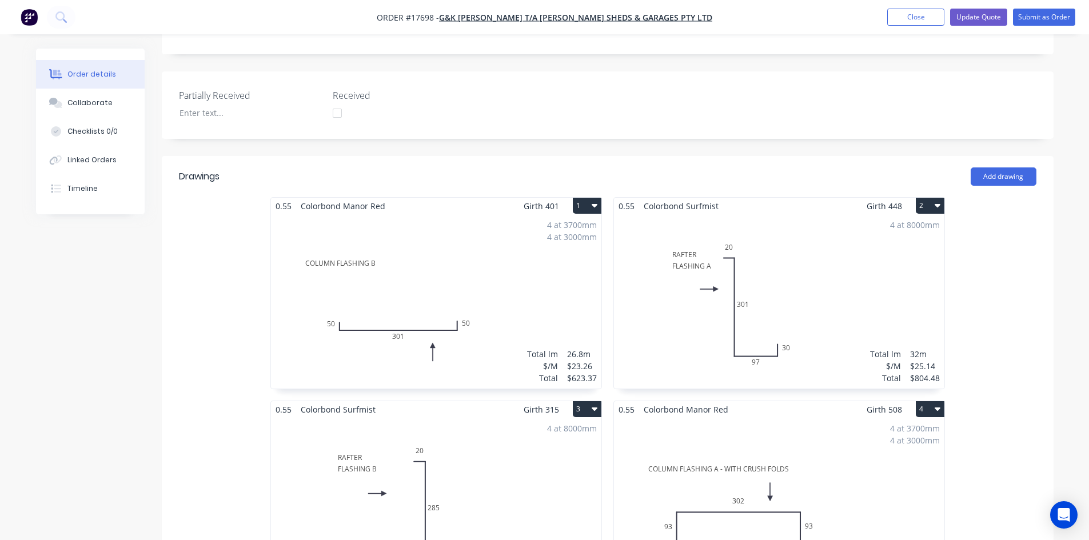
scroll to position [457, 0]
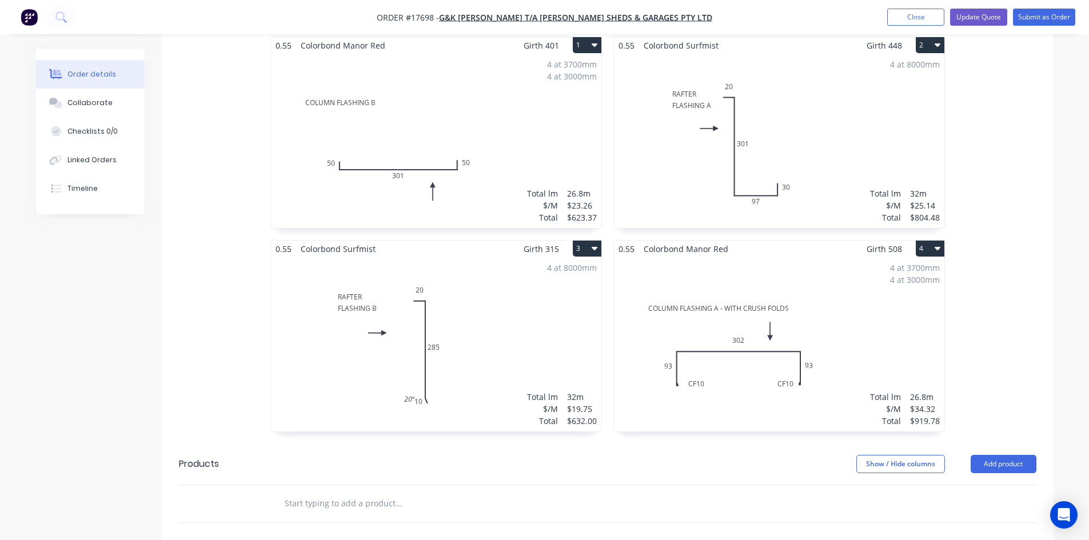
click at [477, 161] on div "4 at 3700mm 4 at 3000mm Total lm $/M Total 26.8m $23.26 $623.37" at bounding box center [436, 141] width 330 height 174
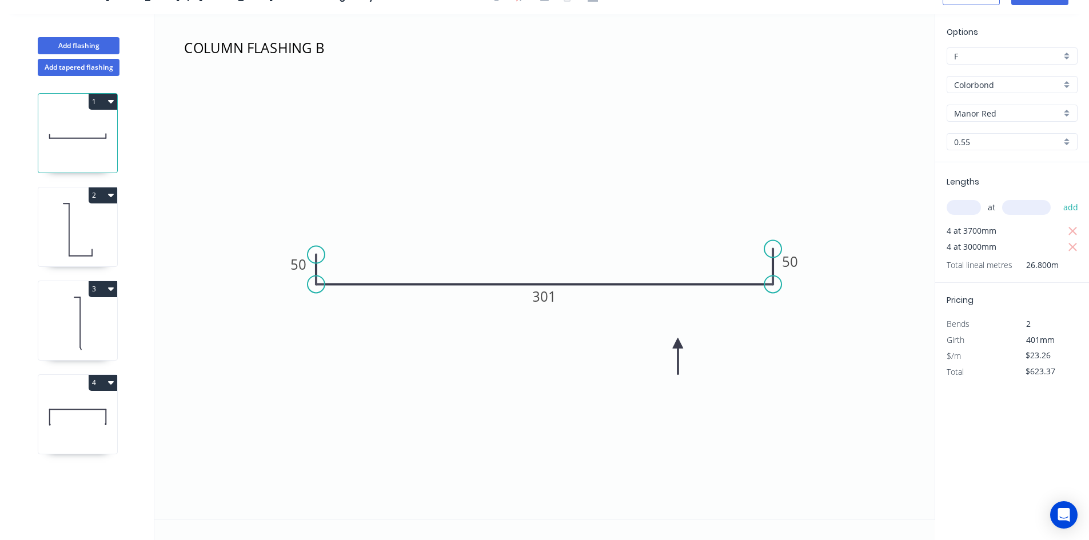
scroll to position [21, 0]
drag, startPoint x: 318, startPoint y: 251, endPoint x: 319, endPoint y: 238, distance: 12.6
click at [319, 238] on circle at bounding box center [316, 238] width 17 height 17
drag, startPoint x: 774, startPoint y: 246, endPoint x: 773, endPoint y: 233, distance: 13.7
click at [773, 233] on circle at bounding box center [772, 232] width 17 height 17
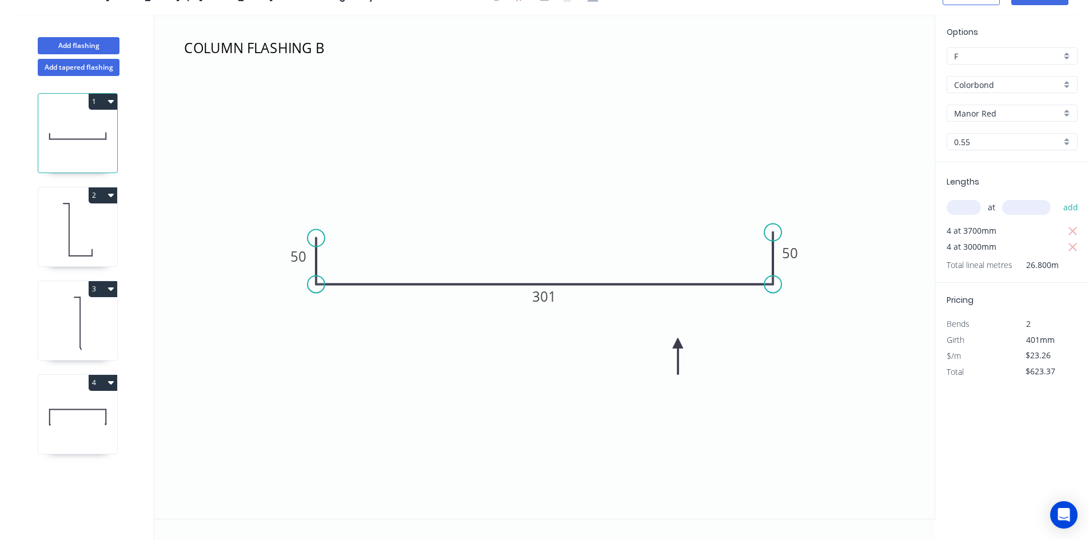
click at [698, 167] on icon "COLUMN FLASHING B 50 301 50" at bounding box center [544, 266] width 780 height 505
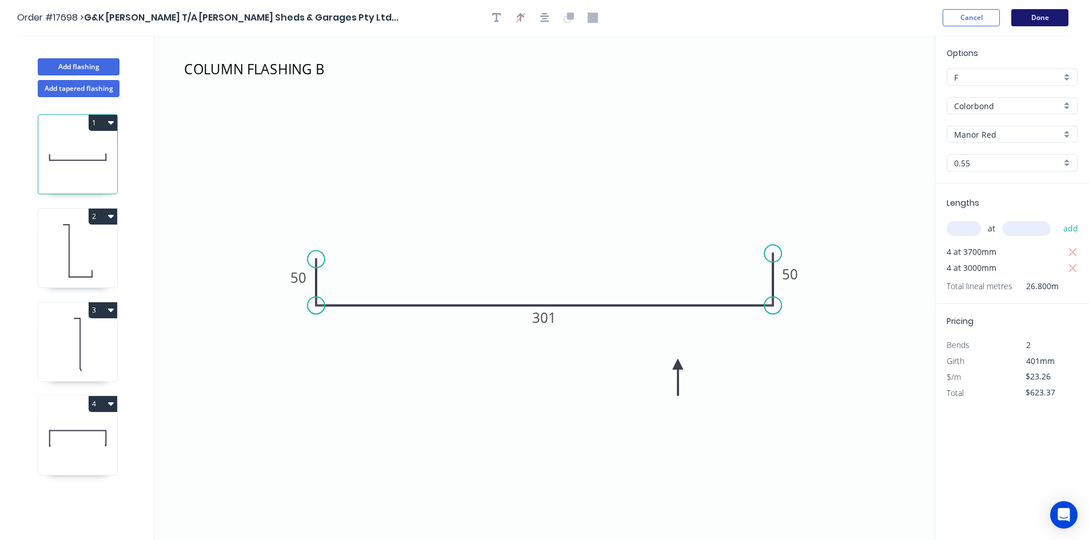
click at [1047, 21] on button "Done" at bounding box center [1039, 17] width 57 height 17
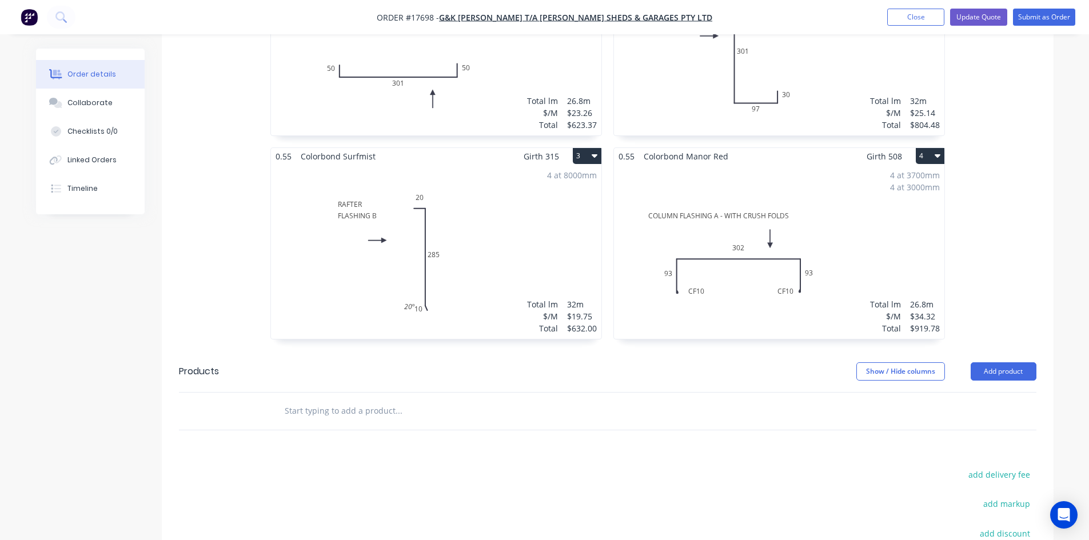
scroll to position [686, 0]
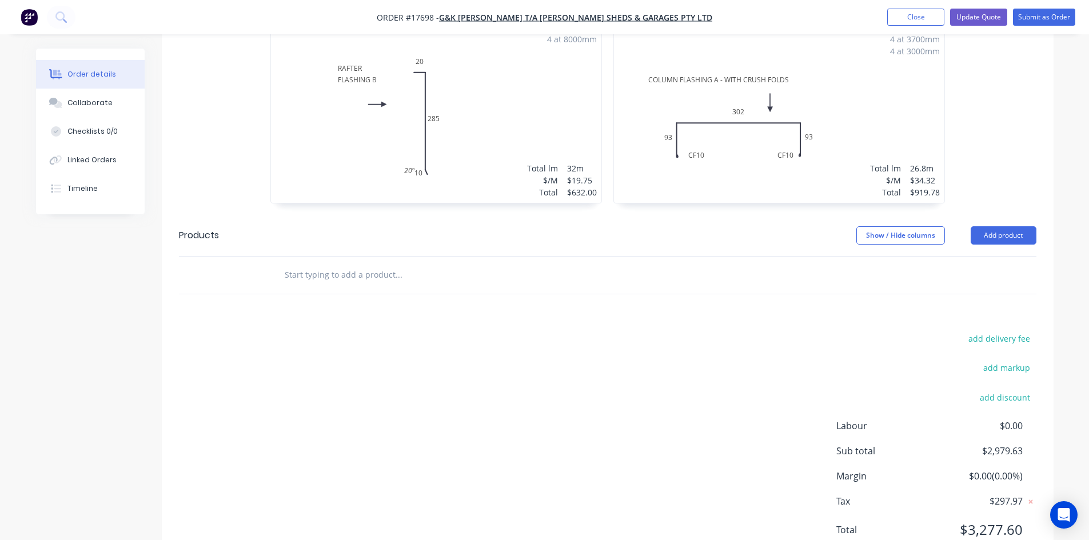
click at [338, 264] on input "text" at bounding box center [398, 275] width 229 height 23
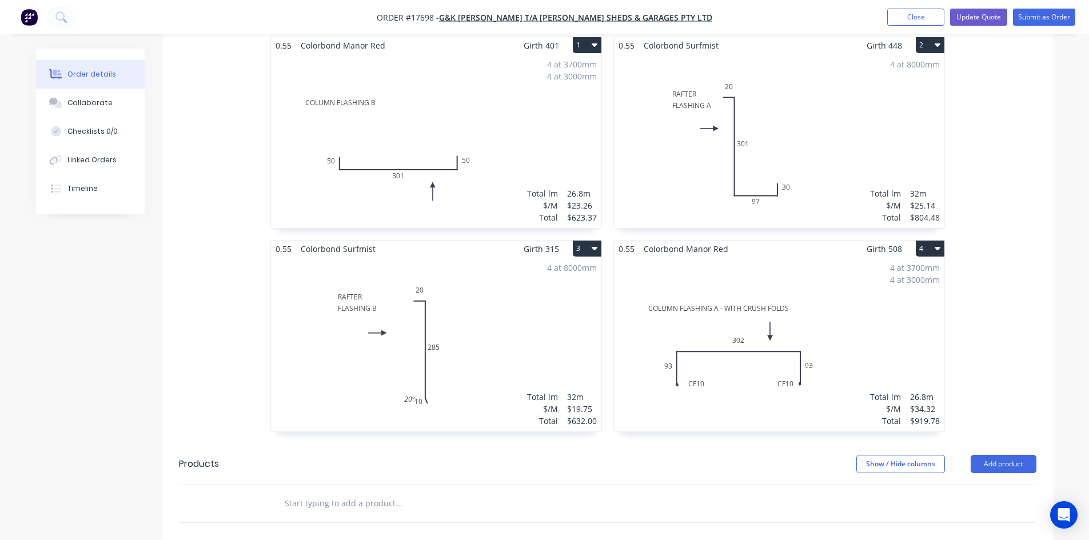
scroll to position [286, 0]
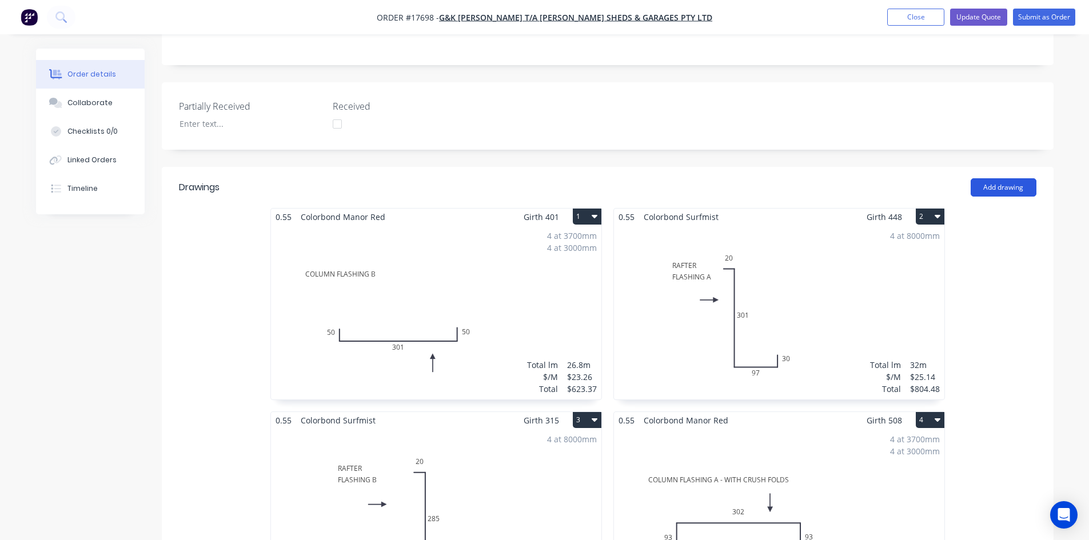
click at [994, 178] on button "Add drawing" at bounding box center [1004, 187] width 66 height 18
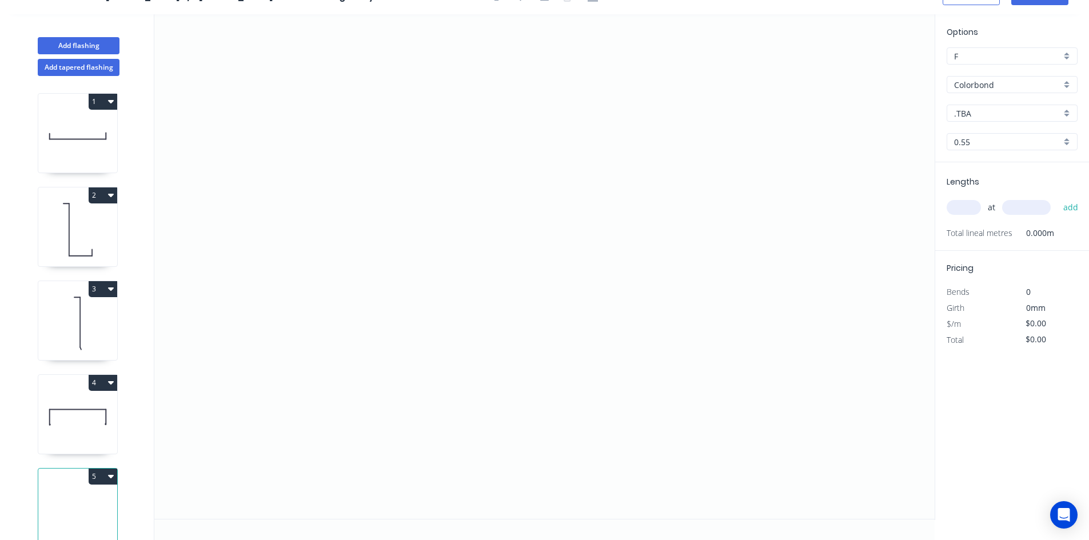
scroll to position [21, 0]
click at [423, 157] on icon "0" at bounding box center [544, 266] width 780 height 505
click at [645, 153] on icon "0" at bounding box center [544, 266] width 780 height 505
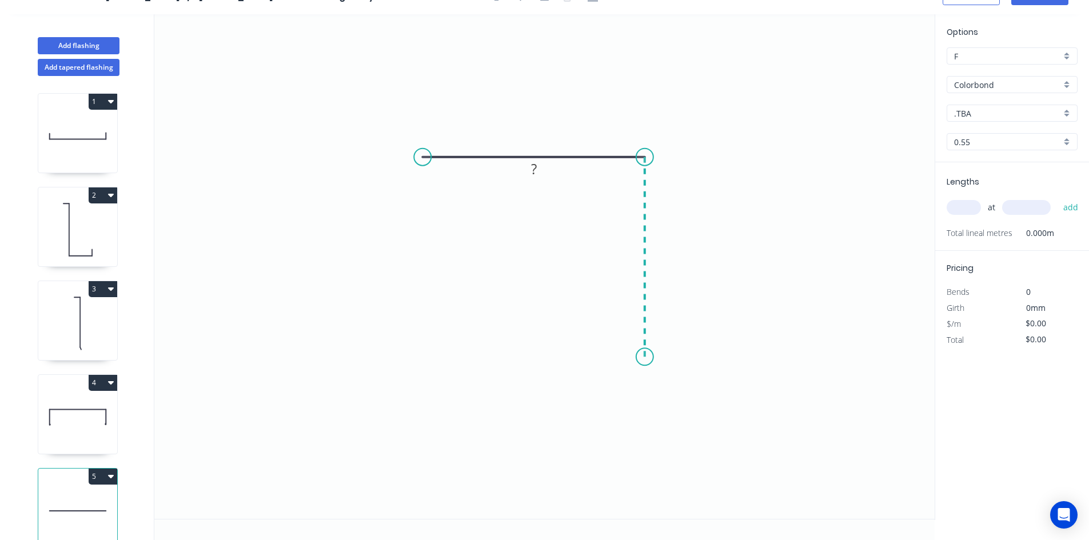
click at [641, 357] on icon "0 ?" at bounding box center [544, 266] width 780 height 505
click at [662, 387] on icon "0 ? ?" at bounding box center [544, 266] width 780 height 505
click at [424, 156] on circle at bounding box center [422, 157] width 17 height 17
click at [388, 146] on icon "0 ? ? ? ? º" at bounding box center [544, 266] width 780 height 505
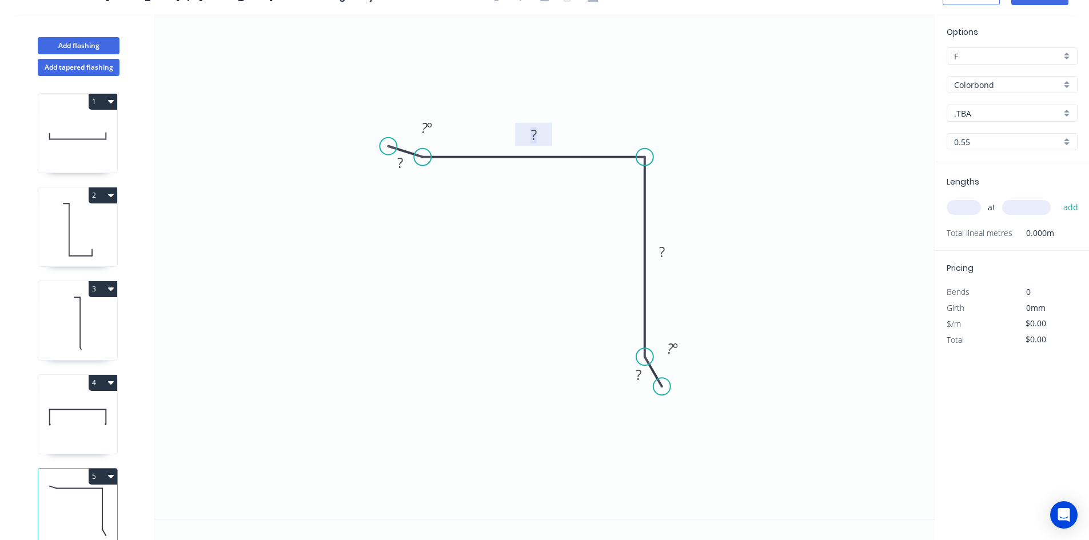
click at [541, 136] on rect at bounding box center [534, 136] width 23 height 16
click at [667, 251] on rect at bounding box center [662, 253] width 23 height 16
click at [646, 381] on rect at bounding box center [638, 376] width 23 height 16
click at [403, 165] on tspan "?" at bounding box center [400, 162] width 6 height 19
type input "$11.10"
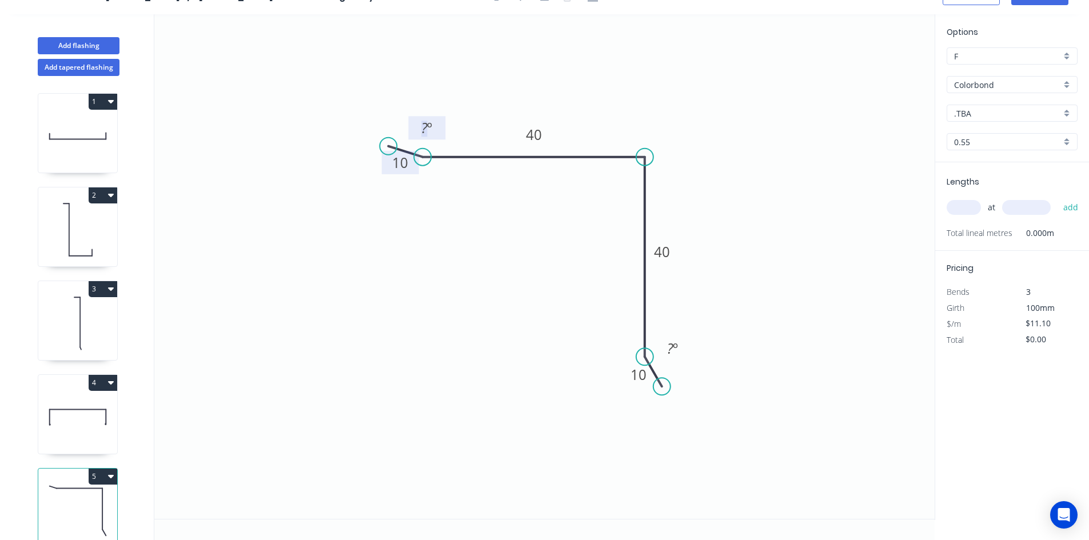
click at [423, 128] on tspan "?" at bounding box center [424, 127] width 6 height 19
click at [674, 348] on tspan "º" at bounding box center [675, 348] width 5 height 19
click at [672, 203] on div "Show angle" at bounding box center [709, 197] width 115 height 23
click at [627, 175] on tspan "º" at bounding box center [627, 176] width 5 height 19
click at [541, 244] on icon "0 10 40 40 10 20 º 89 º 20 º" at bounding box center [544, 266] width 780 height 505
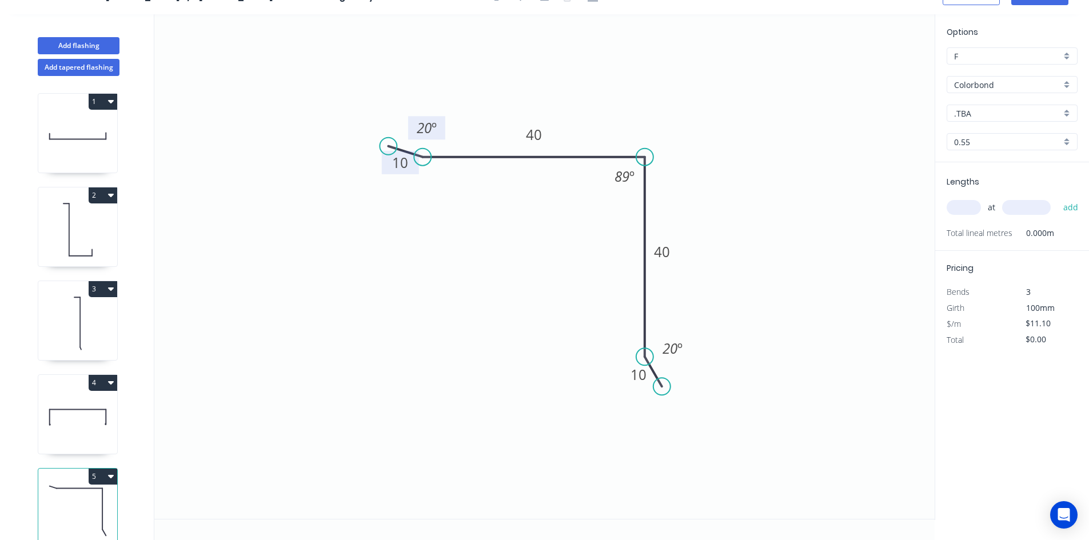
scroll to position [0, 0]
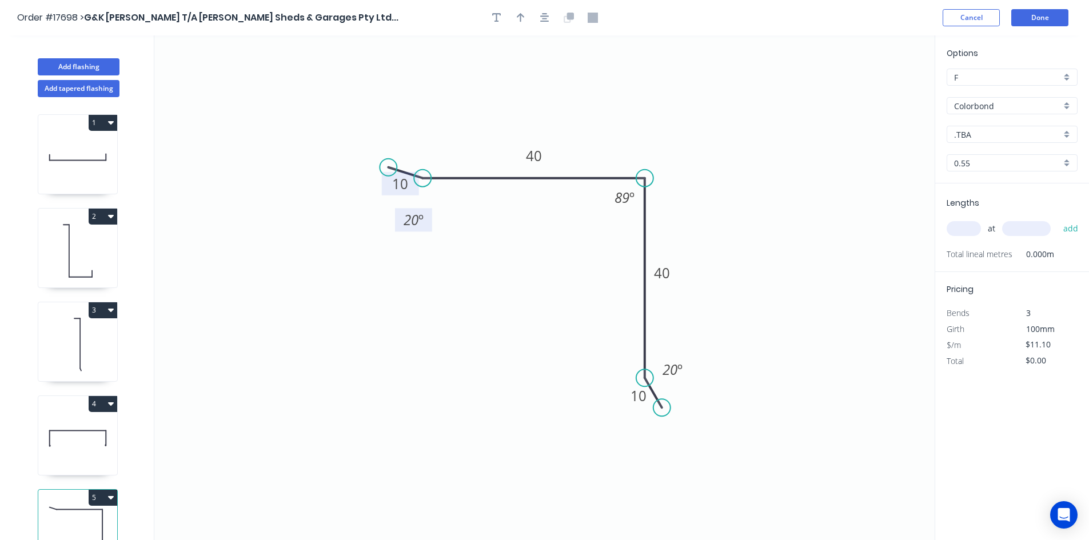
drag, startPoint x: 440, startPoint y: 142, endPoint x: 428, endPoint y: 220, distance: 78.7
click at [428, 220] on rect at bounding box center [413, 219] width 37 height 23
drag, startPoint x: 688, startPoint y: 366, endPoint x: 577, endPoint y: 376, distance: 110.8
click at [577, 376] on rect at bounding box center [561, 379] width 37 height 23
click at [723, 208] on icon "0 10 40 40 10 20 º 89 º 20 º" at bounding box center [544, 287] width 780 height 505
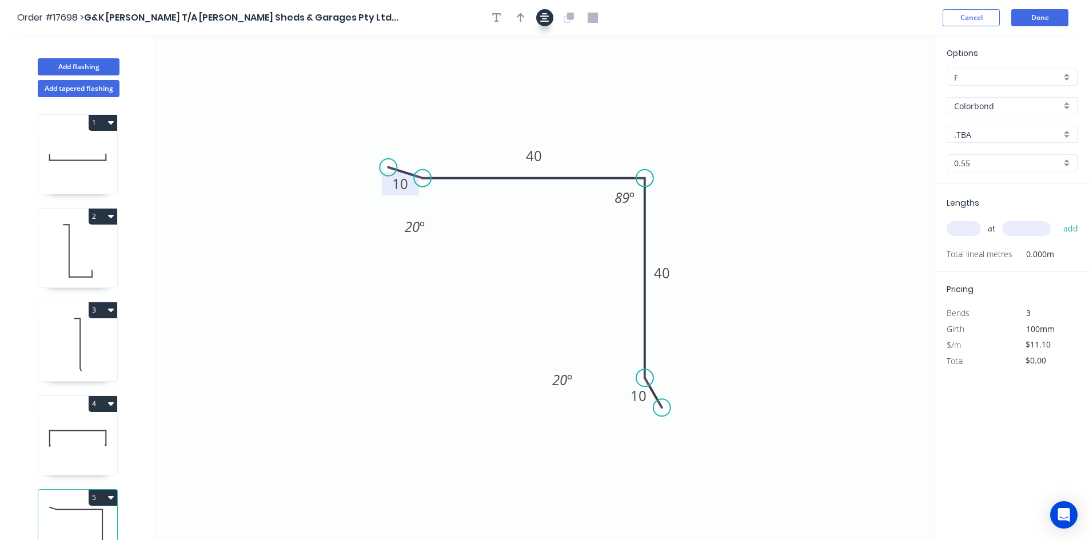
click at [548, 21] on icon "button" at bounding box center [544, 17] width 9 height 9
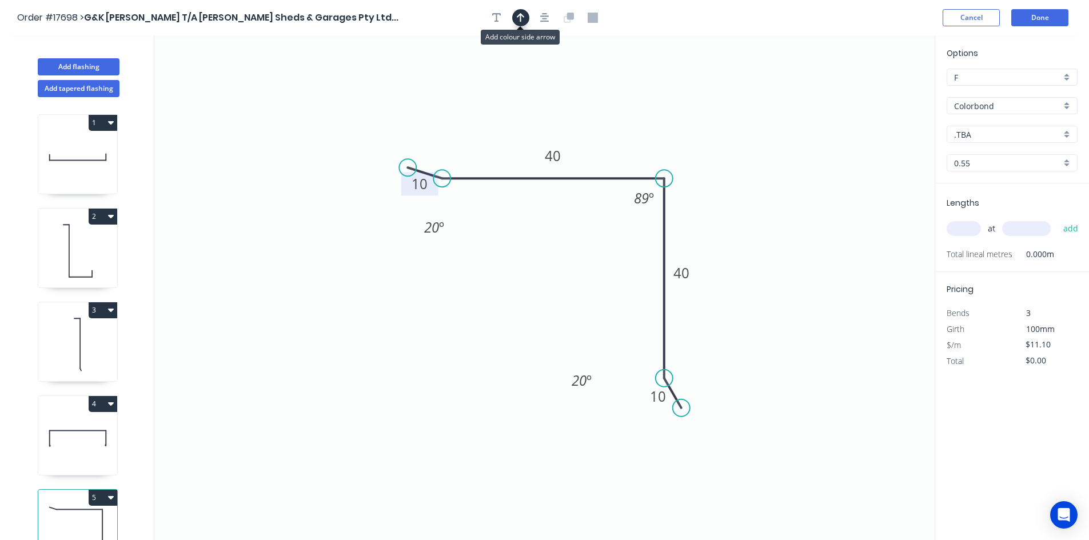
click at [520, 17] on icon "button" at bounding box center [521, 18] width 8 height 10
drag, startPoint x: 877, startPoint y: 91, endPoint x: 538, endPoint y: 270, distance: 383.1
click at [538, 270] on icon at bounding box center [528, 279] width 33 height 33
click at [966, 230] on input "text" at bounding box center [964, 228] width 34 height 15
type input "8"
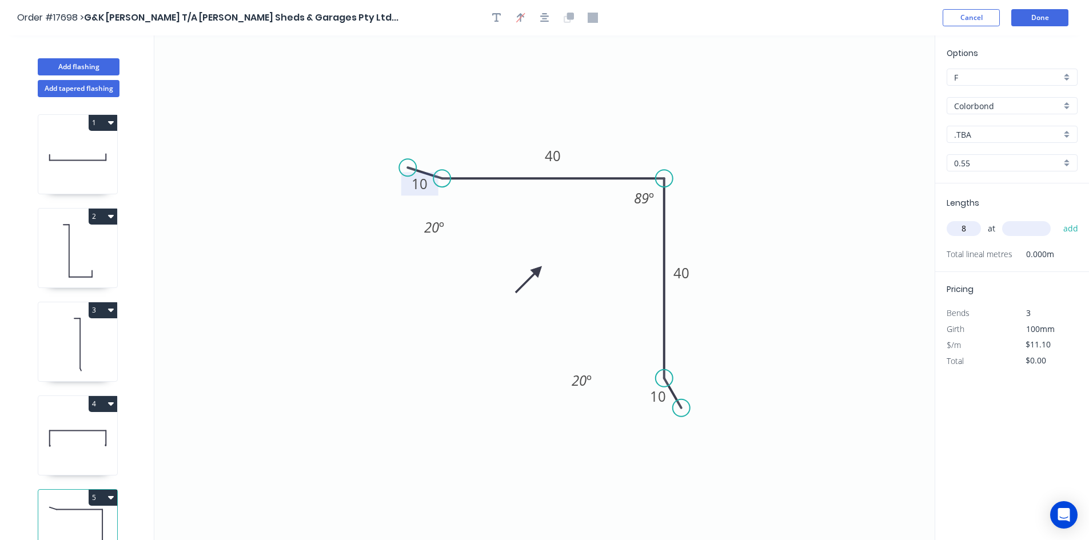
click at [1019, 229] on input "text" at bounding box center [1026, 228] width 49 height 15
type input "5500"
click at [1070, 226] on button "add" at bounding box center [1071, 228] width 27 height 19
type input "$488.40"
click at [1003, 134] on input ".TBA" at bounding box center [1007, 135] width 107 height 12
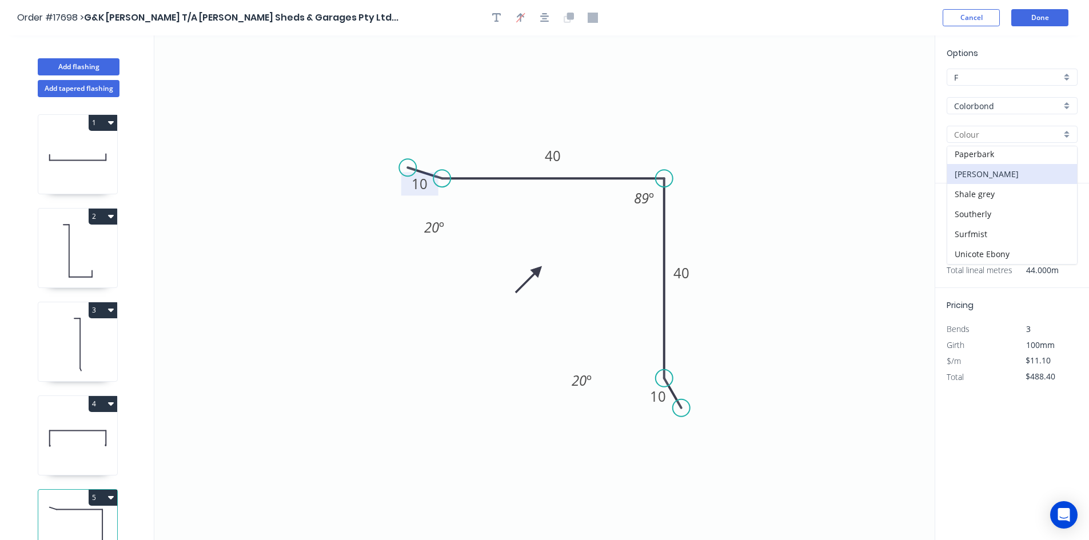
scroll to position [343, 0]
click at [994, 206] on div "Surfmist" at bounding box center [1012, 214] width 130 height 20
type input "Surfmist"
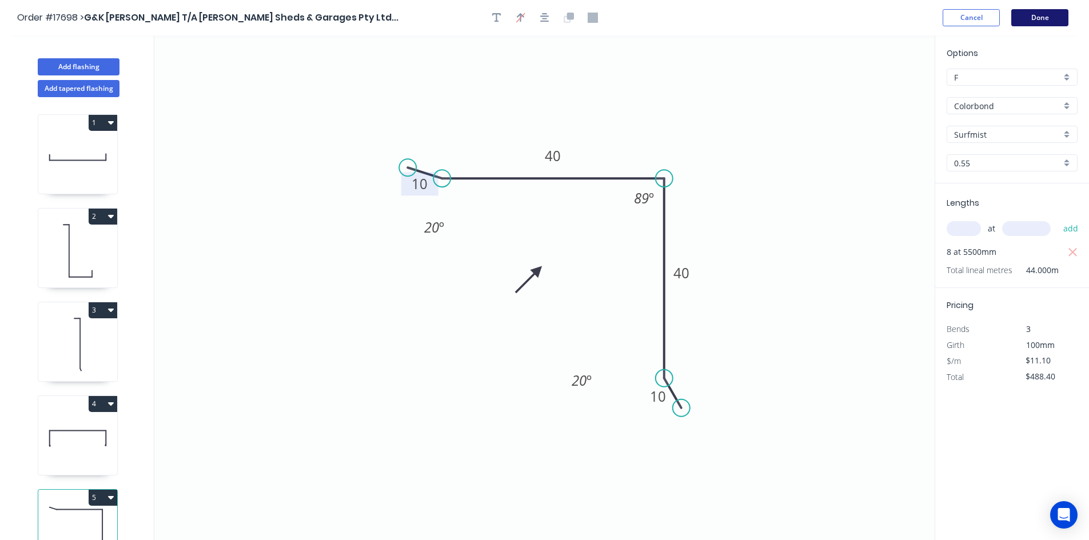
click at [1046, 14] on button "Done" at bounding box center [1039, 17] width 57 height 17
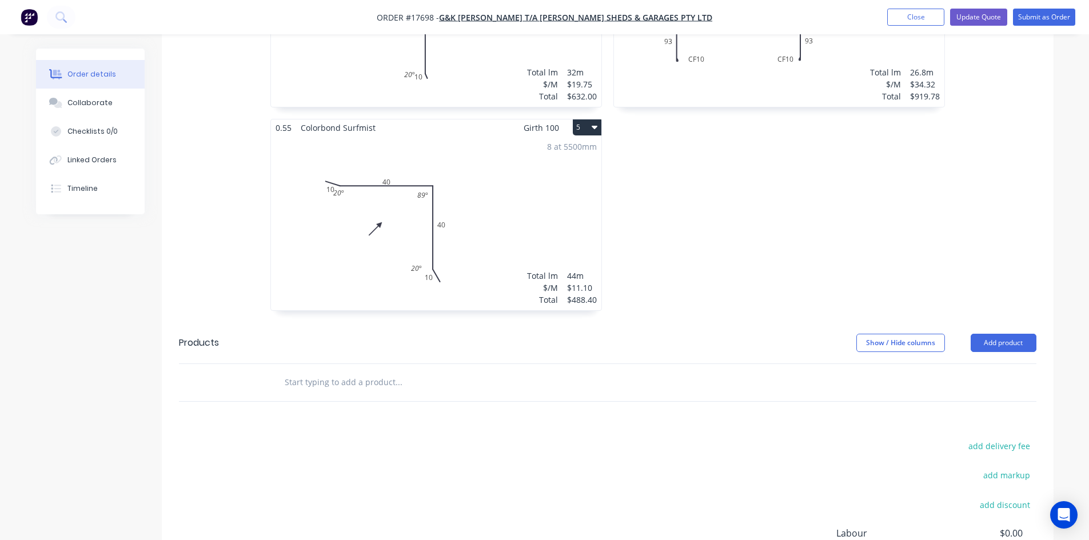
scroll to position [903, 0]
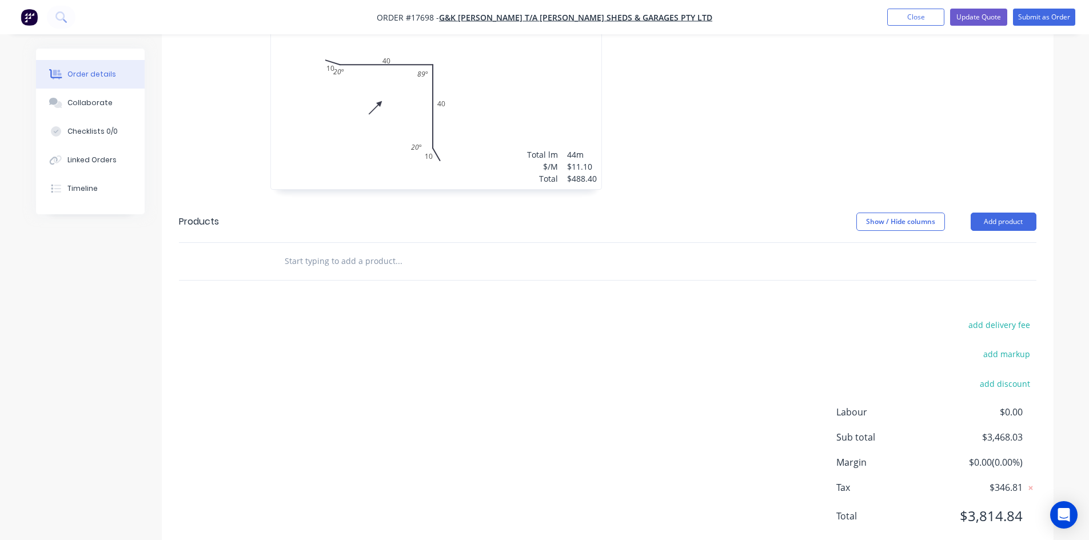
click at [401, 250] on input "text" at bounding box center [398, 261] width 229 height 23
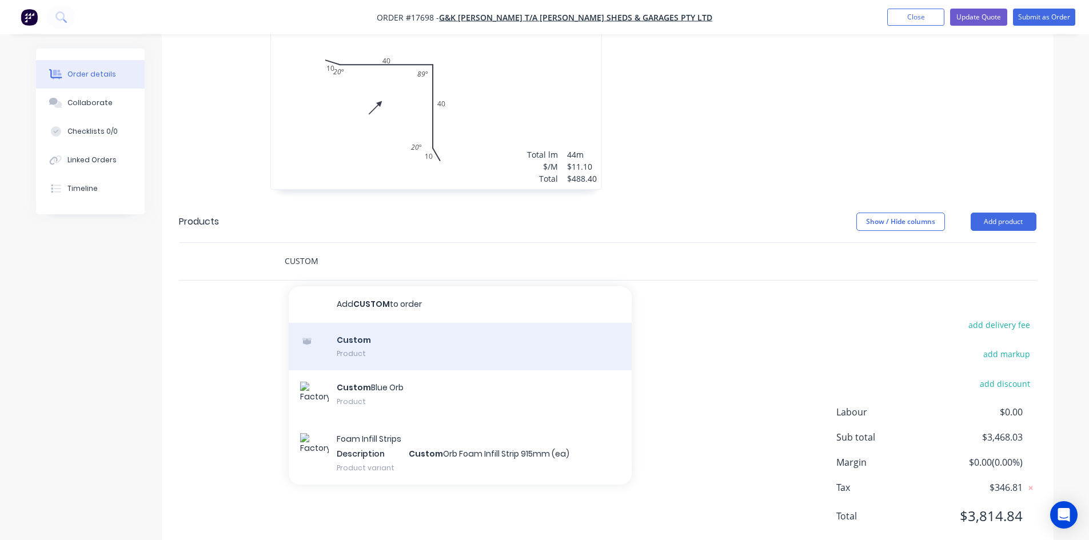
type input "CUSTOM"
click at [356, 325] on div "Custom Product" at bounding box center [460, 347] width 343 height 48
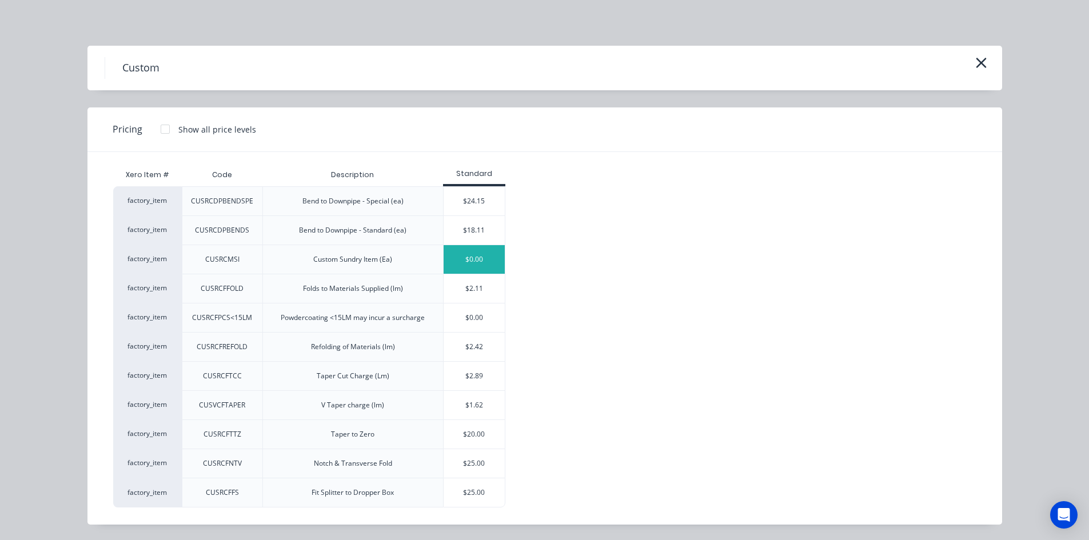
click at [469, 262] on div "$0.00" at bounding box center [474, 259] width 61 height 29
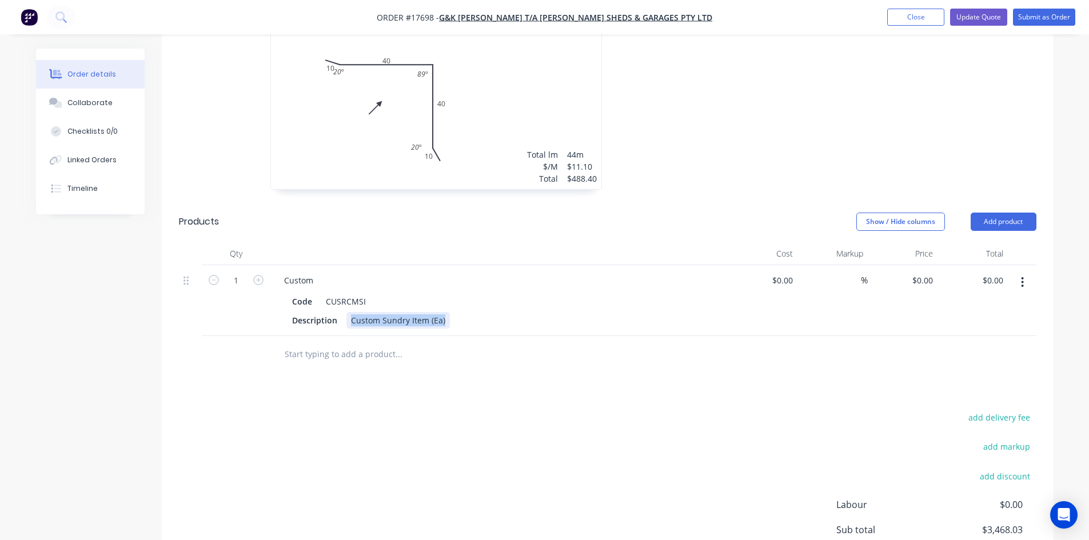
drag, startPoint x: 445, startPoint y: 288, endPoint x: 350, endPoint y: 287, distance: 95.5
click at [350, 312] on div "Custom Sundry Item (Ea)" at bounding box center [397, 320] width 103 height 17
paste div
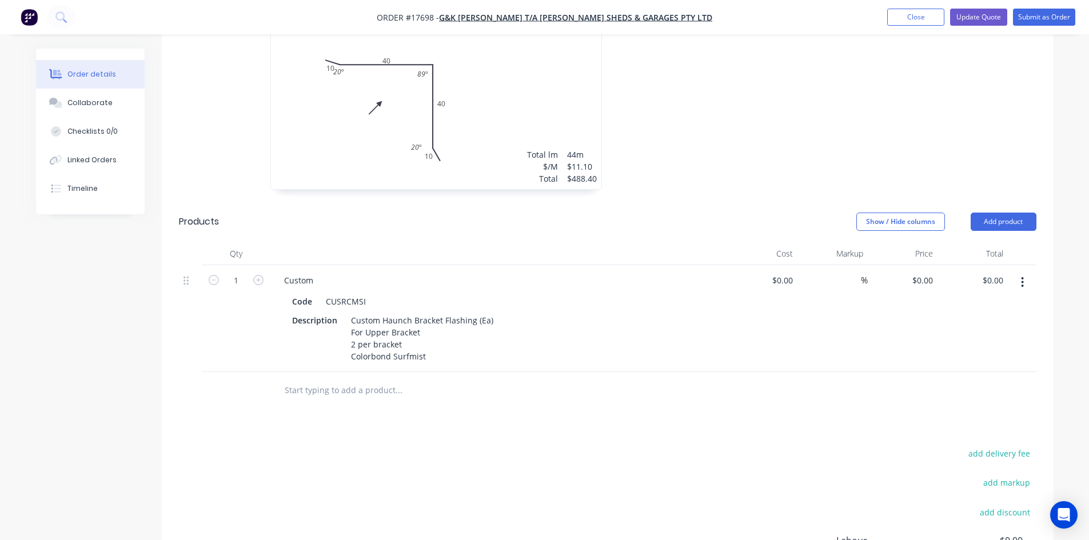
click at [493, 369] on div "Drawings Add drawing 0.55 Colorbond Manor Red Girth 401 1 COLUMN FLASHING B 50 …" at bounding box center [608, 116] width 892 height 1134
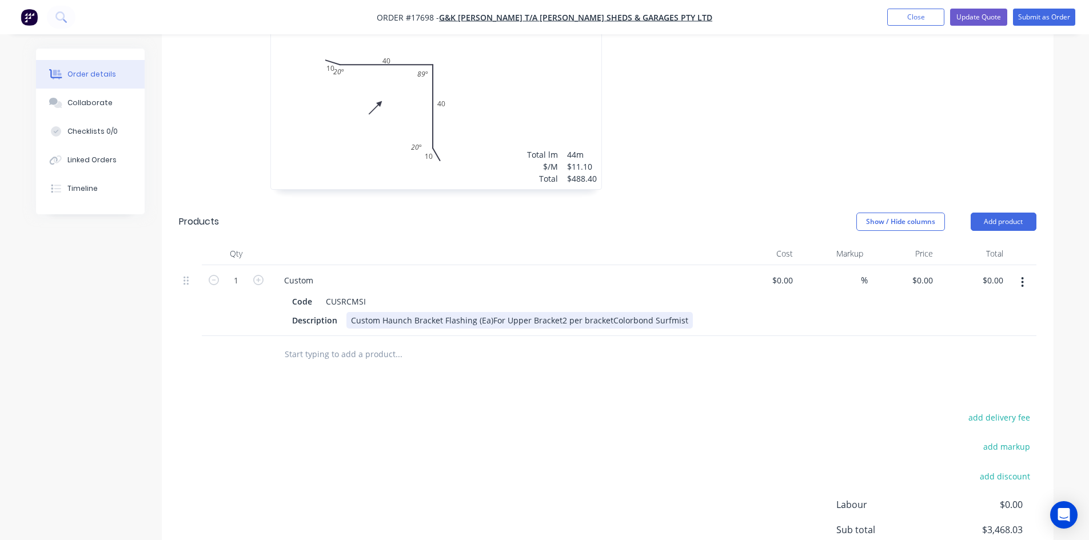
click at [489, 312] on div "Custom Haunch Bracket Flashing (Ea)For Upper Bracket2 per bracketColorbond Surf…" at bounding box center [519, 320] width 346 height 17
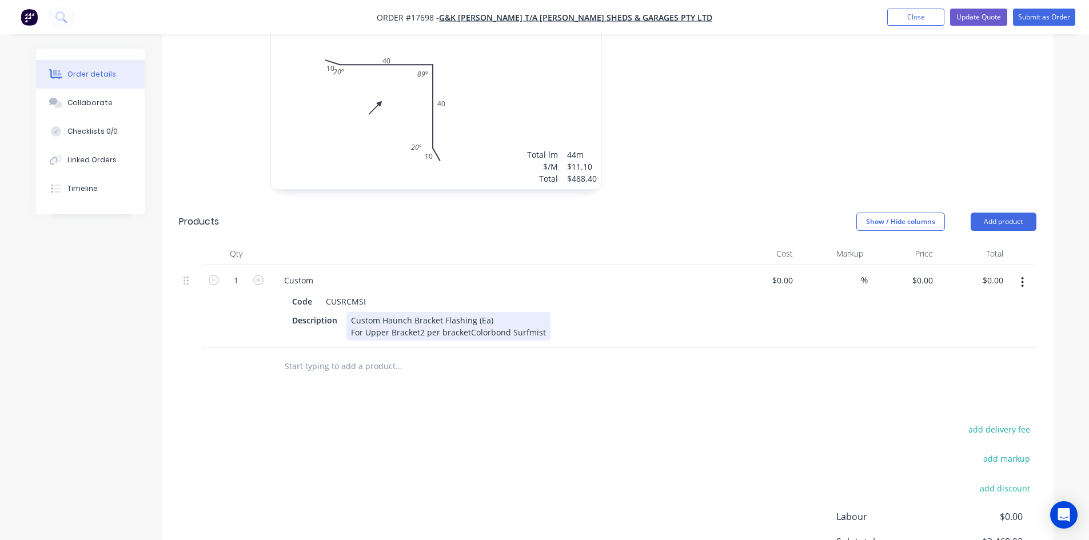
click at [418, 312] on div "Custom Haunch Bracket Flashing (Ea) For Upper Bracket2 per bracketColorbond Sur…" at bounding box center [448, 326] width 204 height 29
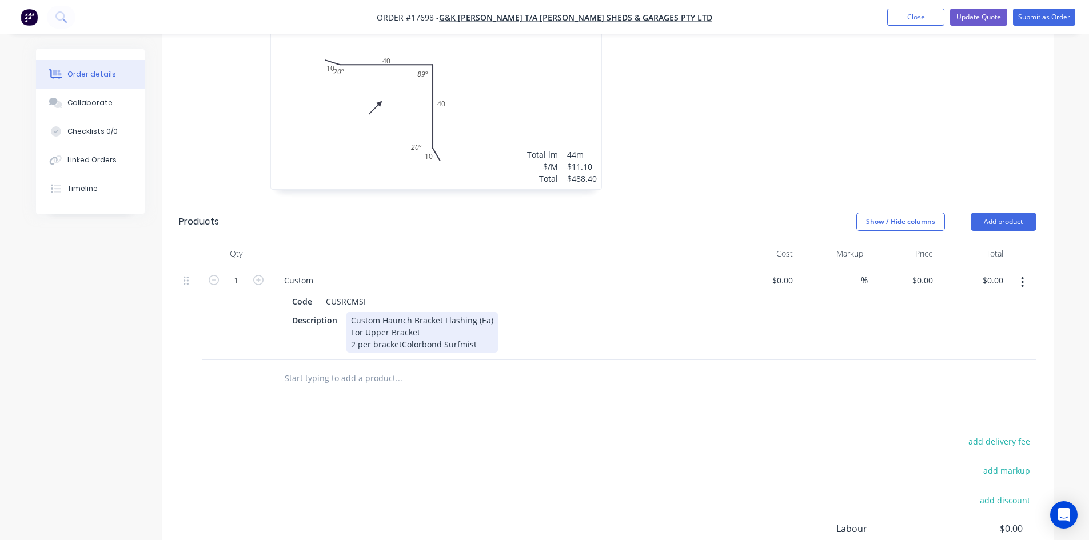
click at [399, 312] on div "Custom Haunch Bracket Flashing (Ea) For Upper Bracket 2 per bracketColorbond Su…" at bounding box center [422, 332] width 152 height 41
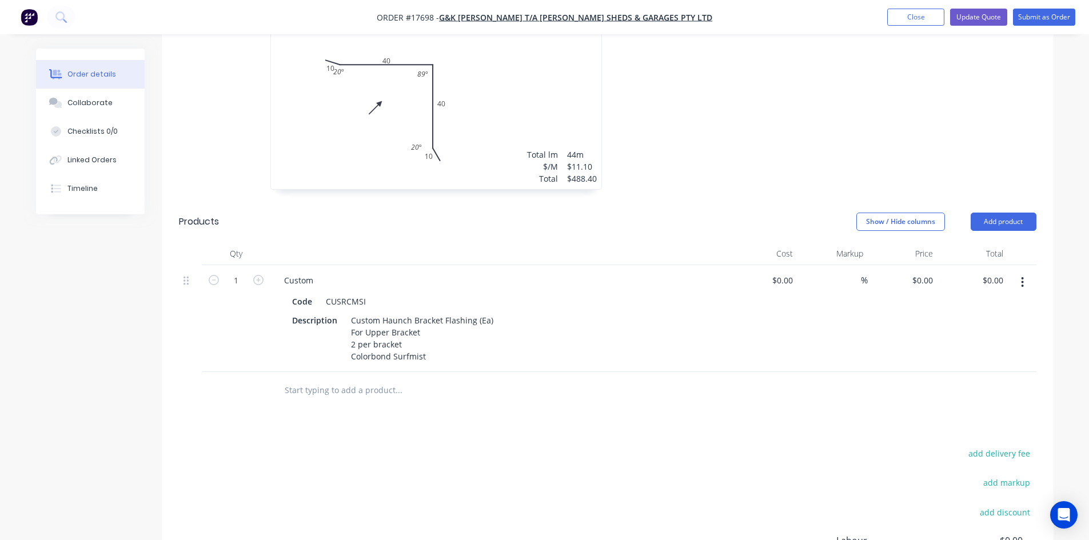
click at [635, 397] on div "Drawings Add drawing 0.55 Colorbond Manor Red Girth 401 1 COLUMN FLASHING B 50 …" at bounding box center [608, 116] width 892 height 1134
click at [925, 272] on div "0 $0.00" at bounding box center [924, 280] width 26 height 17
click at [925, 272] on input "0" at bounding box center [931, 280] width 13 height 17
type input "$75.72"
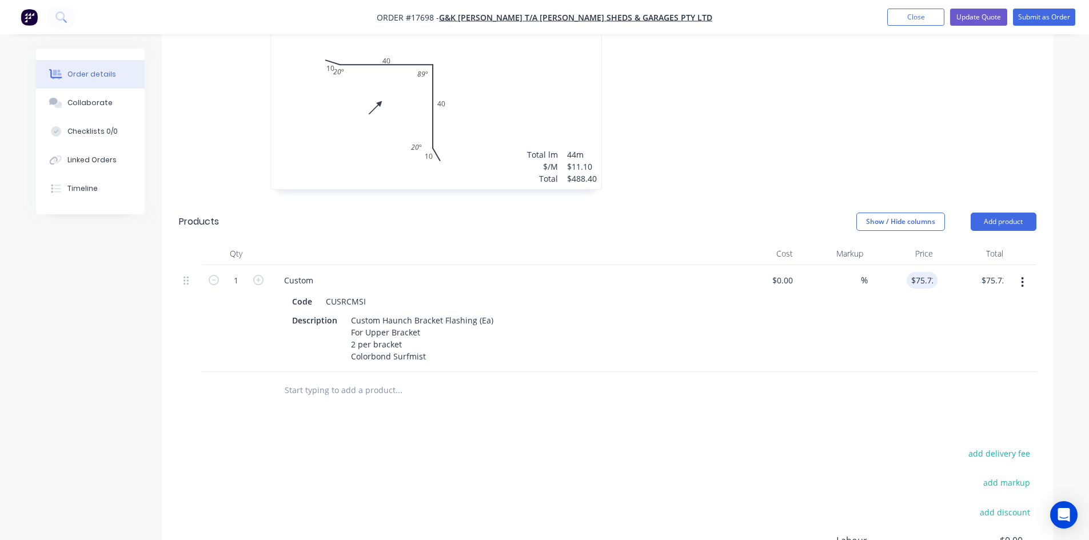
click at [896, 300] on div "$75.72 75.72" at bounding box center [903, 318] width 70 height 107
click at [240, 272] on input "1" at bounding box center [236, 280] width 30 height 17
type input "8"
type input "$605.76"
click at [347, 205] on header "Products Show / Hide columns Add product" at bounding box center [608, 221] width 892 height 41
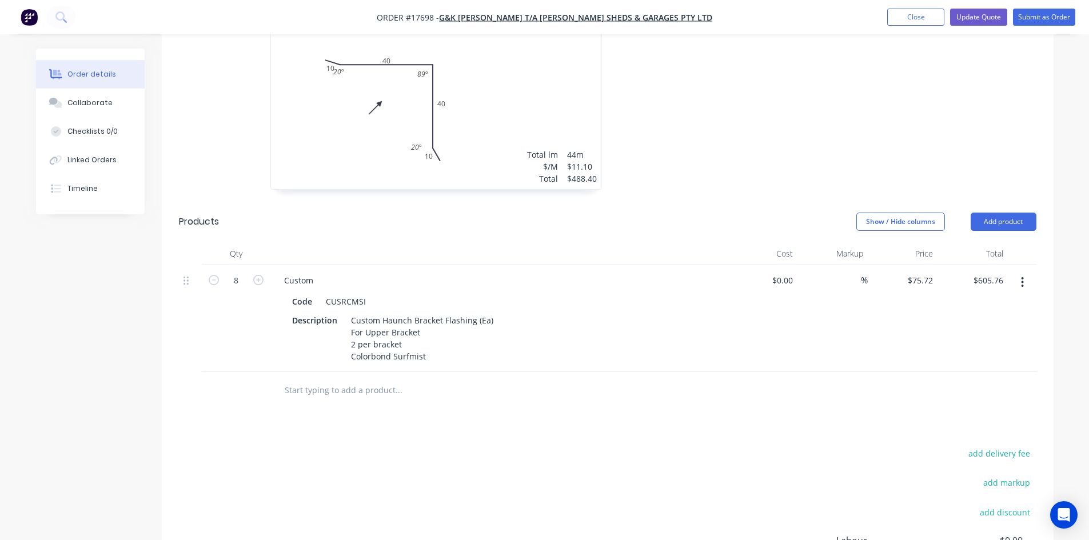
click at [1025, 272] on button "button" at bounding box center [1022, 282] width 27 height 21
click at [1001, 327] on div "Duplicate" at bounding box center [982, 335] width 88 height 17
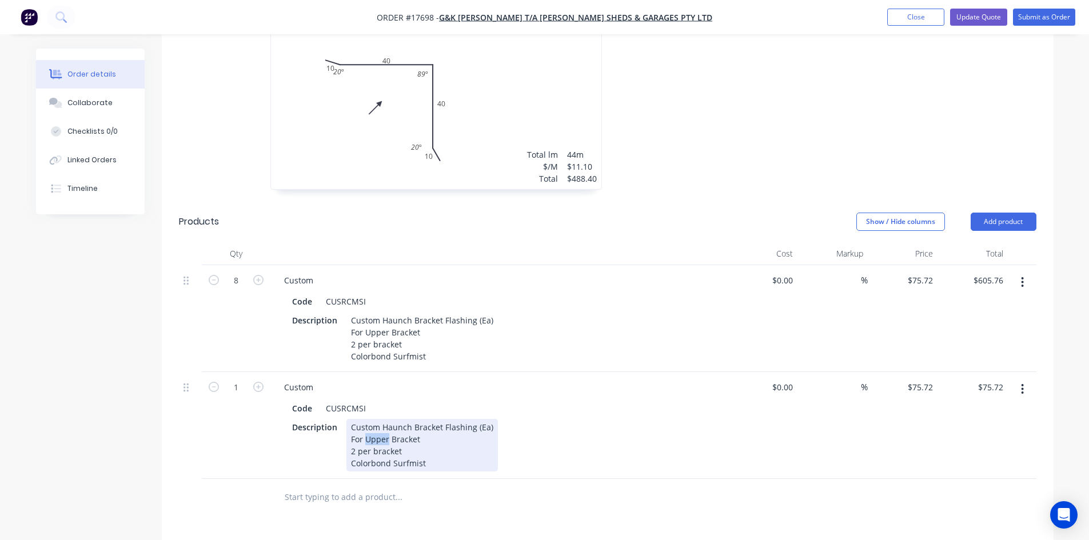
drag, startPoint x: 387, startPoint y: 408, endPoint x: 366, endPoint y: 404, distance: 21.0
click at [366, 419] on div "Custom Haunch Bracket Flashing (Ea) For Upper Bracket 2 per bracket Colorbond S…" at bounding box center [422, 445] width 152 height 53
click at [551, 398] on div "Code CUSRCMSI Description Custom Haunch Bracket Flashing (Ea) For Lower Bracket…" at bounding box center [499, 435] width 448 height 74
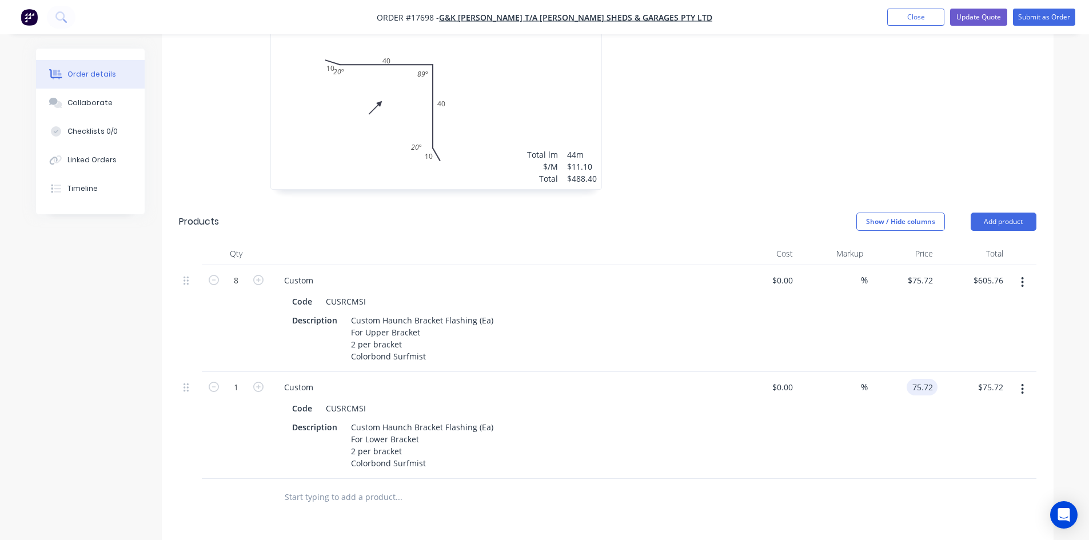
click at [917, 379] on input "75.72" at bounding box center [924, 387] width 26 height 17
type input "$72.20"
click at [899, 479] on div at bounding box center [608, 497] width 858 height 37
click at [234, 379] on input "1" at bounding box center [236, 387] width 30 height 17
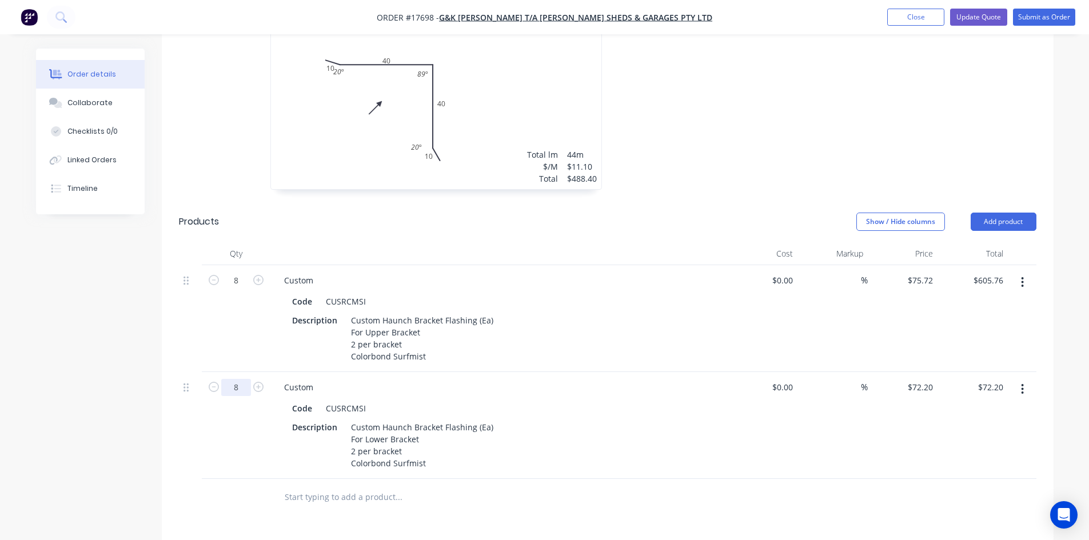
type input "8"
type input "$577.60"
click at [173, 321] on div "Qty Cost Markup Price Total 8 Custom Code CUSRCMSI Description Custom Haunch Br…" at bounding box center [608, 379] width 892 height 274
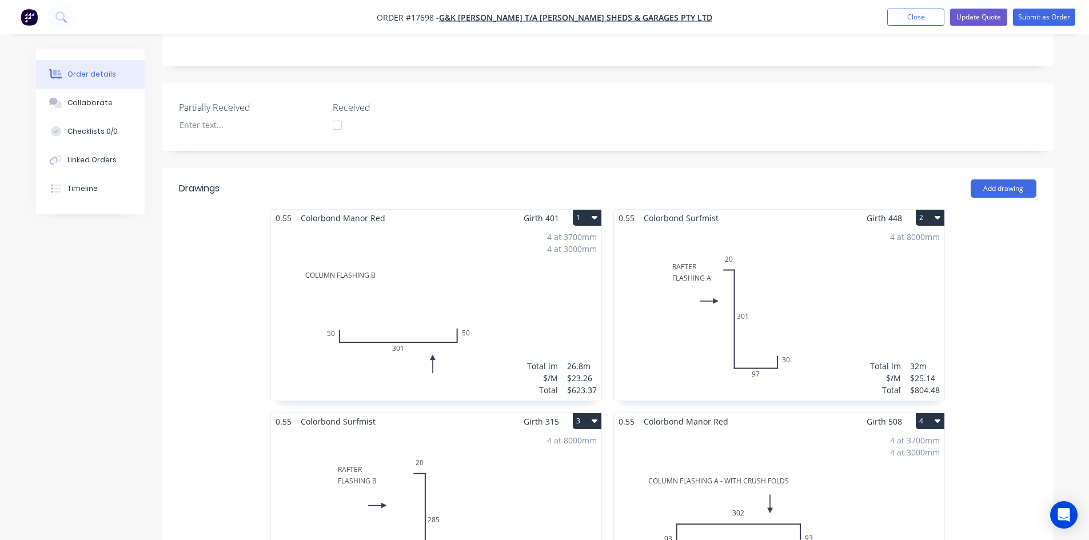
scroll to position [338, 0]
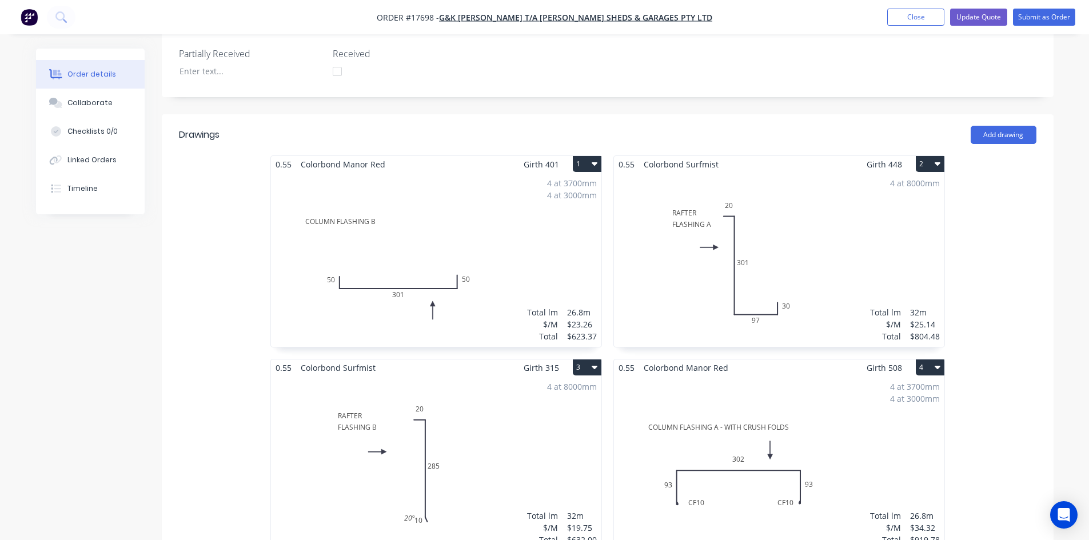
click at [531, 194] on div "4 at 3700mm 4 at 3000mm Total lm $/M Total 26.8m $23.26 $623.37" at bounding box center [436, 260] width 330 height 174
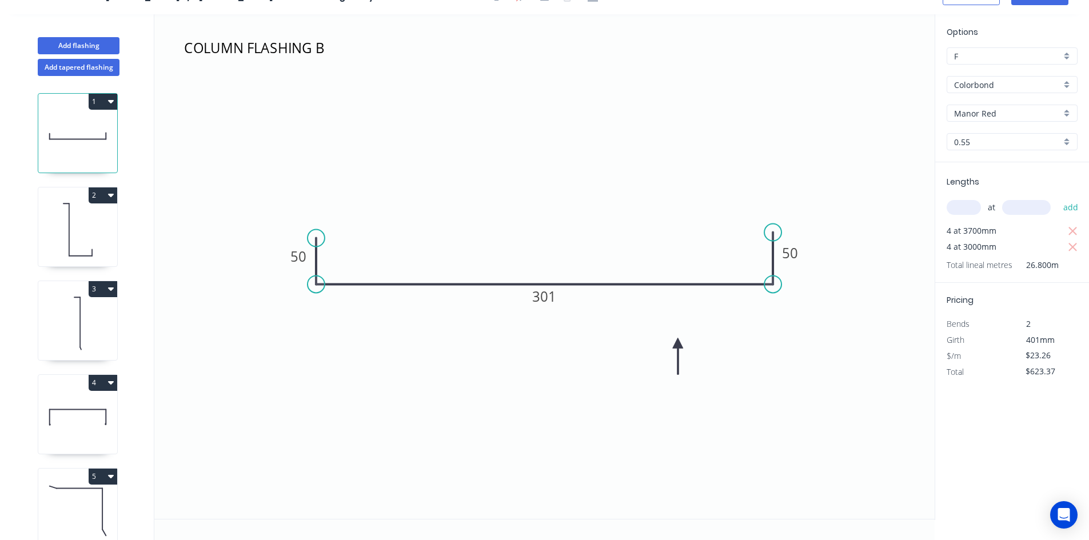
scroll to position [21, 0]
click at [1071, 230] on icon "button" at bounding box center [1073, 231] width 9 height 9
drag, startPoint x: 1071, startPoint y: 228, endPoint x: 1022, endPoint y: 219, distance: 50.6
click at [1071, 228] on icon "button" at bounding box center [1073, 232] width 10 height 14
type input "$0.00"
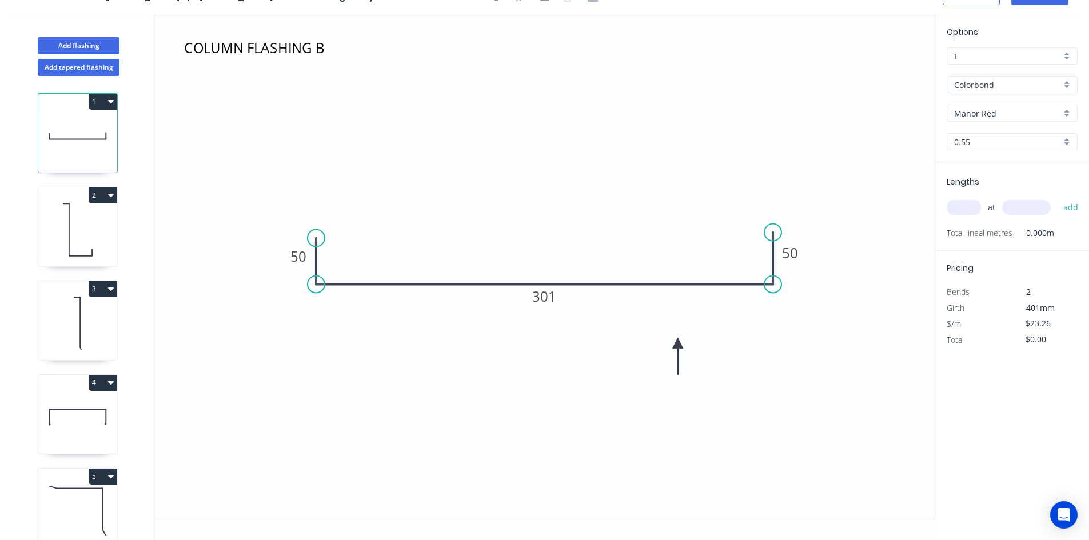
click at [969, 207] on input "text" at bounding box center [964, 207] width 34 height 15
type input "4"
click at [1031, 213] on input "text" at bounding box center [1026, 207] width 49 height 15
type input "3500"
click at [1072, 205] on button "add" at bounding box center [1071, 207] width 27 height 19
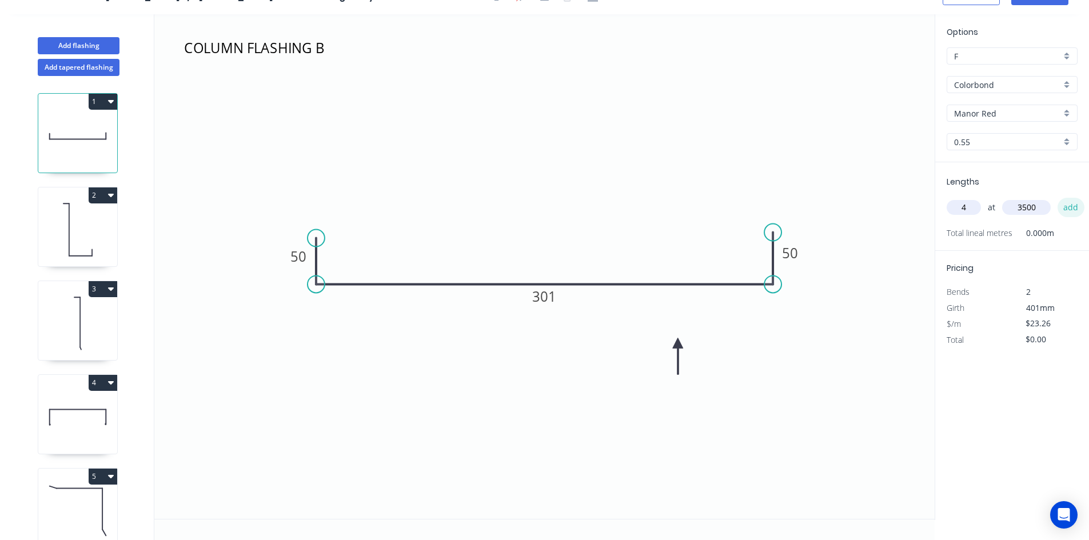
type input "$325.64"
type input "4"
click at [1022, 209] on input "text" at bounding box center [1026, 207] width 49 height 15
type input "2800"
click at [1073, 204] on button "add" at bounding box center [1071, 207] width 27 height 19
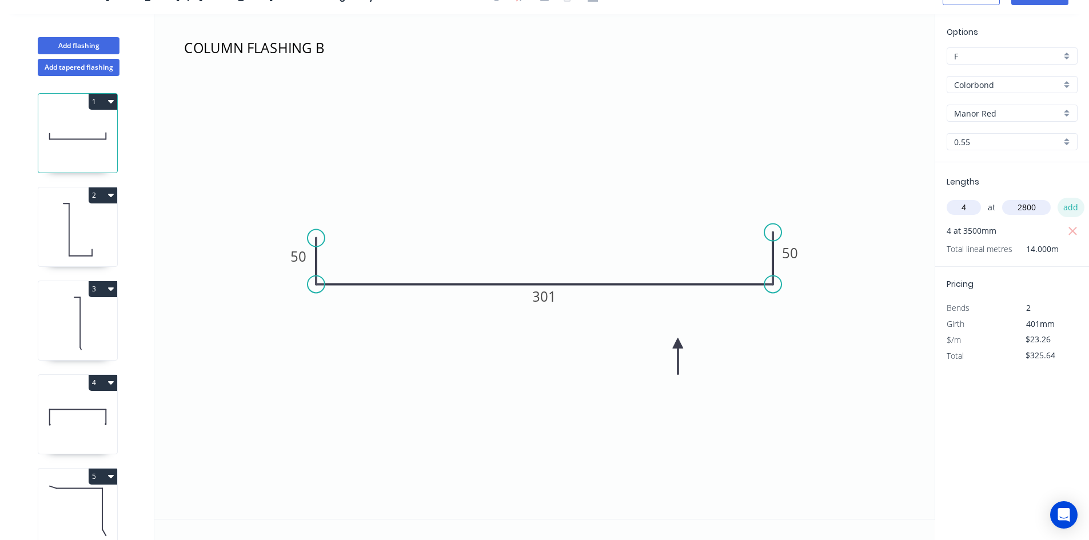
type input "$586.15"
click at [53, 239] on icon at bounding box center [77, 229] width 79 height 73
type input "$25.14"
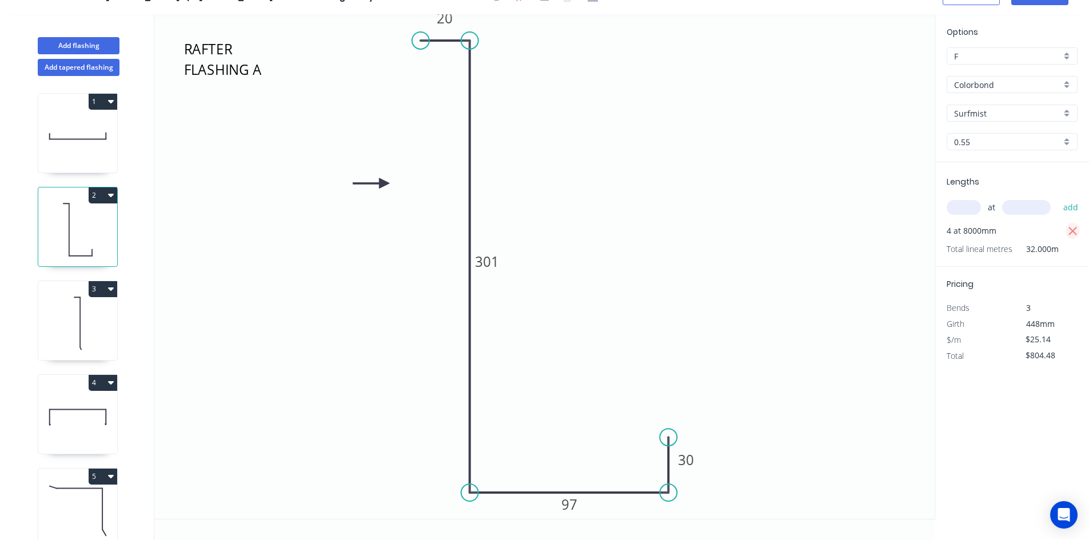
click at [1070, 232] on icon "button" at bounding box center [1073, 232] width 10 height 14
type input "$0.00"
click at [970, 209] on input "text" at bounding box center [964, 207] width 34 height 15
type input "4"
click at [1016, 208] on input "text" at bounding box center [1026, 207] width 49 height 15
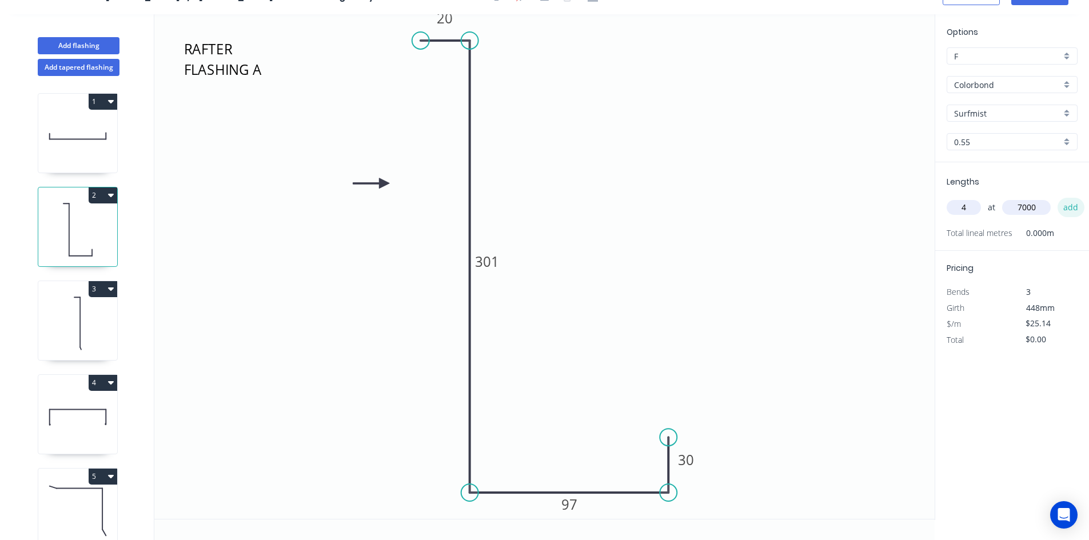
type input "7000"
click at [1078, 208] on button "add" at bounding box center [1071, 207] width 27 height 19
type input "$703.92"
click at [72, 326] on icon at bounding box center [77, 323] width 79 height 73
type input "$19.75"
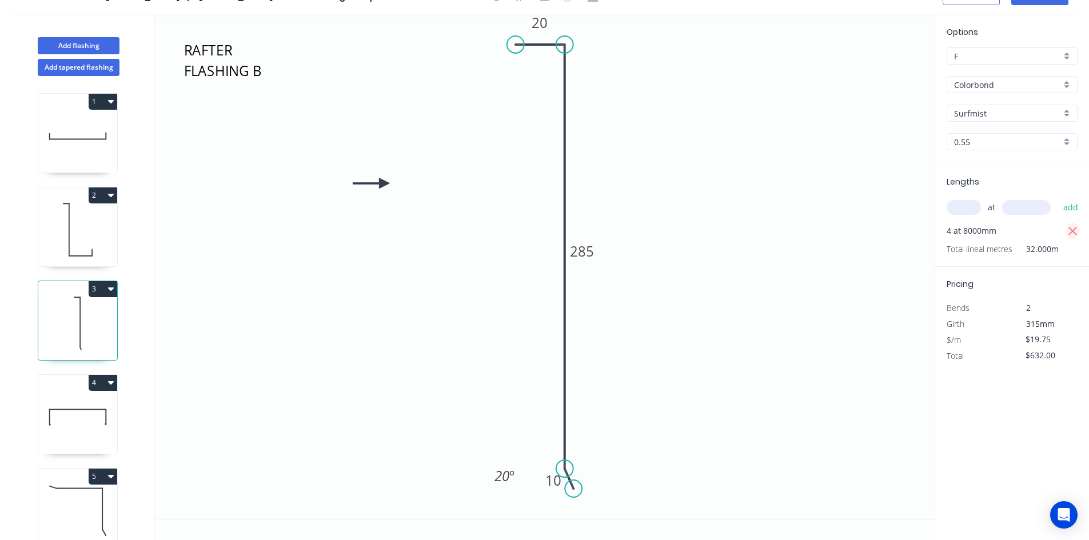
click at [1075, 233] on icon "button" at bounding box center [1073, 231] width 9 height 9
type input "$0.00"
click at [975, 204] on input "text" at bounding box center [964, 207] width 34 height 15
type input "4"
click at [1045, 207] on input "text" at bounding box center [1026, 207] width 49 height 15
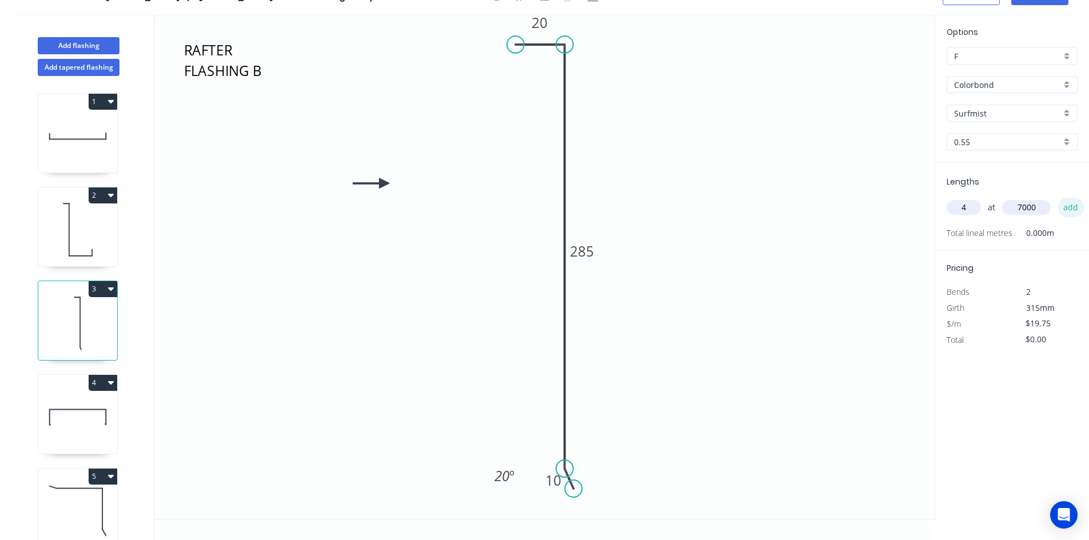
type input "7000"
click at [1079, 206] on button "add" at bounding box center [1071, 207] width 27 height 19
type input "$553.00"
click at [93, 421] on icon at bounding box center [77, 417] width 79 height 73
type input "$34.32"
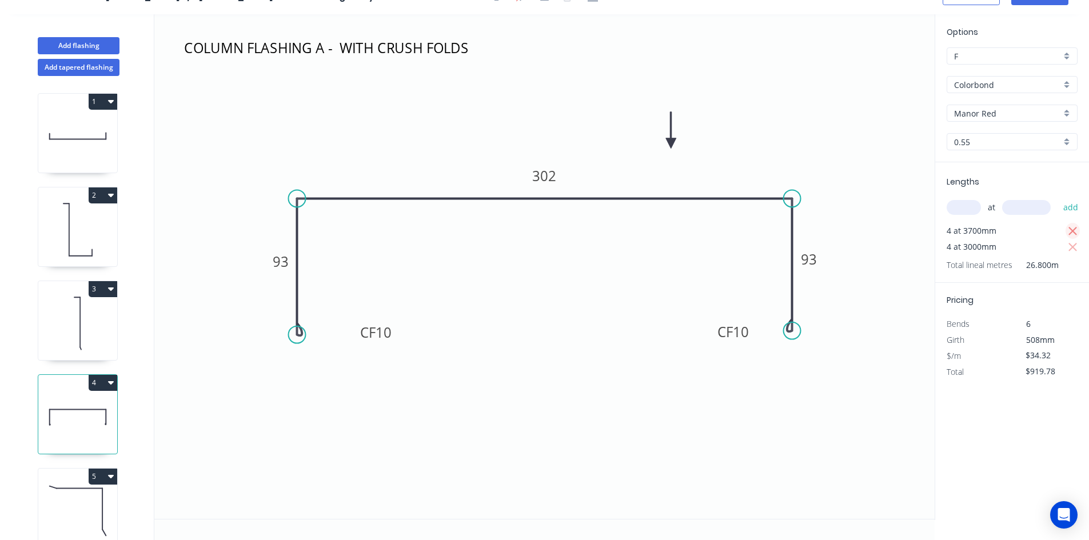
click at [1069, 230] on icon "button" at bounding box center [1073, 232] width 10 height 14
click at [1073, 234] on icon "button" at bounding box center [1073, 232] width 10 height 14
type input "$0.00"
click at [965, 208] on input "text" at bounding box center [964, 207] width 34 height 15
type input "4"
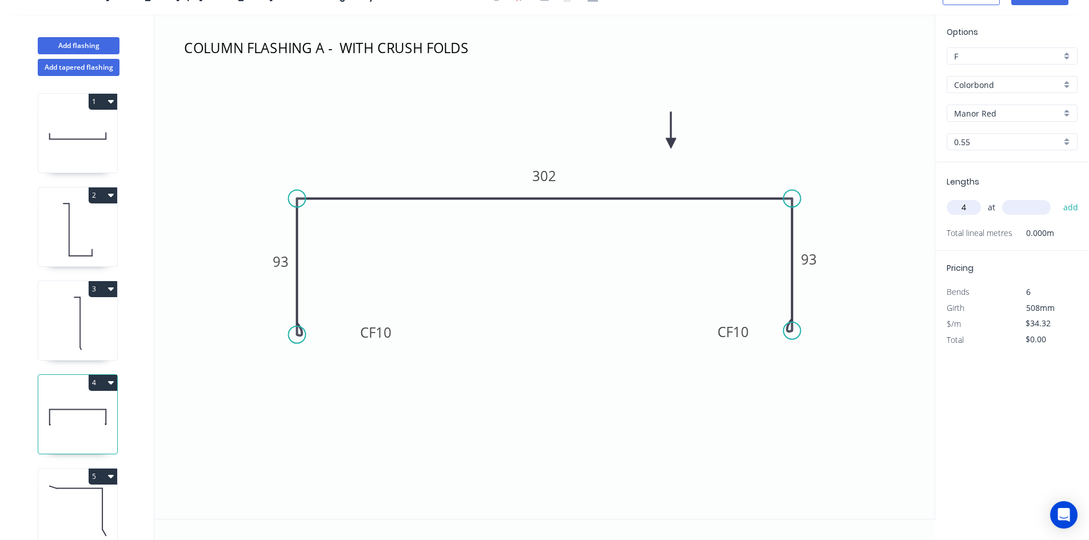
click at [1035, 205] on input "text" at bounding box center [1026, 207] width 49 height 15
type input "3500"
click at [1065, 208] on button "add" at bounding box center [1071, 207] width 27 height 19
type input "$480.48"
type input "4"
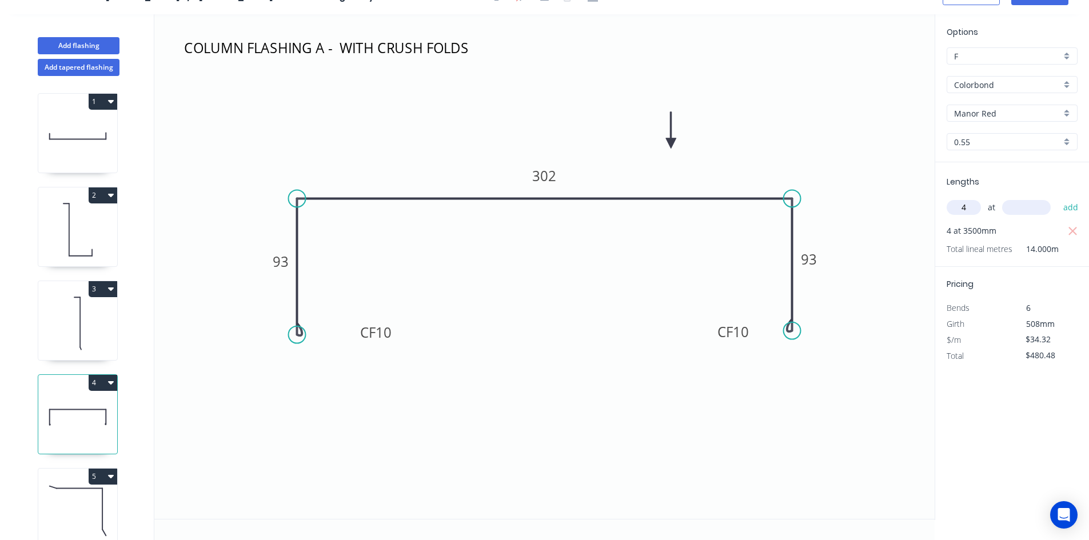
click at [1024, 208] on input "text" at bounding box center [1026, 207] width 49 height 15
type input "2800"
click at [1071, 208] on button "add" at bounding box center [1071, 207] width 27 height 19
type input "$864.86"
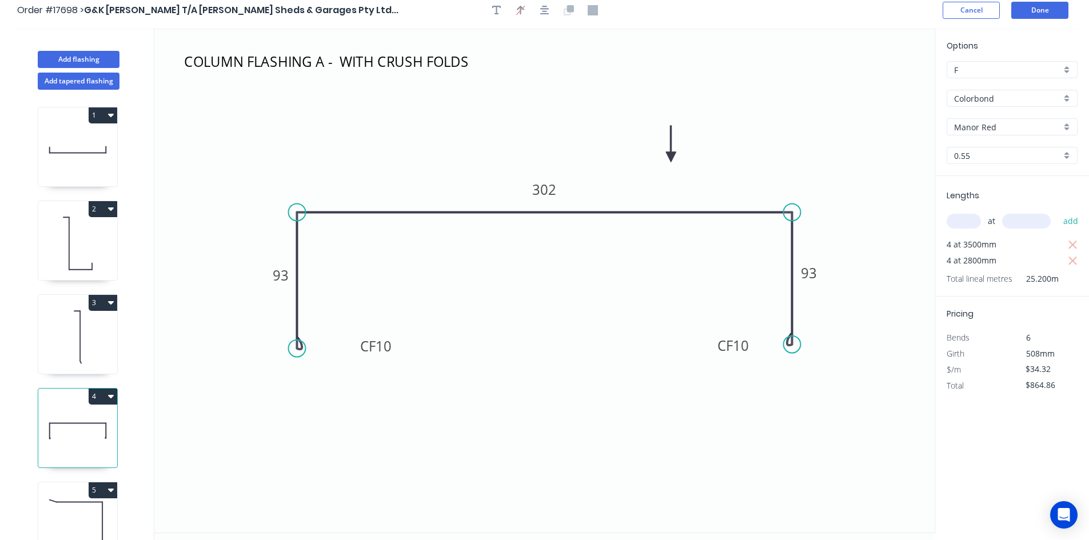
scroll to position [0, 0]
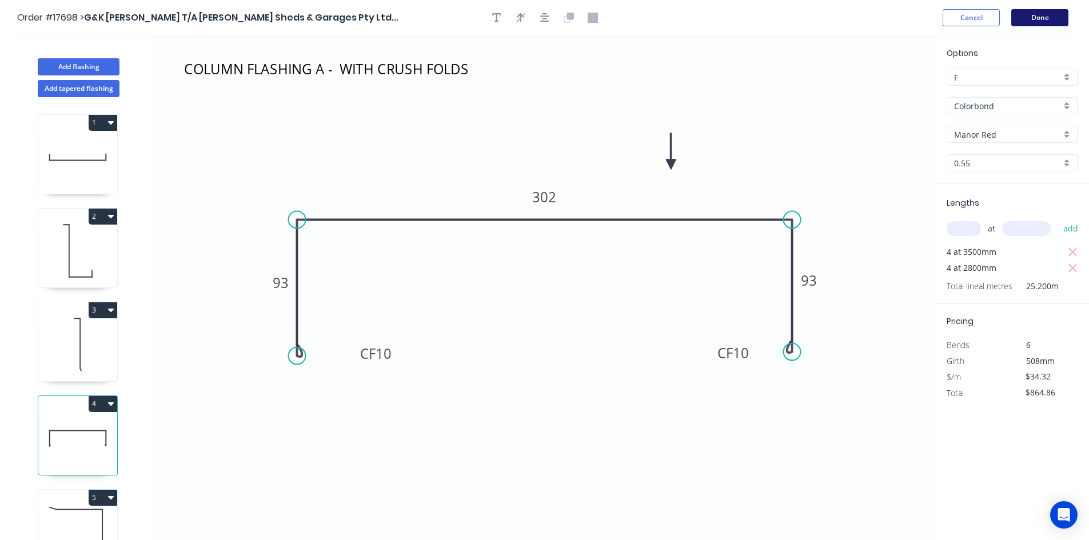
click at [1057, 21] on button "Done" at bounding box center [1039, 17] width 57 height 17
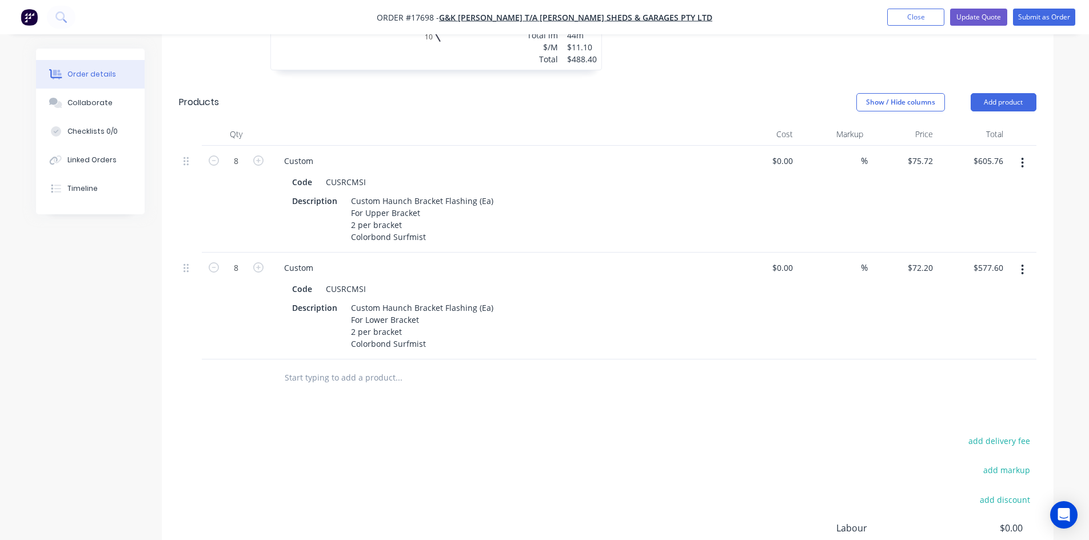
scroll to position [1139, 0]
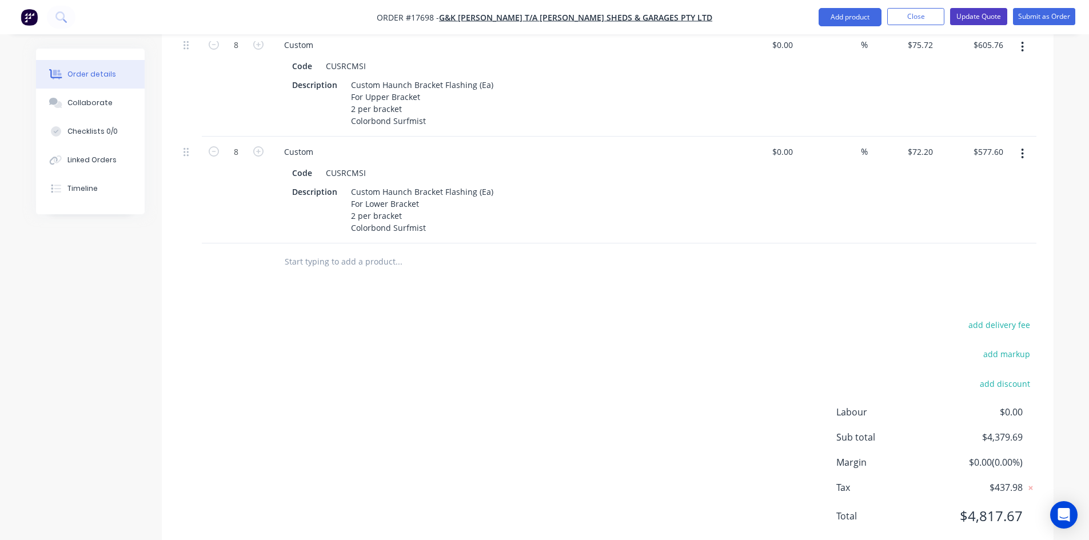
click at [981, 18] on button "Update Quote" at bounding box center [978, 16] width 57 height 17
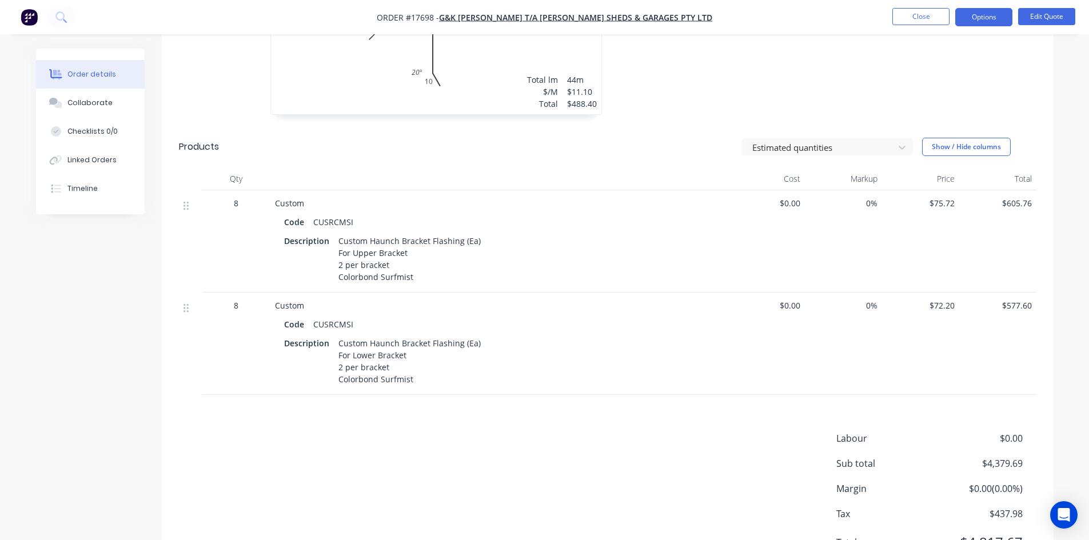
scroll to position [998, 0]
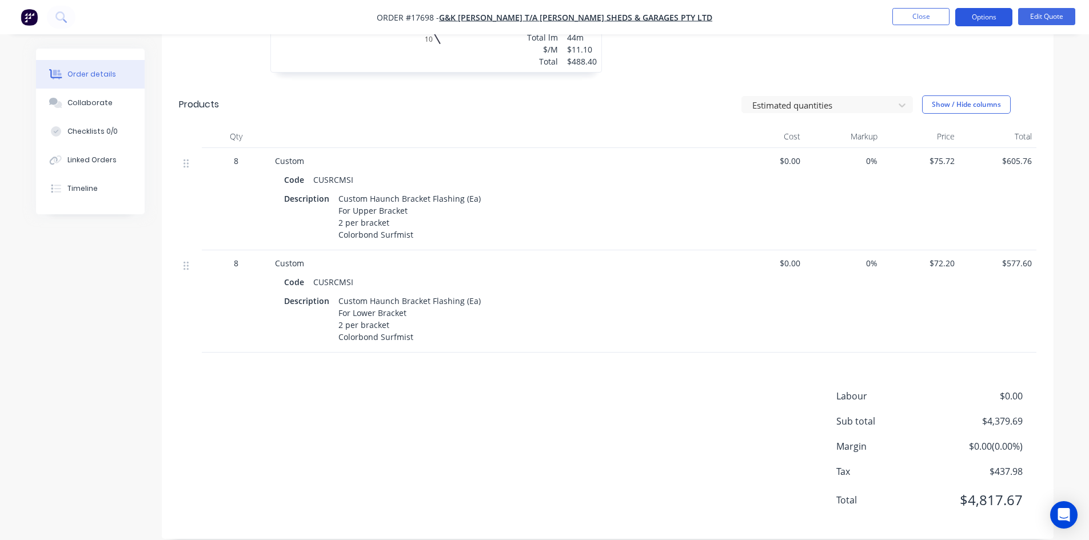
click at [985, 18] on button "Options" at bounding box center [983, 17] width 57 height 18
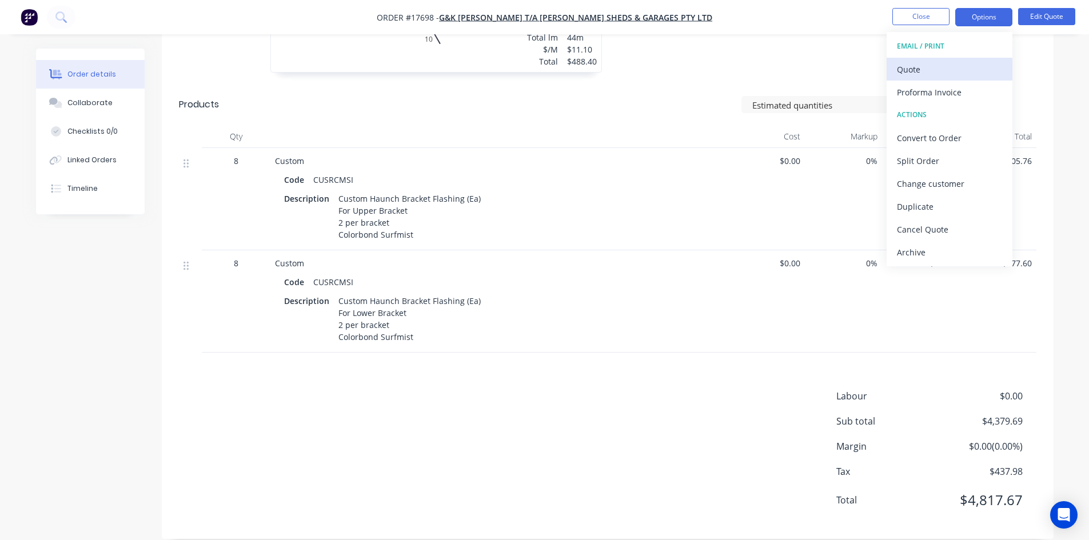
click at [929, 72] on div "Quote" at bounding box center [949, 69] width 105 height 17
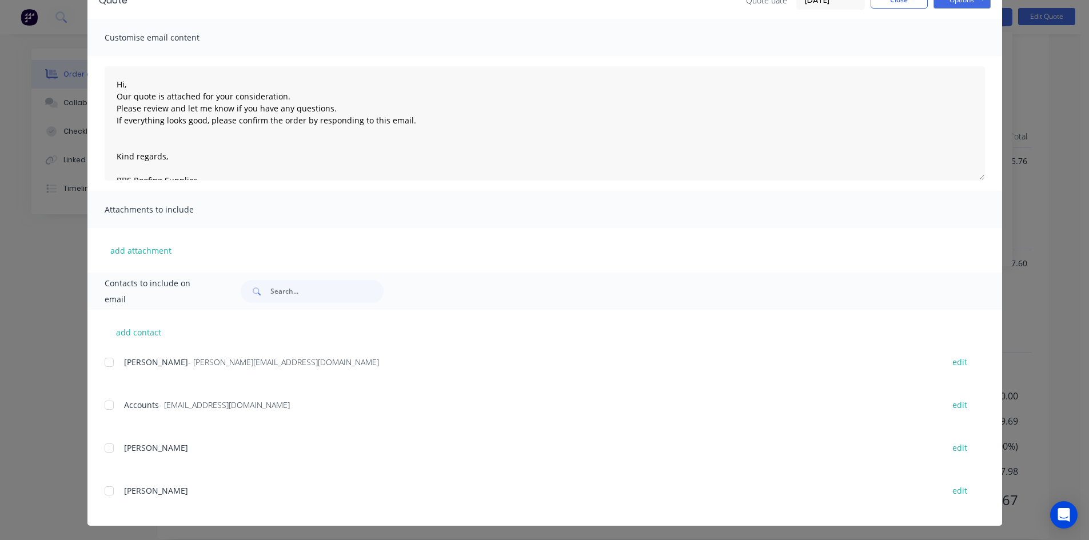
scroll to position [66, 0]
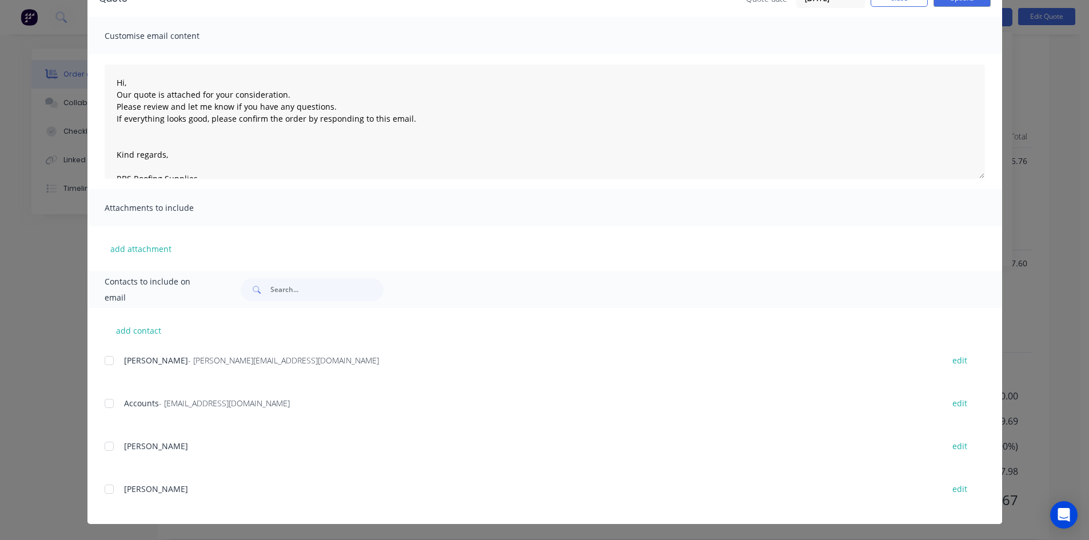
click at [111, 363] on div at bounding box center [109, 360] width 23 height 23
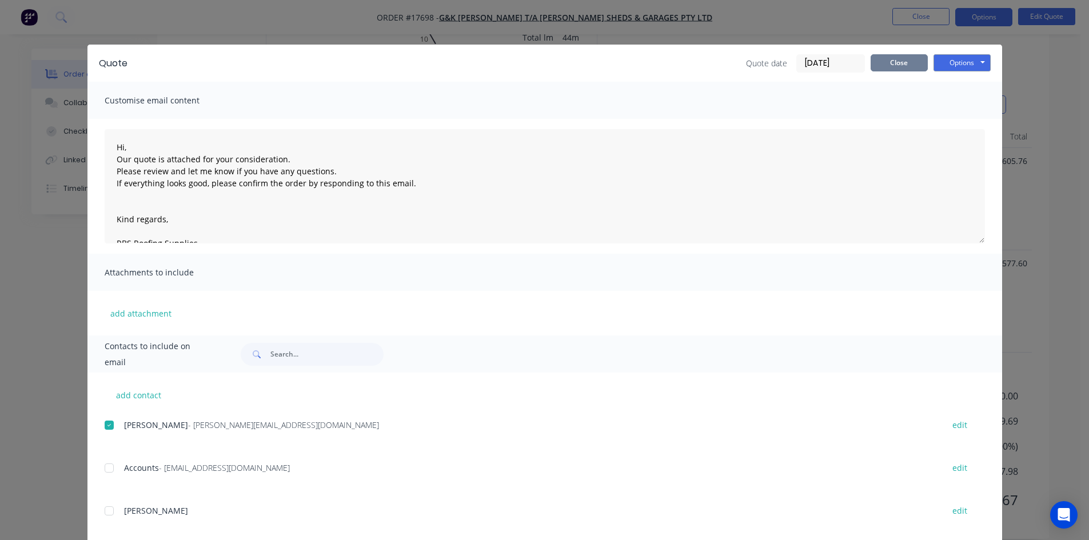
scroll to position [0, 0]
click at [958, 62] on button "Options" at bounding box center [962, 63] width 57 height 17
click at [969, 125] on button "Email" at bounding box center [970, 122] width 73 height 19
click at [903, 69] on button "Close" at bounding box center [899, 63] width 57 height 17
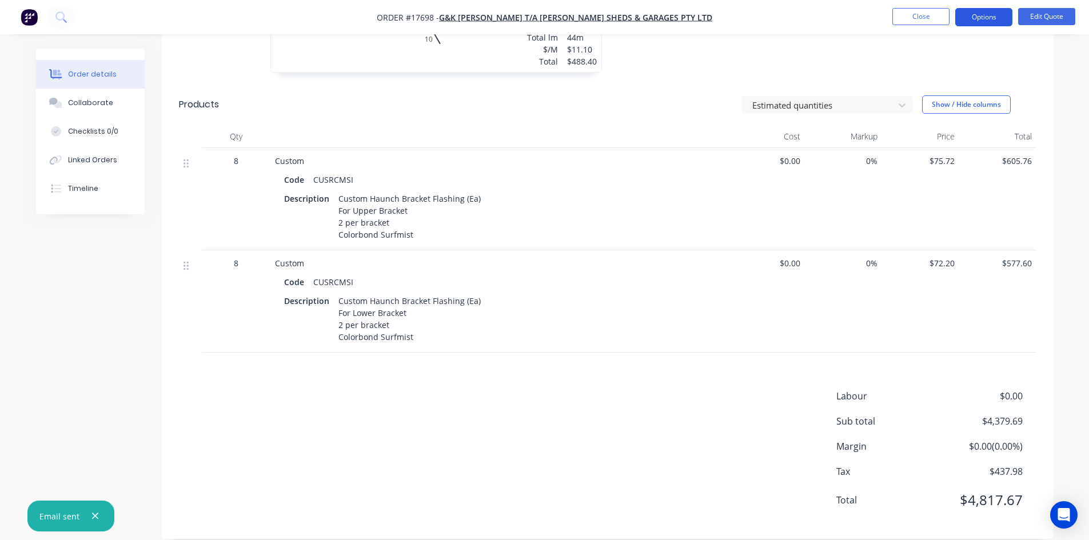
click at [977, 21] on button "Options" at bounding box center [983, 17] width 57 height 18
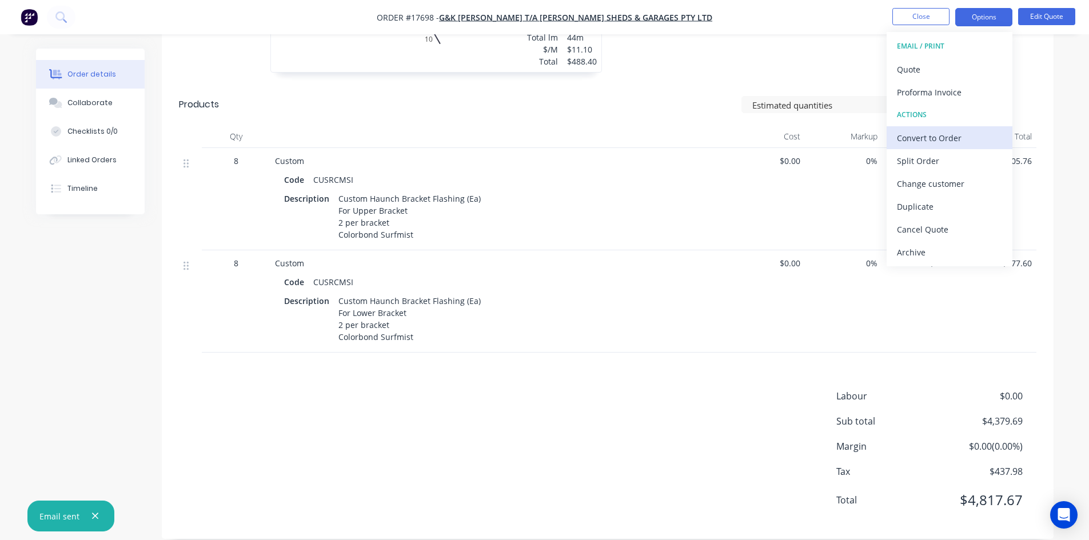
click at [943, 136] on div "Convert to Order" at bounding box center [949, 138] width 105 height 17
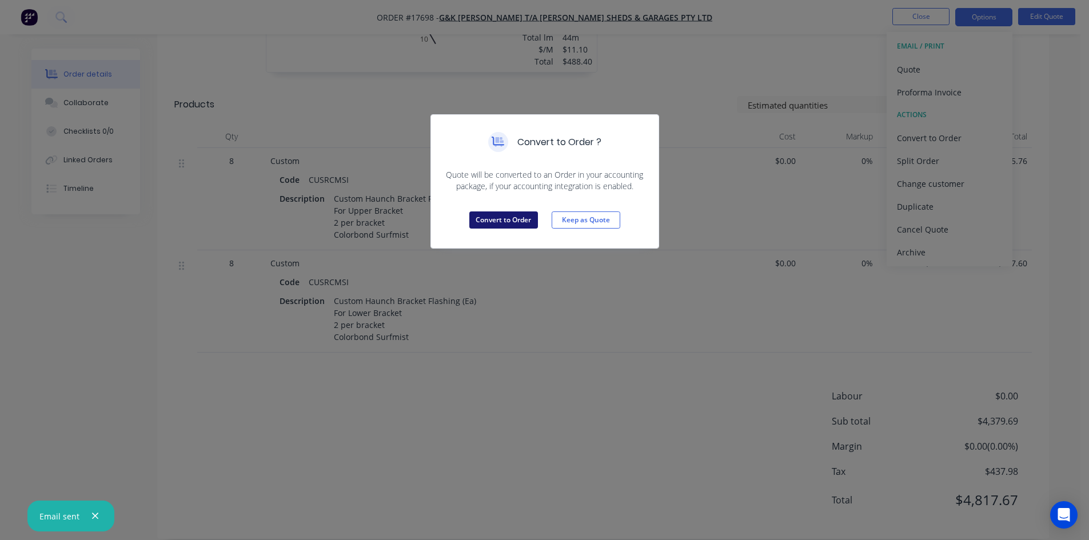
click at [492, 217] on button "Convert to Order" at bounding box center [503, 220] width 69 height 17
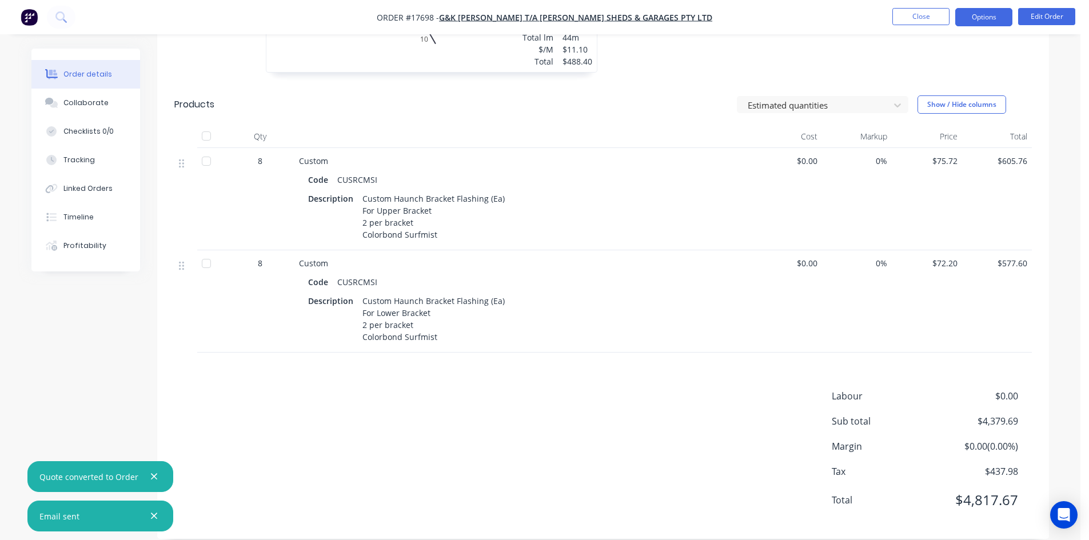
click at [987, 25] on button "Options" at bounding box center [983, 17] width 57 height 18
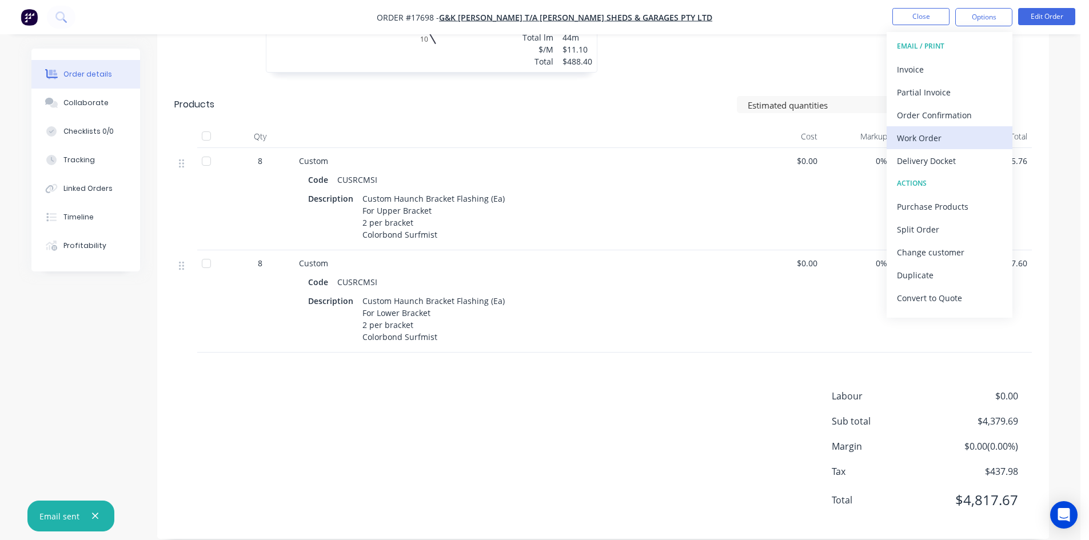
click at [945, 137] on div "Work Order" at bounding box center [949, 138] width 105 height 17
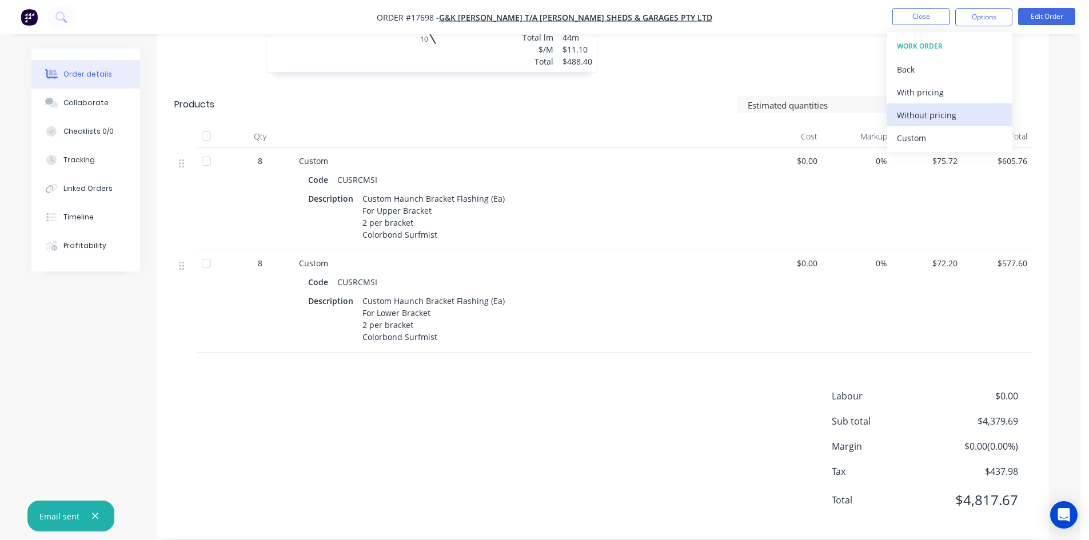
click at [942, 117] on div "Without pricing" at bounding box center [949, 115] width 105 height 17
click at [702, 95] on div "Estimated quantities Show / Hide columns" at bounding box center [694, 104] width 675 height 18
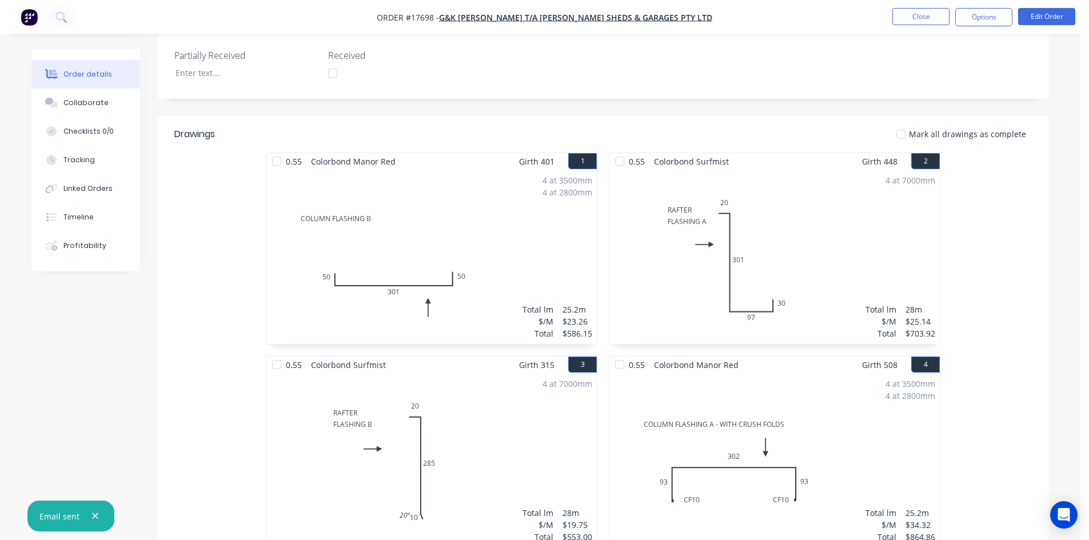
scroll to position [369, 0]
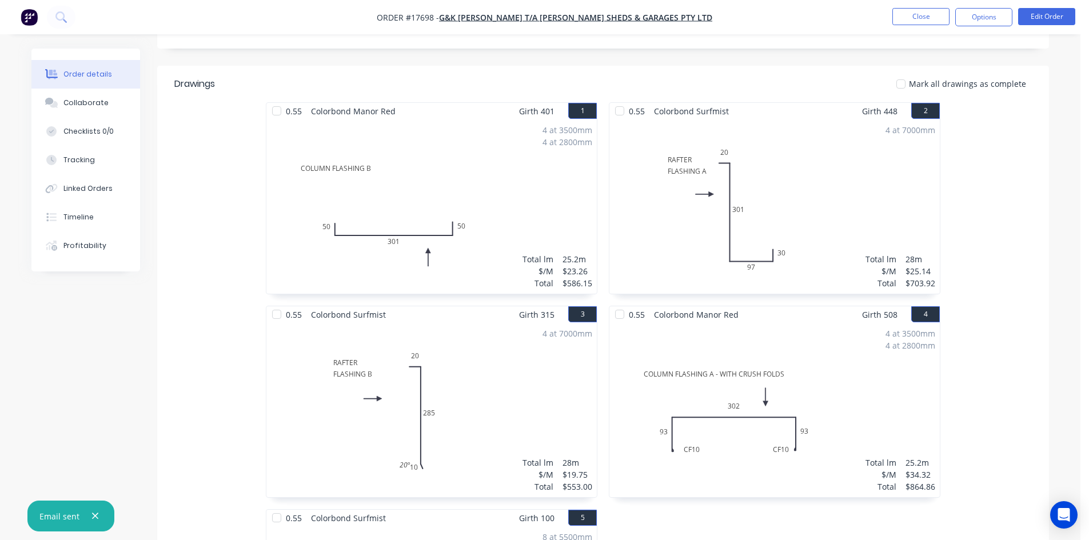
drag, startPoint x: 667, startPoint y: 191, endPoint x: 672, endPoint y: 188, distance: 5.9
click at [668, 190] on div "4 at 7000mm Total lm $/M Total 28m $25.14 $703.92" at bounding box center [774, 206] width 330 height 174
click at [1053, 19] on button "Edit Order" at bounding box center [1046, 16] width 57 height 17
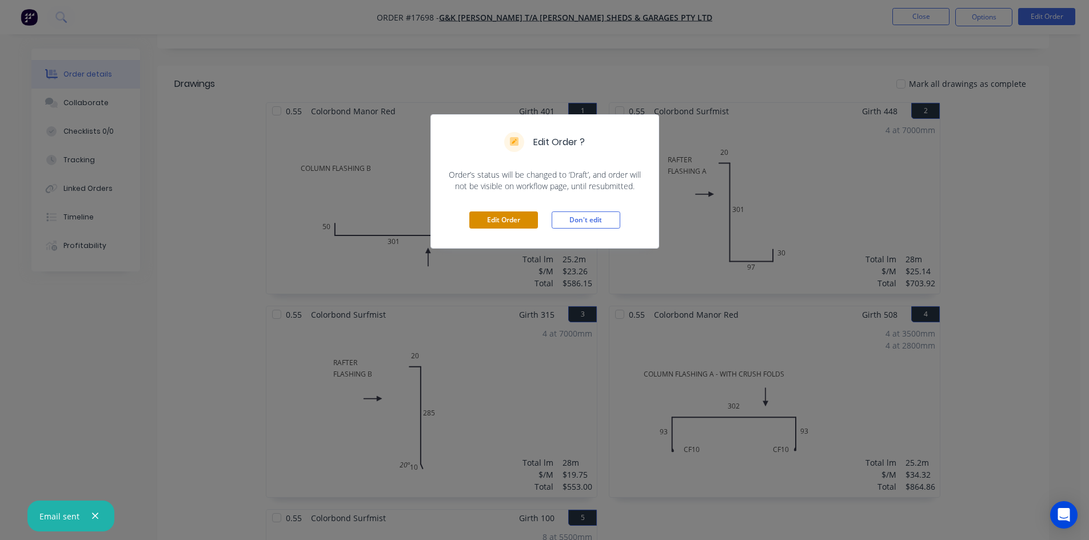
click at [511, 220] on button "Edit Order" at bounding box center [503, 220] width 69 height 17
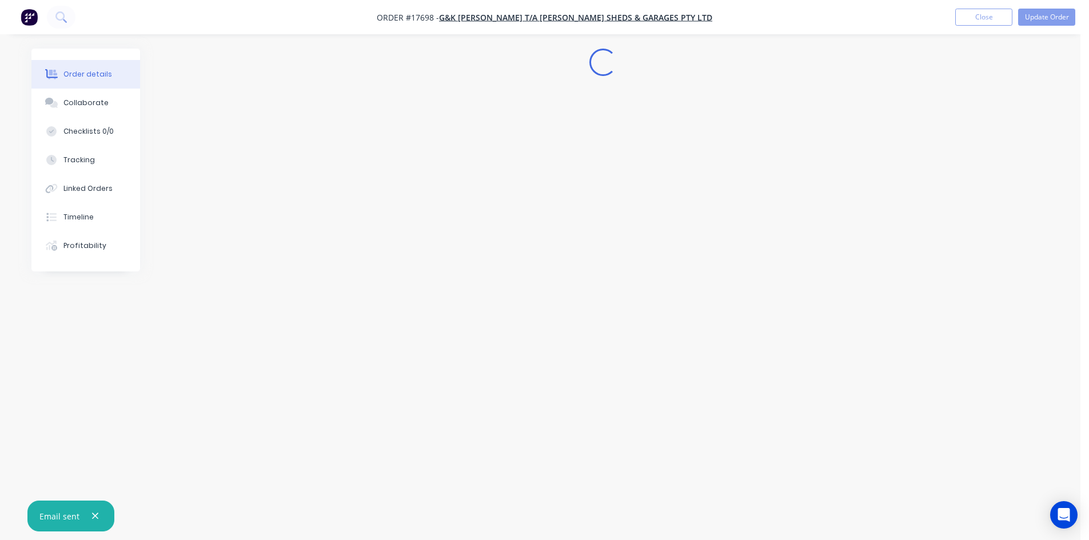
scroll to position [0, 0]
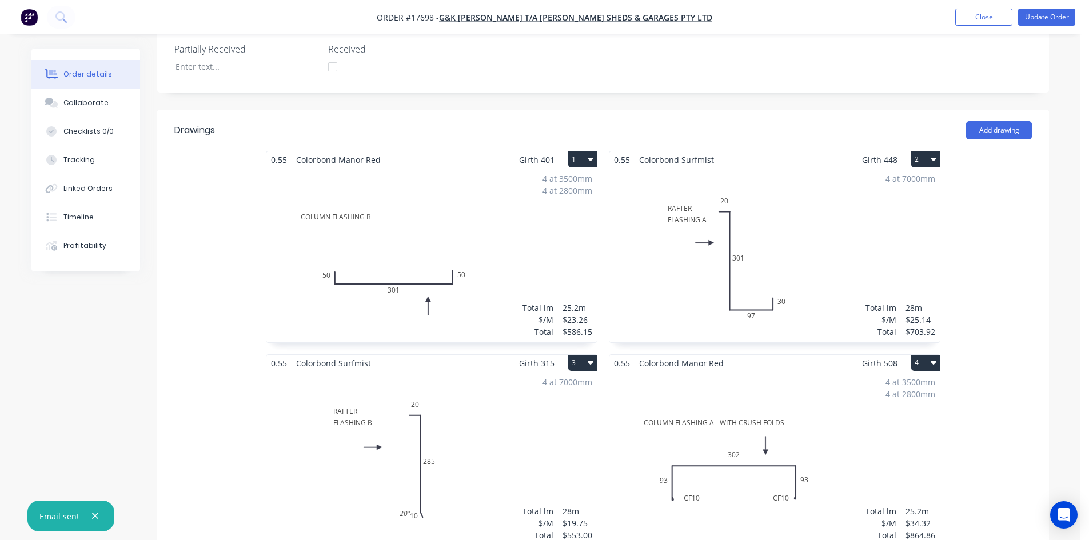
click at [823, 203] on div "4 at 7000mm Total lm $/M Total 28m $25.14 $703.92" at bounding box center [774, 255] width 330 height 174
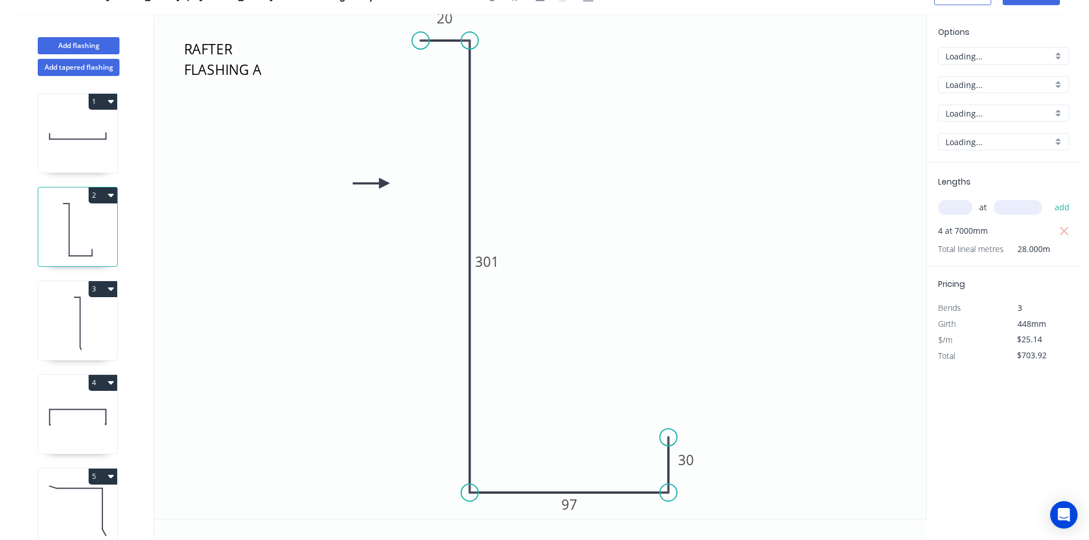
scroll to position [21, 0]
click at [1002, 109] on input "Surfmist" at bounding box center [999, 113] width 107 height 12
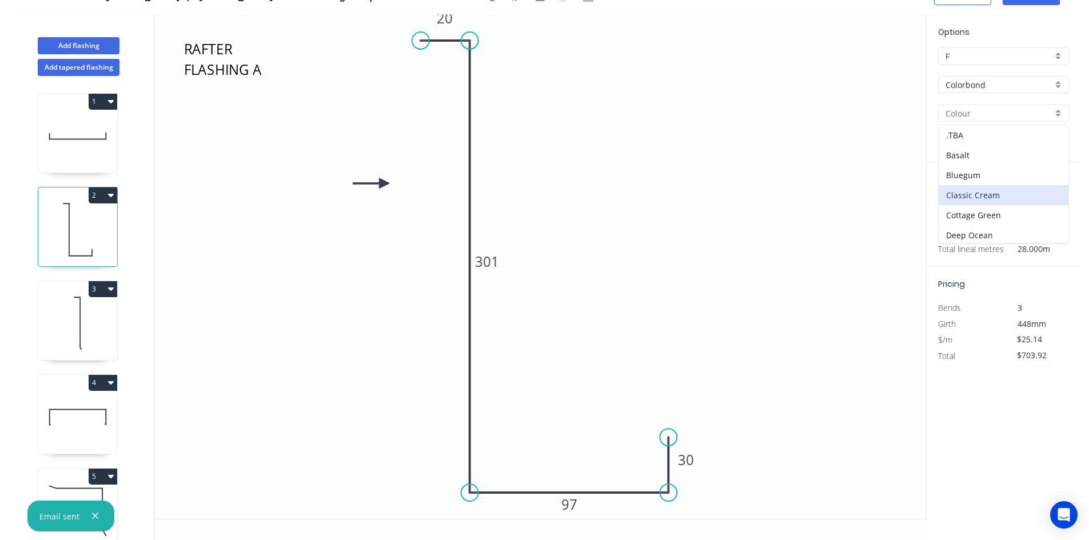
scroll to position [172, 0]
click at [995, 197] on div "Manor Red" at bounding box center [1004, 204] width 130 height 20
type input "Manor Red"
click at [84, 308] on icon at bounding box center [77, 323] width 79 height 73
type input "$19.75"
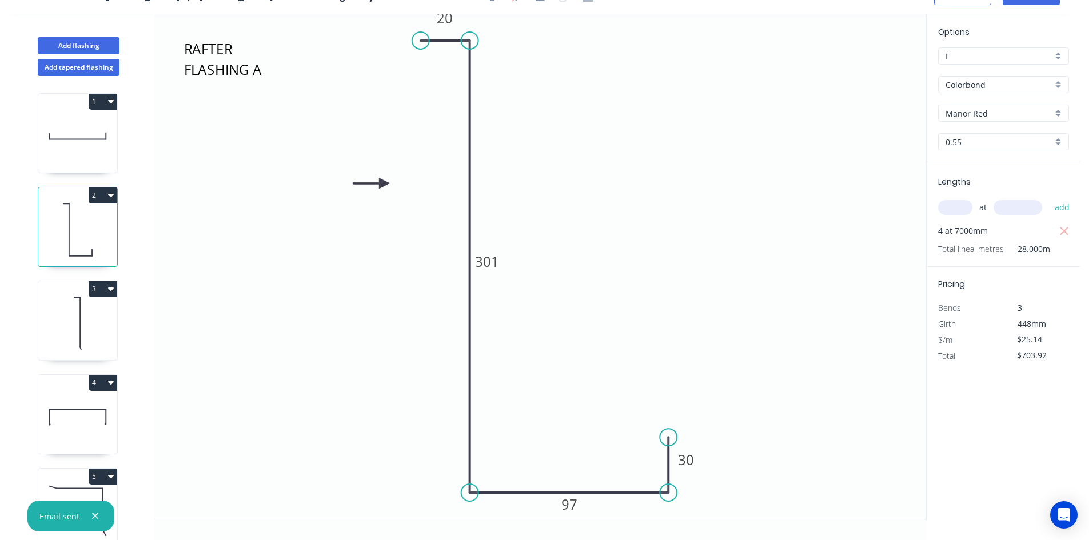
type input "$553.00"
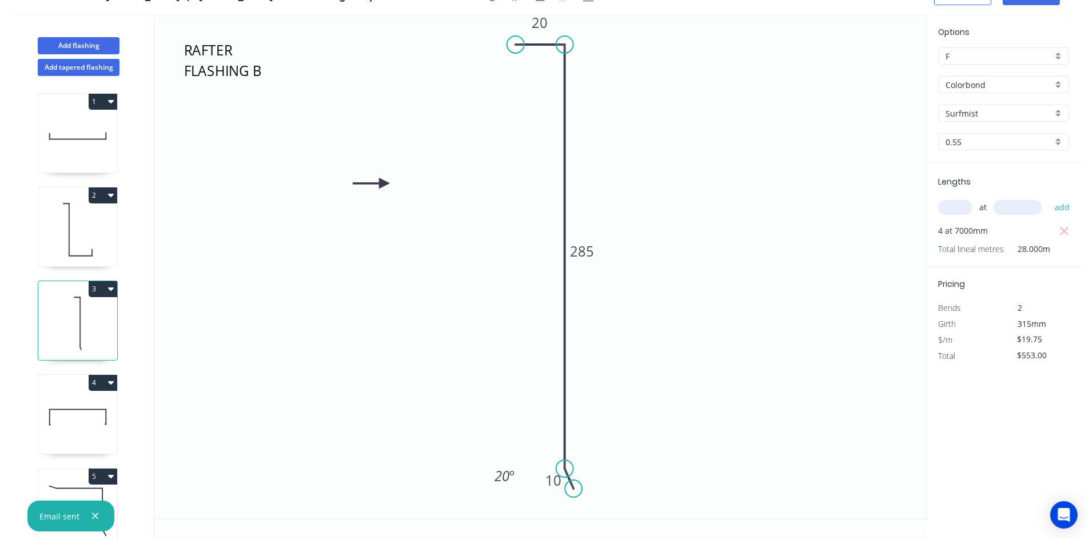
click at [973, 114] on input "Surfmist" at bounding box center [999, 113] width 107 height 12
click at [999, 202] on div "Manor Red" at bounding box center [1004, 204] width 130 height 20
type input "Manor Red"
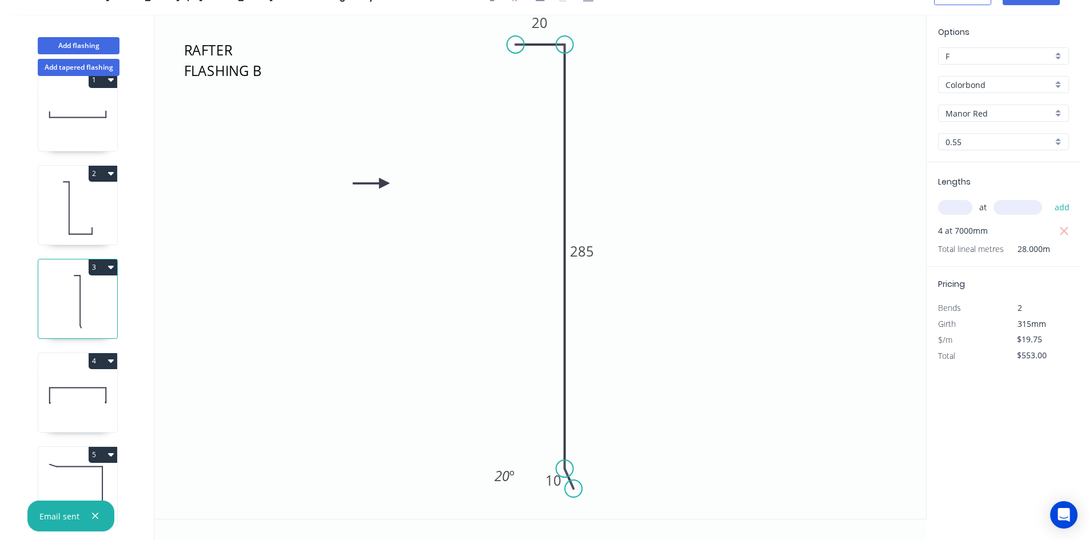
click at [79, 374] on icon at bounding box center [77, 395] width 79 height 73
type input "$34.32"
type input "$864.86"
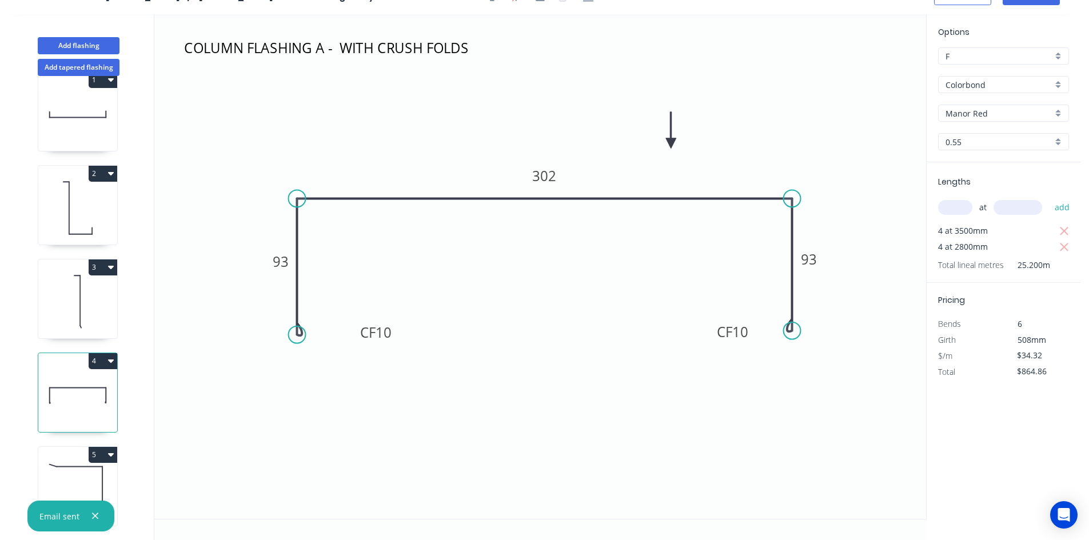
drag, startPoint x: 67, startPoint y: 460, endPoint x: 81, endPoint y: 448, distance: 17.9
click at [67, 459] on icon at bounding box center [77, 489] width 79 height 73
type input "$11.10"
type input "$488.40"
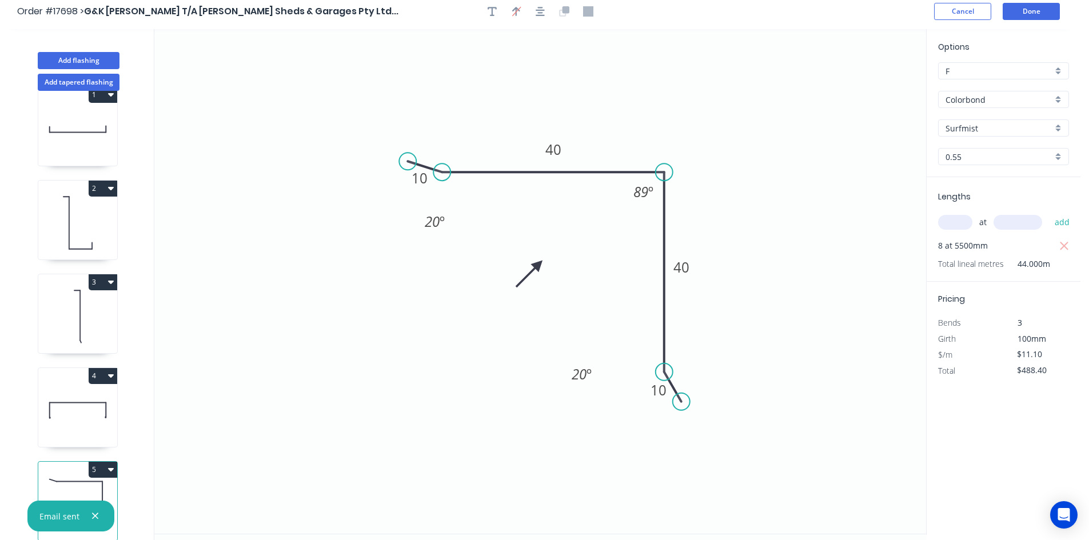
scroll to position [0, 0]
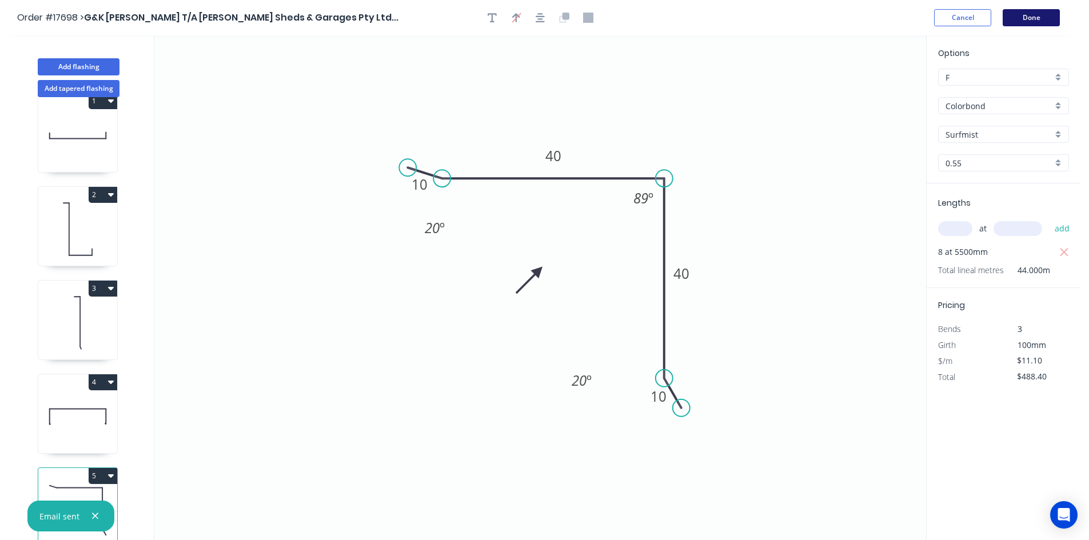
click at [1034, 14] on button "Done" at bounding box center [1031, 17] width 57 height 17
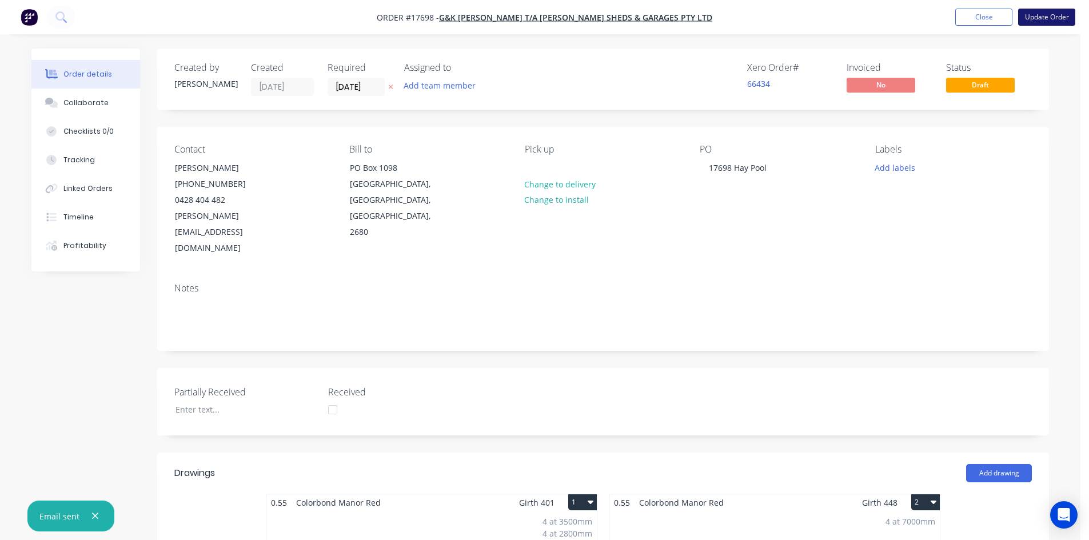
click at [1038, 16] on button "Update Order" at bounding box center [1046, 17] width 57 height 17
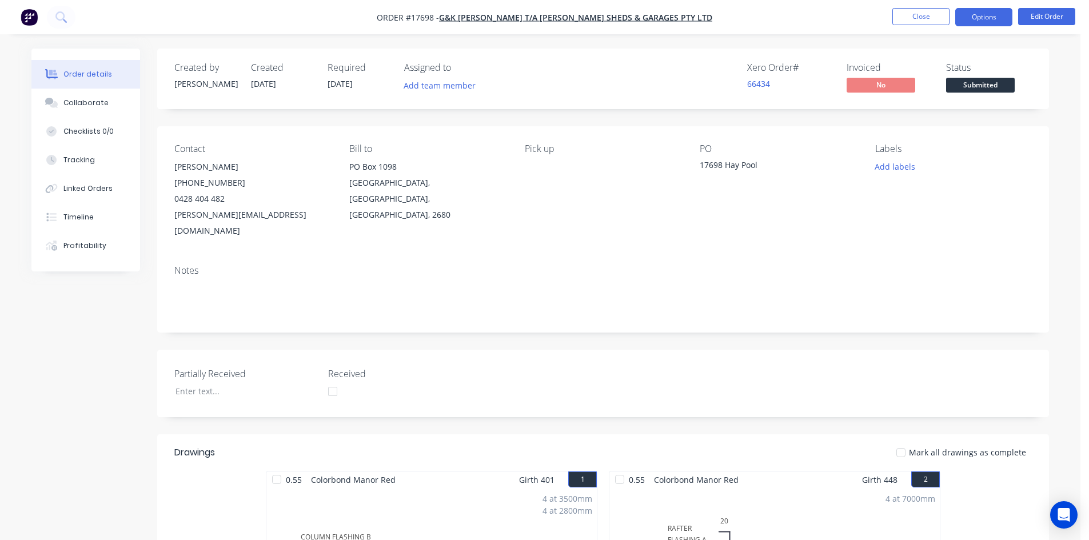
click at [989, 13] on button "Options" at bounding box center [983, 17] width 57 height 18
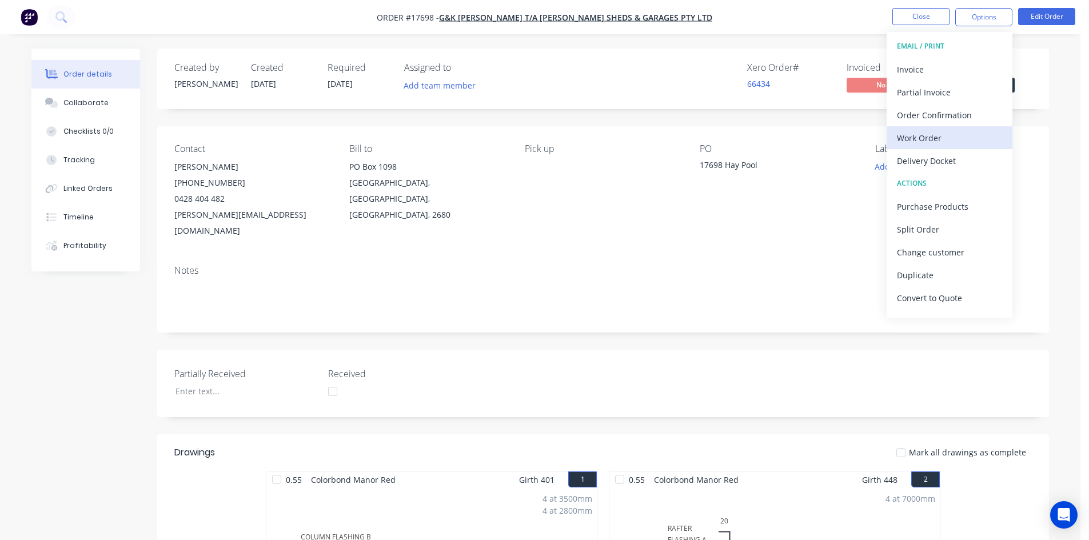
click at [941, 140] on div "Work Order" at bounding box center [949, 138] width 105 height 17
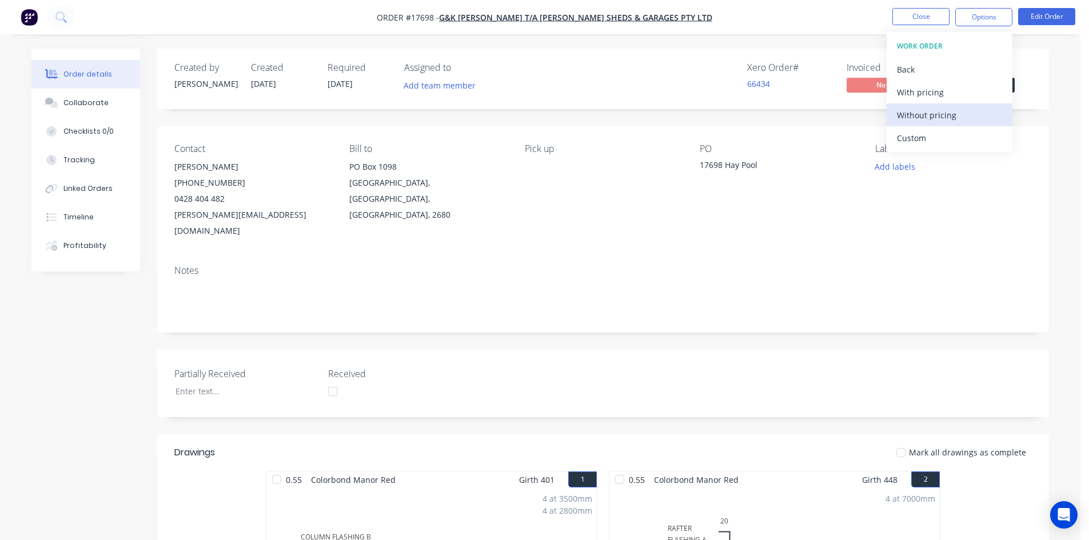
click at [957, 117] on div "Without pricing" at bounding box center [949, 115] width 105 height 17
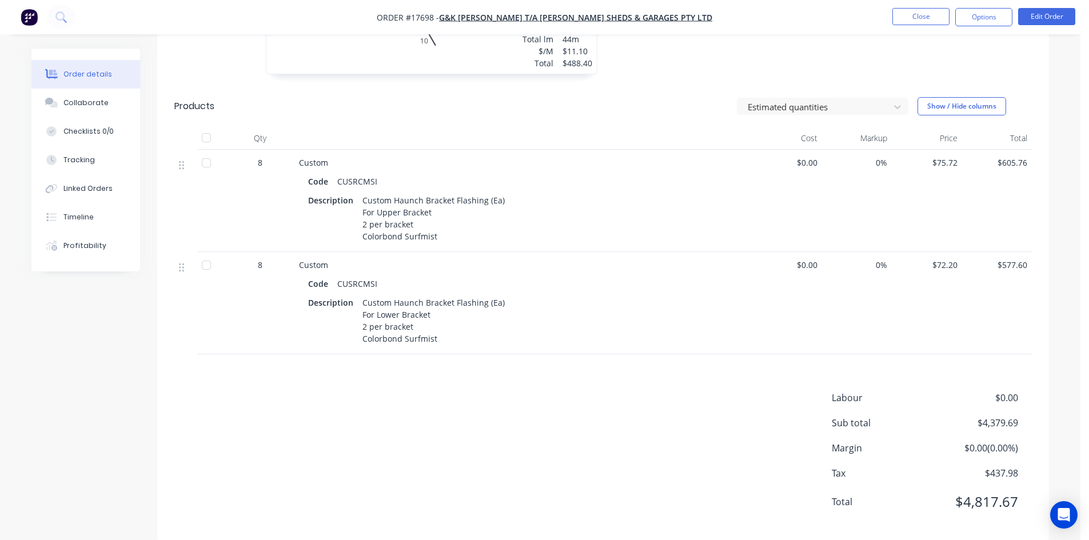
scroll to position [998, 0]
click at [545, 201] on div "Description Custom Haunch Bracket Flashing (Ea) For Upper Bracket 2 per bracket…" at bounding box center [523, 216] width 430 height 53
click at [1039, 15] on button "Edit Order" at bounding box center [1046, 16] width 57 height 17
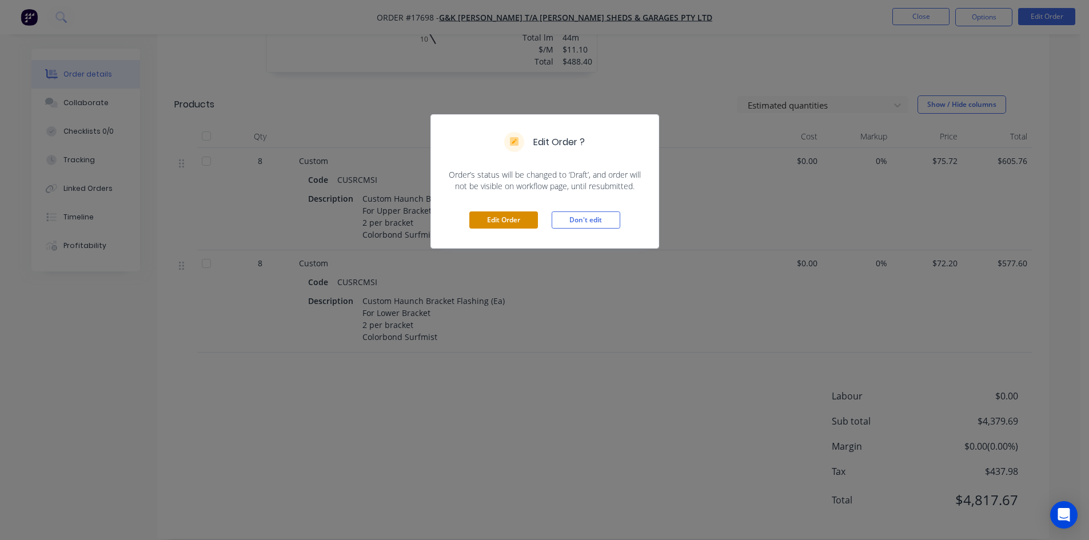
click at [500, 213] on button "Edit Order" at bounding box center [503, 220] width 69 height 17
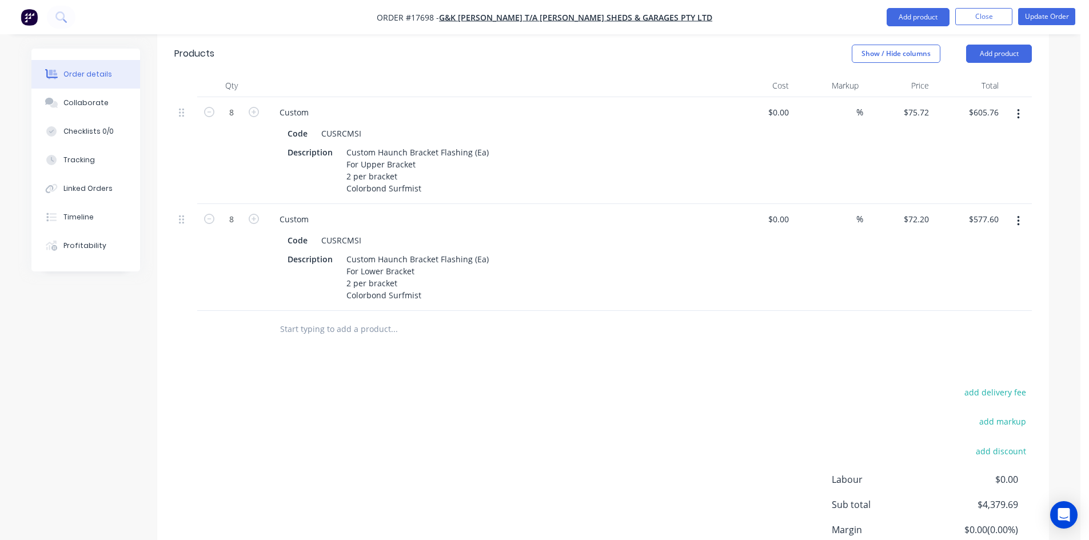
scroll to position [1139, 0]
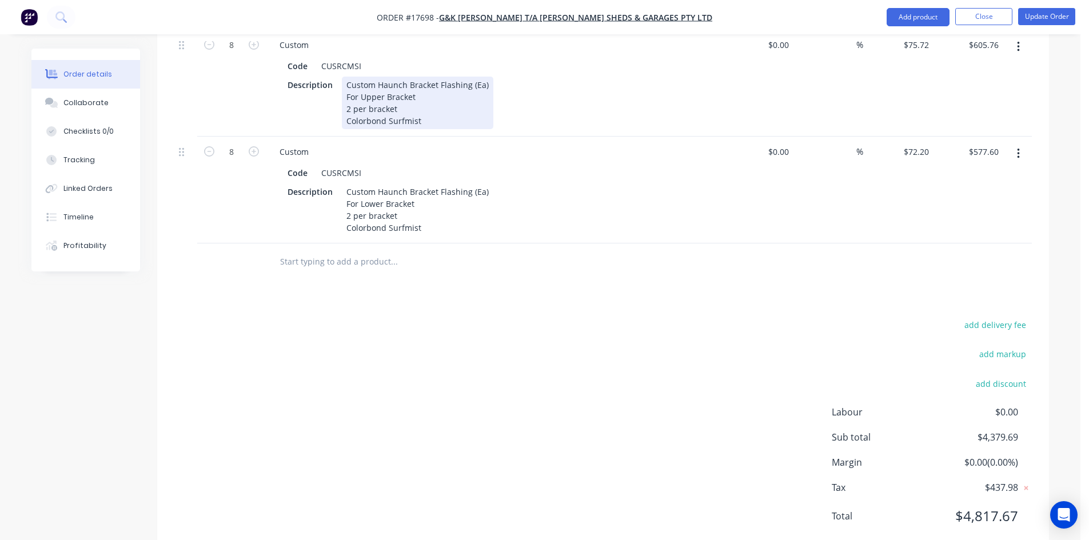
click at [544, 86] on div "Description Custom Haunch Bracket Flashing (Ea) For Upper Bracket 2 per bracket…" at bounding box center [492, 103] width 419 height 53
drag, startPoint x: 429, startPoint y: 90, endPoint x: 388, endPoint y: 87, distance: 40.7
click at [388, 87] on div "Custom Haunch Bracket Flashing (Ea) For Upper Bracket 2 per bracket Colorbond S…" at bounding box center [418, 103] width 152 height 53
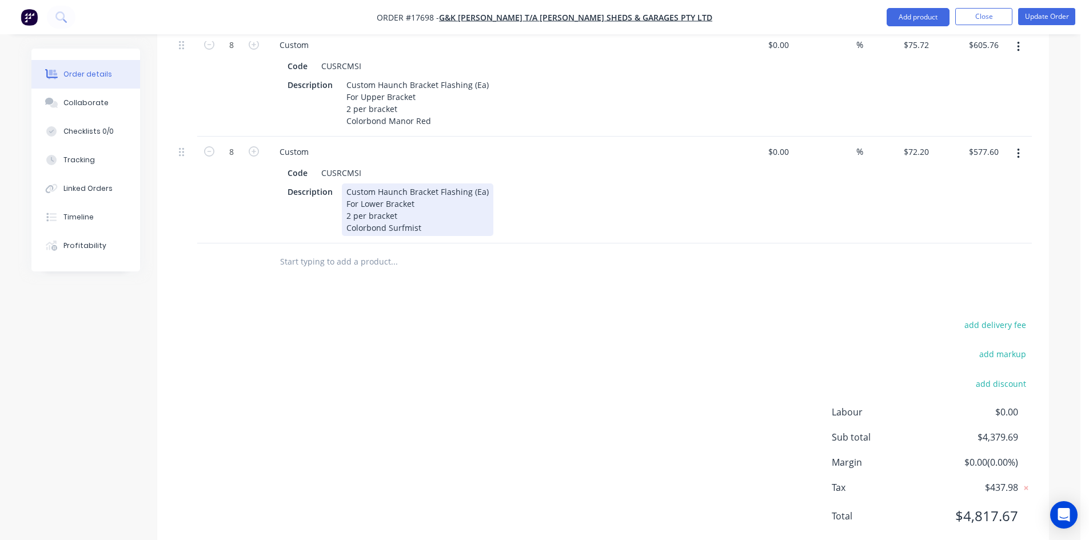
click at [409, 205] on div "Custom Code CUSRCMSI Description Custom Haunch Bracket Flashing (Ea) For Lower …" at bounding box center [494, 190] width 457 height 107
drag, startPoint x: 422, startPoint y: 196, endPoint x: 387, endPoint y: 190, distance: 35.8
click at [387, 190] on div "Custom Haunch Bracket Flashing (Ea) For Lower Bracket 2 per bracket Colorbond S…" at bounding box center [418, 210] width 152 height 53
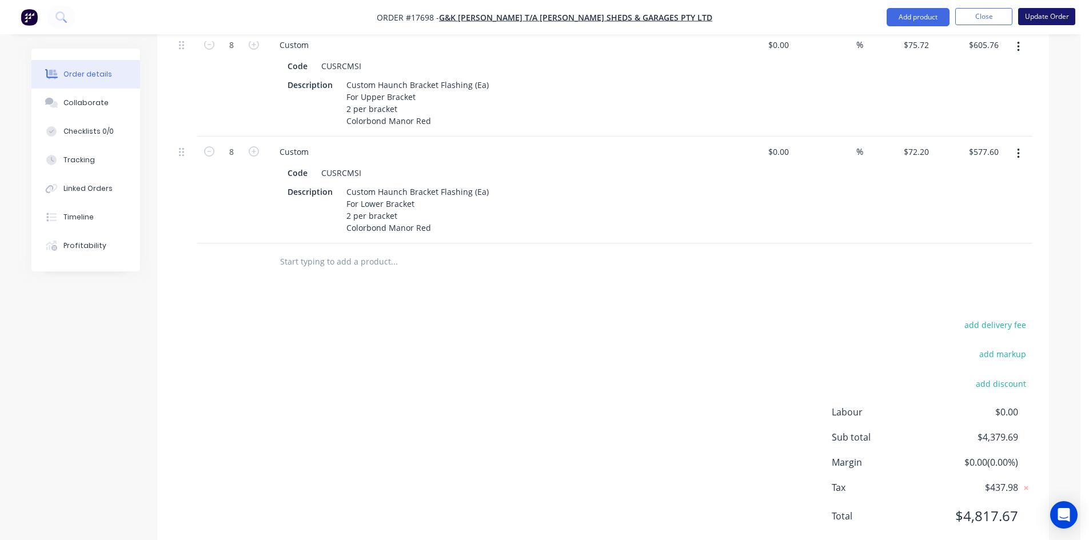
click at [1056, 17] on button "Update Order" at bounding box center [1046, 16] width 57 height 17
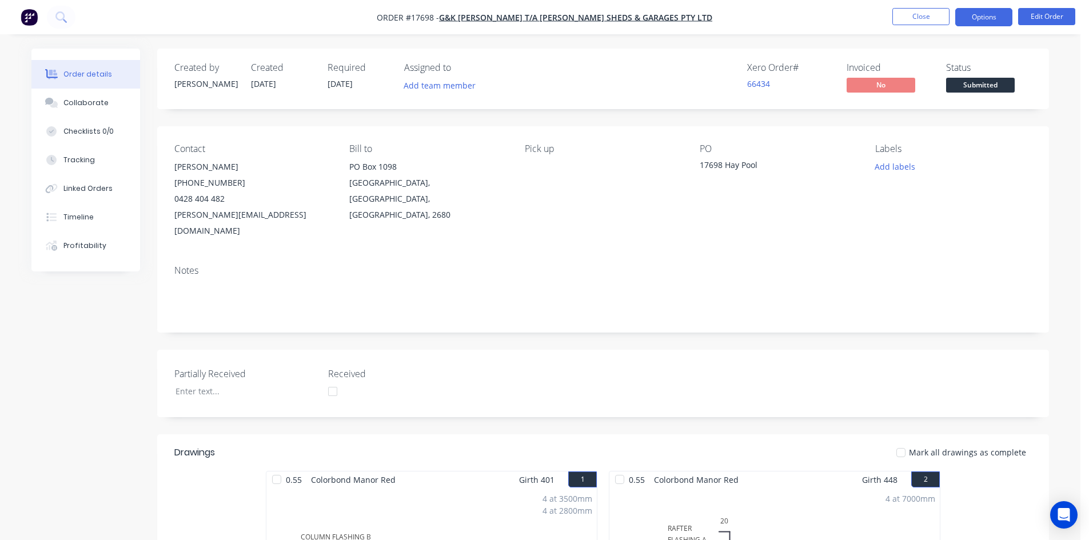
click at [983, 19] on button "Options" at bounding box center [983, 17] width 57 height 18
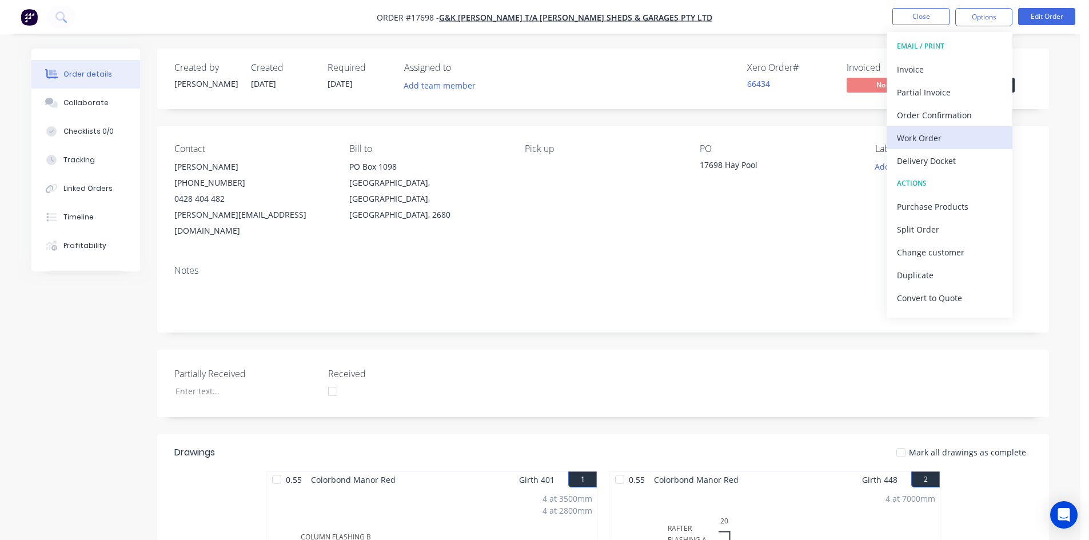
click at [953, 136] on div "Work Order" at bounding box center [949, 138] width 105 height 17
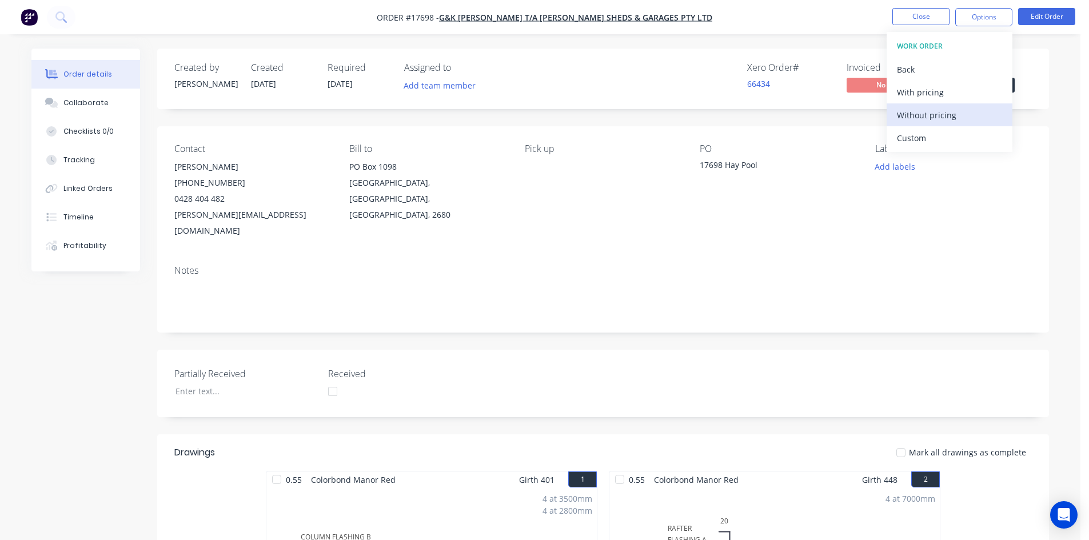
click at [952, 117] on div "Without pricing" at bounding box center [949, 115] width 105 height 17
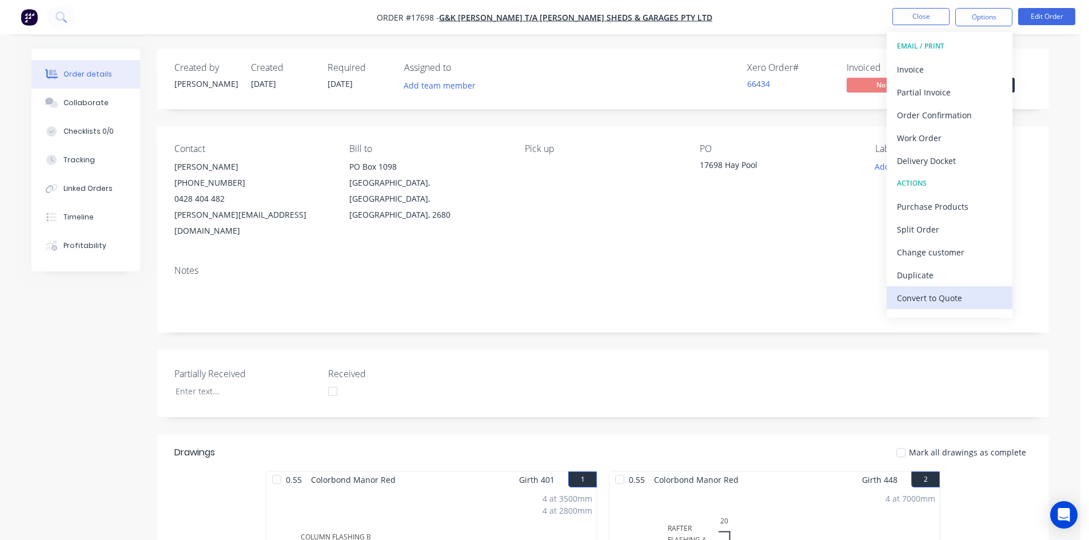
click at [943, 294] on div "Convert to Quote" at bounding box center [949, 298] width 105 height 17
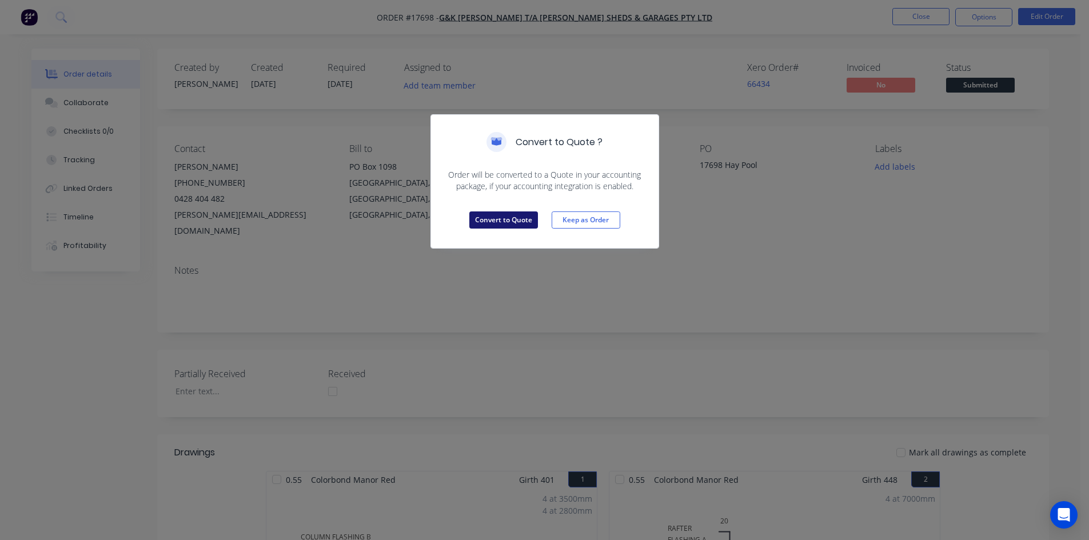
click at [518, 222] on button "Convert to Quote" at bounding box center [503, 220] width 69 height 17
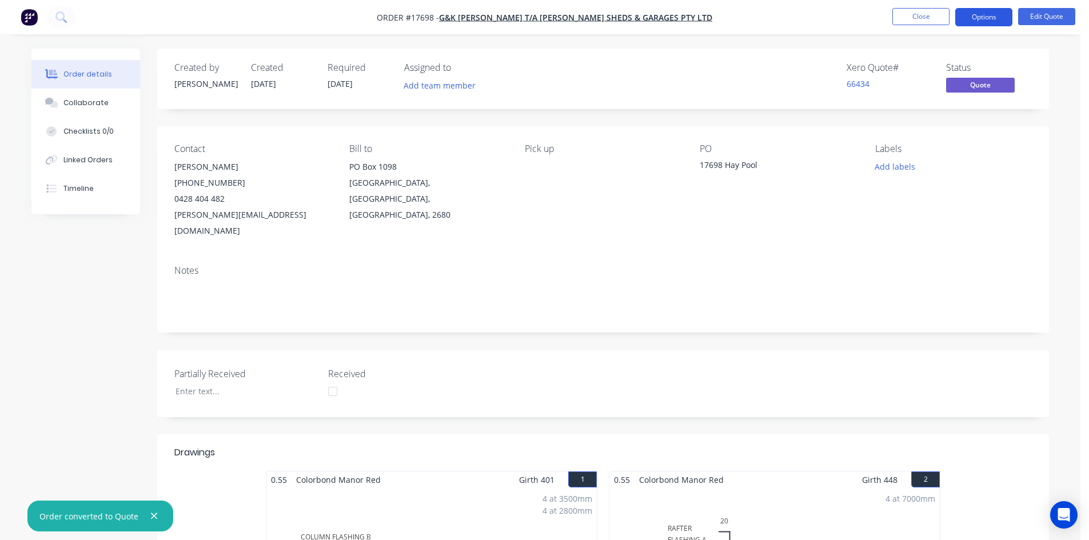
click at [987, 12] on button "Options" at bounding box center [983, 17] width 57 height 18
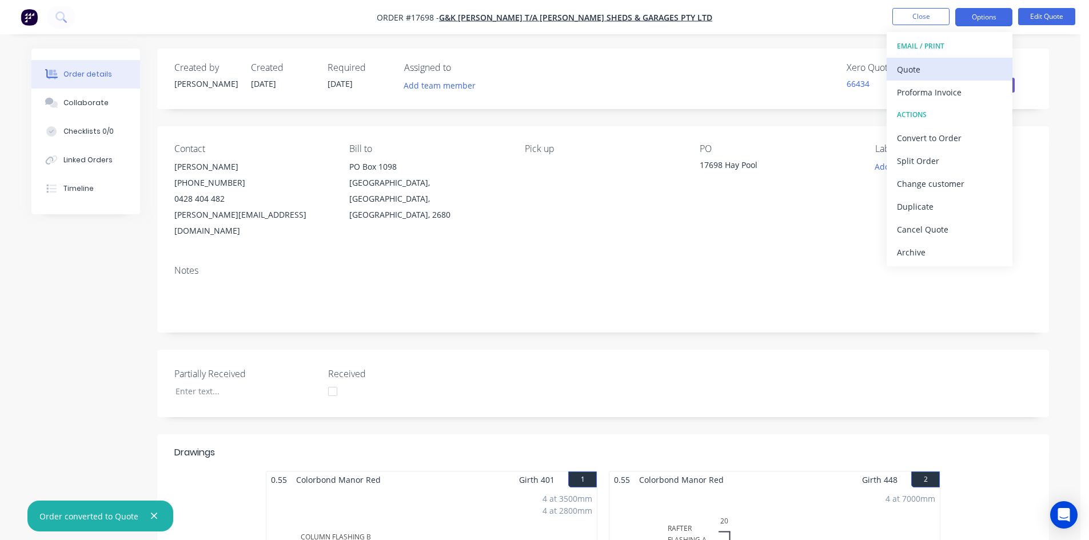
click at [945, 71] on div "Quote" at bounding box center [949, 69] width 105 height 17
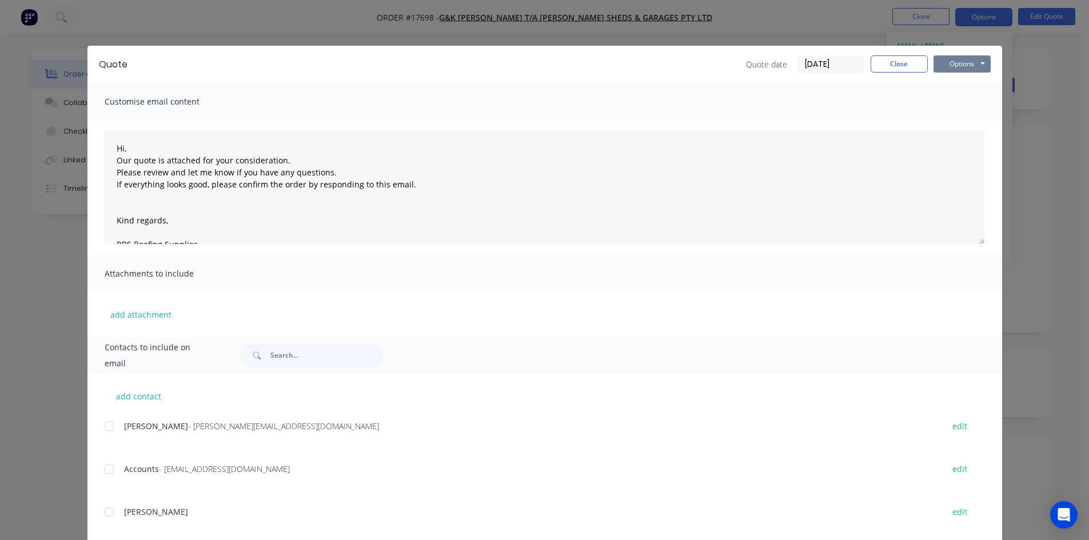
click at [954, 62] on button "Options" at bounding box center [962, 63] width 57 height 17
click at [965, 105] on button "Print" at bounding box center [970, 103] width 73 height 19
click at [899, 63] on button "Close" at bounding box center [899, 63] width 57 height 17
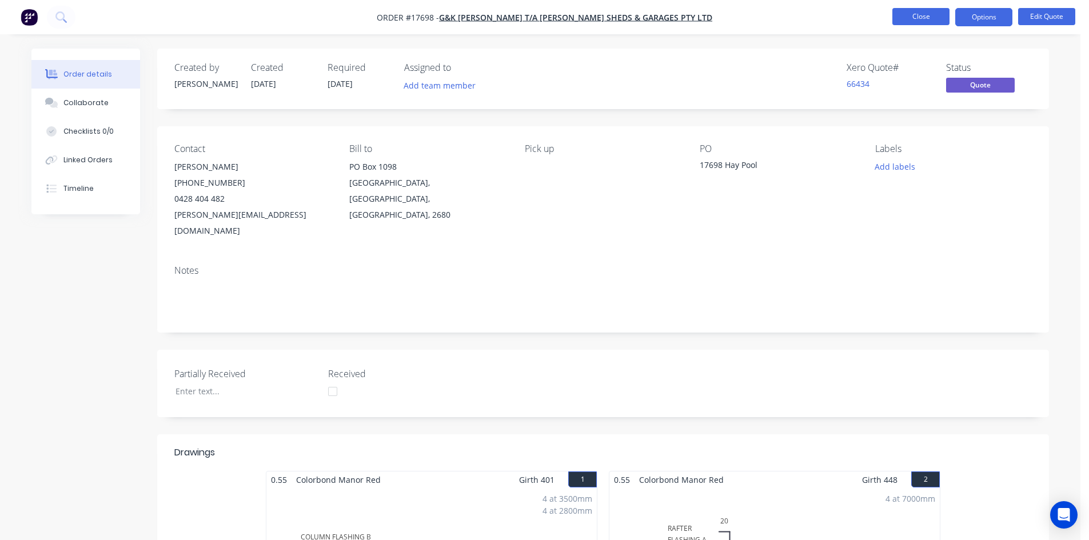
click at [921, 15] on button "Close" at bounding box center [921, 16] width 57 height 17
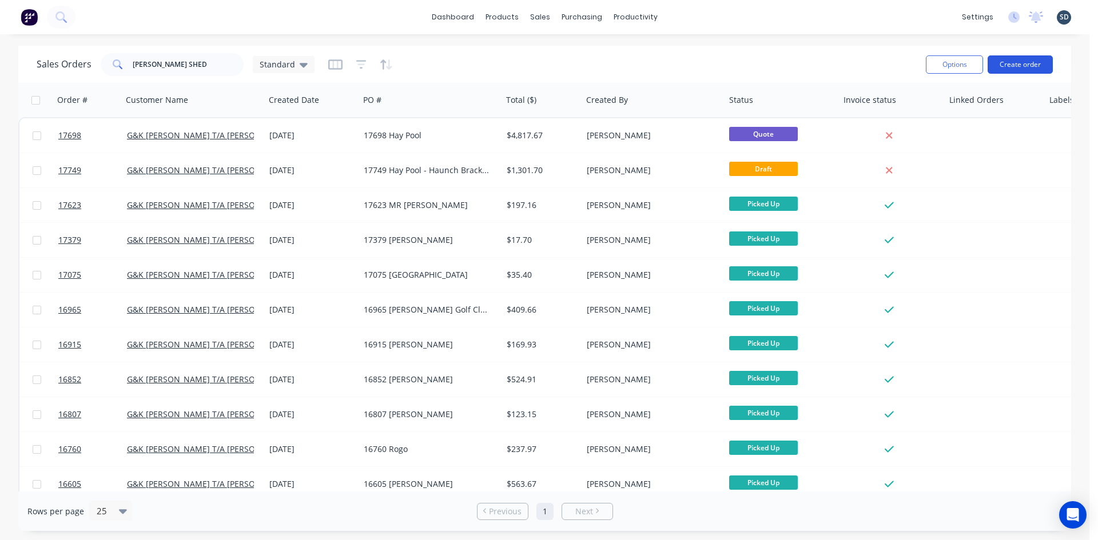
click at [1038, 65] on button "Create order" at bounding box center [1019, 64] width 65 height 18
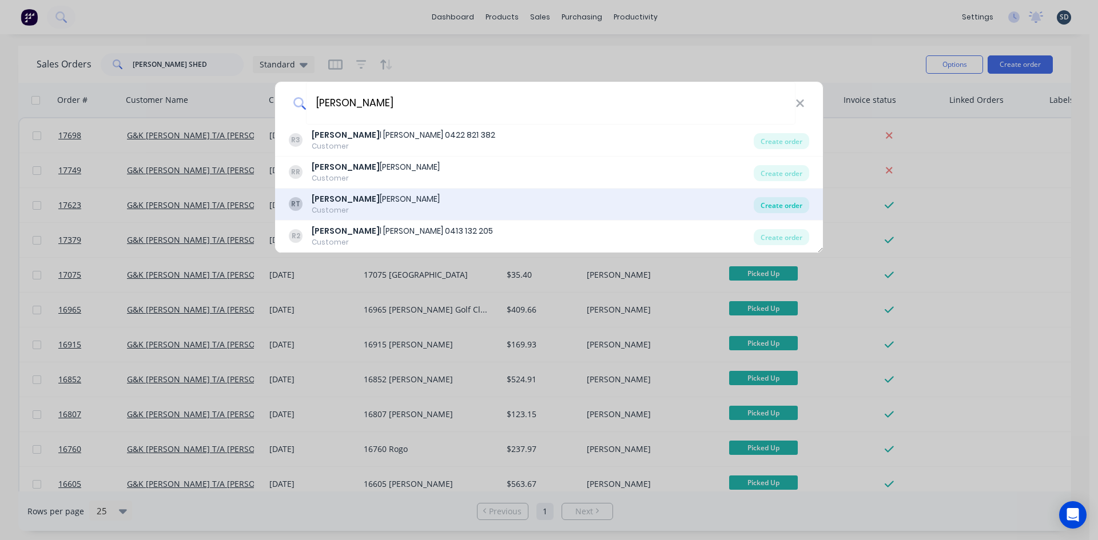
type input "russel"
click at [791, 207] on div "Create order" at bounding box center [781, 205] width 55 height 16
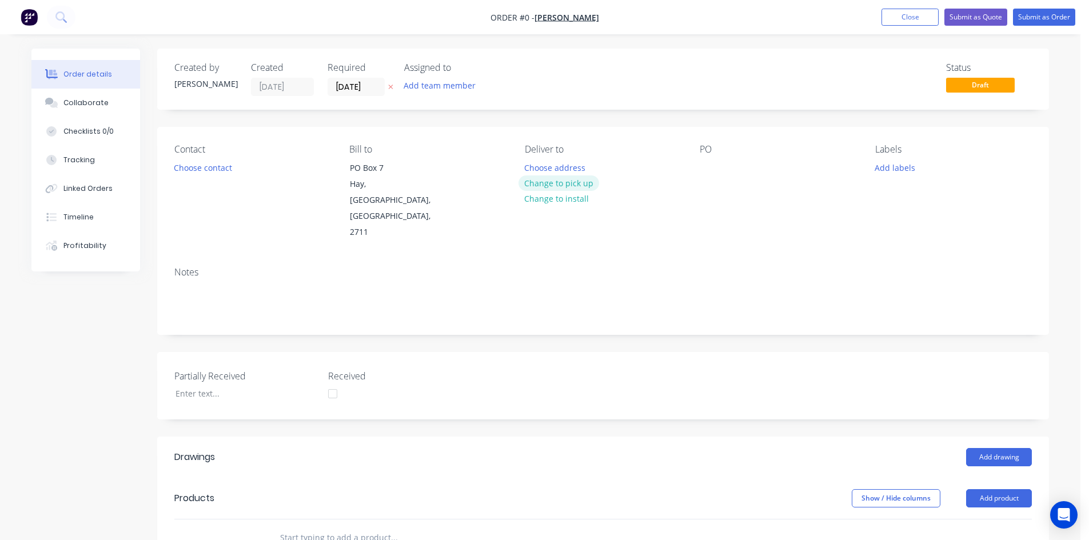
click at [552, 183] on button "Change to pick up" at bounding box center [559, 183] width 81 height 15
click at [706, 161] on div at bounding box center [709, 168] width 18 height 17
click at [768, 166] on div "17756 Hillston" at bounding box center [761, 168] width 122 height 17
click at [798, 165] on div "17756 Hillston CC Flashibgs" at bounding box center [761, 168] width 123 height 17
click at [803, 122] on div "Created by Sam Created 08/10/25 Required 08/10/25 Assigned to Add team member S…" at bounding box center [603, 440] width 892 height 783
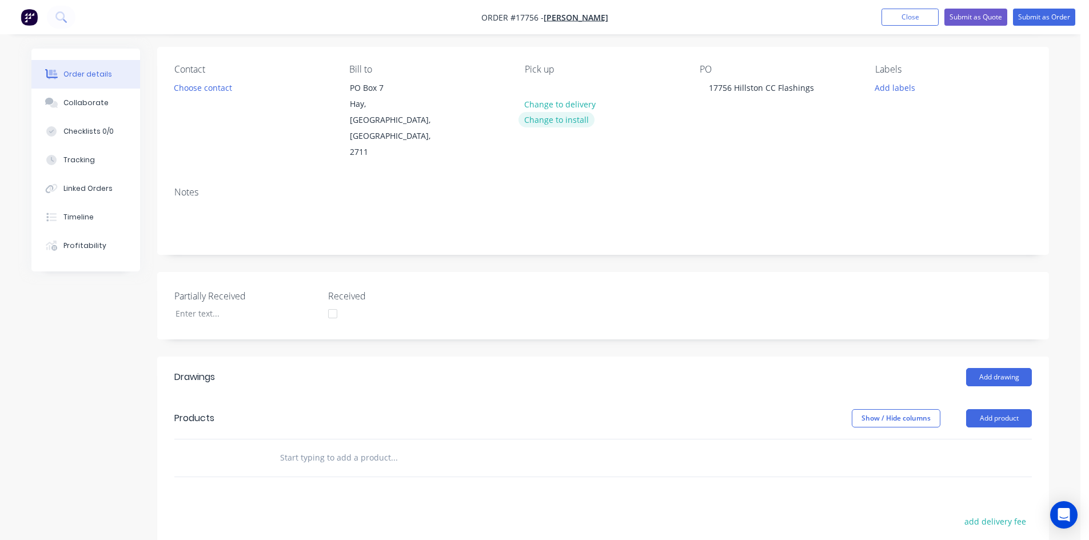
scroll to position [277, 0]
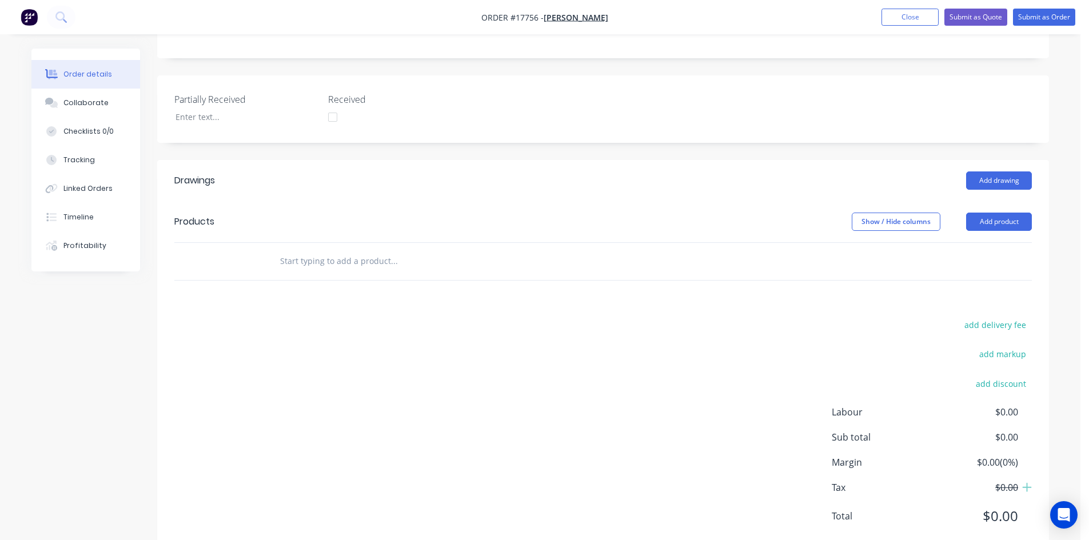
click at [862, 120] on div "Created by Sam Created 08/10/25 Required 08/10/25 Assigned to Add team member S…" at bounding box center [603, 163] width 892 height 783
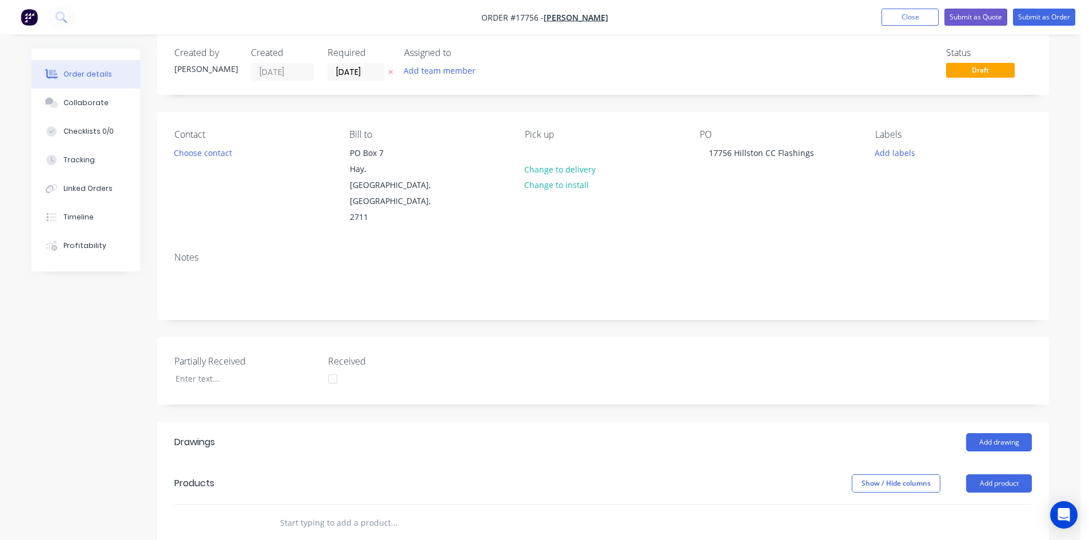
scroll to position [0, 0]
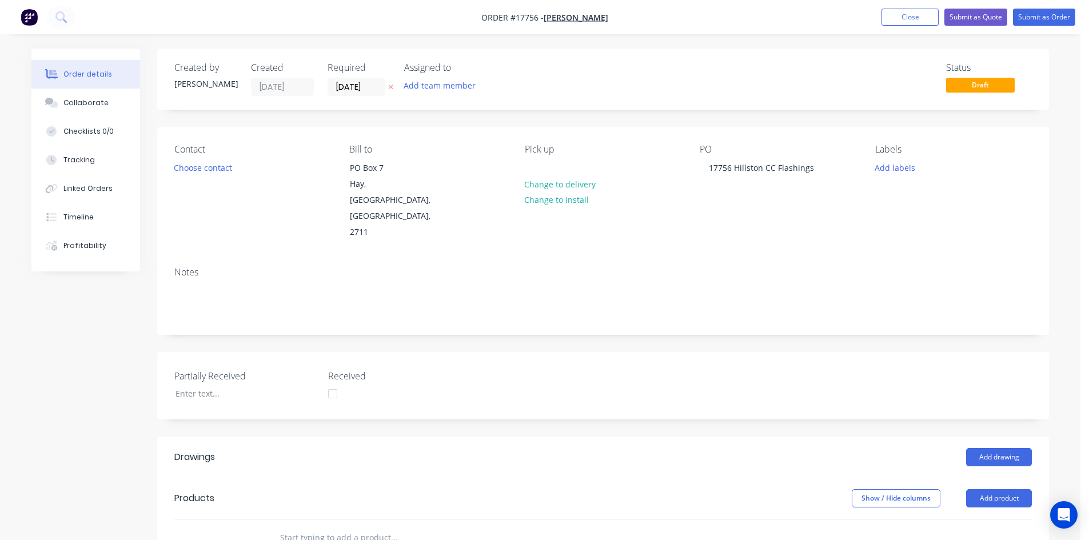
click at [805, 119] on div "Created by Sam Created 08/10/25 Required 08/10/25 Assigned to Add team member S…" at bounding box center [603, 440] width 892 height 783
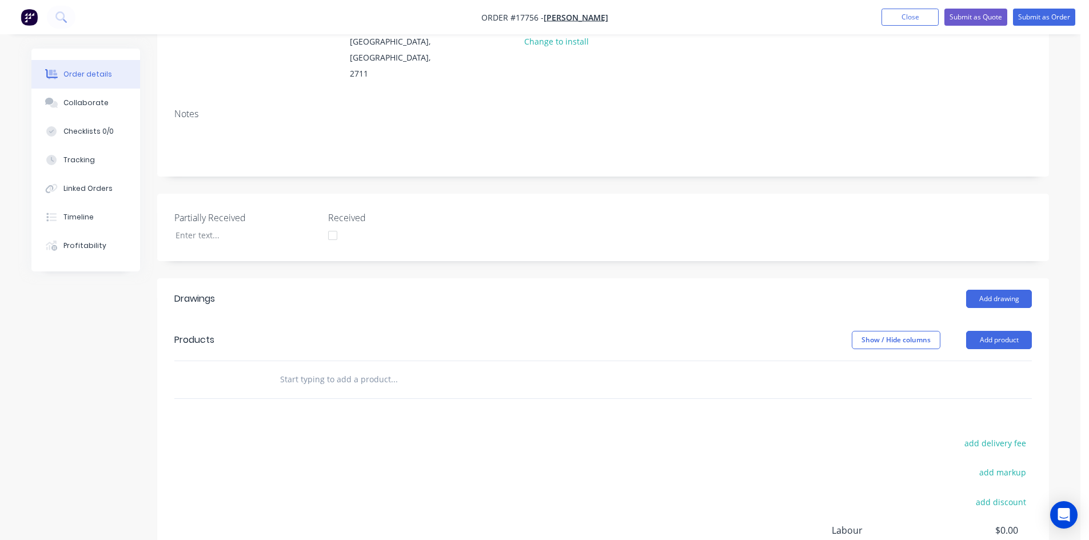
scroll to position [172, 0]
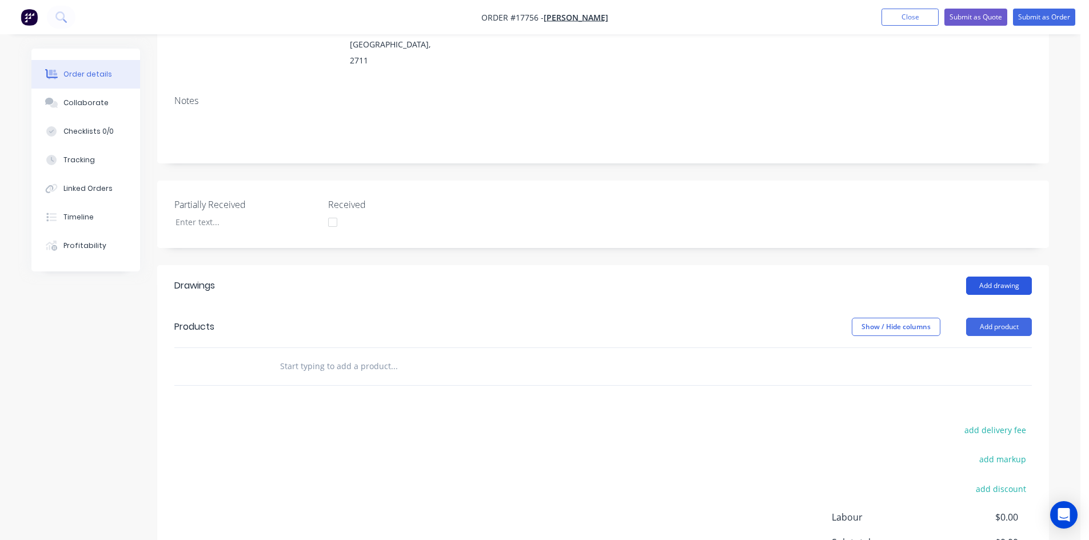
click at [995, 277] on button "Add drawing" at bounding box center [999, 286] width 66 height 18
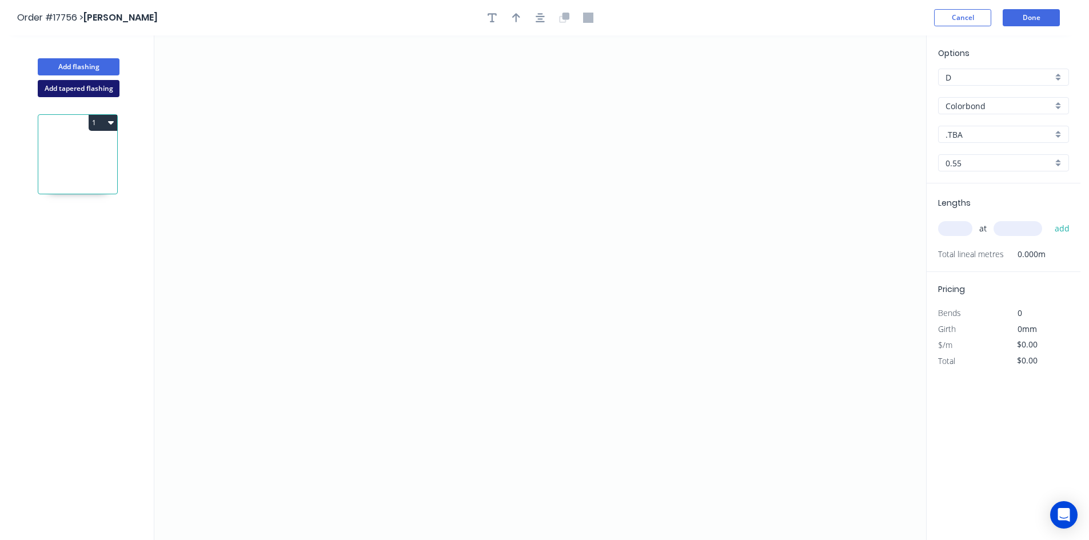
click at [83, 93] on button "Add tapered flashing" at bounding box center [79, 88] width 82 height 17
click at [491, 101] on icon "0" at bounding box center [540, 161] width 772 height 252
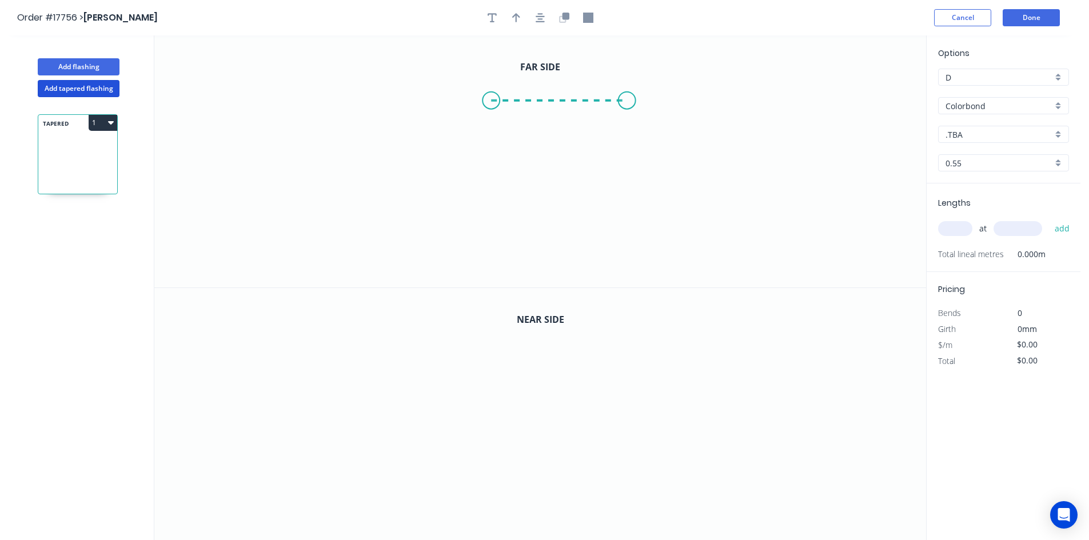
click at [627, 99] on icon "0" at bounding box center [540, 161] width 772 height 252
click at [624, 244] on icon "0 ?" at bounding box center [540, 161] width 772 height 252
click at [492, 101] on circle at bounding box center [491, 100] width 17 height 17
click at [475, 116] on icon at bounding box center [483, 109] width 17 height 17
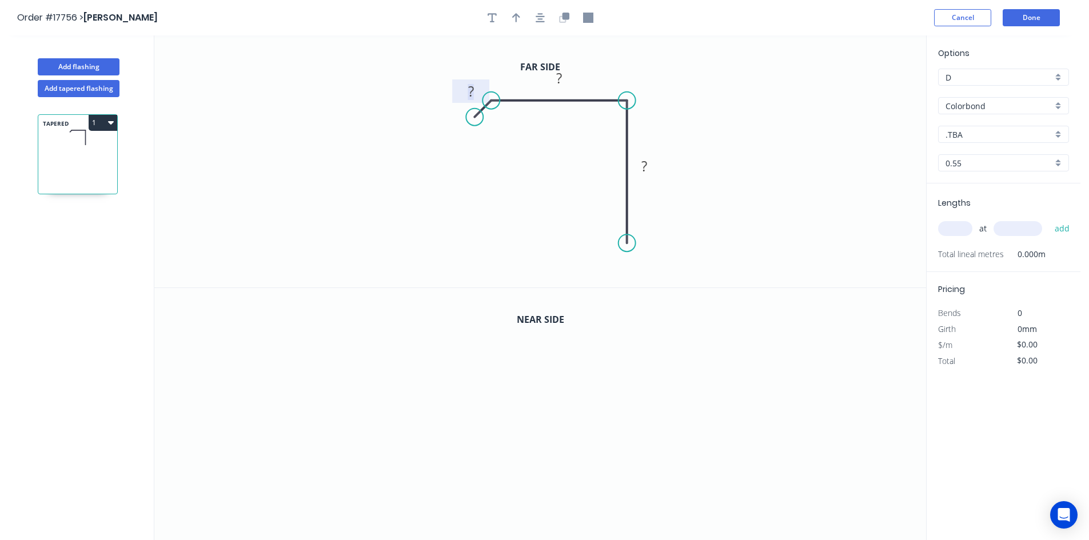
click at [473, 91] on tspan "?" at bounding box center [471, 91] width 6 height 19
click at [563, 84] on rect at bounding box center [559, 79] width 23 height 16
drag, startPoint x: 628, startPoint y: 245, endPoint x: 630, endPoint y: 276, distance: 30.9
click at [630, 276] on circle at bounding box center [627, 274] width 17 height 17
click at [648, 178] on rect at bounding box center [644, 183] width 23 height 16
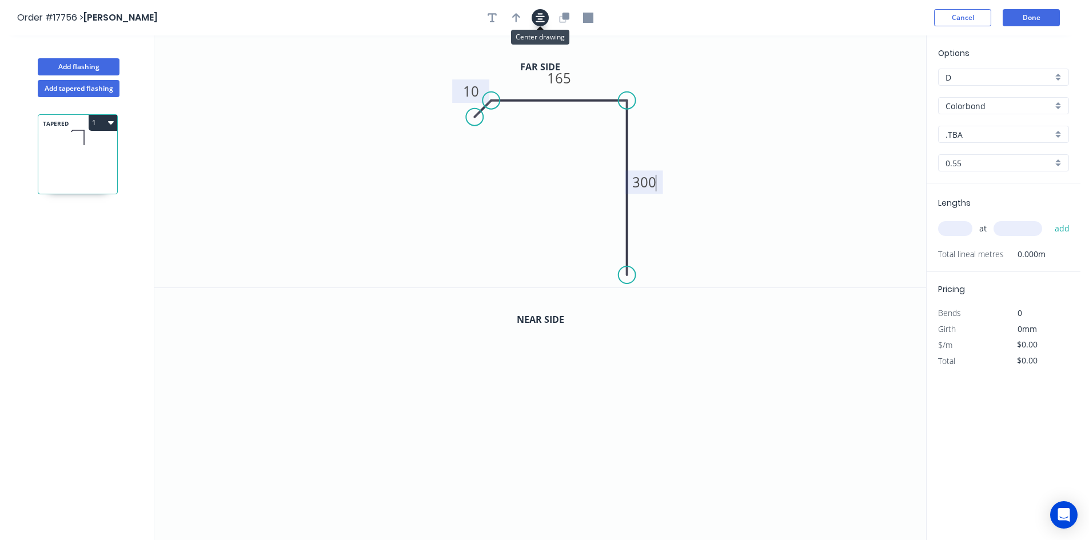
click at [539, 19] on icon "button" at bounding box center [540, 17] width 9 height 9
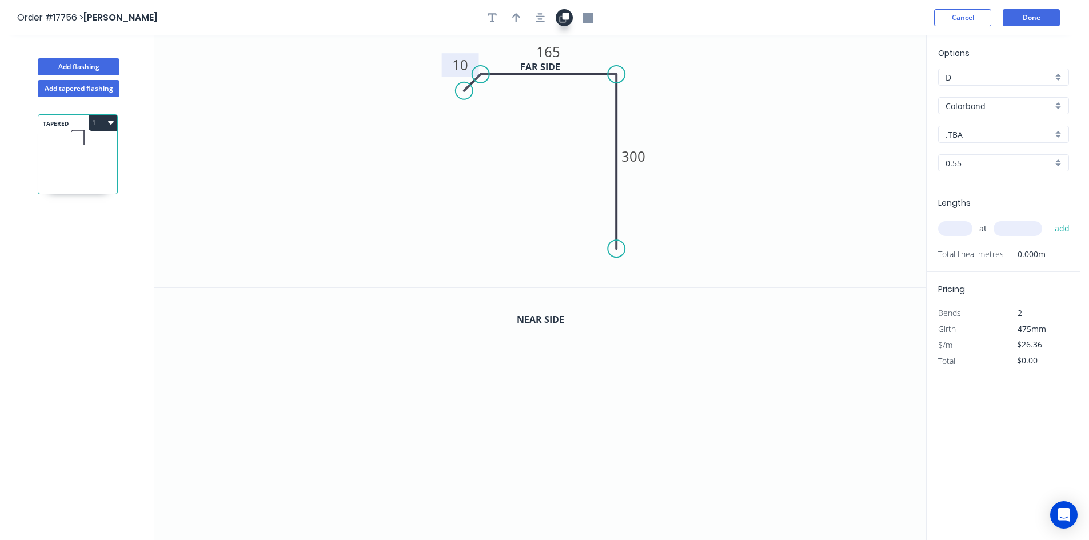
click at [562, 19] on icon "button" at bounding box center [564, 18] width 10 height 10
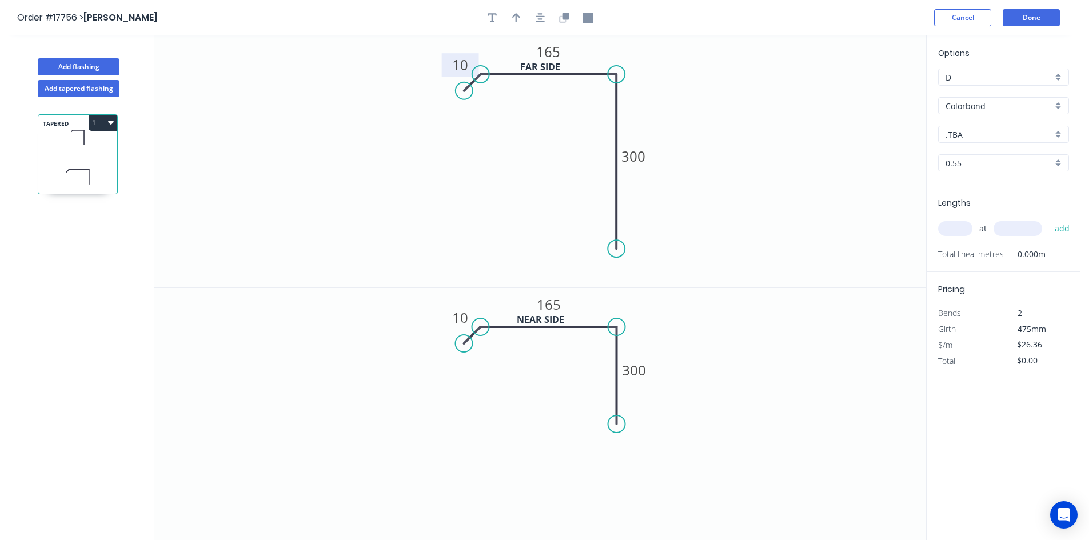
drag, startPoint x: 619, startPoint y: 502, endPoint x: 616, endPoint y: 424, distance: 77.8
click at [616, 424] on circle at bounding box center [616, 424] width 17 height 17
click at [547, 309] on tspan "165" at bounding box center [549, 304] width 24 height 19
click at [636, 371] on tspan "300" at bounding box center [634, 370] width 24 height 19
click at [542, 14] on icon "button" at bounding box center [540, 17] width 9 height 9
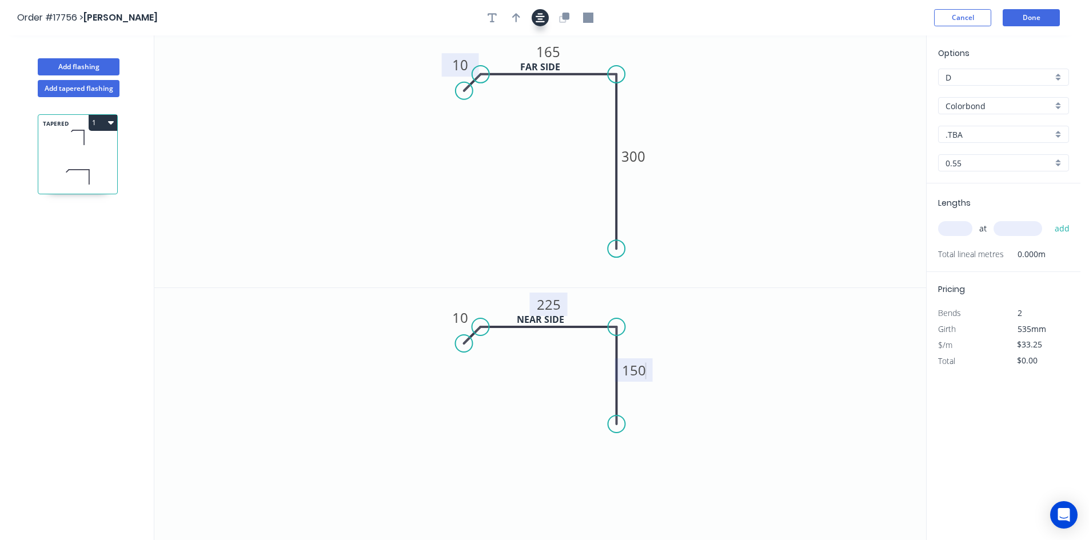
type input "$32.14"
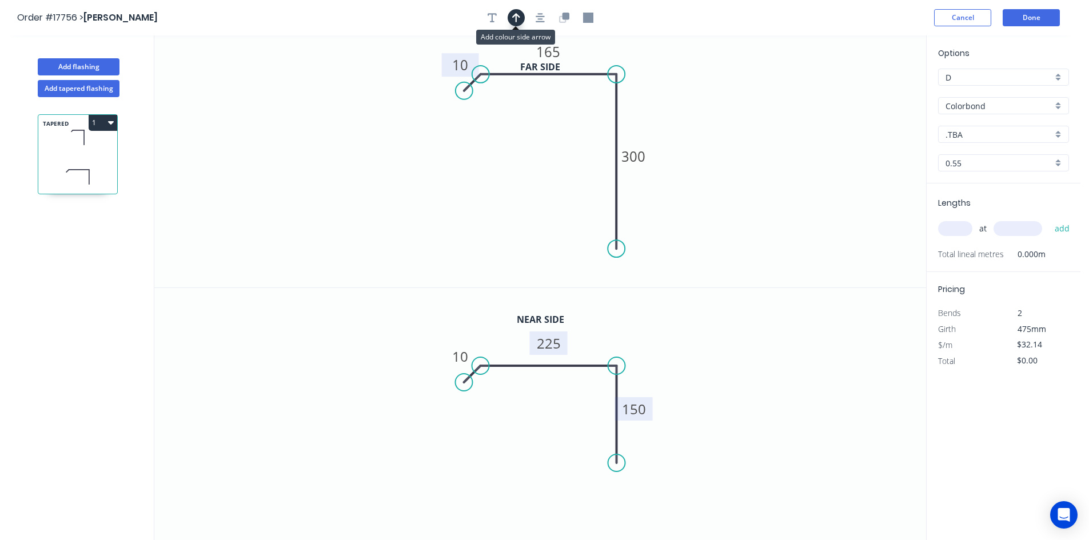
click at [516, 19] on icon "button" at bounding box center [516, 17] width 8 height 9
click at [868, 87] on icon at bounding box center [868, 79] width 10 height 37
click at [868, 87] on icon at bounding box center [877, 83] width 33 height 33
drag, startPoint x: 854, startPoint y: 94, endPoint x: 774, endPoint y: 97, distance: 80.7
click at [774, 97] on icon at bounding box center [786, 97] width 37 height 10
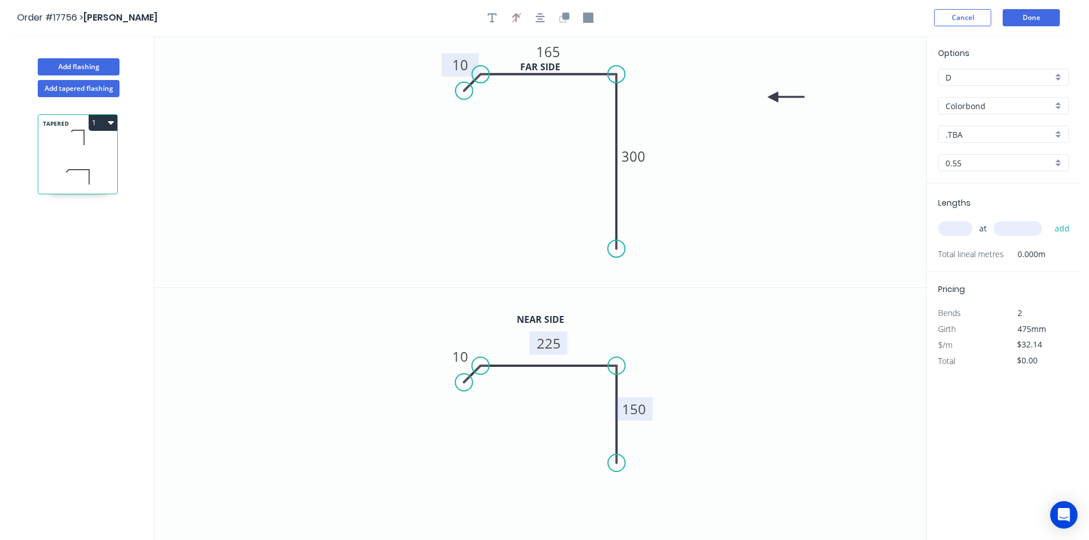
click at [1000, 138] on input ".TBA" at bounding box center [999, 135] width 107 height 12
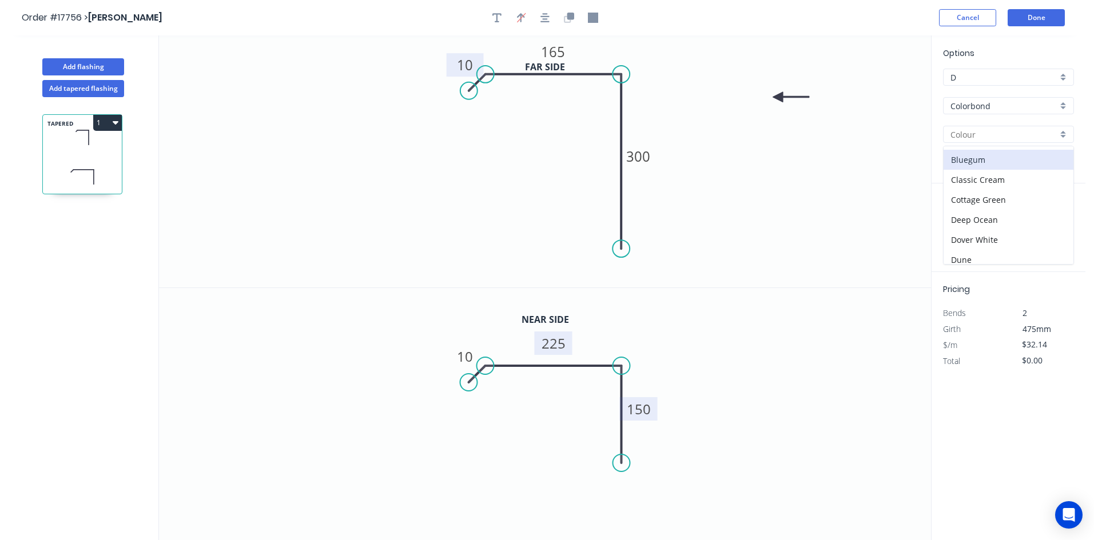
scroll to position [57, 0]
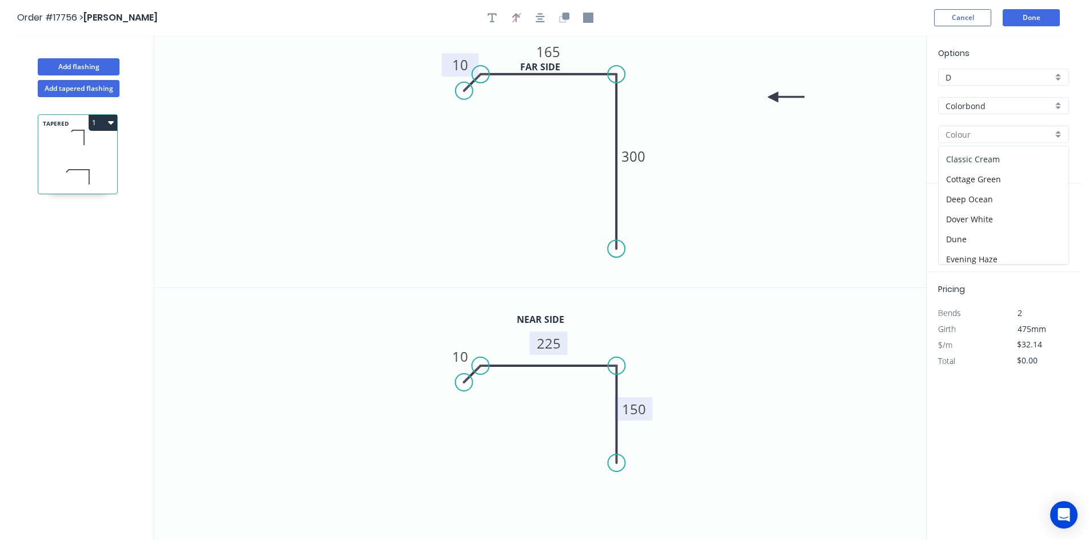
click at [1000, 160] on div "Classic Cream" at bounding box center [1004, 159] width 130 height 20
type input "Classic Cream"
click at [946, 231] on input "text" at bounding box center [955, 228] width 34 height 15
type input "1"
click at [1038, 230] on input "text" at bounding box center [1018, 228] width 49 height 15
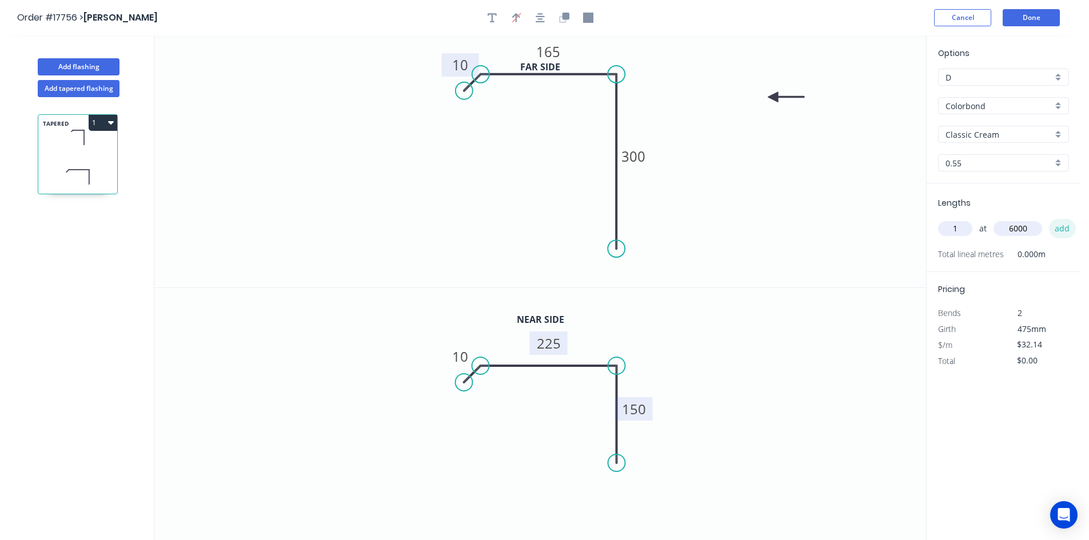
type input "6000"
click at [1059, 226] on button "add" at bounding box center [1062, 228] width 27 height 19
click at [113, 118] on icon "button" at bounding box center [111, 122] width 6 height 9
click at [89, 153] on div "Duplicate" at bounding box center [63, 151] width 88 height 17
type input "$0.00"
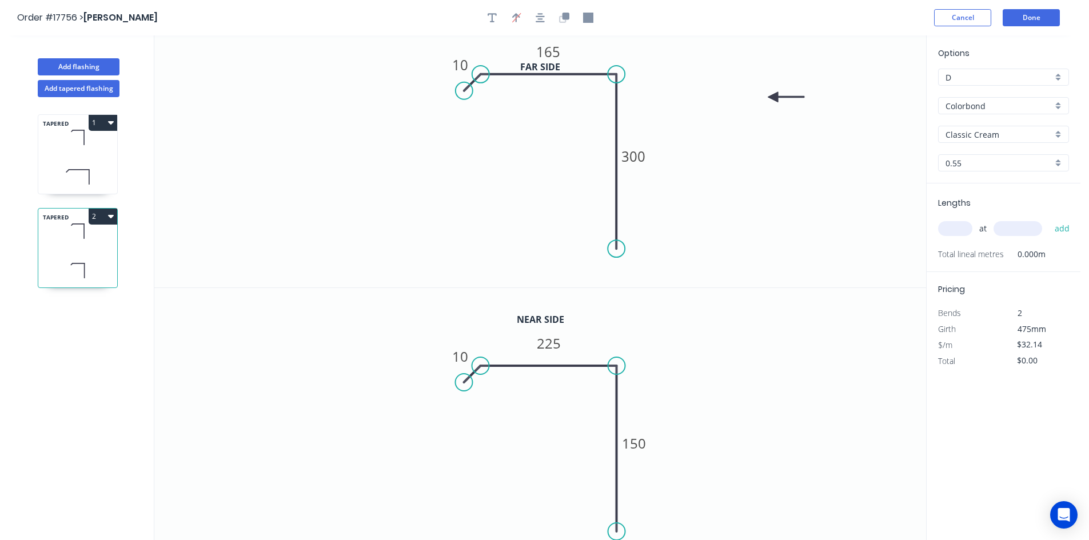
drag, startPoint x: 621, startPoint y: 465, endPoint x: 620, endPoint y: 532, distance: 66.3
click at [620, 532] on circle at bounding box center [616, 531] width 17 height 17
click at [640, 443] on tspan "150" at bounding box center [634, 443] width 24 height 19
click at [543, 338] on tspan "225" at bounding box center [549, 343] width 24 height 19
click at [554, 51] on tspan "165" at bounding box center [548, 51] width 24 height 19
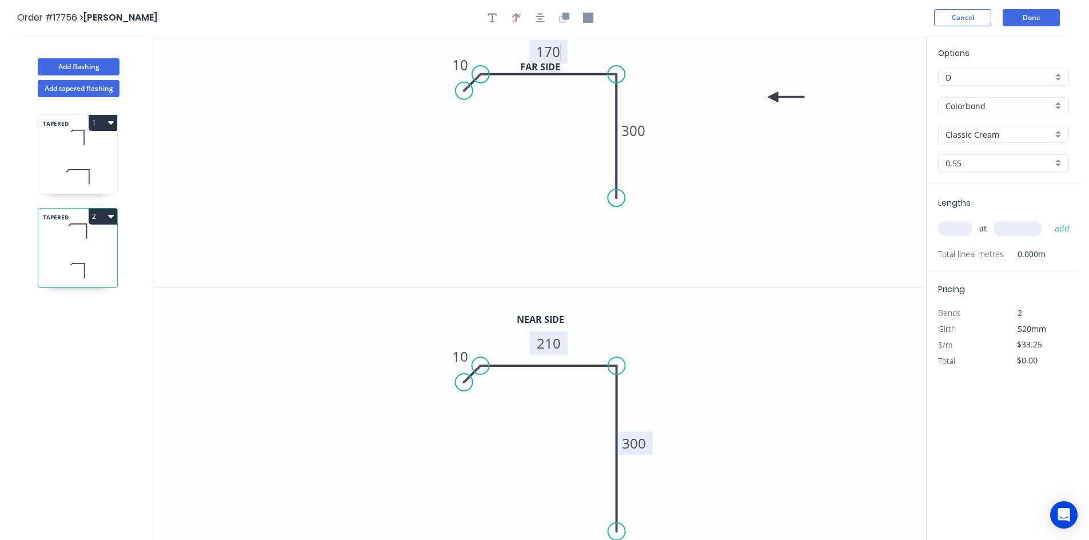
drag, startPoint x: 617, startPoint y: 242, endPoint x: 616, endPoint y: 198, distance: 44.0
click at [616, 198] on circle at bounding box center [616, 197] width 17 height 17
click at [634, 130] on tspan "300" at bounding box center [633, 130] width 24 height 19
click at [776, 201] on icon "0 10 170 150" at bounding box center [540, 161] width 772 height 252
type input "$36.14"
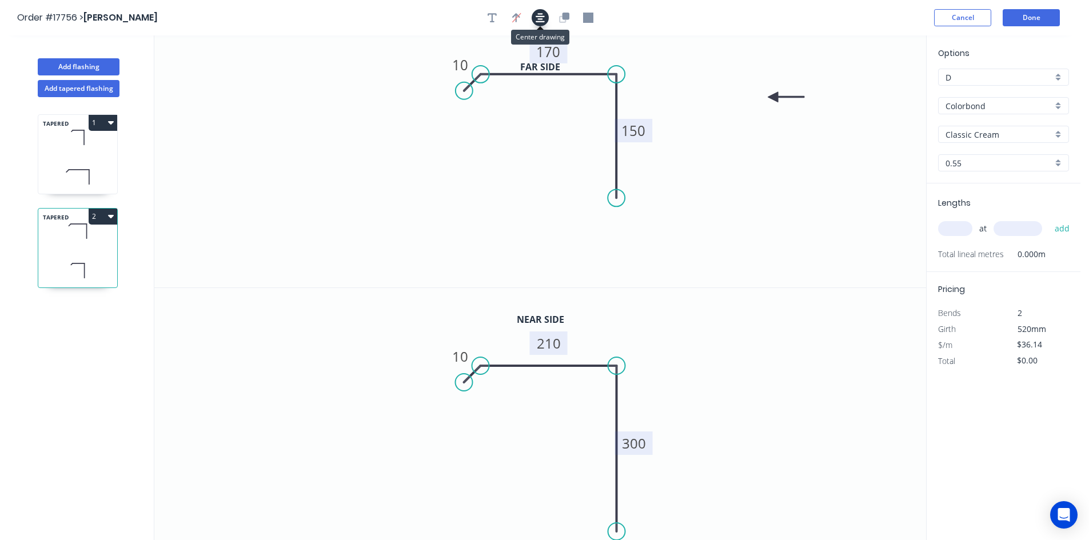
click at [543, 13] on icon "button" at bounding box center [540, 18] width 9 height 10
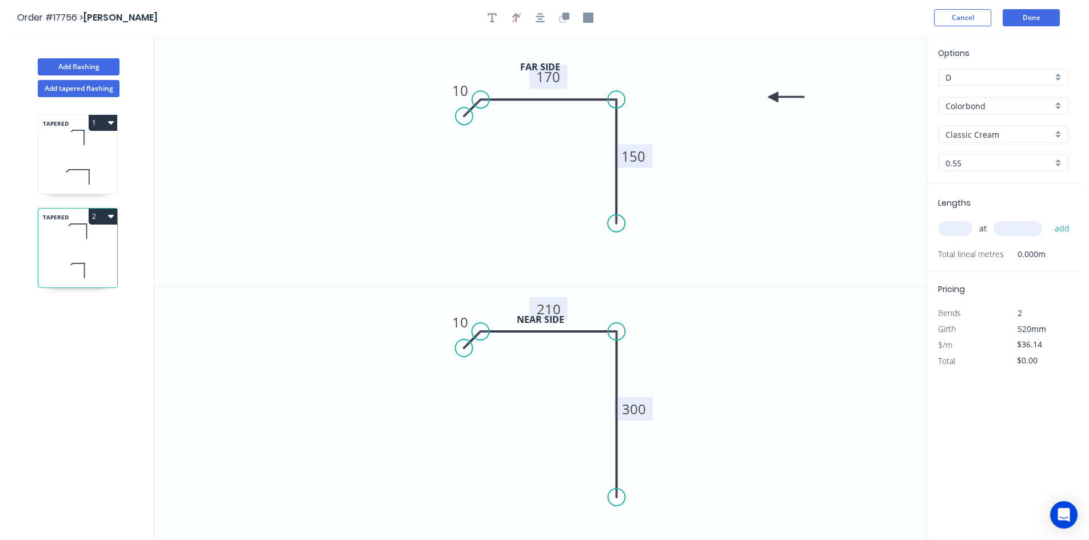
click at [952, 229] on input "text" at bounding box center [955, 228] width 34 height 15
type input "1"
click at [1009, 228] on input "text" at bounding box center [1018, 228] width 49 height 15
type input "6000"
click at [1055, 232] on button "add" at bounding box center [1062, 228] width 27 height 19
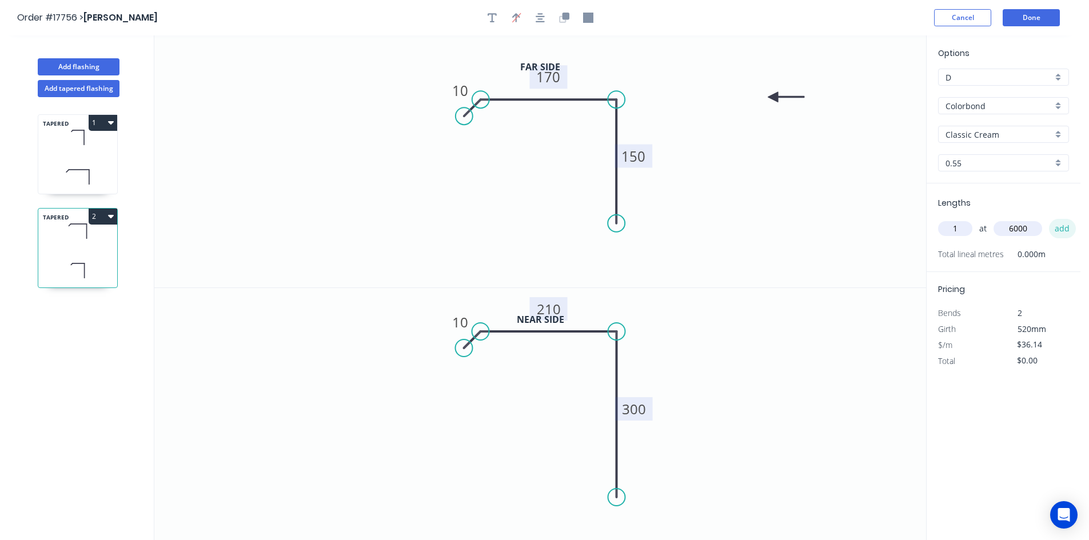
type input "$216.84"
click at [1027, 18] on button "Done" at bounding box center [1031, 17] width 57 height 17
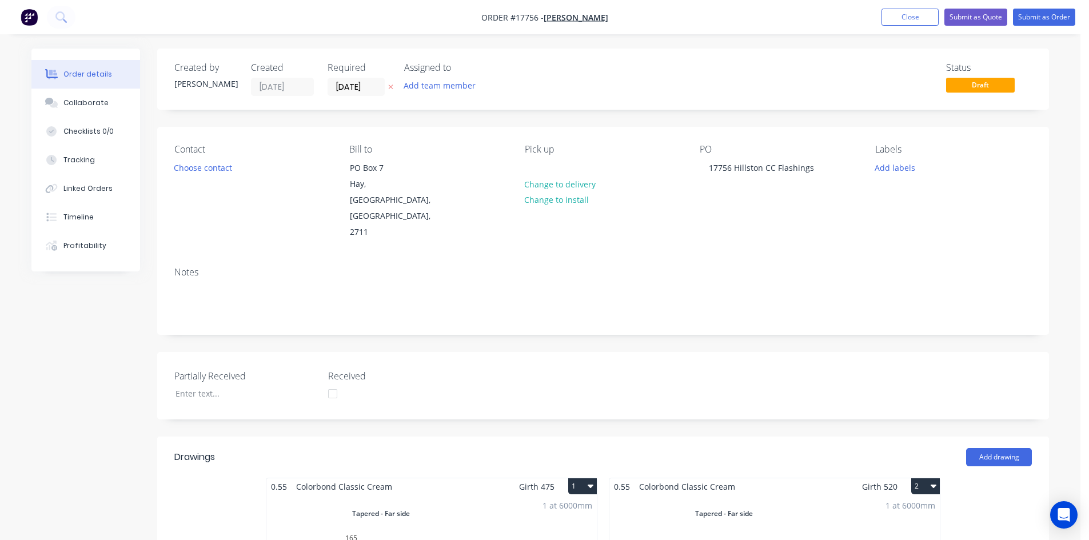
click at [81, 84] on button "Order details" at bounding box center [85, 74] width 109 height 29
click at [79, 106] on div "Collaborate" at bounding box center [85, 103] width 45 height 10
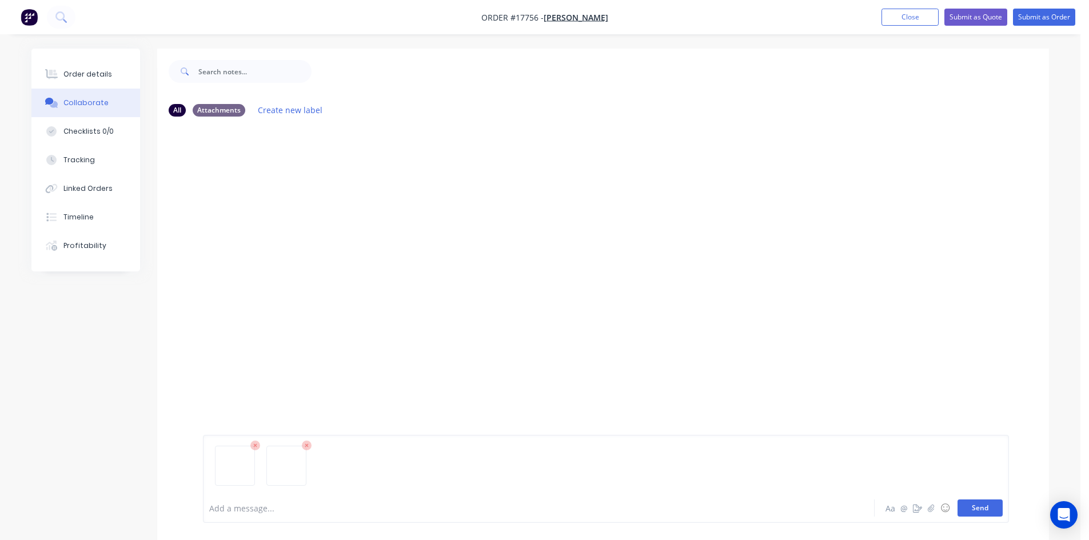
click at [968, 510] on button "Send" at bounding box center [980, 508] width 45 height 17
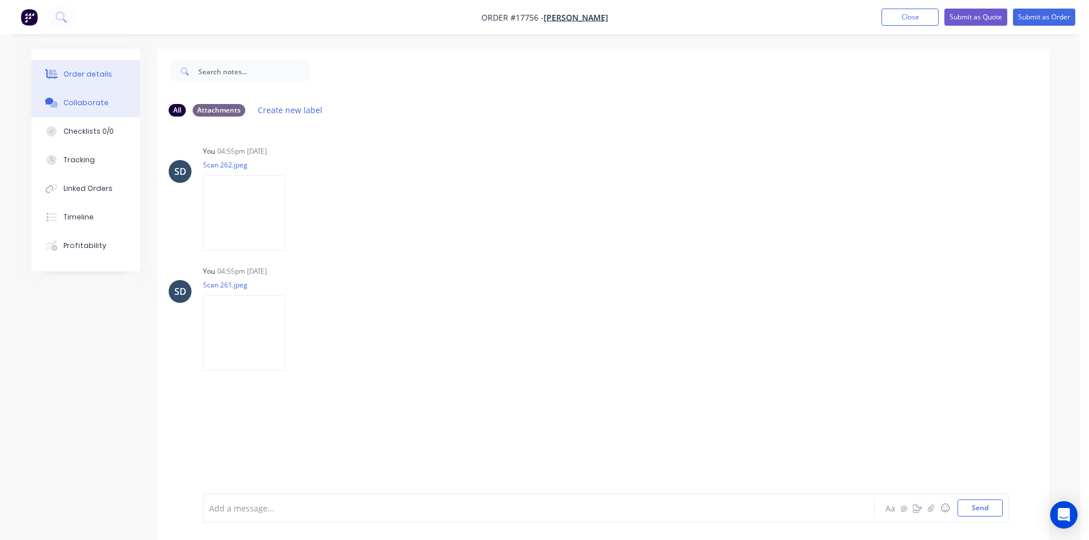
click at [59, 74] on div at bounding box center [51, 74] width 17 height 10
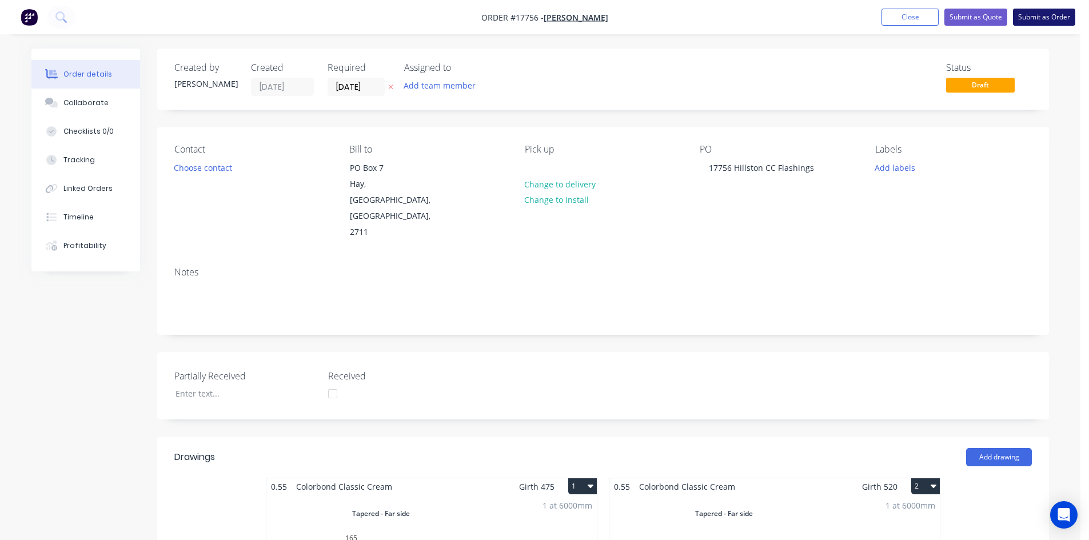
click at [1039, 19] on button "Submit as Order" at bounding box center [1044, 17] width 62 height 17
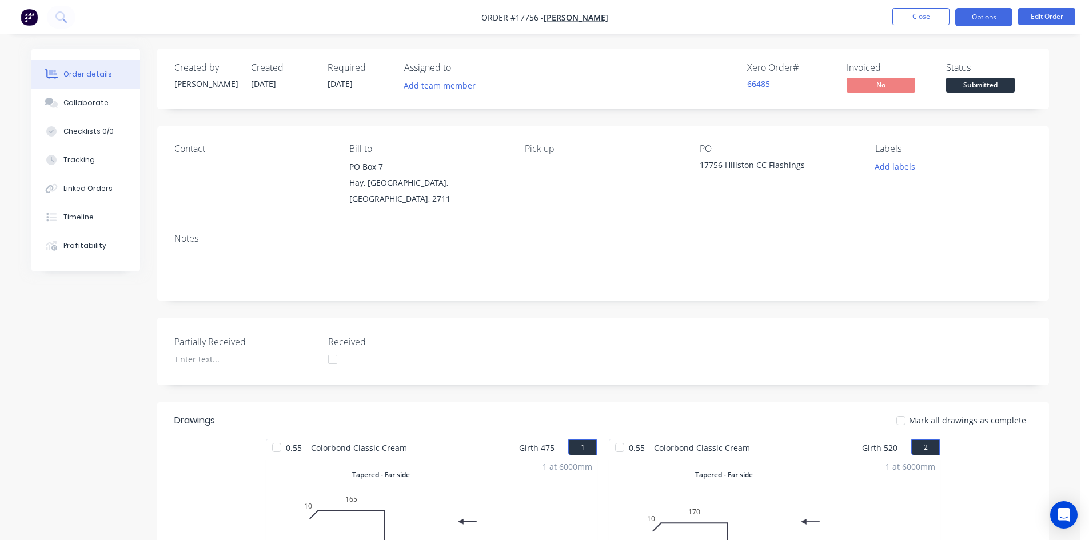
click at [992, 15] on button "Options" at bounding box center [983, 17] width 57 height 18
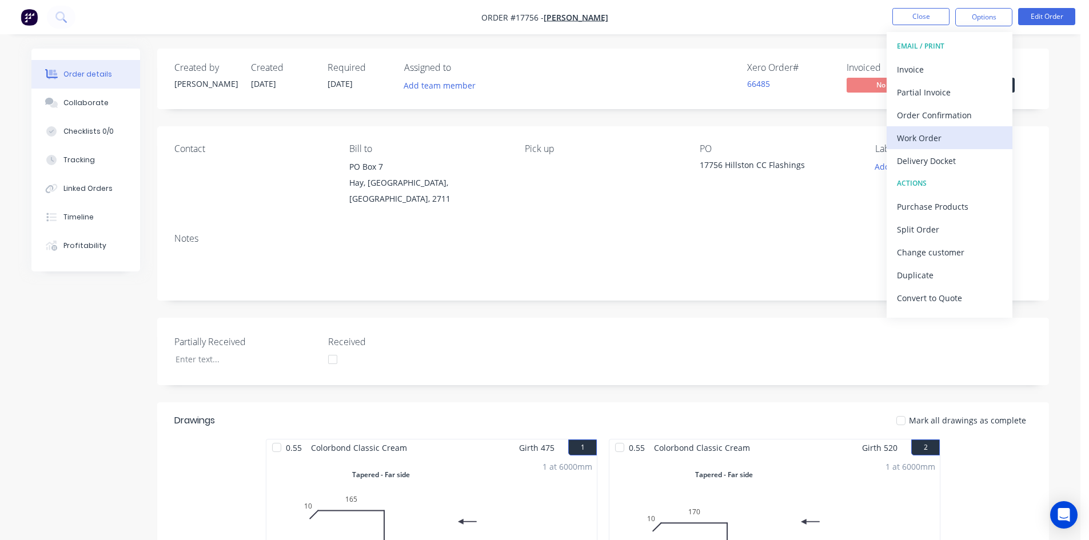
click at [955, 137] on div "Work Order" at bounding box center [949, 138] width 105 height 17
click at [955, 134] on div "Custom" at bounding box center [949, 138] width 105 height 17
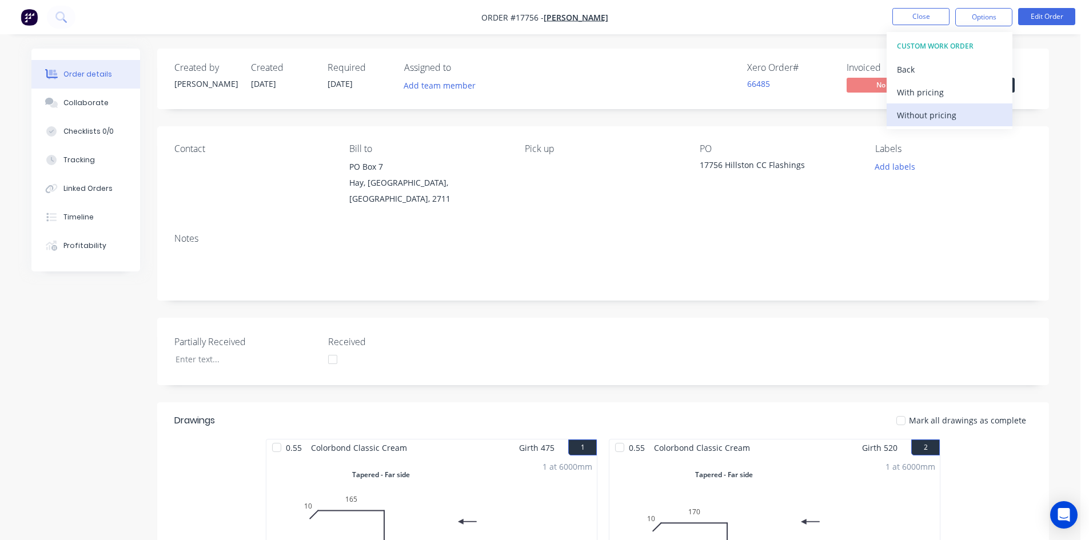
click at [955, 116] on div "Without pricing" at bounding box center [949, 115] width 105 height 17
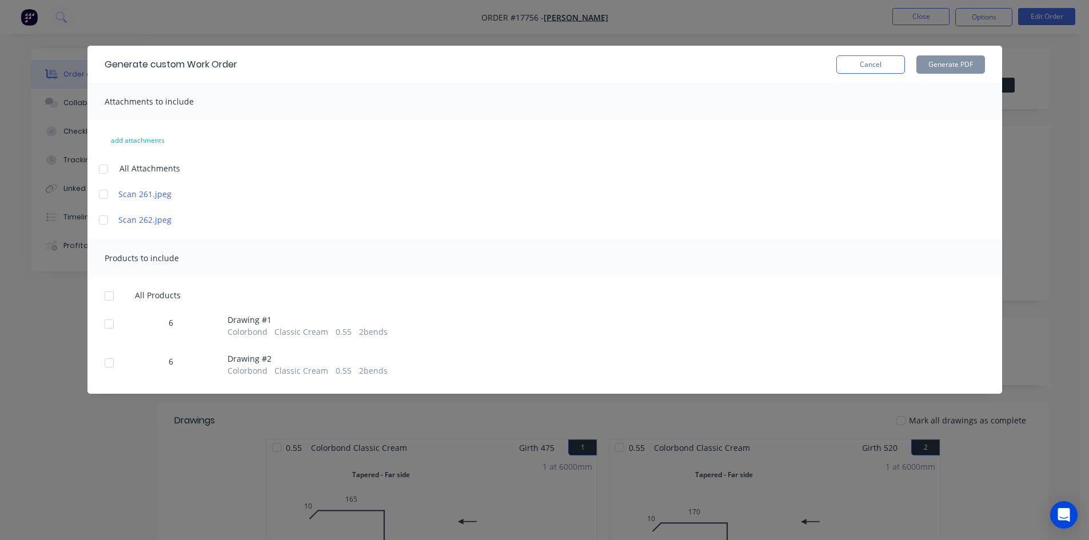
click at [106, 172] on div at bounding box center [103, 169] width 23 height 23
click at [111, 300] on div at bounding box center [109, 296] width 23 height 23
click at [105, 224] on div at bounding box center [103, 220] width 23 height 23
click at [102, 190] on div at bounding box center [103, 194] width 23 height 23
click at [951, 69] on button "Generate PDF" at bounding box center [951, 64] width 69 height 18
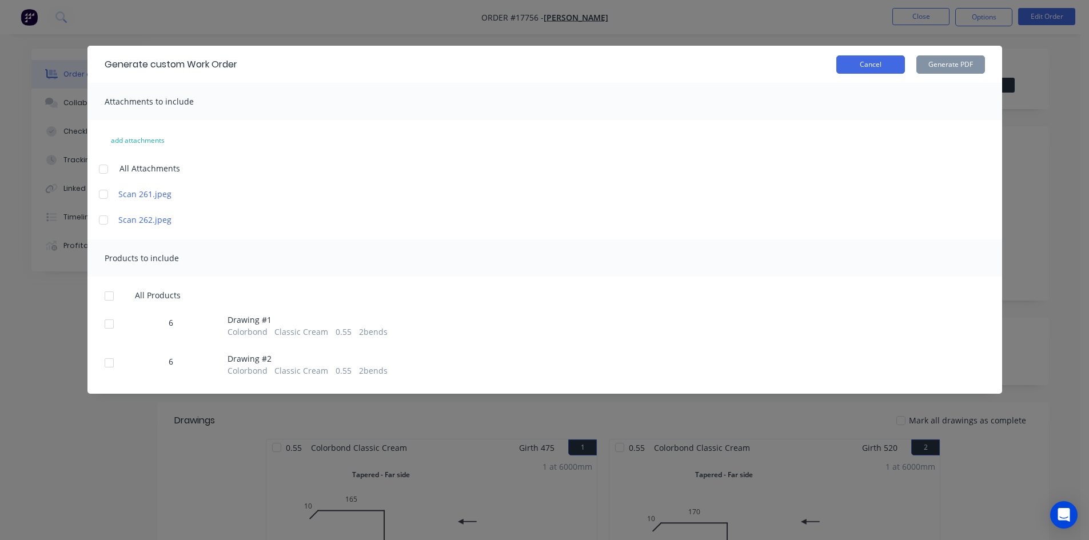
click at [892, 60] on button "Cancel" at bounding box center [870, 64] width 69 height 18
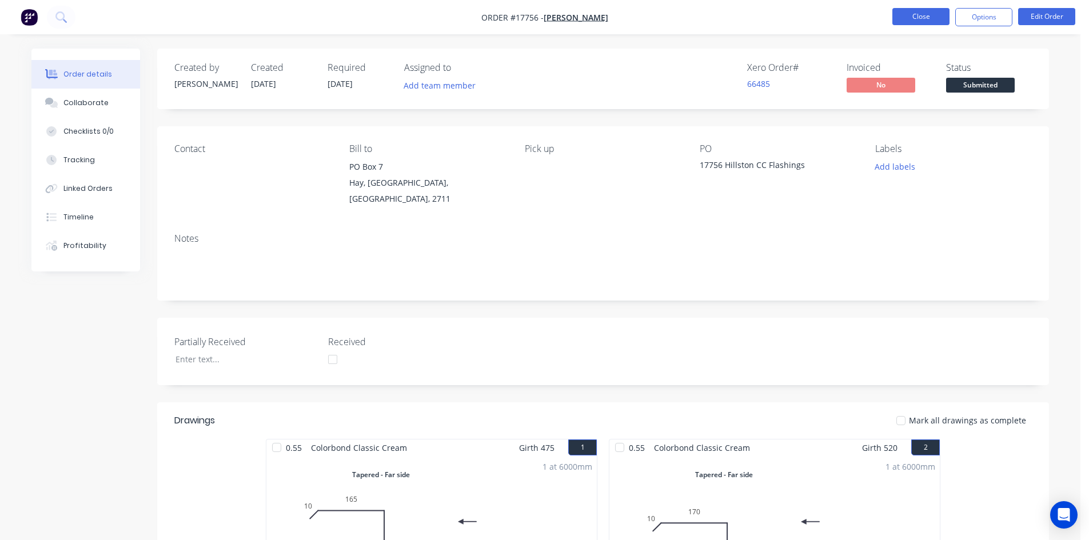
click at [913, 18] on button "Close" at bounding box center [921, 16] width 57 height 17
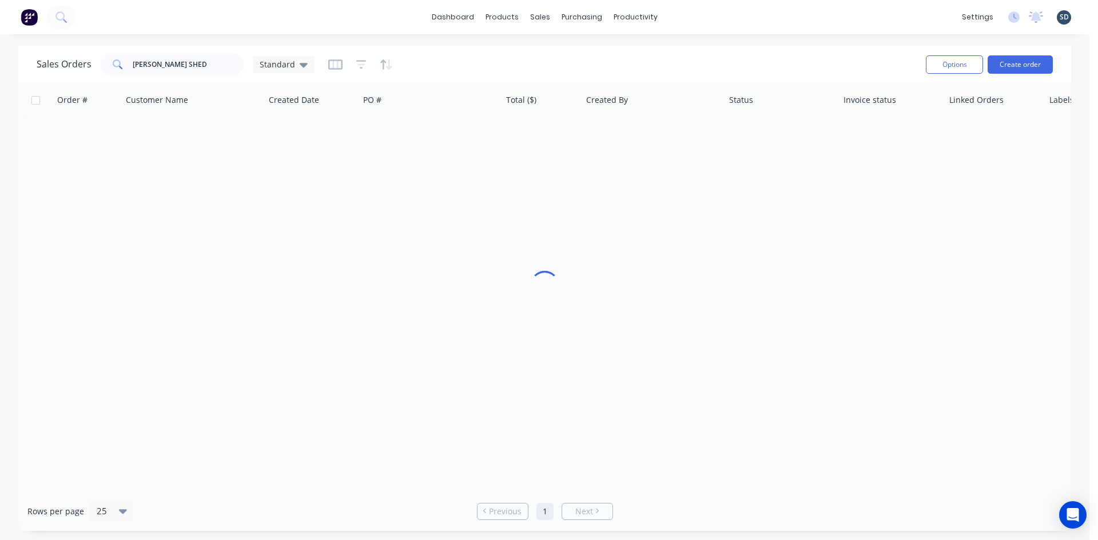
click at [683, 17] on div "dashboard products sales purchasing productivity dashboard products Product Cat…" at bounding box center [544, 17] width 1089 height 34
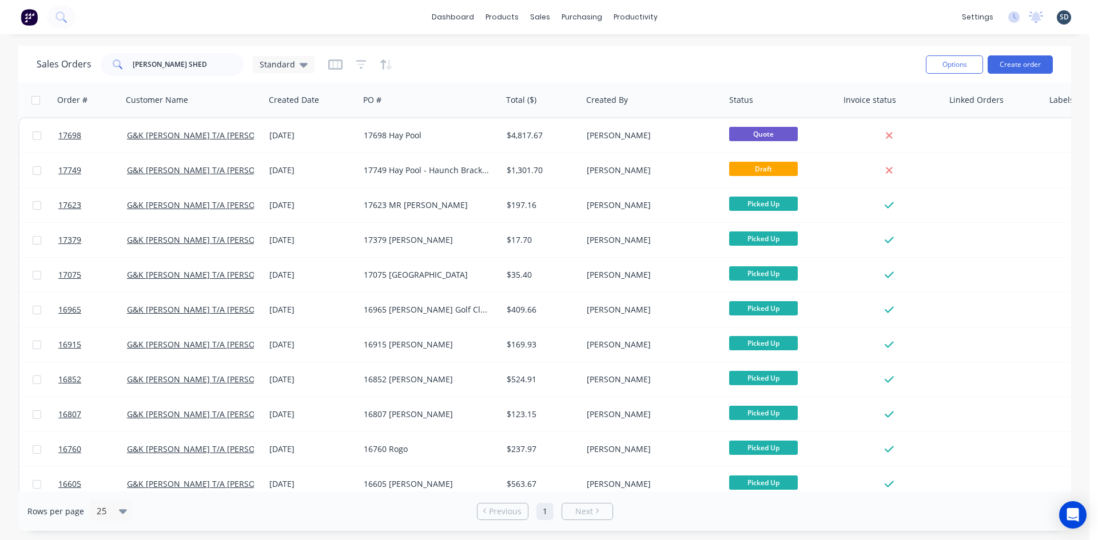
click at [690, 14] on div "dashboard products sales purchasing productivity dashboard products Product Cat…" at bounding box center [544, 17] width 1089 height 34
click at [188, 62] on input "GRIFFITH SHED" at bounding box center [188, 64] width 111 height 23
click at [181, 65] on input "GRIFFITH SHED" at bounding box center [188, 64] width 111 height 23
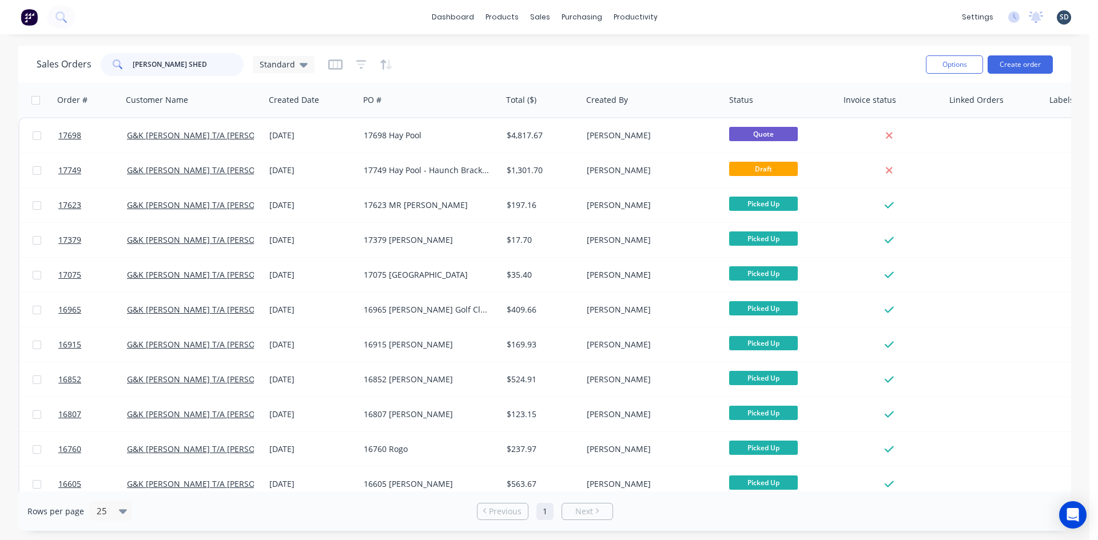
click at [181, 65] on input "GRIFFITH SHED" at bounding box center [188, 64] width 111 height 23
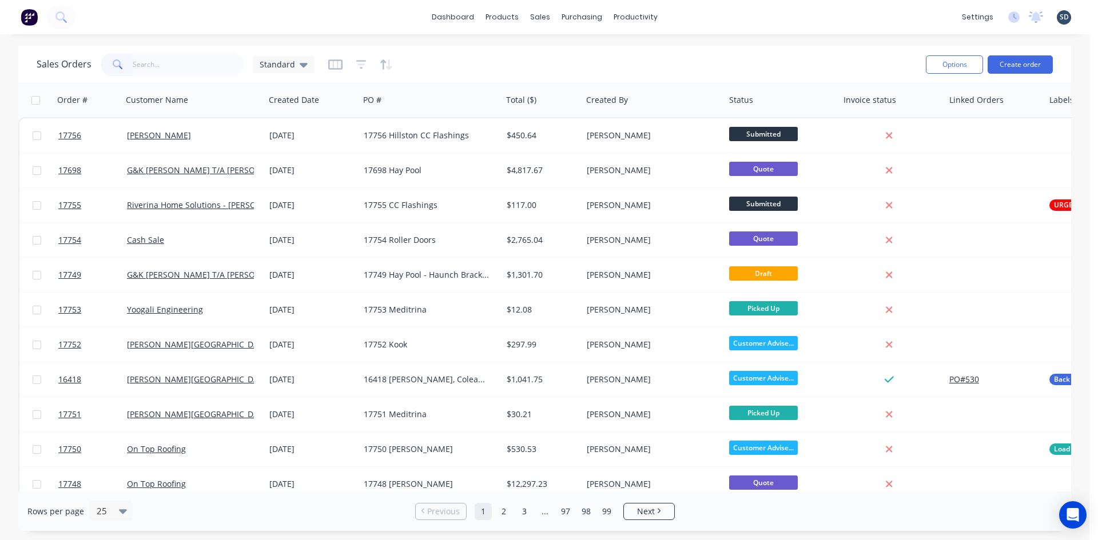
click at [722, 19] on div "dashboard products sales purchasing productivity dashboard products Product Cat…" at bounding box center [544, 17] width 1089 height 34
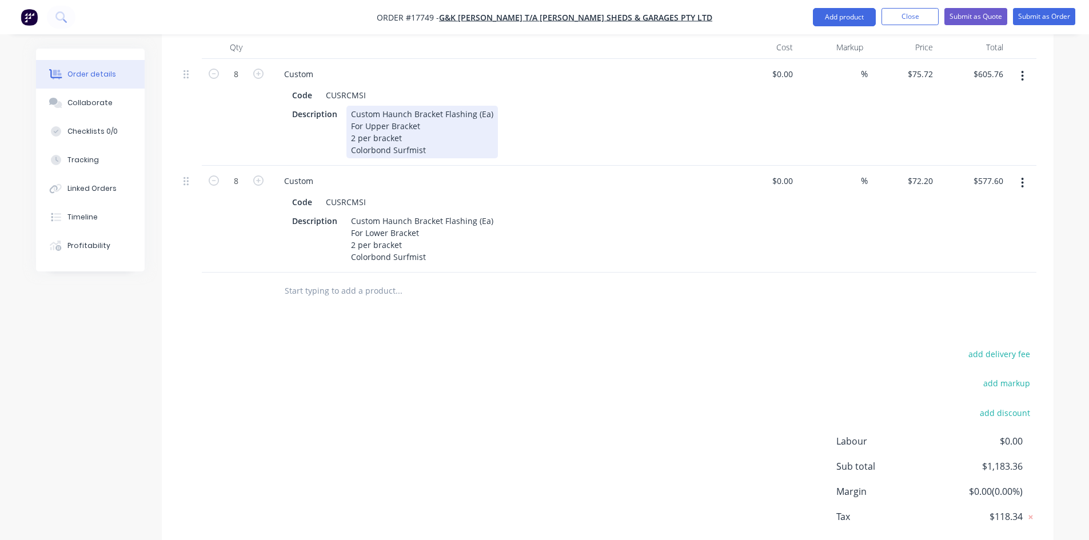
scroll to position [471, 0]
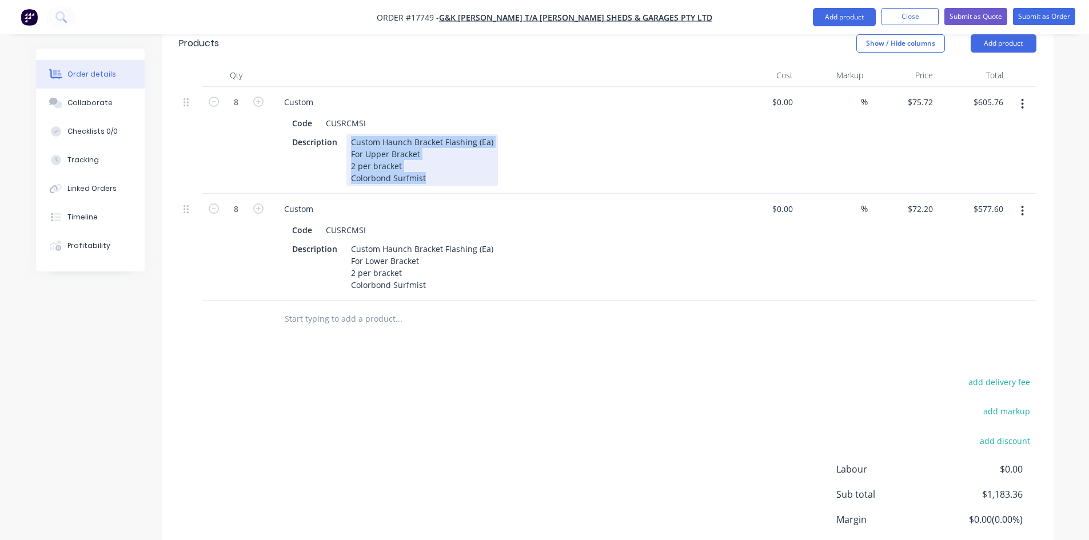
drag, startPoint x: 349, startPoint y: 112, endPoint x: 483, endPoint y: 144, distance: 138.0
click at [483, 144] on div "Custom Haunch Bracket Flashing (Ea) For Upper Bracket 2 per bracket Colorbond S…" at bounding box center [422, 160] width 152 height 53
copy div "Custom Haunch Bracket Flashing (Ea) For Upper Bracket 2 per bracket Colorbond S…"
